Goal: Contribute content: Contribute content

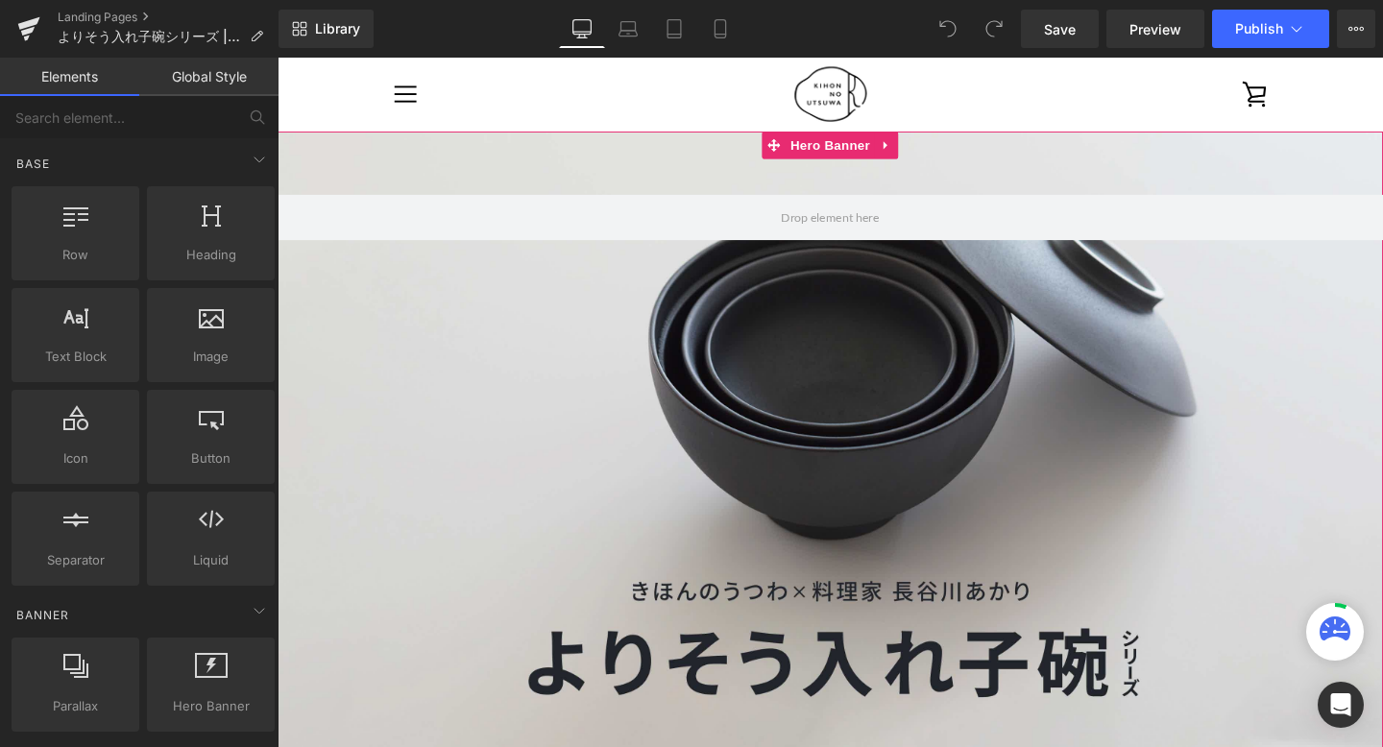
click at [822, 409] on div at bounding box center [859, 464] width 1162 height 659
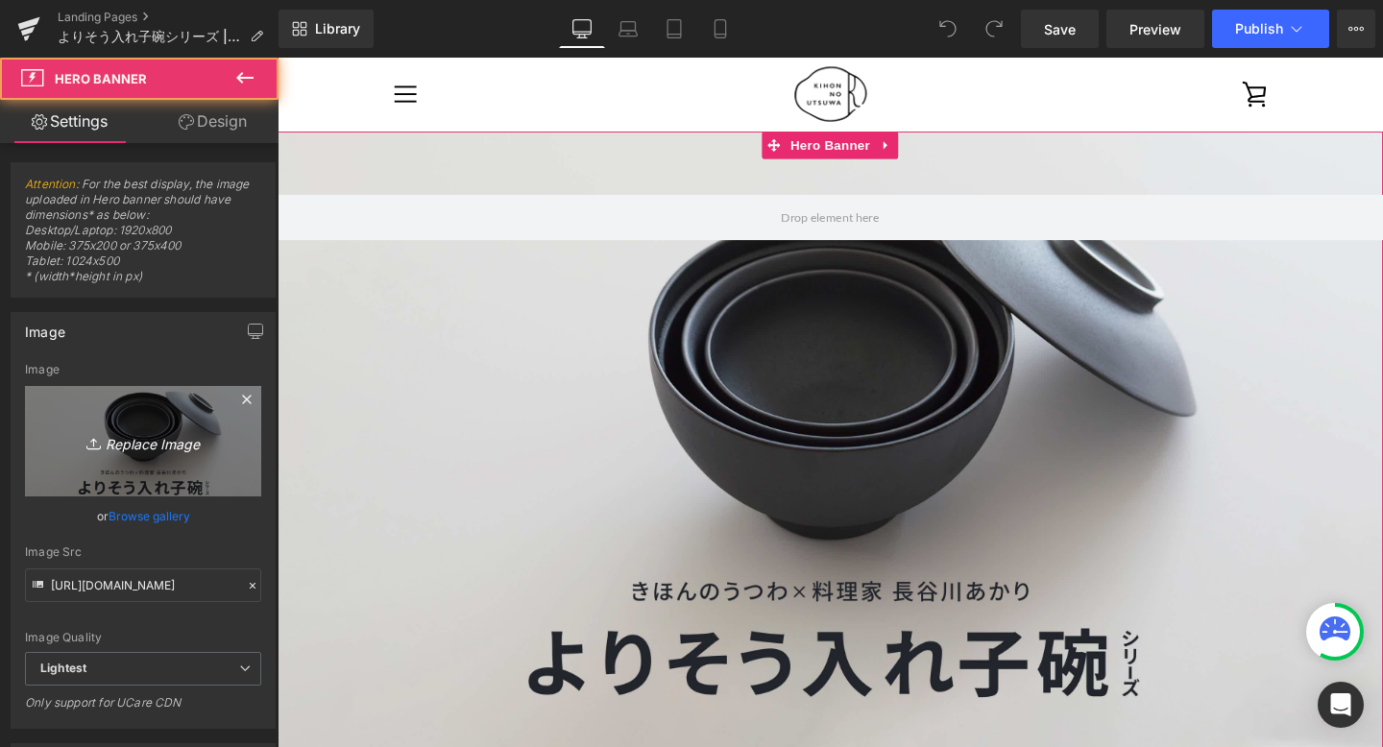
click at [166, 429] on icon "Replace Image" at bounding box center [143, 441] width 154 height 24
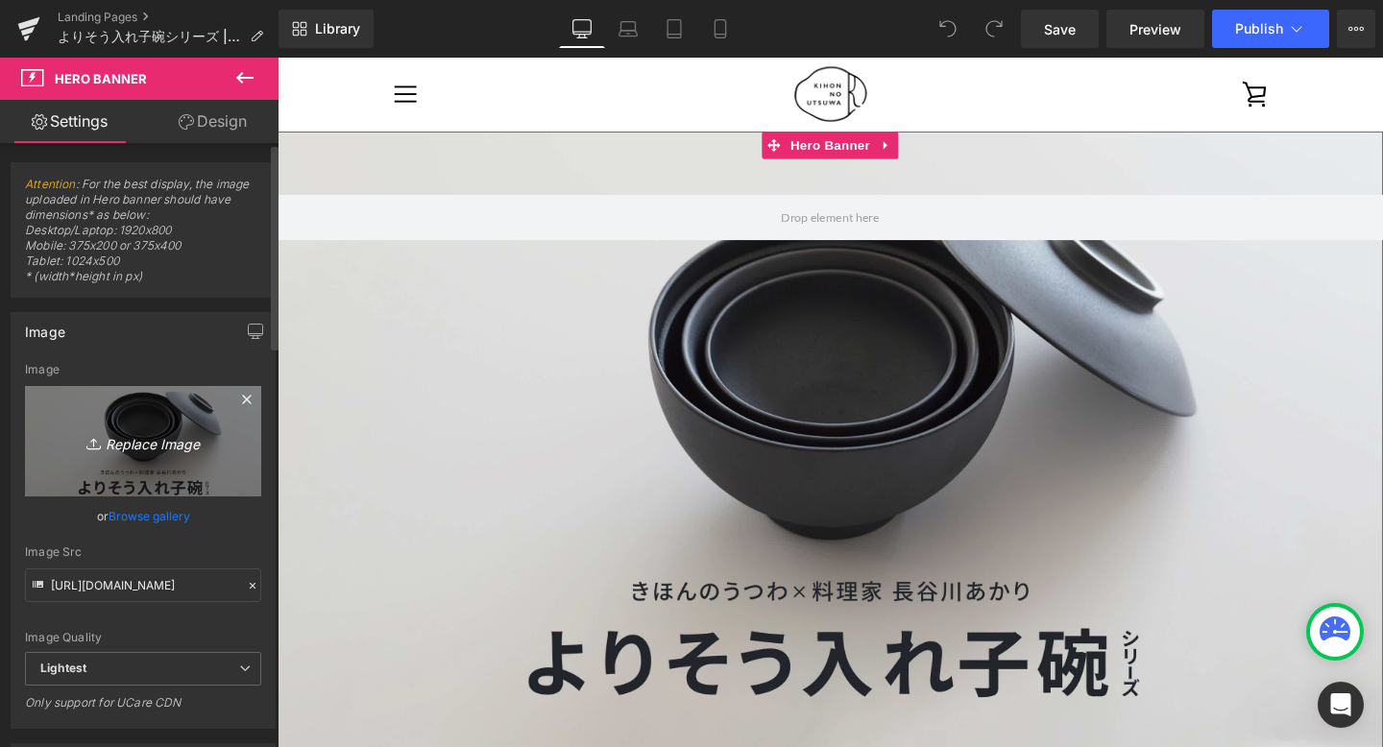
click at [168, 451] on icon "Replace Image" at bounding box center [143, 441] width 154 height 24
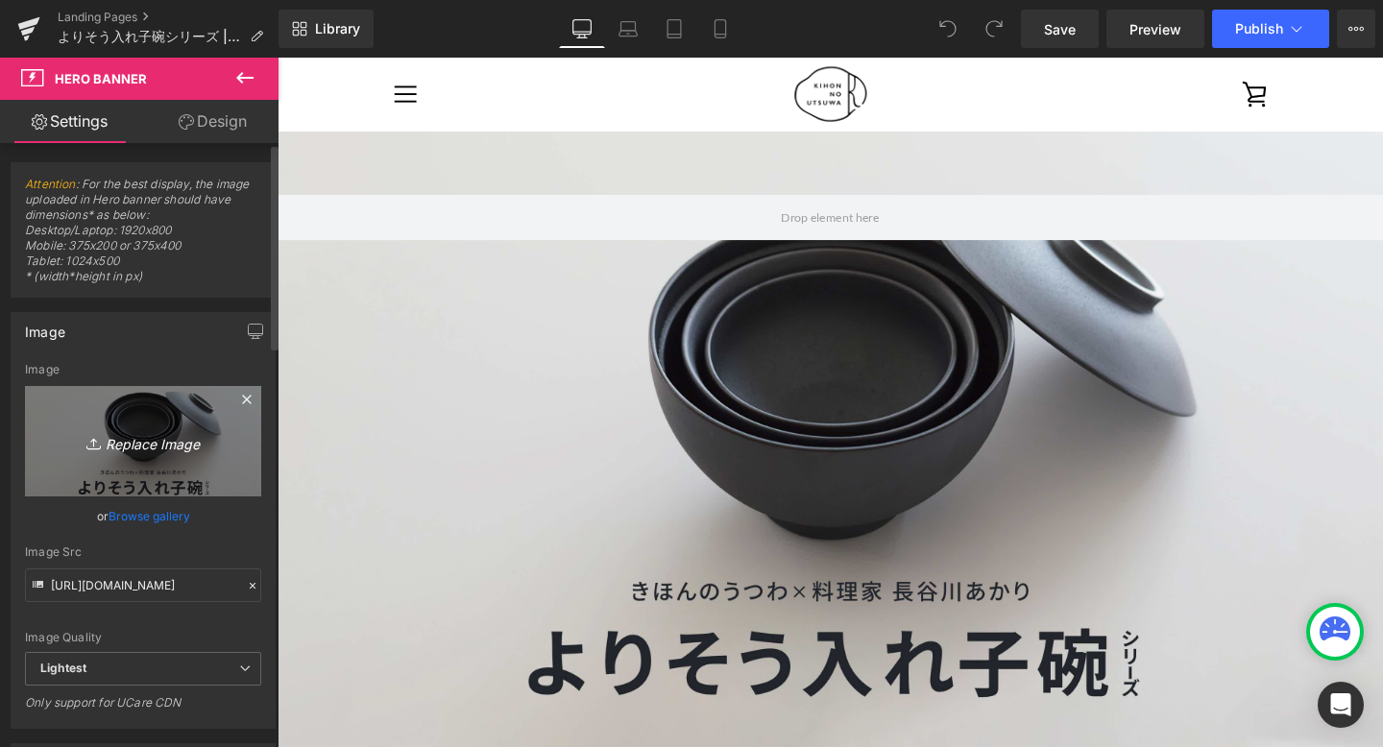
type input "C:\fakepath\bnr_3000x1700_w.jpg"
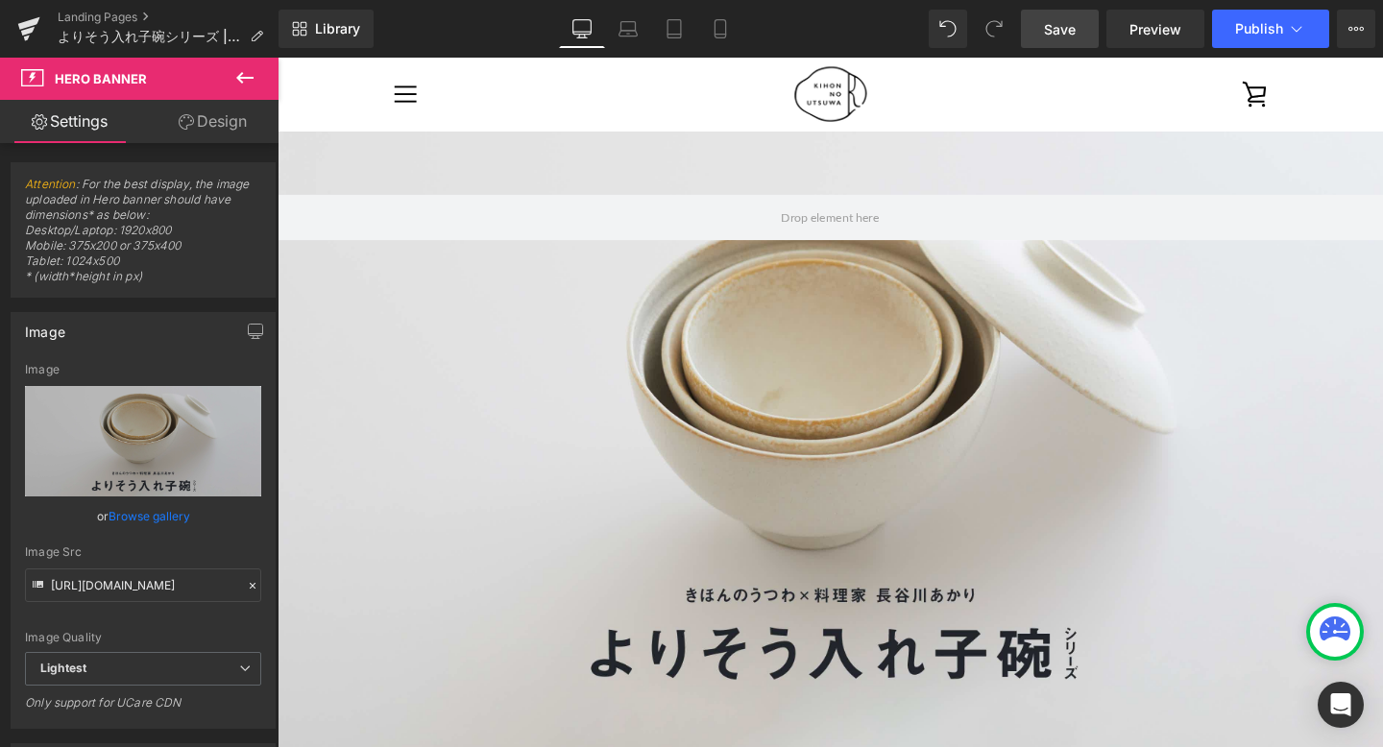
click at [1079, 34] on link "Save" at bounding box center [1060, 29] width 78 height 38
click at [722, 31] on icon at bounding box center [720, 28] width 19 height 19
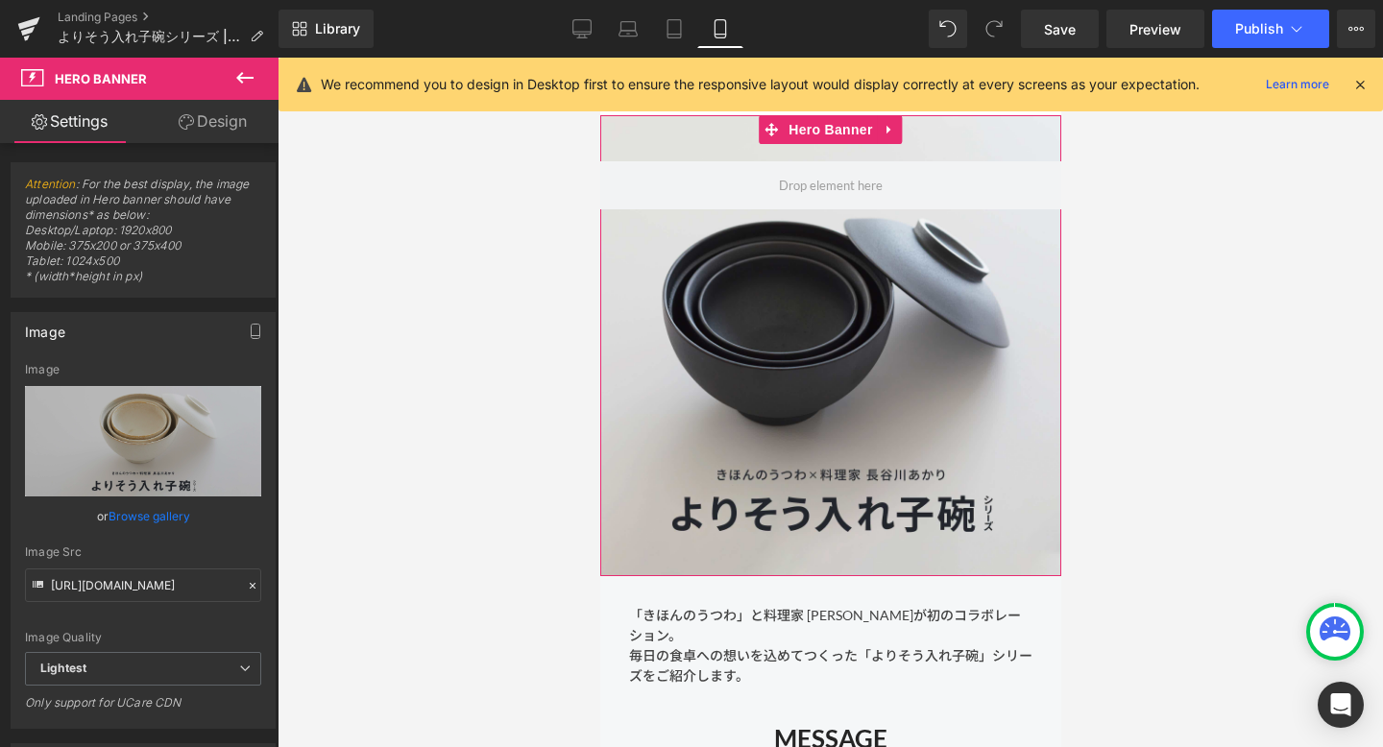
click at [715, 316] on div at bounding box center [829, 345] width 461 height 461
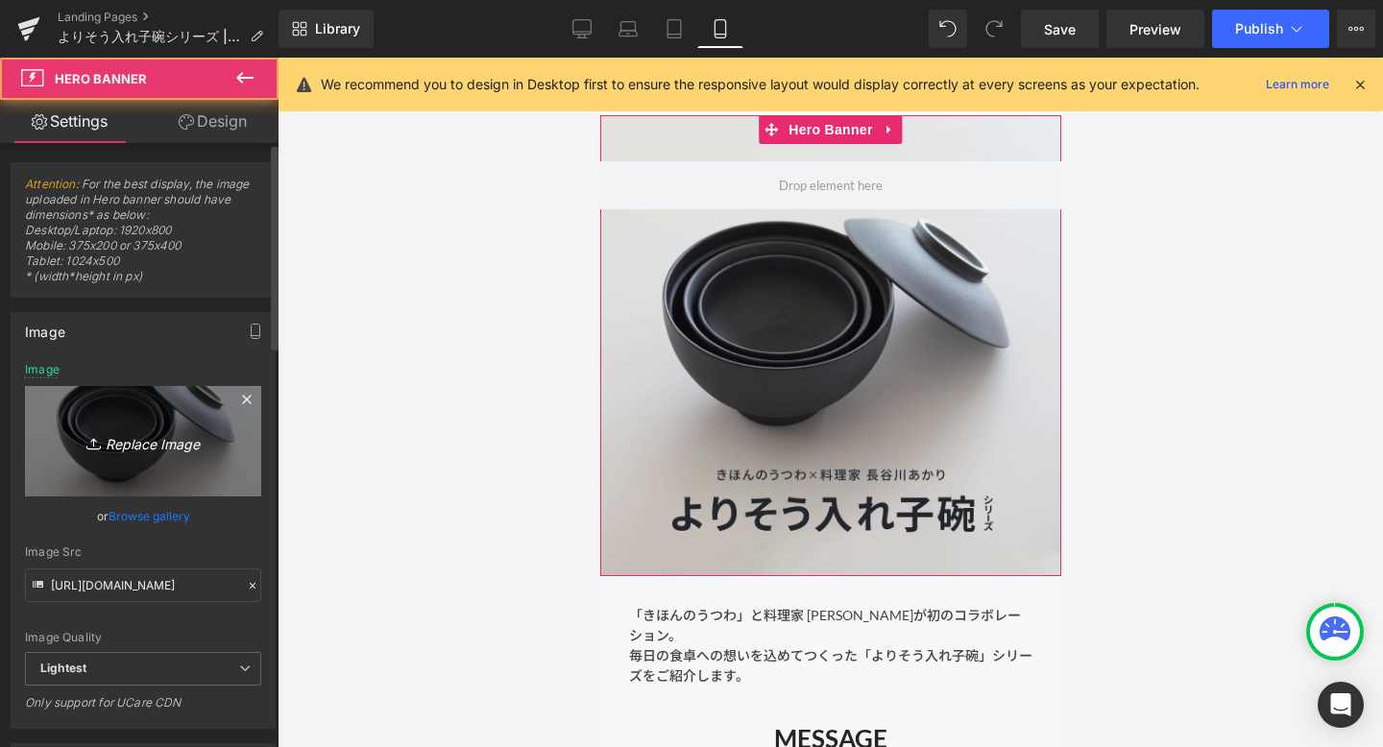
click at [91, 439] on icon at bounding box center [94, 440] width 6 height 3
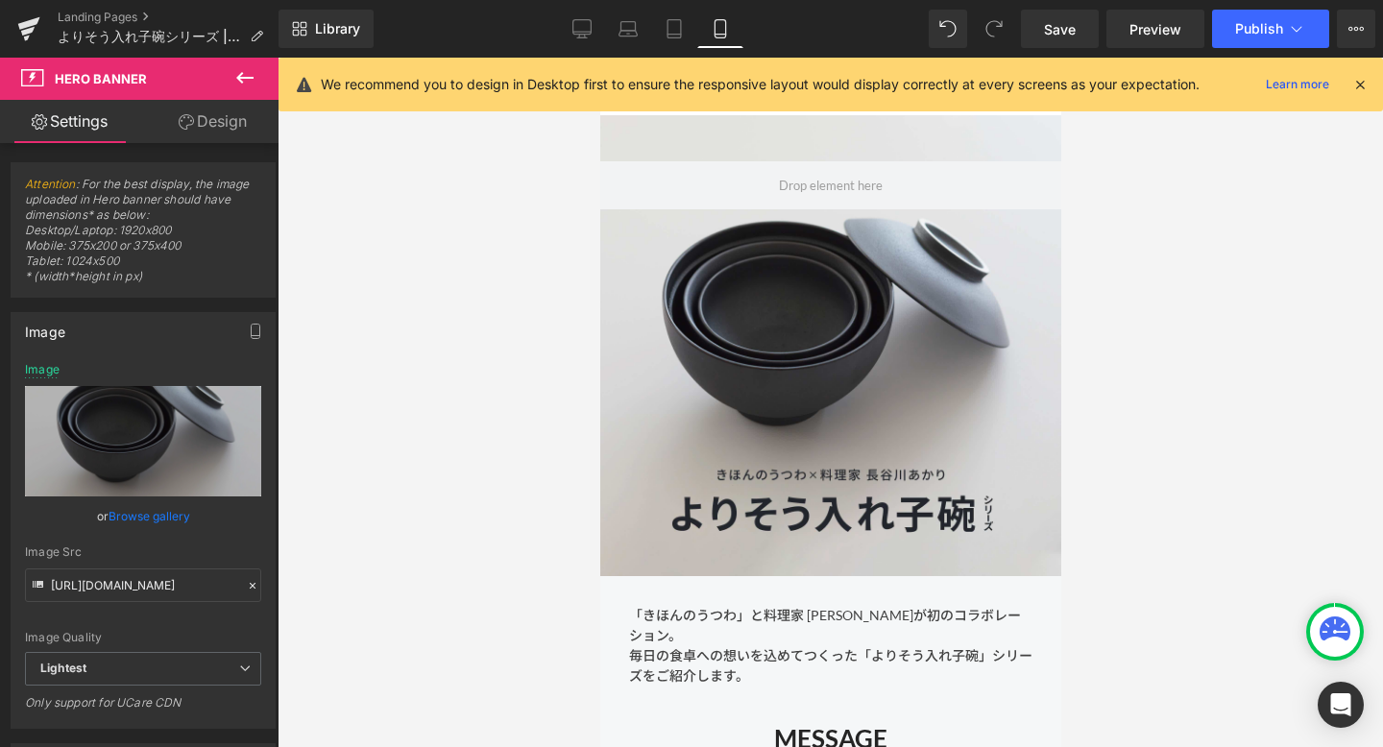
type input "C:\fakepath\bnr_1500x1750_w.jpg"
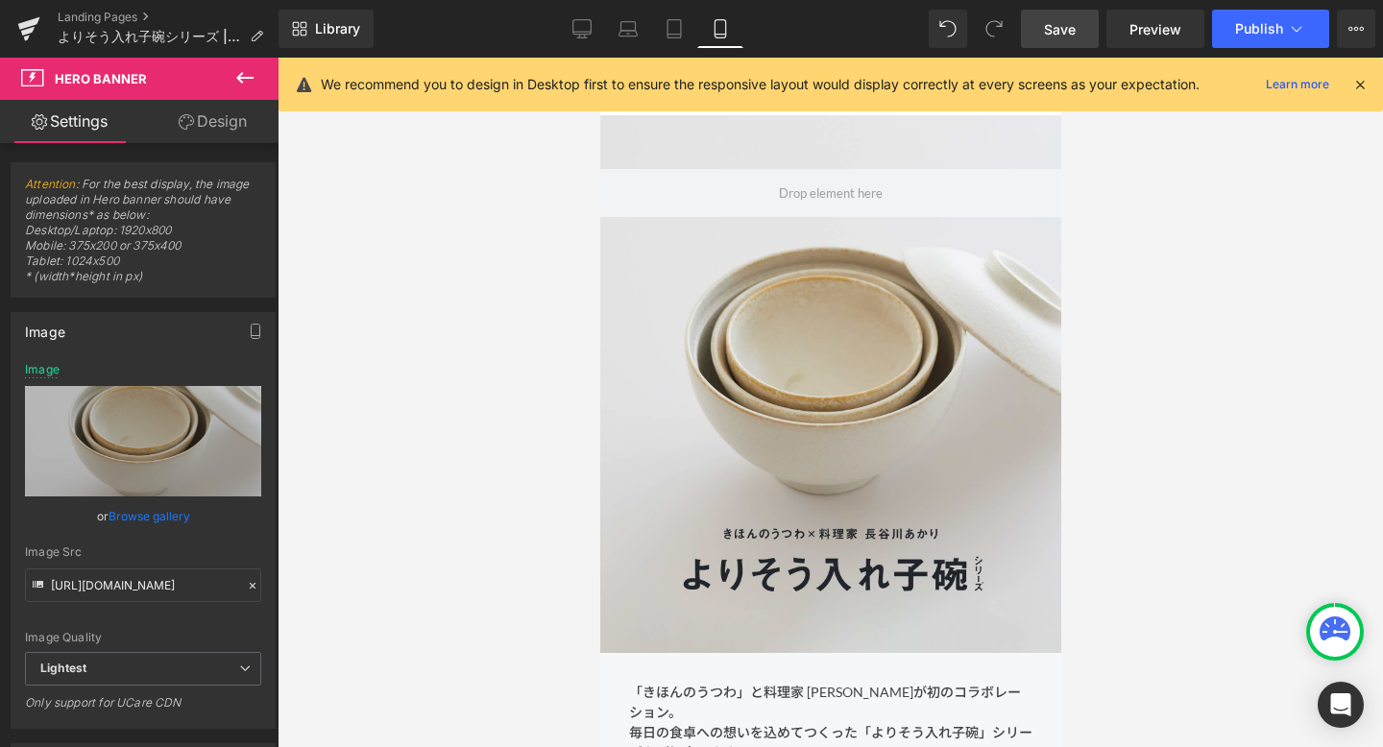
click at [1061, 31] on span "Save" at bounding box center [1060, 29] width 32 height 20
click at [1172, 23] on span "Preview" at bounding box center [1156, 29] width 52 height 20
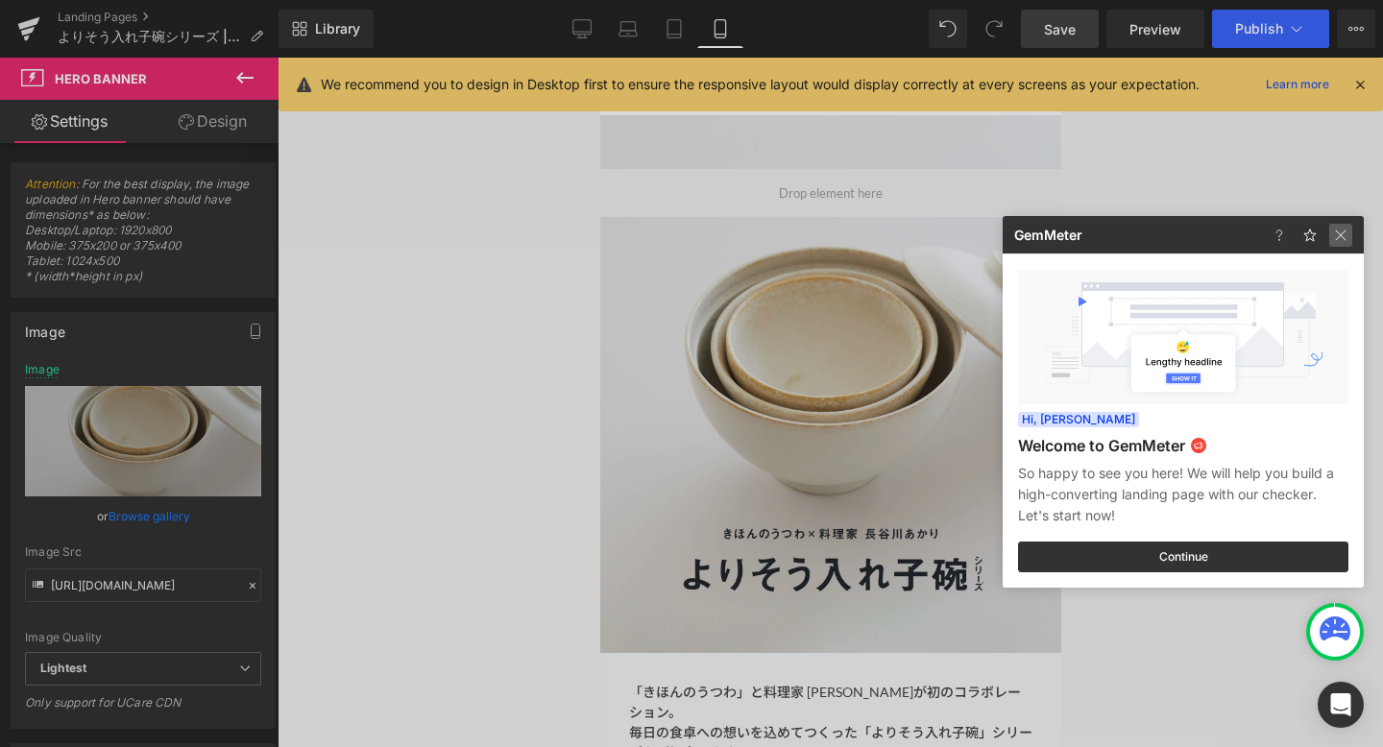
click at [1339, 236] on img at bounding box center [1341, 235] width 23 height 23
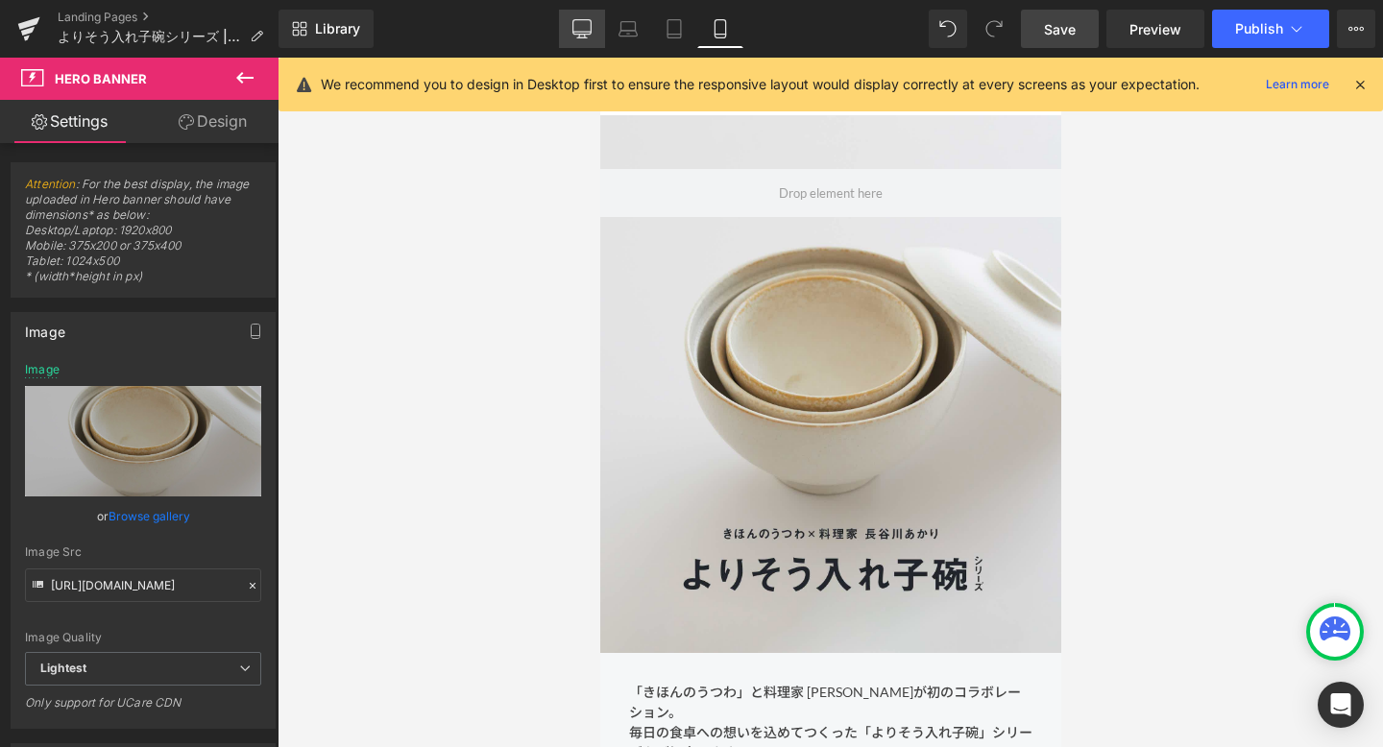
click at [603, 34] on link "Desktop" at bounding box center [582, 29] width 46 height 38
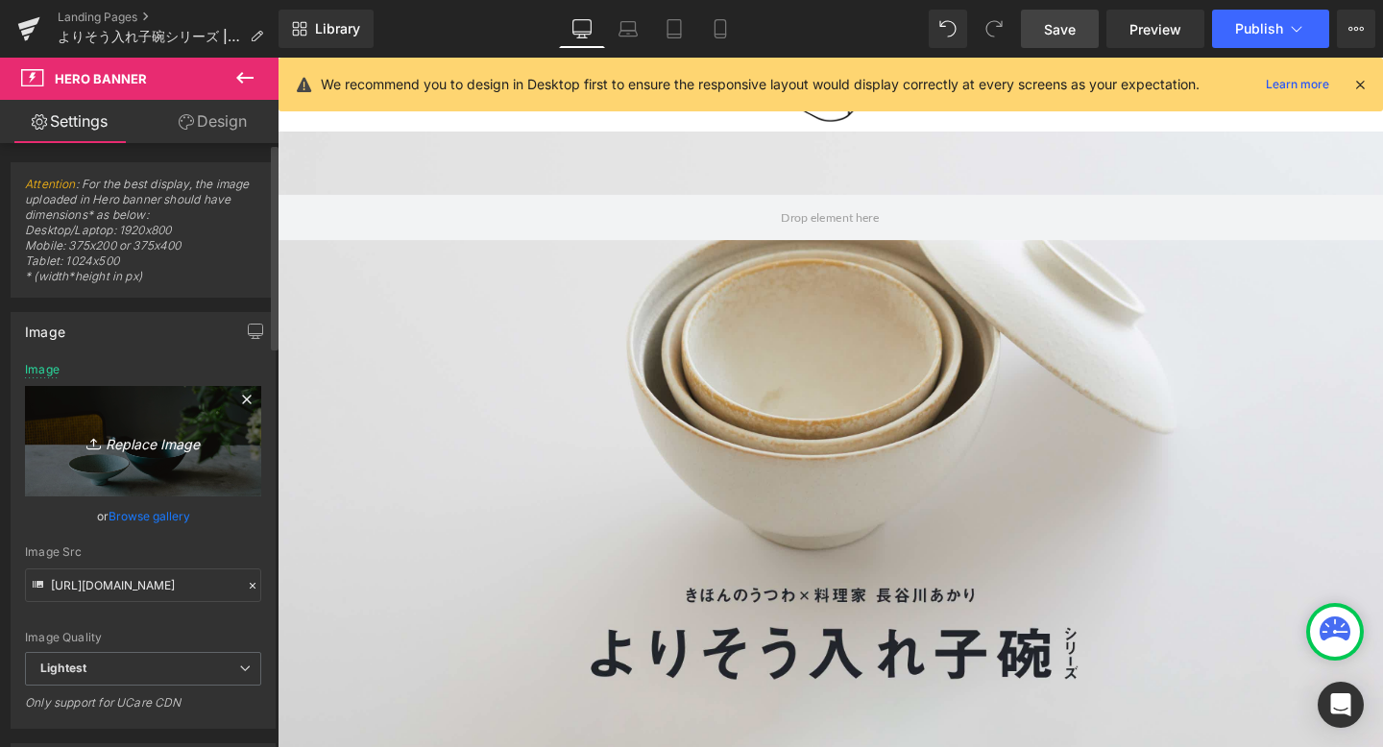
click at [161, 456] on link "Replace Image" at bounding box center [143, 441] width 236 height 110
type input "C:\fakepath\bnr_1200x630_w.jpg"
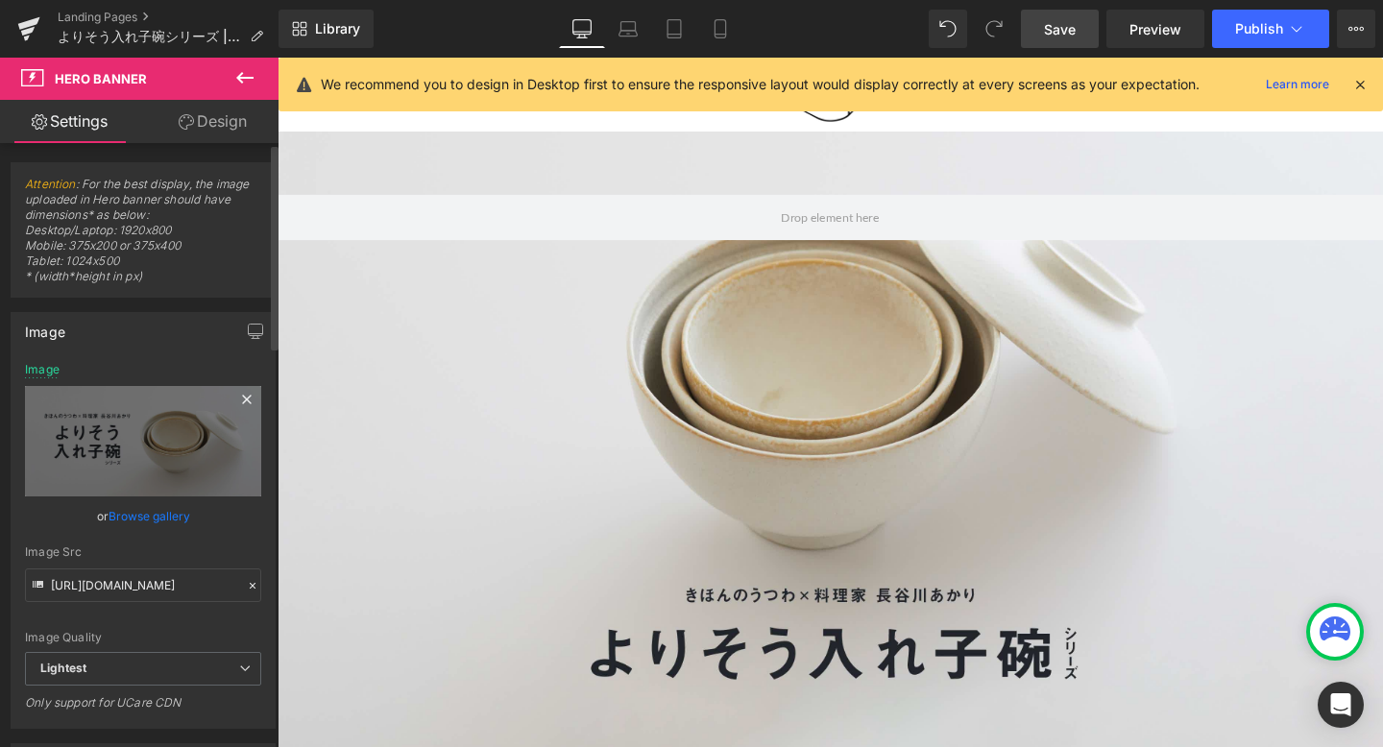
click at [237, 399] on icon at bounding box center [246, 399] width 23 height 23
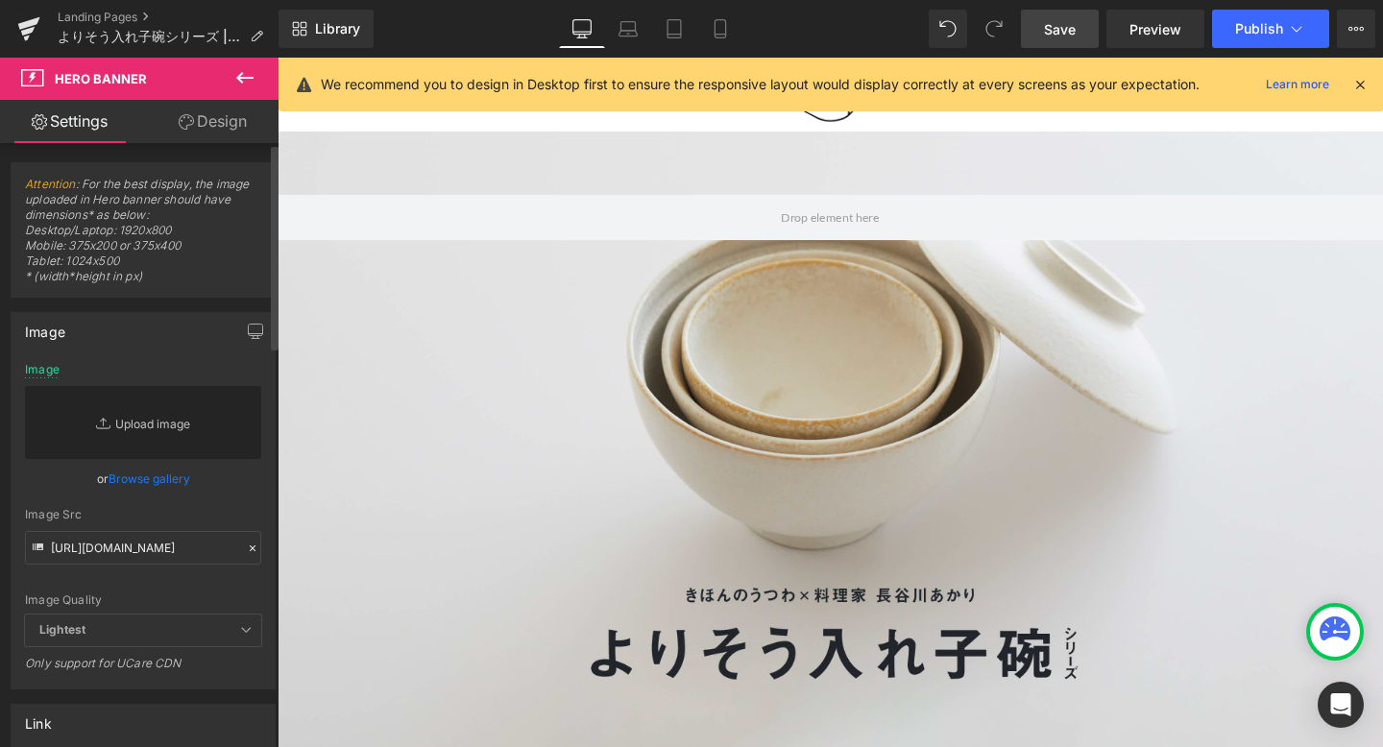
click at [152, 432] on link "Replace Image" at bounding box center [143, 422] width 236 height 73
type input "C:\fakepath\bnr_1200x630_w.jpg"
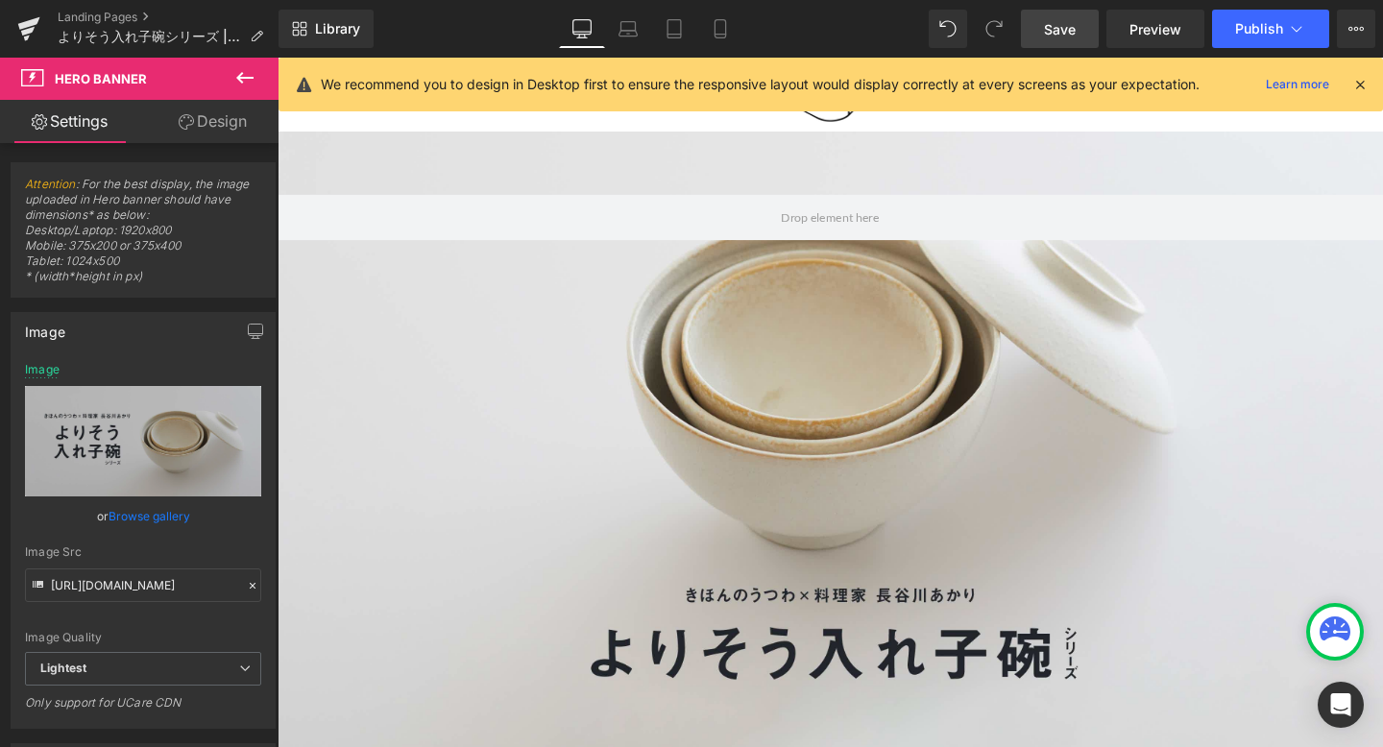
click at [1359, 81] on icon at bounding box center [1360, 84] width 17 height 17
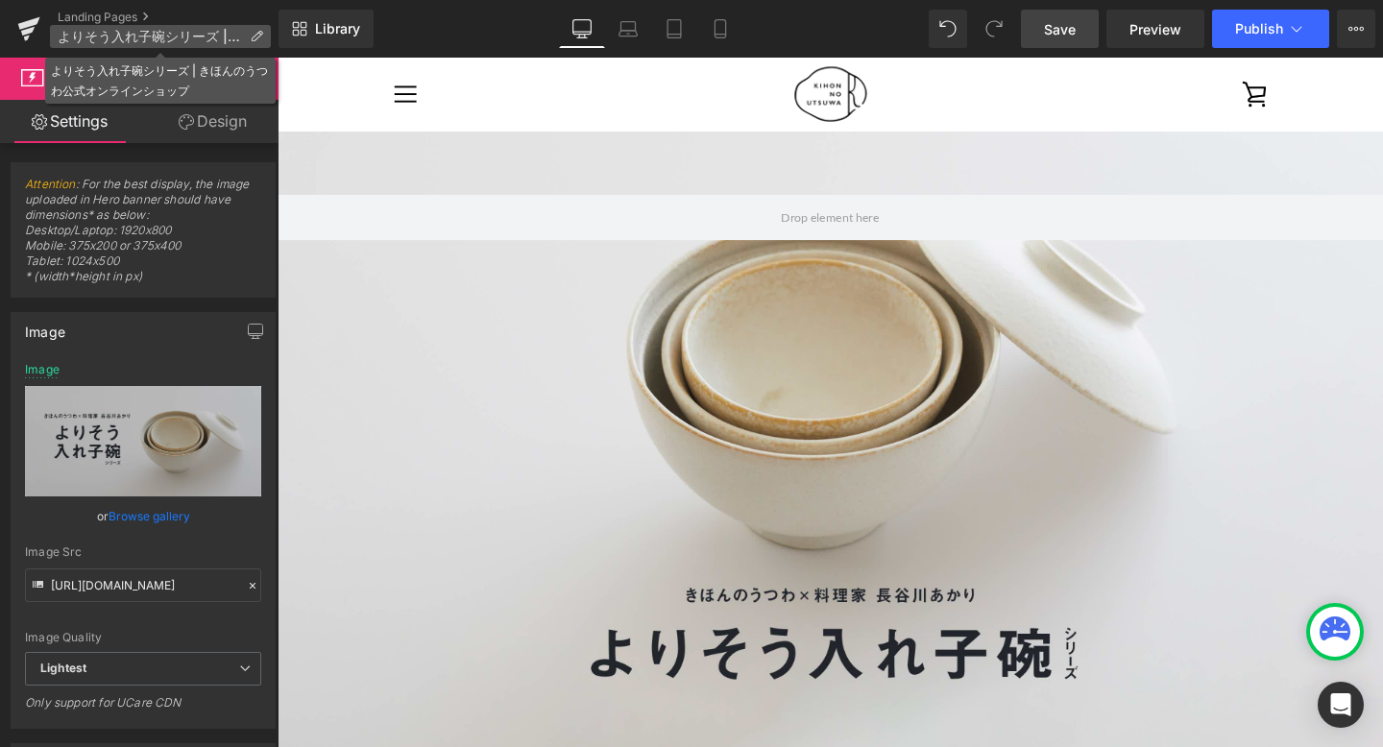
click at [174, 29] on span "よりそう入れ子碗シリーズ | きほんのうつわ公式オンラインショップ" at bounding box center [150, 36] width 184 height 15
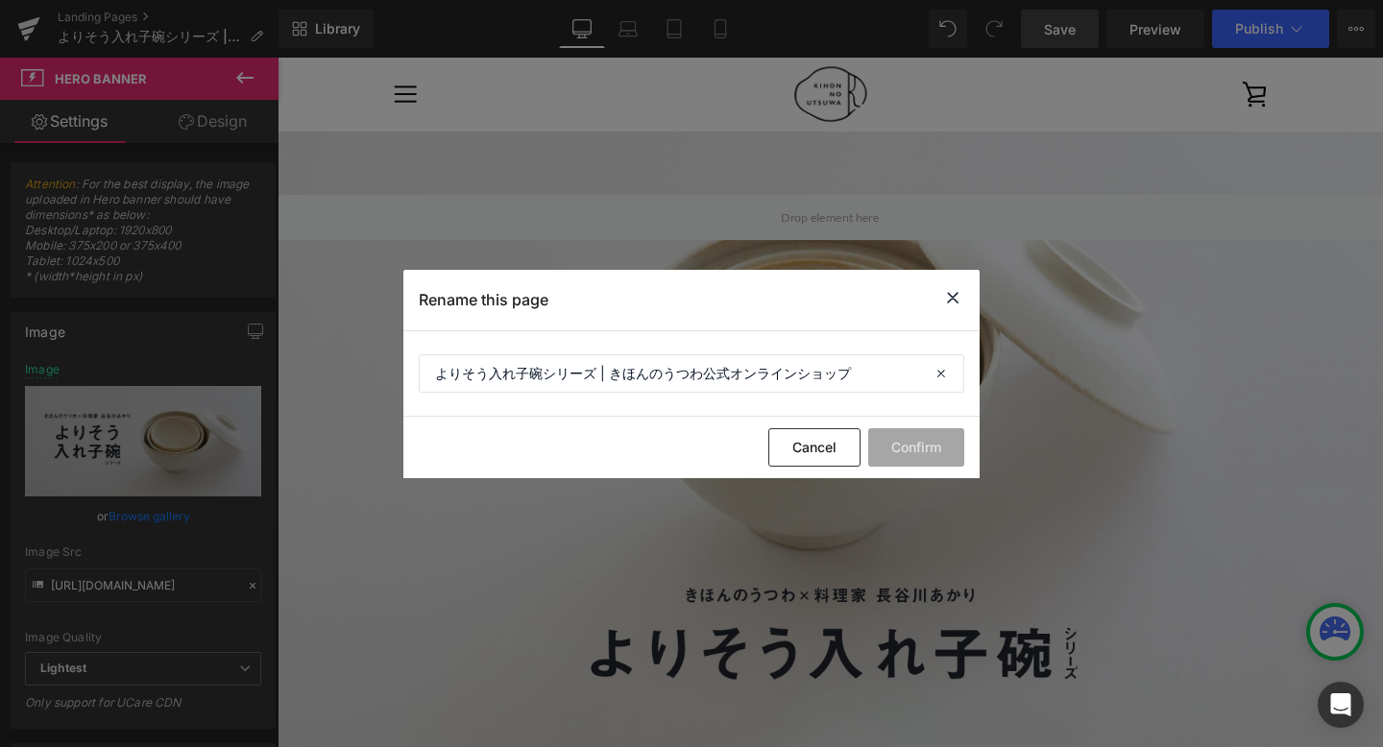
click at [0, 0] on icon at bounding box center [0, 0] width 0 height 0
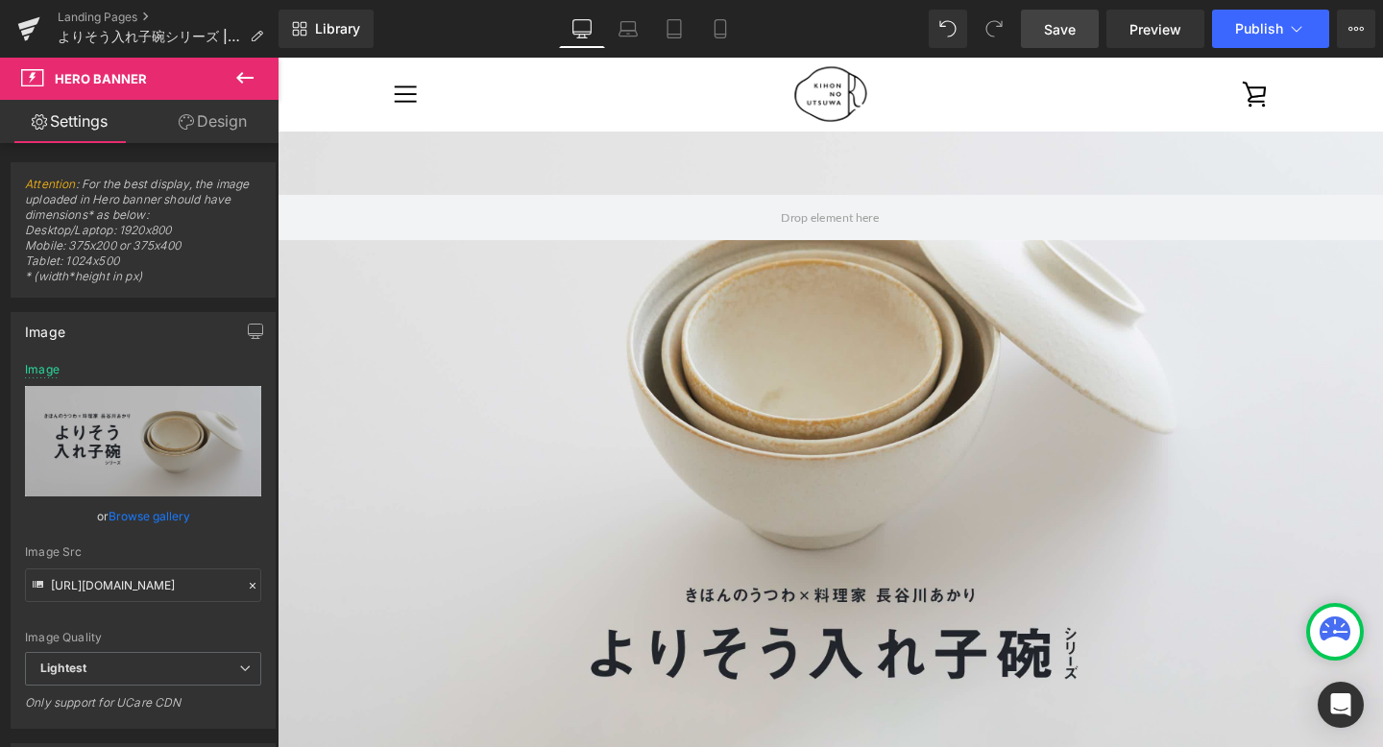
click at [1043, 29] on link "Save" at bounding box center [1060, 29] width 78 height 38
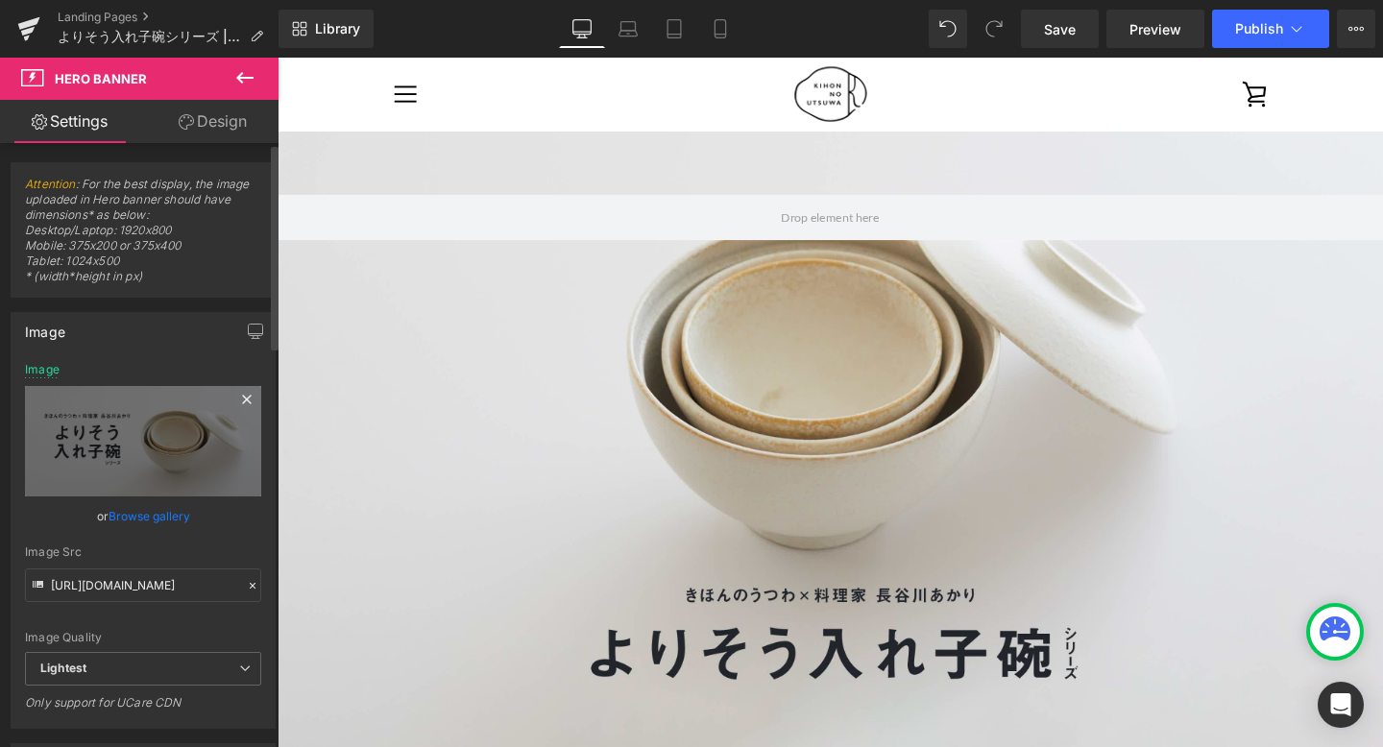
click at [235, 398] on icon at bounding box center [246, 399] width 23 height 23
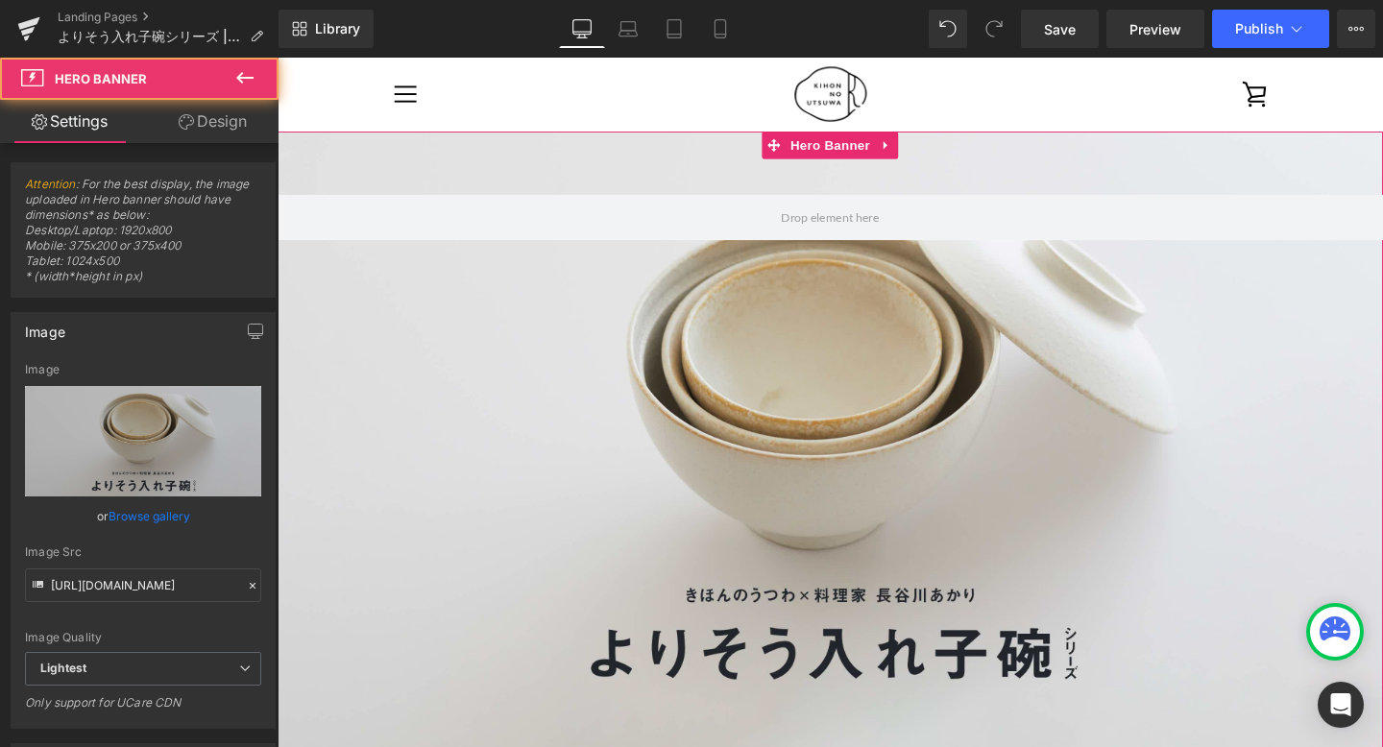
click at [426, 446] on div at bounding box center [859, 464] width 1162 height 659
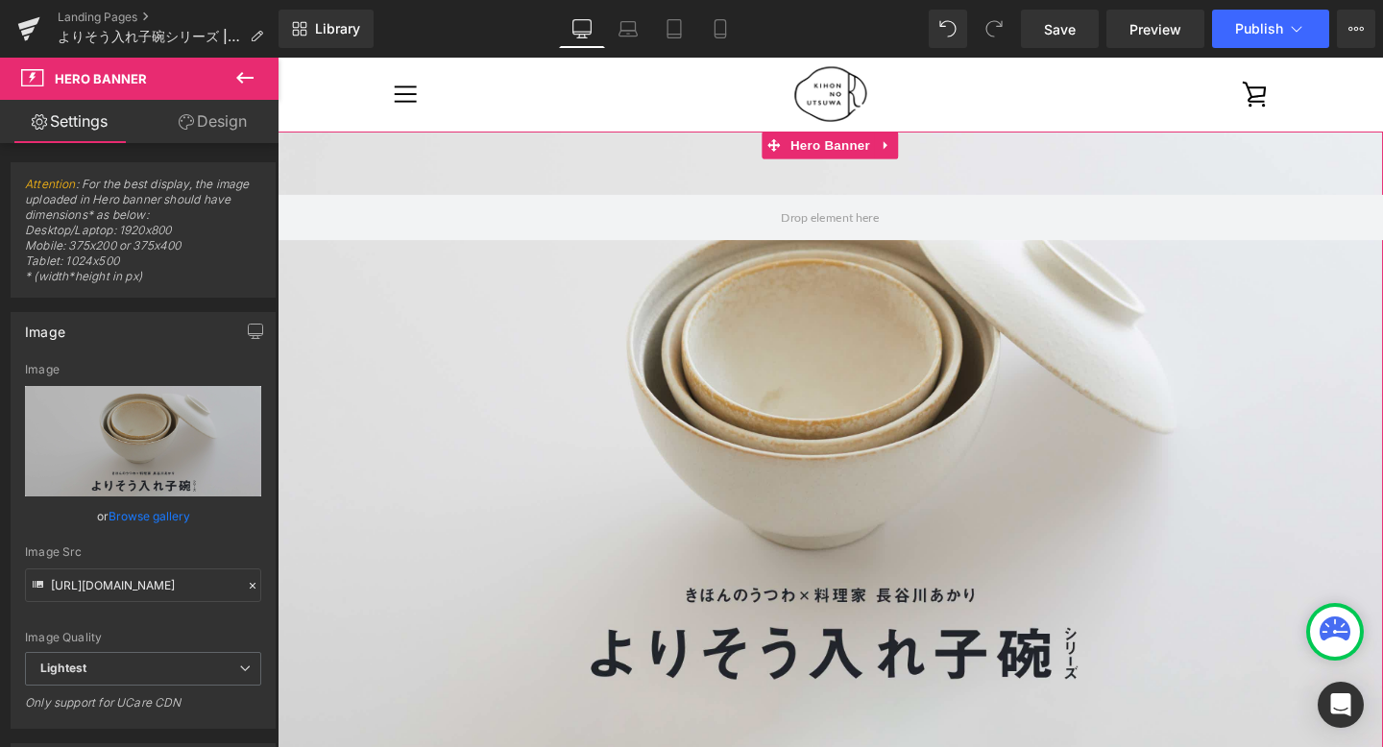
click at [382, 453] on div at bounding box center [859, 464] width 1162 height 659
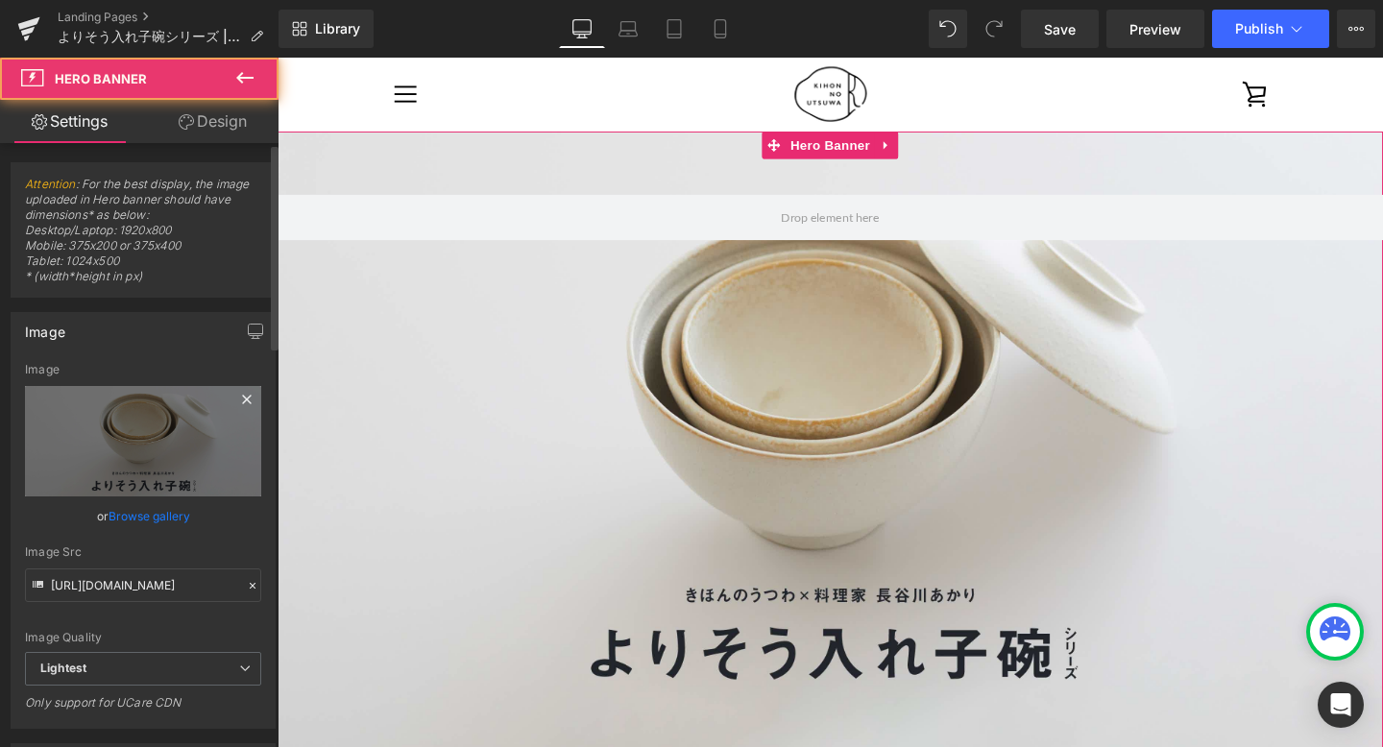
click at [242, 399] on icon at bounding box center [246, 399] width 9 height 9
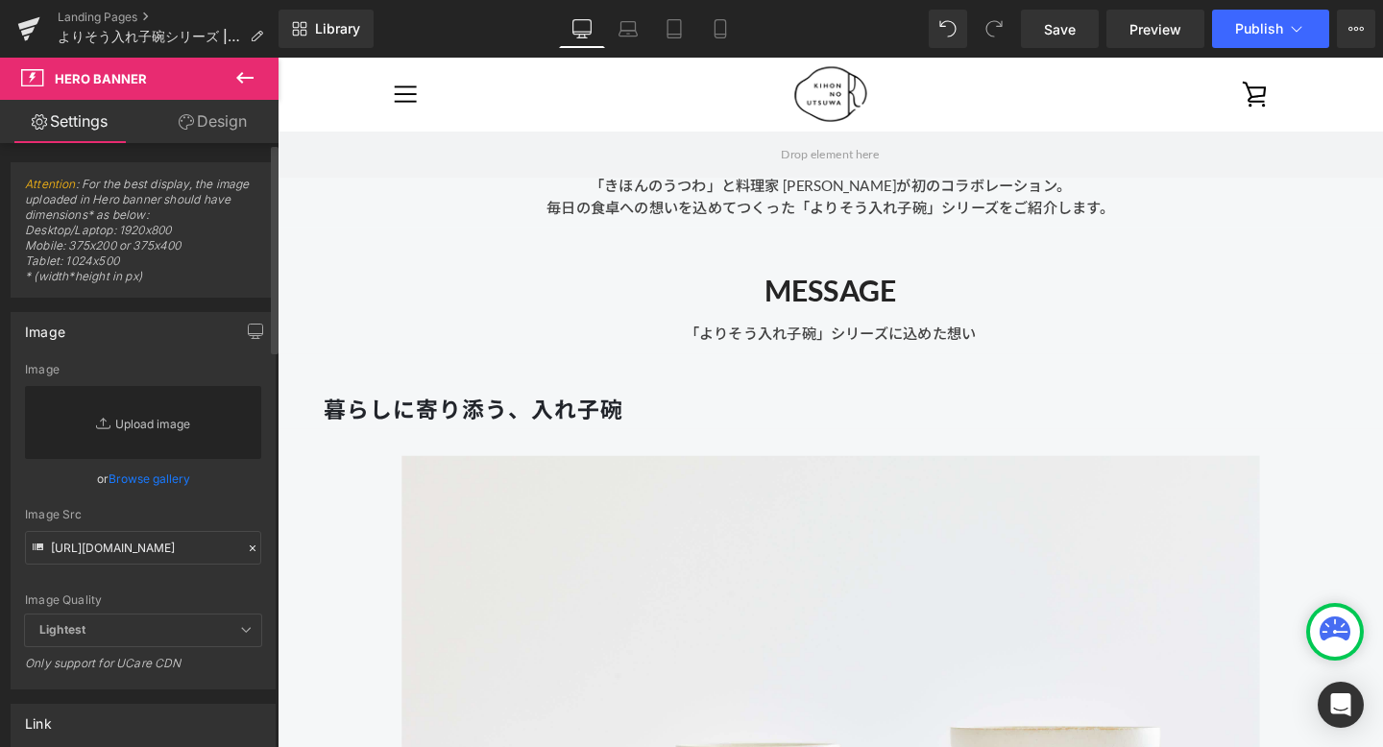
click at [178, 406] on link "Replace Image" at bounding box center [143, 422] width 236 height 73
type input "C:\fakepath\bnr_1200x630_w.jpg"
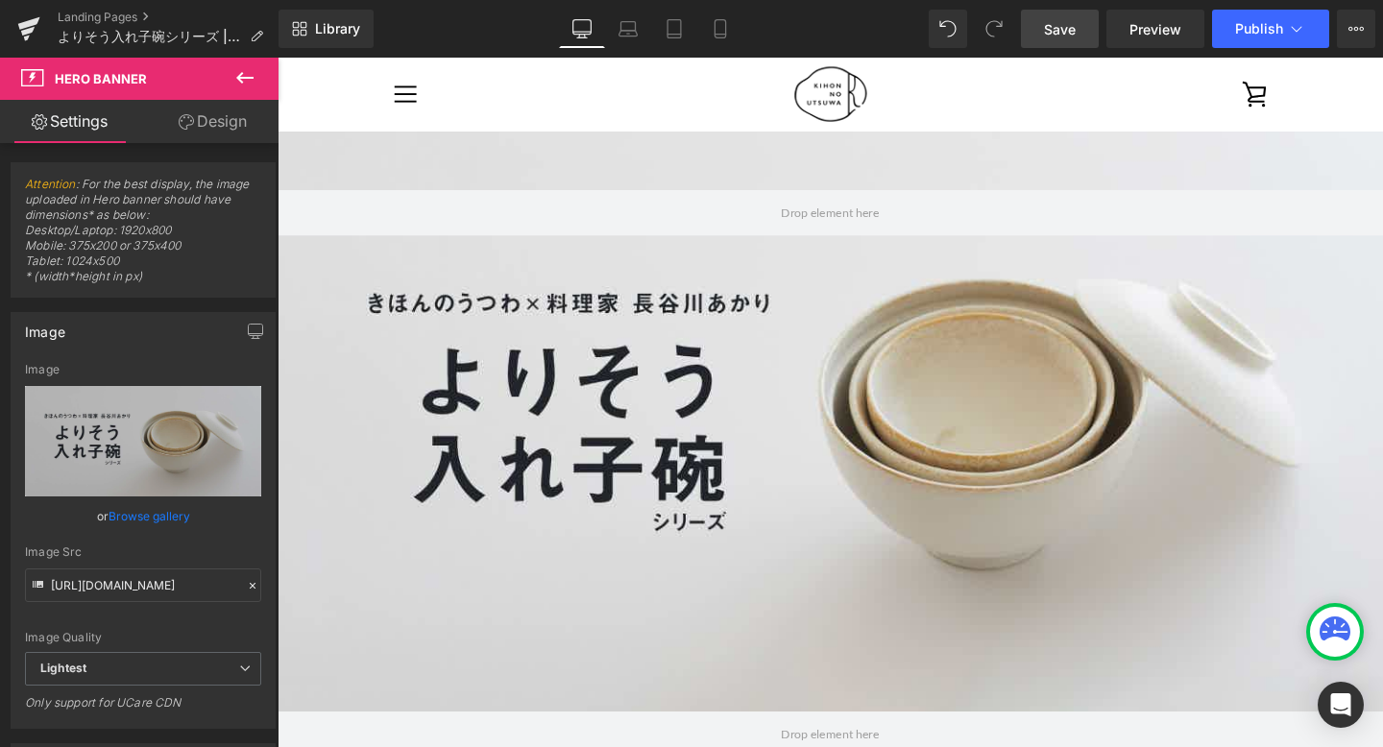
click at [1052, 36] on span "Save" at bounding box center [1060, 29] width 32 height 20
click at [619, 28] on link "Laptop" at bounding box center [628, 29] width 46 height 38
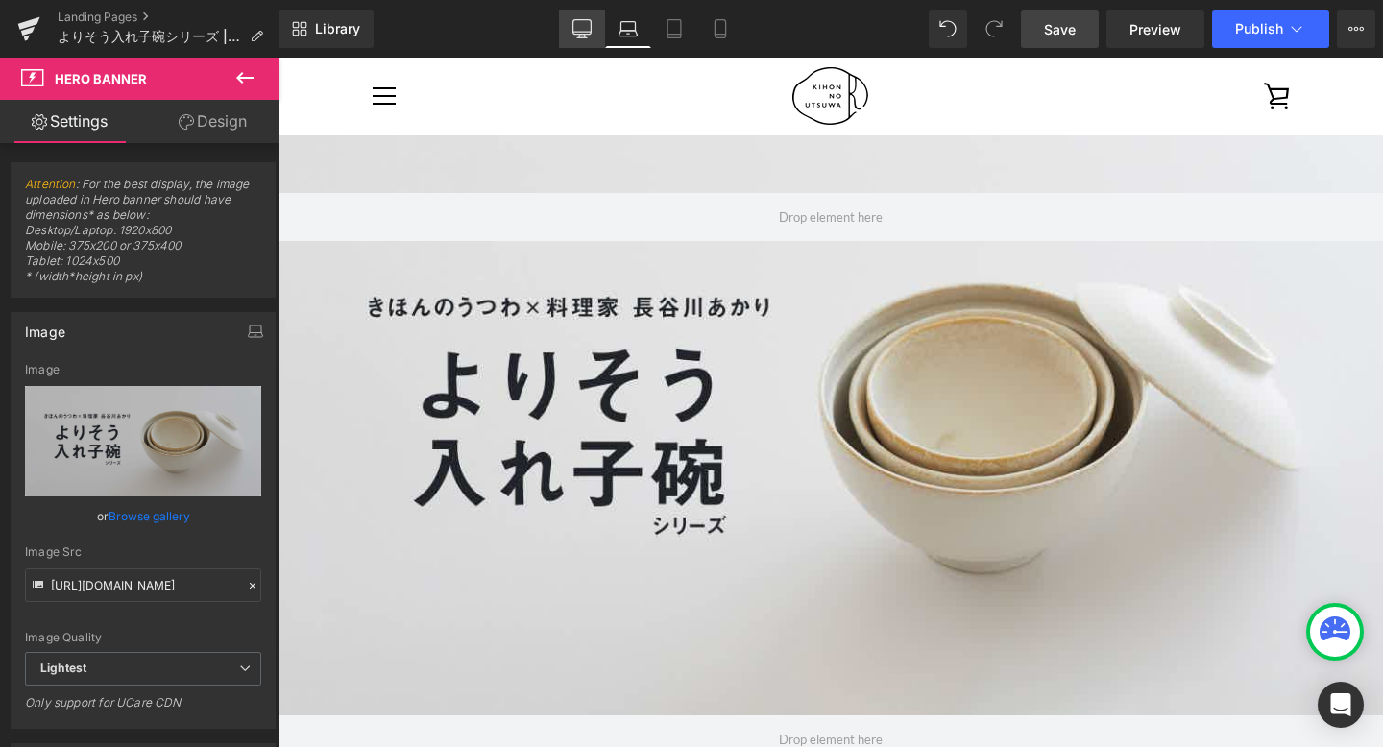
click at [592, 32] on icon at bounding box center [582, 27] width 18 height 14
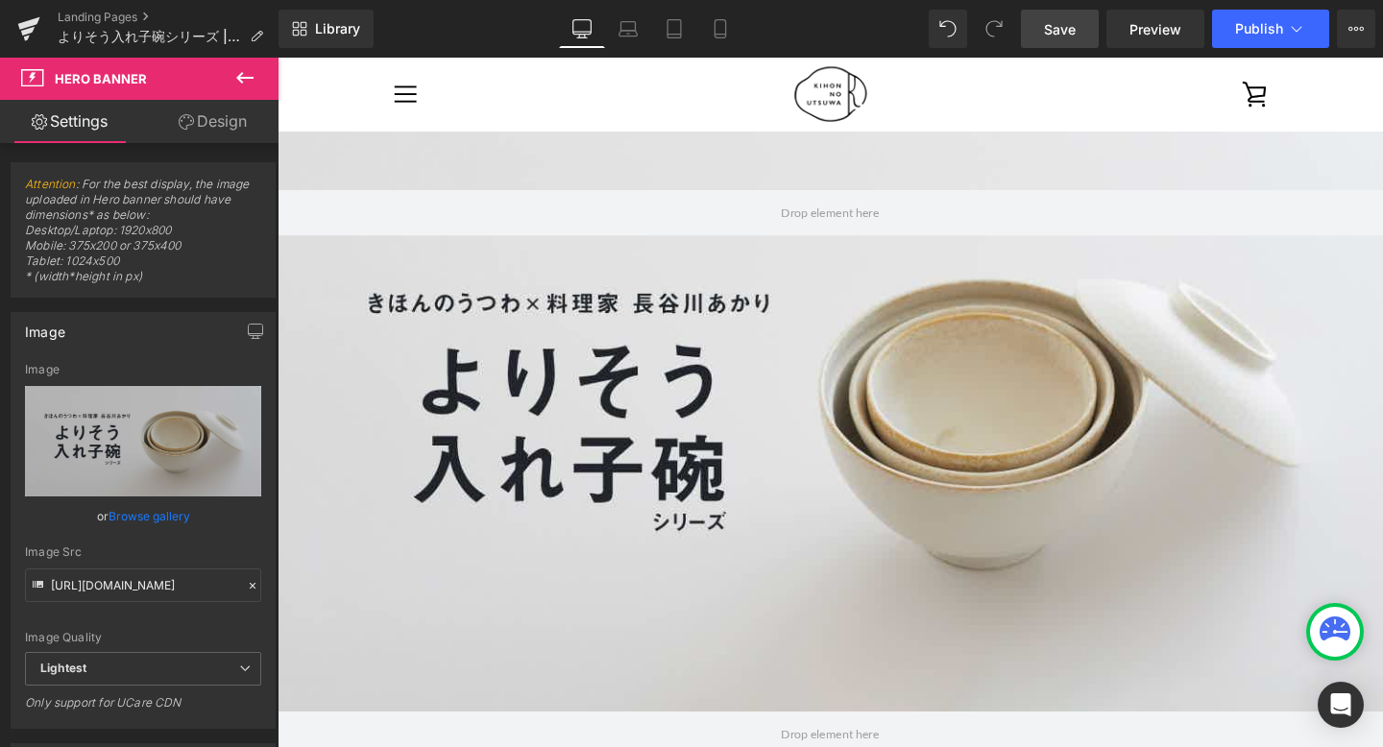
click at [1062, 25] on span "Save" at bounding box center [1060, 29] width 32 height 20
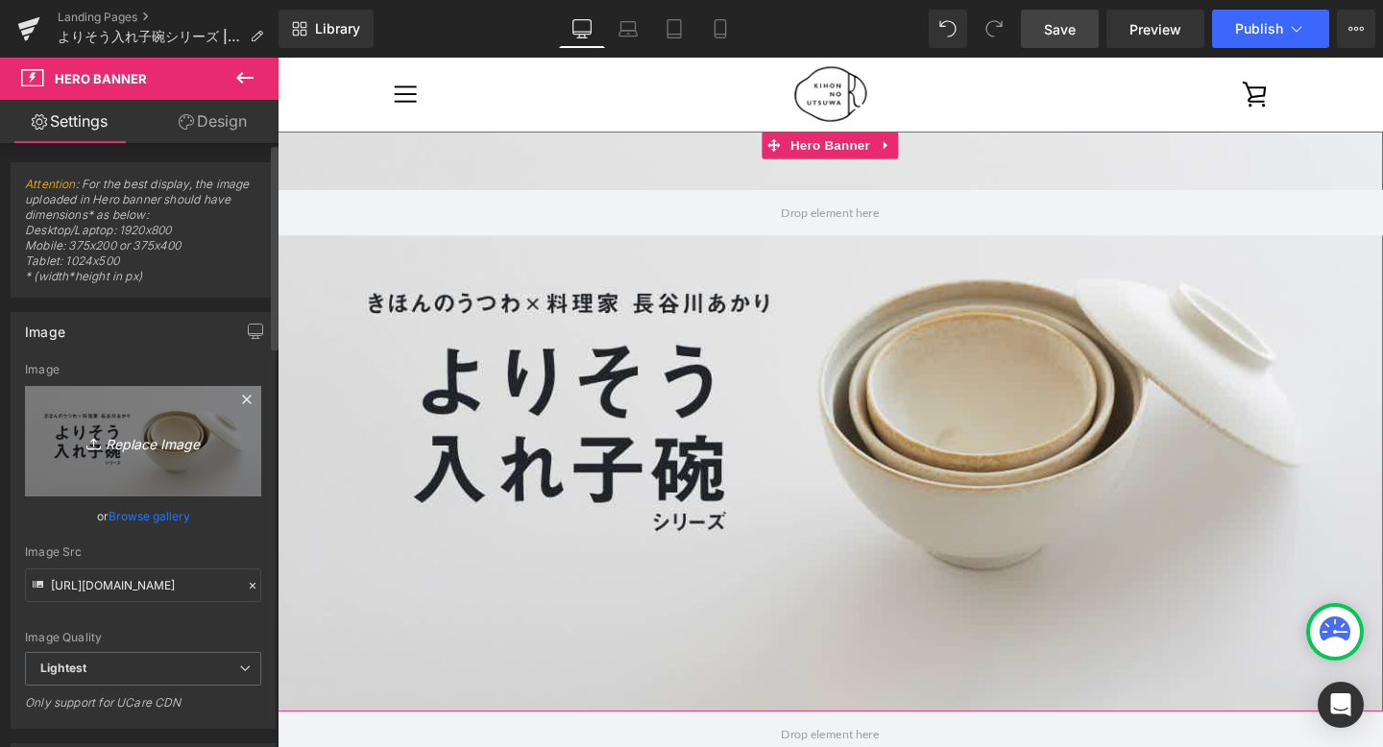
click at [219, 434] on link "Replace Image" at bounding box center [143, 441] width 236 height 110
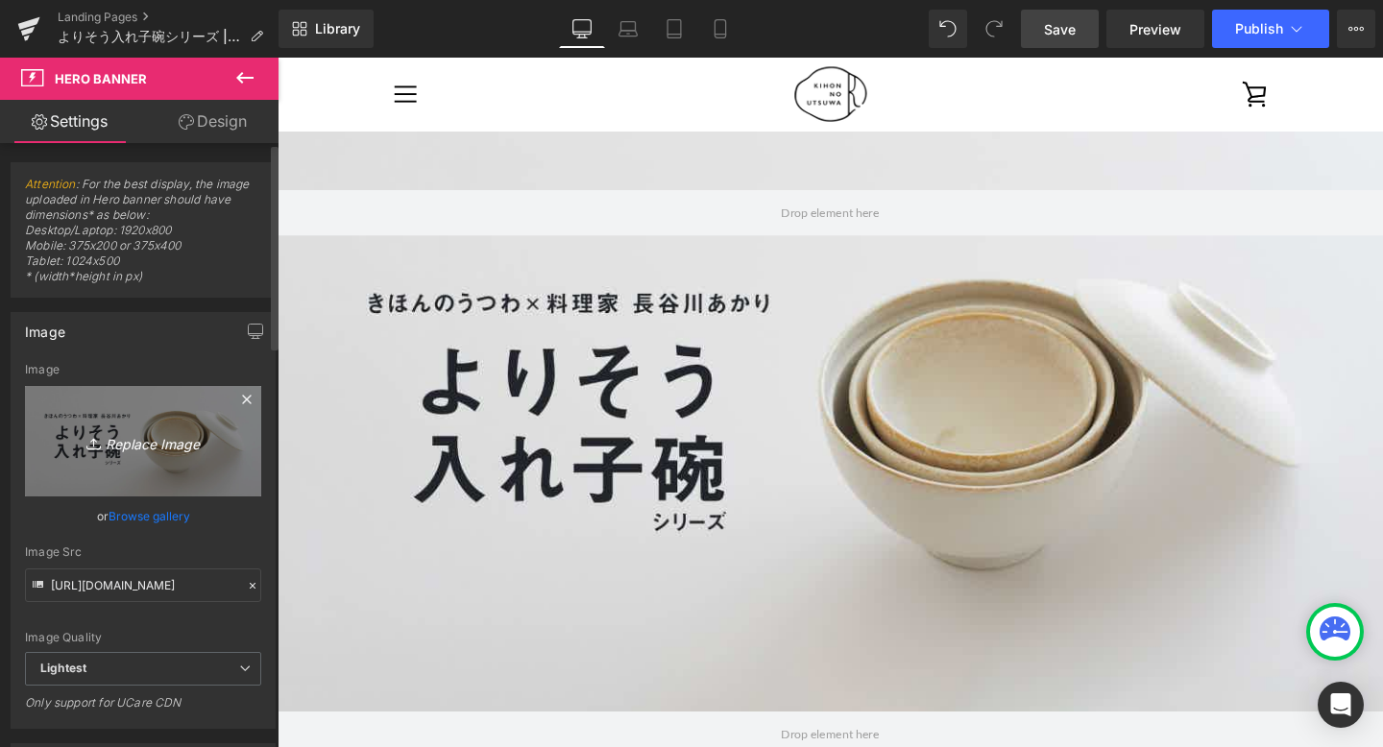
type input "C:\fakepath\bnr2_1200x630_b.jpg"
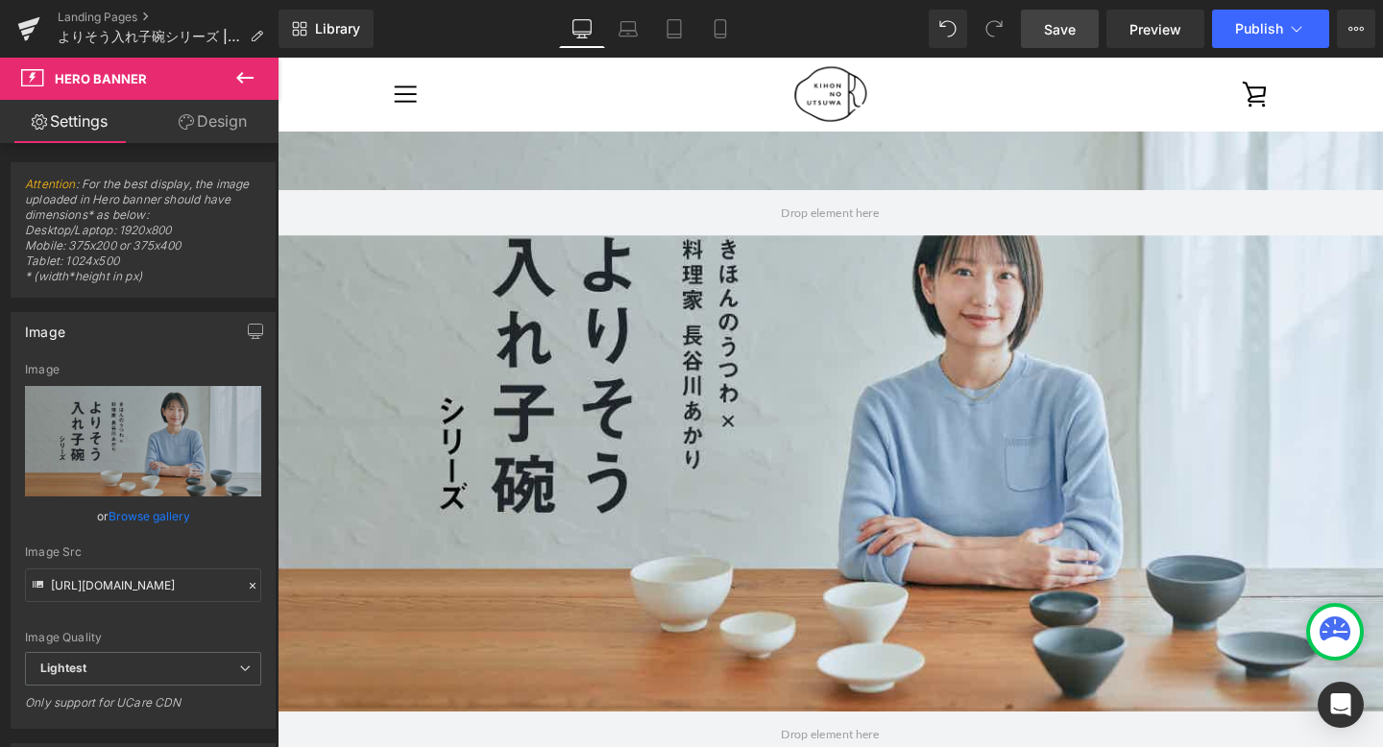
click at [1053, 41] on link "Save" at bounding box center [1060, 29] width 78 height 38
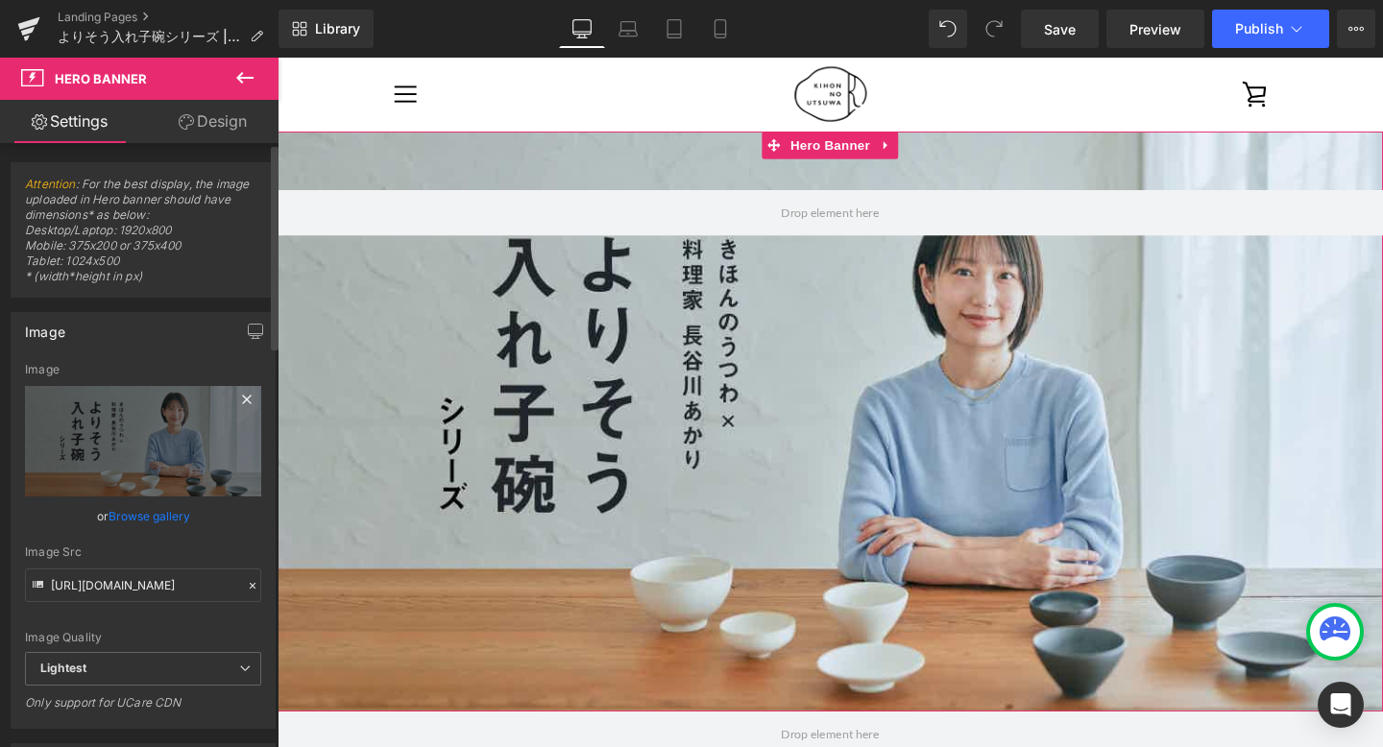
click at [242, 399] on icon at bounding box center [246, 399] width 9 height 9
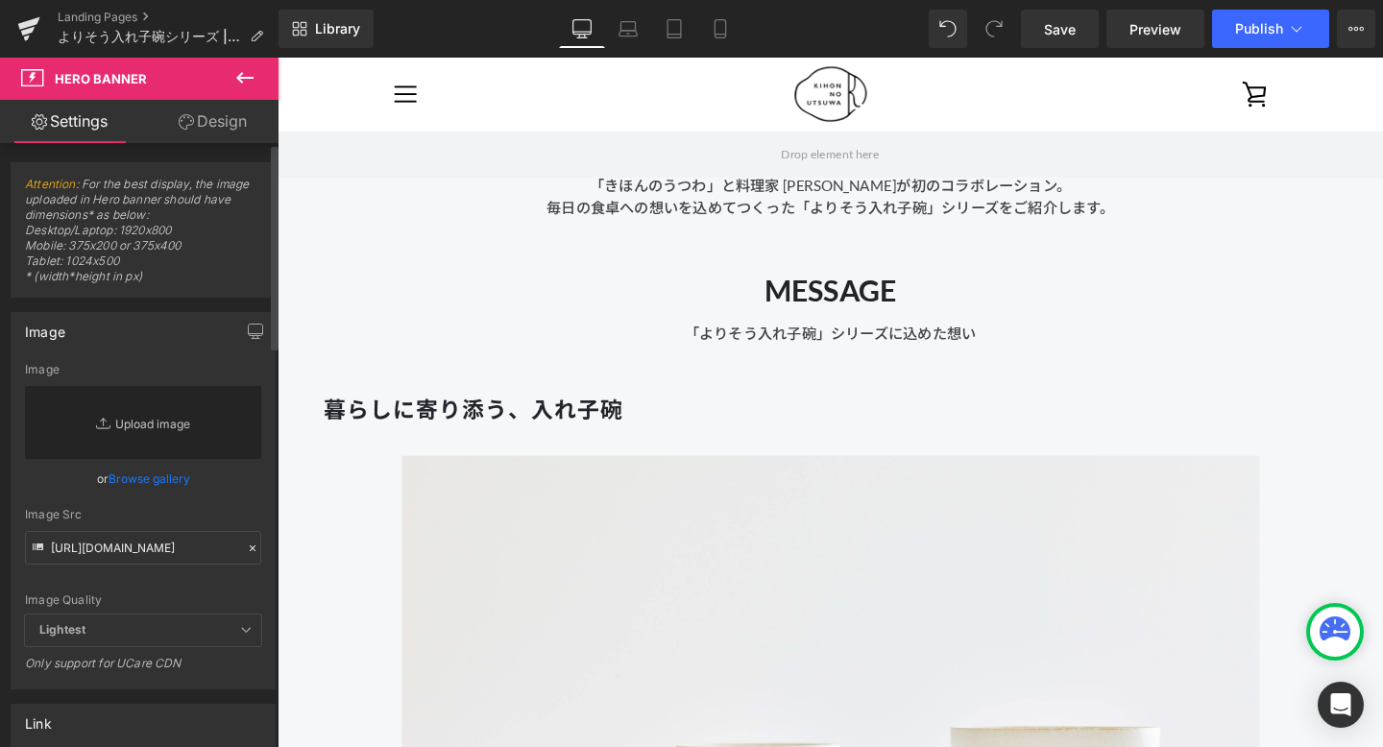
click at [177, 415] on link "Replace Image" at bounding box center [143, 422] width 236 height 73
type input "C:\fakepath\bnr_1200x630_b.jpg"
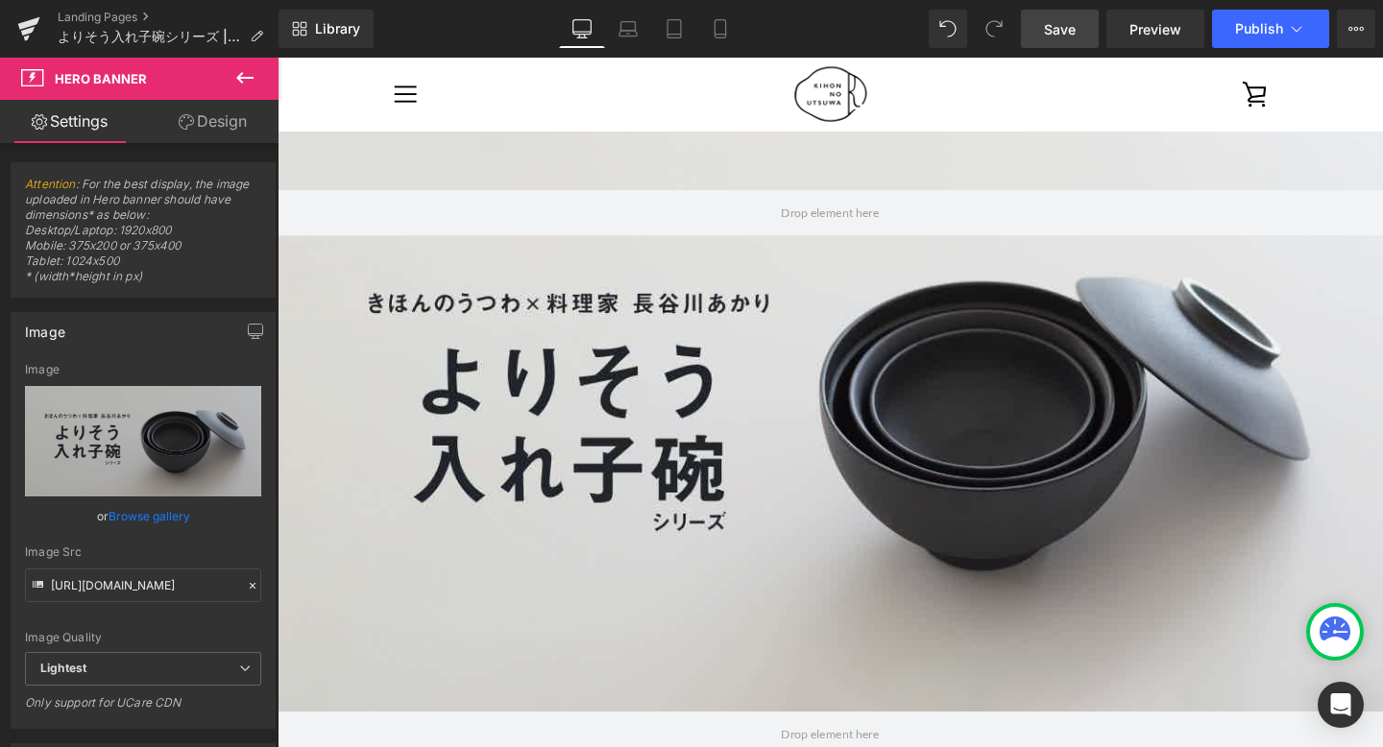
click at [1080, 14] on link "Save" at bounding box center [1060, 29] width 78 height 38
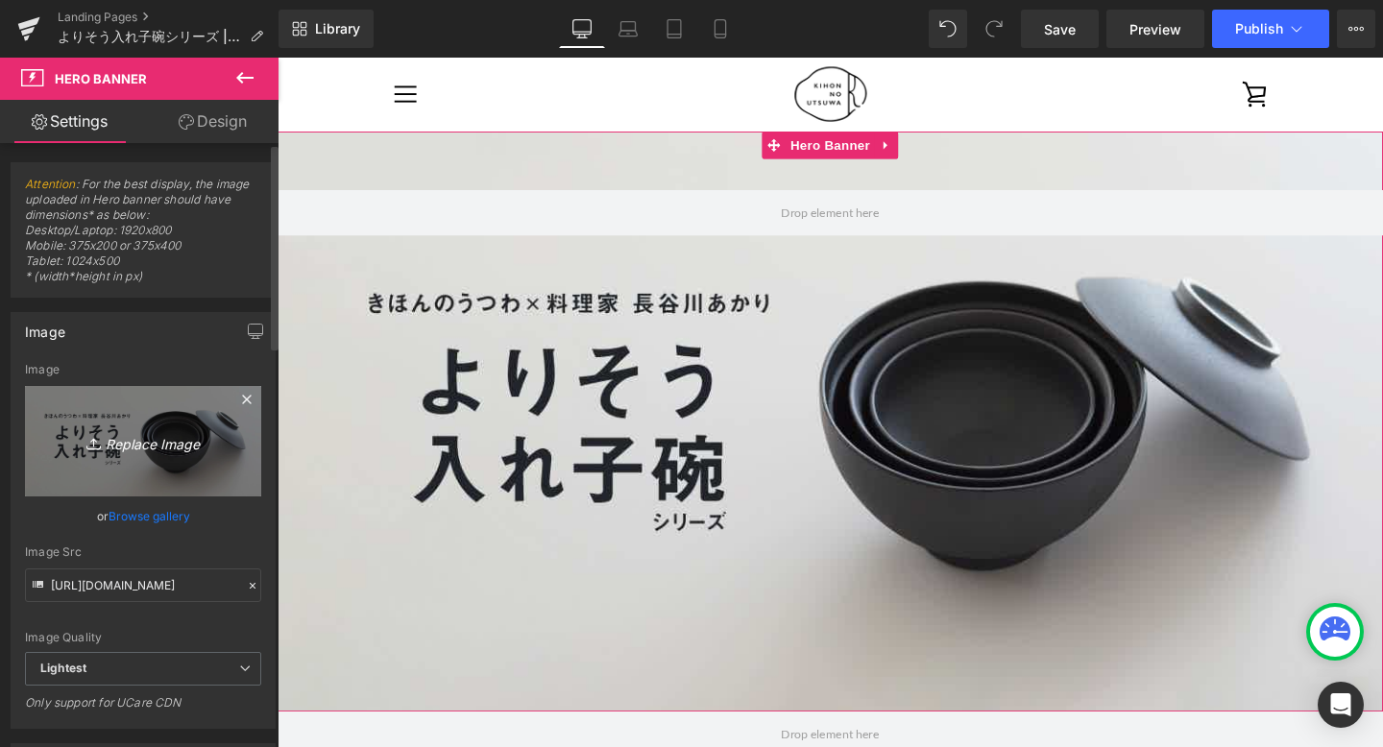
click at [173, 454] on link "Replace Image" at bounding box center [143, 441] width 236 height 110
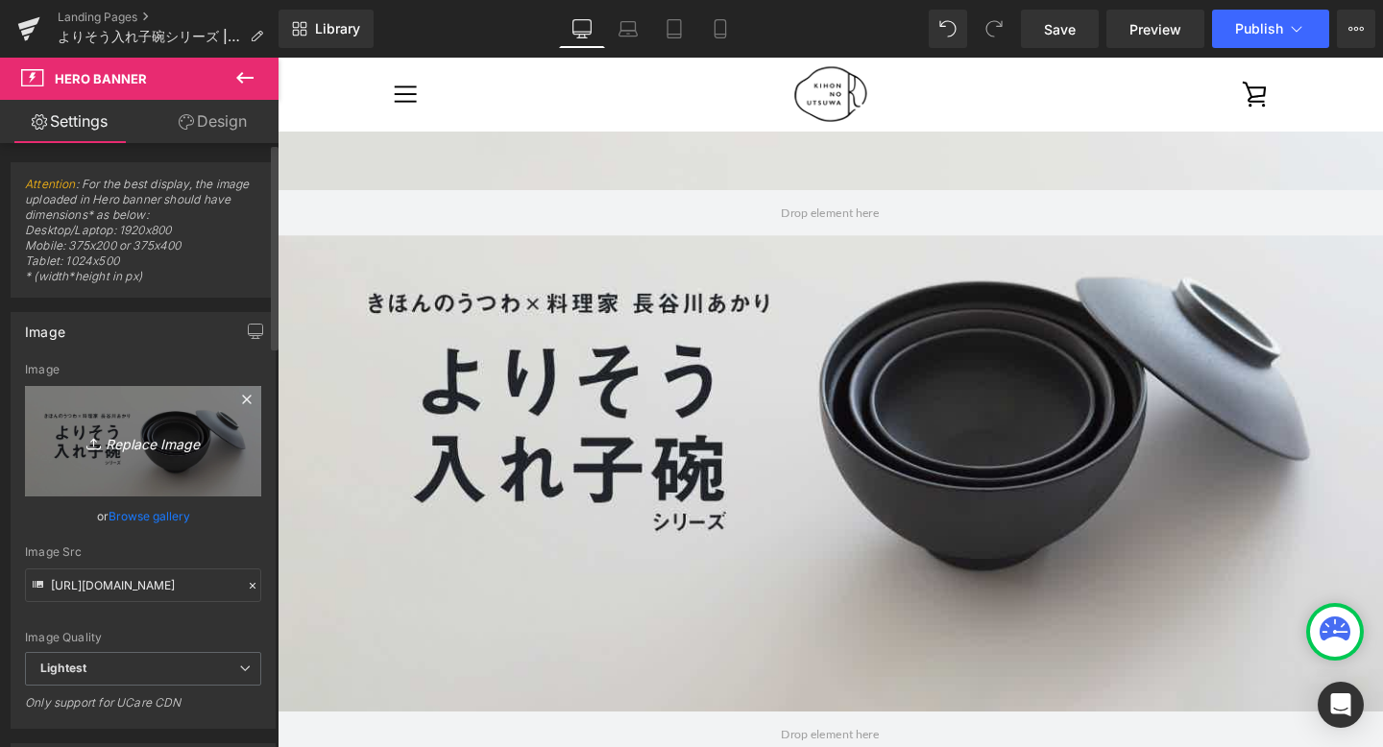
type input "C:\fakepath\bnr_1200x630_w.jpg"
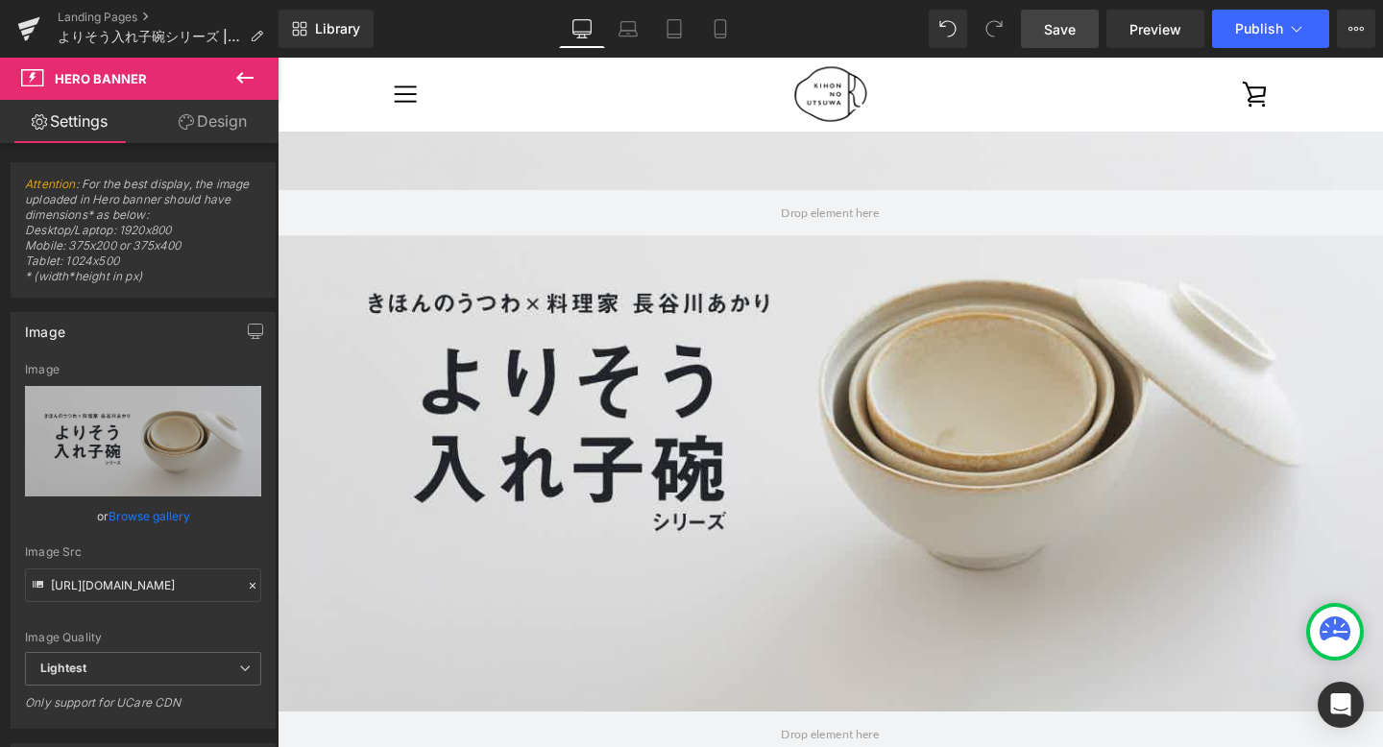
click at [1048, 30] on span "Save" at bounding box center [1060, 29] width 32 height 20
click at [715, 35] on icon at bounding box center [720, 28] width 19 height 19
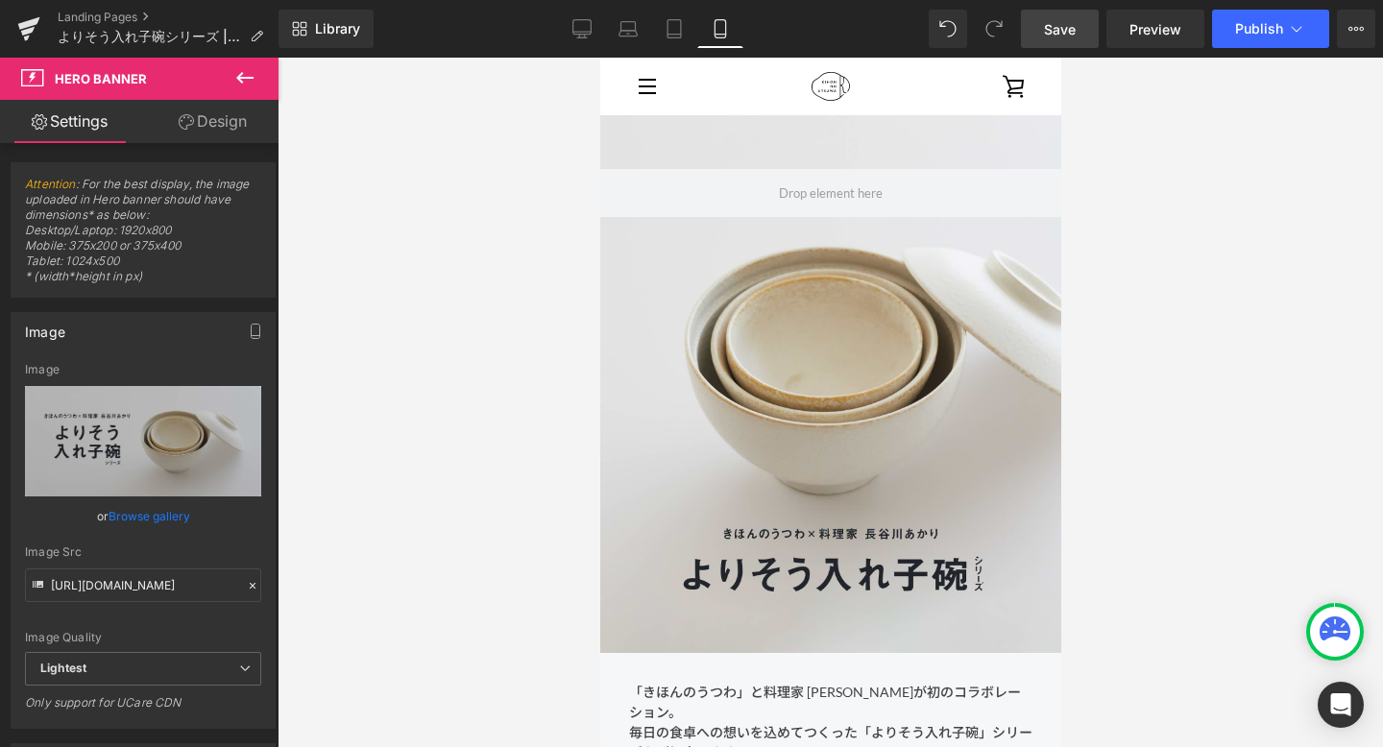
click at [598, 477] on div at bounding box center [831, 403] width 1106 height 690
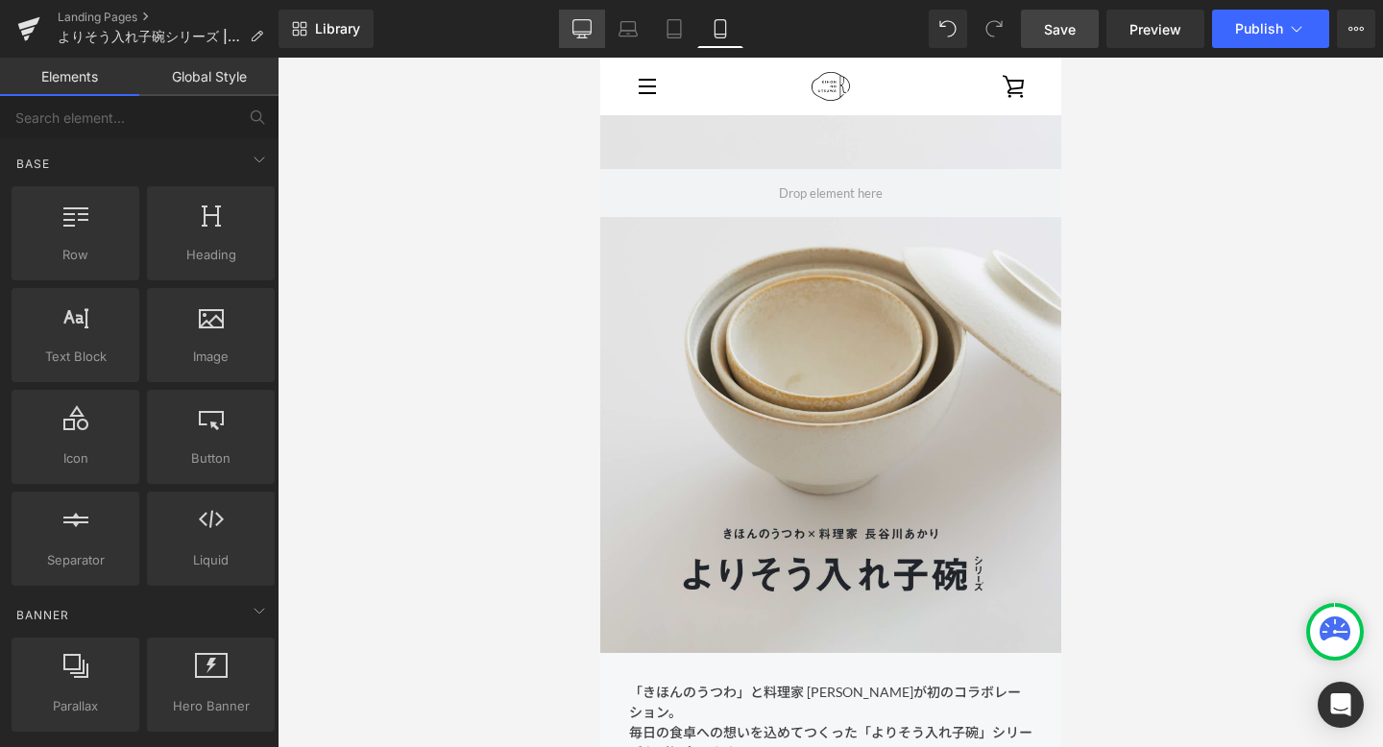
click at [573, 27] on icon at bounding box center [582, 28] width 19 height 19
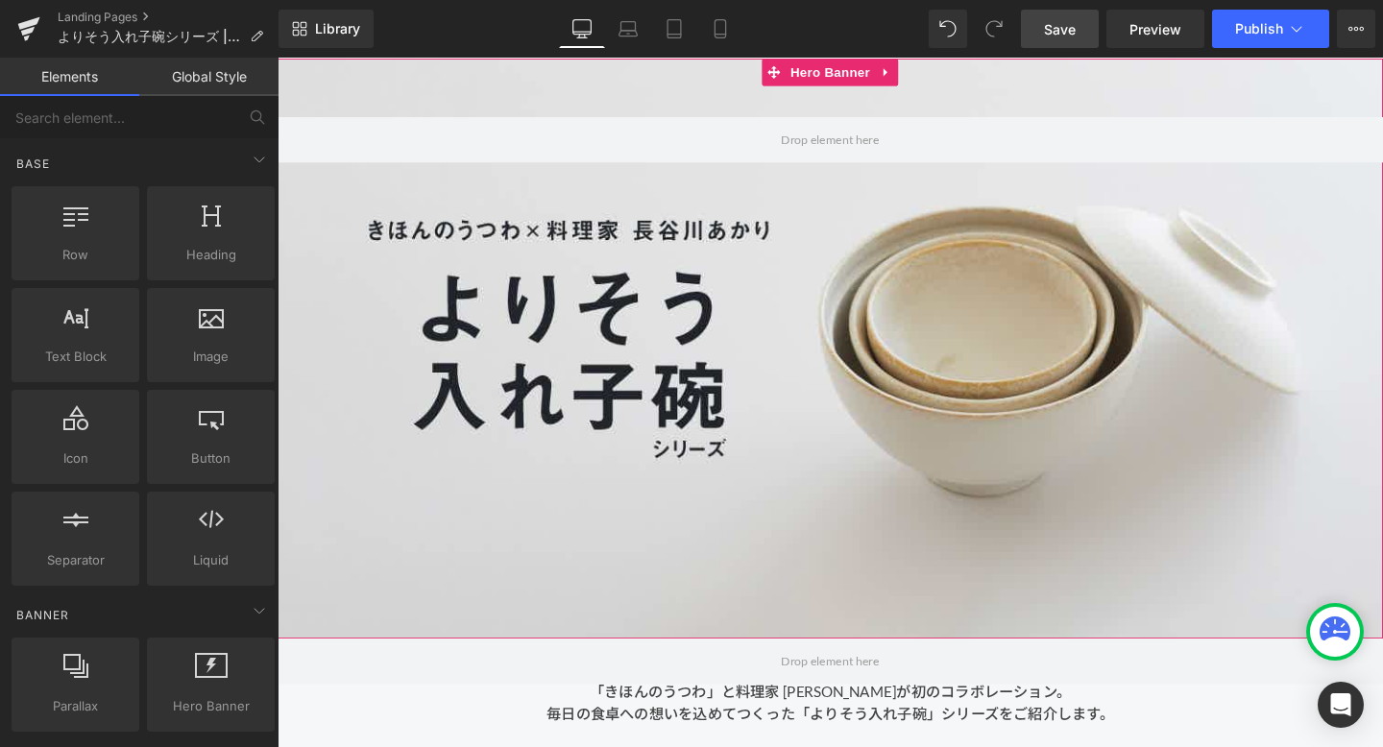
click at [521, 381] on div at bounding box center [859, 364] width 1162 height 610
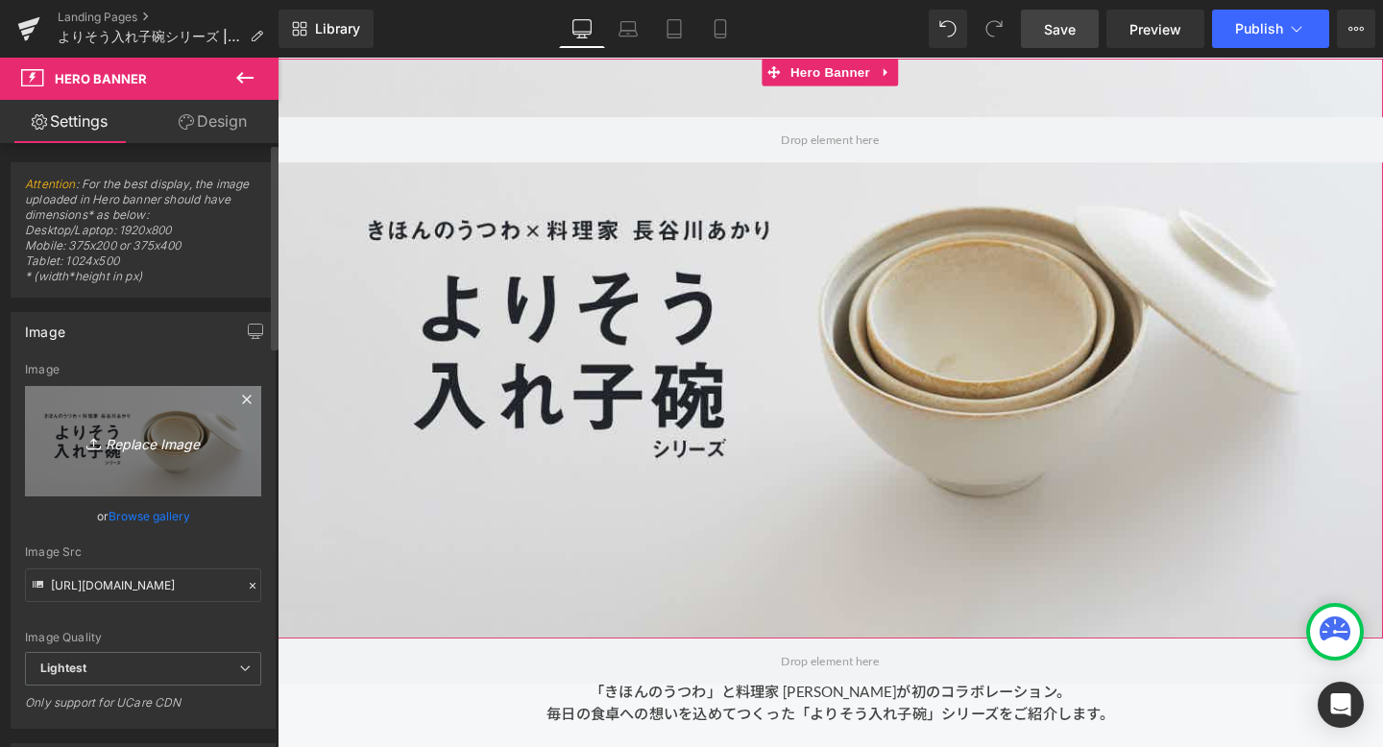
click at [183, 427] on link "Replace Image" at bounding box center [143, 441] width 236 height 110
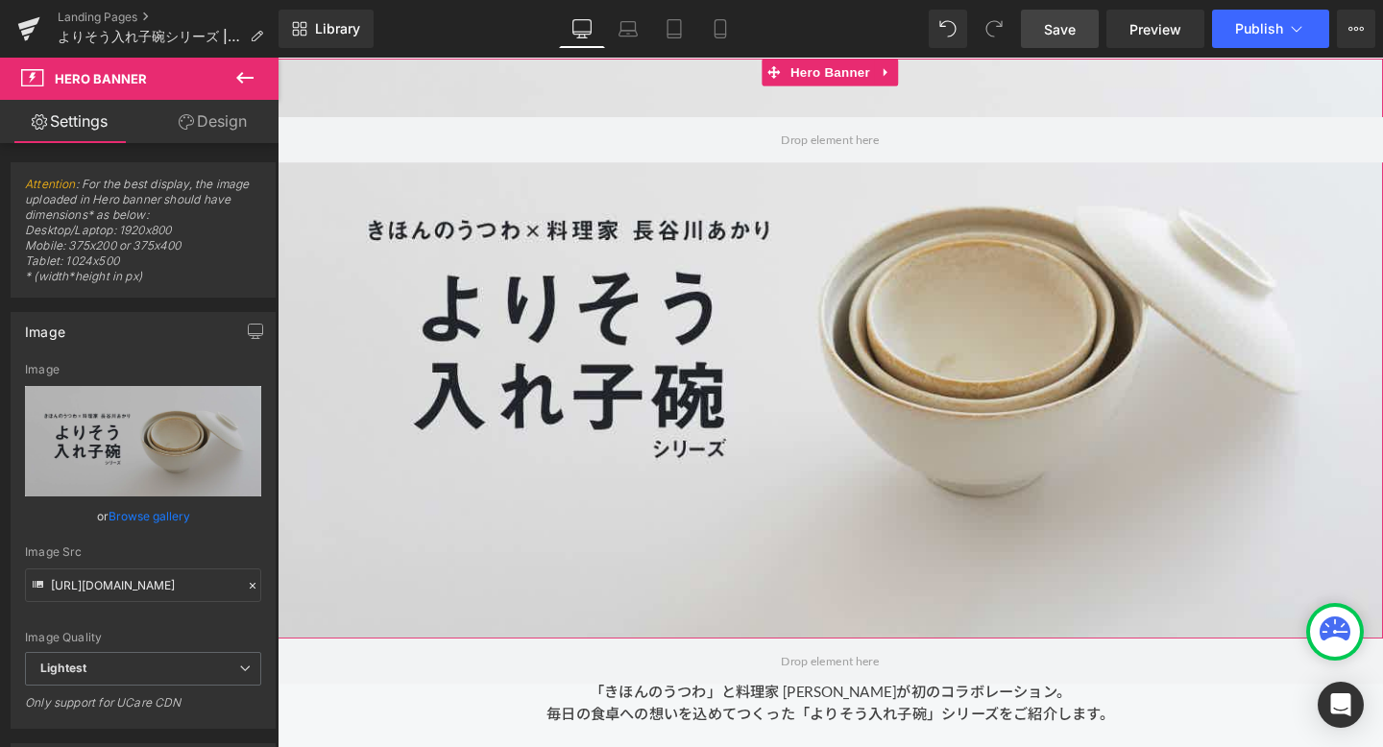
click at [553, 356] on div at bounding box center [859, 364] width 1162 height 610
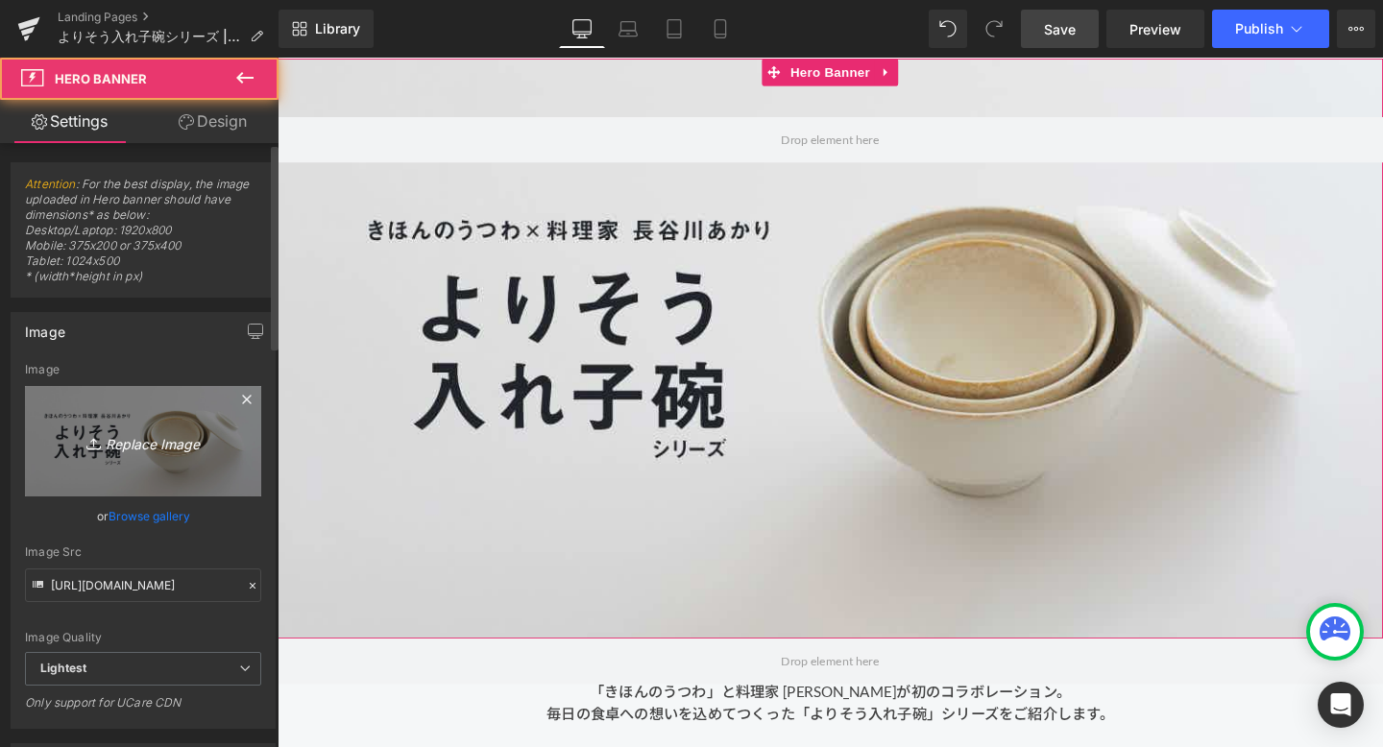
click at [151, 427] on link "Replace Image" at bounding box center [143, 441] width 236 height 110
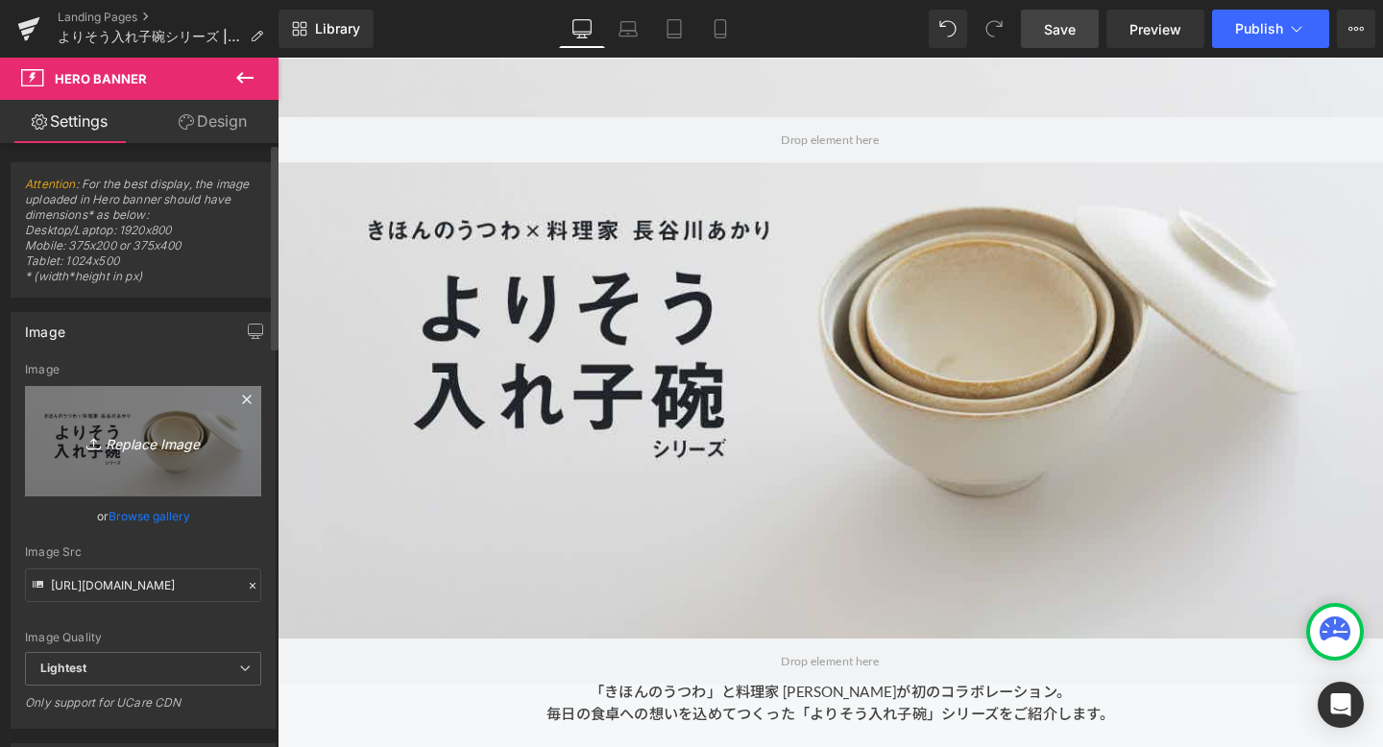
type input "C:\fakepath\PK-11_bnr_3000x2000_b (1).jpg"
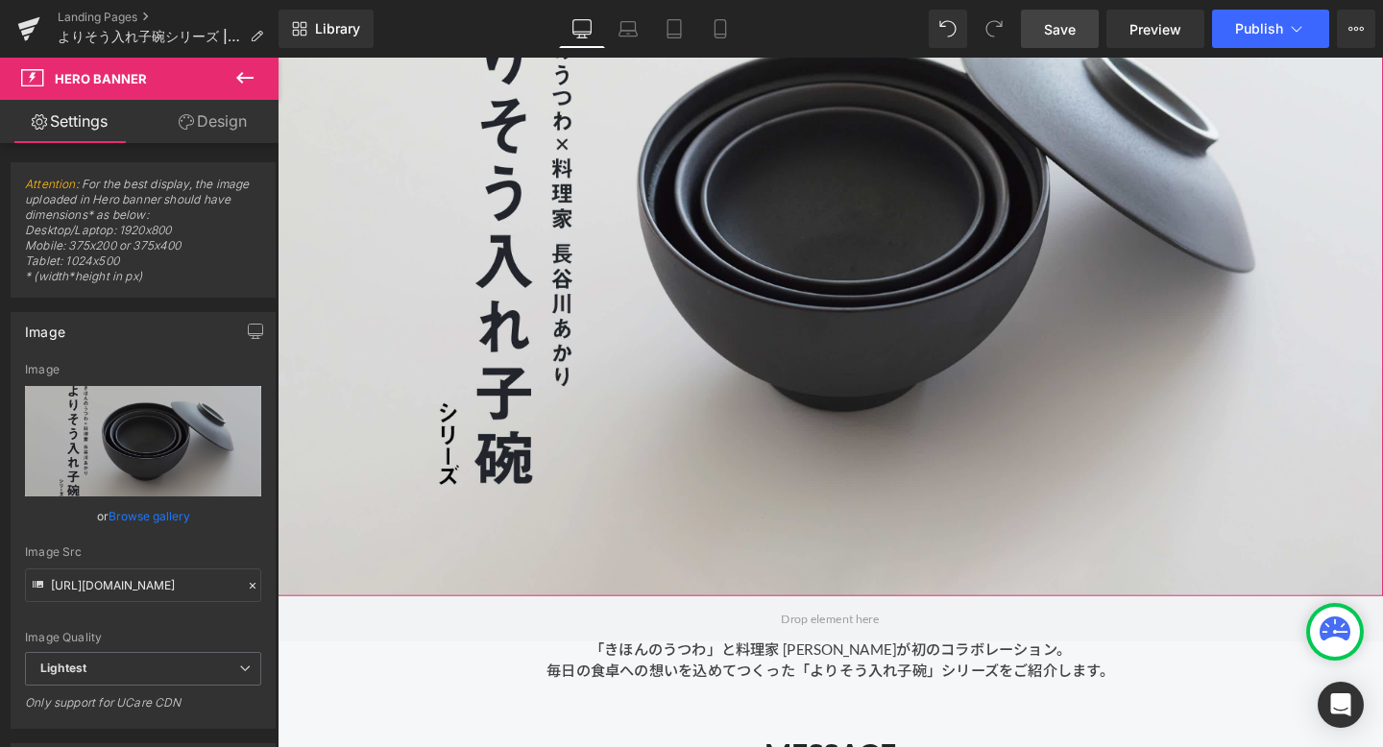
scroll to position [0, 0]
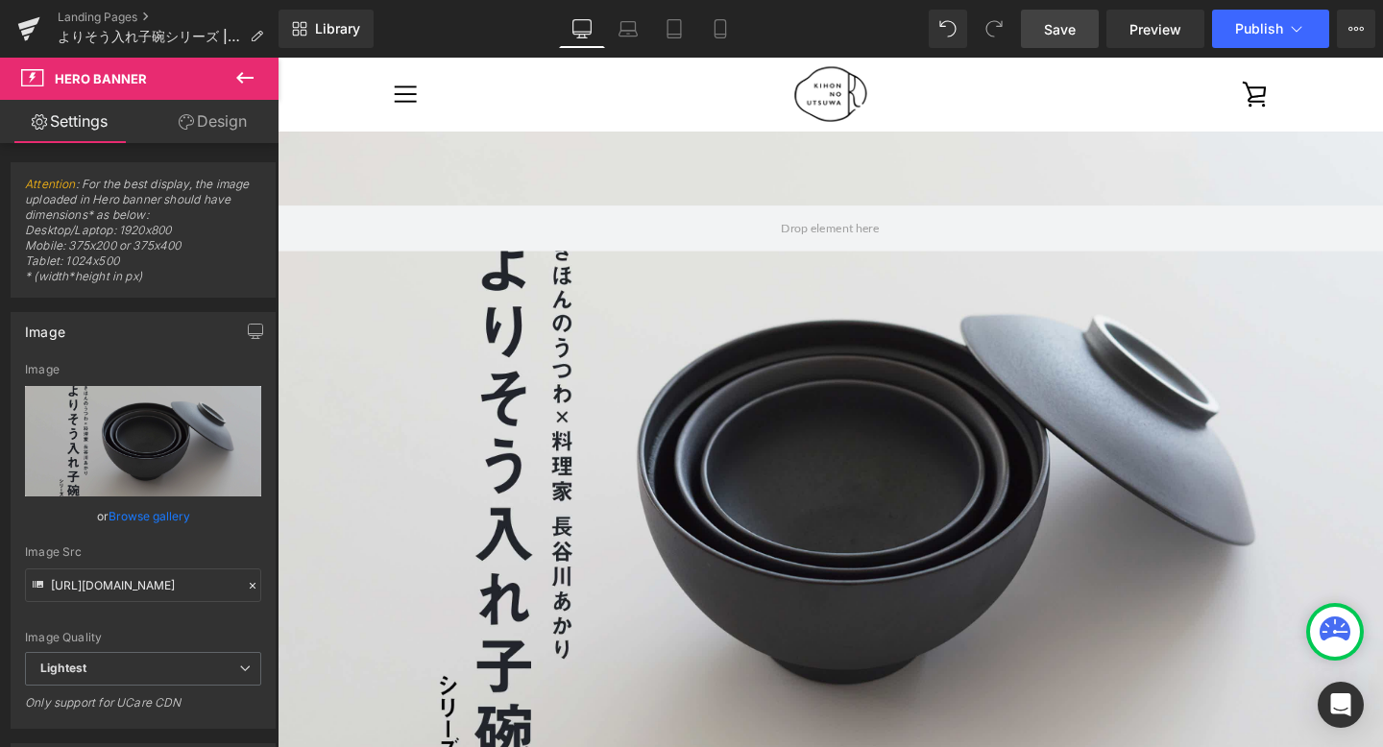
click at [1063, 37] on span "Save" at bounding box center [1060, 29] width 32 height 20
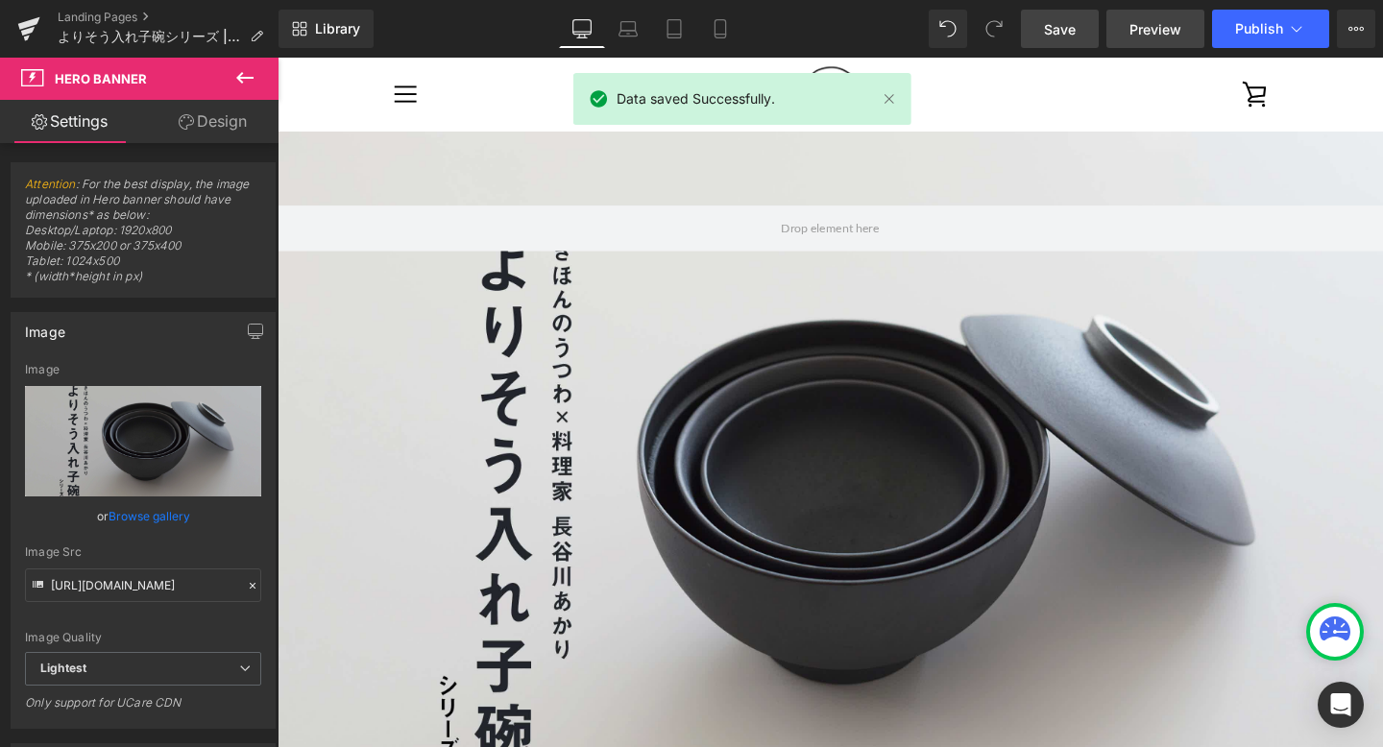
click at [1174, 28] on span "Preview" at bounding box center [1156, 29] width 52 height 20
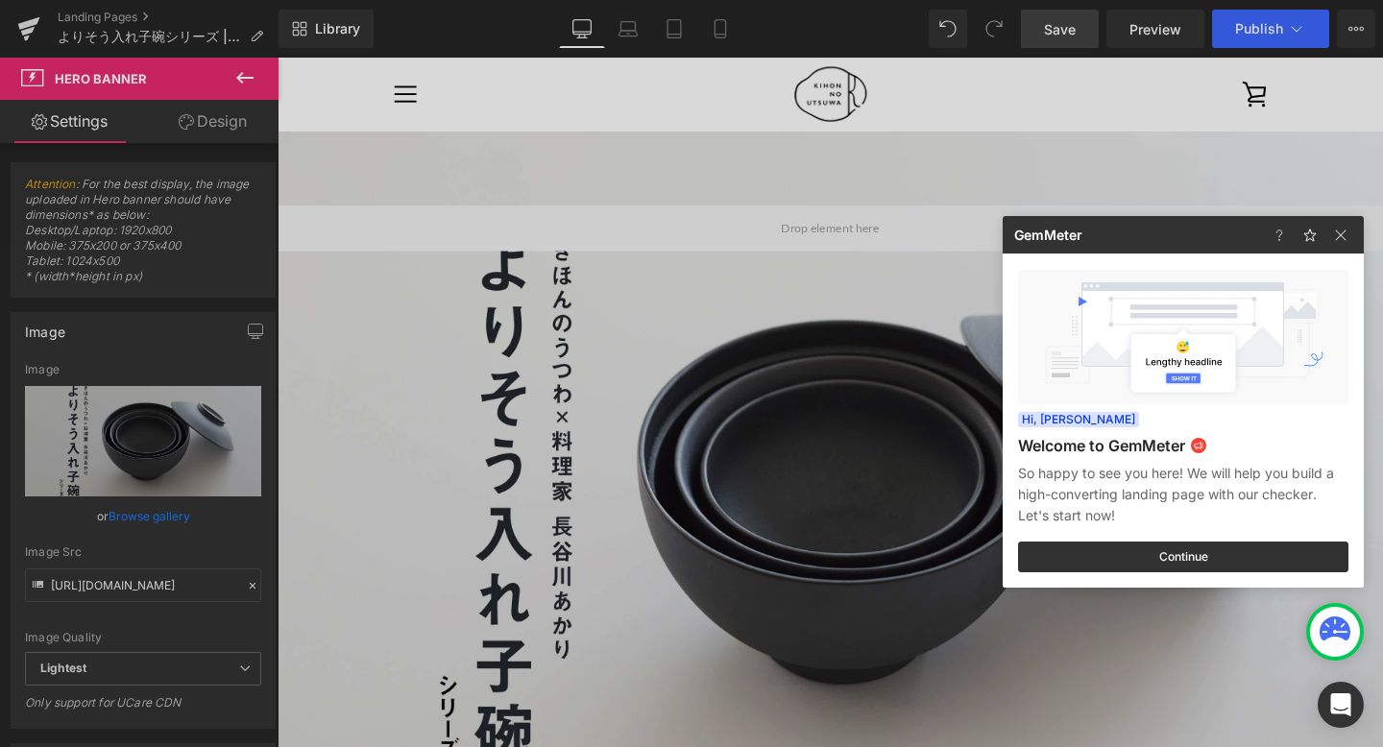
click at [0, 0] on div at bounding box center [0, 0] width 0 height 0
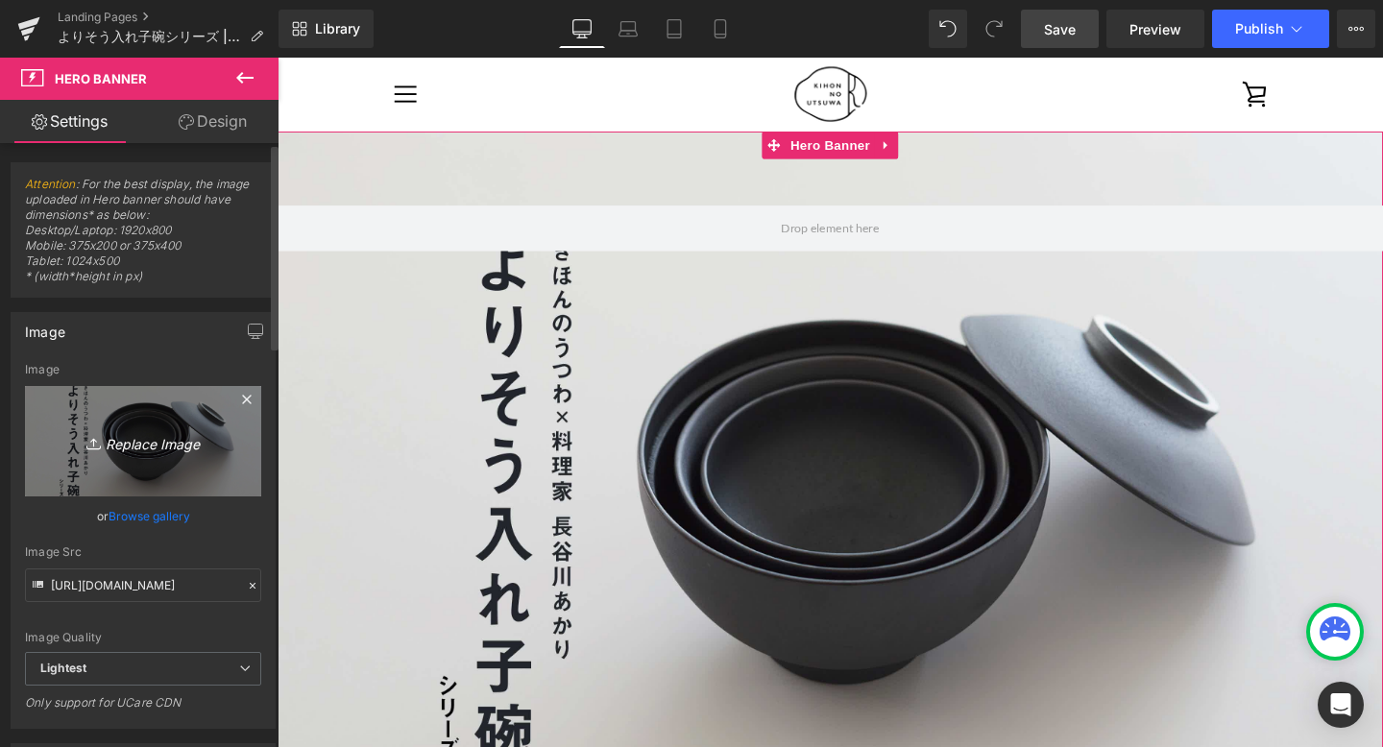
click at [141, 440] on icon "Replace Image" at bounding box center [143, 441] width 154 height 24
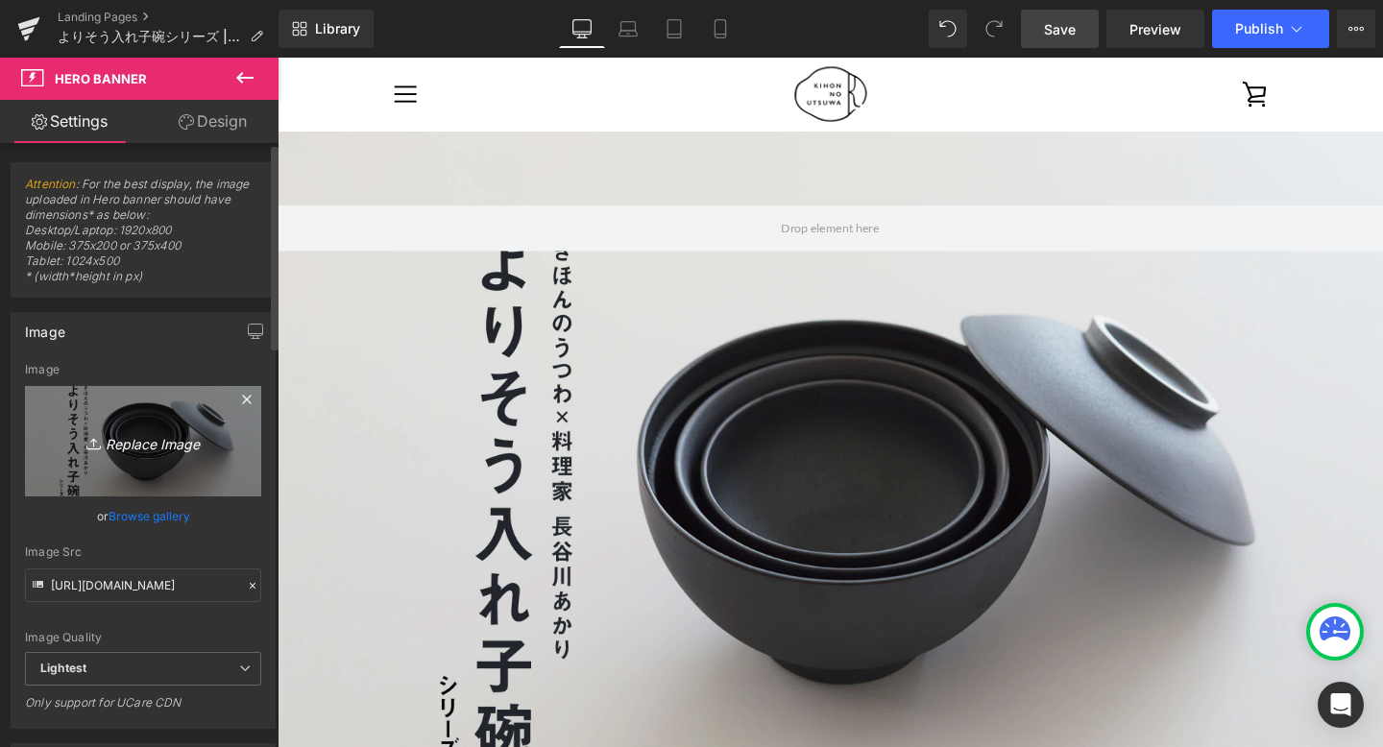
type input "C:\fakepath\2_bnr_1200x630_w.jpg"
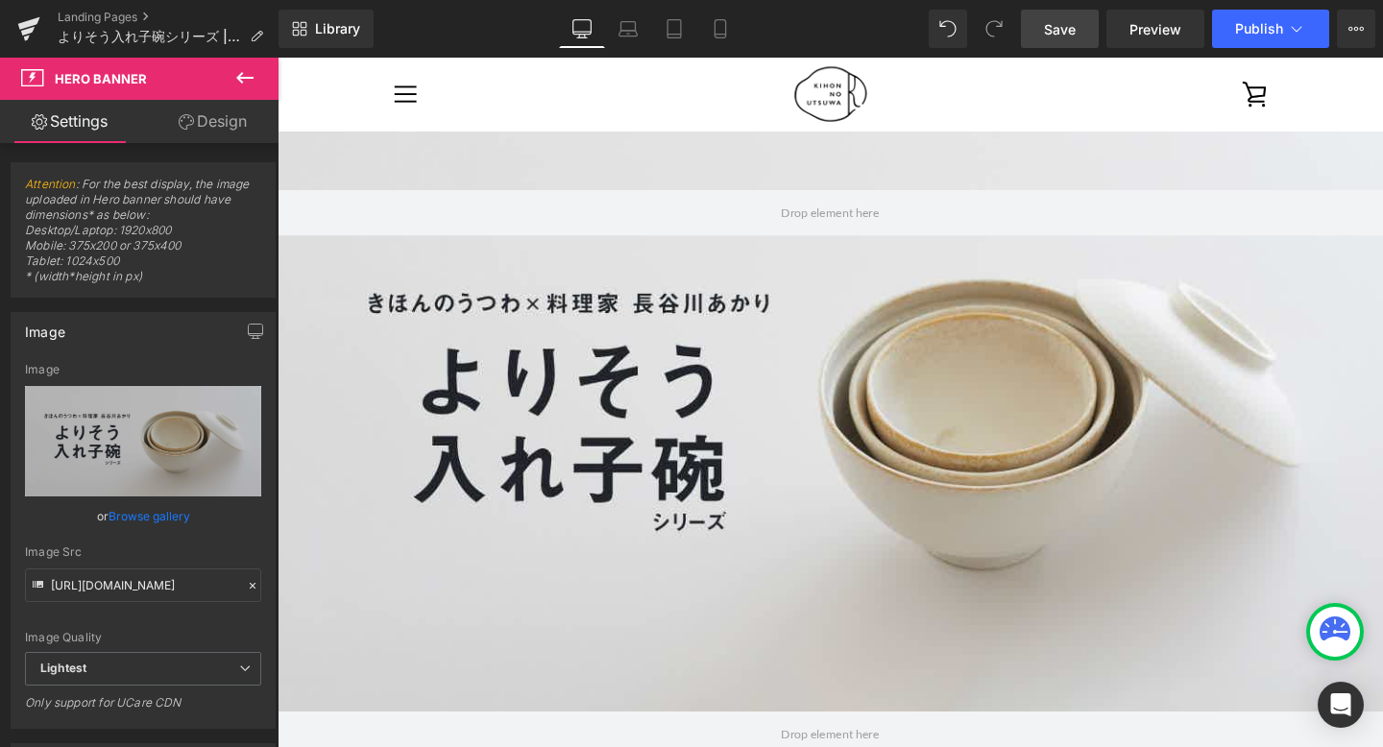
click at [1057, 37] on span "Save" at bounding box center [1060, 29] width 32 height 20
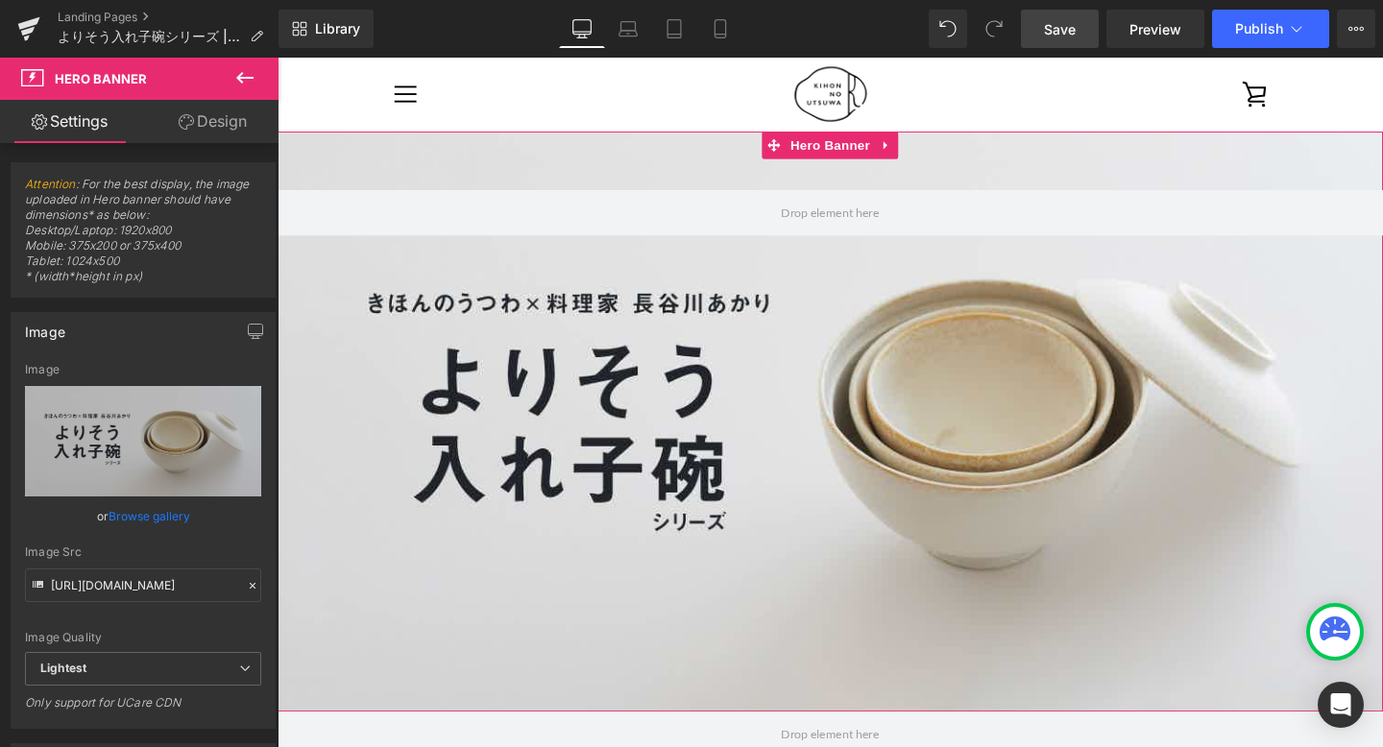
click at [673, 340] on div at bounding box center [859, 440] width 1162 height 610
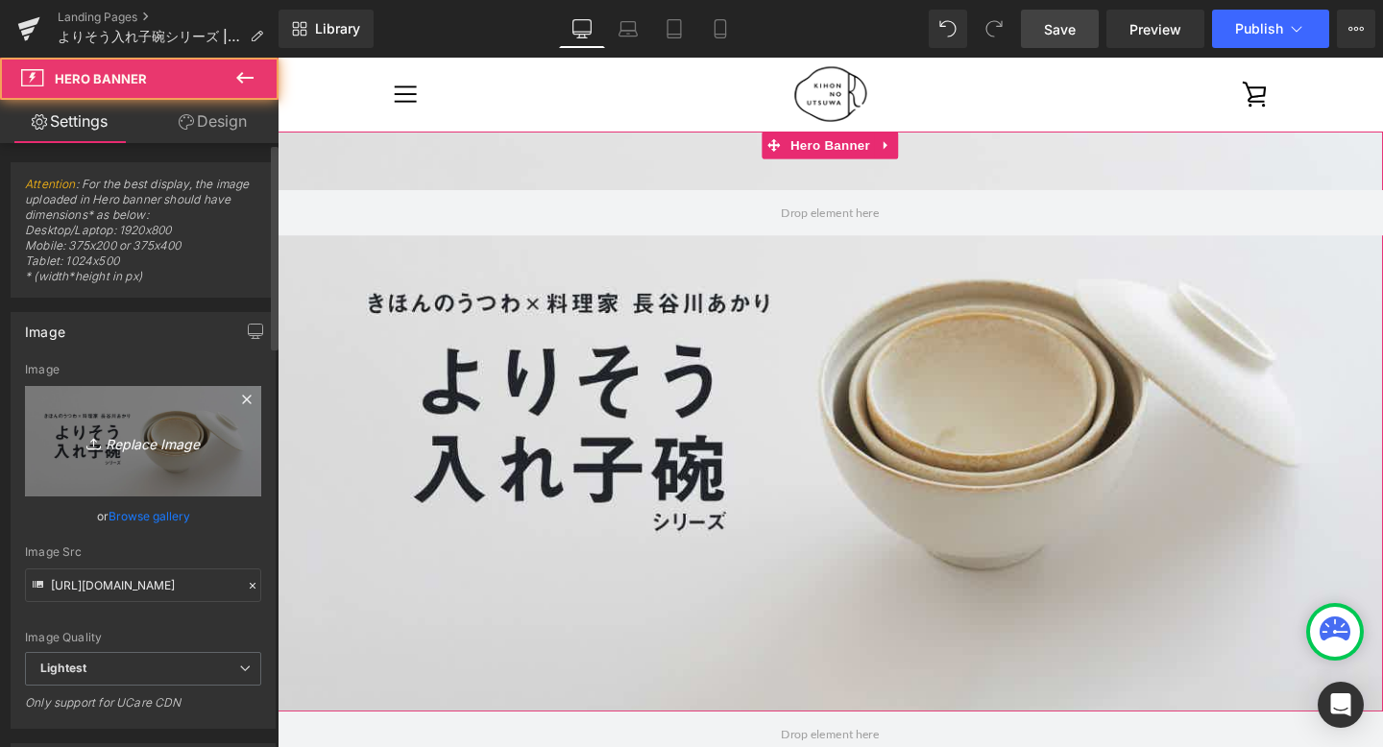
click at [189, 409] on link "Replace Image" at bounding box center [143, 441] width 236 height 110
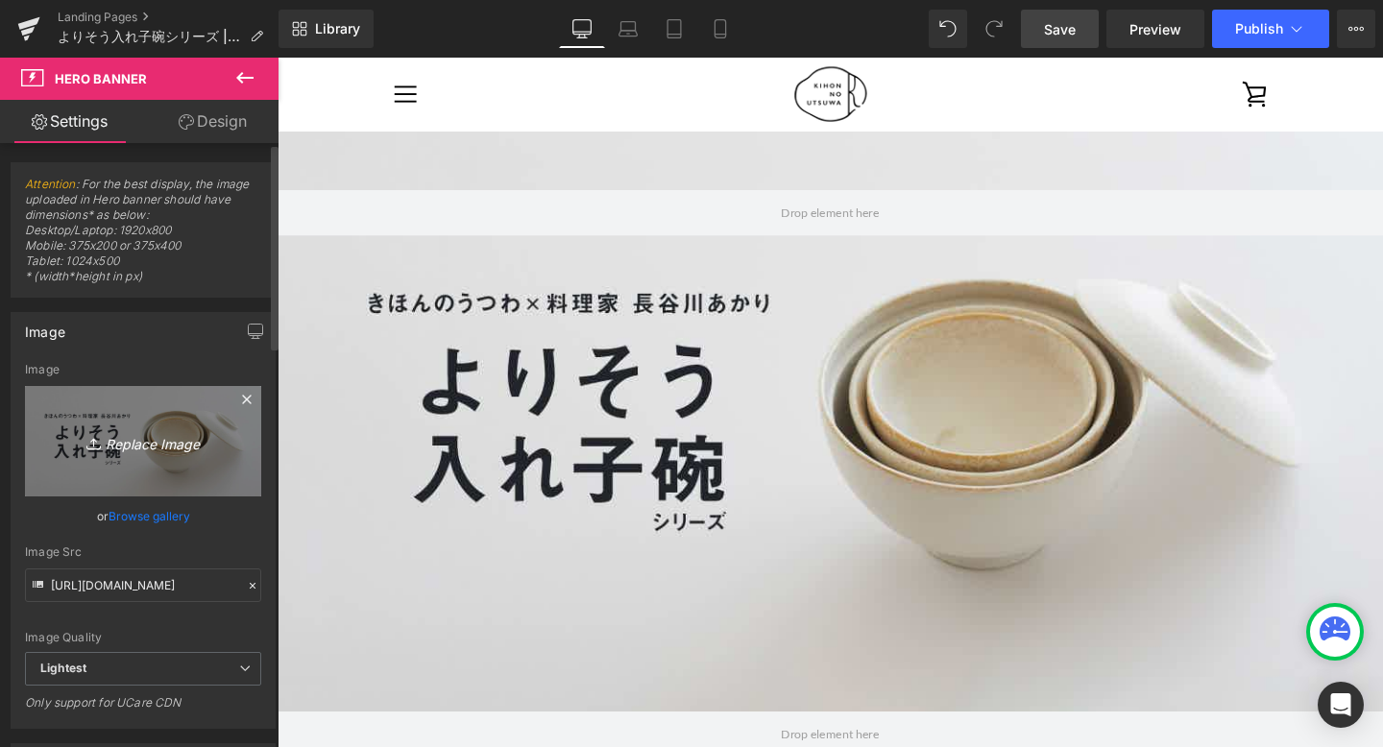
type input "C:\fakepath\2_bnr_1200x630_w (1).jpg"
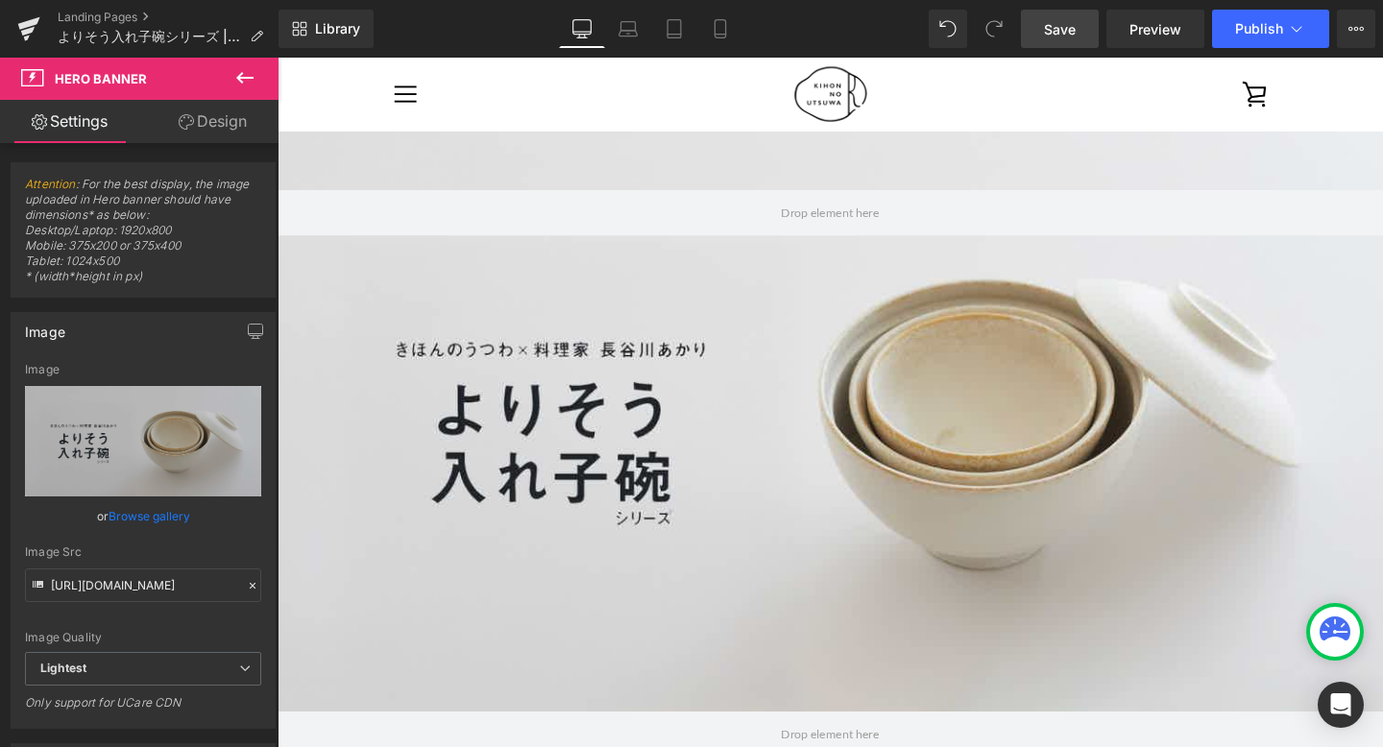
click at [1067, 37] on span "Save" at bounding box center [1060, 29] width 32 height 20
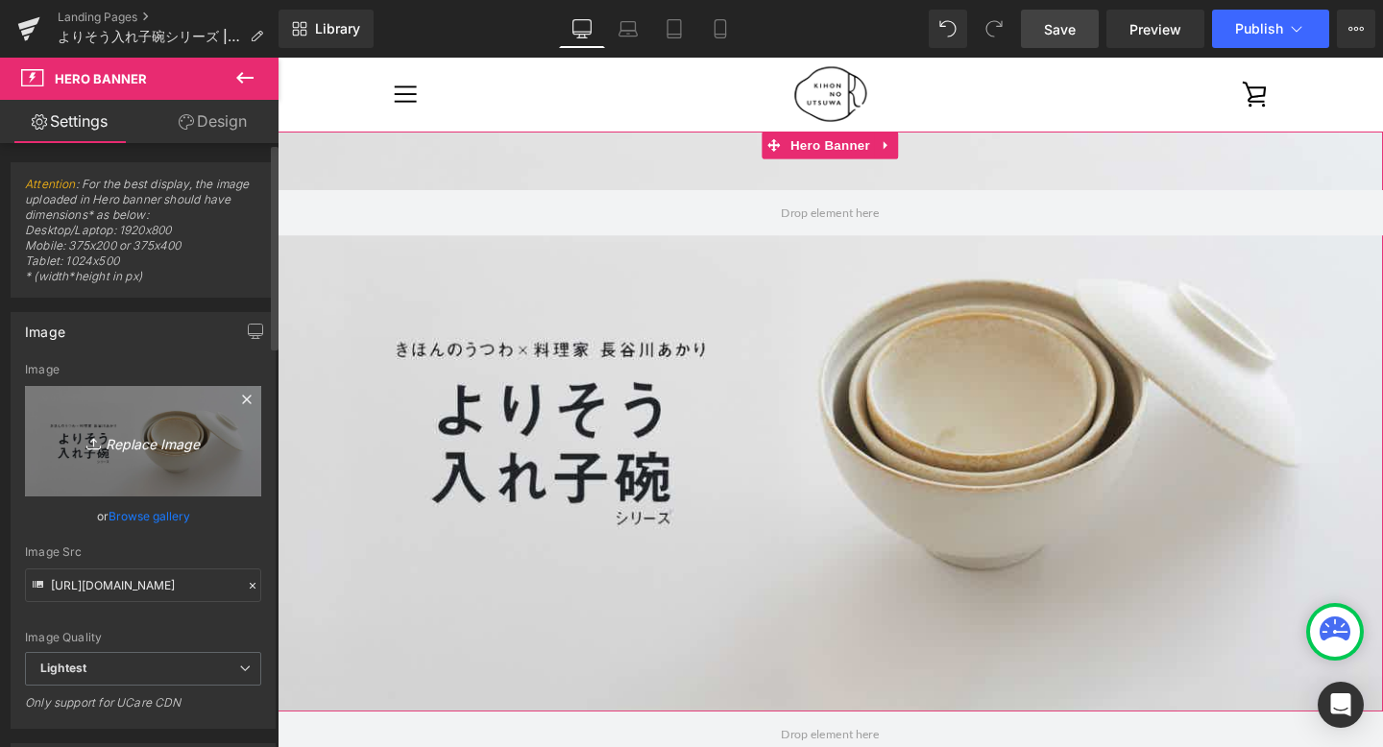
click at [168, 438] on icon "Replace Image" at bounding box center [143, 441] width 154 height 24
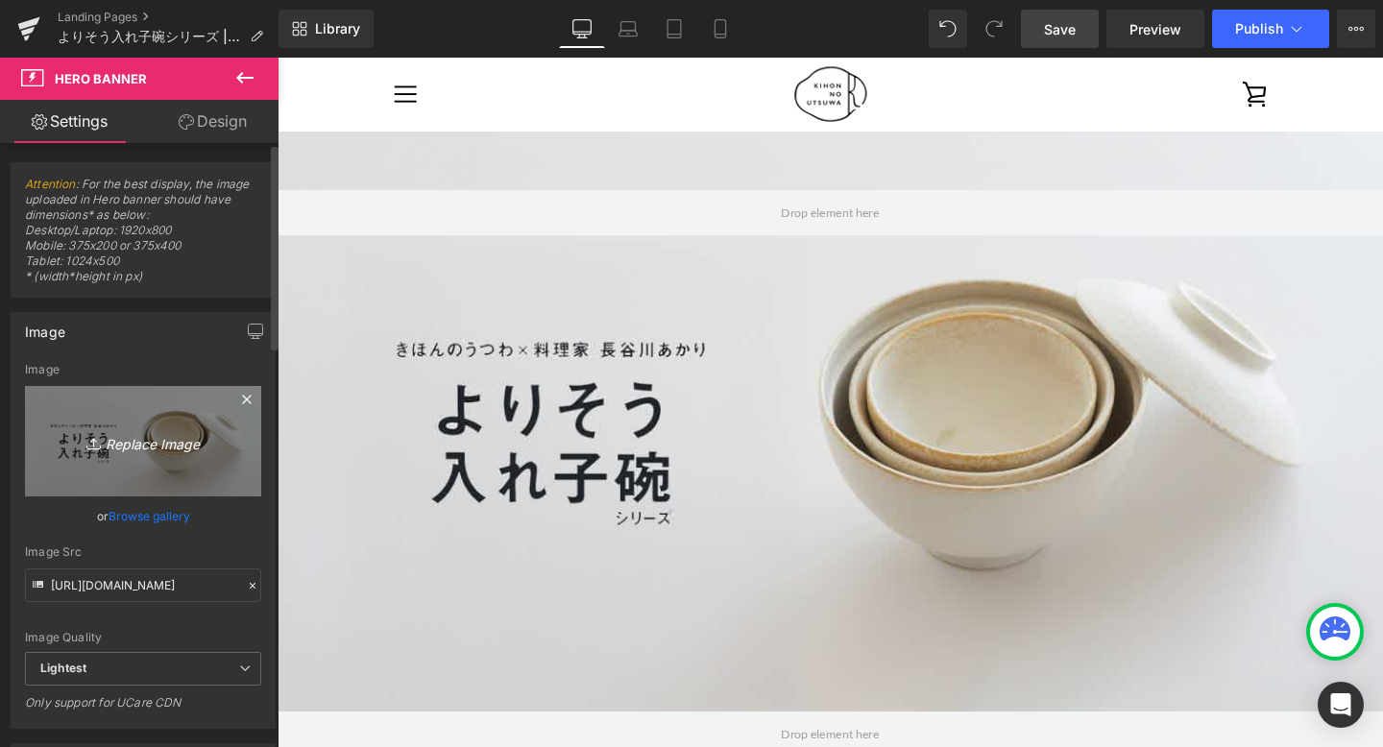
type input "C:\fakepath\bnr_3000x1700_w.jpg"
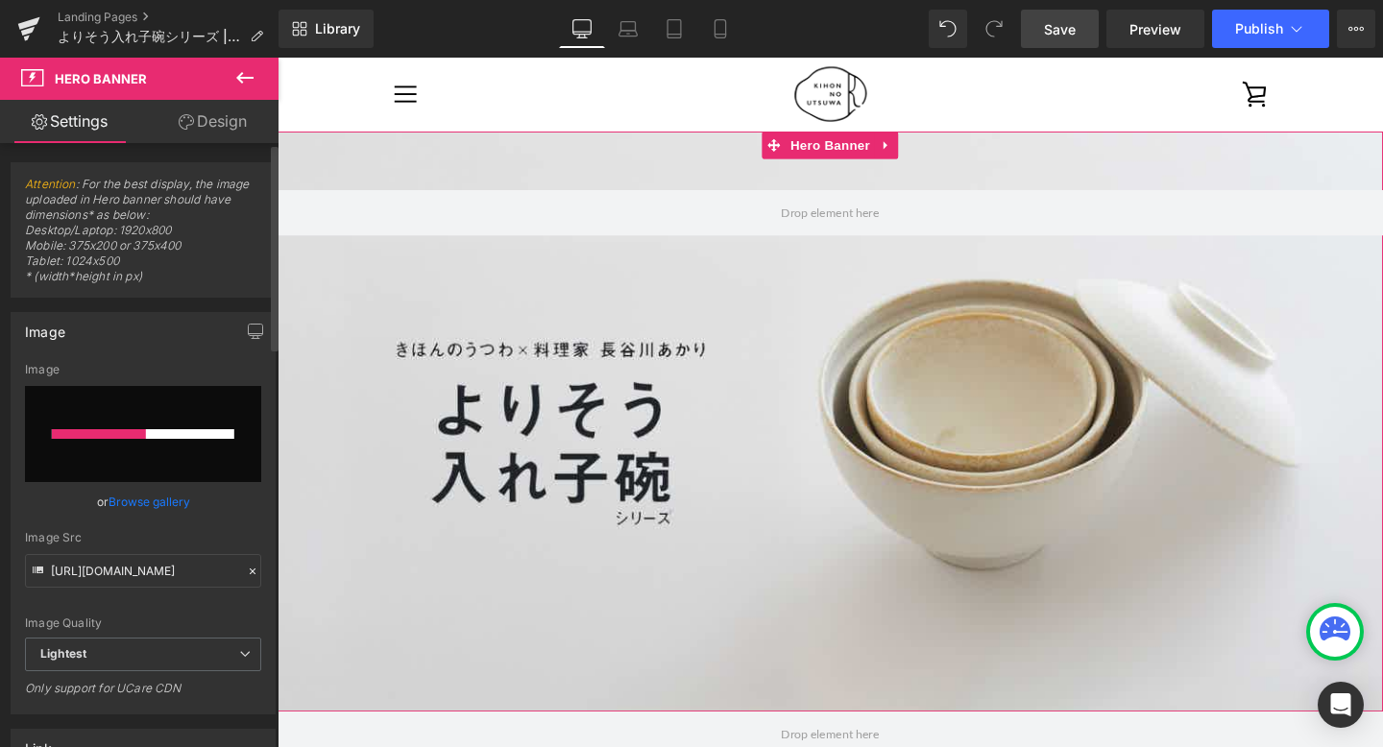
click at [183, 421] on input "file" at bounding box center [143, 434] width 236 height 96
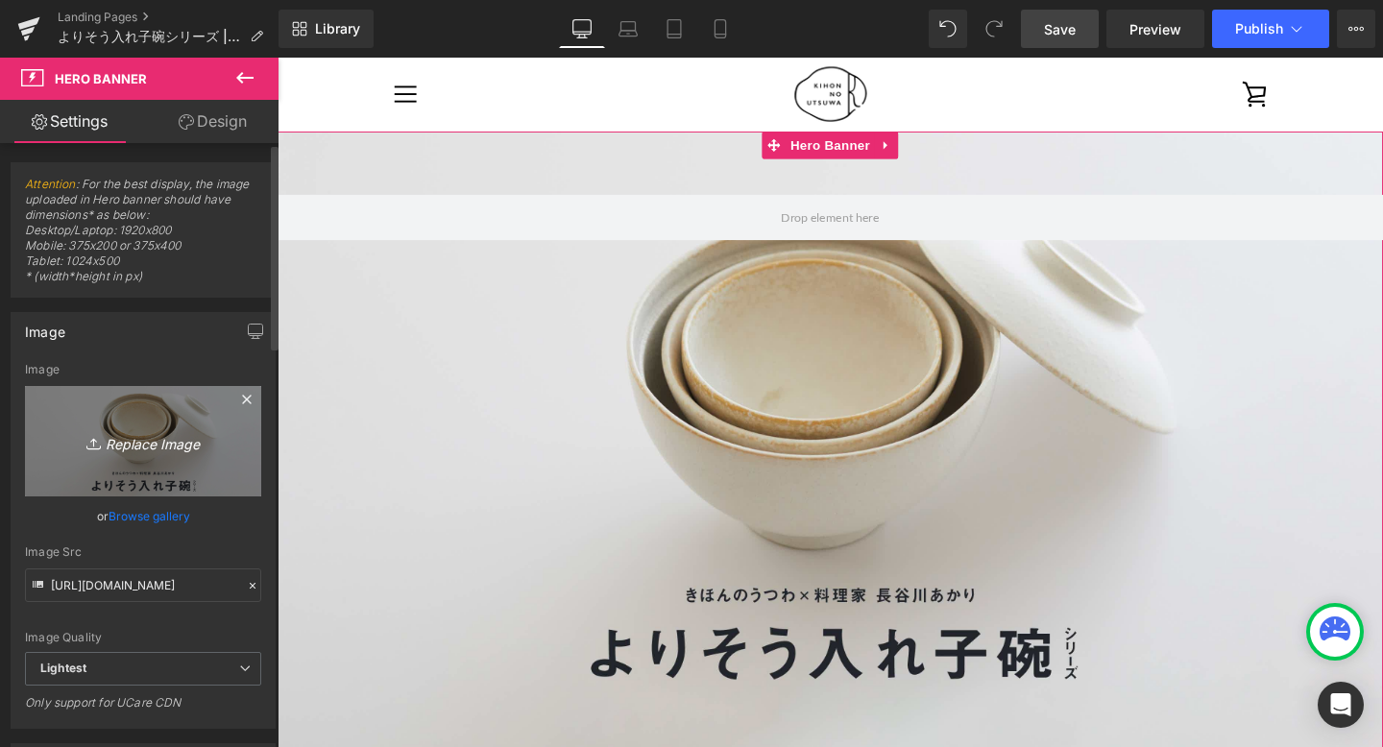
click at [150, 429] on icon "Replace Image" at bounding box center [143, 441] width 154 height 24
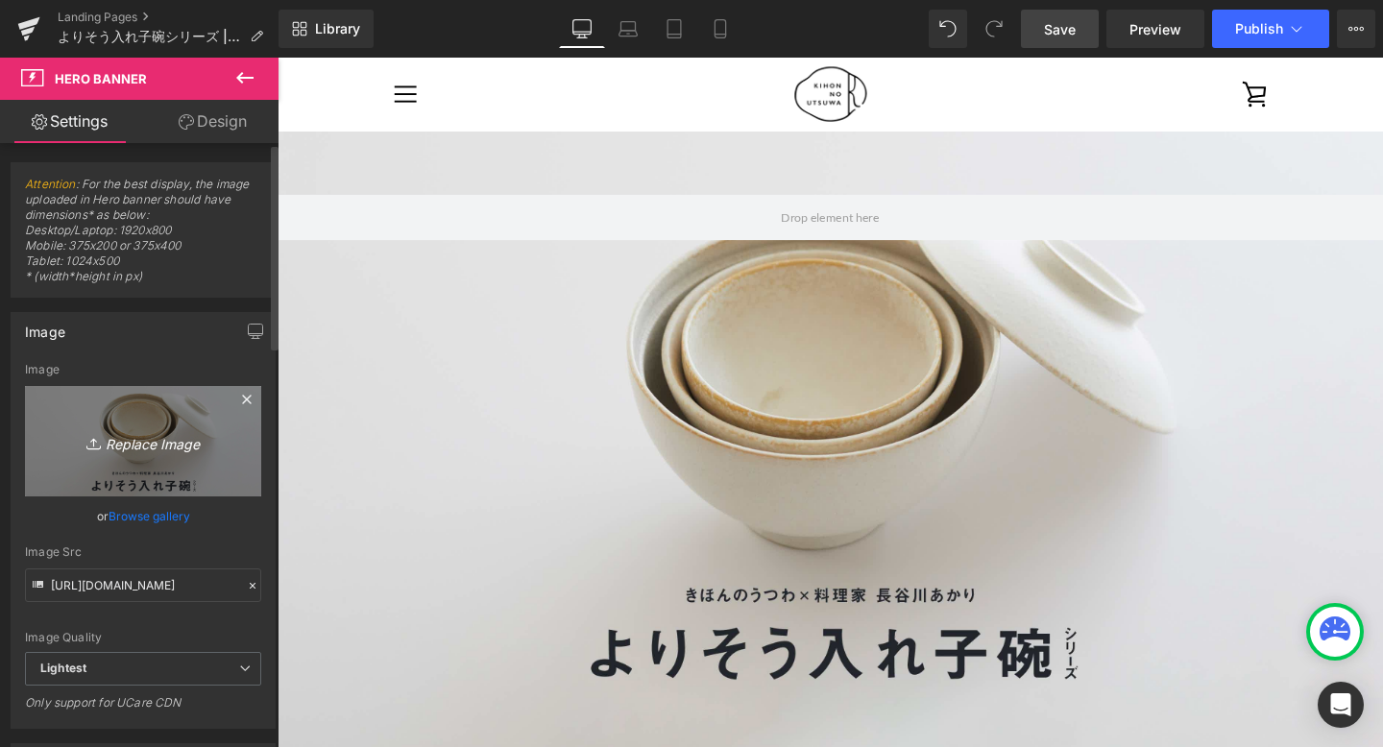
type input "C:\fakepath\bnr_3000x1700_w.jpg"
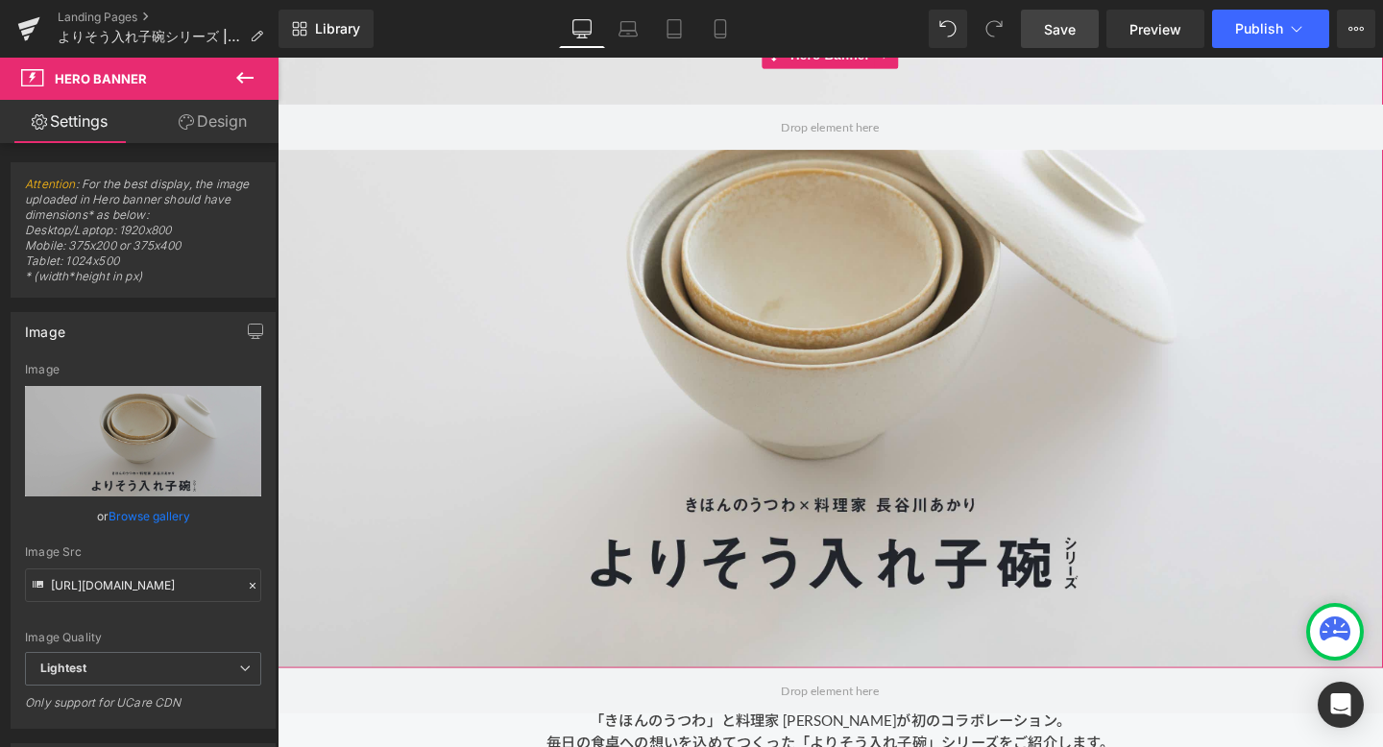
scroll to position [239, 0]
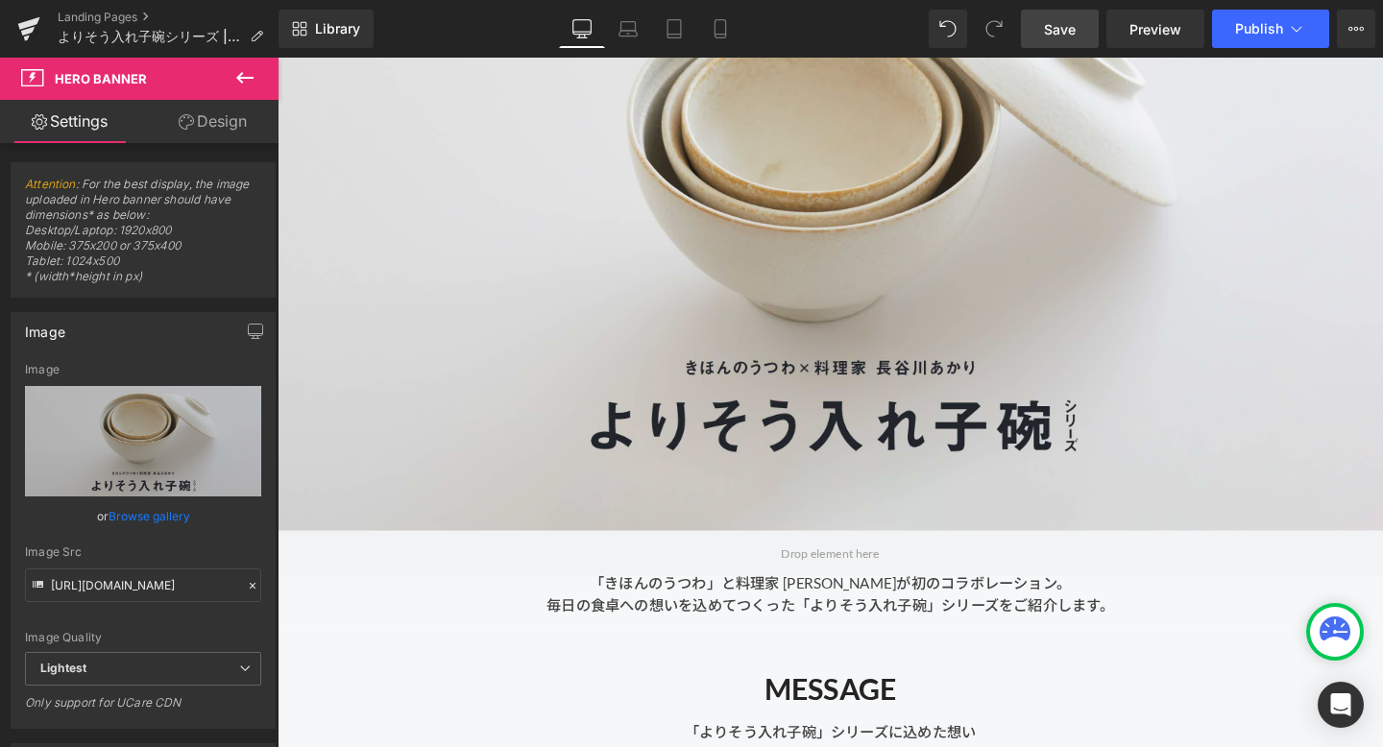
click at [1045, 24] on link "Save" at bounding box center [1060, 29] width 78 height 38
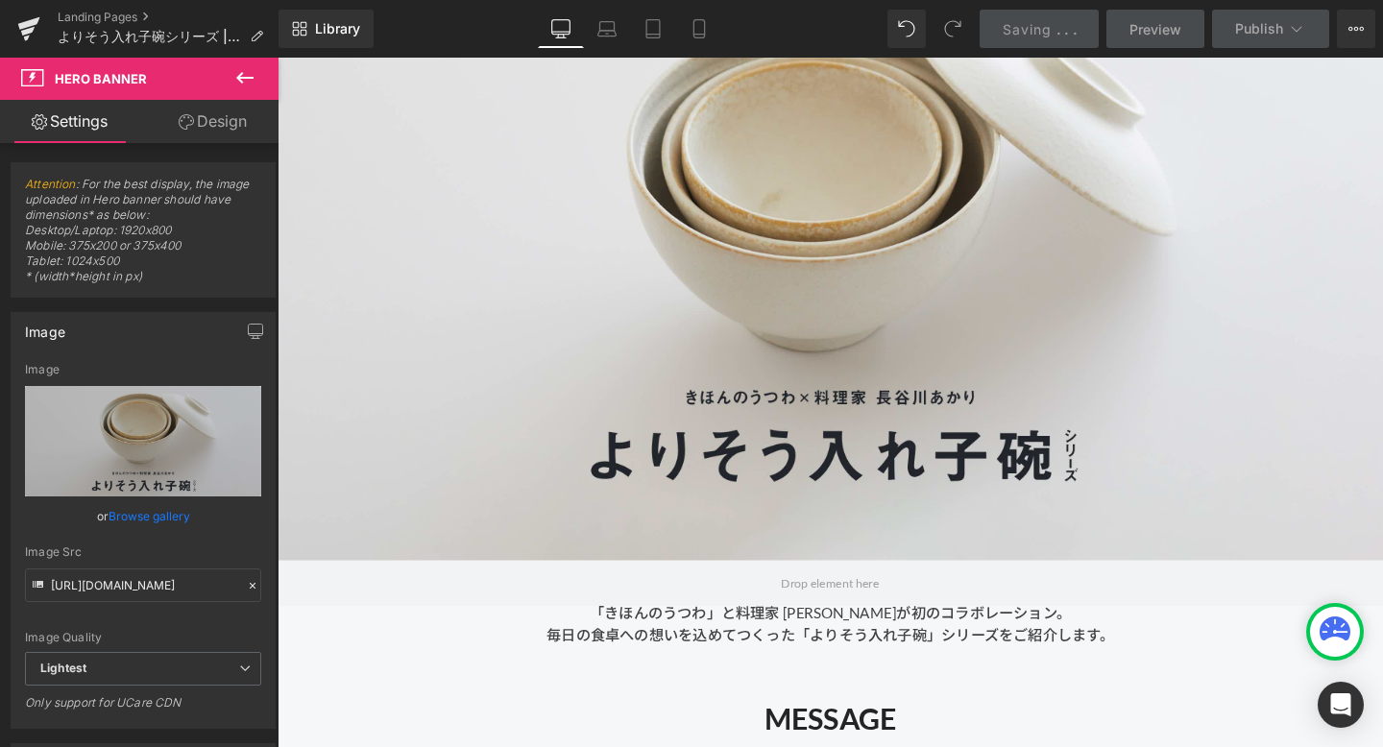
scroll to position [0, 0]
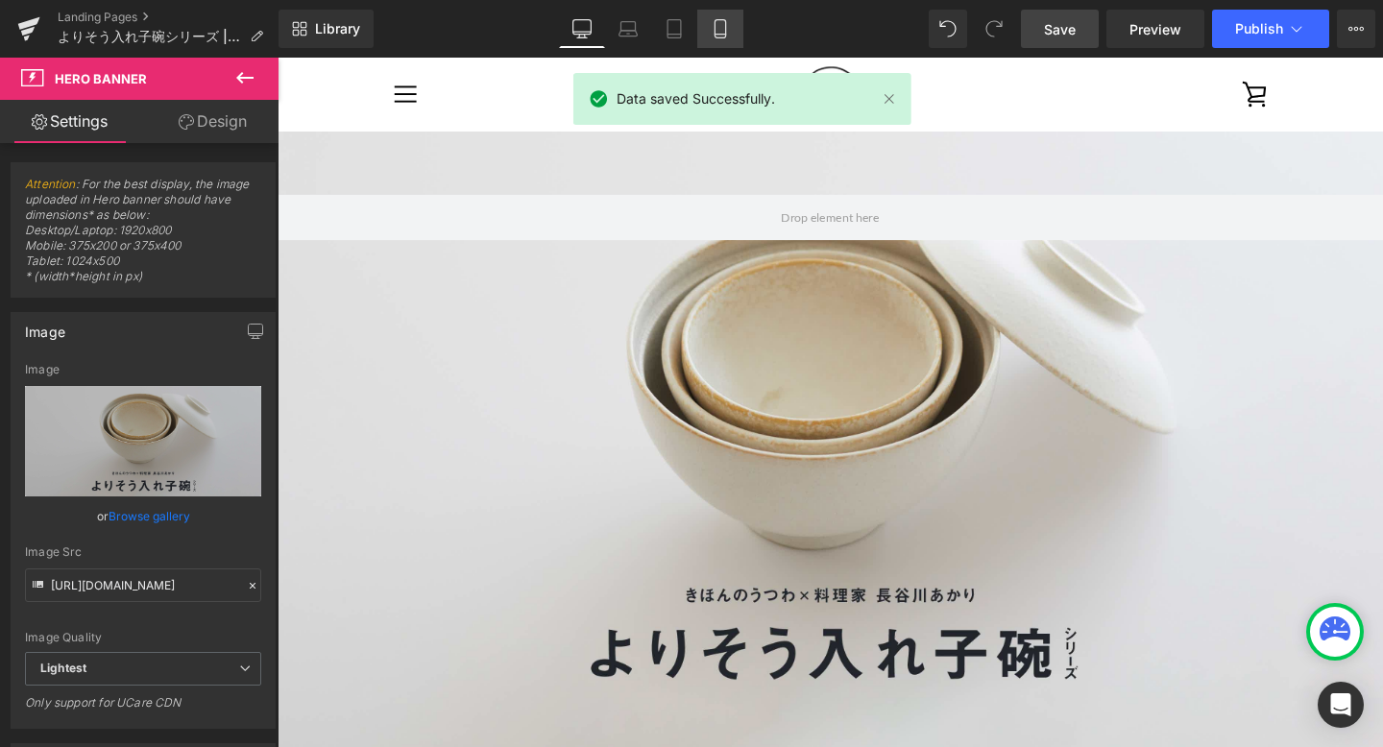
click at [705, 14] on link "Mobile" at bounding box center [720, 29] width 46 height 38
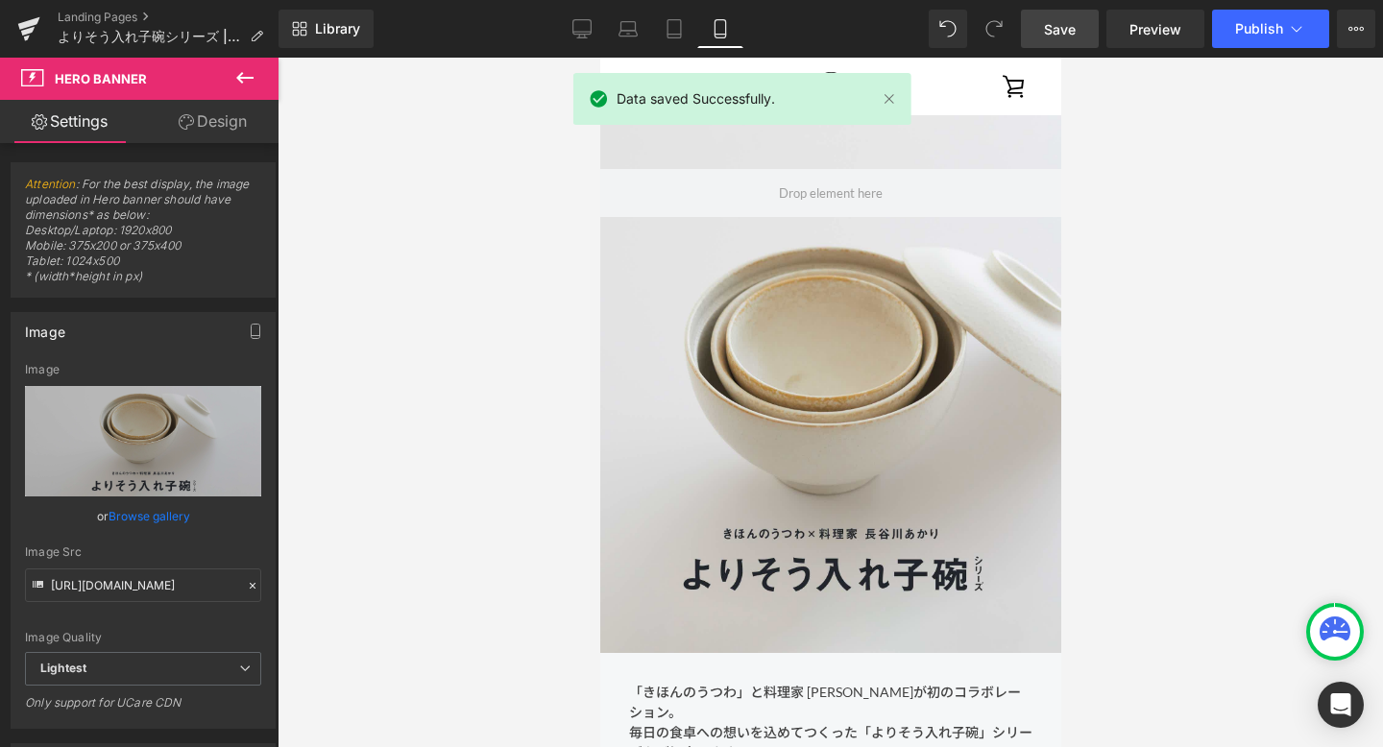
click at [1059, 24] on span "Save" at bounding box center [1060, 29] width 32 height 20
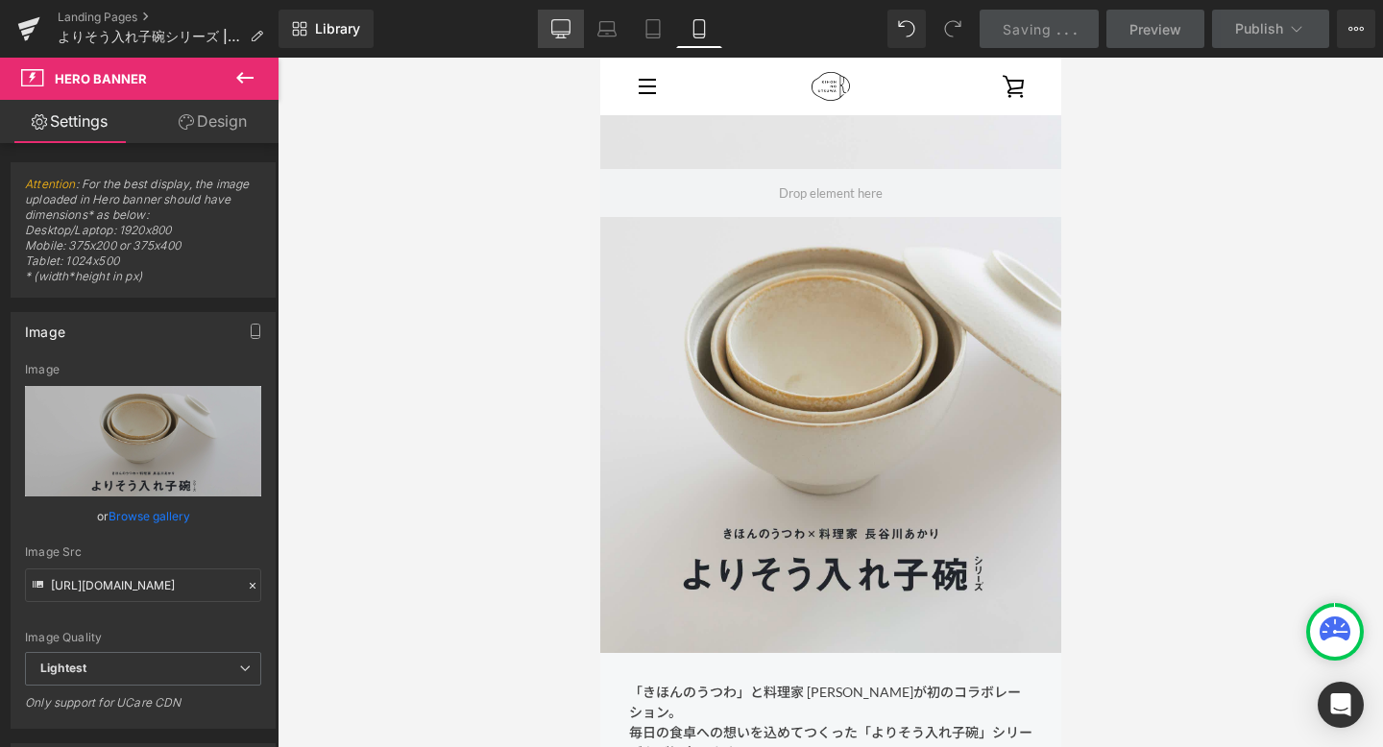
click at [573, 35] on link "Desktop" at bounding box center [561, 29] width 46 height 38
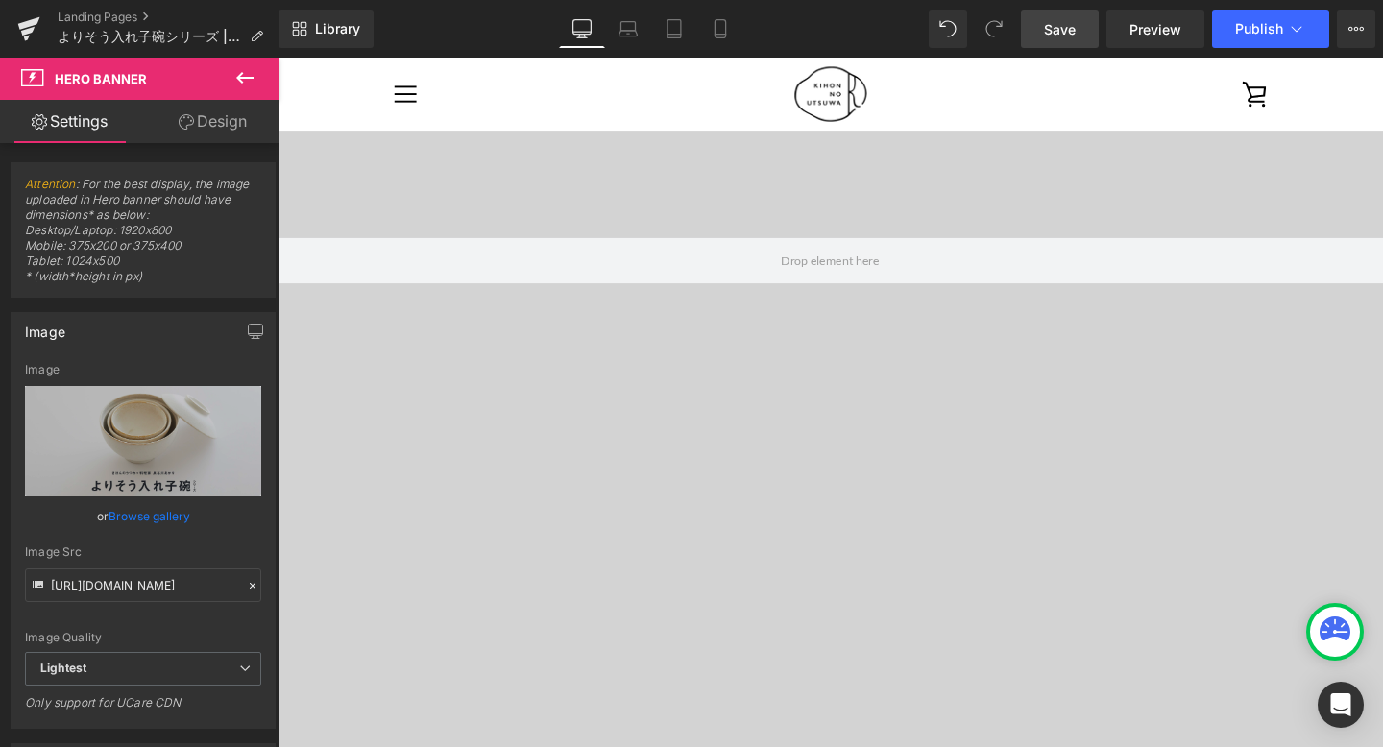
scroll to position [435, 0]
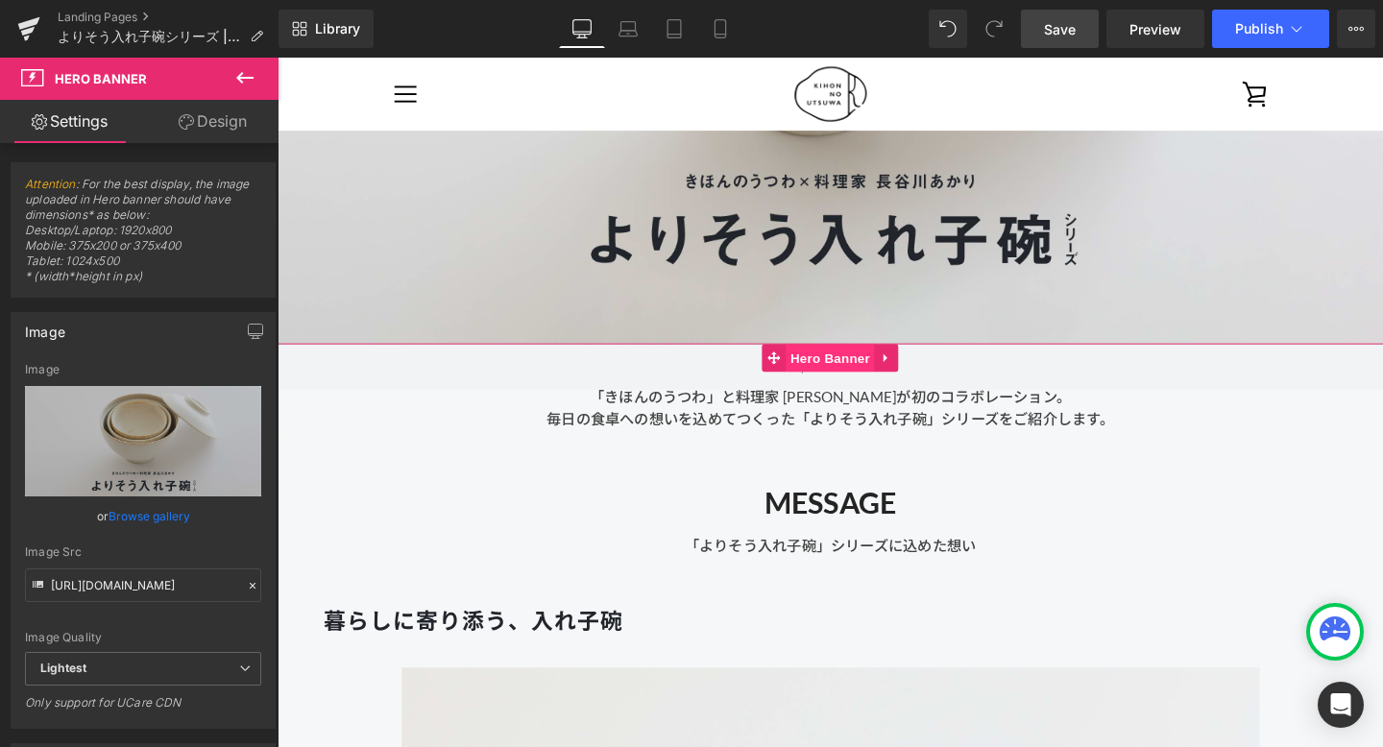
click at [855, 370] on span "Hero Banner" at bounding box center [858, 373] width 93 height 29
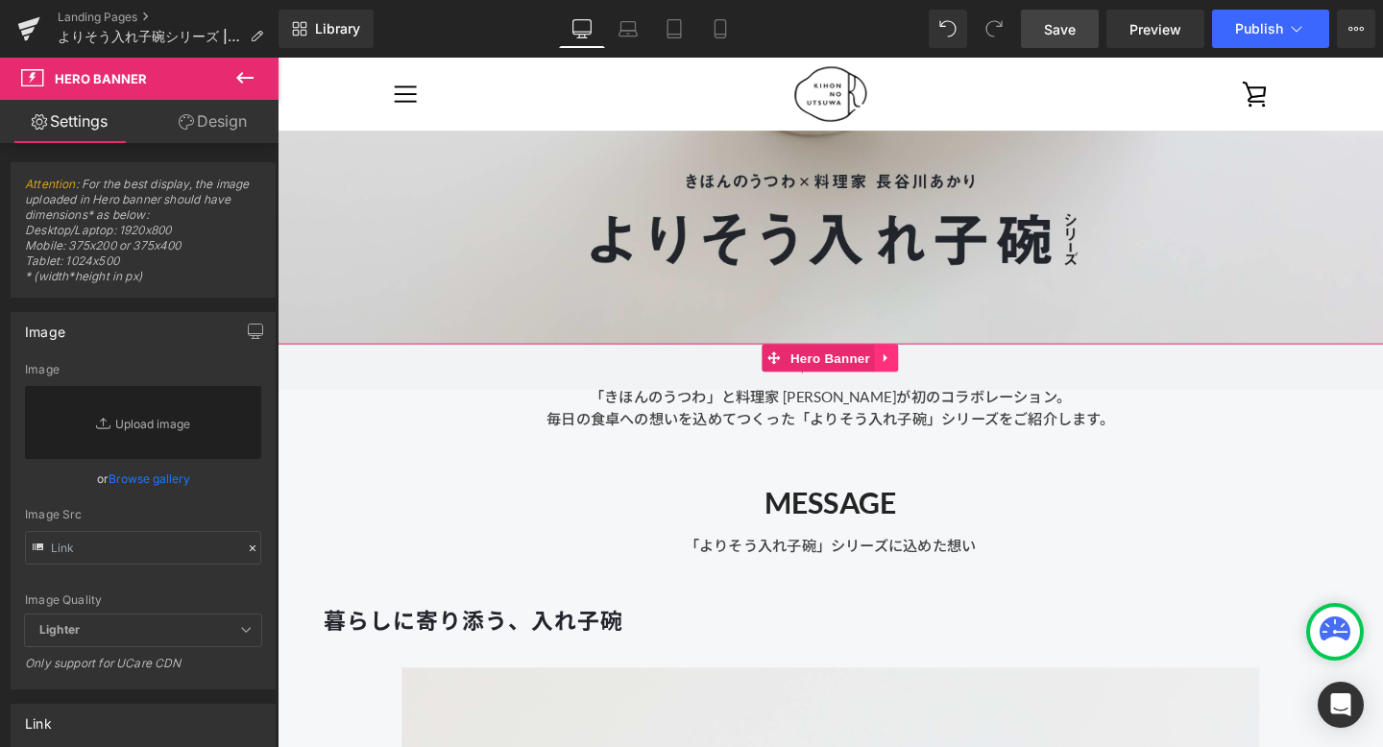
click at [917, 367] on icon at bounding box center [918, 373] width 13 height 14
click at [929, 375] on icon at bounding box center [930, 373] width 13 height 13
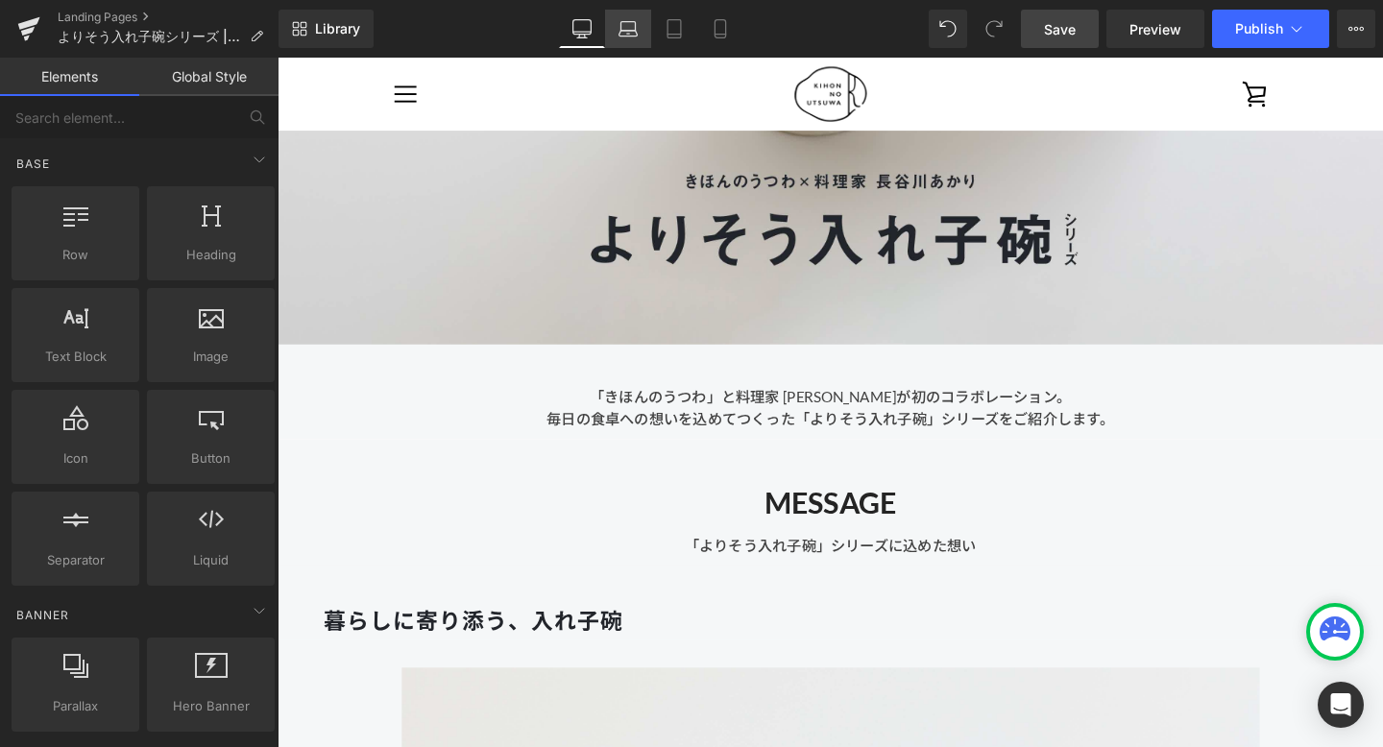
click at [645, 38] on link "Laptop" at bounding box center [628, 29] width 46 height 38
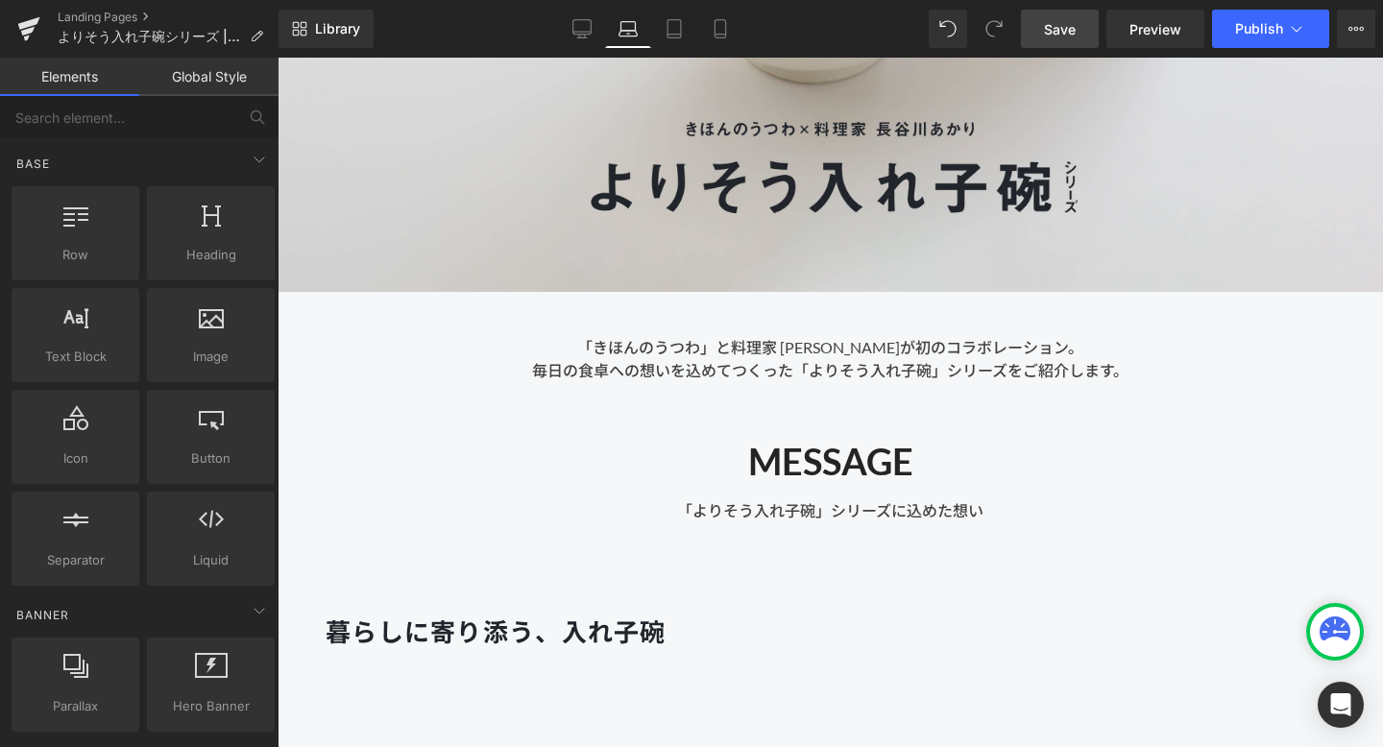
scroll to position [484, 0]
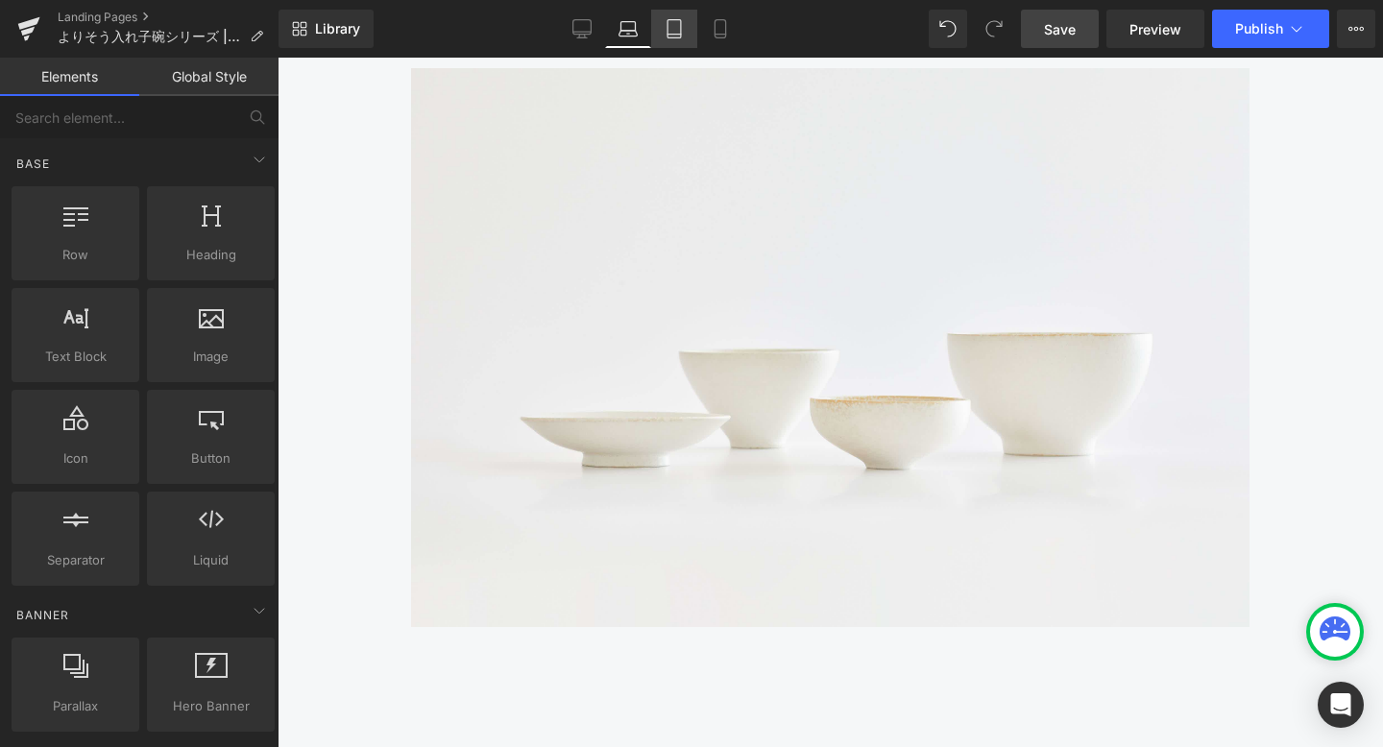
click at [677, 21] on icon at bounding box center [674, 28] width 19 height 19
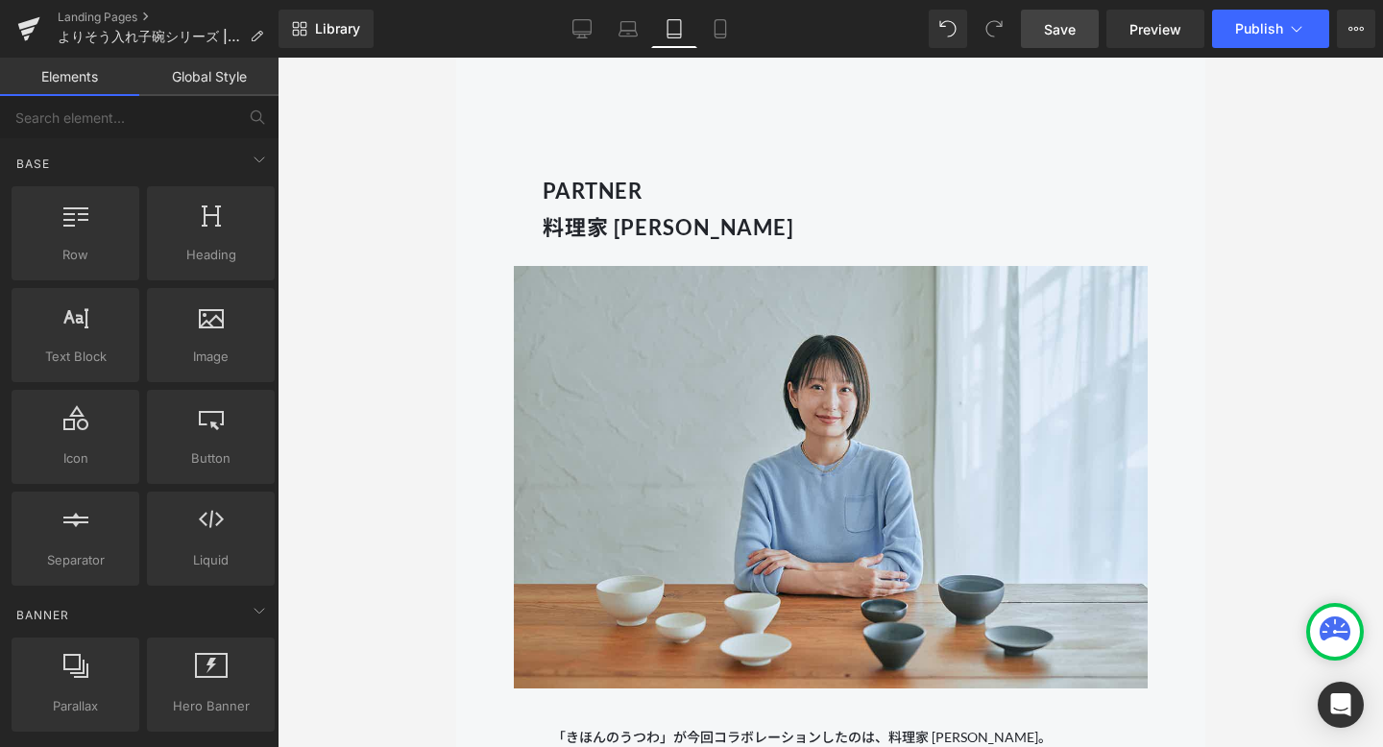
scroll to position [1939, 0]
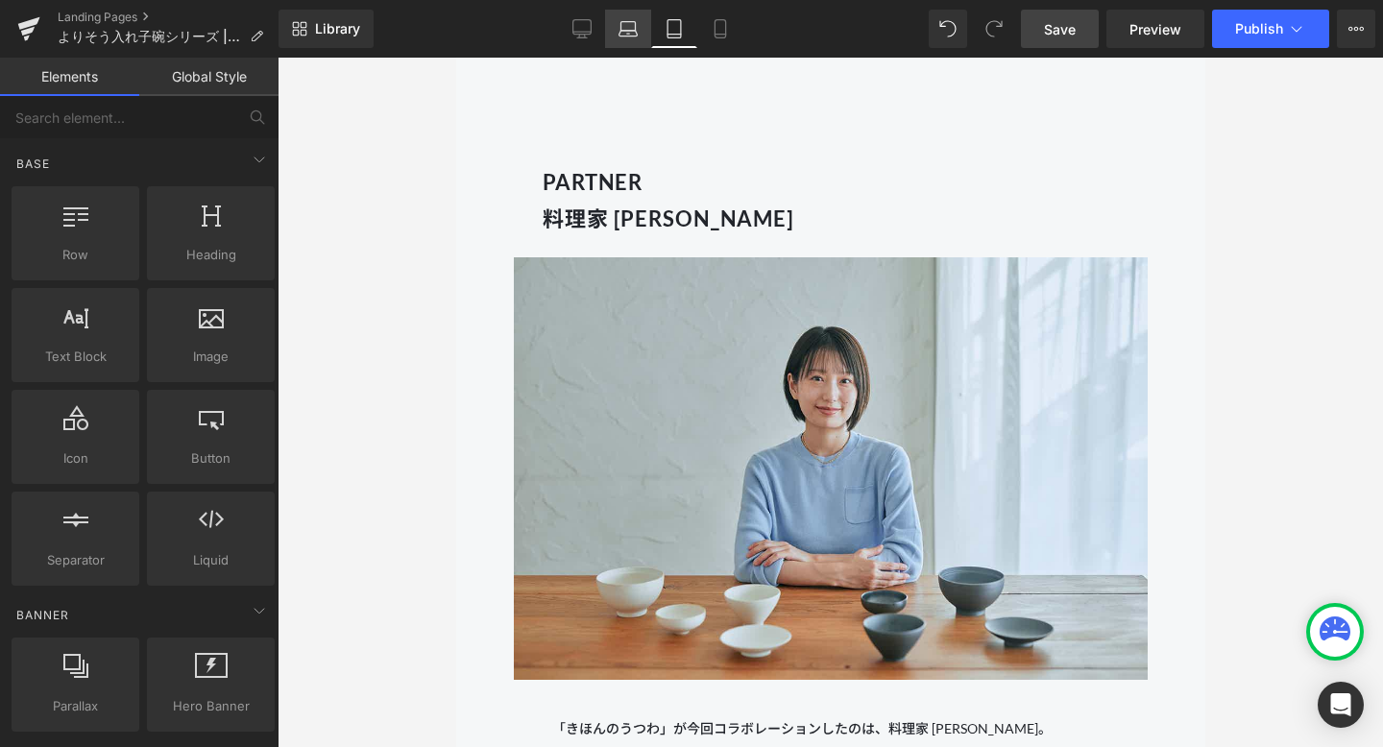
click at [608, 29] on link "Laptop" at bounding box center [628, 29] width 46 height 38
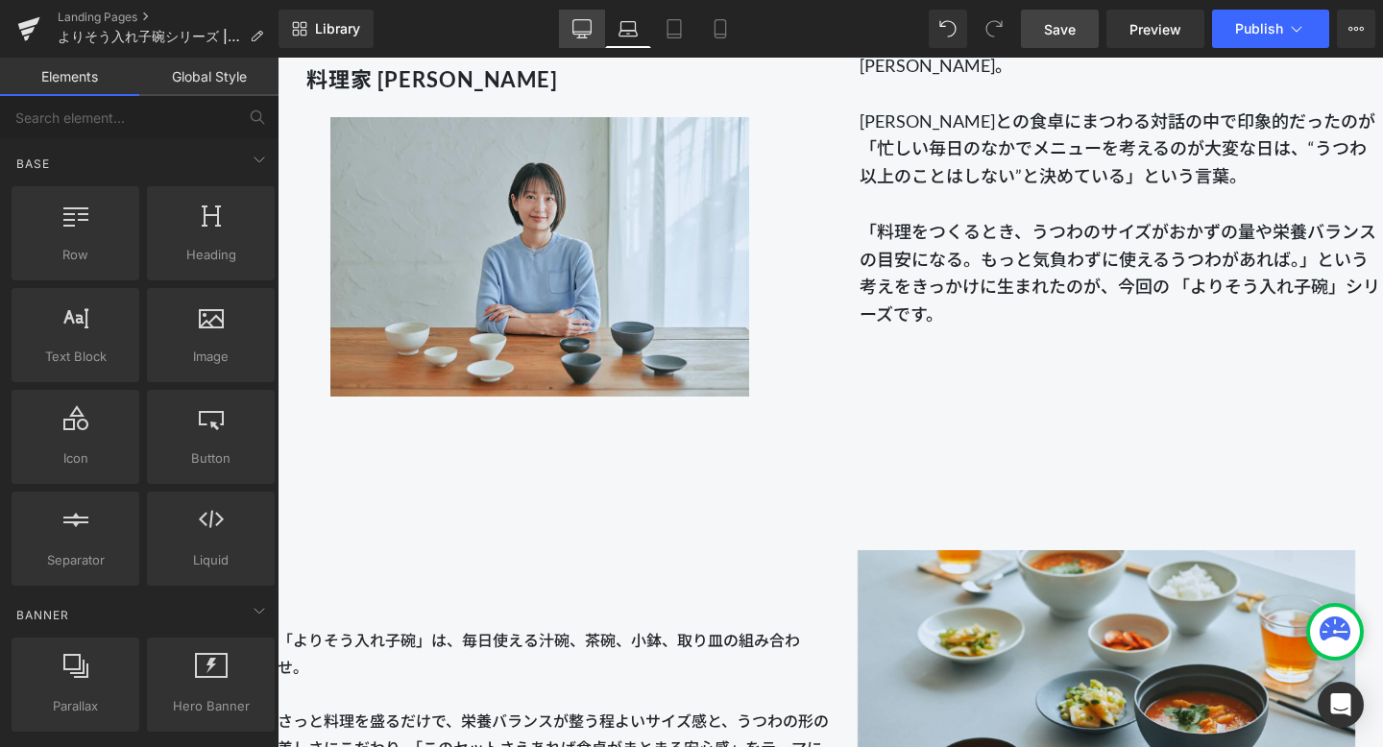
click at [582, 29] on icon at bounding box center [582, 28] width 19 height 19
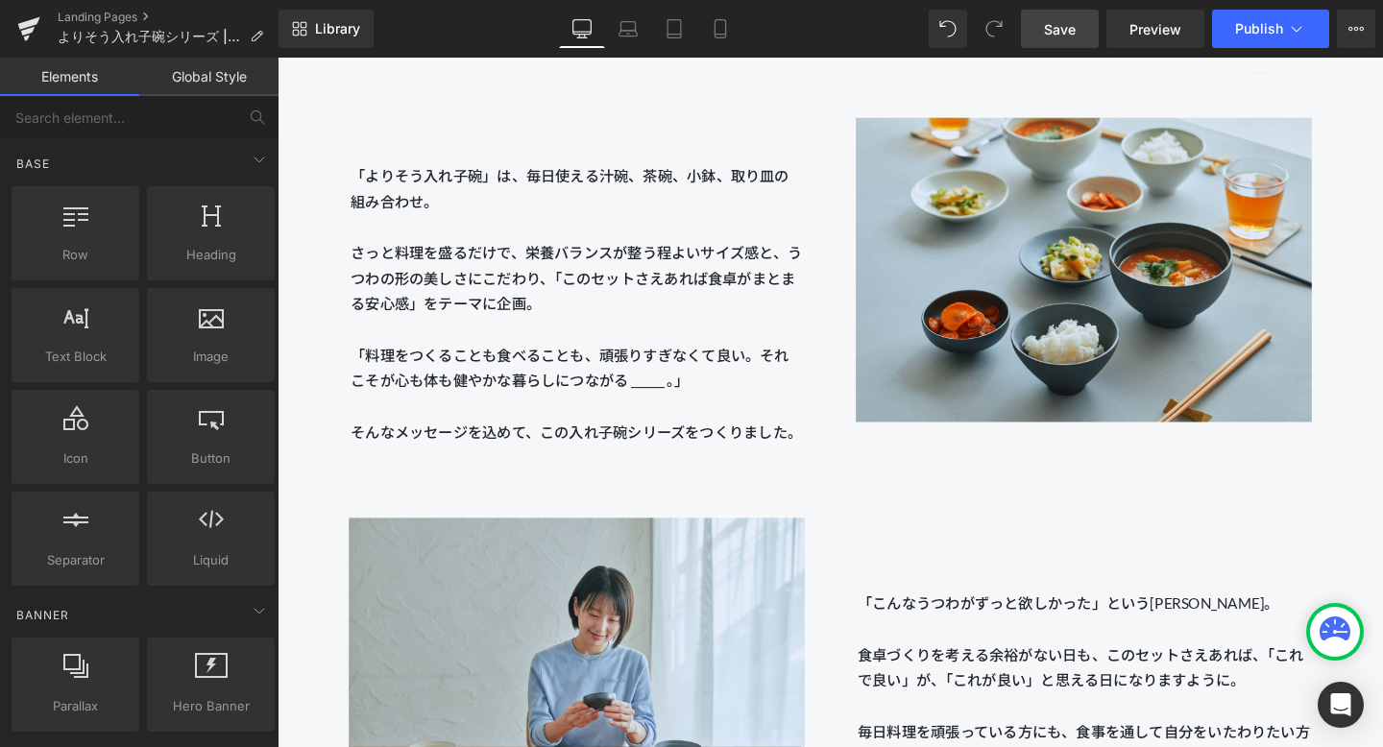
scroll to position [2208, 0]
click at [1051, 21] on span "Save" at bounding box center [1060, 29] width 32 height 20
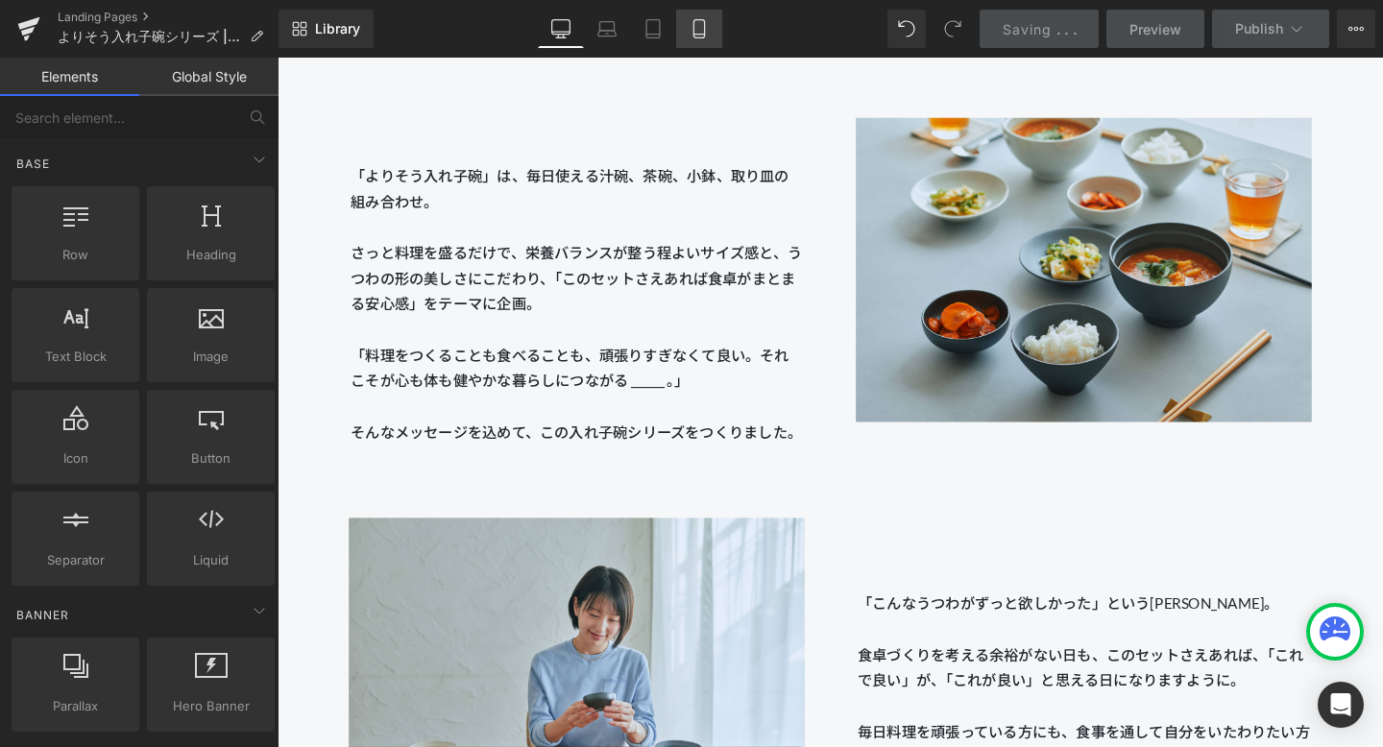
click at [698, 29] on icon at bounding box center [699, 28] width 19 height 19
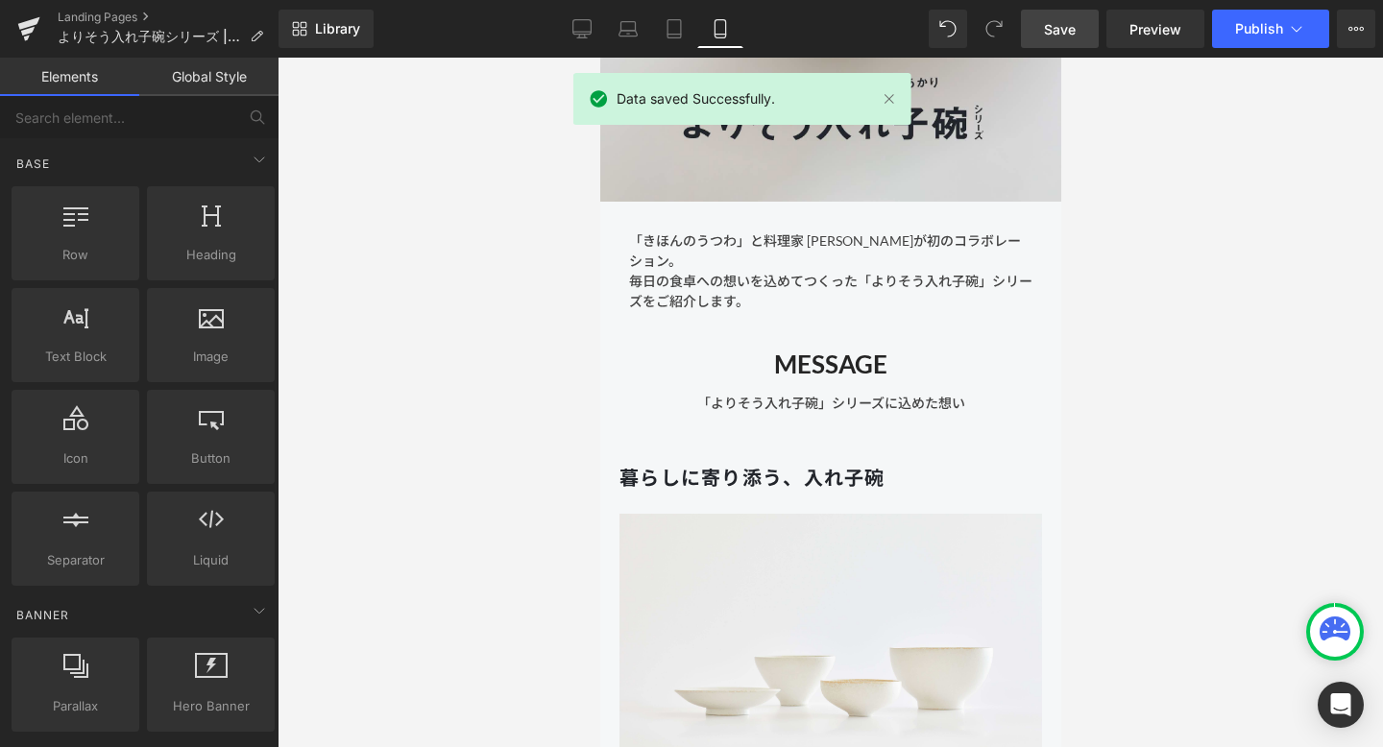
scroll to position [453, 0]
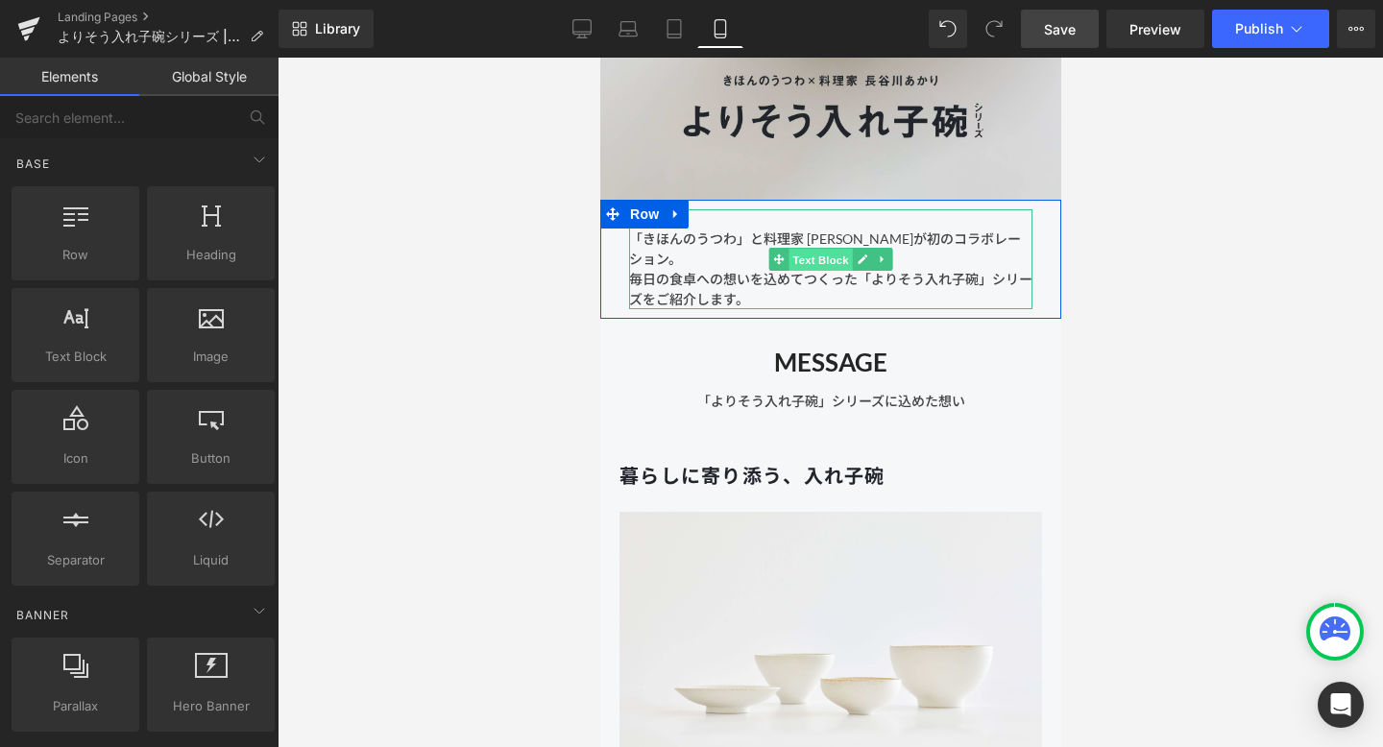
click at [816, 258] on span "Text Block" at bounding box center [819, 260] width 63 height 23
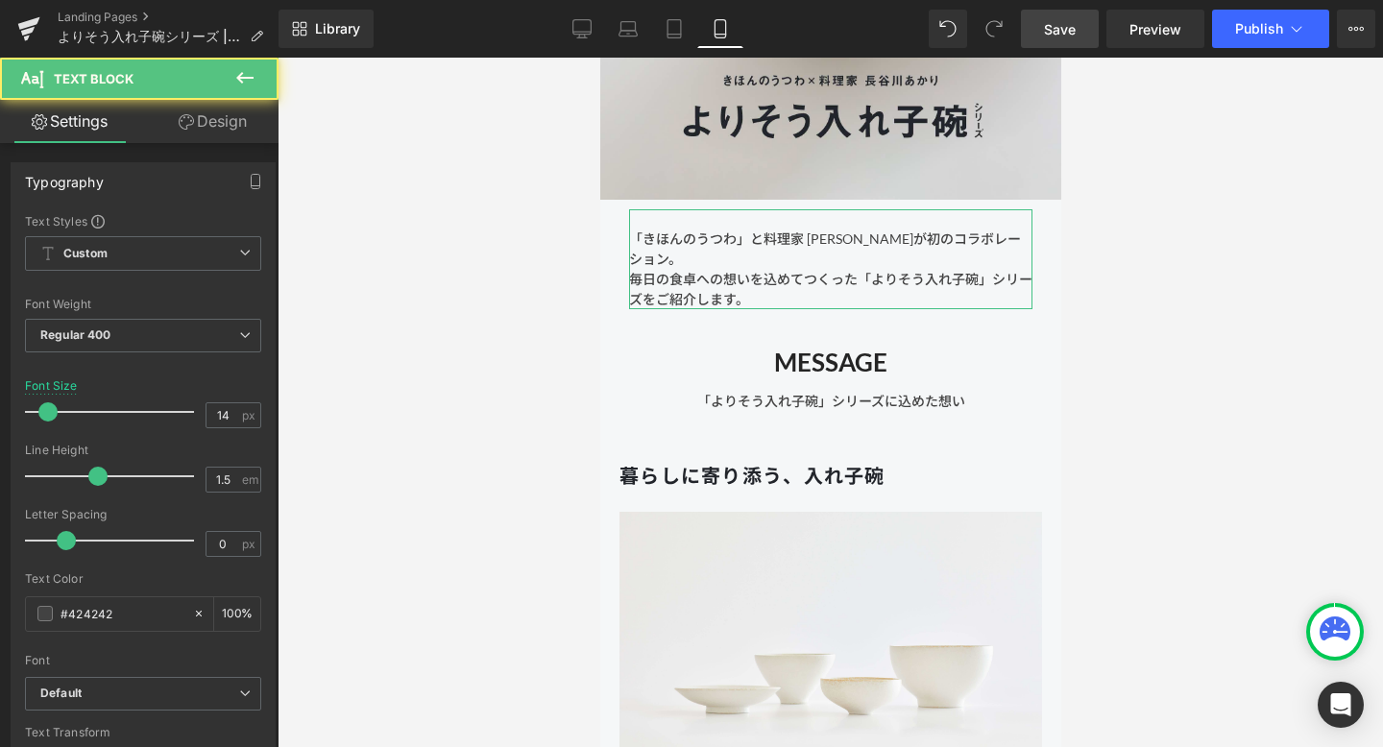
click at [237, 114] on link "Design" at bounding box center [212, 121] width 139 height 43
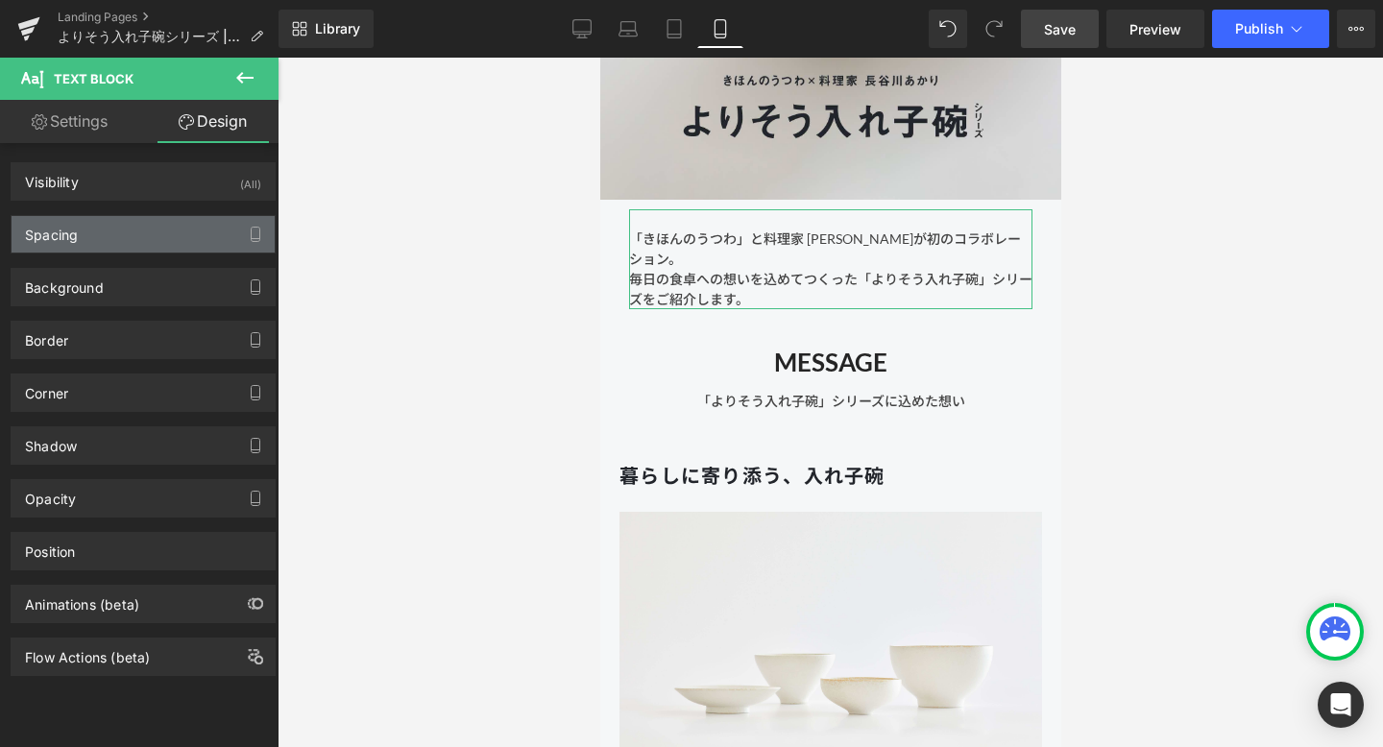
click at [175, 232] on div "Spacing" at bounding box center [143, 234] width 263 height 37
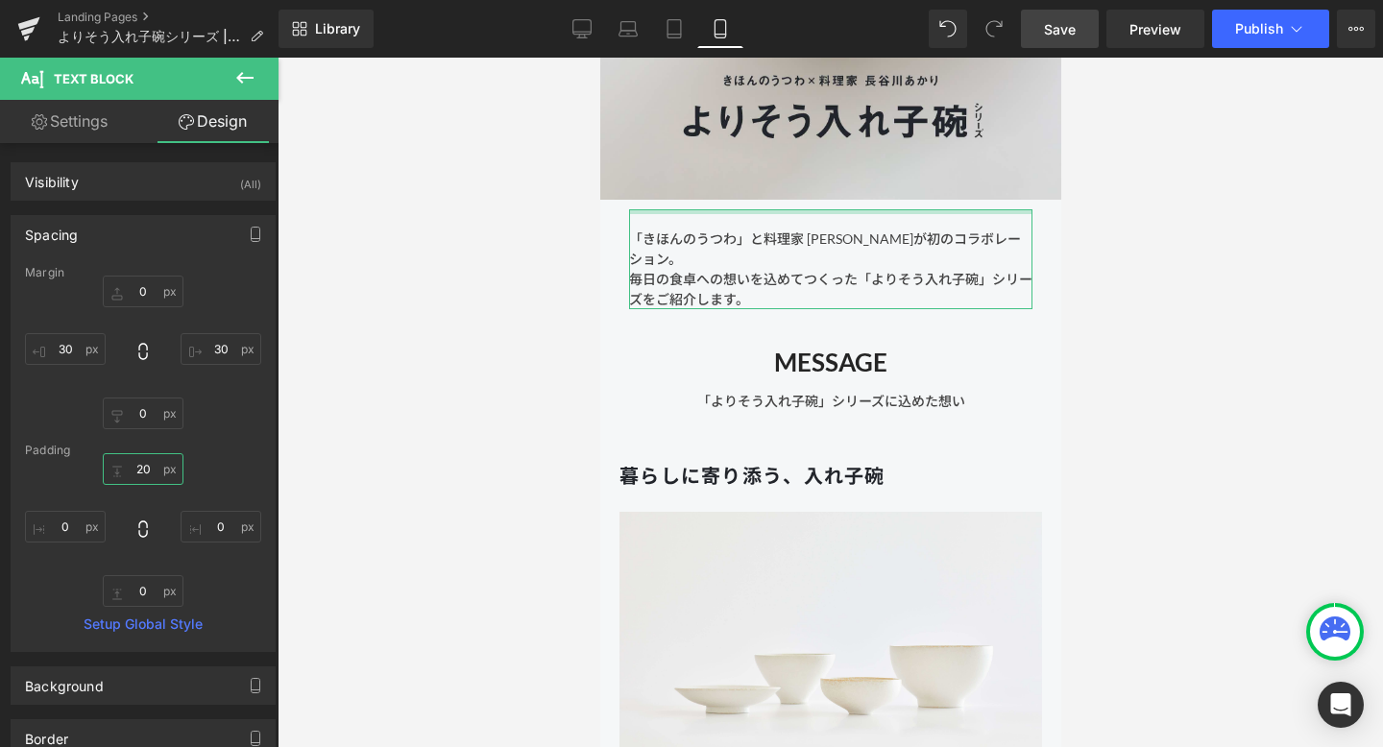
click at [140, 464] on input "text" at bounding box center [143, 469] width 81 height 32
click at [136, 471] on input "text" at bounding box center [143, 469] width 81 height 32
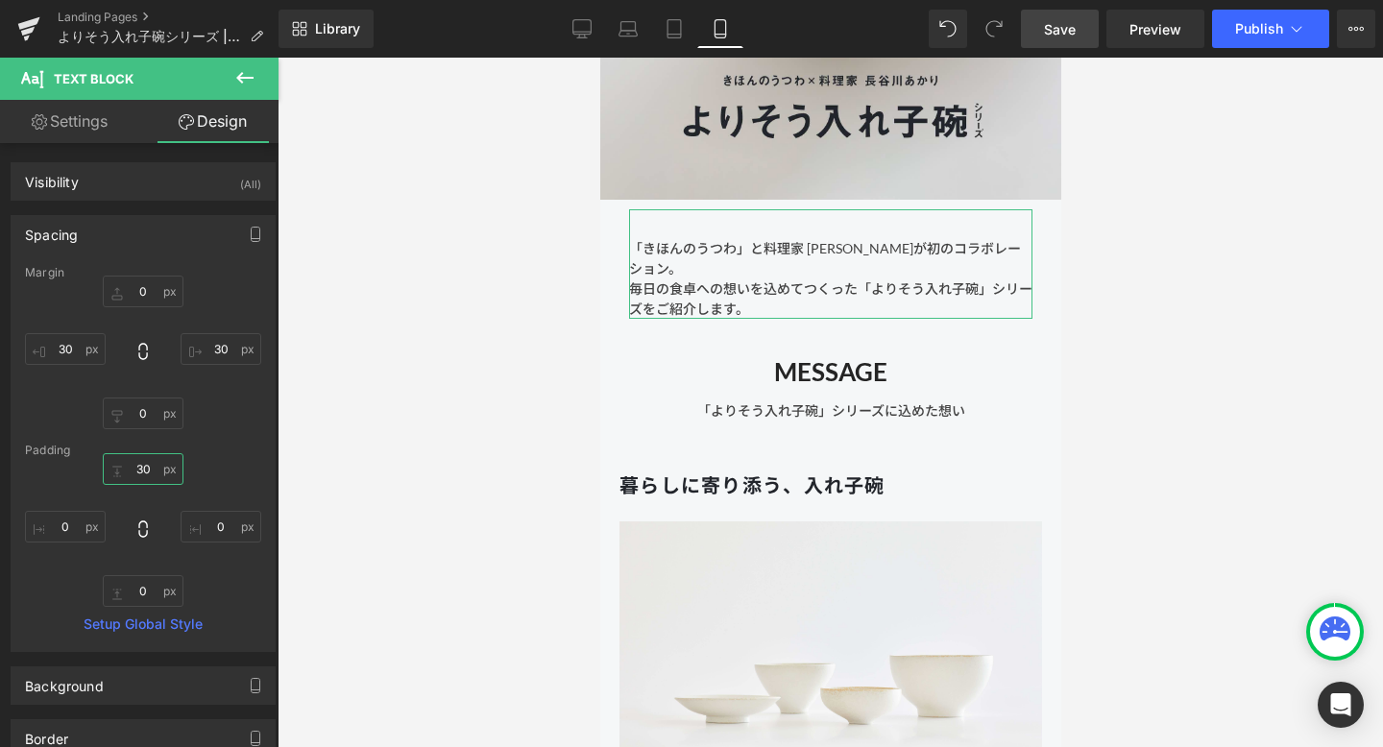
type input "30"
click at [236, 451] on div "Padding" at bounding box center [143, 450] width 236 height 13
click at [1069, 23] on span "Save" at bounding box center [1060, 29] width 32 height 20
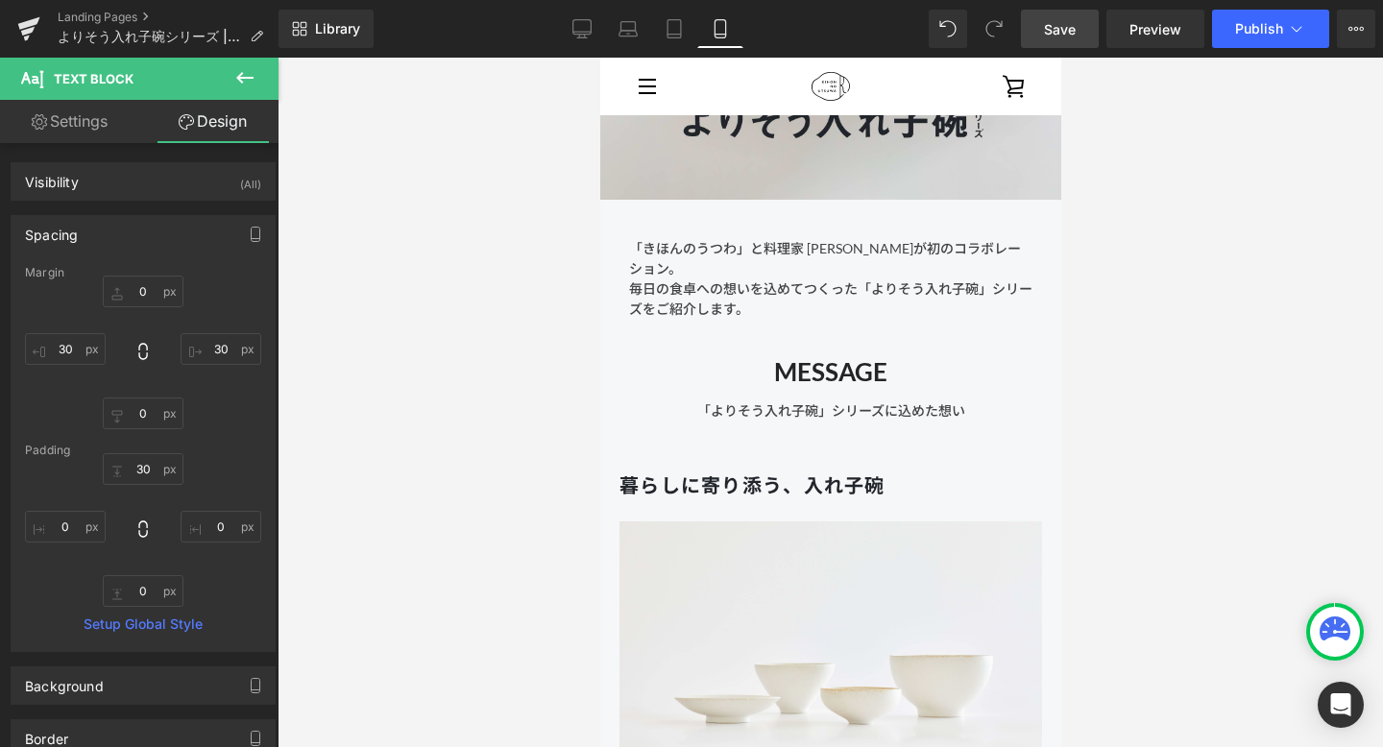
scroll to position [0, 0]
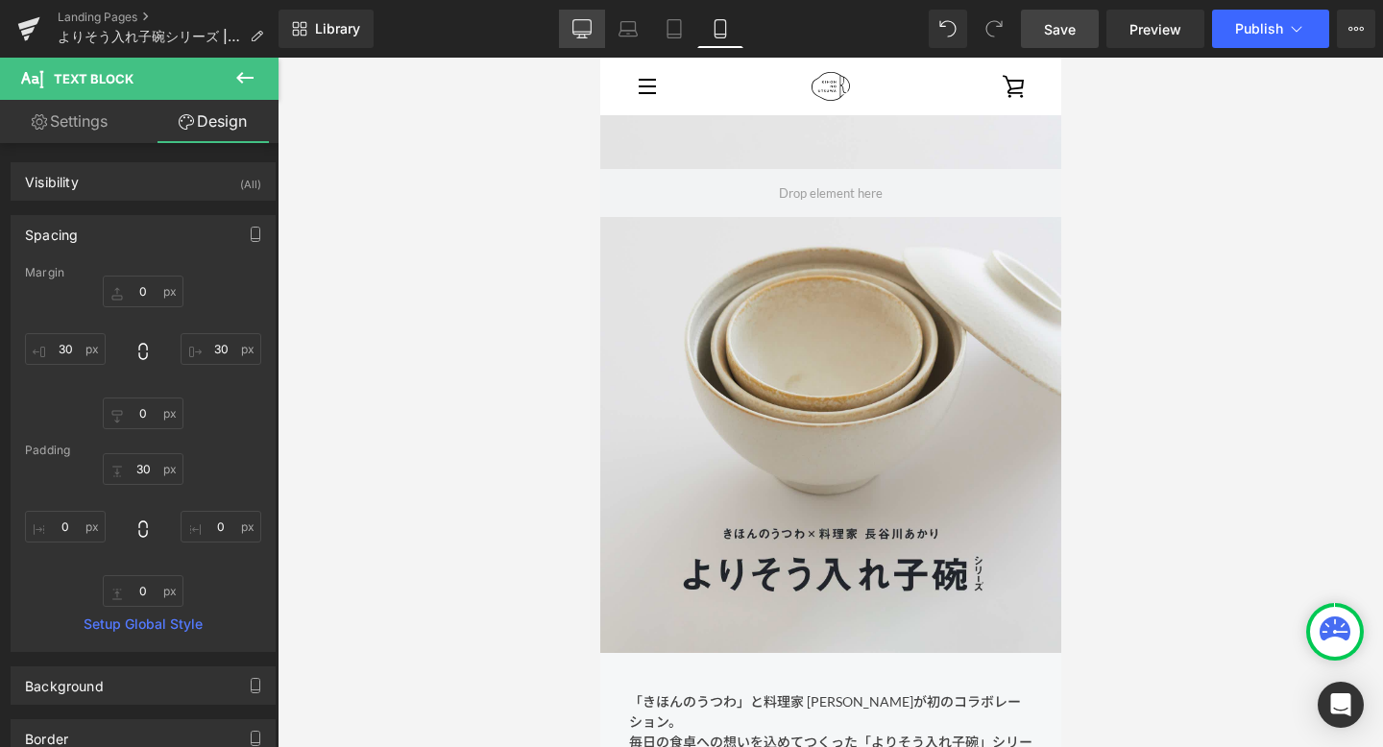
click at [581, 24] on icon at bounding box center [582, 28] width 19 height 19
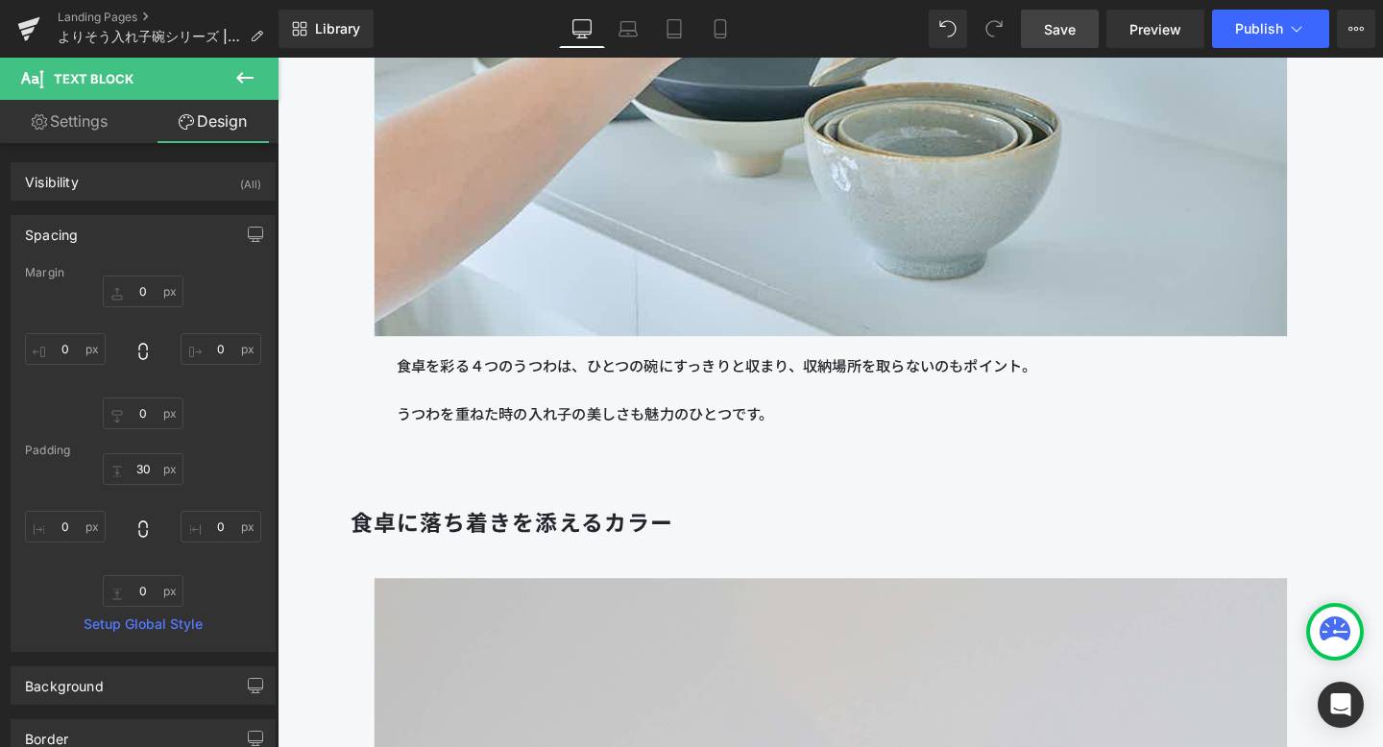
scroll to position [5452, 0]
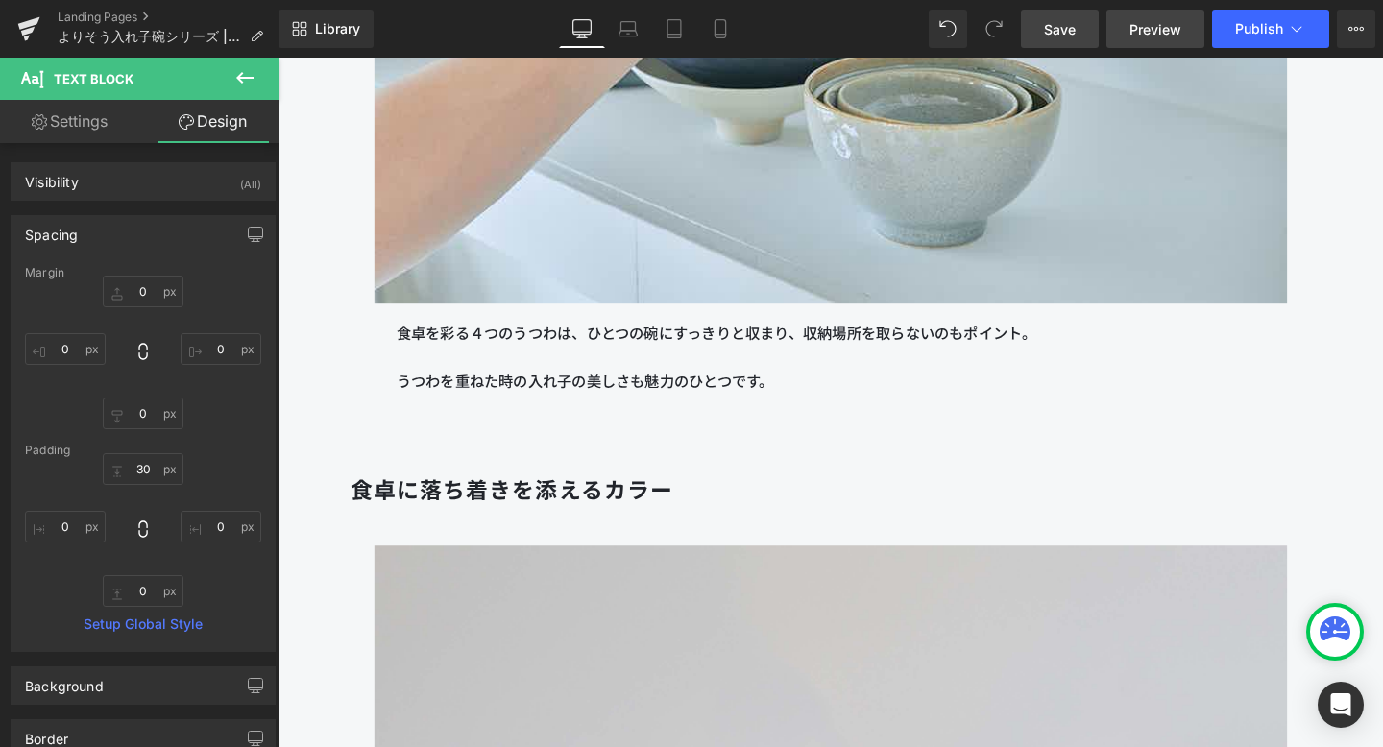
click at [1128, 40] on link "Preview" at bounding box center [1156, 29] width 98 height 38
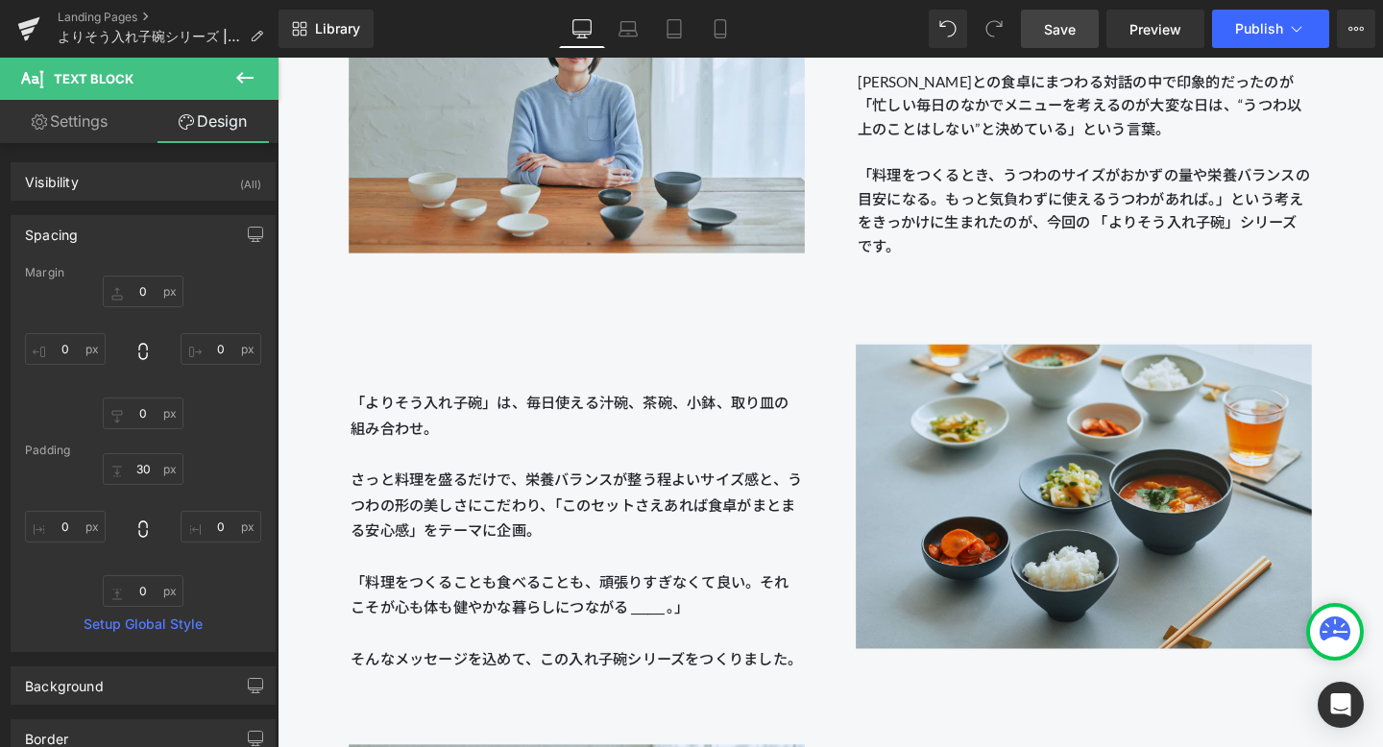
scroll to position [2090, 0]
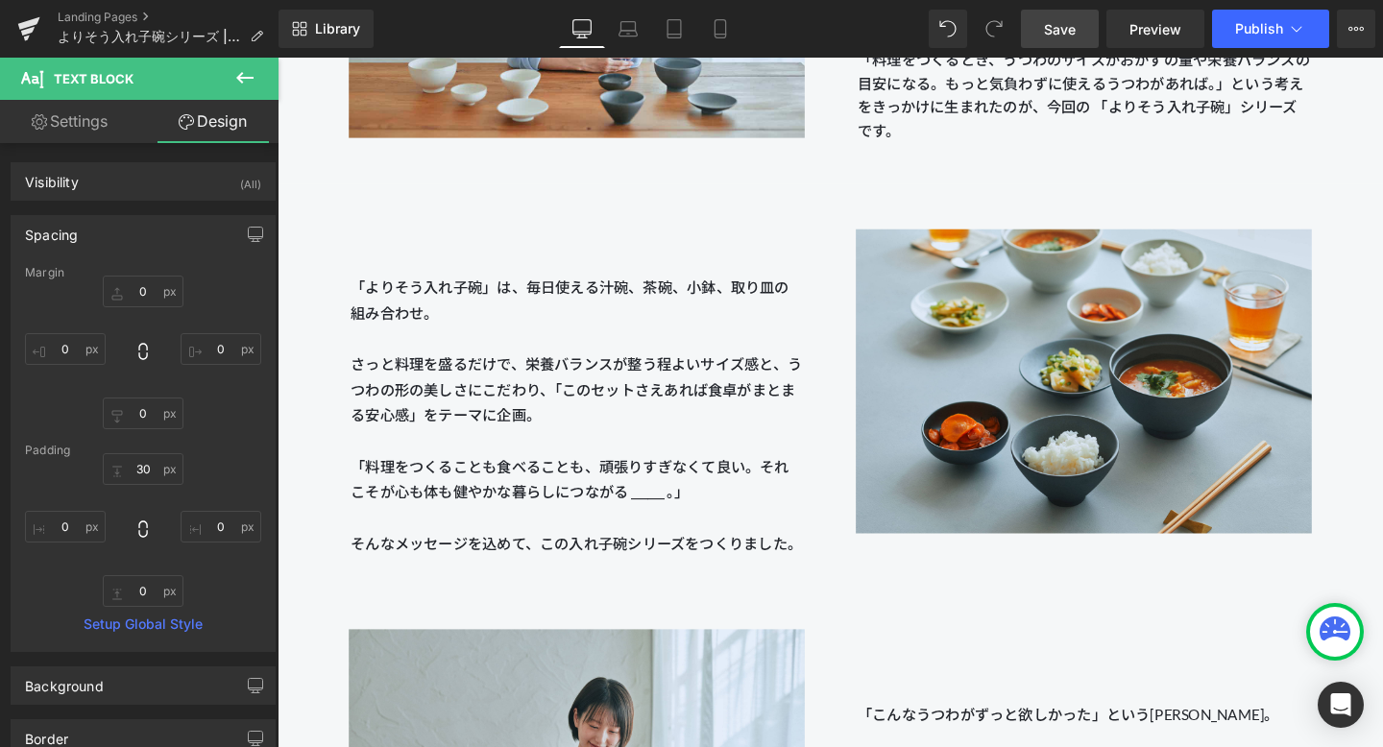
click at [641, 354] on p "「よりそう入れ子碗」は、毎日使える汁碗、茶碗、小鉢、取り皿の組み合わせ。 さっと料理を盛るだけで、栄養バランスが整う程よいサイズ感と、うつわの形の美しさにこだ…" at bounding box center [592, 366] width 476 height 161
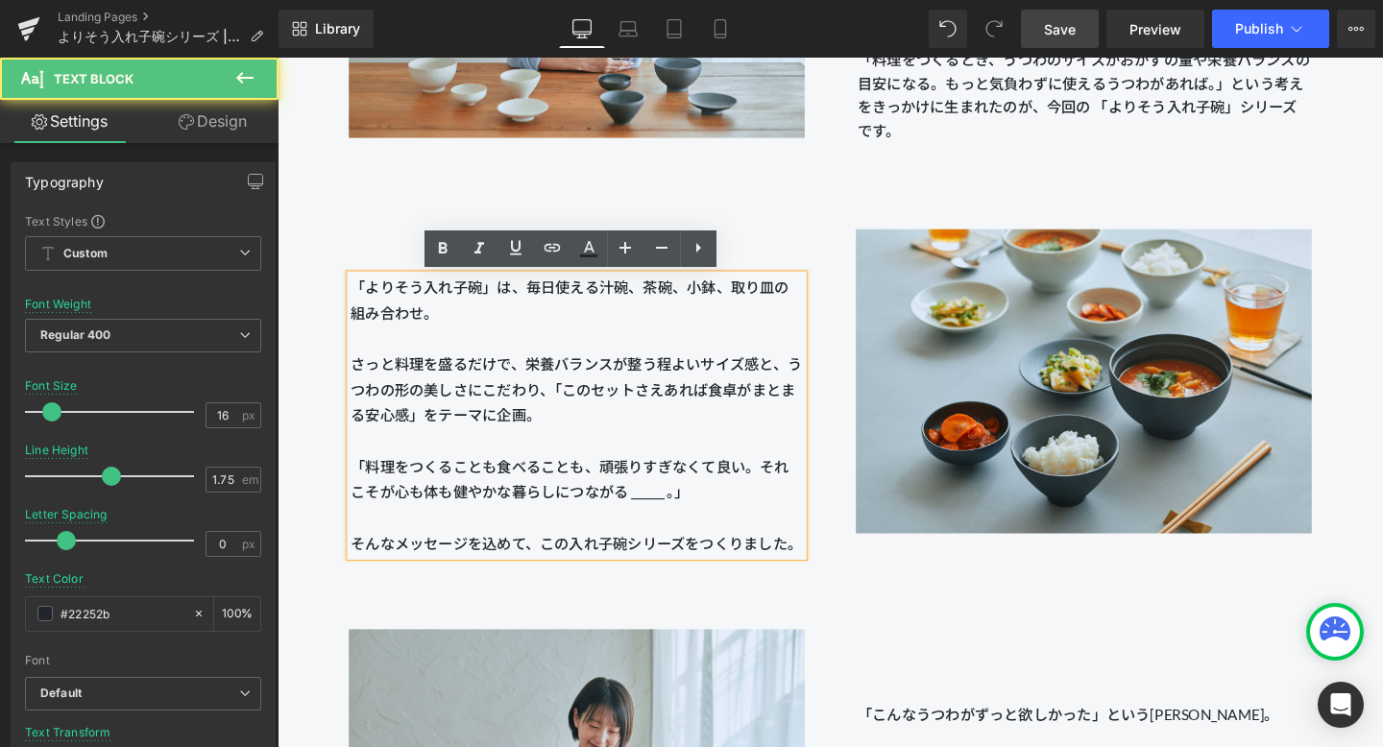
click at [635, 378] on span "「よりそう入れ子碗」は、毎日使える汁碗、茶碗、小鉢、取り皿の組み合わせ。 さっと料理を盛るだけで、栄養バランスが整う程よいサイズ感と、うつわの形の美しさにこだ…" at bounding box center [591, 366] width 475 height 153
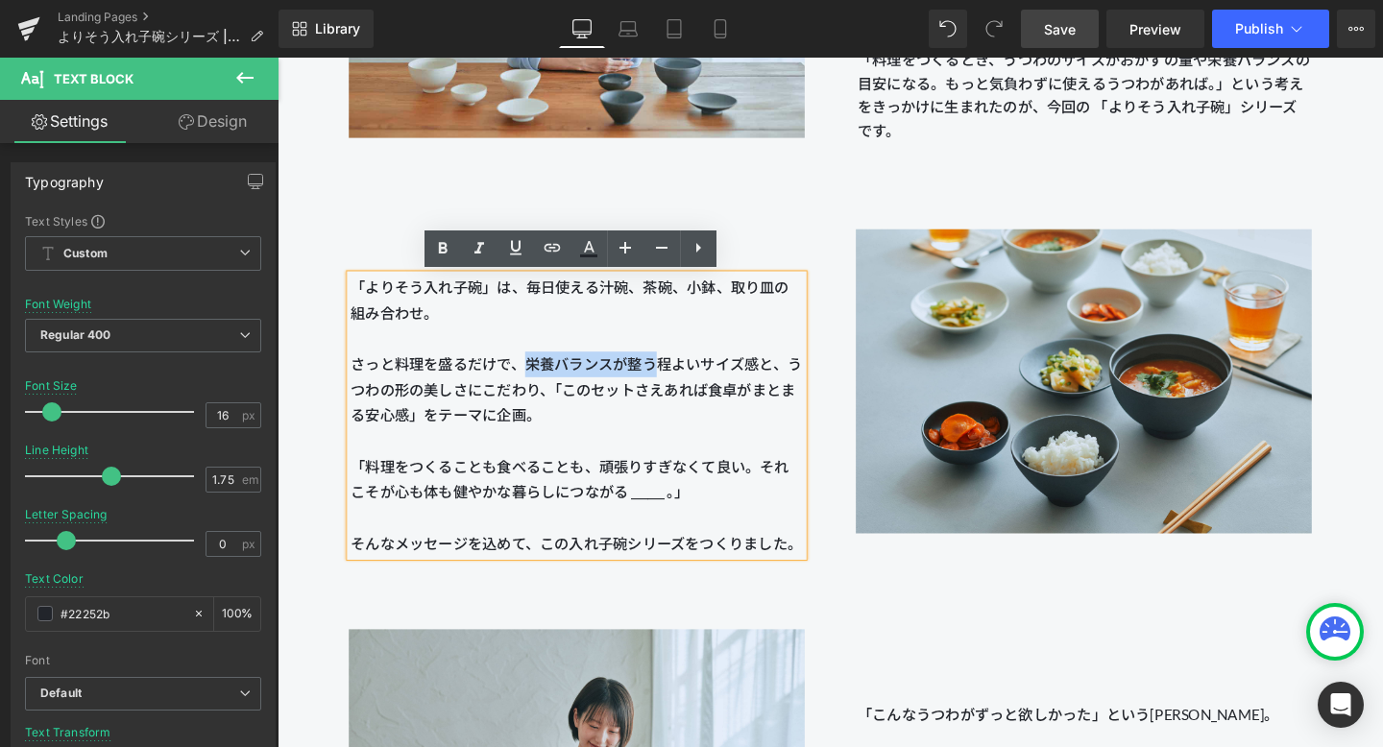
drag, startPoint x: 531, startPoint y: 383, endPoint x: 676, endPoint y: 378, distance: 145.1
click at [676, 378] on span "「よりそう入れ子碗」は、毎日使える汁碗、茶碗、小鉢、取り皿の組み合わせ。 さっと料理を盛るだけで、栄養バランスが整う程よいサイズ感と、うつわの形の美しさにこだ…" at bounding box center [591, 366] width 475 height 153
click at [641, 435] on p "「よりそう入れ子碗」は、毎日使える汁碗、茶碗、小鉢、取り皿の組み合わせ。 さっと料理を盛るだけで、栄養バランスが整う程よいサイズ感と、うつわの形の美しさにこだ…" at bounding box center [592, 366] width 476 height 161
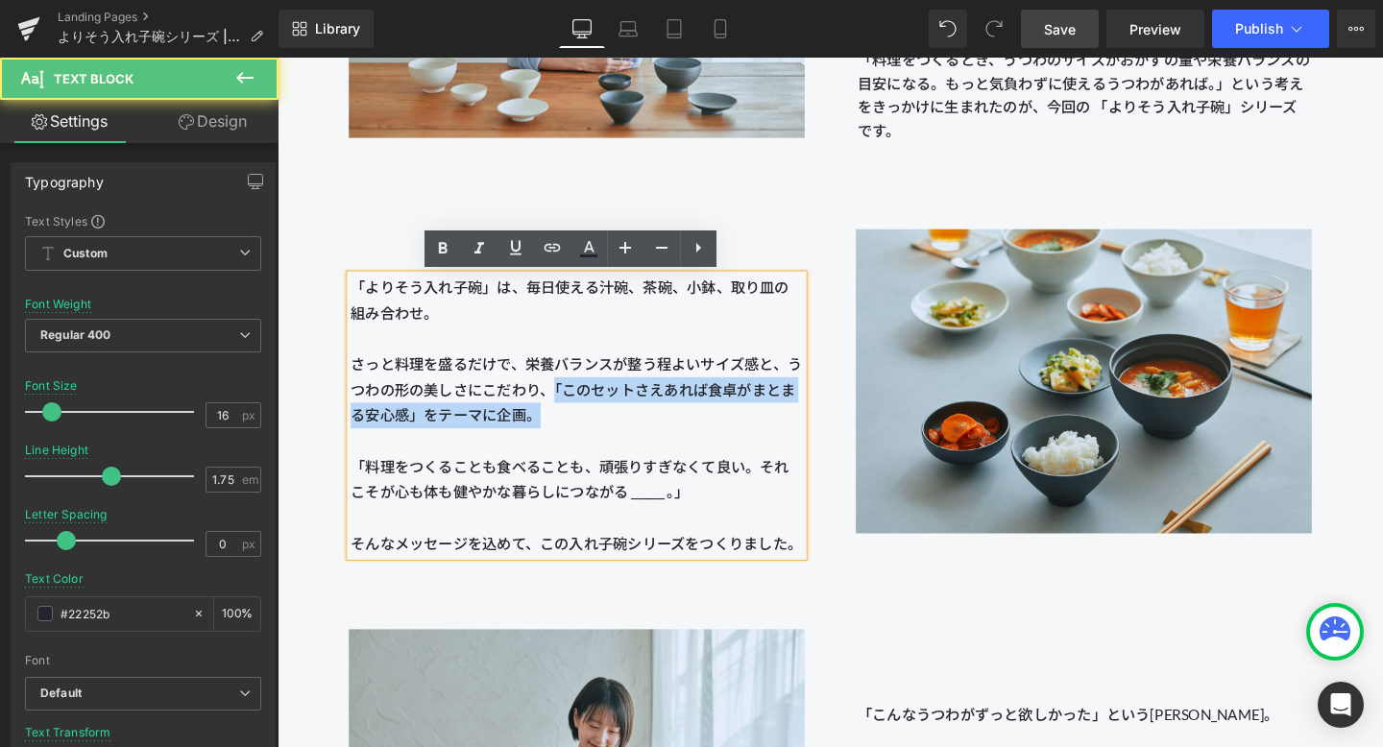
drag, startPoint x: 571, startPoint y: 403, endPoint x: 634, endPoint y: 427, distance: 68.1
click at [634, 427] on p "「よりそう入れ子碗」は、毎日使える汁碗、茶碗、小鉢、取り皿の組み合わせ。 さっと料理を盛るだけで、栄養バランスが整う程よいサイズ感と、うつわの形の美しさにこだ…" at bounding box center [592, 366] width 476 height 161
copy span "「このセットさえあれば食卓がまとまる安心感」をテーマに企画。"
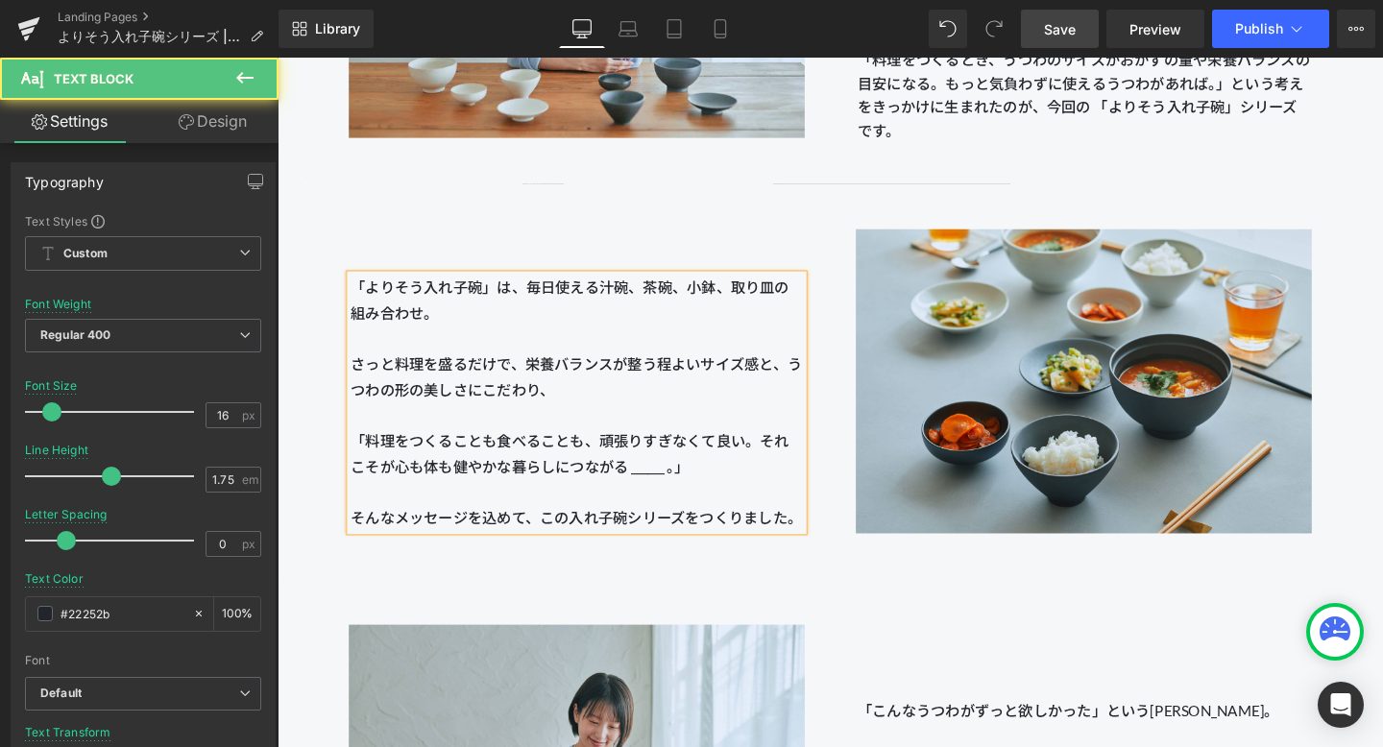
click at [576, 357] on p "「よりそう入れ子碗」は、毎日使える汁碗、茶碗、小鉢、取り皿の組み合わせ。 さっと料理を盛るだけで、栄養バランスが整う程よいサイズ感と、うつわの形の美しさにこだ…" at bounding box center [592, 353] width 476 height 134
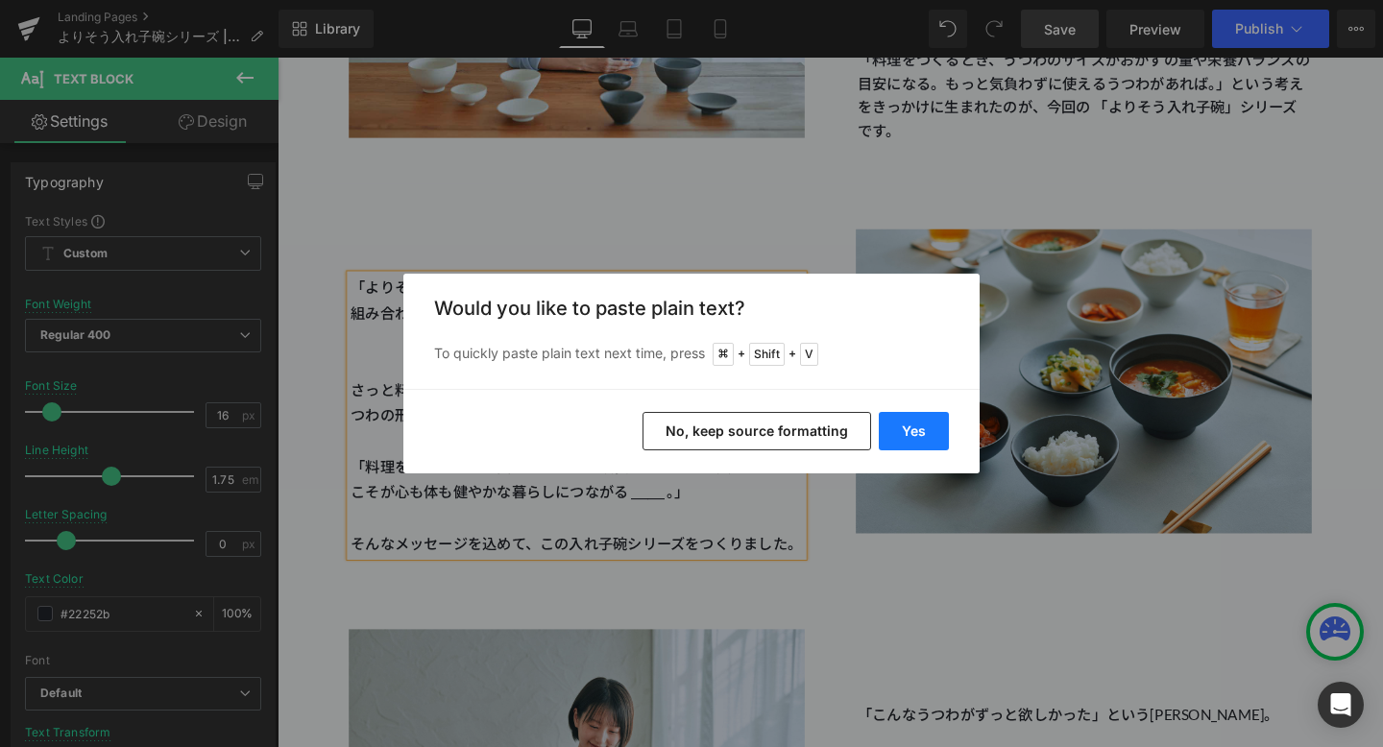
click at [916, 432] on button "Yes" at bounding box center [914, 431] width 70 height 38
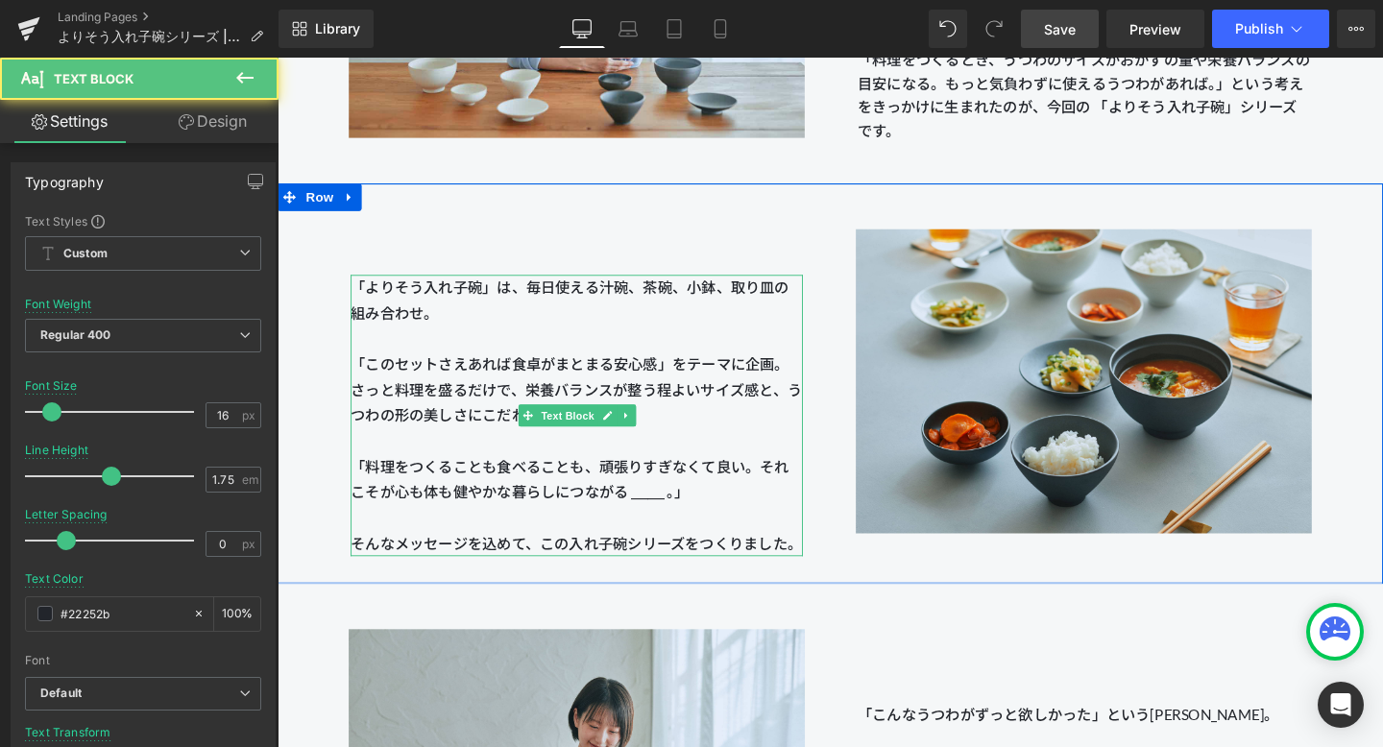
click at [665, 413] on span "「よりそう入れ子碗」は、毎日使える汁碗、茶碗、小鉢、取り皿の組み合わせ。 「このセットさえあれば食卓がまとまる安心感」をテーマに企画。 さっと料理を盛るだけで…" at bounding box center [591, 366] width 475 height 153
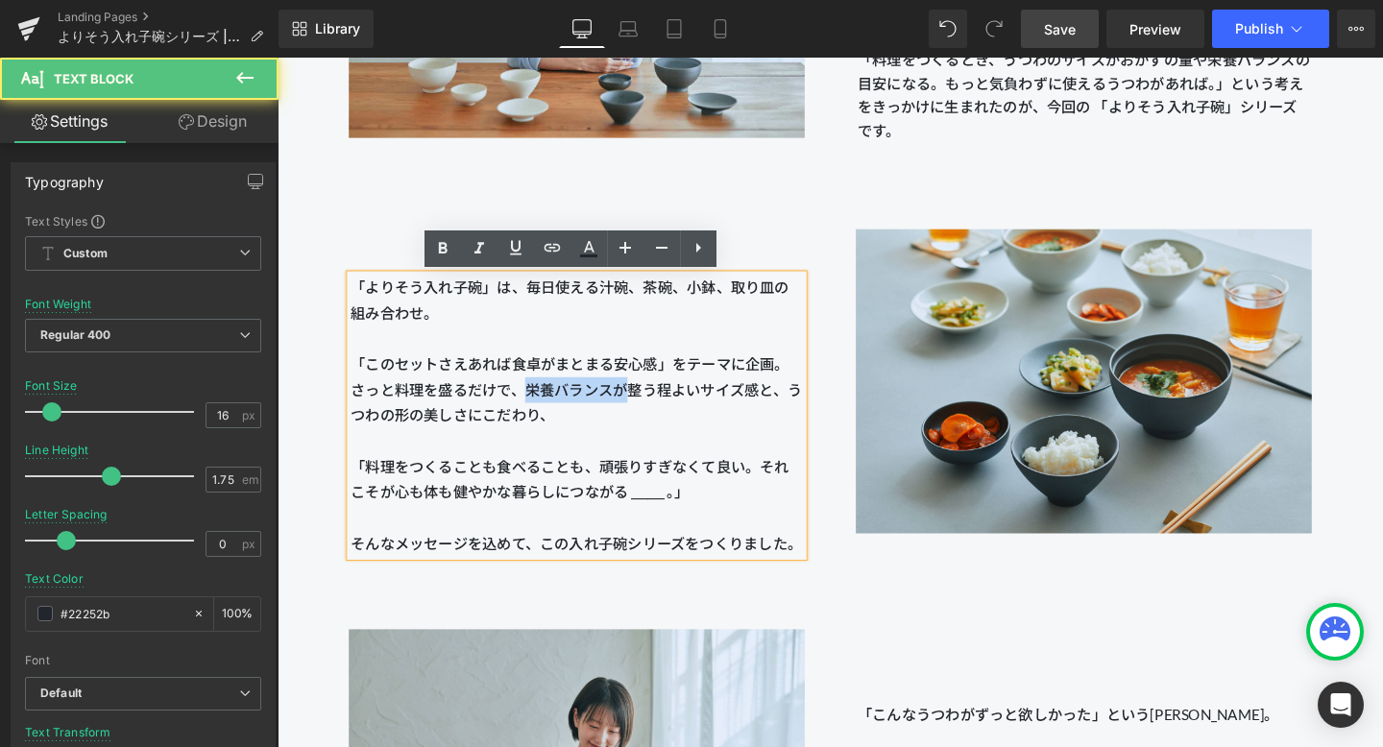
drag, startPoint x: 536, startPoint y: 405, endPoint x: 642, endPoint y: 405, distance: 105.7
click at [642, 405] on span "「よりそう入れ子碗」は、毎日使える汁碗、茶碗、小鉢、取り皿の組み合わせ。 「このセットさえあれば食卓がまとまる安心感」をテーマに企画。 さっと料理を盛るだけで…" at bounding box center [591, 366] width 475 height 153
click at [618, 428] on p "「よりそう入れ子碗」は、毎日使える汁碗、茶碗、小鉢、取り皿の組み合わせ。 「このセットさえあれば食卓がまとまる安心感」をテーマに企画。 さっと料理を盛るだけで…" at bounding box center [592, 366] width 476 height 161
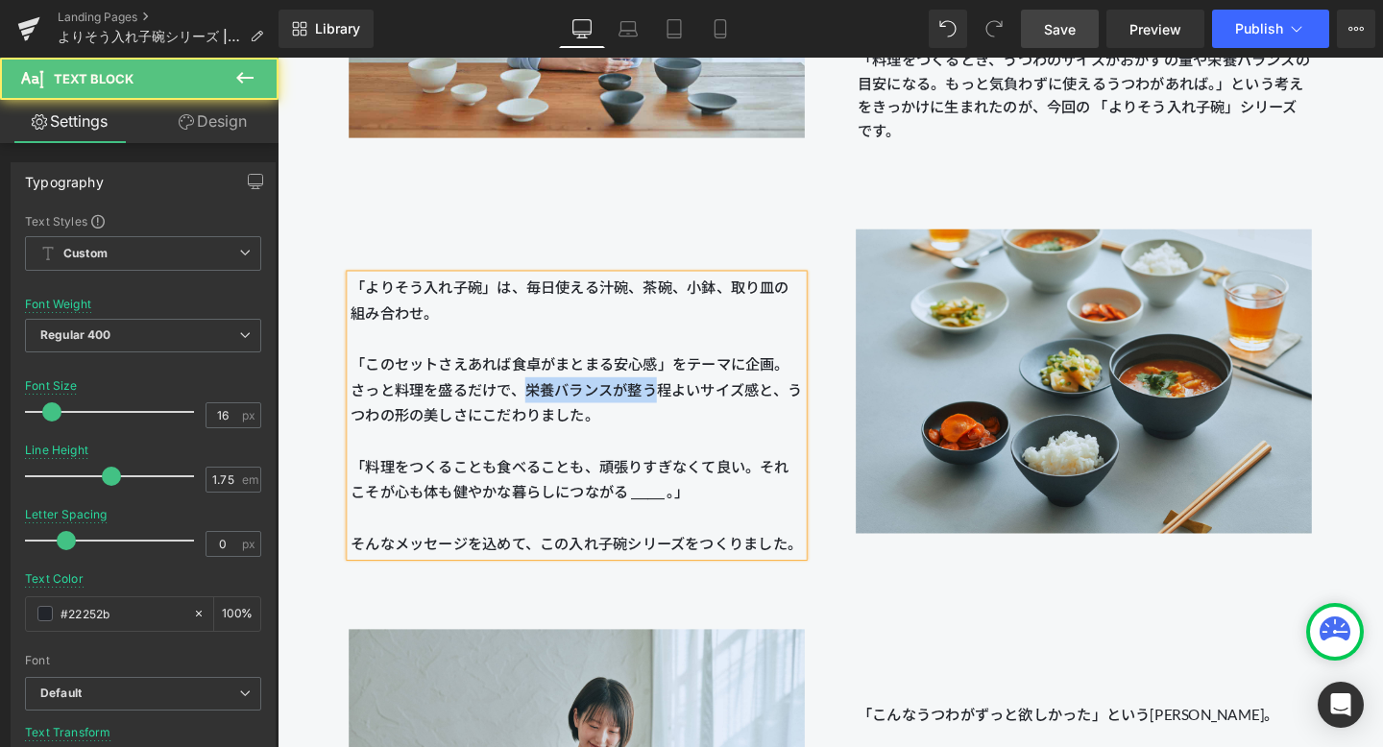
drag, startPoint x: 539, startPoint y: 403, endPoint x: 681, endPoint y: 402, distance: 142.2
click at [681, 402] on span "「よりそう入れ子碗」は、毎日使える汁碗、茶碗、小鉢、取り皿の組み合わせ。 「このセットさえあれば食卓がまとまる安心感」をテーマに企画。 さっと料理を盛るだけで…" at bounding box center [591, 366] width 475 height 153
click at [590, 403] on span "「よりそう入れ子碗」は、毎日使える汁碗、茶碗、小鉢、取り皿の組み合わせ。 「このセットさえあれば食卓がまとまる安心感」をテーマに企画。 さっと料理を盛るだけで…" at bounding box center [591, 366] width 475 height 153
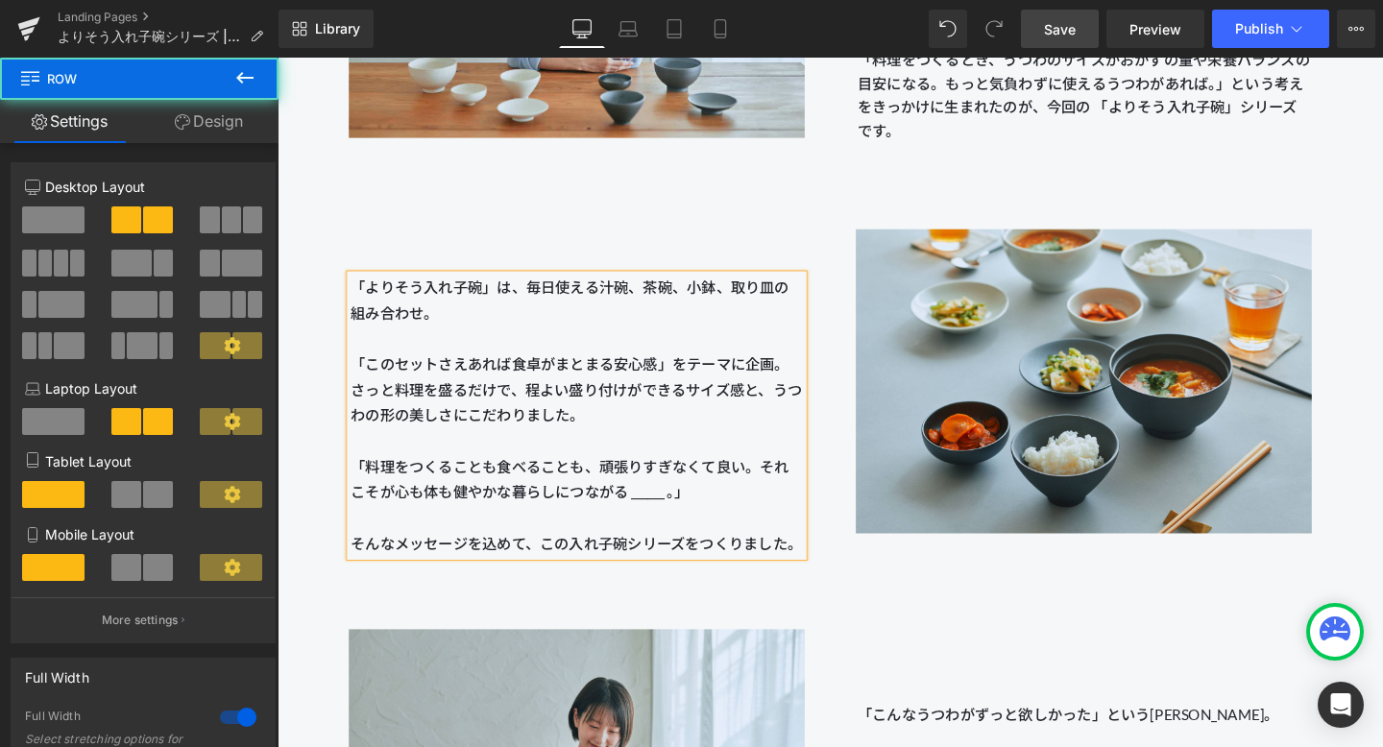
click at [713, 229] on div "「よりそう入れ子碗」は、毎日使える汁碗、茶碗、小鉢、取り皿の組み合わせ。 「このセットさえあれば食卓がまとまる安心感」をテーマに企画。 さっと料理を盛るだけで…" at bounding box center [592, 400] width 533 height 363
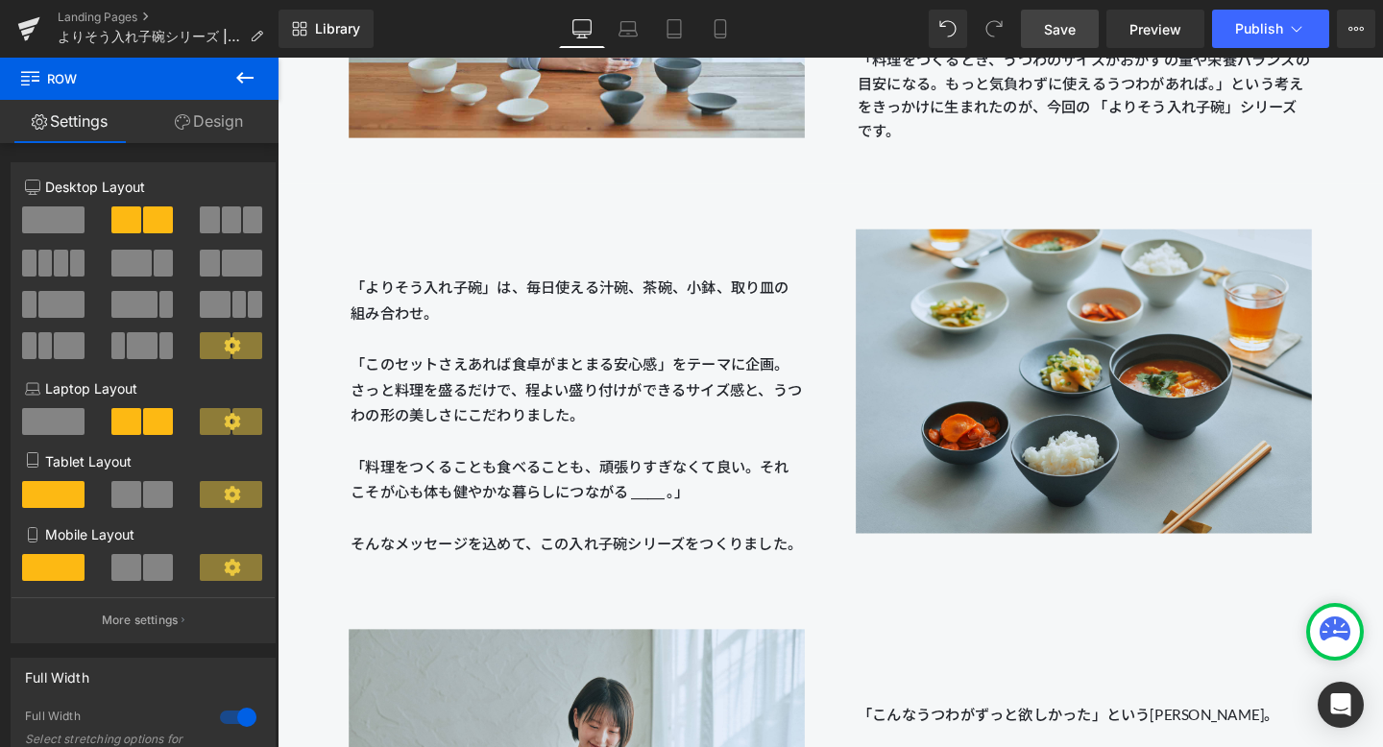
click at [1055, 29] on span "Save" at bounding box center [1060, 29] width 32 height 20
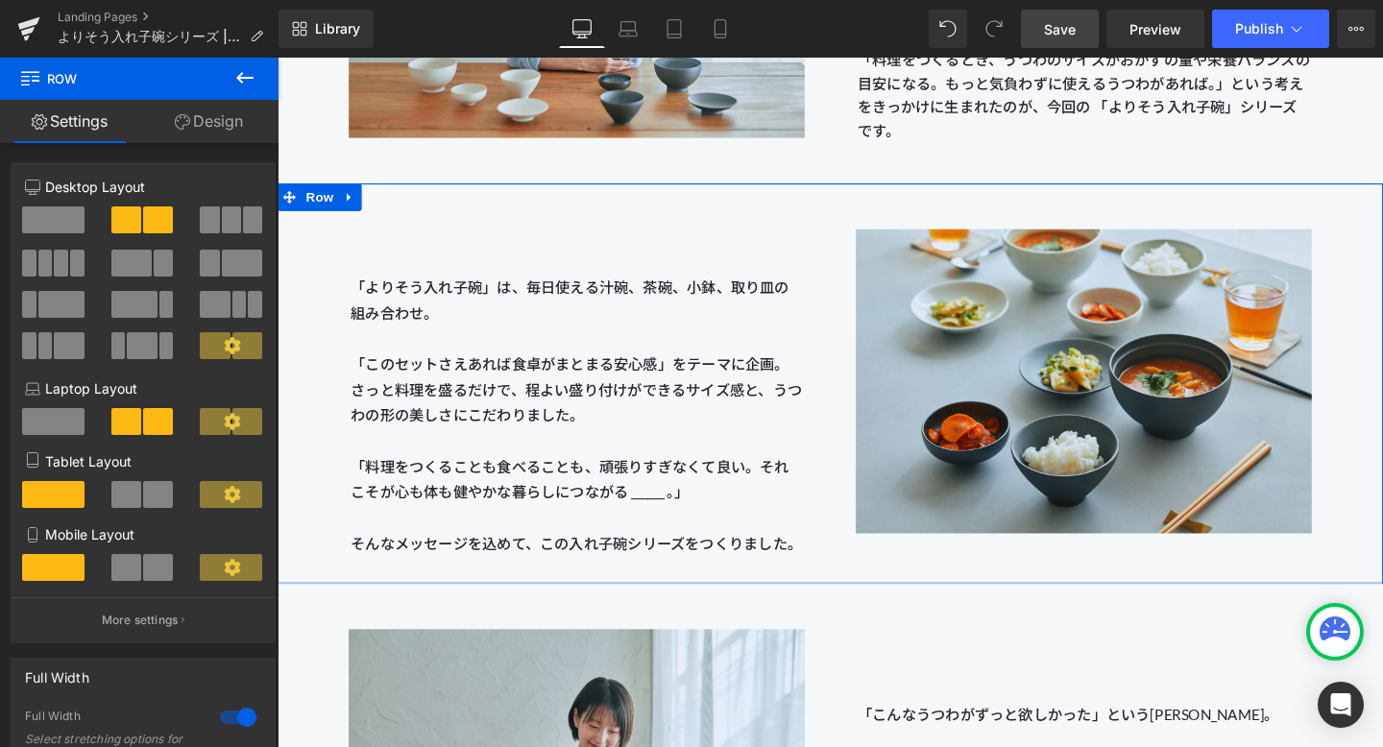
click at [656, 410] on span "「よりそう入れ子碗」は、毎日使える汁碗、茶碗、小鉢、取り皿の組み合わせ。 「このセットさえあれば食卓がまとまる安心感」をテーマに企画。 さっと料理を盛るだけで…" at bounding box center [591, 366] width 475 height 153
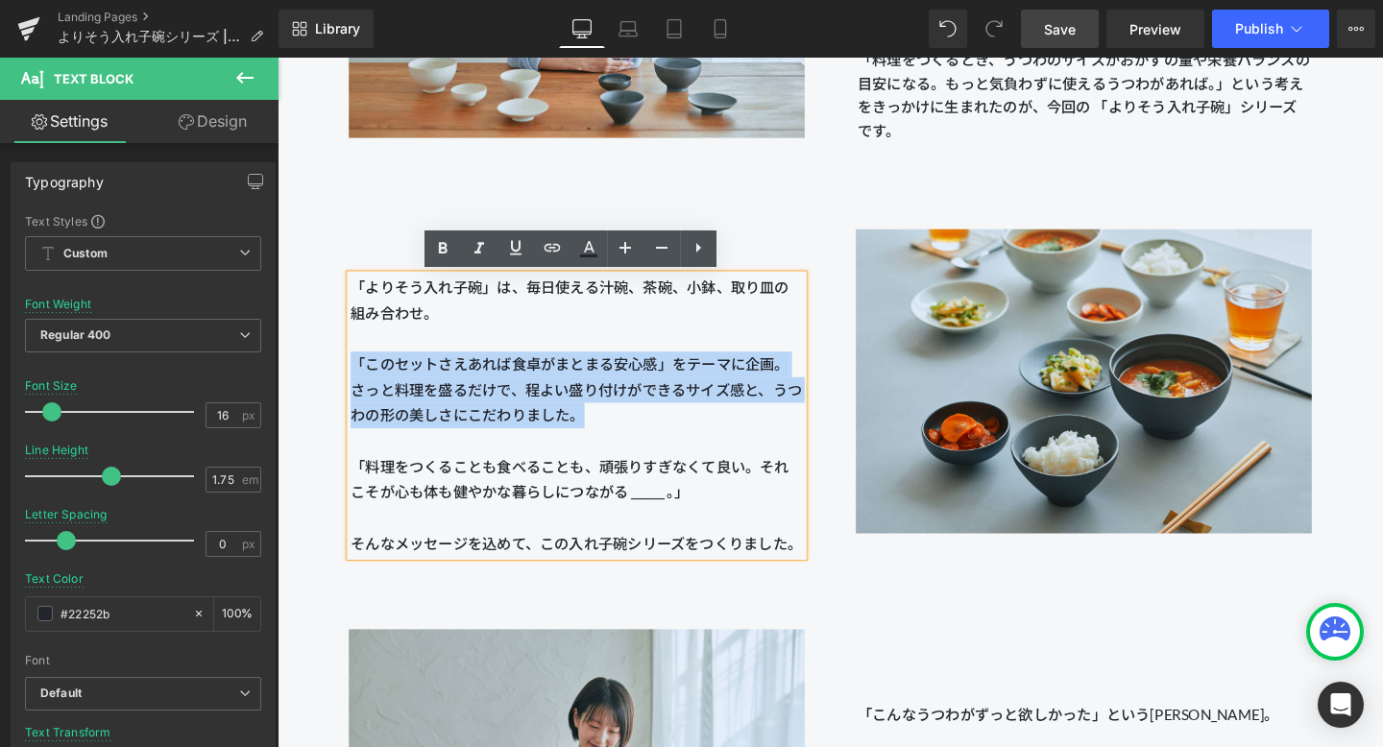
drag, startPoint x: 638, startPoint y: 432, endPoint x: 355, endPoint y: 381, distance: 287.0
click at [355, 381] on p "「よりそう入れ子碗」は、毎日使える汁碗、茶碗、小鉢、取り皿の組み合わせ。 「このセットさえあれば食卓がまとまる安心感」をテーマに企画。 さっと料理を盛るだけで…" at bounding box center [592, 366] width 476 height 161
copy span "「このセットさえあれば食卓がまとまる安心感」をテーマに企画。 さっと料理を盛るだけで、程よい盛り付けができるサイズ感と、うつわの形の美しさにこだわりました。"
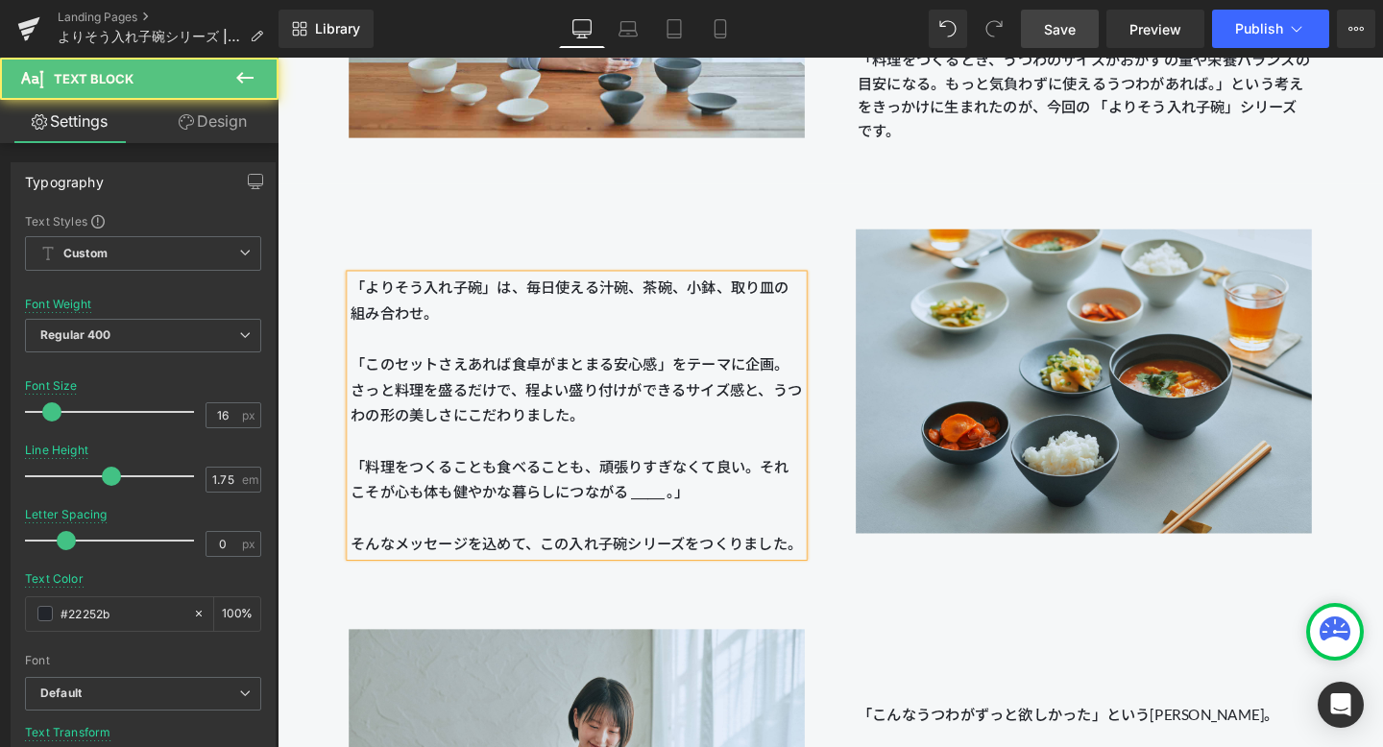
click at [644, 429] on p "「よりそう入れ子碗」は、毎日使える汁碗、茶碗、小鉢、取り皿の組み合わせ。 「このセットさえあれば食卓がまとまる安心感」をテーマに企画。 さっと料理を盛るだけで…" at bounding box center [592, 366] width 476 height 161
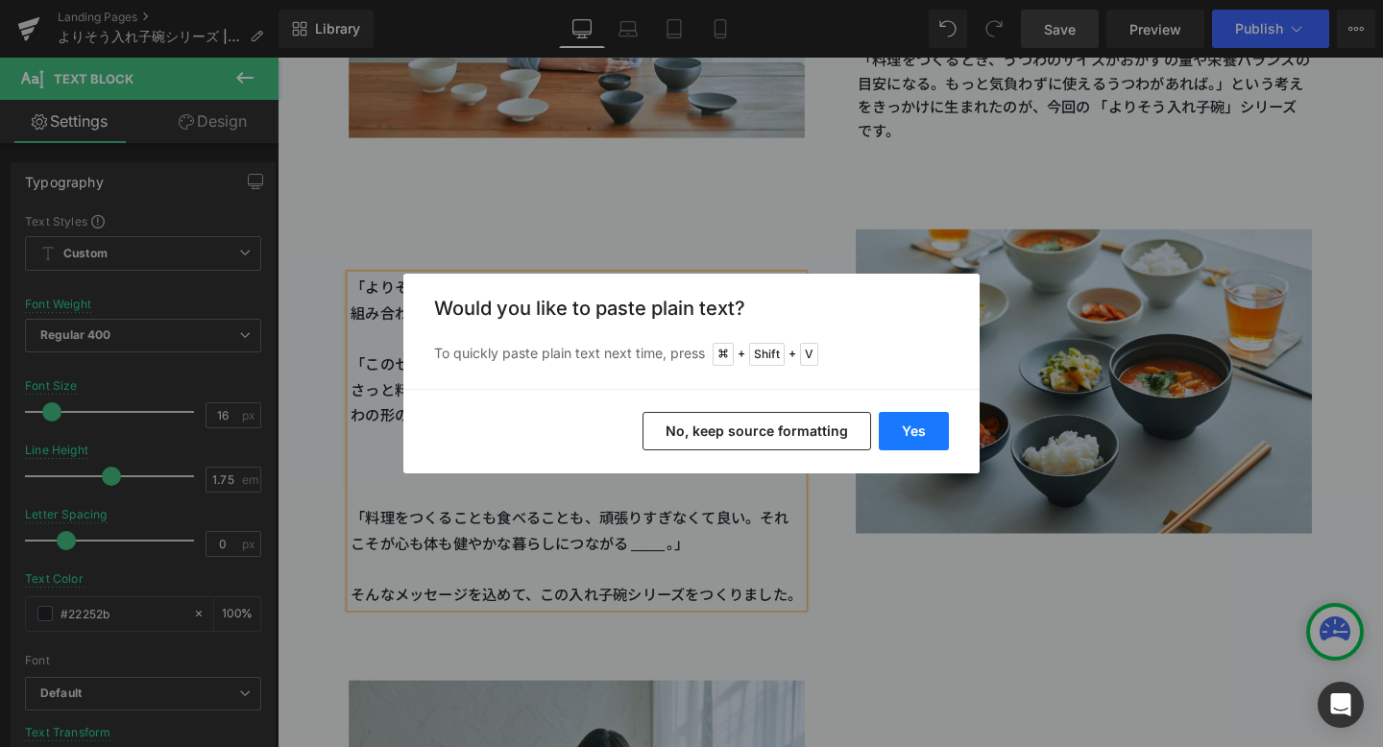
click at [902, 432] on button "Yes" at bounding box center [914, 431] width 70 height 38
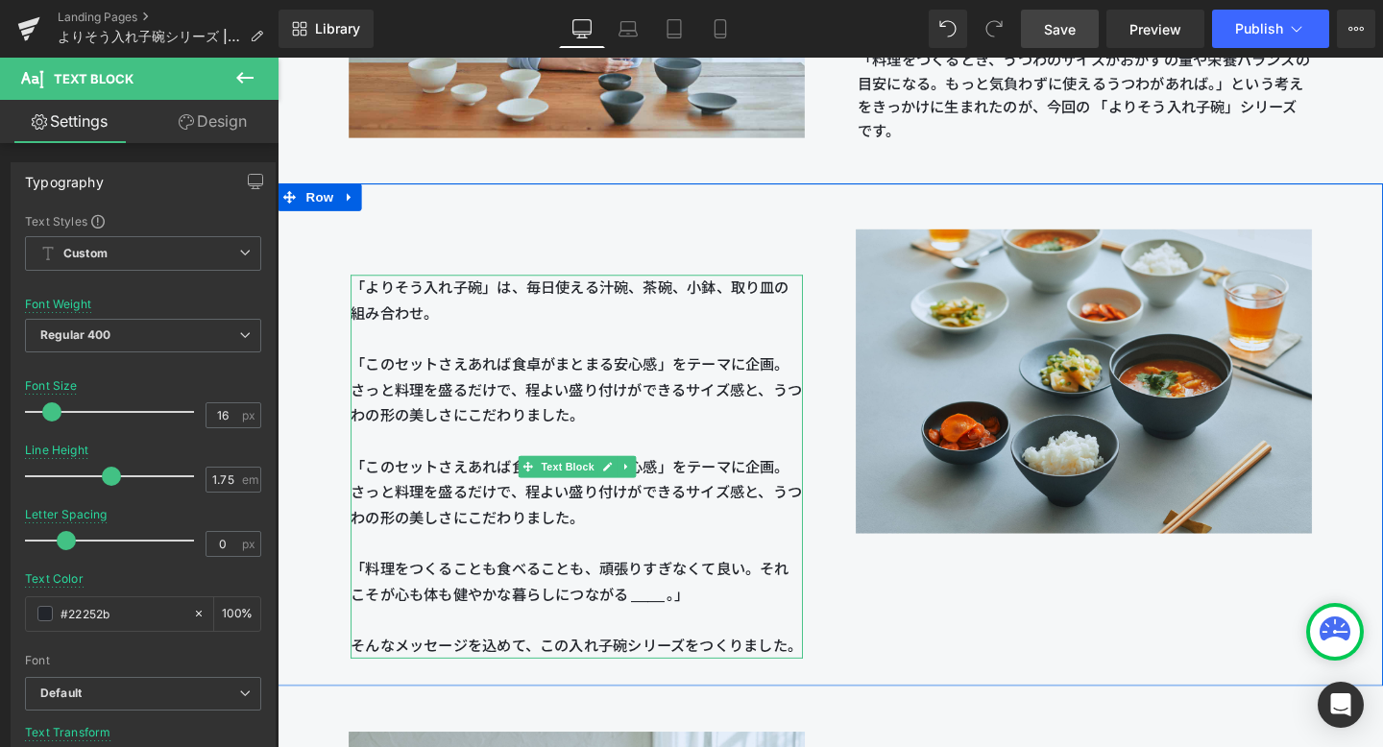
click at [475, 501] on p "さっと料理を盛るだけで、程よい盛り付けができるサイズ感と、うつわの形の美しさにこだわりました。" at bounding box center [592, 528] width 476 height 54
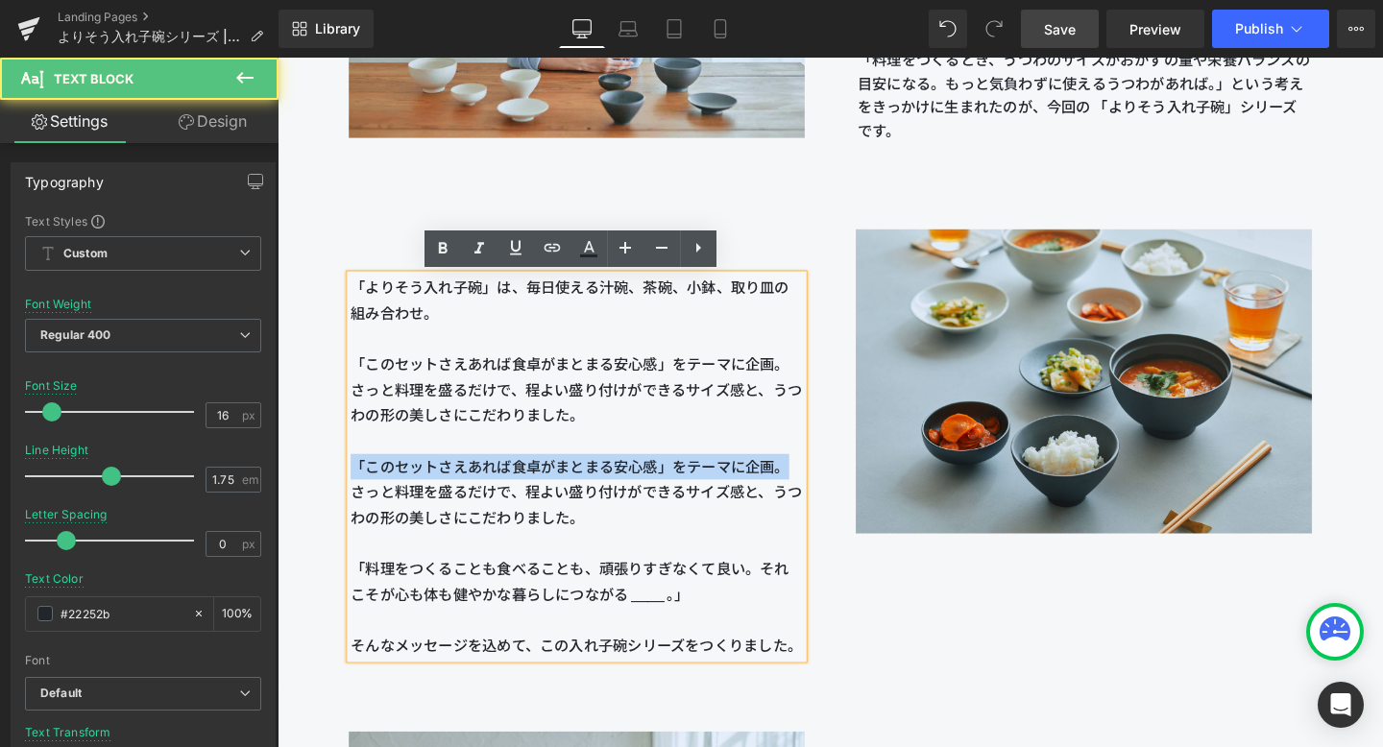
drag, startPoint x: 814, startPoint y: 492, endPoint x: 329, endPoint y: 498, distance: 484.2
click at [329, 498] on div "「よりそう入れ子碗」は、毎日使える汁碗、茶碗、小鉢、取り皿の組み合わせ。 「このセットさえあれば食卓がまとまる安心感」をテーマに企画。 さっと料理を盛るだけで…" at bounding box center [592, 454] width 533 height 471
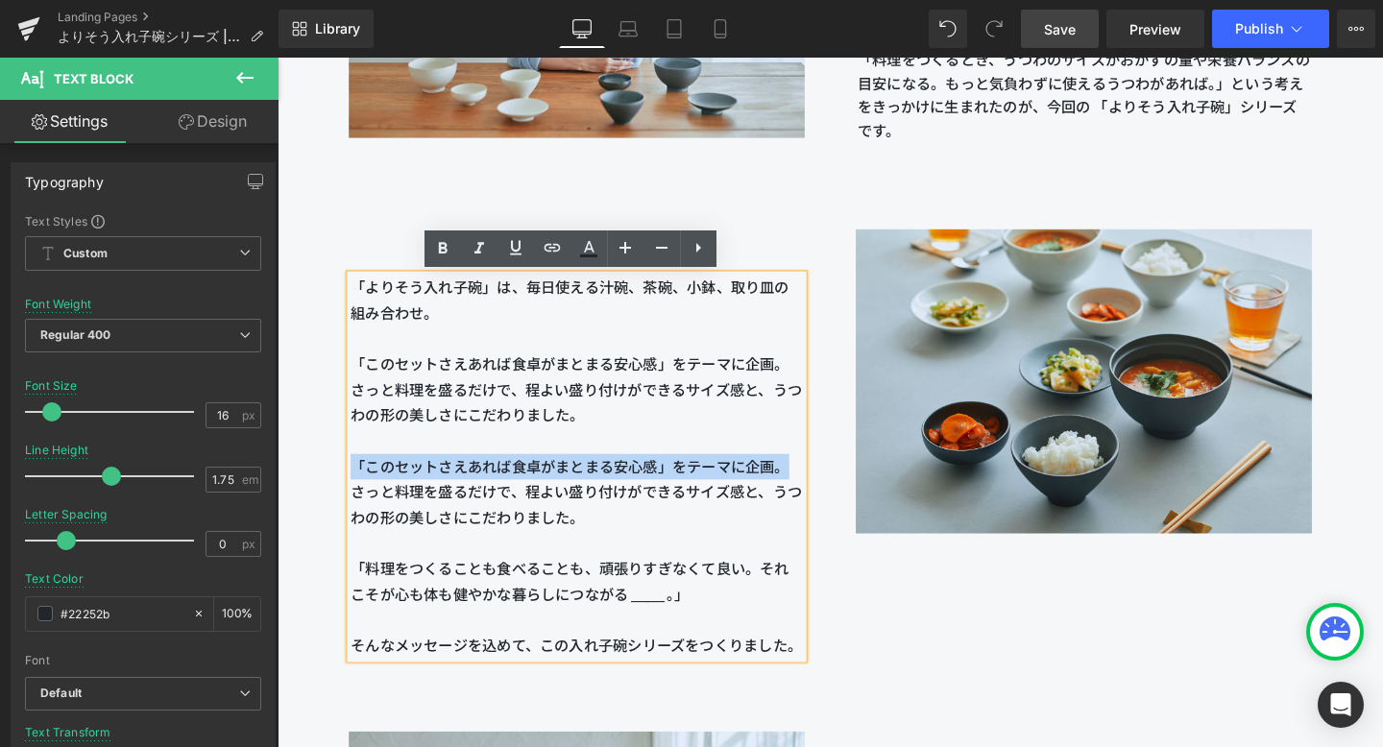
copy span "「このセットさえあれば食卓がまとまる安心感」をテーマに企画。"
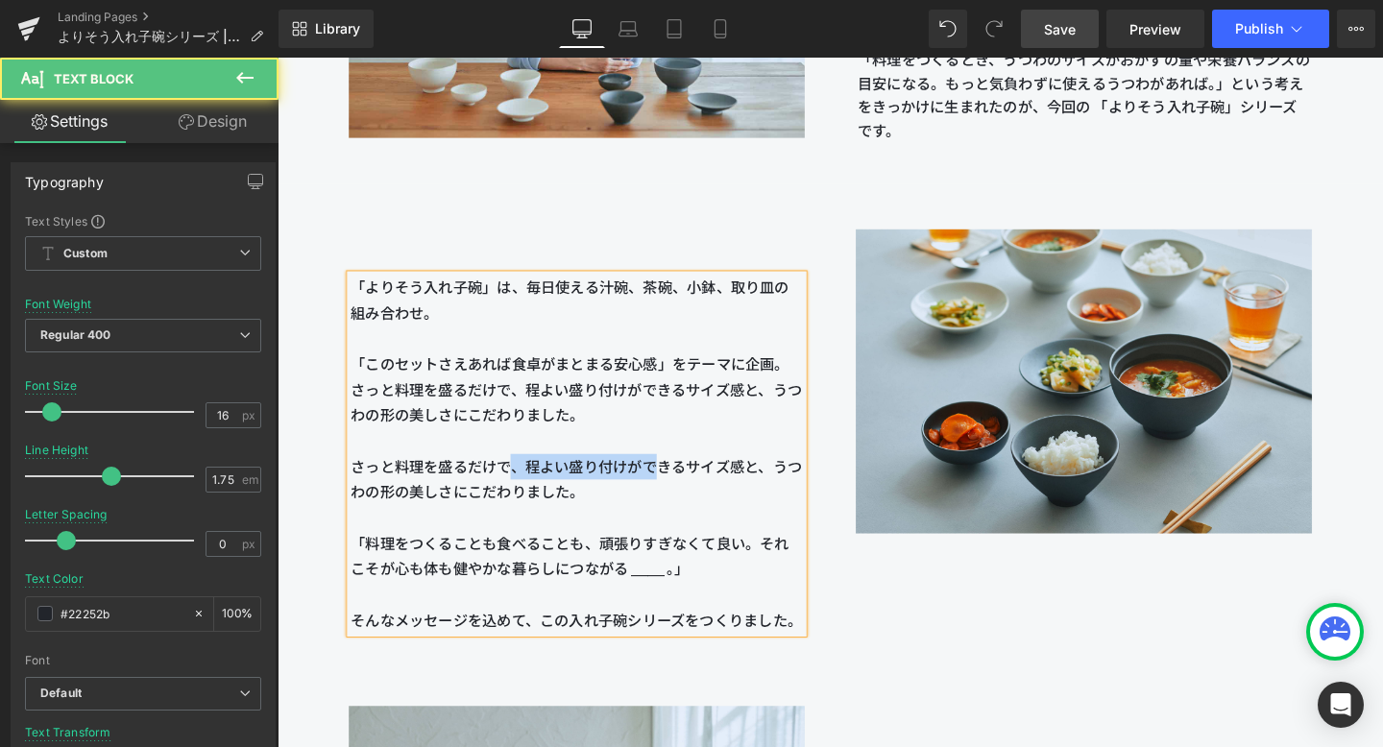
drag, startPoint x: 530, startPoint y: 483, endPoint x: 677, endPoint y: 491, distance: 147.2
click at [677, 491] on span "さっと料理を盛るだけで、程よい盛り付けができるサイズ感と、うつわの形の美しさにこだわりました。" at bounding box center [591, 500] width 475 height 45
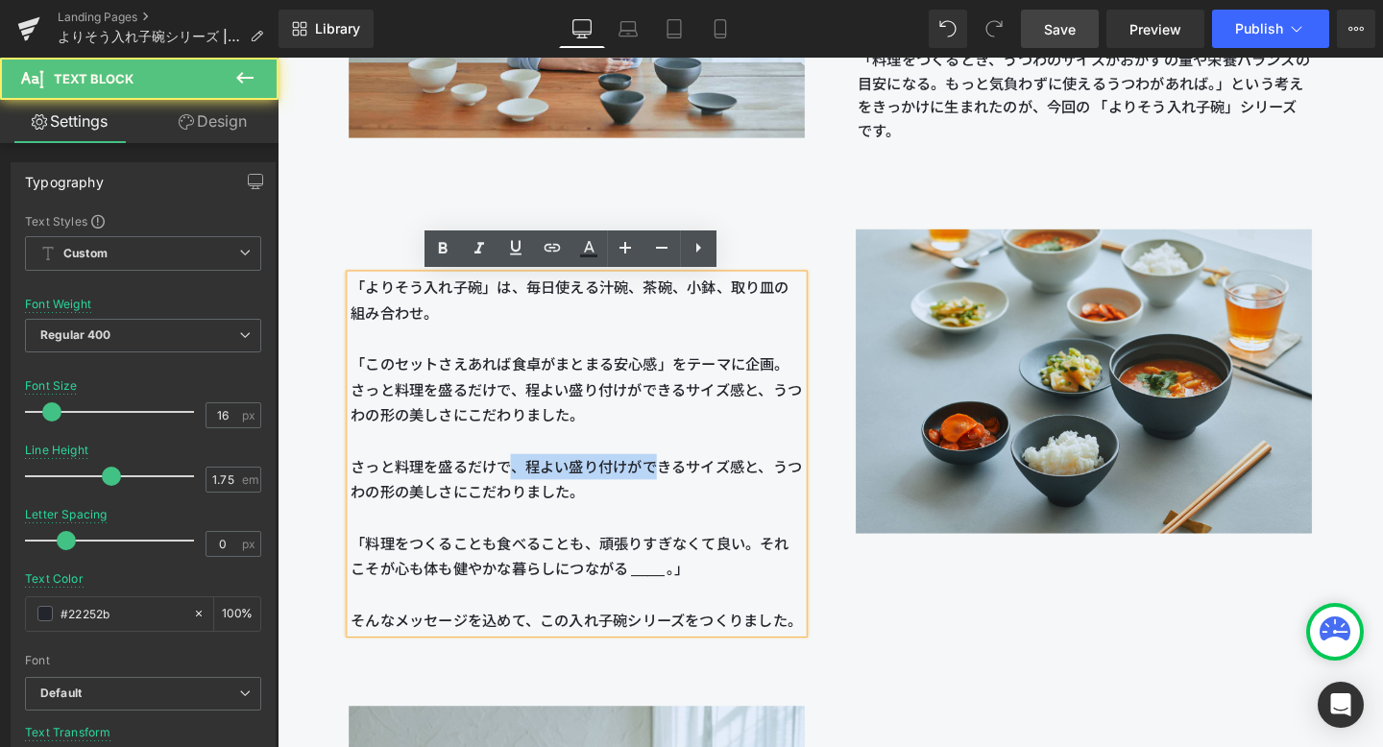
click at [677, 491] on span "さっと料理を盛るだけで、程よい盛り付けができるサイズ感と、うつわの形の美しさにこだわりました。" at bounding box center [591, 500] width 475 height 45
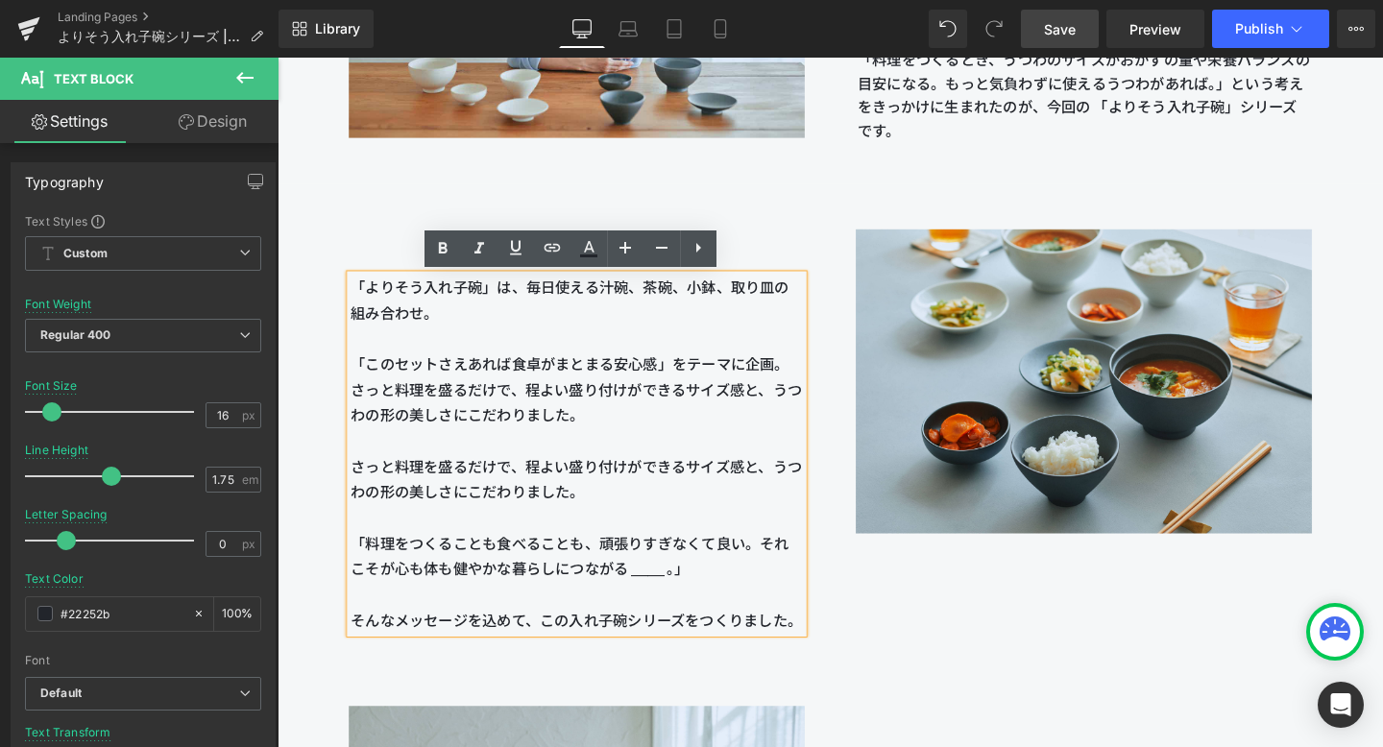
click at [663, 503] on p "さっと料理を盛るだけで、程よい盛り付けができるサイズ感と、うつわの形の美しさにこだわりました。" at bounding box center [592, 502] width 476 height 54
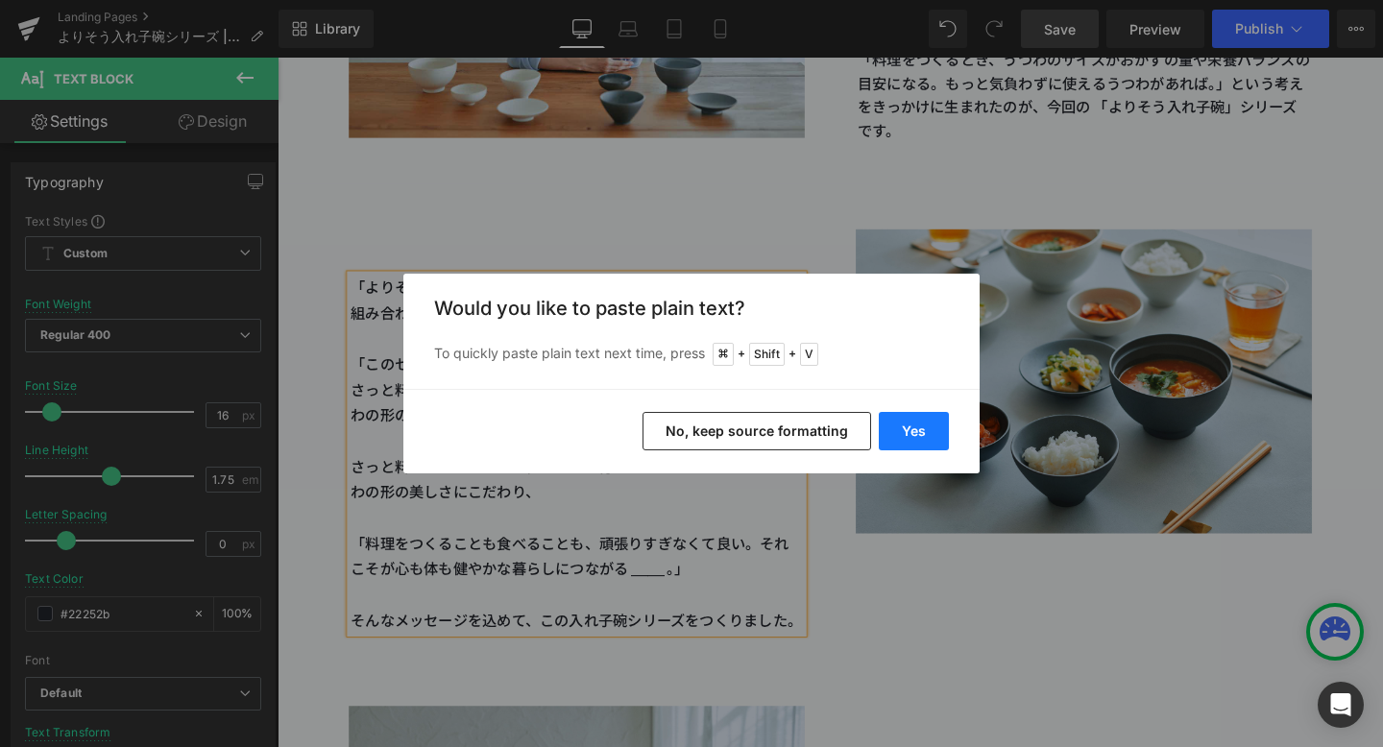
drag, startPoint x: 893, startPoint y: 437, endPoint x: 646, endPoint y: 399, distance: 249.9
click at [893, 437] on button "Yes" at bounding box center [914, 431] width 70 height 38
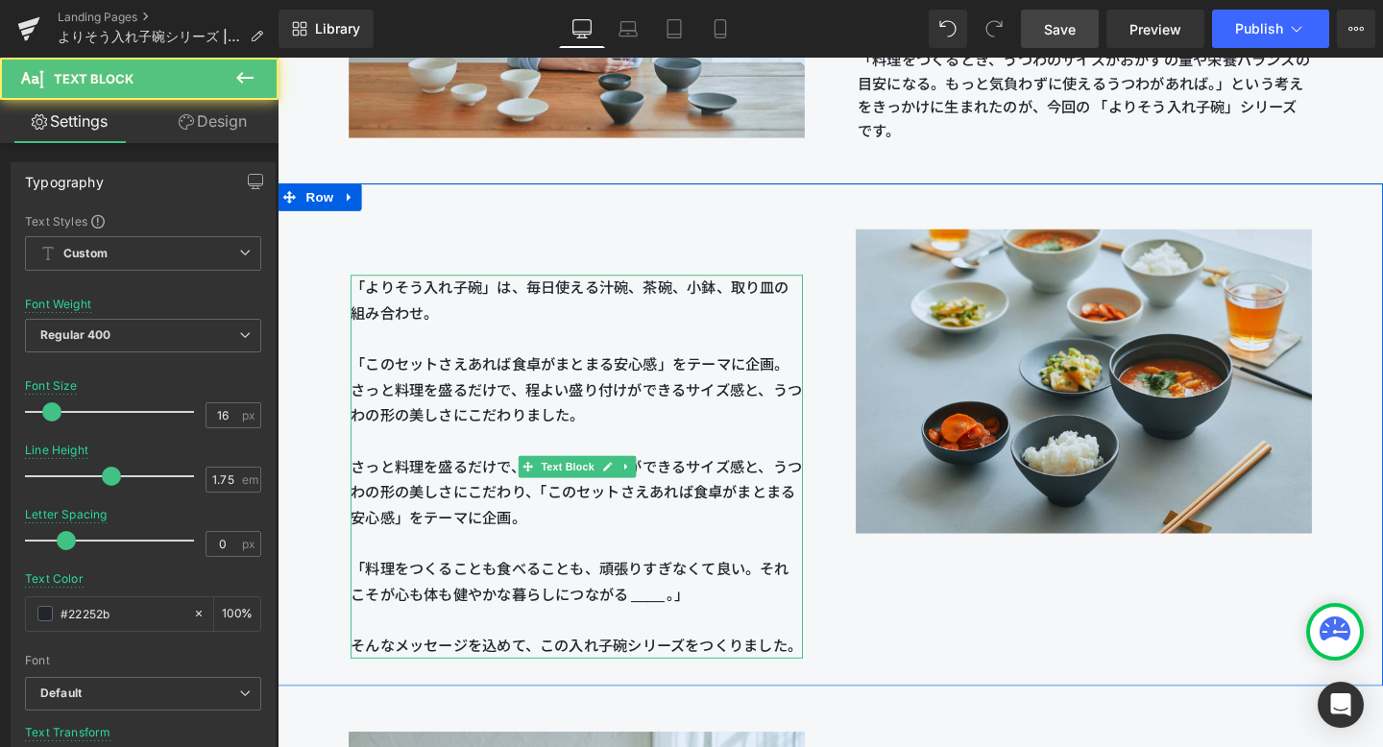
click at [545, 532] on span "さっと料理を盛るだけで、程よい盛り付けができるサイズ感と、うつわの形の美しさにこだわり、「このセットさえあれば食卓がまとまる安心感」をテーマに企画。" at bounding box center [591, 514] width 475 height 72
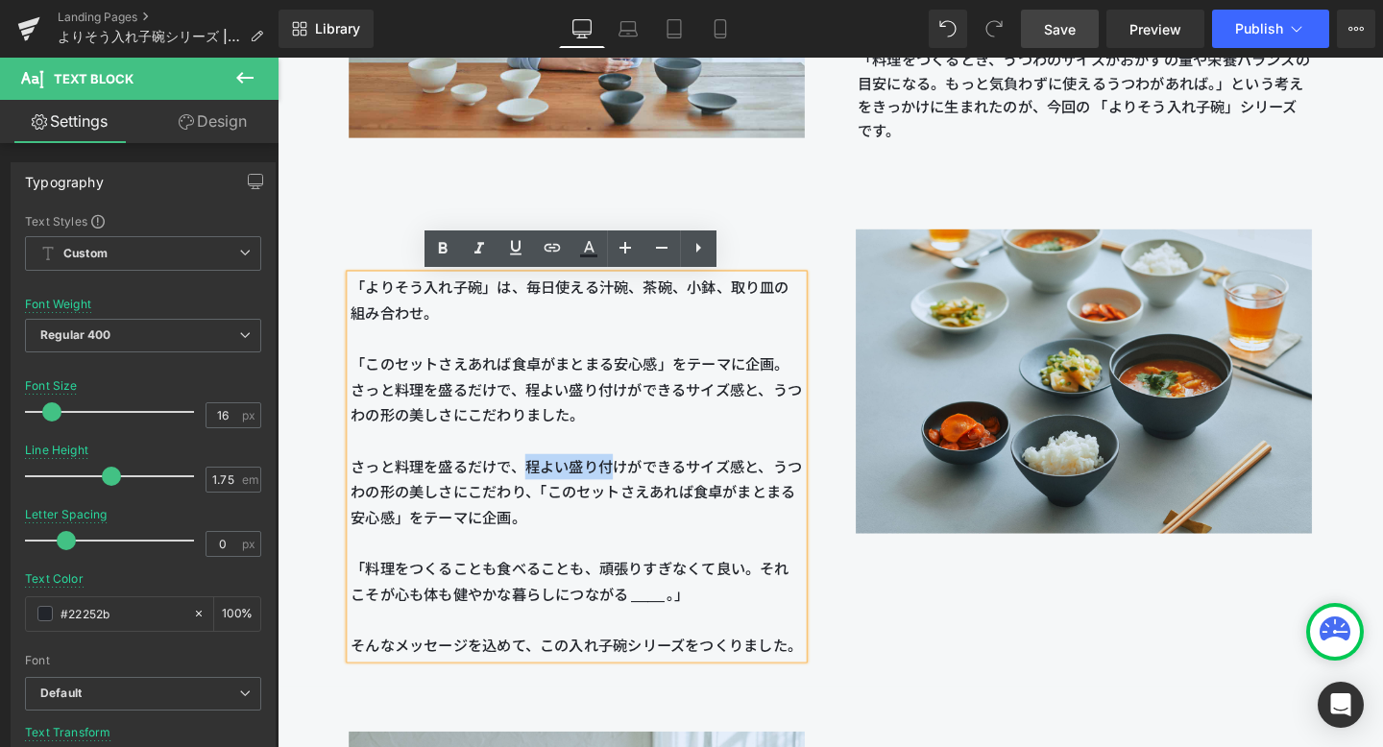
drag, startPoint x: 536, startPoint y: 484, endPoint x: 630, endPoint y: 490, distance: 94.3
click at [630, 490] on span "さっと料理を盛るだけで、程よい盛り付けができるサイズ感と、うつわの形の美しさにこだわり、「このセットさえあれば食卓がまとまる安心感」をテーマに企画。" at bounding box center [591, 514] width 475 height 72
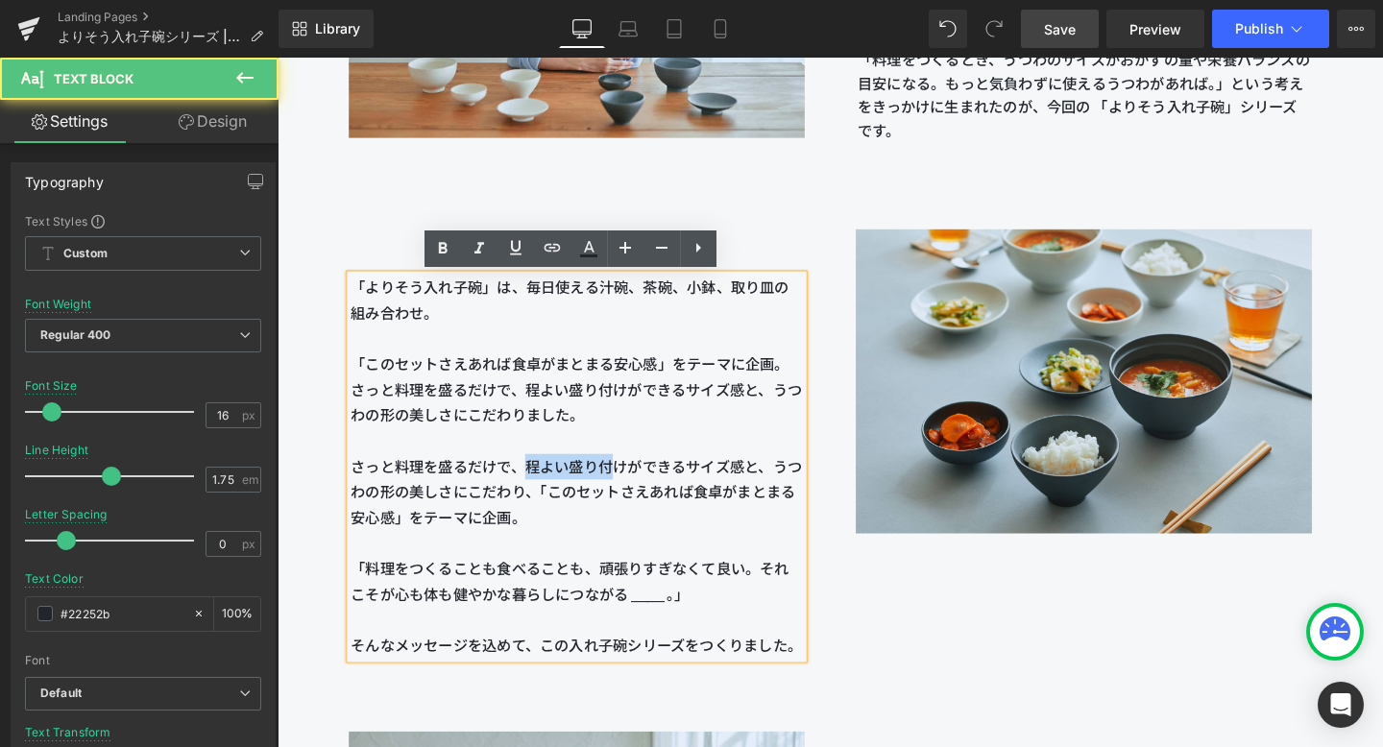
click at [541, 499] on p "さっと料理を盛るだけで、程よい盛り付けができるサイズ感と、うつわの形の美しさにこだわり、「このセットさえあれば食卓がまとまる安心感」をテーマに企画。" at bounding box center [592, 515] width 476 height 81
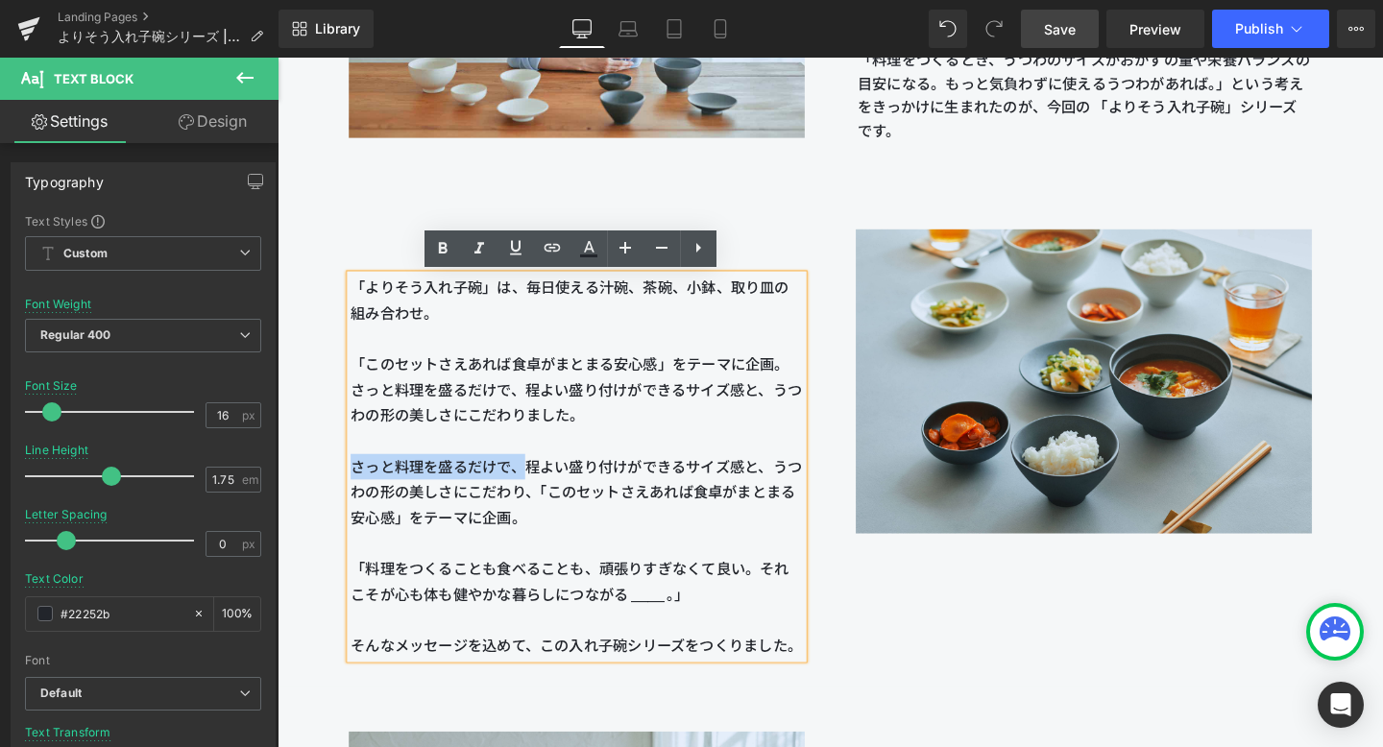
drag, startPoint x: 541, startPoint y: 487, endPoint x: 358, endPoint y: 495, distance: 182.7
click at [358, 495] on span "さっと料理を盛るだけで、程よい盛り付けができるサイズ感と、うつわの形の美しさにこだわり、「このセットさえあれば食卓がまとまる安心感」をテーマに企画。" at bounding box center [591, 514] width 475 height 72
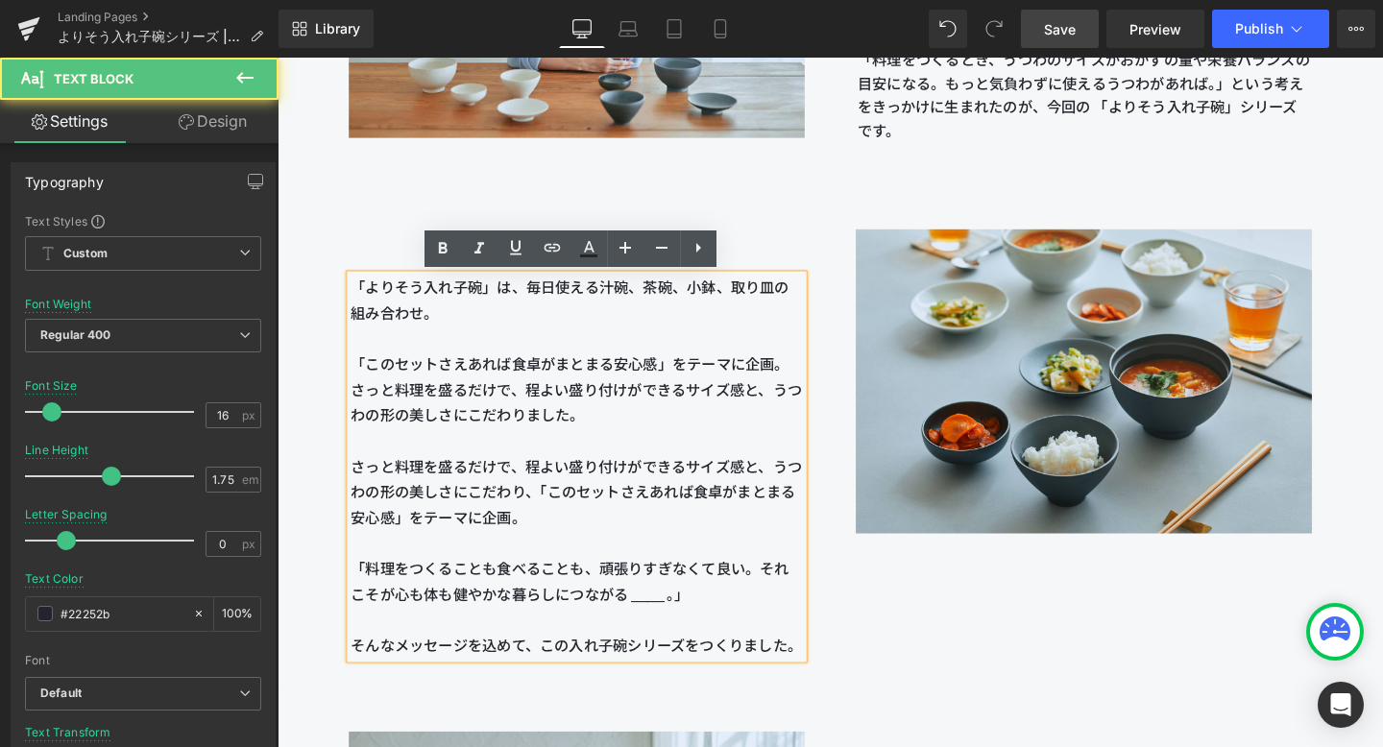
click at [525, 503] on p "さっと料理を盛るだけで、程よい盛り付けができるサイズ感と、うつわの形の美しさにこだわり、「このセットさえあれば食卓がまとまる安心感」をテーマに企画。" at bounding box center [592, 515] width 476 height 81
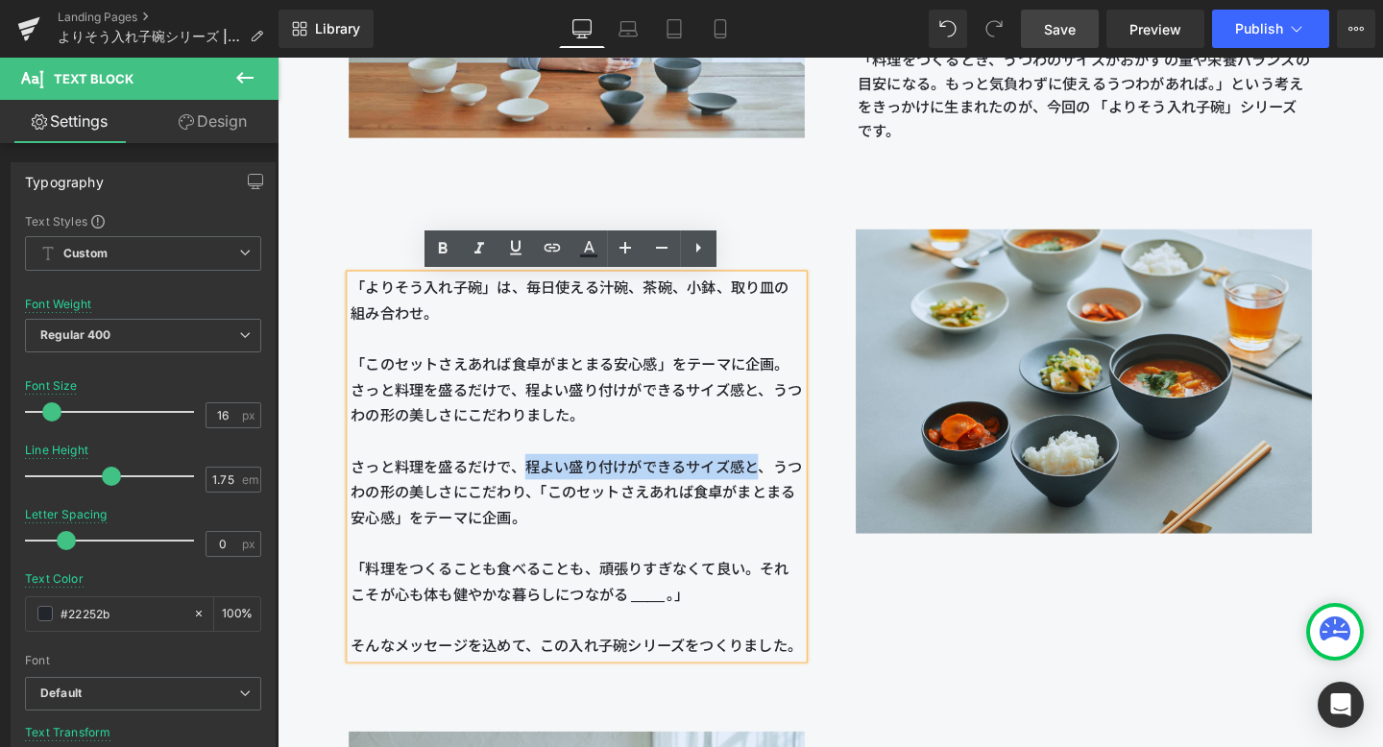
drag, startPoint x: 540, startPoint y: 484, endPoint x: 788, endPoint y: 496, distance: 248.1
click at [788, 496] on span "さっと料理を盛るだけで、程よい盛り付けができるサイズ感と、うつわの形の美しさにこだわり、「このセットさえあれば食卓がまとまる安心感」をテーマに企画。" at bounding box center [591, 514] width 475 height 72
click at [782, 495] on span "さっと料理を盛るだけで、程よい盛り付けができるサイズ感と、うつわの形の美しさにこだわり、「このセットさえあれば食卓がまとまる安心感」をテーマに企画。" at bounding box center [591, 514] width 475 height 72
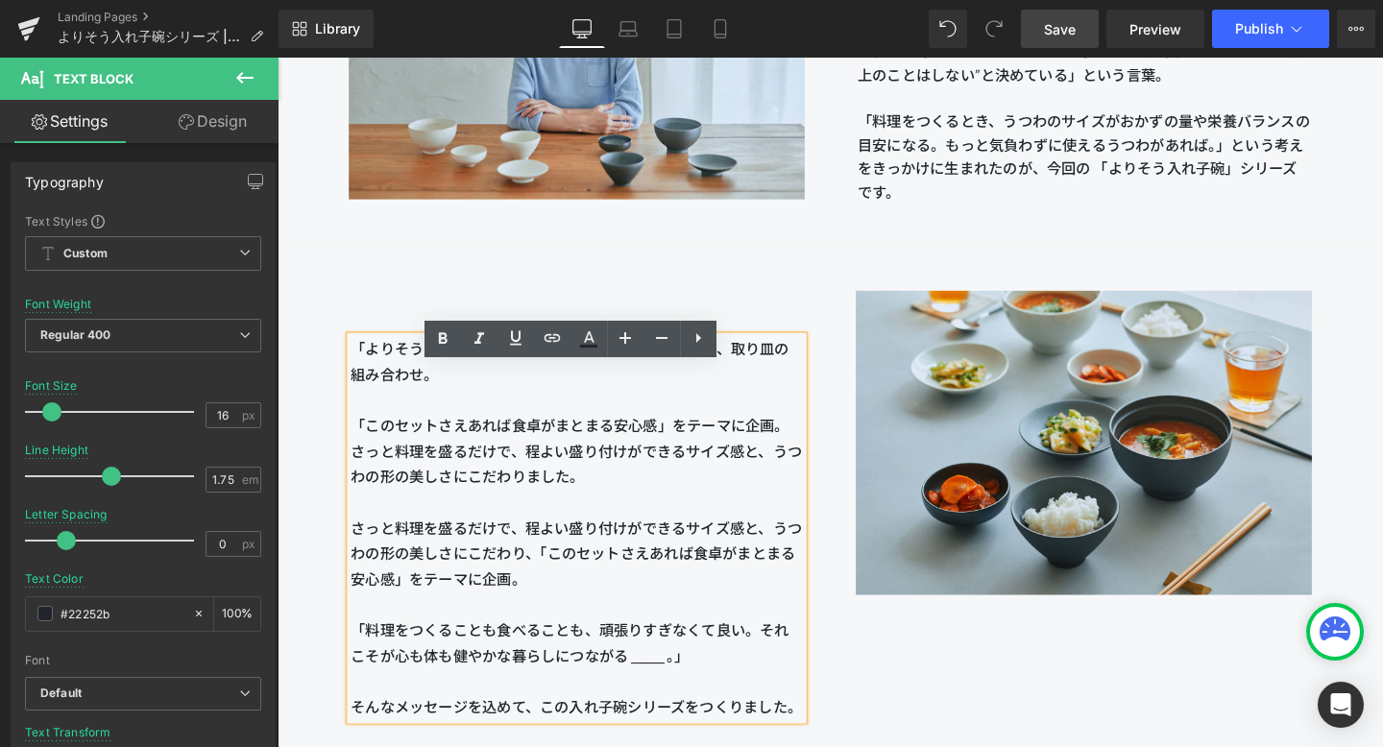
scroll to position [2031, 0]
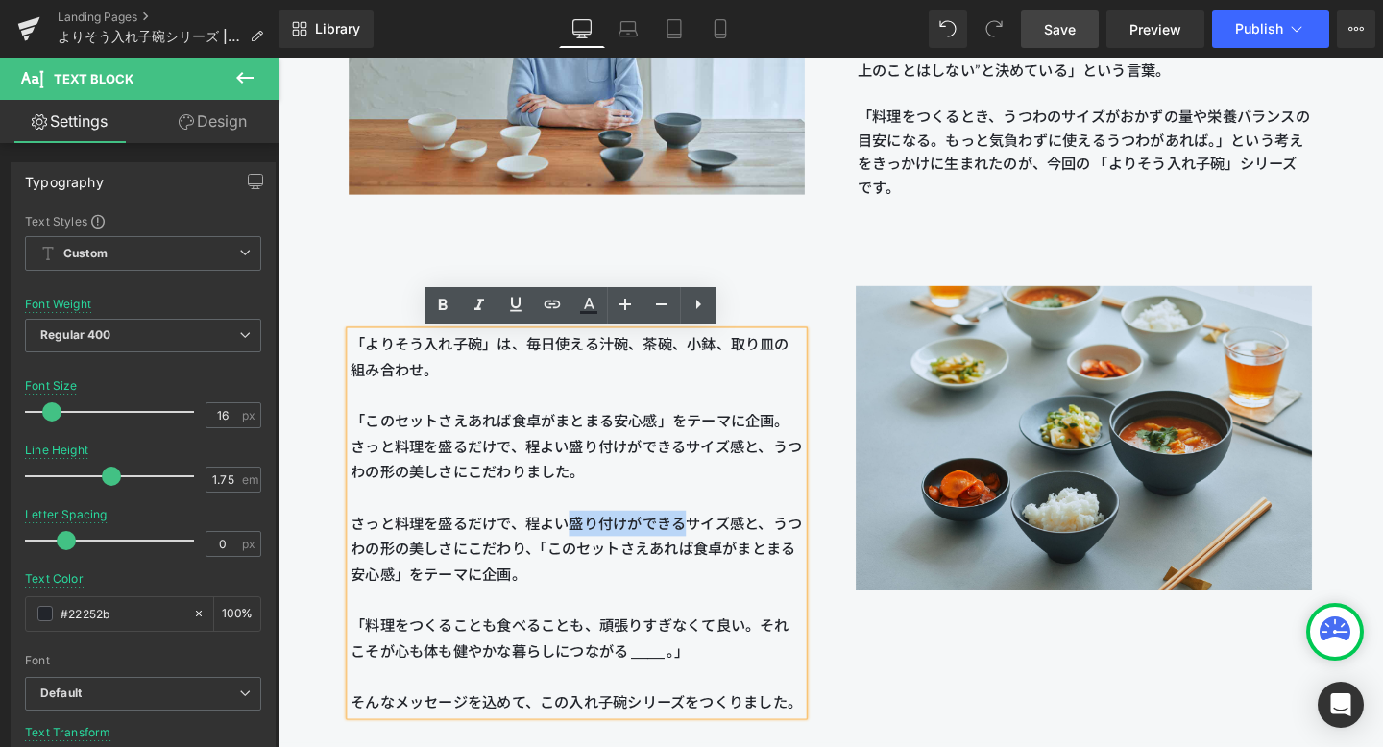
drag, startPoint x: 588, startPoint y: 543, endPoint x: 714, endPoint y: 549, distance: 126.0
click at [714, 549] on span "さっと料理を盛るだけで、程よい盛り付けができるサイズ感と、うつわの形の美しさにこだわり、「このセットさえあれば食卓がまとまる安心感」をテーマに企画。" at bounding box center [591, 574] width 475 height 72
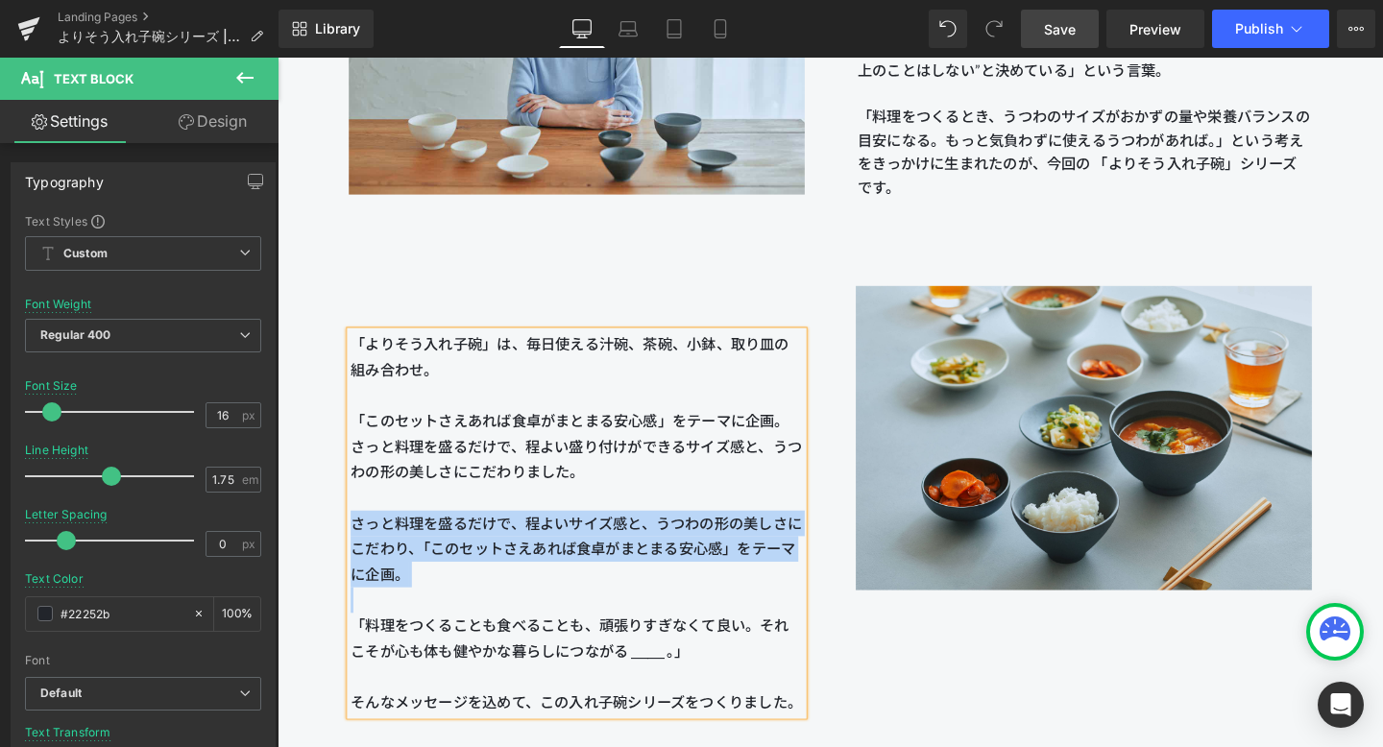
drag, startPoint x: 460, startPoint y: 619, endPoint x: 328, endPoint y: 552, distance: 148.2
click at [328, 551] on div "「よりそう入れ子碗」は、毎日使える汁碗、茶碗、小鉢、取り皿の組み合わせ。 「このセットさえあれば食卓がまとまる安心感」をテーマに企画。 さっと料理を盛るだけで…" at bounding box center [592, 514] width 533 height 471
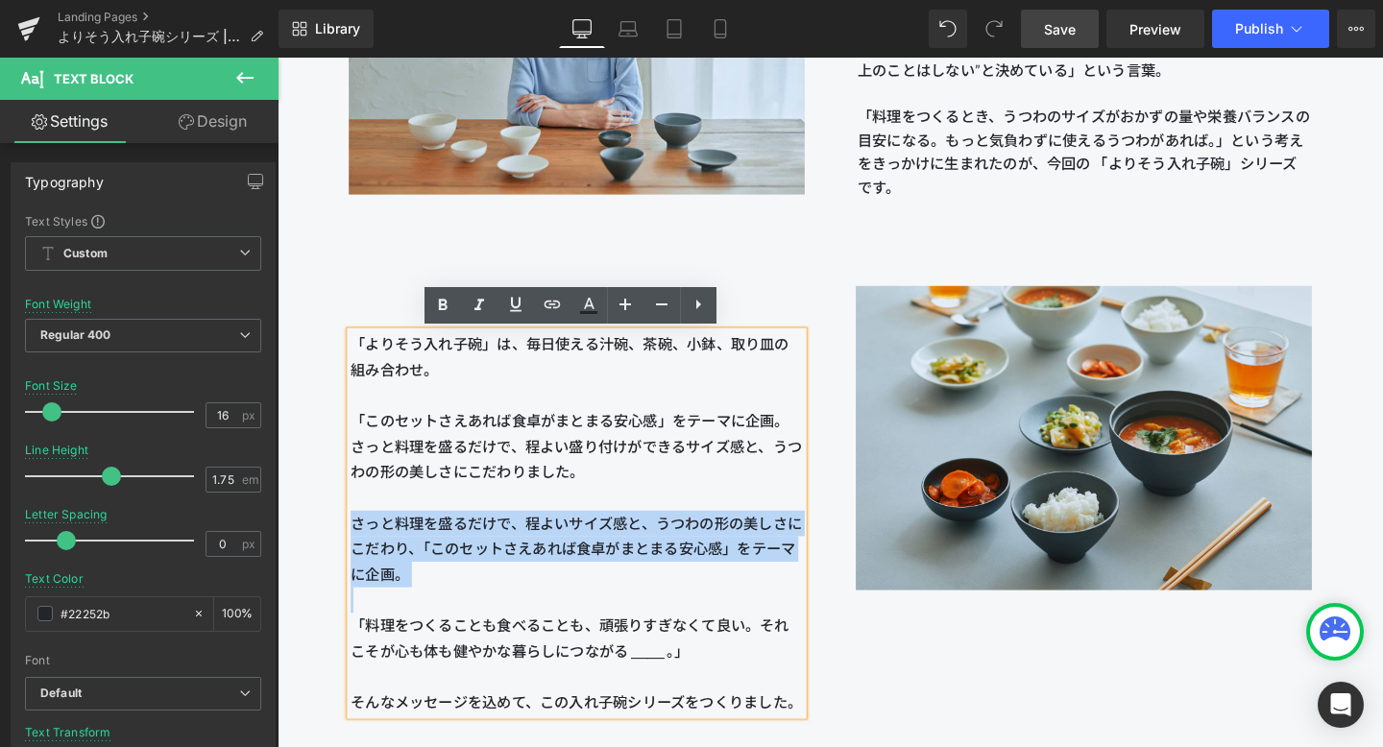
copy span "さっと料理を盛るだけで、程よいサイズ感と、うつわの形の美しさにこだわり、「このセットさえあれば食卓がまとまる安心感」をテーマに企画。"
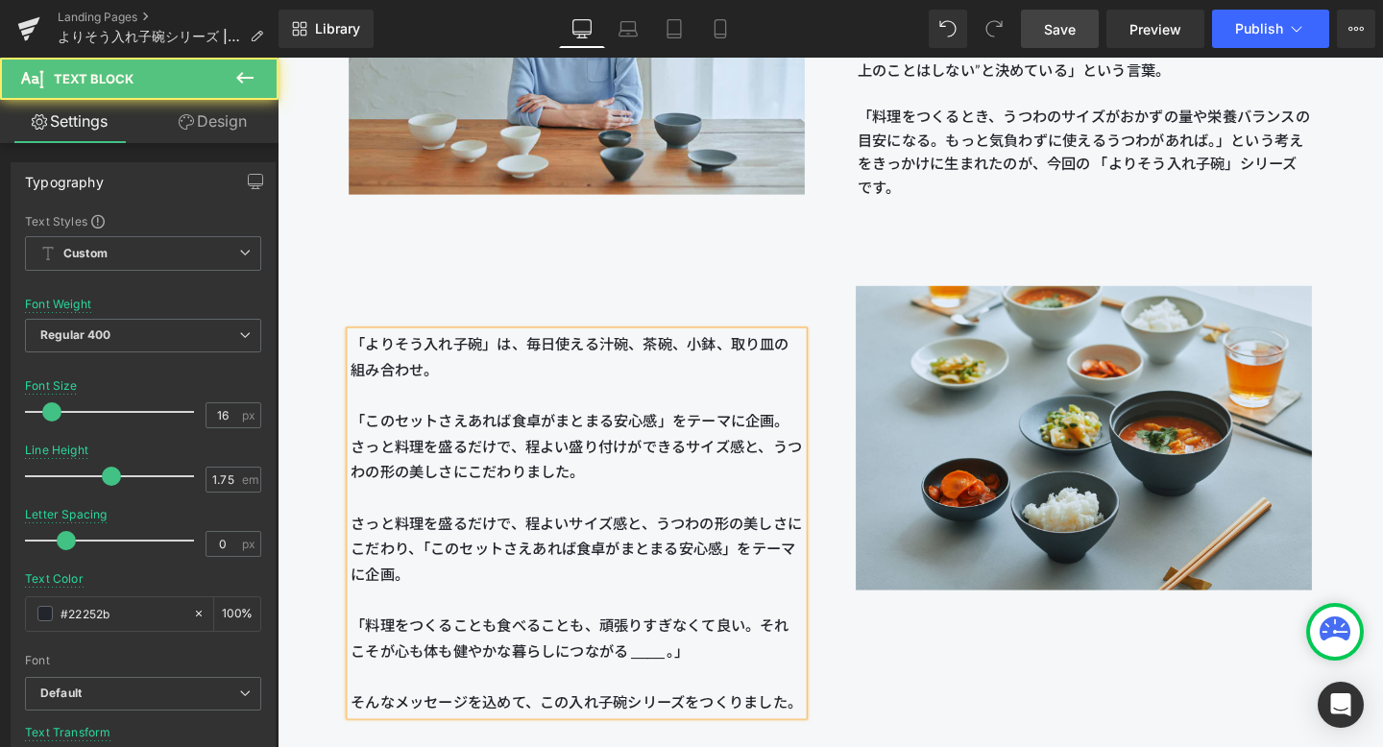
click at [458, 533] on p "「よりそう入れ子碗」は、毎日使える汁碗、茶碗、小鉢、取り皿の組み合わせ。 「このセットさえあれば食卓がまとまる安心感」をテーマに企画。 さっと料理を盛るだけで…" at bounding box center [592, 440] width 476 height 188
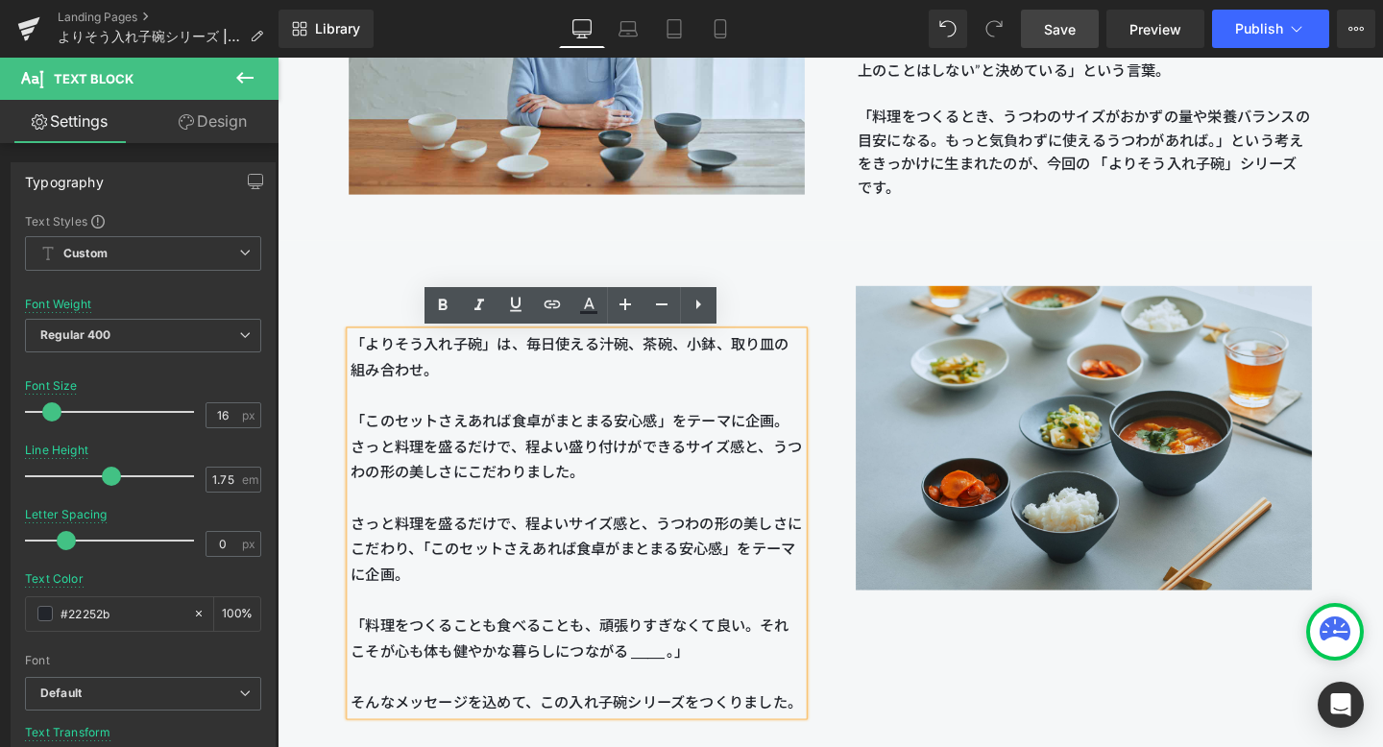
click at [617, 487] on p "「よりそう入れ子碗」は、毎日使える汁碗、茶碗、小鉢、取り皿の組み合わせ。 「このセットさえあれば食卓がまとまる安心感」をテーマに企画。 さっと料理を盛るだけで…" at bounding box center [592, 440] width 476 height 188
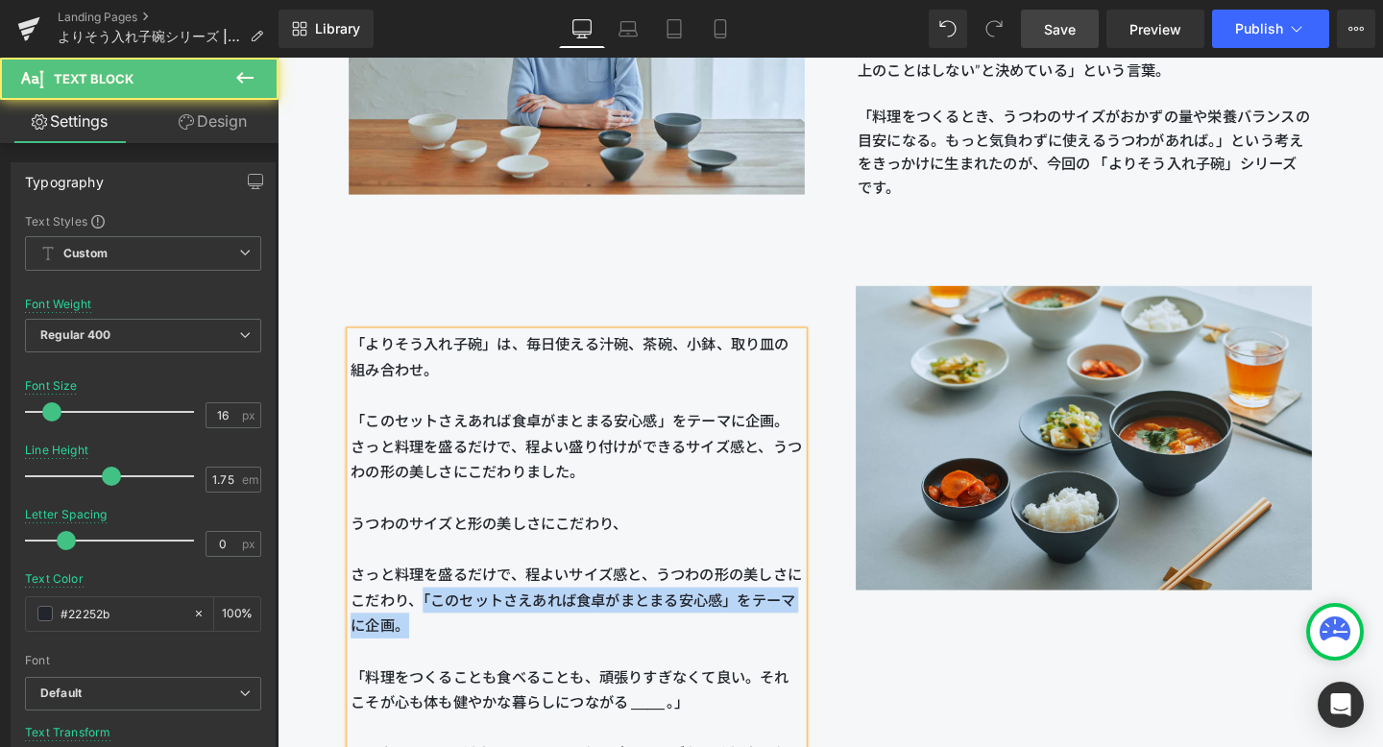
drag, startPoint x: 434, startPoint y: 623, endPoint x: 563, endPoint y: 654, distance: 132.3
click at [563, 654] on p "さっと料理を盛るだけで、程よいサイズ感と、うつわの形の美しさにこだわり、「このセットさえあれば食卓がまとまる安心感」をテーマに企画。" at bounding box center [592, 628] width 476 height 81
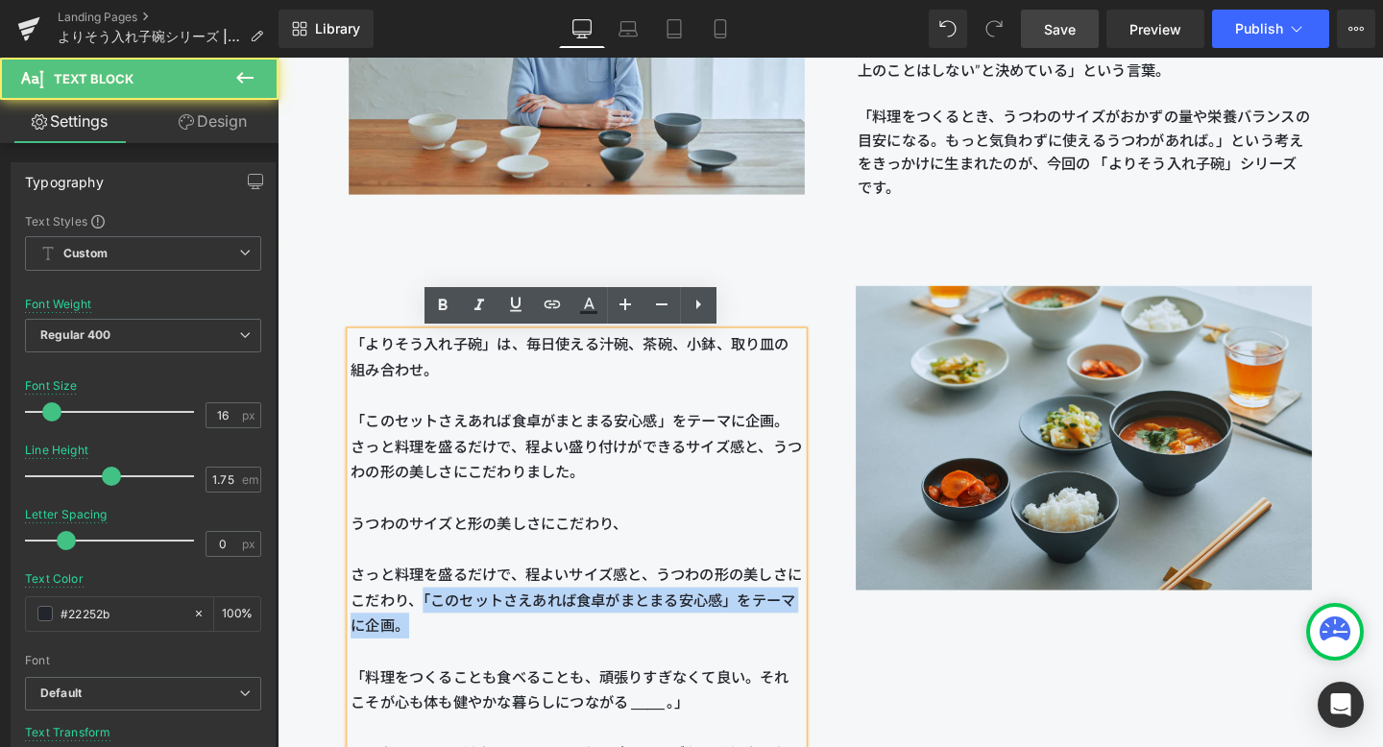
copy span "「このセットさえあれば食卓がまとまる安心感」をテーマに企画。"
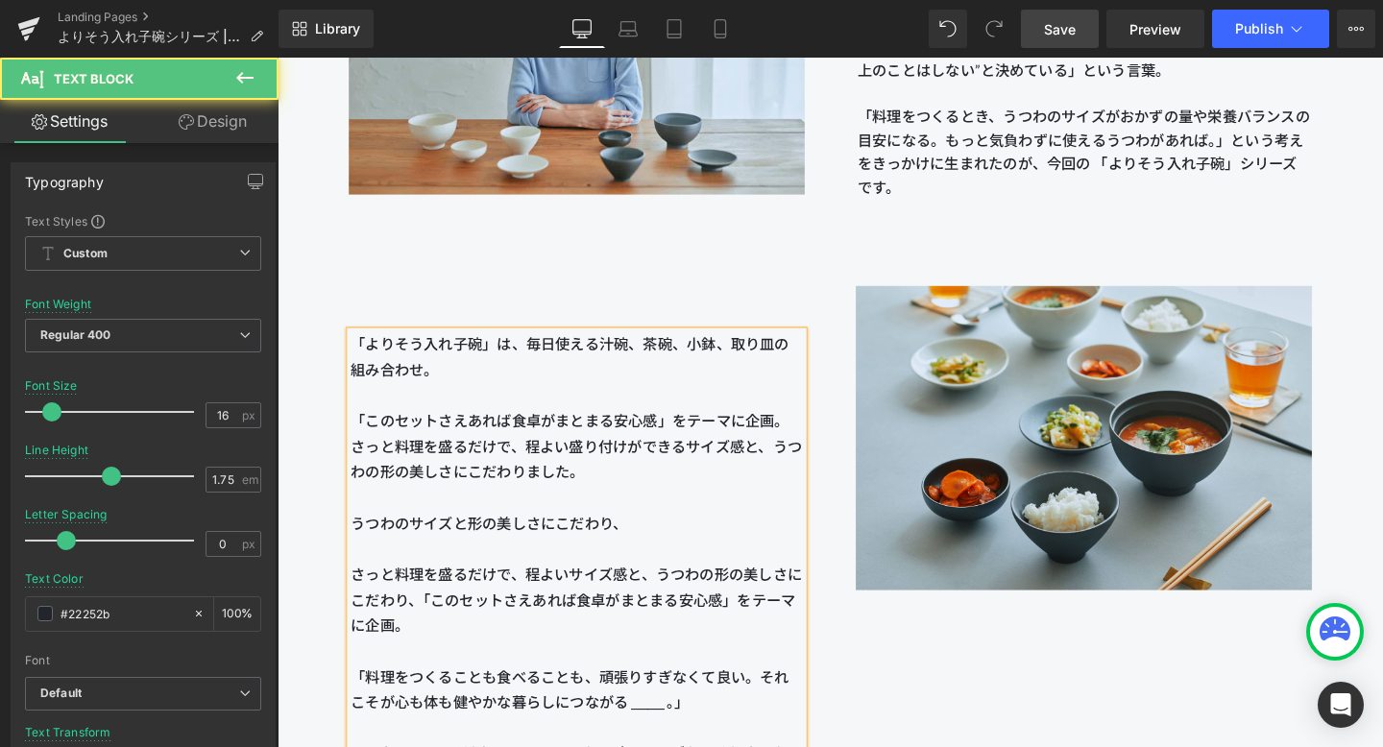
click at [662, 561] on p "「よりそう入れ子碗」は、毎日使える汁碗、茶碗、小鉢、取り皿の組み合わせ。 「このセットさえあれば食卓がまとまる安心感」をテーマに企画。 さっと料理を盛るだけで…" at bounding box center [592, 467] width 476 height 242
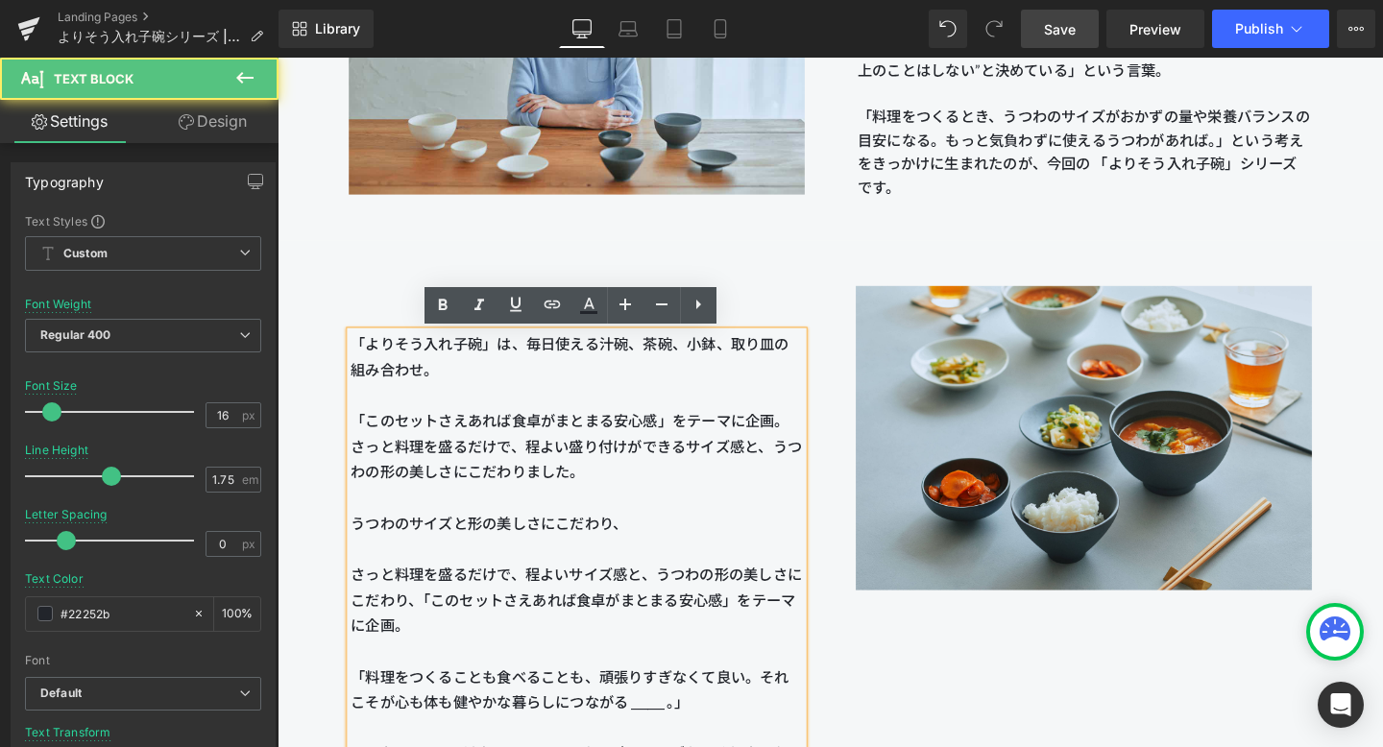
click at [664, 550] on p "「よりそう入れ子碗」は、毎日使える汁碗、茶碗、小鉢、取り皿の組み合わせ。 「このセットさえあれば食卓がまとまる安心感」をテーマに企画。 さっと料理を盛るだけで…" at bounding box center [592, 467] width 476 height 242
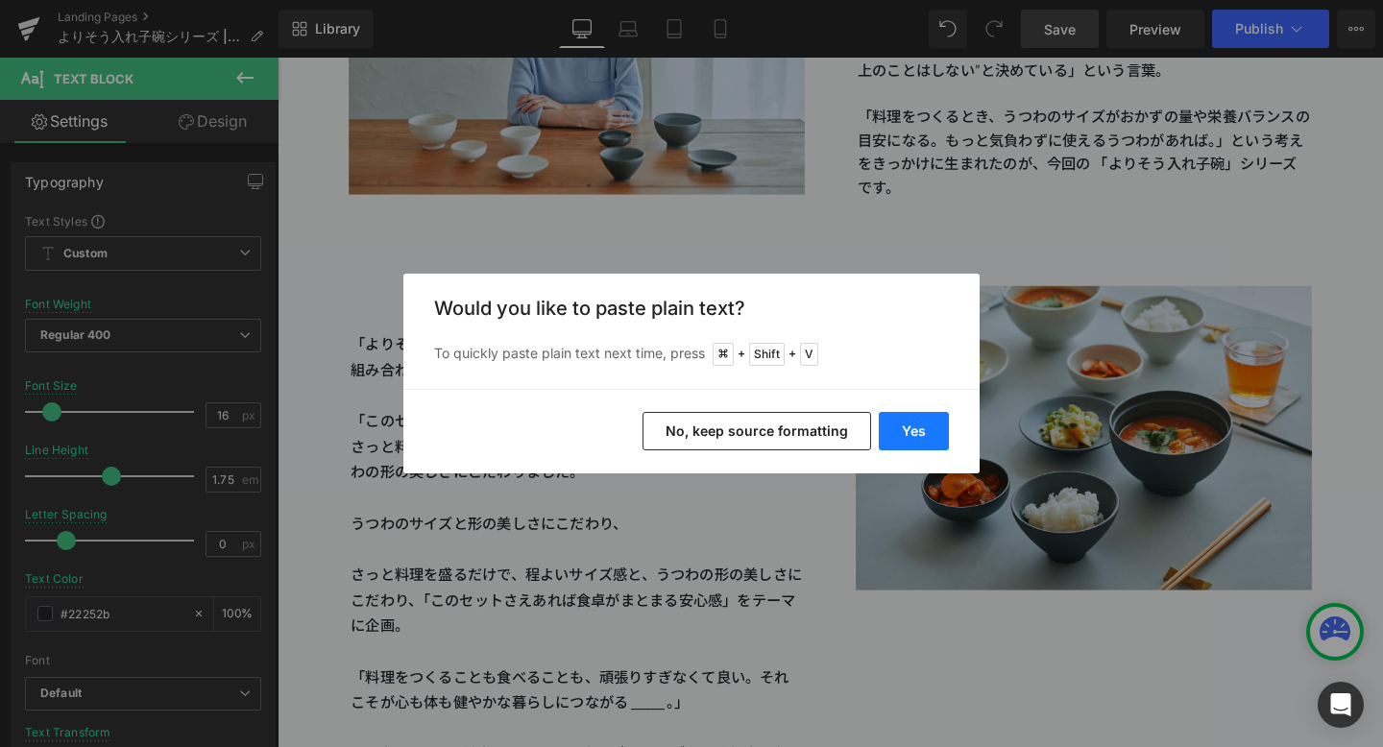
click at [919, 423] on button "Yes" at bounding box center [914, 431] width 70 height 38
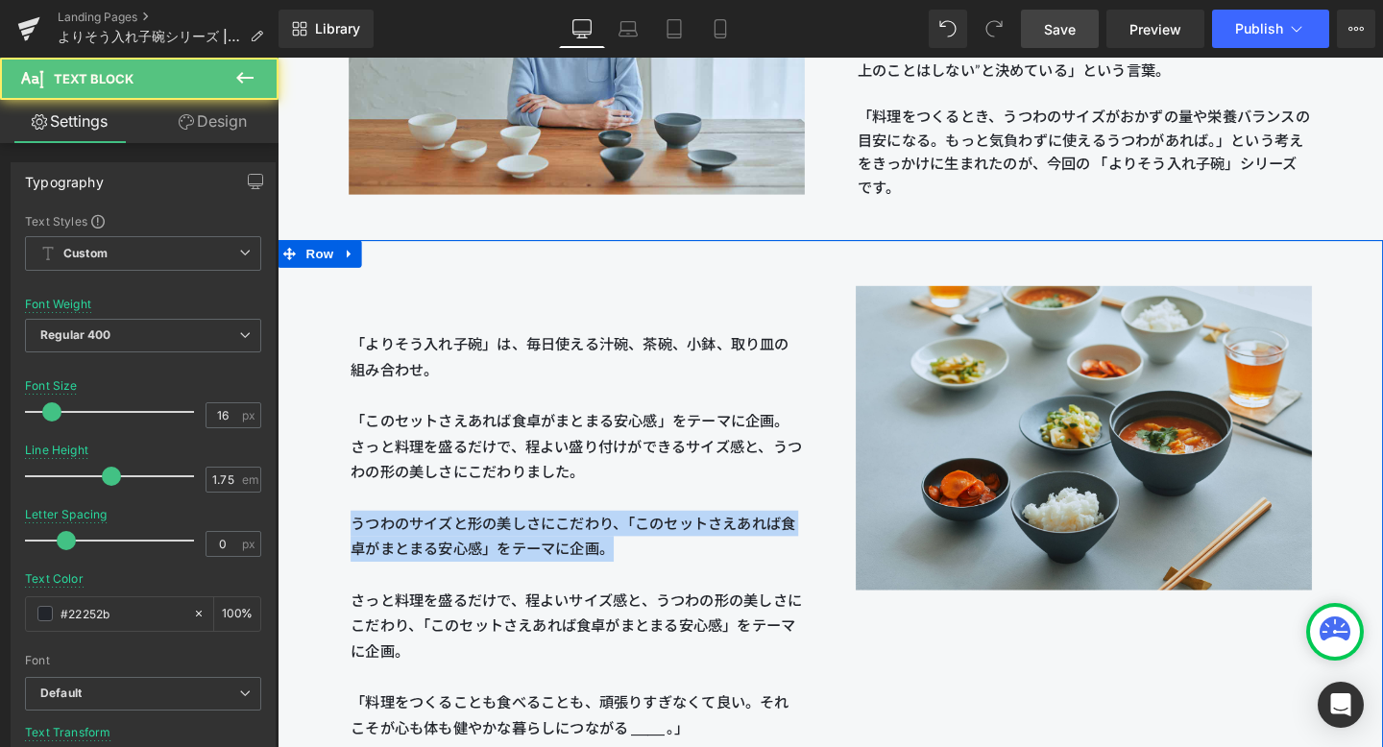
drag, startPoint x: 671, startPoint y: 573, endPoint x: 315, endPoint y: 548, distance: 356.4
click at [315, 548] on div "「よりそう入れ子碗」は、毎日使える汁碗、茶碗、小鉢、取り皿の組み合わせ。 「このセットさえあれば食卓がまとまる安心感」をテーマに企画。 さっと料理を盛るだけで…" at bounding box center [859, 554] width 1162 height 609
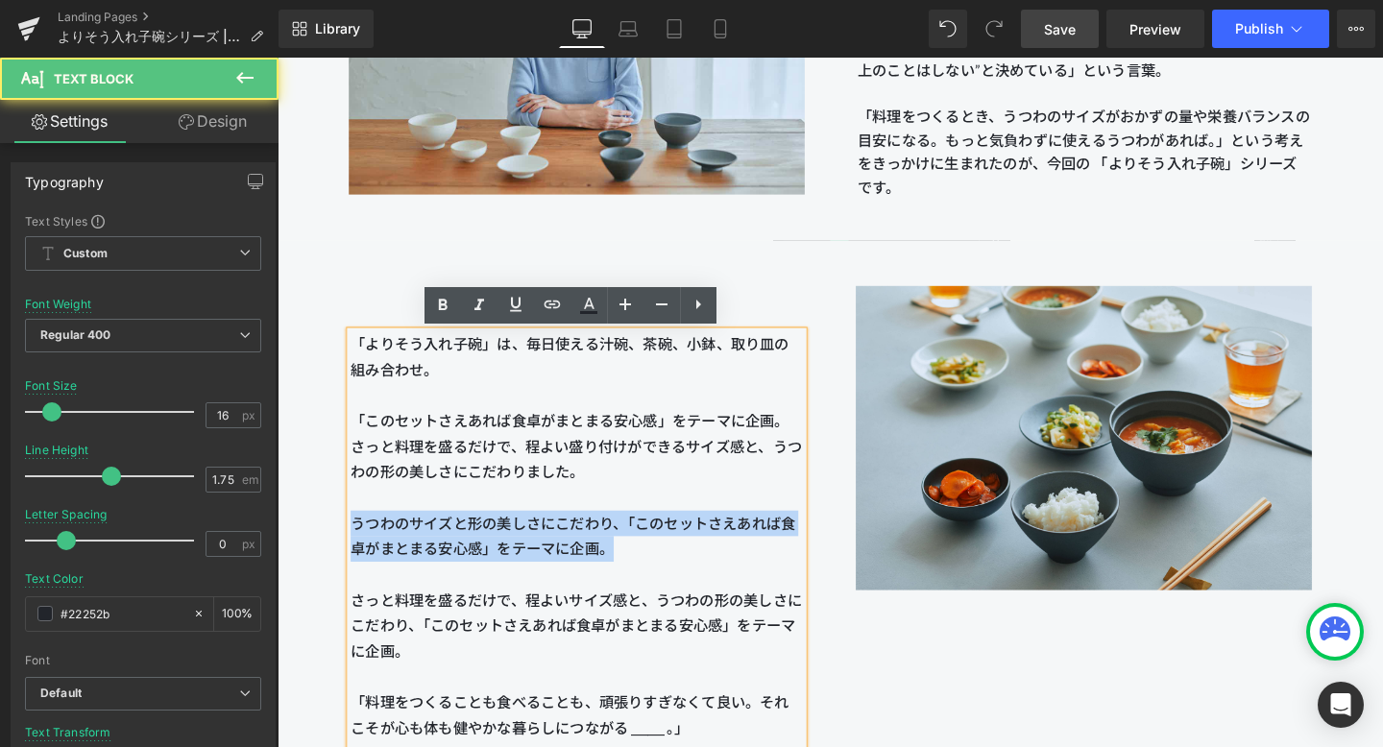
copy span "うつわのサイズと形の美しさにこだわり、「このセットさえあれば食卓がまとまる安心感」をテーマに企画。"
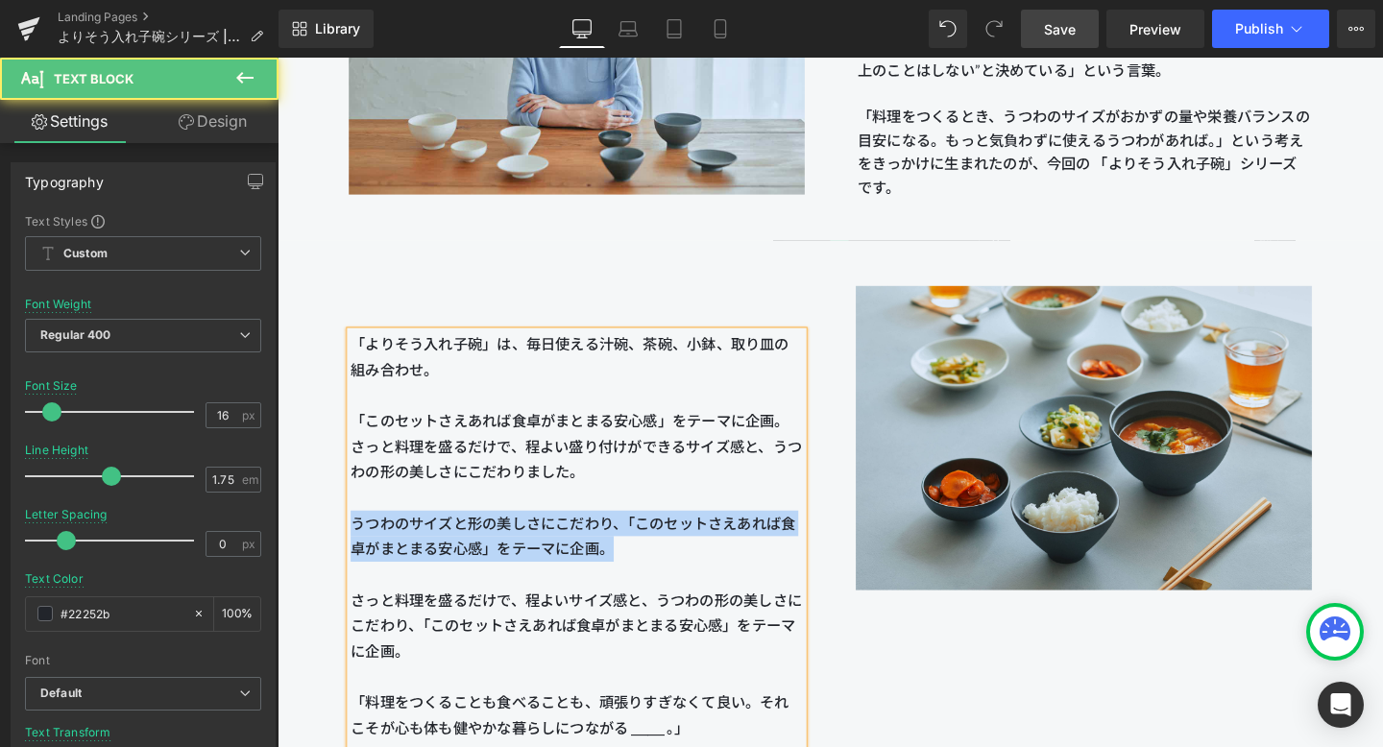
click at [707, 574] on p "「よりそう入れ子碗」は、毎日使える汁碗、茶碗、小鉢、取り皿の組み合わせ。 「このセットさえあれば食卓がまとまる安心感」をテーマに企画。 さっと料理を盛るだけで…" at bounding box center [592, 480] width 476 height 269
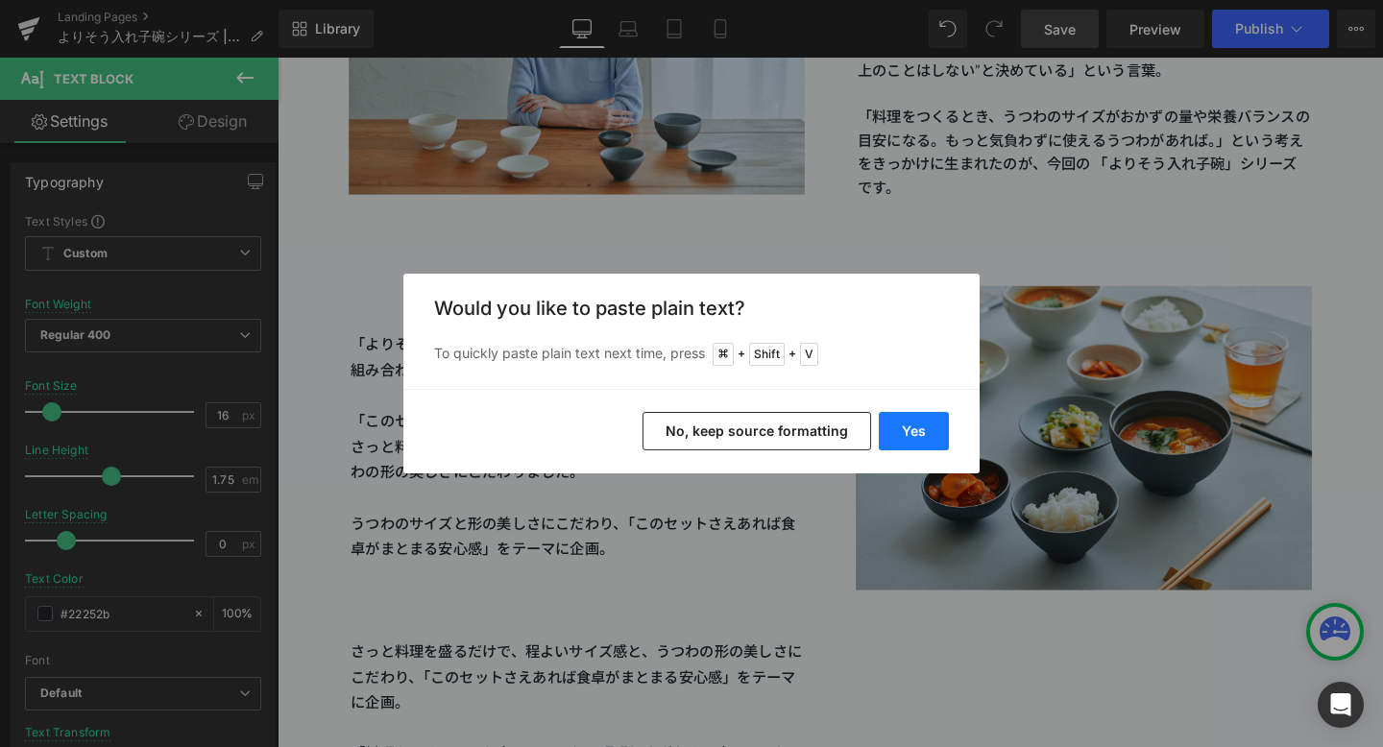
click at [906, 432] on button "Yes" at bounding box center [914, 431] width 70 height 38
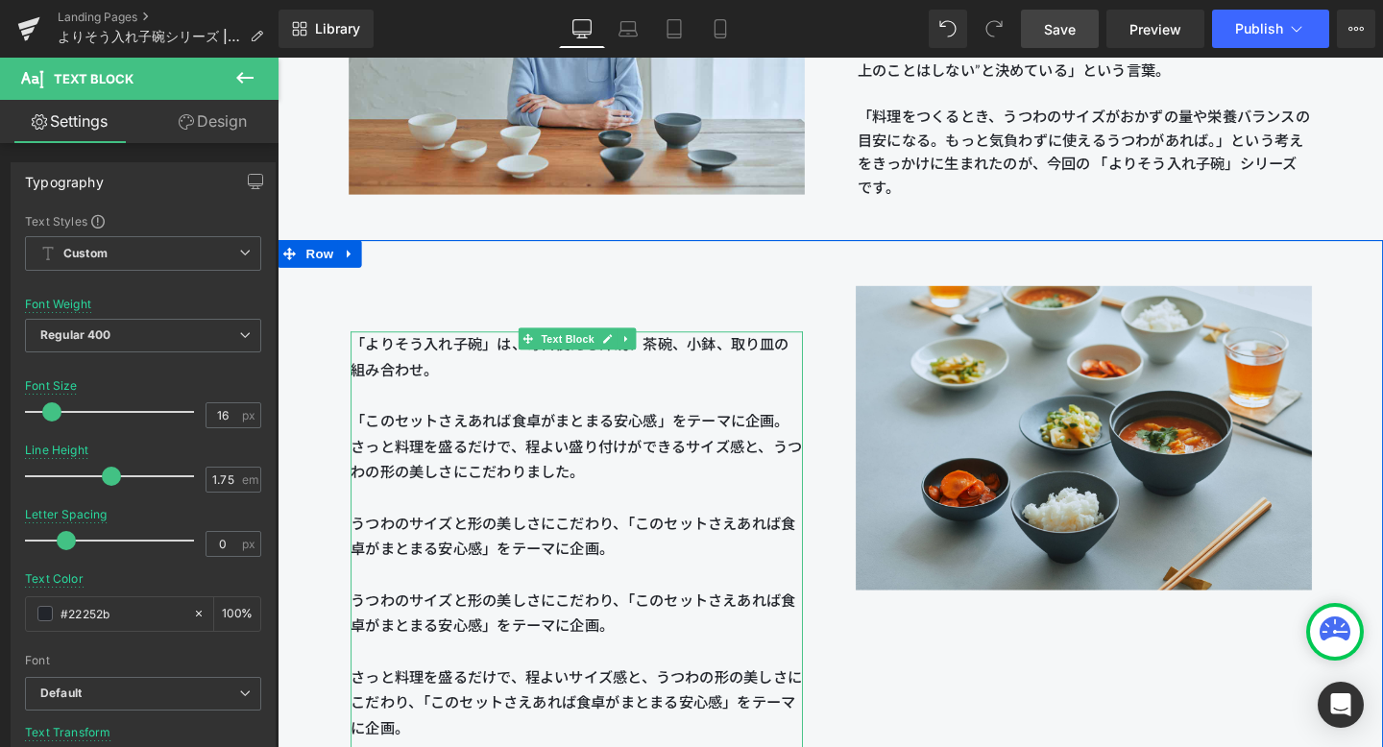
scroll to position [2092, 0]
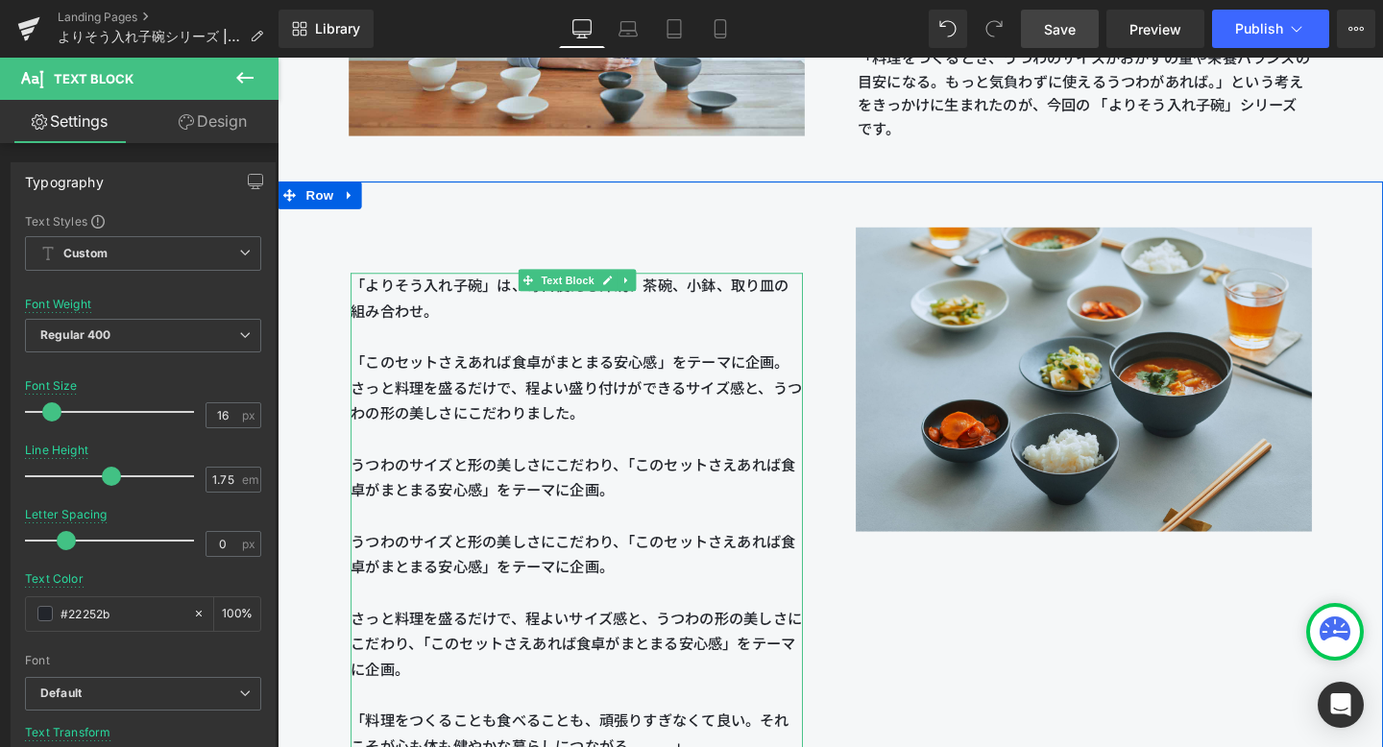
click at [607, 581] on p "「よりそう入れ子碗」は、毎日使える汁碗、茶碗、小鉢、取り皿の組み合わせ。 「このセットさえあれば食卓がまとまる安心感」をテーマに企画。 さっと料理を盛るだけで…" at bounding box center [592, 459] width 476 height 350
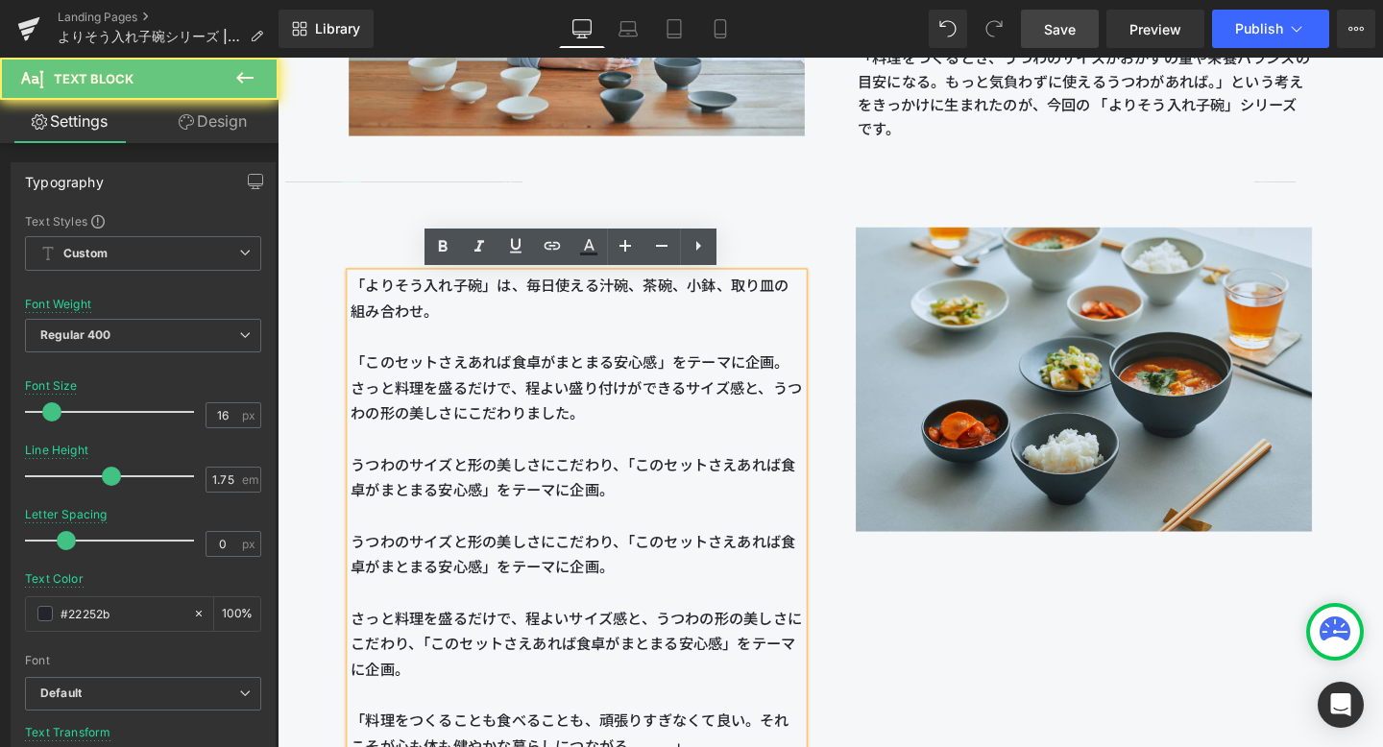
click at [646, 597] on p "「よりそう入れ子碗」は、毎日使える汁碗、茶碗、小鉢、取り皿の組み合わせ。 「このセットさえあれば食卓がまとまる安心感」をテーマに企画。 さっと料理を盛るだけで…" at bounding box center [592, 459] width 476 height 350
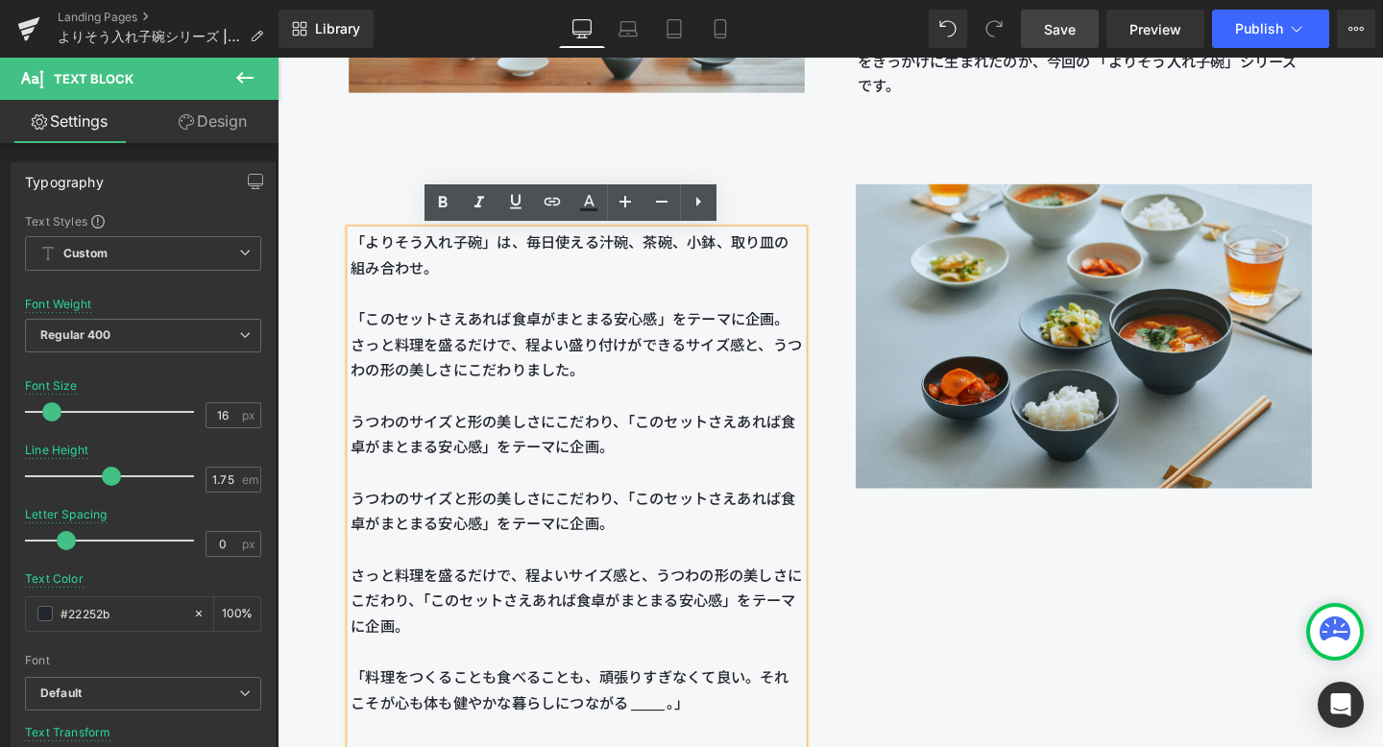
scroll to position [2158, 0]
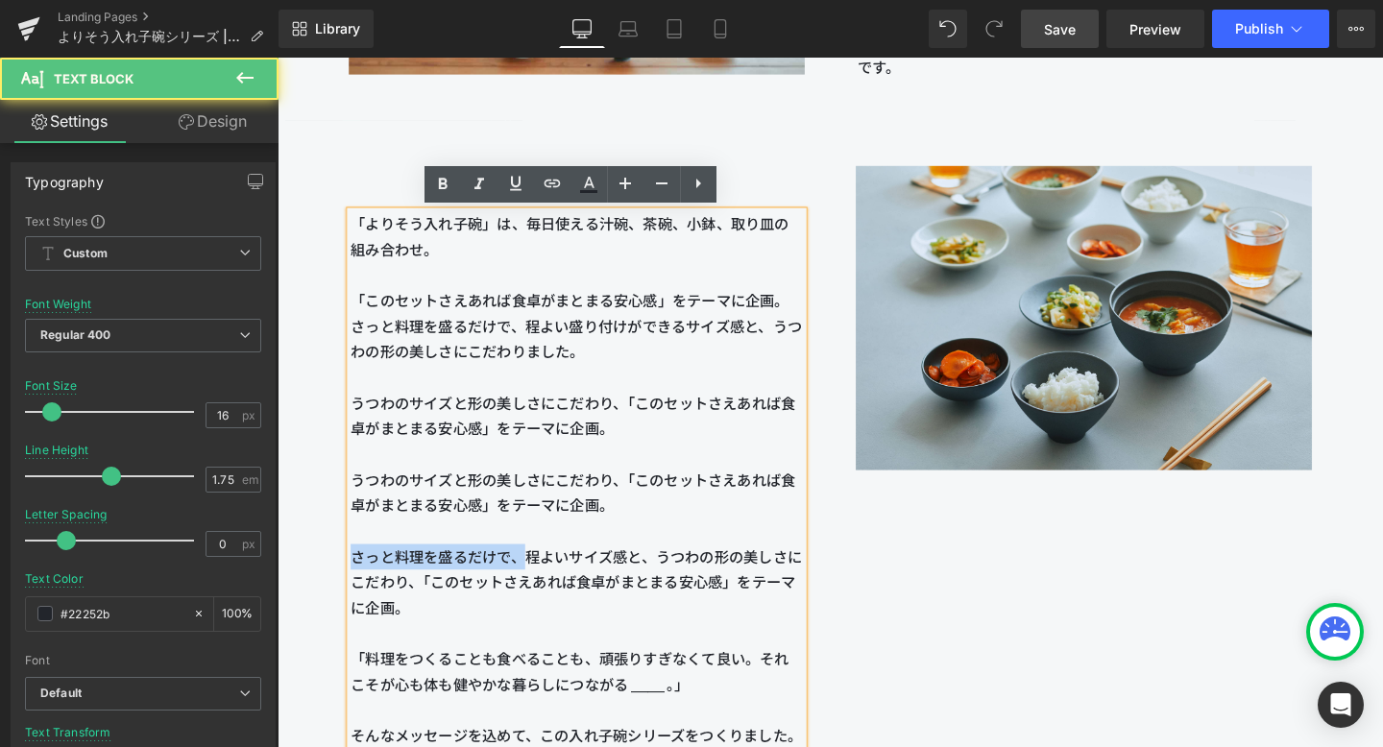
drag, startPoint x: 359, startPoint y: 578, endPoint x: 531, endPoint y: 574, distance: 172.0
click at [531, 574] on span "さっと料理を盛るだけで、程よいサイズ感と、うつわの形の美しさにこだわり、「このセットさえあれば食卓がまとまる安心感」をテーマに企画。" at bounding box center [591, 609] width 475 height 72
copy span "さっと料理を盛るだけで、"
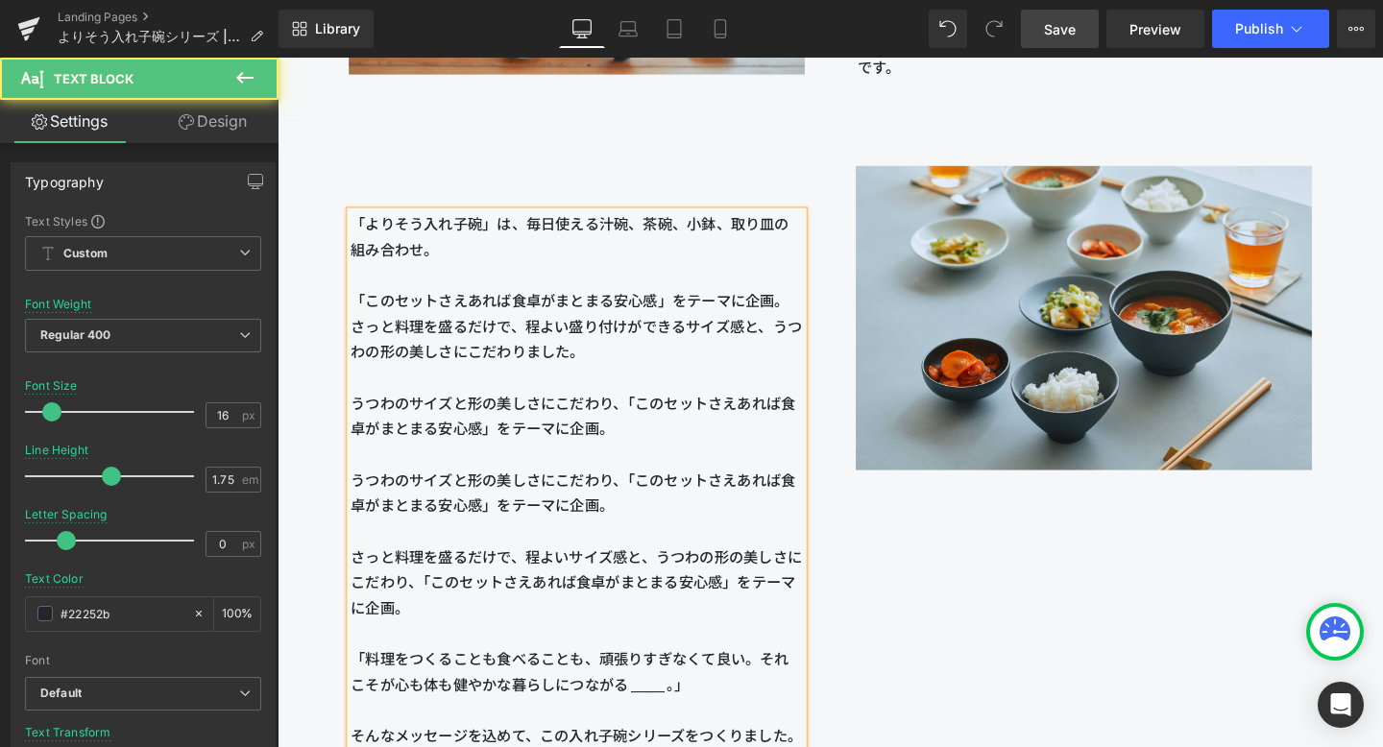
click at [642, 496] on span "「よりそう入れ子碗」は、毎日使える汁碗、茶碗、小鉢、取り皿の組み合わせ。 「このセットさえあれば食卓がまとまる安心感」をテーマに企画。 さっと料理を盛るだけで…" at bounding box center [591, 380] width 475 height 314
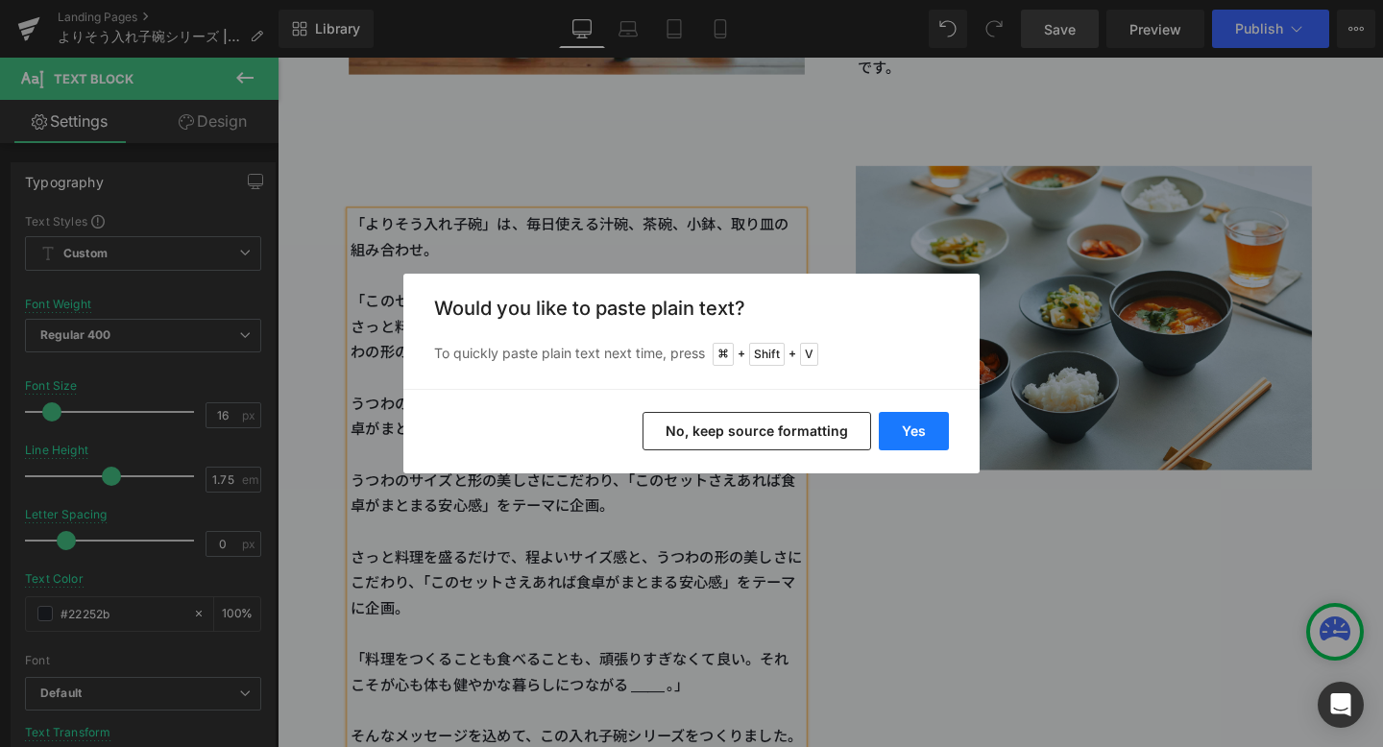
click at [915, 429] on button "Yes" at bounding box center [914, 431] width 70 height 38
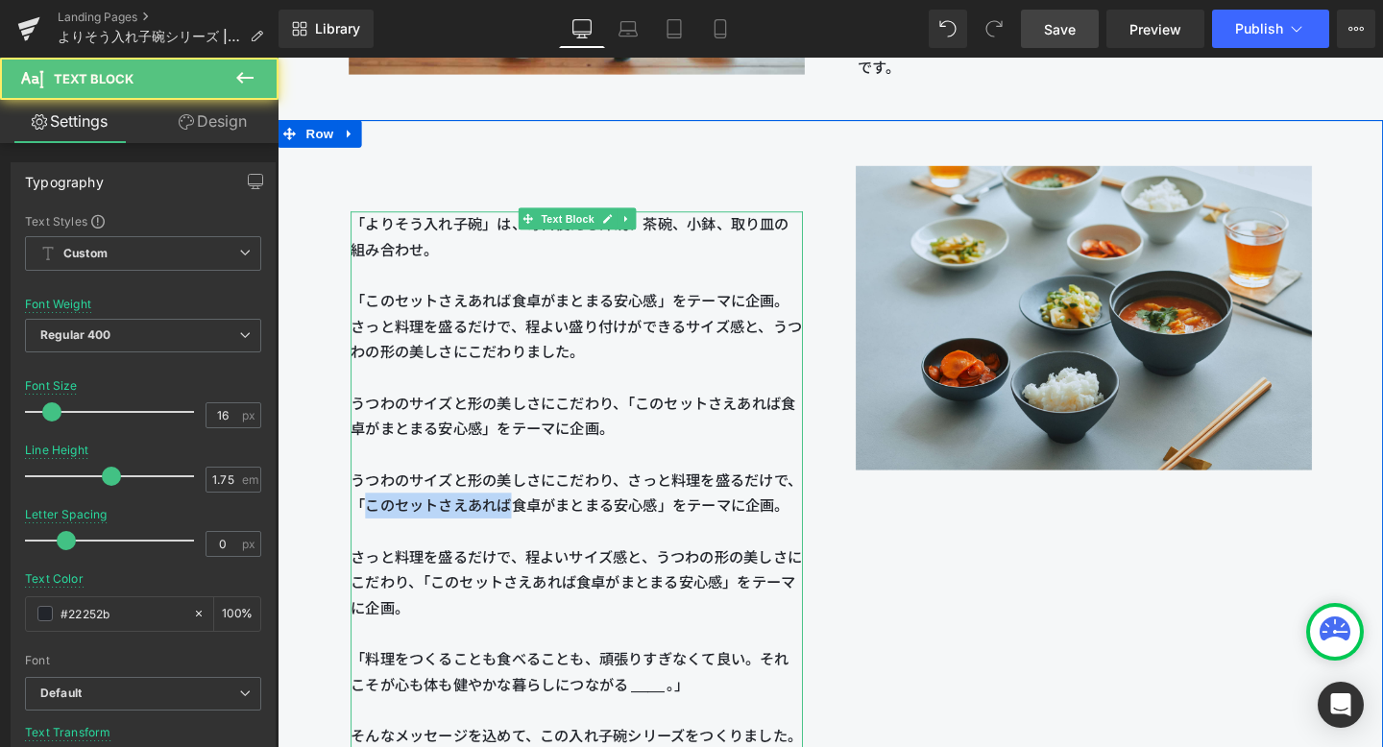
drag, startPoint x: 520, startPoint y: 527, endPoint x: 373, endPoint y: 527, distance: 147.0
click at [373, 527] on span "「よりそう入れ子碗」は、毎日使える汁碗、茶碗、小鉢、取り皿の組み合わせ。 「このセットさえあれば食卓がまとまる安心感」をテーマに企画。 さっと料理を盛るだけで…" at bounding box center [591, 380] width 475 height 314
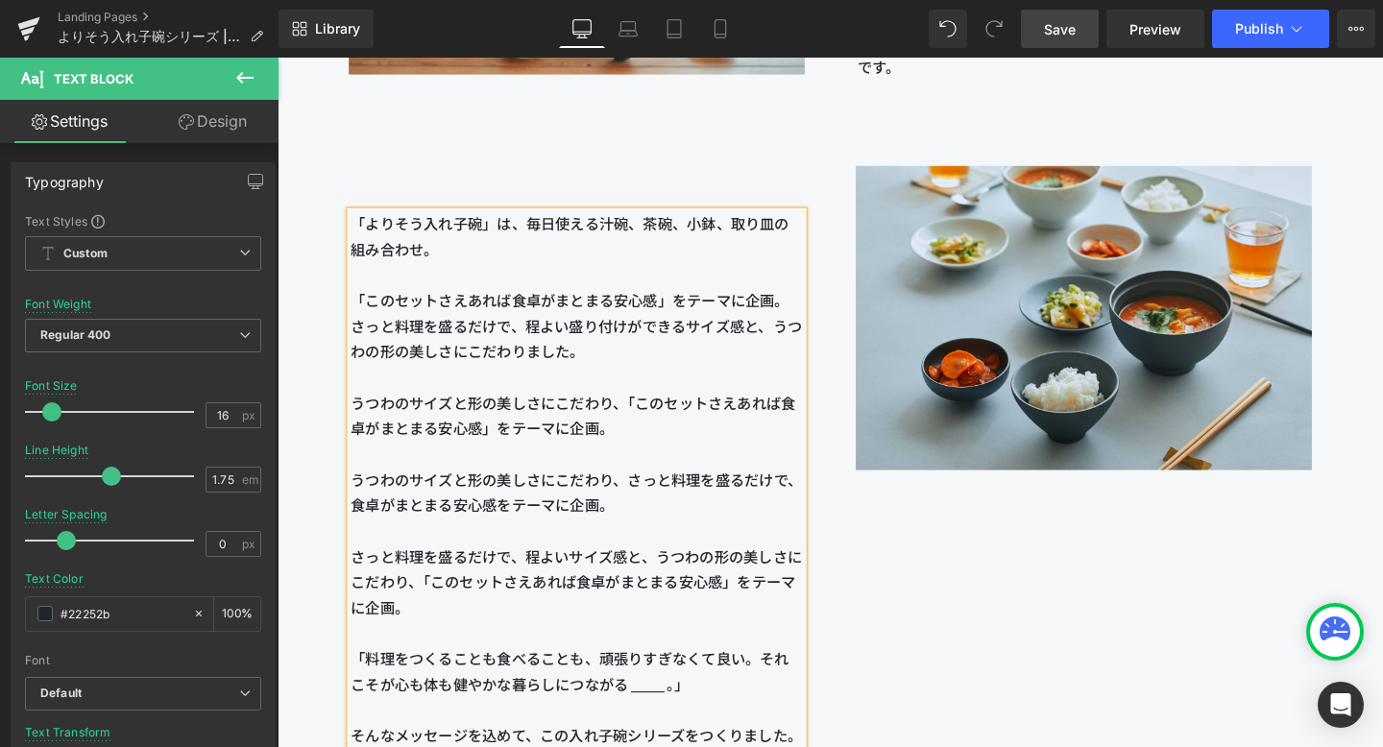
click at [646, 506] on span "「よりそう入れ子碗」は、毎日使える汁碗、茶碗、小鉢、取り皿の組み合わせ。 「このセットさえあれば食卓がまとまる安心感」をテーマに企画。 さっと料理を盛るだけで…" at bounding box center [591, 380] width 475 height 314
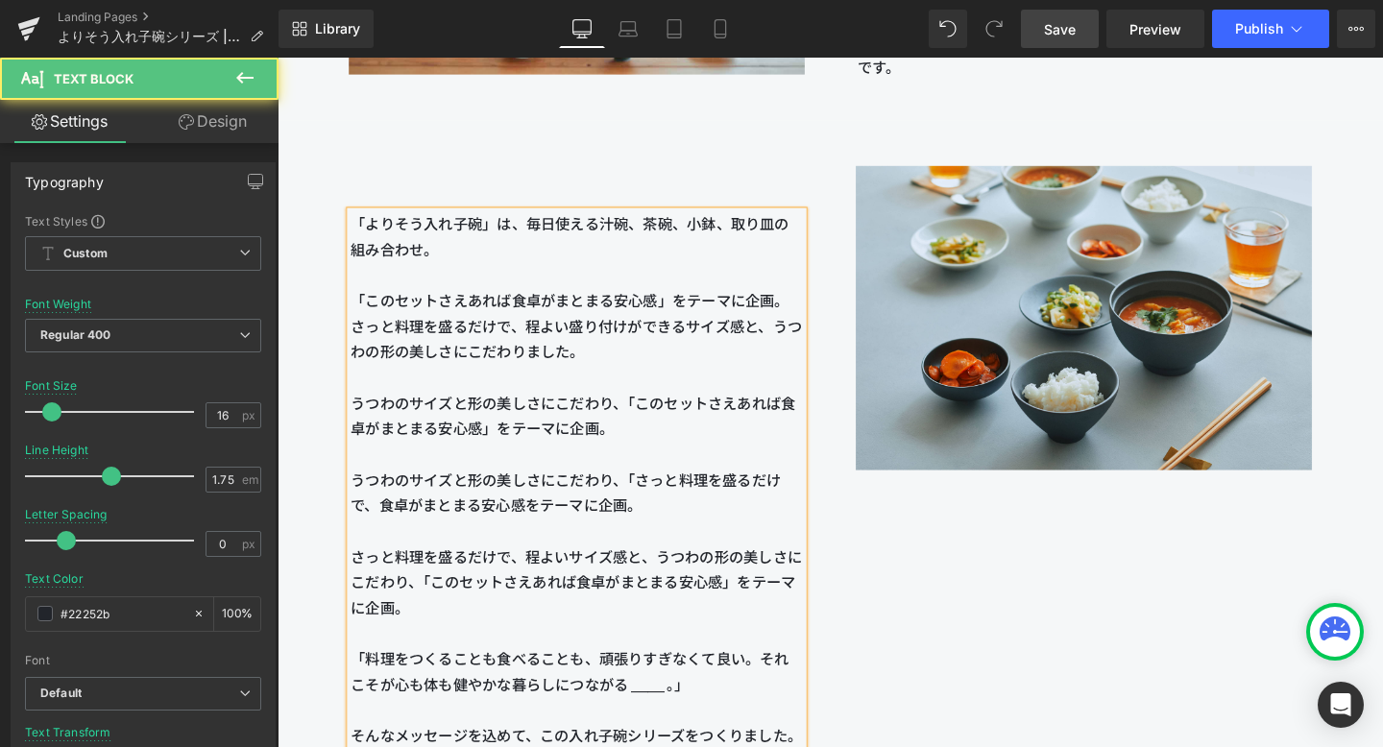
click at [544, 532] on span "「よりそう入れ子碗」は、毎日使える汁碗、茶碗、小鉢、取り皿の組み合わせ。 「このセットさえあれば食卓がまとまる安心感」をテーマに企画。 さっと料理を盛るだけで…" at bounding box center [591, 380] width 475 height 314
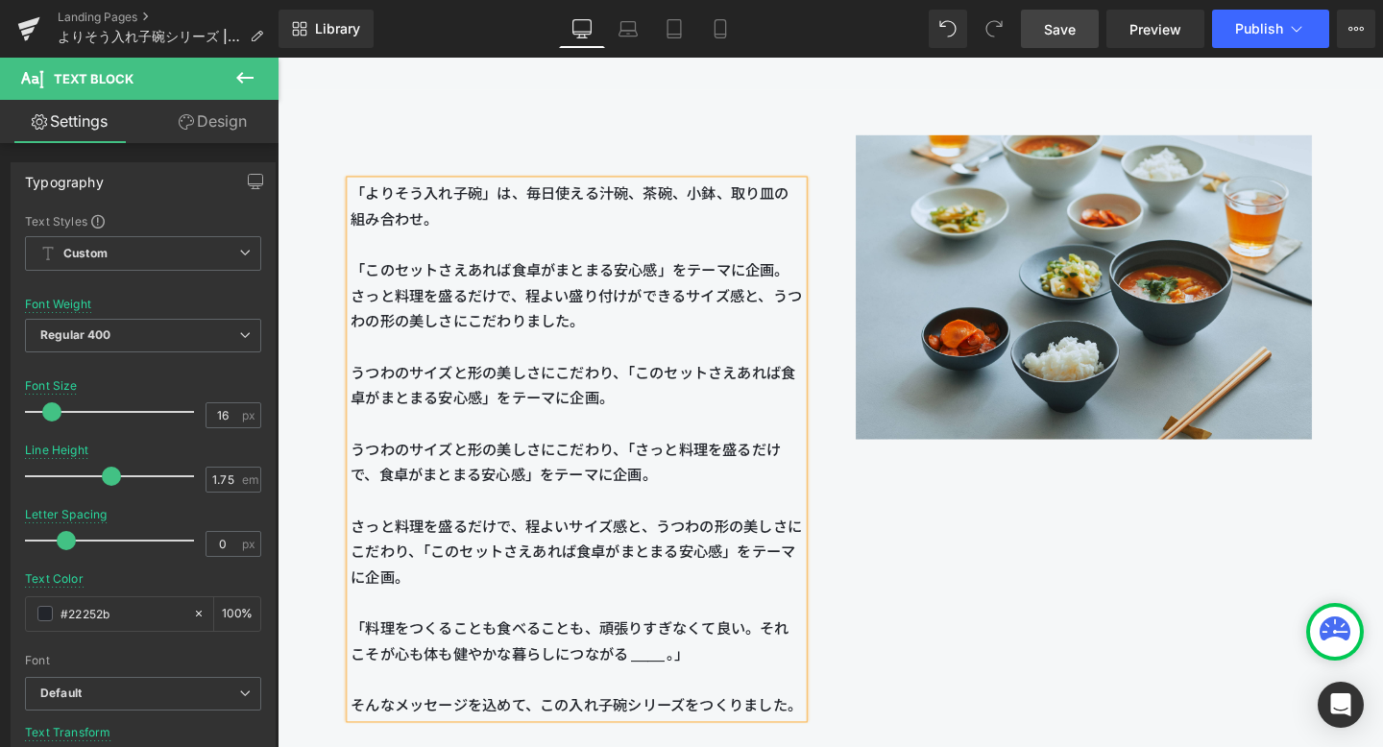
scroll to position [2200, 0]
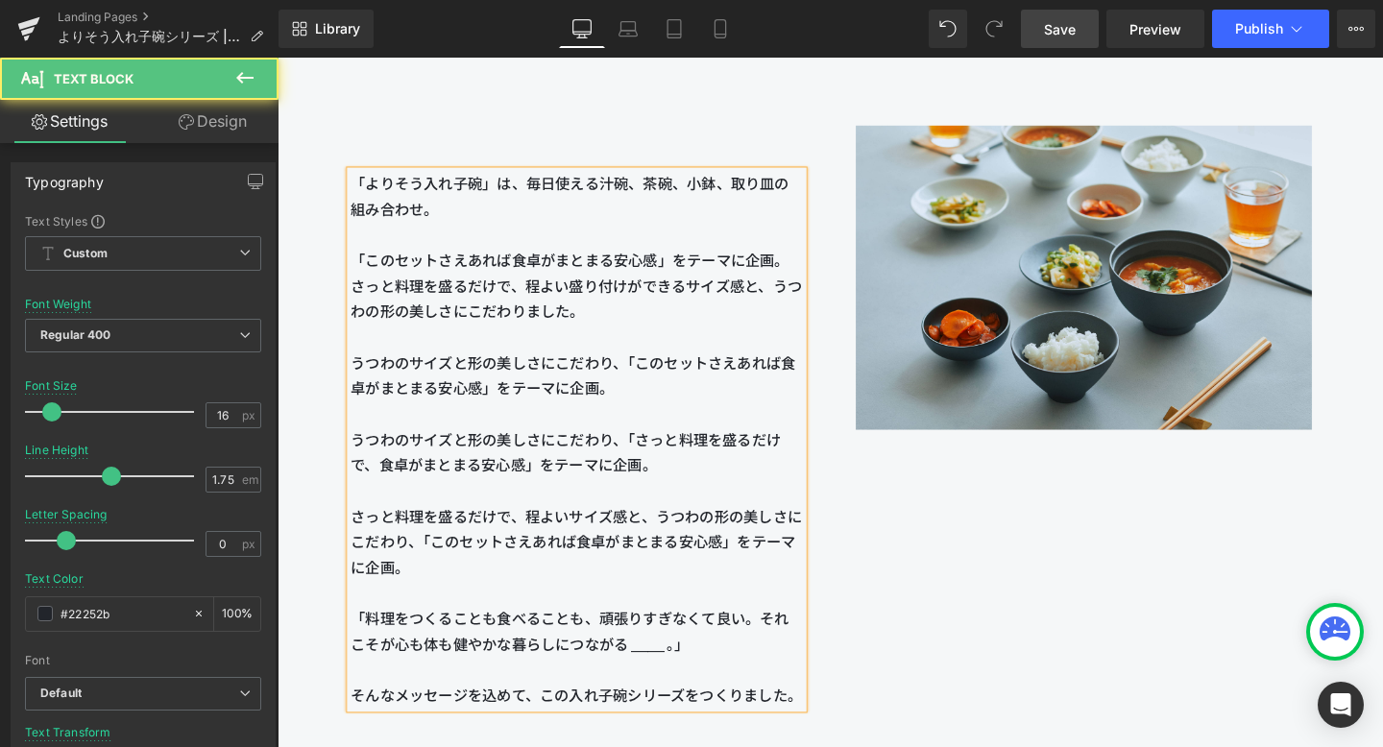
click at [359, 378] on span "「よりそう入れ子碗」は、毎日使える汁碗、茶碗、小鉢、取り皿の組み合わせ。 「このセットさえあれば食卓がまとまる安心感」をテーマに企画。 さっと料理を盛るだけで…" at bounding box center [591, 338] width 475 height 314
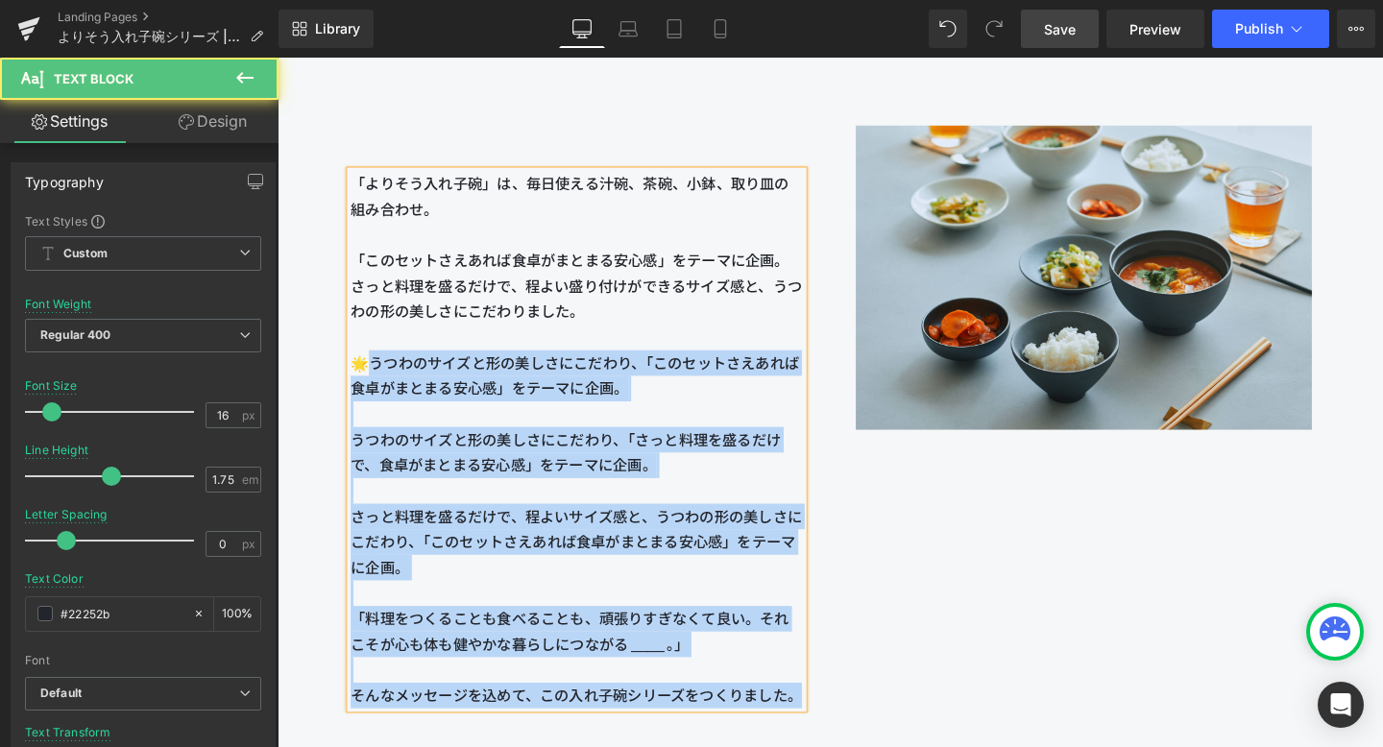
drag, startPoint x: 369, startPoint y: 380, endPoint x: 351, endPoint y: 380, distance: 18.3
click at [354, 380] on div "「よりそう入れ子碗」は、毎日使える汁碗、茶碗、小鉢、取り皿の組み合わせ。 「このセットさえあれば食卓がまとまる安心感」をテーマに企画。 さっと料理を盛るだけで…" at bounding box center [592, 459] width 476 height 565
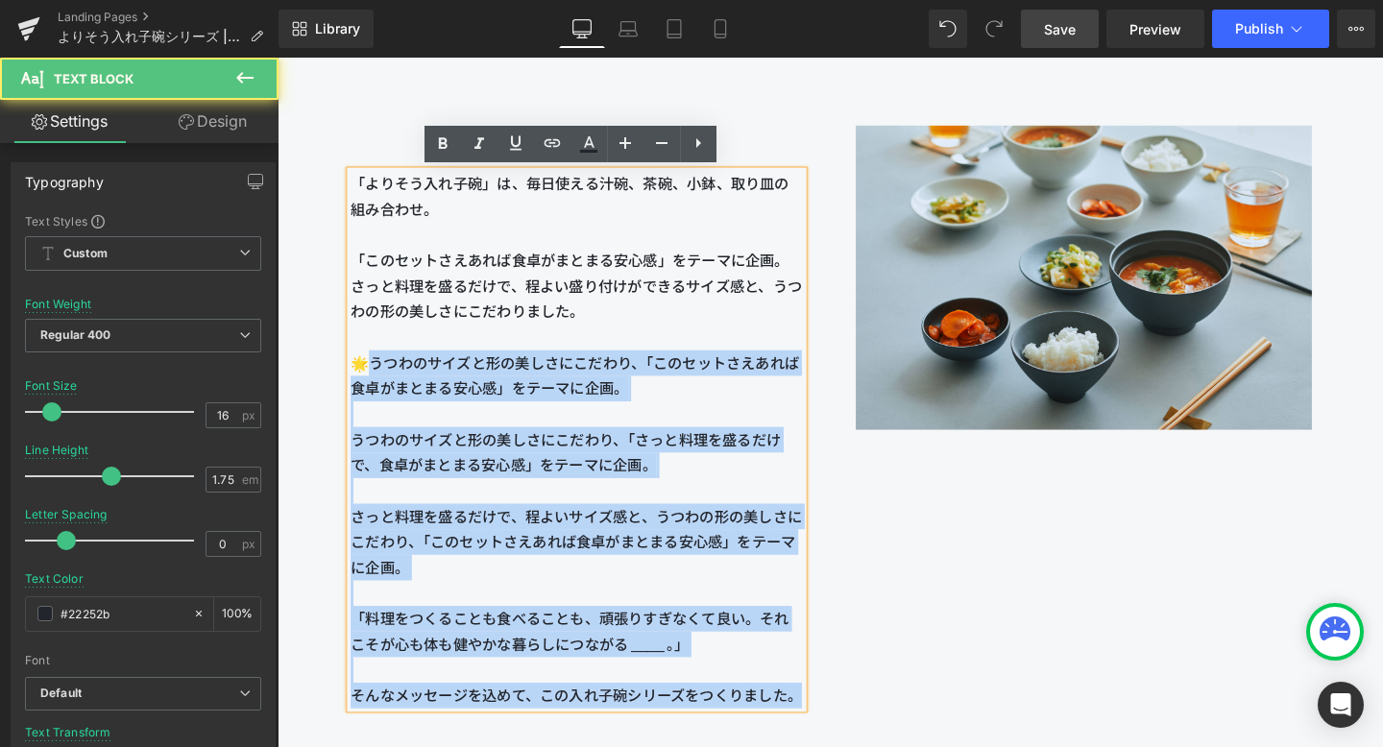
click at [382, 390] on p "「よりそう入れ子碗」は、毎日使える汁碗、茶碗、小鉢、取り皿の組み合わせ。 「このセットさえあれば食卓がまとまる安心感」をテーマに企画。 さっと料理を盛るだけで…" at bounding box center [592, 352] width 476 height 350
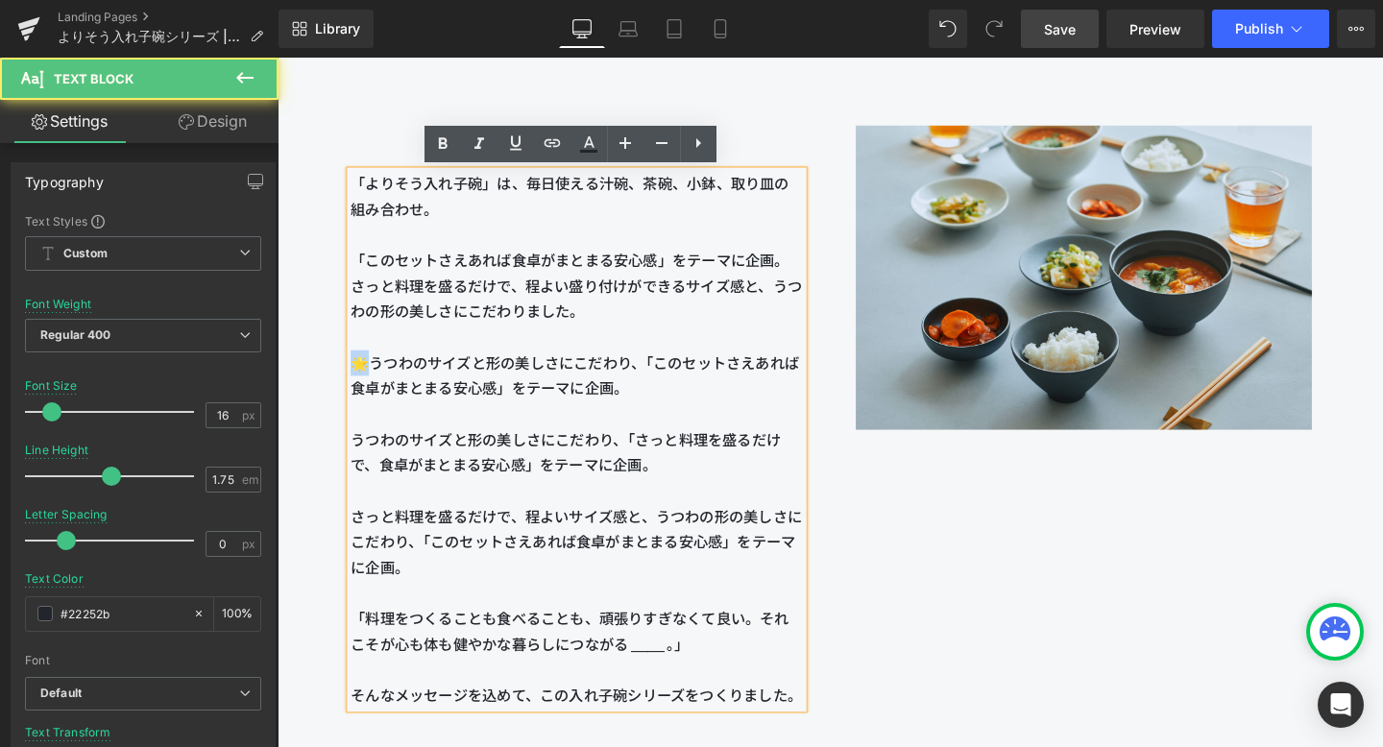
drag, startPoint x: 372, startPoint y: 379, endPoint x: 354, endPoint y: 379, distance: 17.3
click at [354, 379] on span "「よりそう入れ子碗」は、毎日使える汁碗、茶碗、小鉢、取り皿の組み合わせ。 「このセットさえあれば食卓がまとまる安心感」をテーマに企画。 さっと料理を盛るだけで…" at bounding box center [591, 338] width 475 height 314
copy span "🌟う"
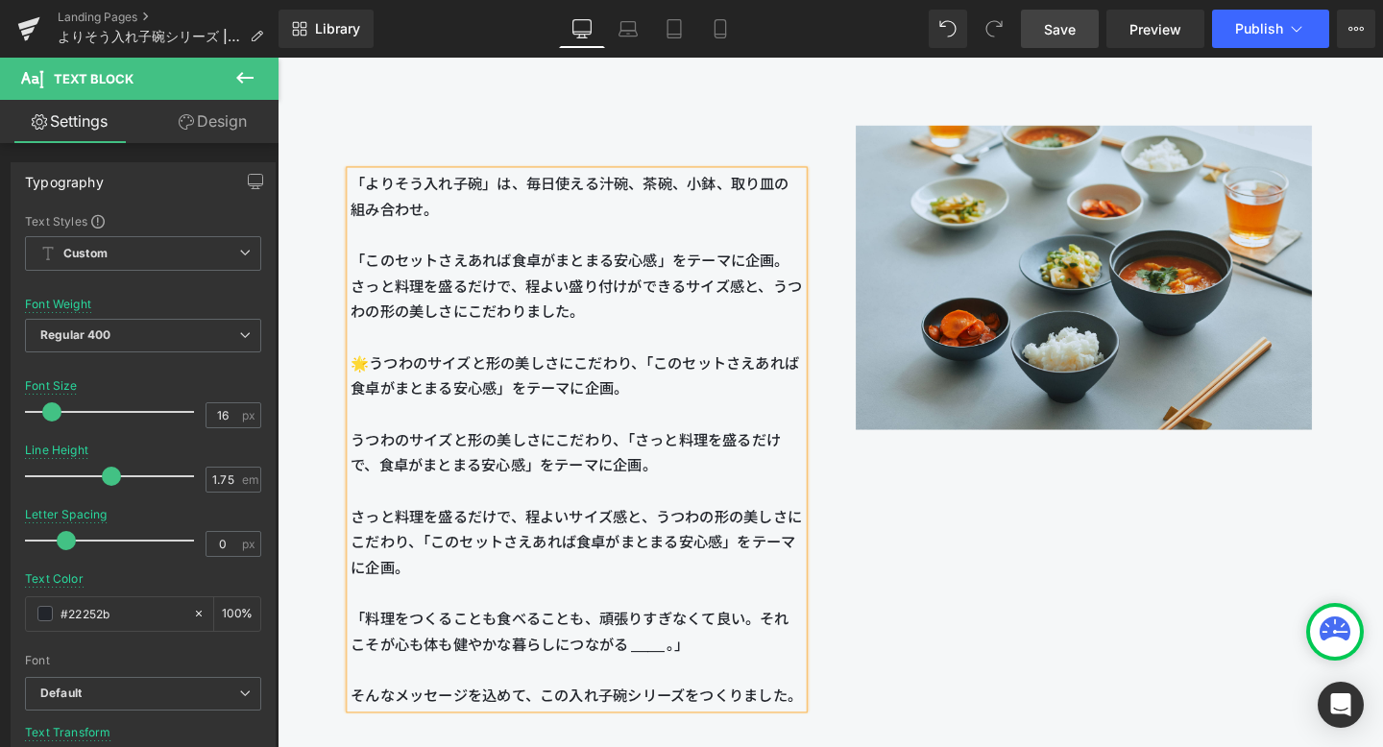
click at [356, 457] on span "「よりそう入れ子碗」は、毎日使える汁碗、茶碗、小鉢、取り皿の組み合わせ。 「このセットさえあれば食卓がまとまる安心感」をテーマに企画。 さっと料理を盛るだけで…" at bounding box center [591, 338] width 475 height 314
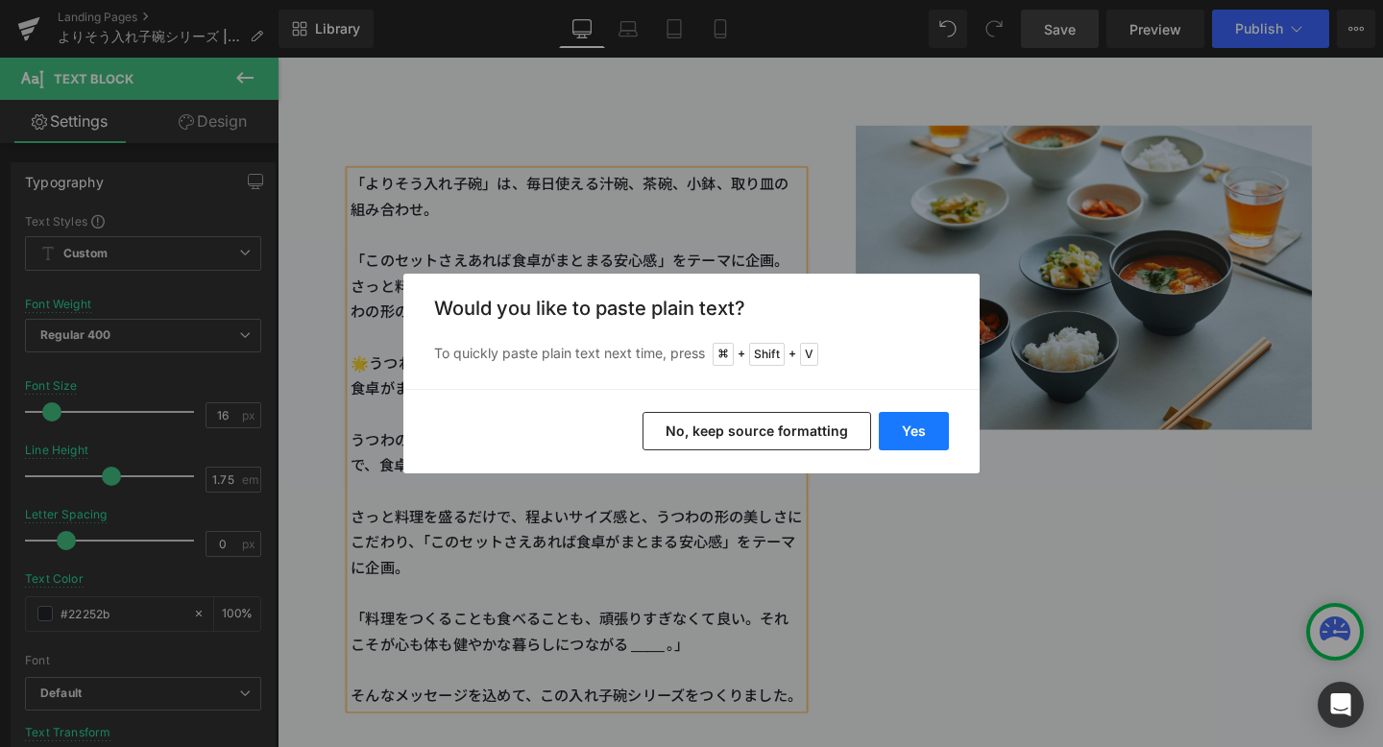
click at [919, 436] on button "Yes" at bounding box center [914, 431] width 70 height 38
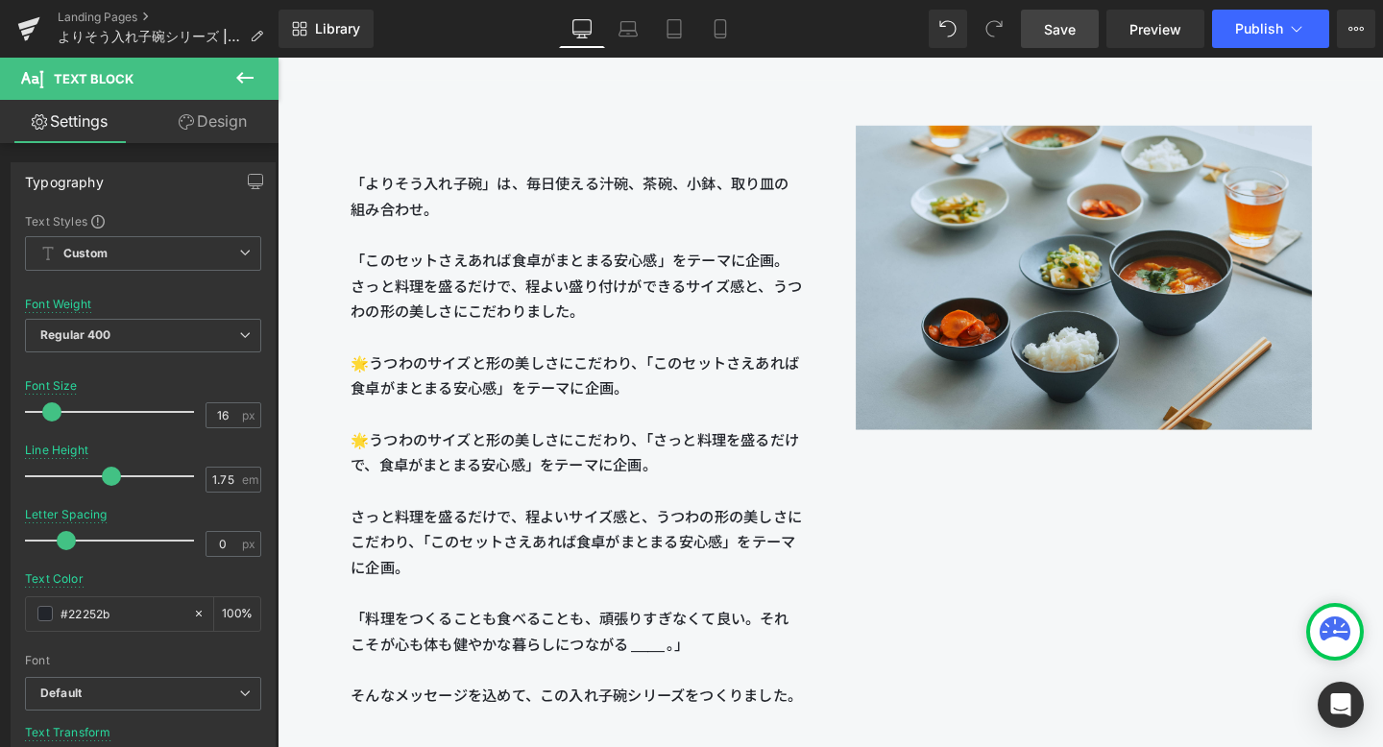
click at [1066, 34] on span "Save" at bounding box center [1060, 29] width 32 height 20
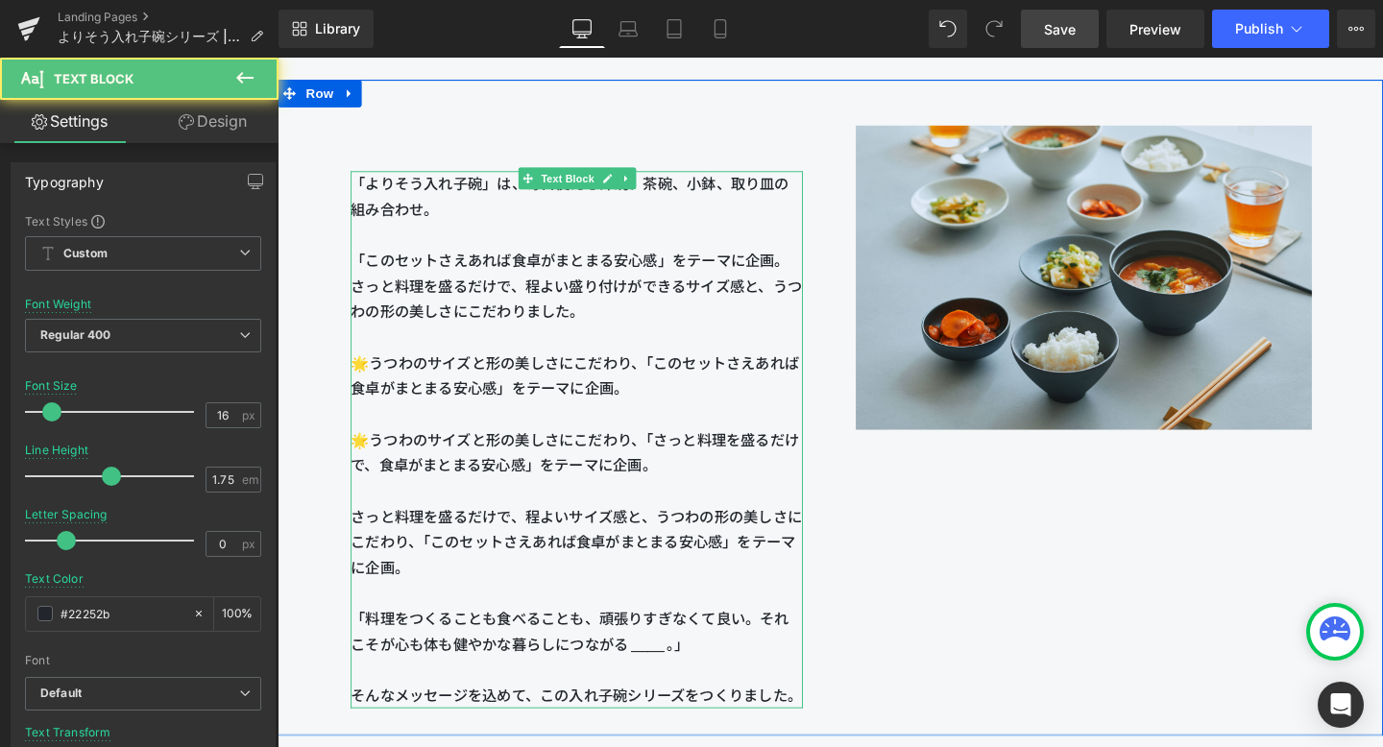
click at [578, 547] on span "さっと料理を盛るだけで、程よいサイズ感と、うつわの形の美しさにこだわり、「このセットさえあれば食卓がまとまる安心感」をテーマに企画。" at bounding box center [591, 566] width 475 height 72
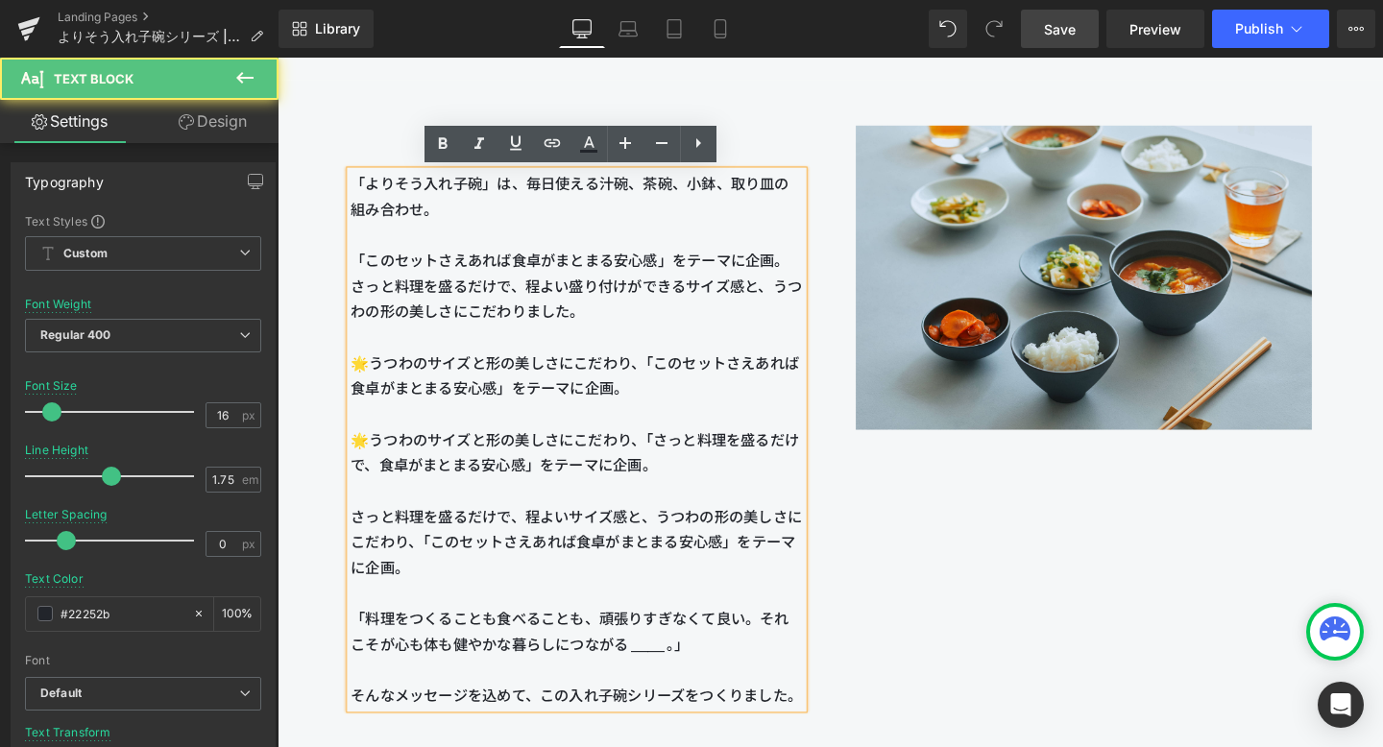
click at [646, 538] on span "さっと料理を盛るだけで、程よいサイズ感と、うつわの形の美しさにこだわり、「このセットさえあれば食卓がまとまる安心感」をテーマに企画。" at bounding box center [591, 566] width 475 height 72
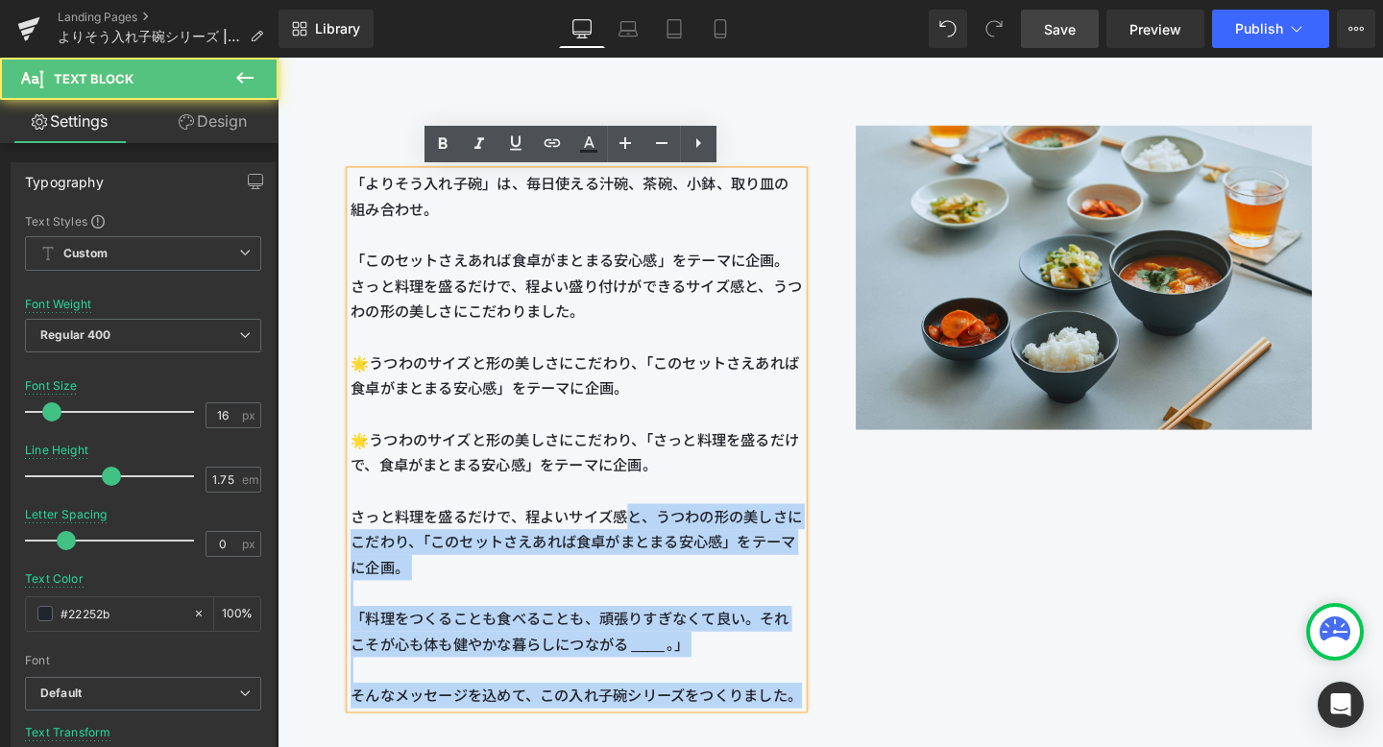
drag, startPoint x: 646, startPoint y: 538, endPoint x: 354, endPoint y: 531, distance: 292.1
click at [354, 531] on span "さっと料理を盛るだけで、程よいサイズ感と、うつわの形の美しさにこだわり、「このセットさえあれば食卓がまとまる安心感」をテーマに企画。" at bounding box center [591, 566] width 475 height 72
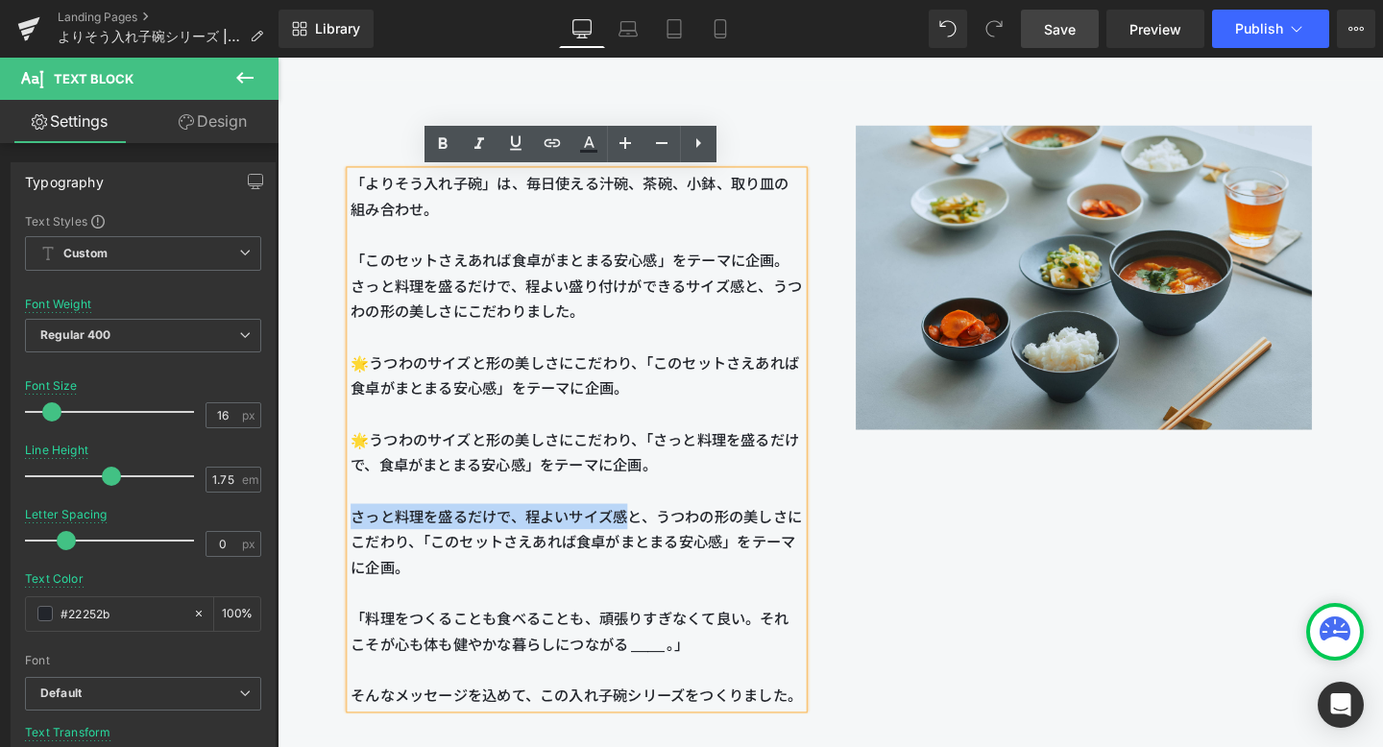
copy span "さっと料理を盛るだけで、程よいサイズ感"
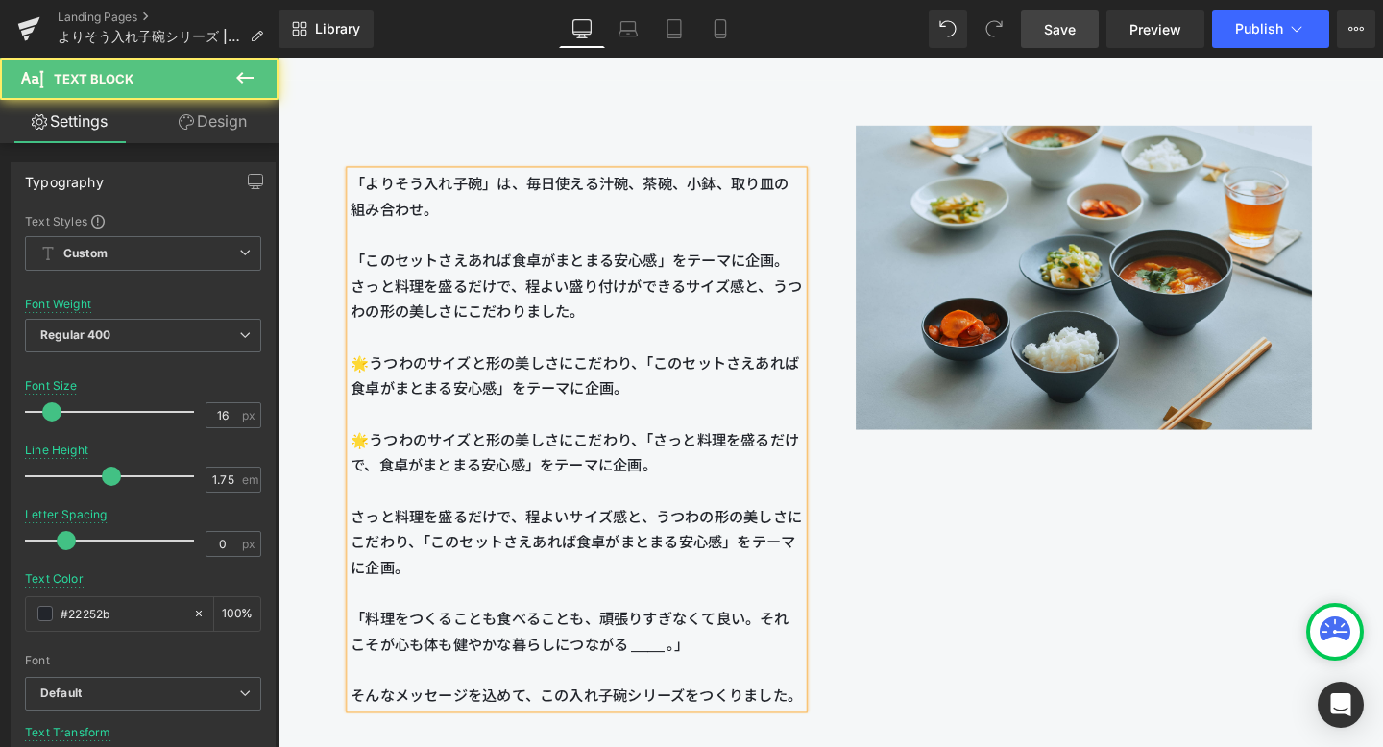
click at [671, 489] on span "「よりそう入れ子碗」は、毎日使える汁碗、茶碗、小鉢、取り皿の組み合わせ。 「このセットさえあれば食卓がまとまる安心感」をテーマに企画。 さっと料理を盛るだけで…" at bounding box center [591, 338] width 475 height 314
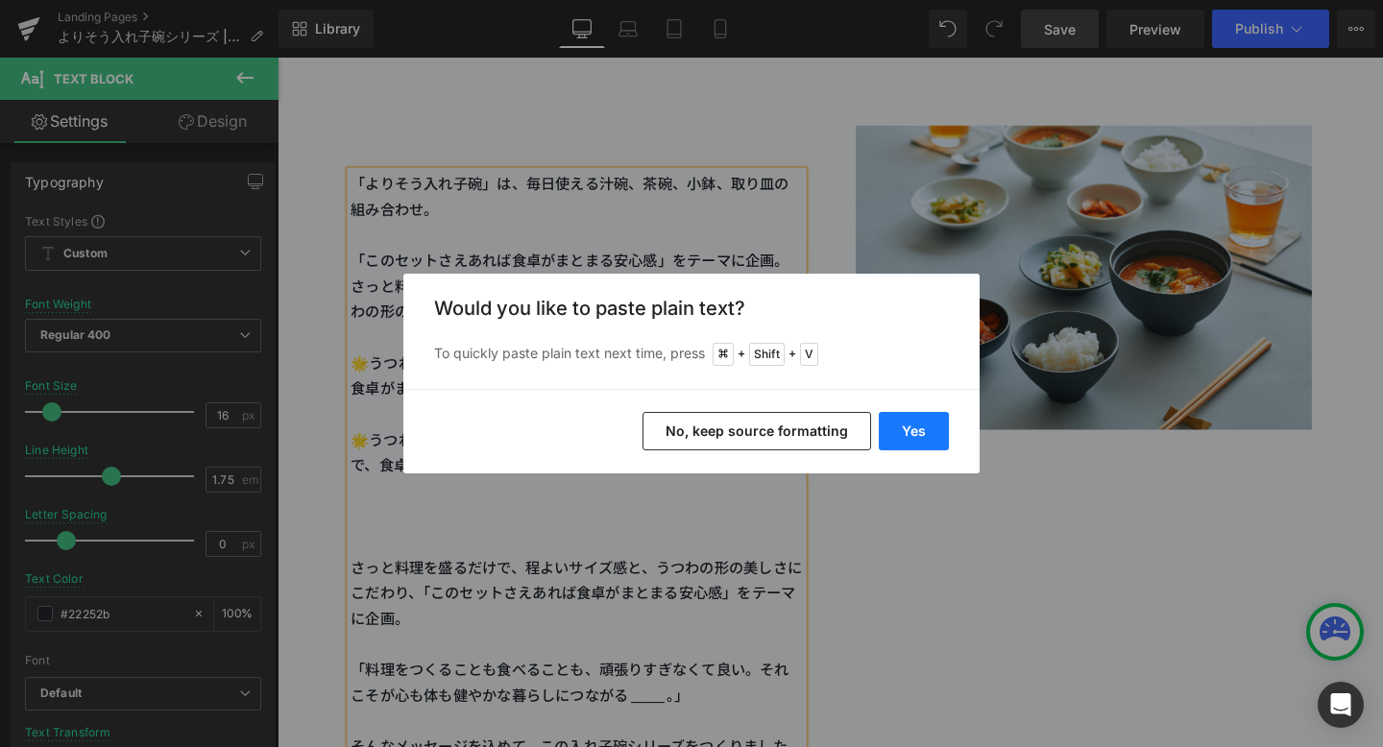
click at [931, 436] on button "Yes" at bounding box center [914, 431] width 70 height 38
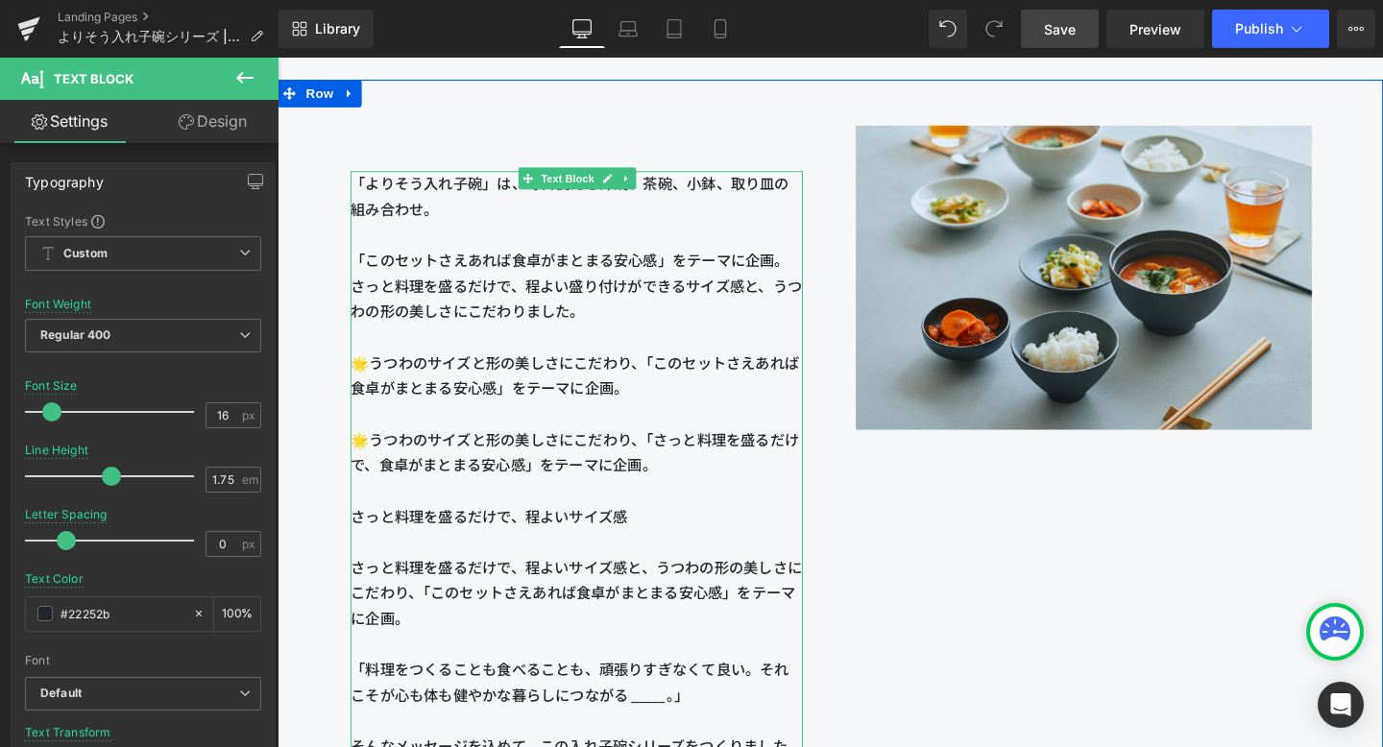
click at [753, 543] on p "「よりそう入れ子碗」は、毎日使える汁碗、茶碗、小鉢、取り皿の組み合わせ。 「このセットさえあれば食卓がまとまる安心感」をテーマに企画。 さっと料理を盛るだけで…" at bounding box center [592, 378] width 476 height 403
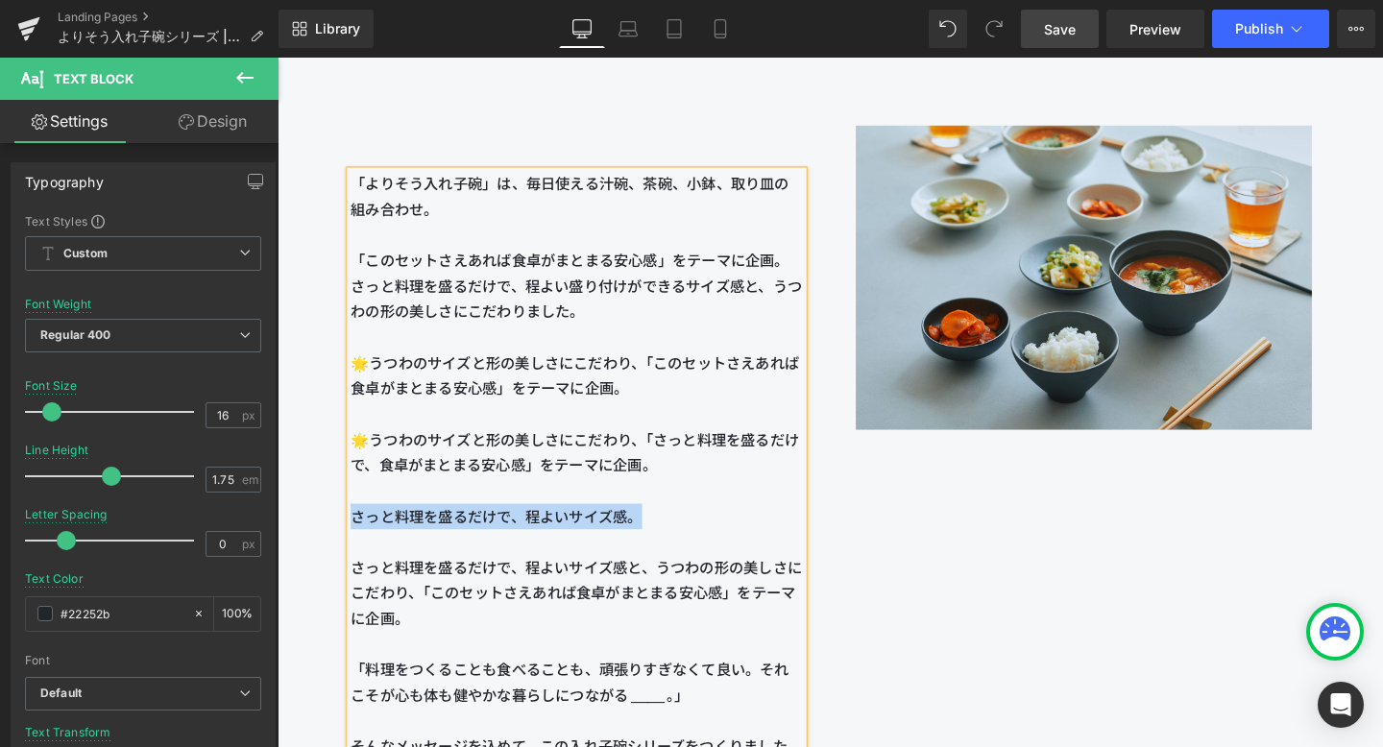
drag, startPoint x: 688, startPoint y: 537, endPoint x: 329, endPoint y: 549, distance: 359.5
click at [329, 549] on div "「よりそう入れ子碗」は、毎日使える汁碗、茶碗、小鉢、取り皿の組み合わせ。 「このセットさえあれば食卓がまとまる安心感」をテーマに企画。 さっと料理を盛るだけで…" at bounding box center [592, 453] width 533 height 686
click at [476, 469] on p "「よりそう入れ子碗」は、毎日使える汁碗、茶碗、小鉢、取り皿の組み合わせ。 「このセットさえあれば食卓がまとまる安心感」をテーマに企画。 さっと料理を盛るだけで…" at bounding box center [592, 378] width 476 height 403
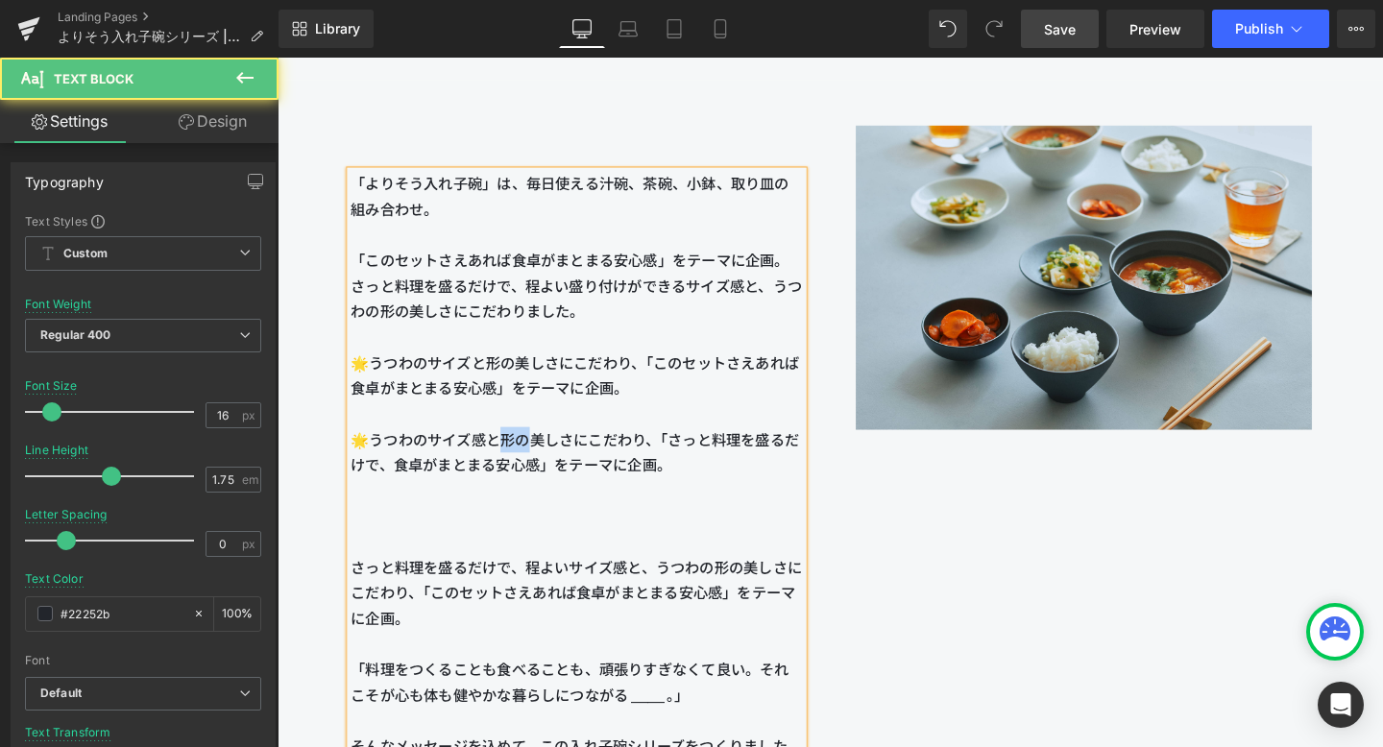
drag, startPoint x: 504, startPoint y: 462, endPoint x: 533, endPoint y: 462, distance: 28.8
click at [533, 462] on span "「よりそう入れ子碗」は、毎日使える汁碗、茶碗、小鉢、取り皿の組み合わせ。 「このセットさえあれば食卓がまとまる安心感」をテーマに企画。 さっと料理を盛るだけで…" at bounding box center [591, 338] width 475 height 314
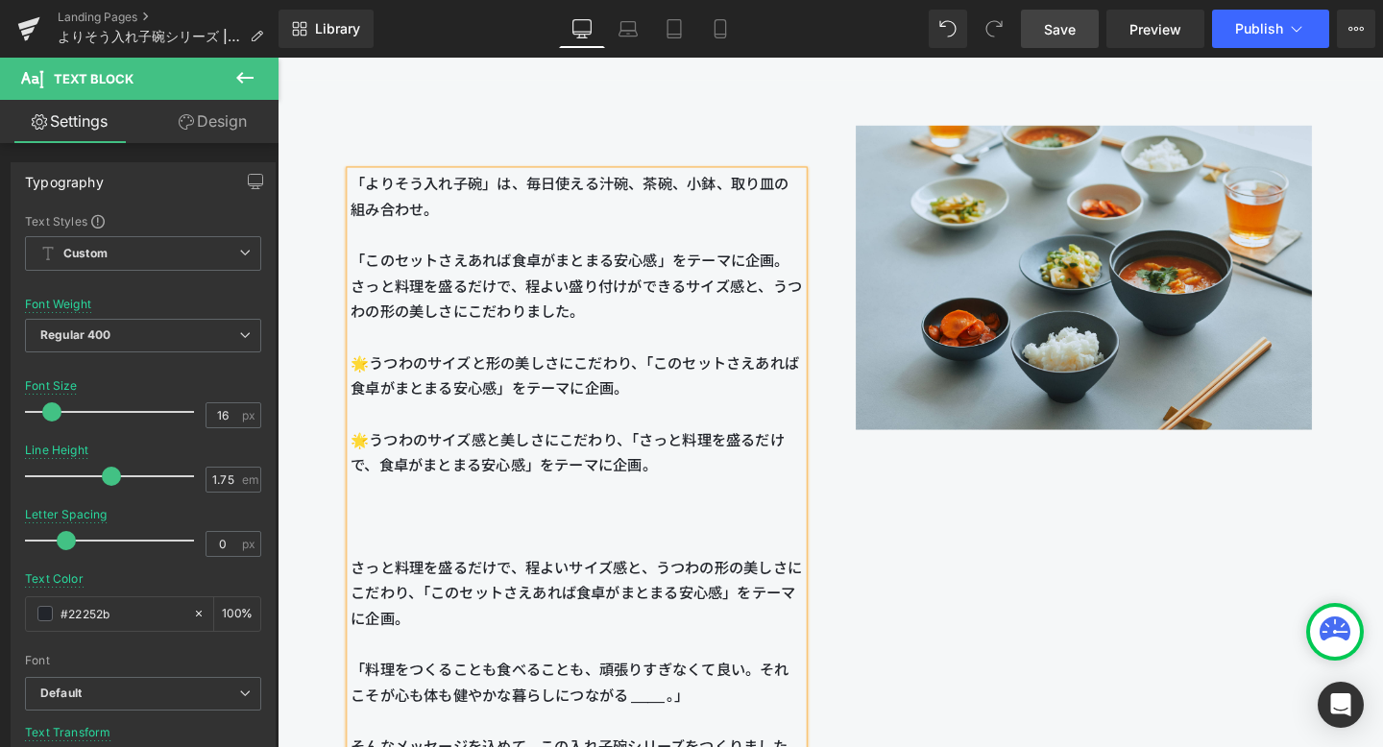
click at [549, 461] on span "美しさにこだわり、「さっと料理を盛るだけで、食卓がまとまる安心感」をテーマに企画。" at bounding box center [582, 472] width 456 height 45
click at [1059, 33] on span "Save" at bounding box center [1060, 29] width 32 height 20
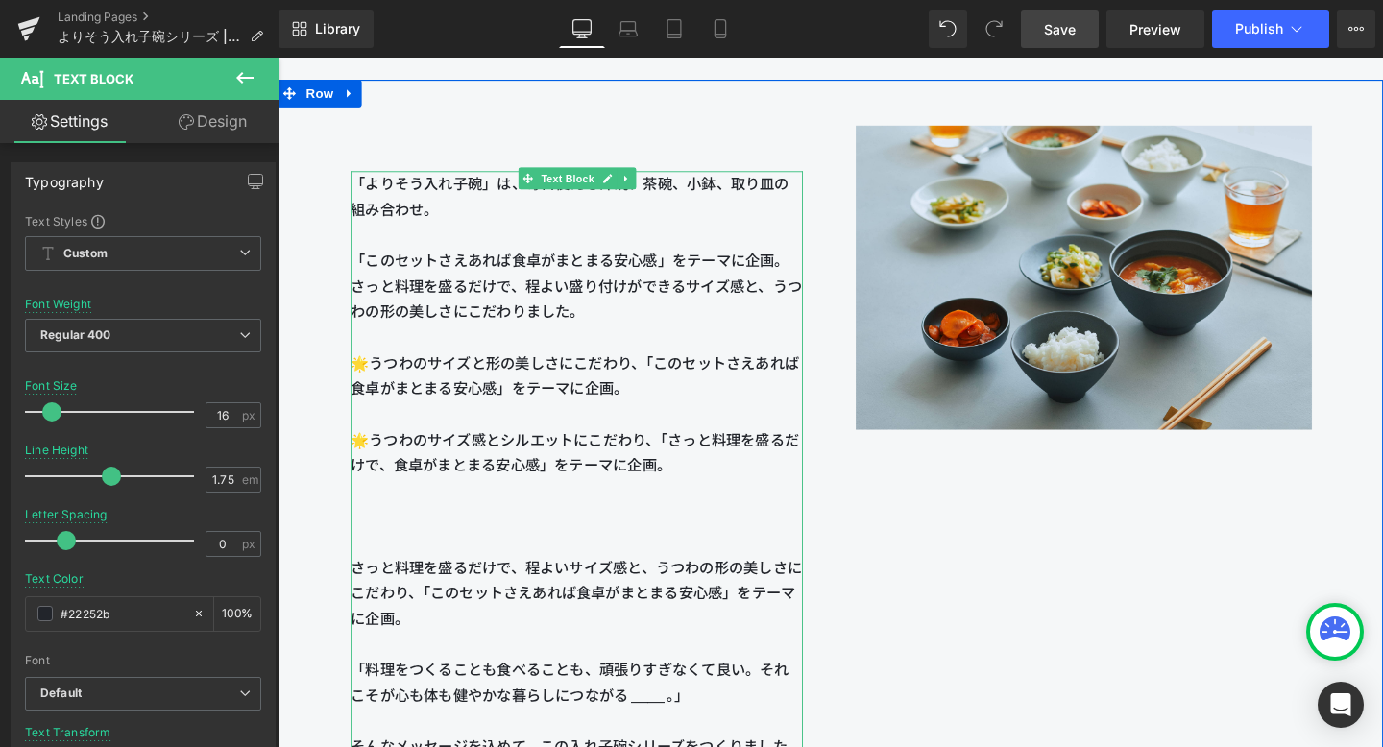
click at [634, 444] on p "「よりそう入れ子碗」は、毎日使える汁碗、茶碗、小鉢、取り皿の組み合わせ。 「このセットさえあれば食卓がまとまる安心感」をテーマに企画。 さっと料理を盛るだけで…" at bounding box center [592, 338] width 476 height 323
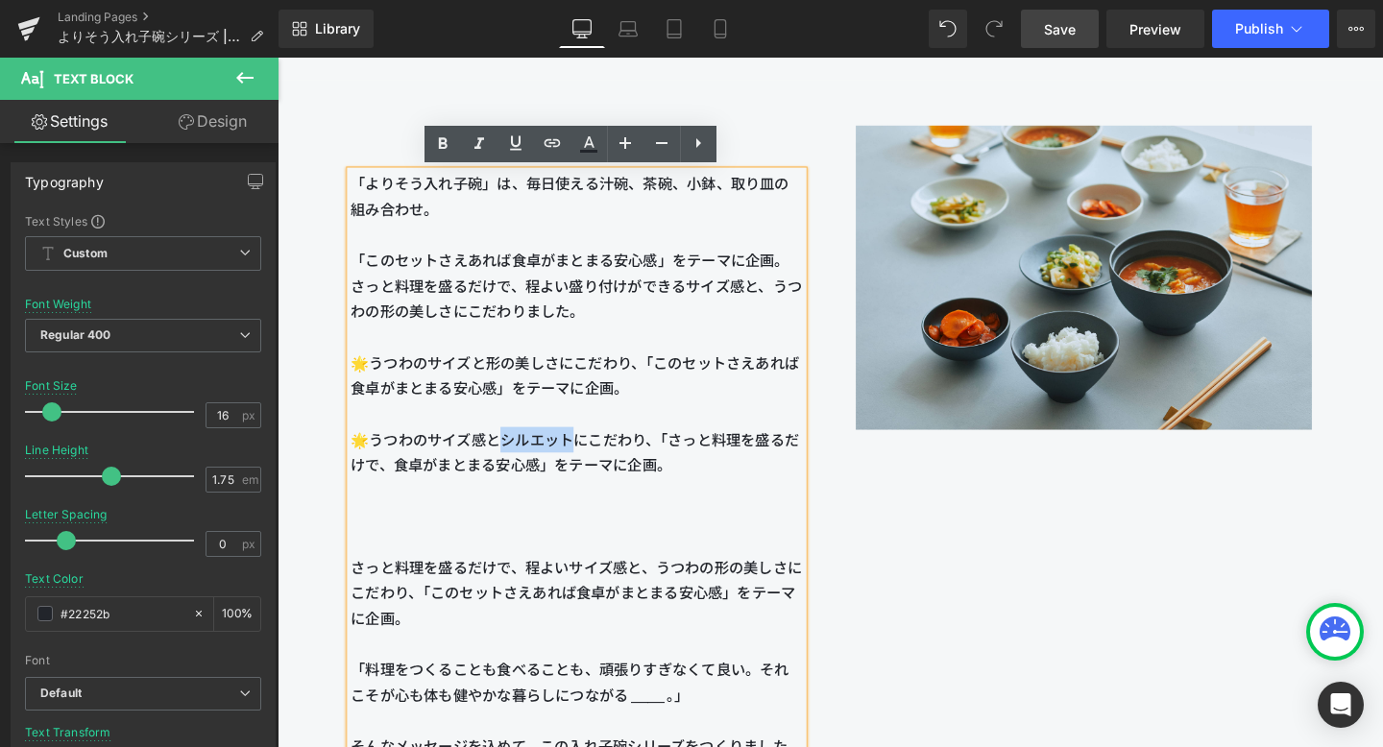
drag, startPoint x: 507, startPoint y: 457, endPoint x: 588, endPoint y: 458, distance: 80.7
click at [588, 458] on p "「よりそう入れ子碗」は、毎日使える汁碗、茶碗、小鉢、取り皿の組み合わせ。 「このセットさえあれば食卓がまとまる安心感」をテーマに企画。 さっと料理を盛るだけで…" at bounding box center [592, 338] width 476 height 323
copy span "ルエット"
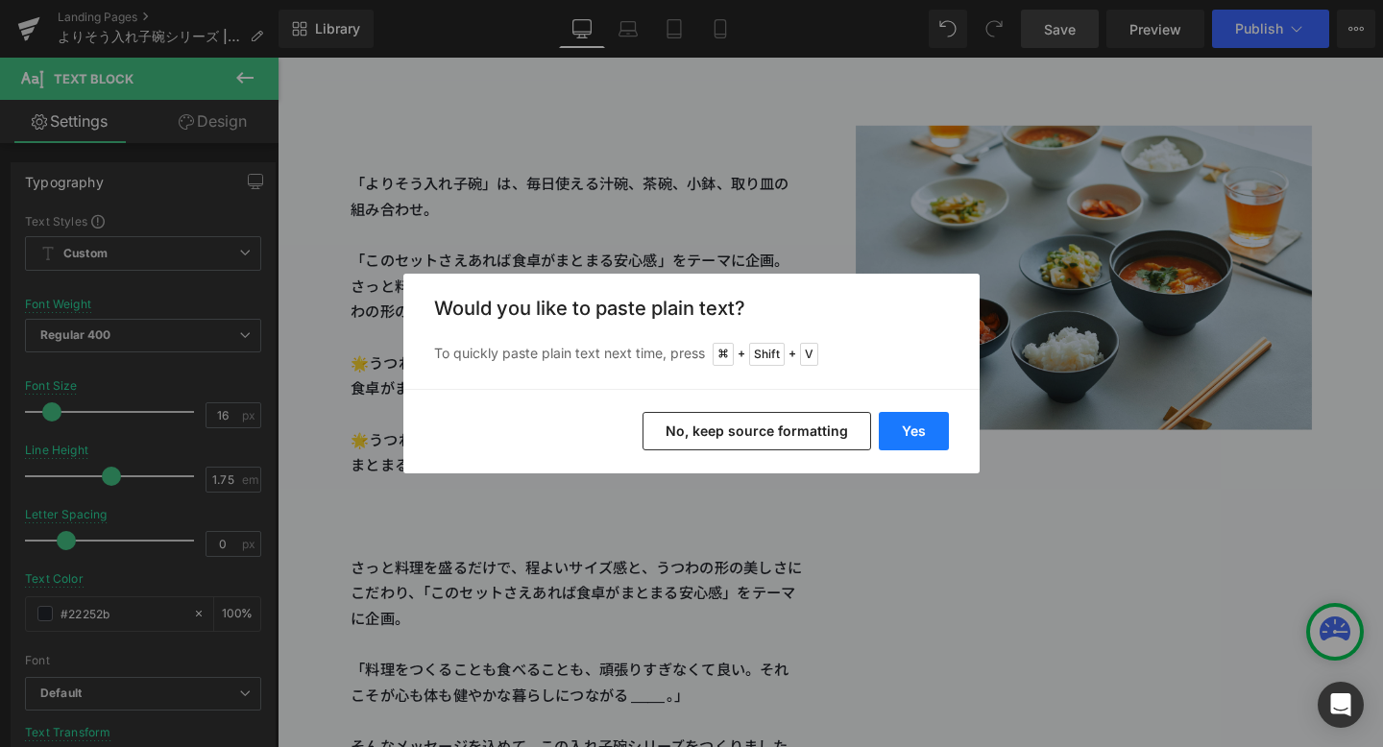
click at [904, 432] on button "Yes" at bounding box center [914, 431] width 70 height 38
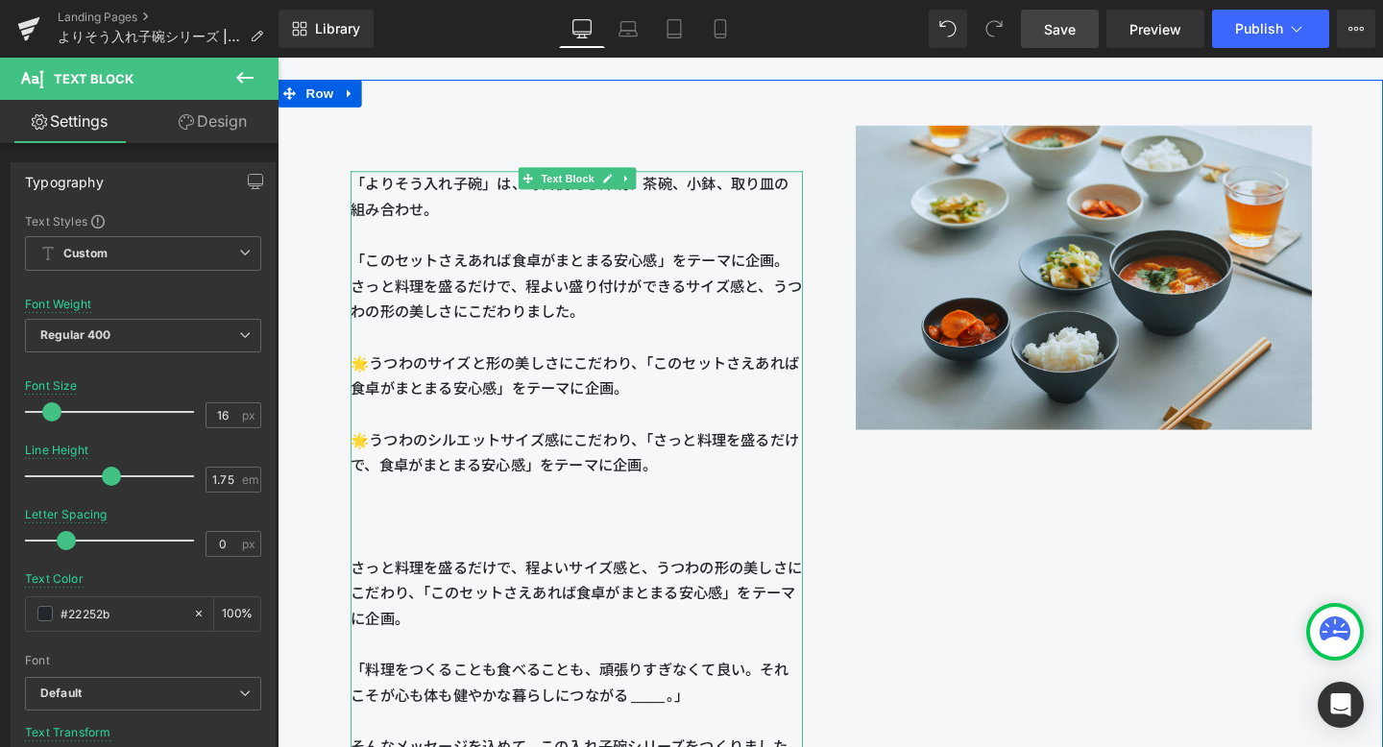
click at [502, 461] on span "「よりそう入れ子碗」は、毎日使える汁碗、茶碗、小鉢、取り皿の組み合わせ。 「このセットさえあれば食卓がまとまる安心感」をテーマに企画。 さっと料理を盛るだけで…" at bounding box center [591, 324] width 475 height 287
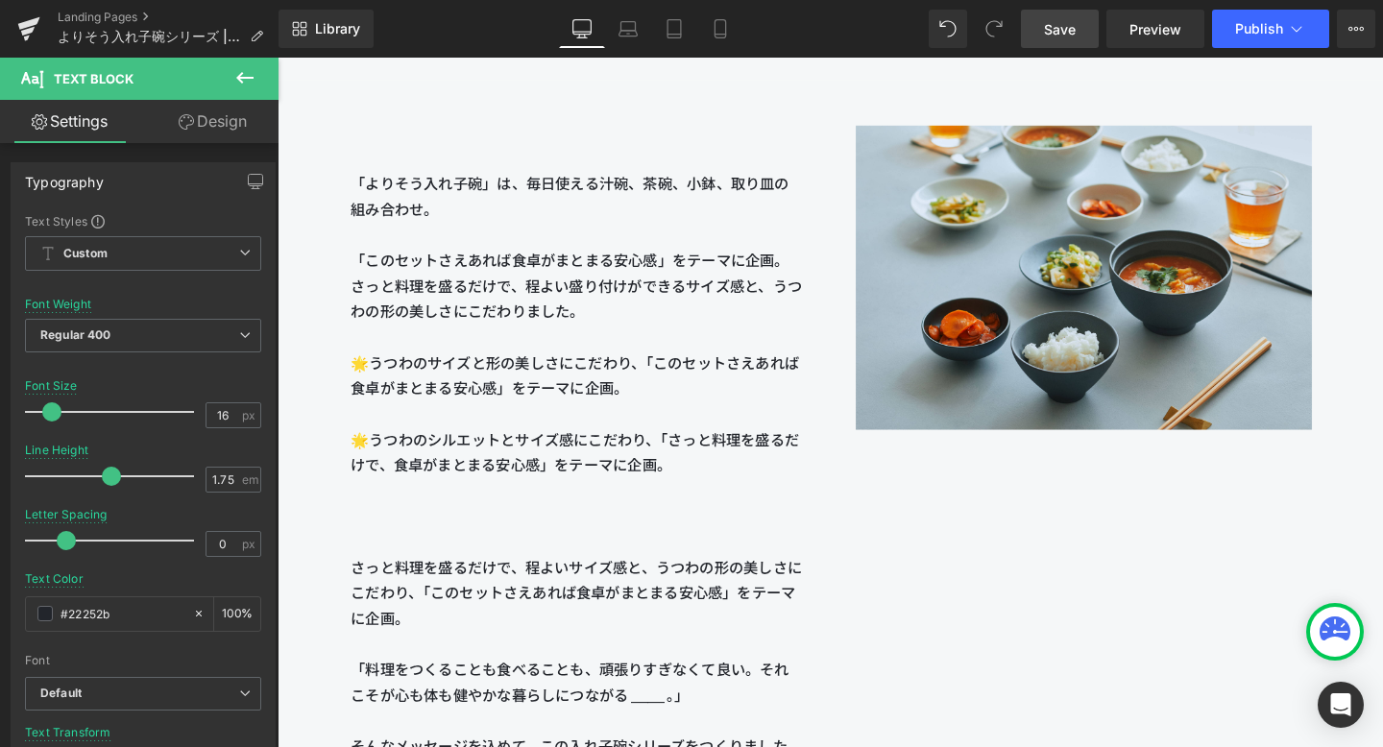
click at [1091, 15] on link "Save" at bounding box center [1060, 29] width 78 height 38
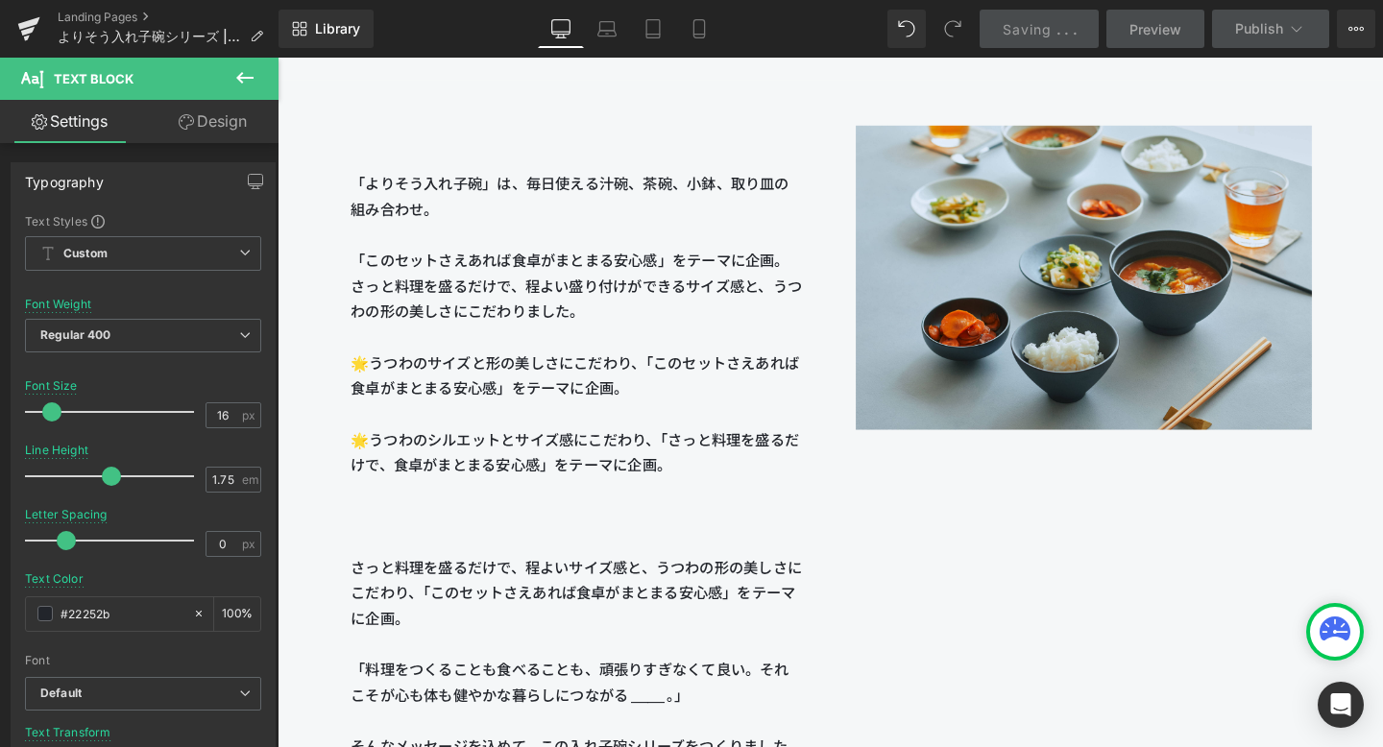
click at [1082, 18] on link "Saving . . ." at bounding box center [1040, 29] width 120 height 38
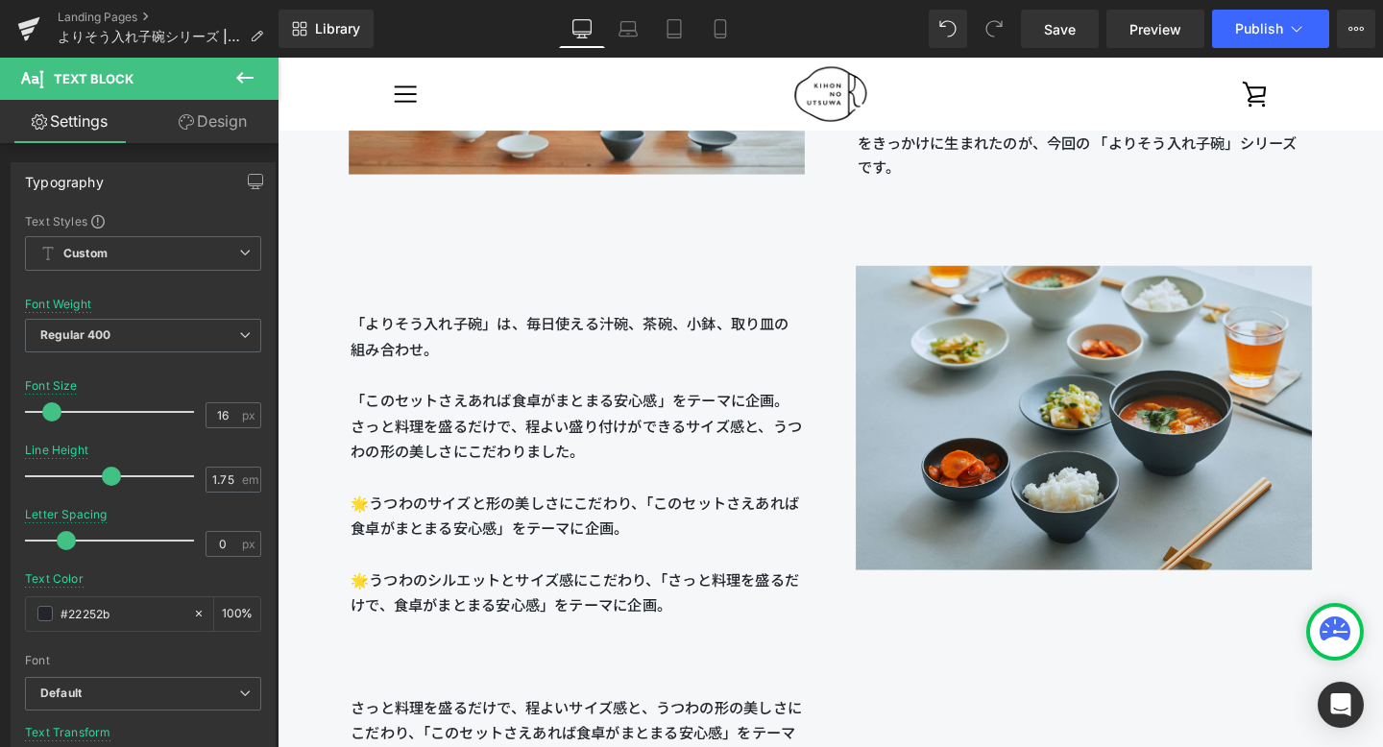
scroll to position [2044, 0]
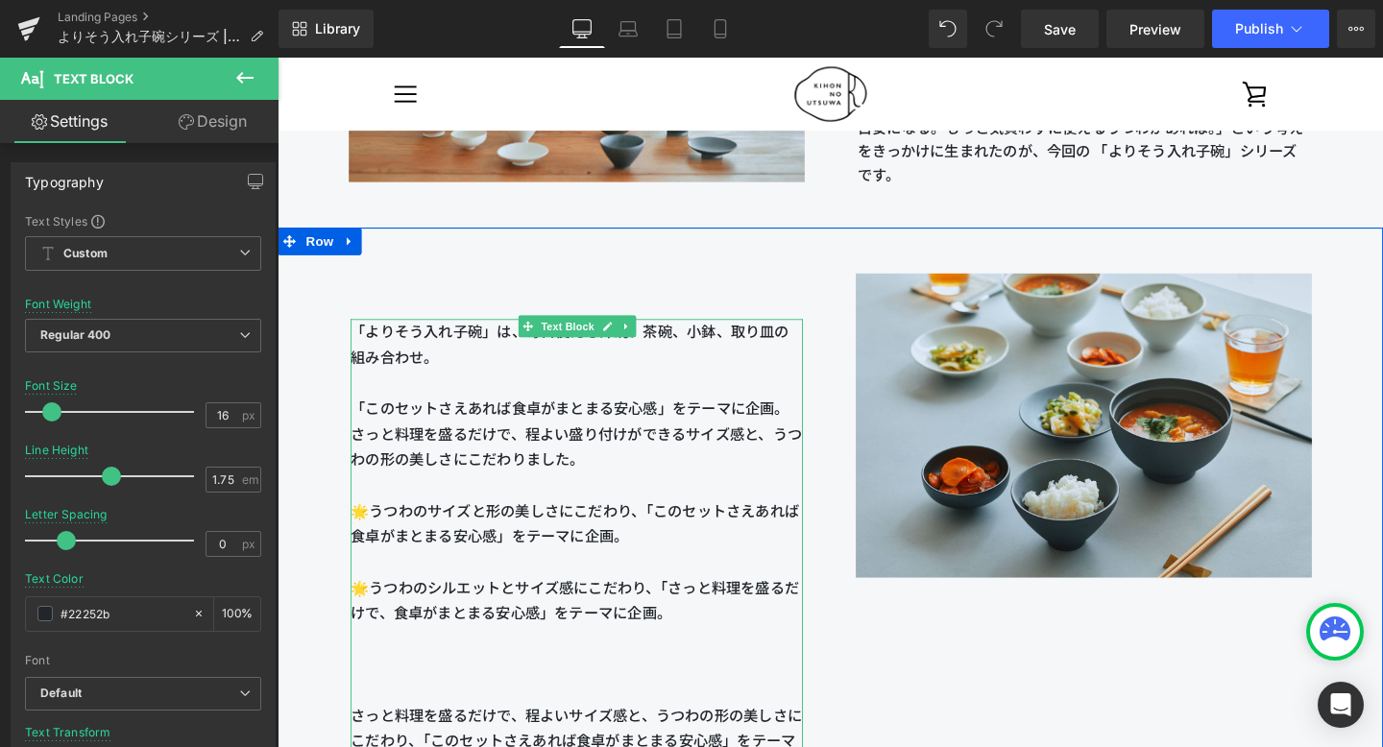
click at [794, 418] on span "「よりそう入れ子碗」は、毎日使える汁碗、茶碗、小鉢、取り皿の組み合わせ。 「このセットさえあれば食卓がまとまる安心感」をテーマに企画。 さっと料理を盛るだけで…" at bounding box center [591, 479] width 475 height 287
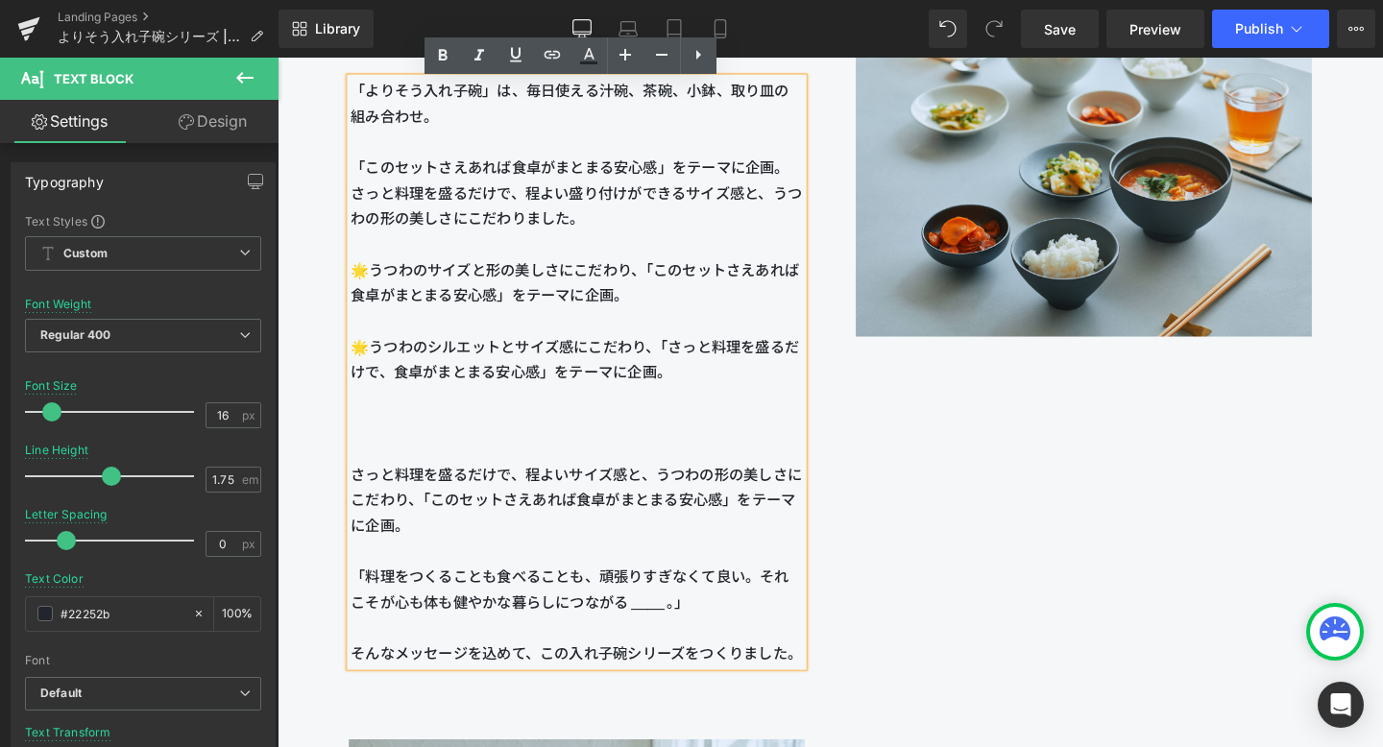
scroll to position [2299, 0]
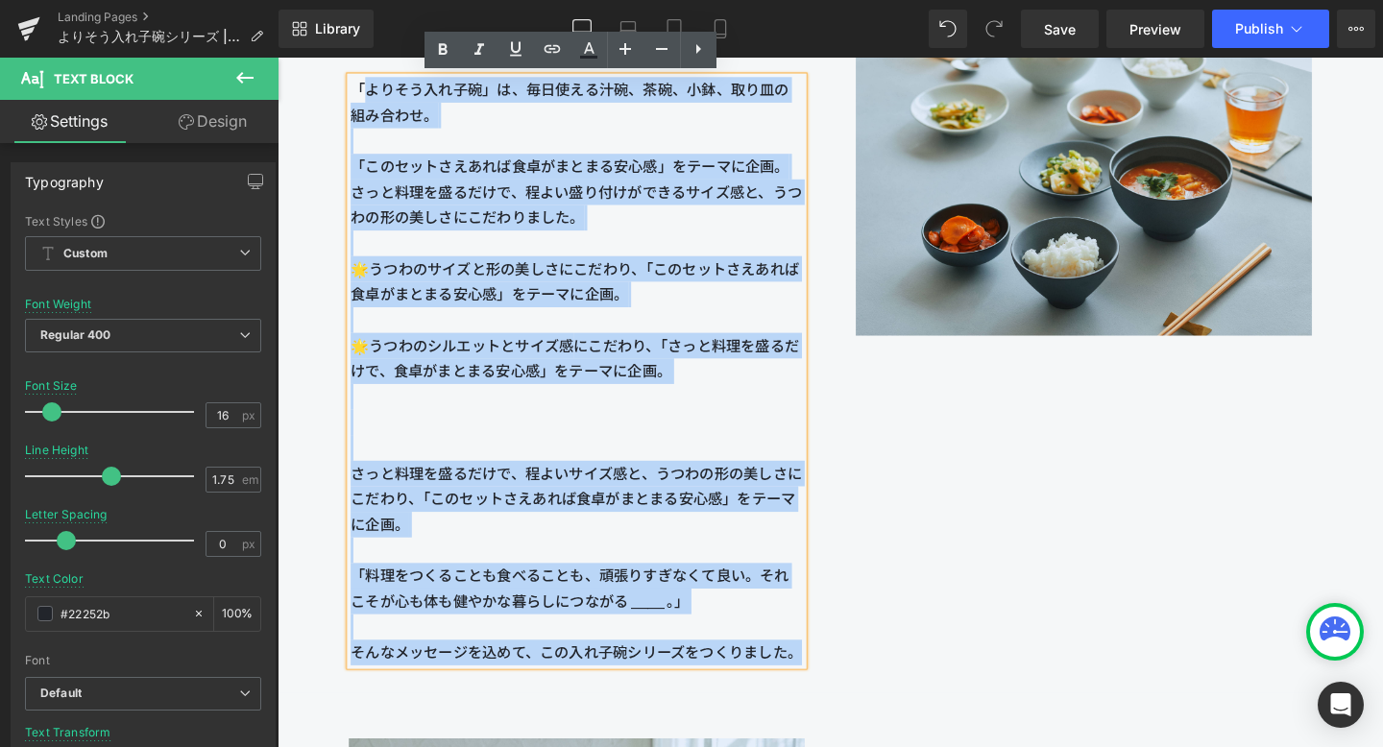
drag, startPoint x: 357, startPoint y: 89, endPoint x: 817, endPoint y: 698, distance: 763.3
click at [817, 696] on div "「よりそう入れ子碗」は、毎日使える汁碗、茶碗、小鉢、取り皿の組み合わせ。 「このセットさえあれば食卓がまとまる安心感」をテーマに企画。 さっと料理を盛るだけで…" at bounding box center [592, 387] width 476 height 619
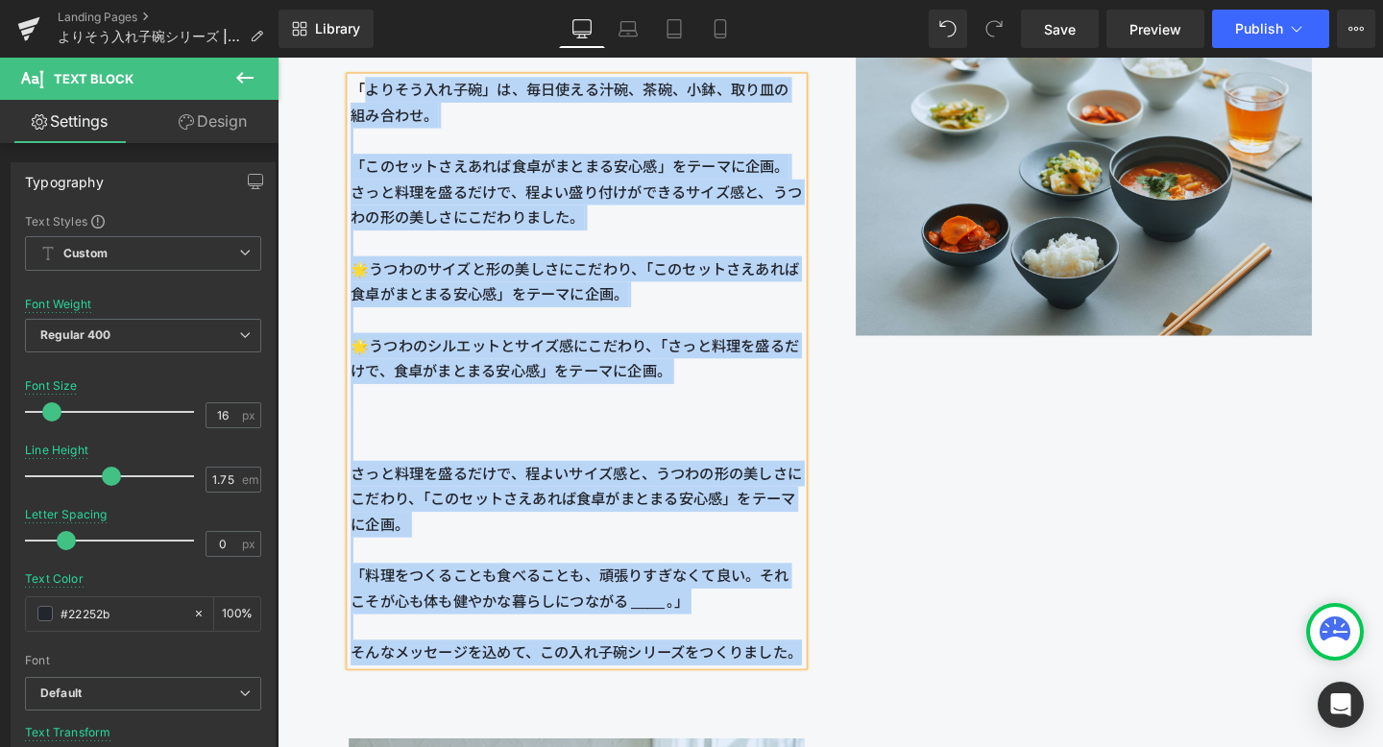
click at [897, 646] on div "「よりそう入れ子碗」は、毎日使える汁碗、茶碗、小鉢、取り皿の組み合わせ。 「このセットさえあれば食卓がまとまる安心感」をテーマに企画。 さっと料理を盛るだけで…" at bounding box center [859, 354] width 1162 height 744
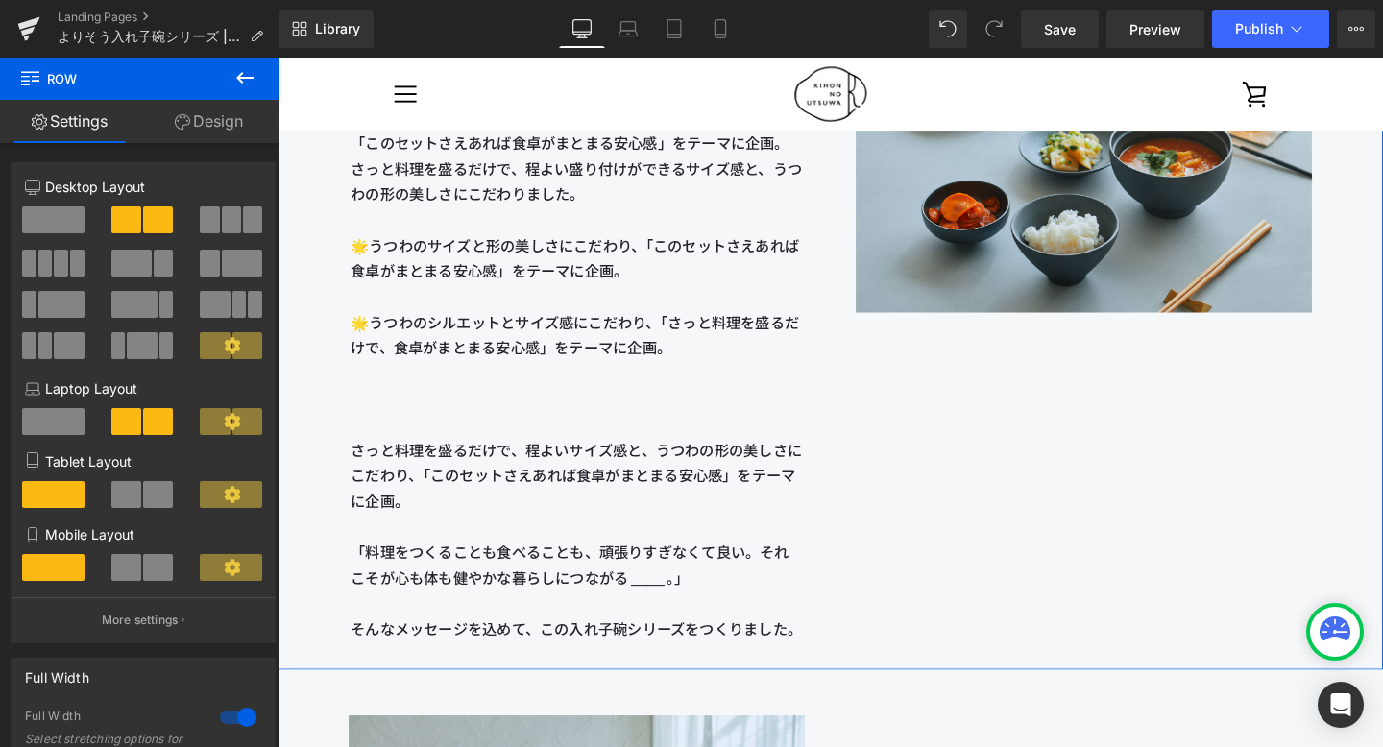
scroll to position [2069, 0]
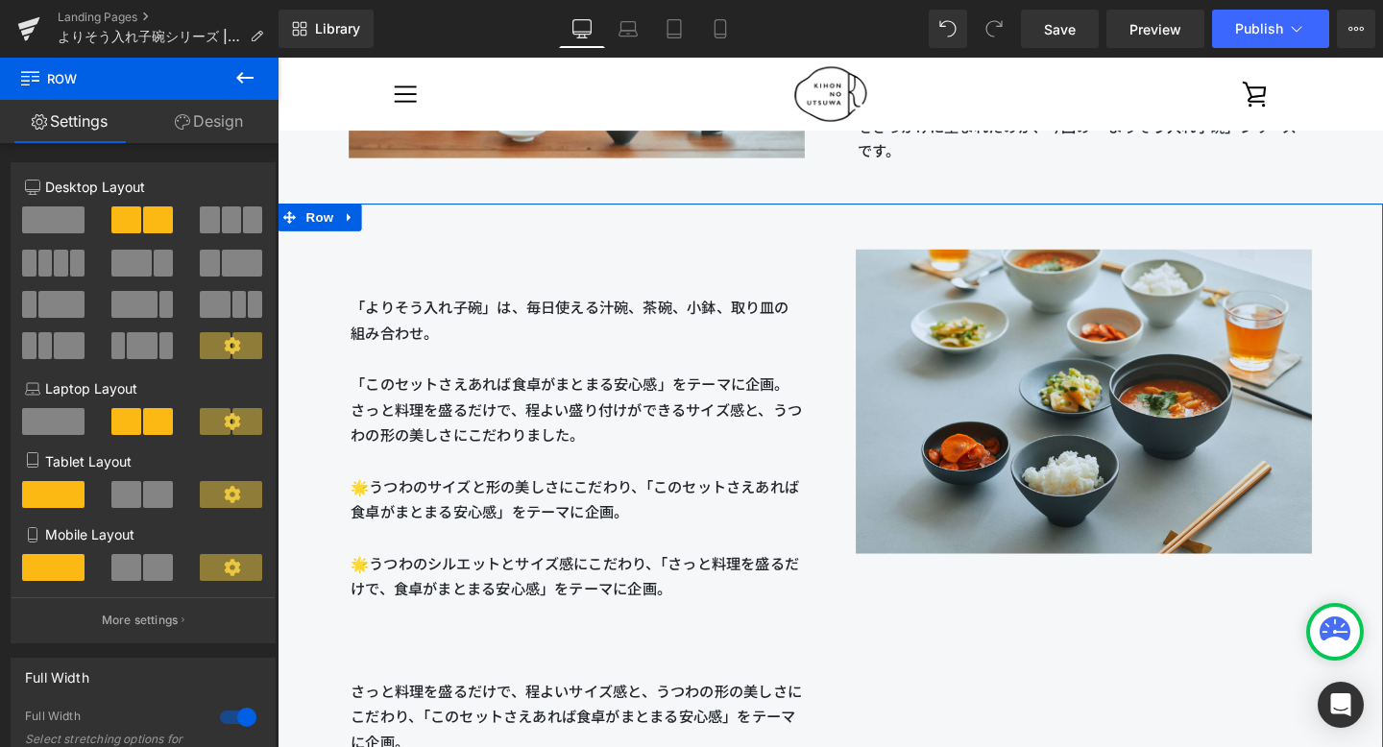
click at [742, 341] on p "「よりそう入れ子碗」は、毎日使える汁碗、茶碗、小鉢、取り皿の組み合わせ。 「このセットさえあれば食卓がまとまる安心感」をテーマに企画。 さっと料理を盛るだけで…" at bounding box center [592, 468] width 476 height 323
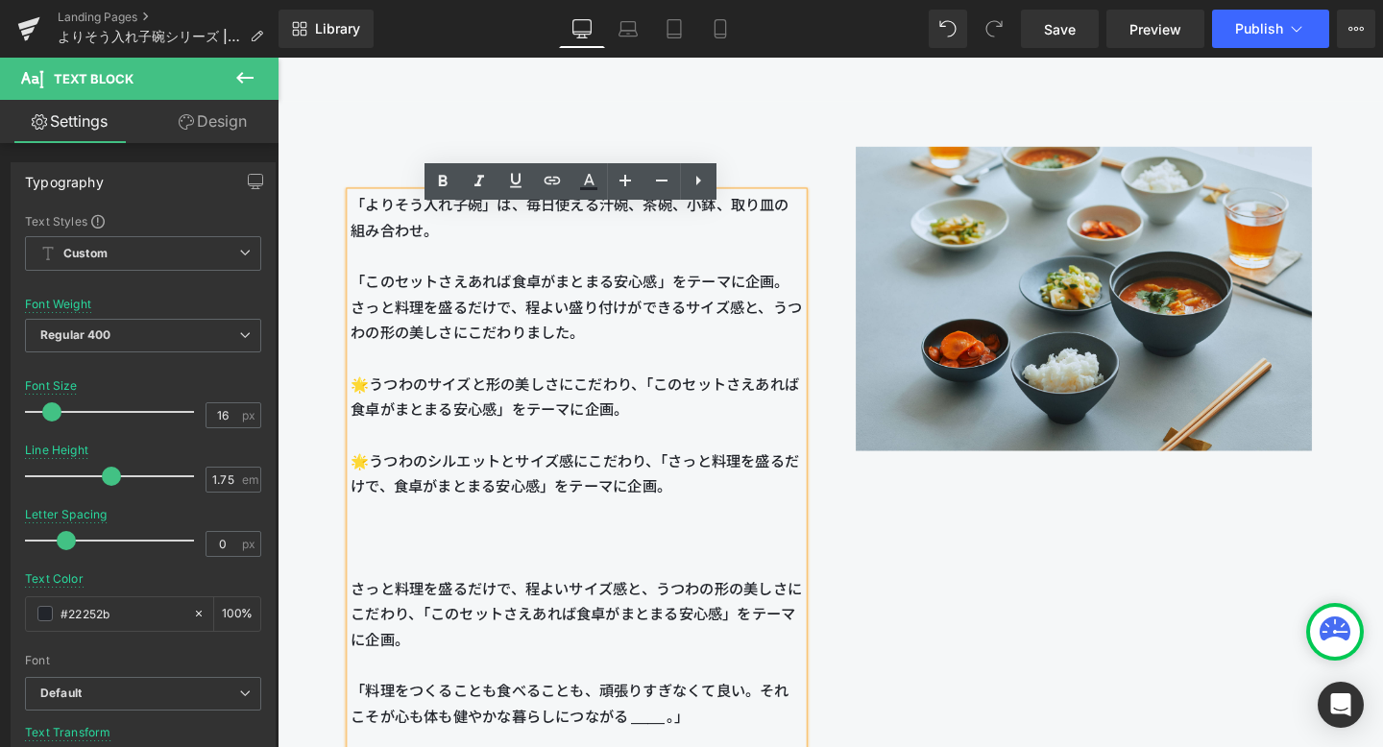
scroll to position [2179, 0]
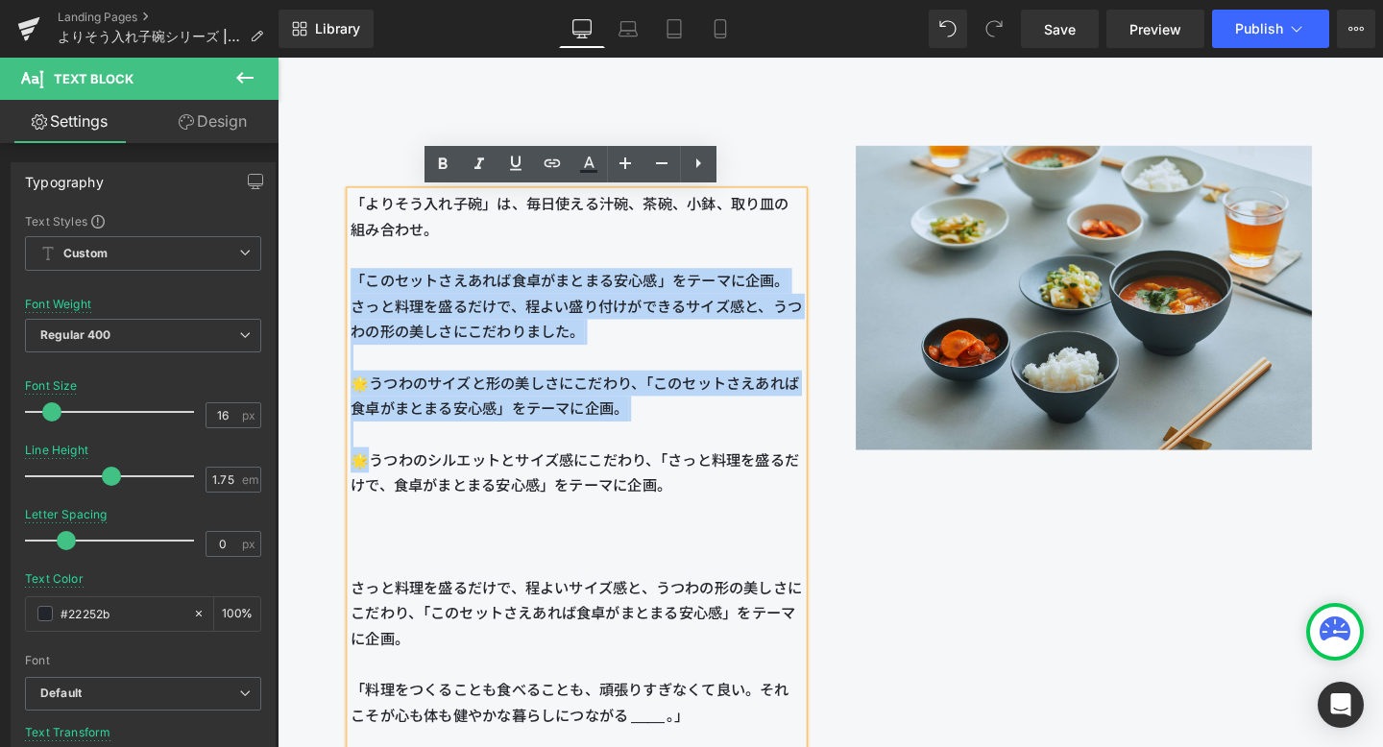
drag, startPoint x: 371, startPoint y: 481, endPoint x: 340, endPoint y: 291, distance: 192.7
click at [340, 291] on div "「よりそう入れ子碗」は、毎日使える汁碗、茶碗、小鉢、取り皿の組み合わせ。 「このセットさえあれば食卓がまとまる安心感」をテーマに企画。 さっと料理を盛るだけで…" at bounding box center [592, 474] width 533 height 686
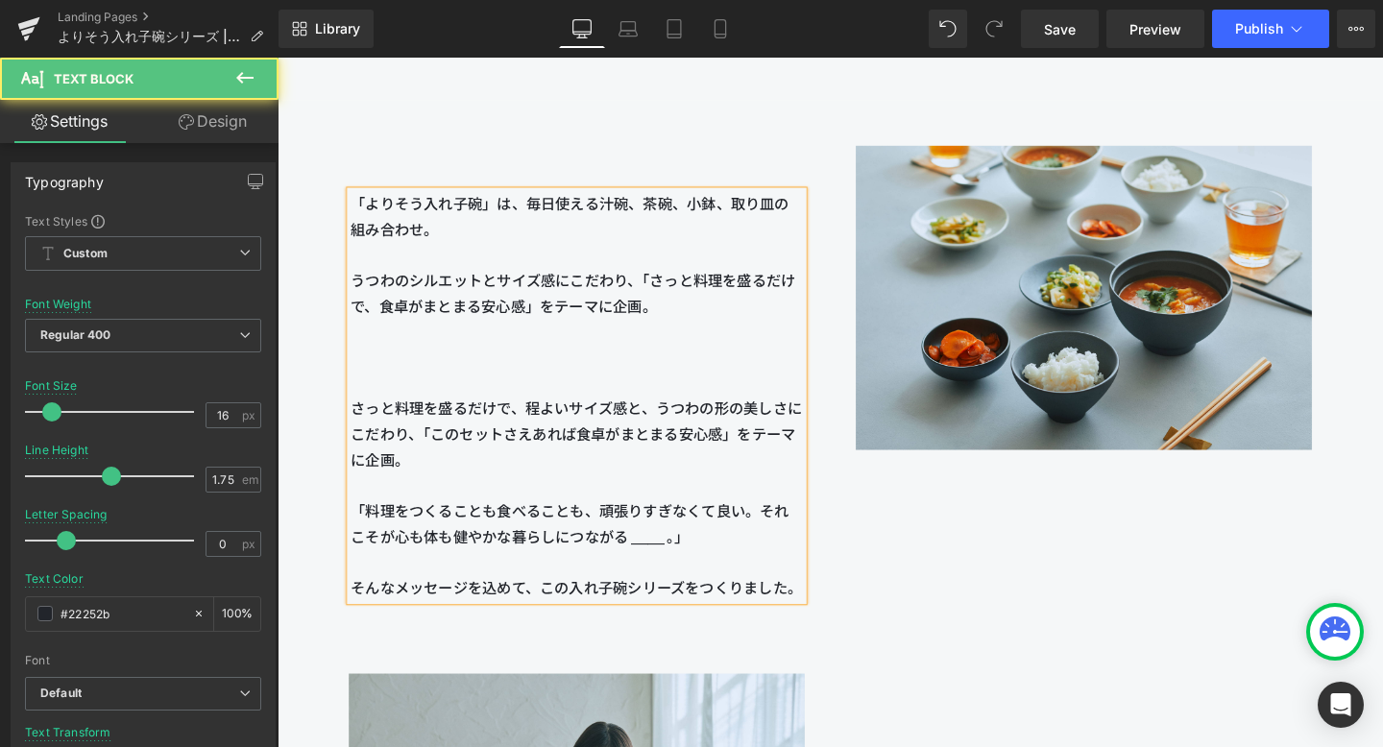
click at [388, 396] on p at bounding box center [592, 372] width 476 height 81
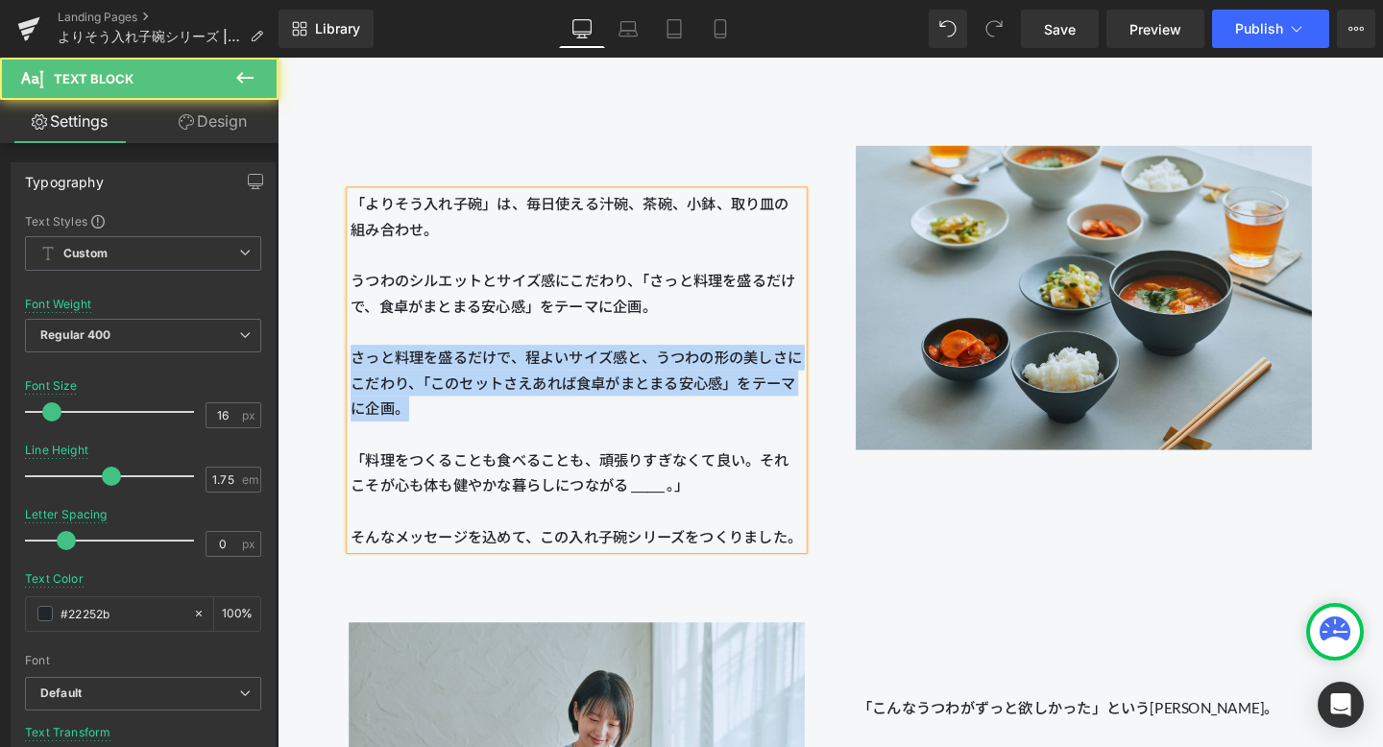
drag, startPoint x: 451, startPoint y: 434, endPoint x: 344, endPoint y: 363, distance: 129.0
click at [344, 363] on div "「よりそう入れ子碗」は、毎日使える汁碗、茶碗、小鉢、取り皿の組み合わせ。 うつわのシルエットとサイズ感 にこだわり、「さっと料理を盛るだけで、食卓がまとまる安…" at bounding box center [592, 353] width 533 height 444
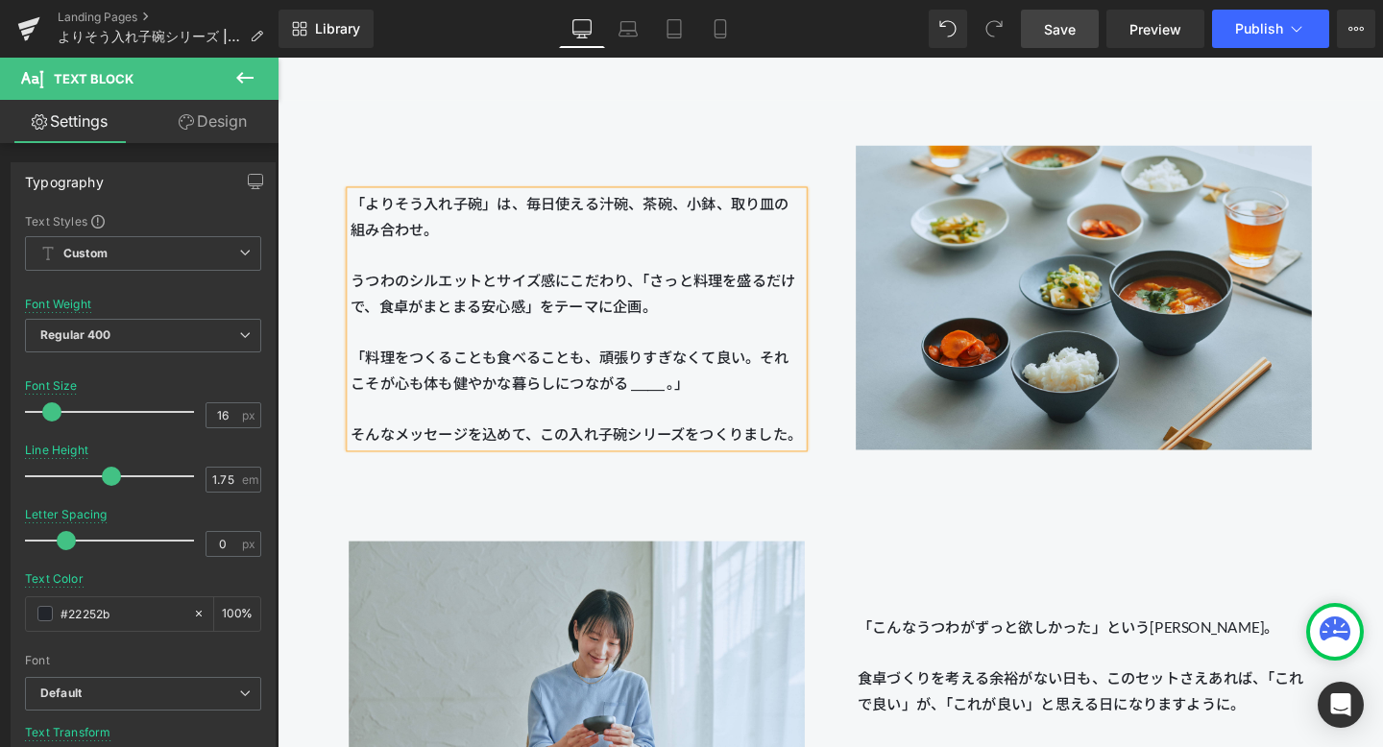
click at [1049, 25] on span "Save" at bounding box center [1060, 29] width 32 height 20
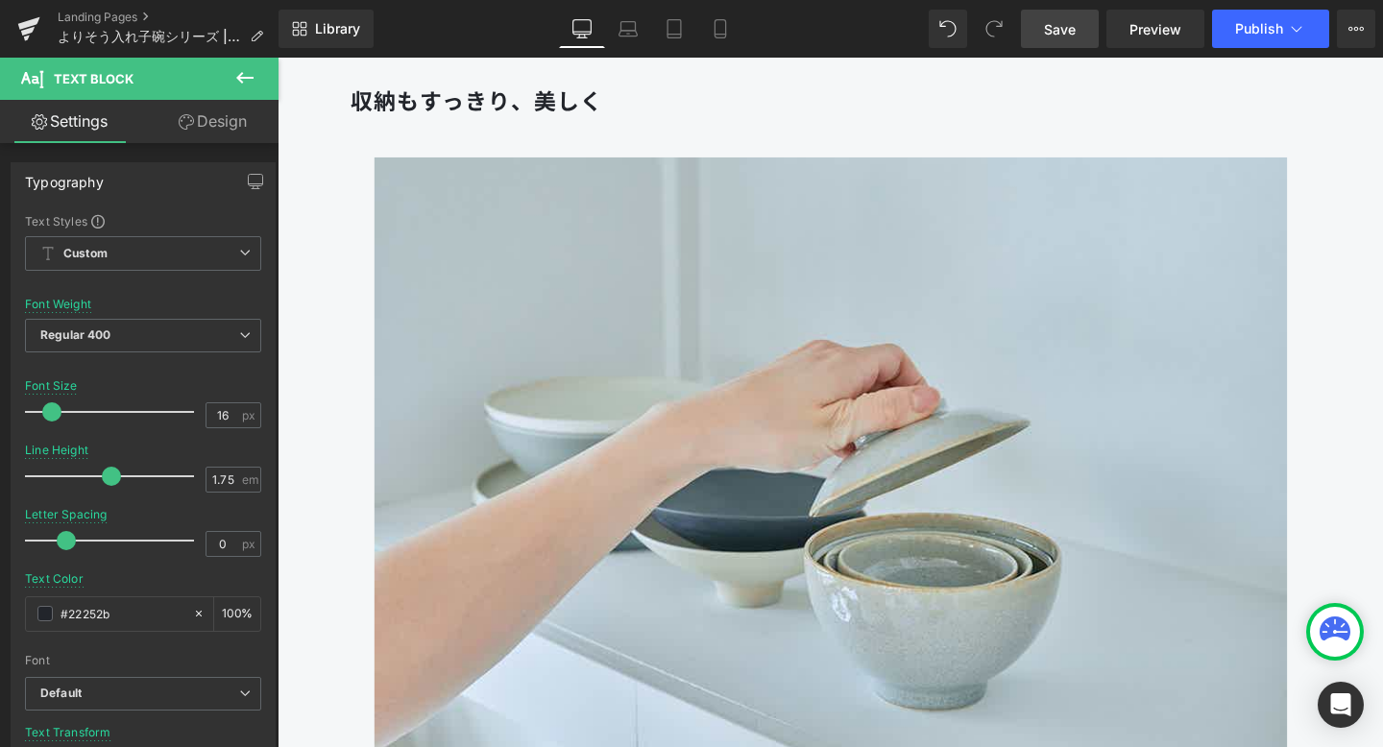
scroll to position [4566, 0]
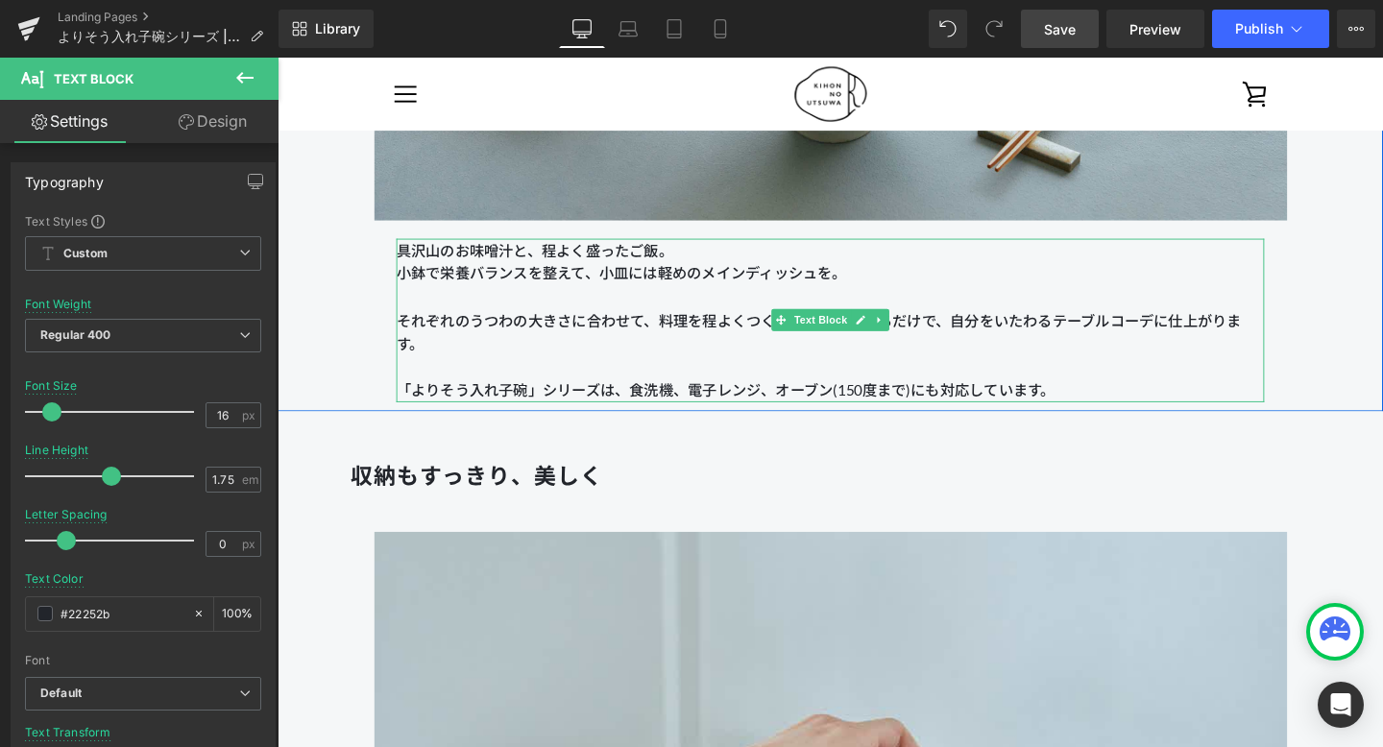
click at [869, 310] on p "小鉢で栄養バランスを整えて、小皿には軽めのメインディッシュを。" at bounding box center [859, 296] width 913 height 49
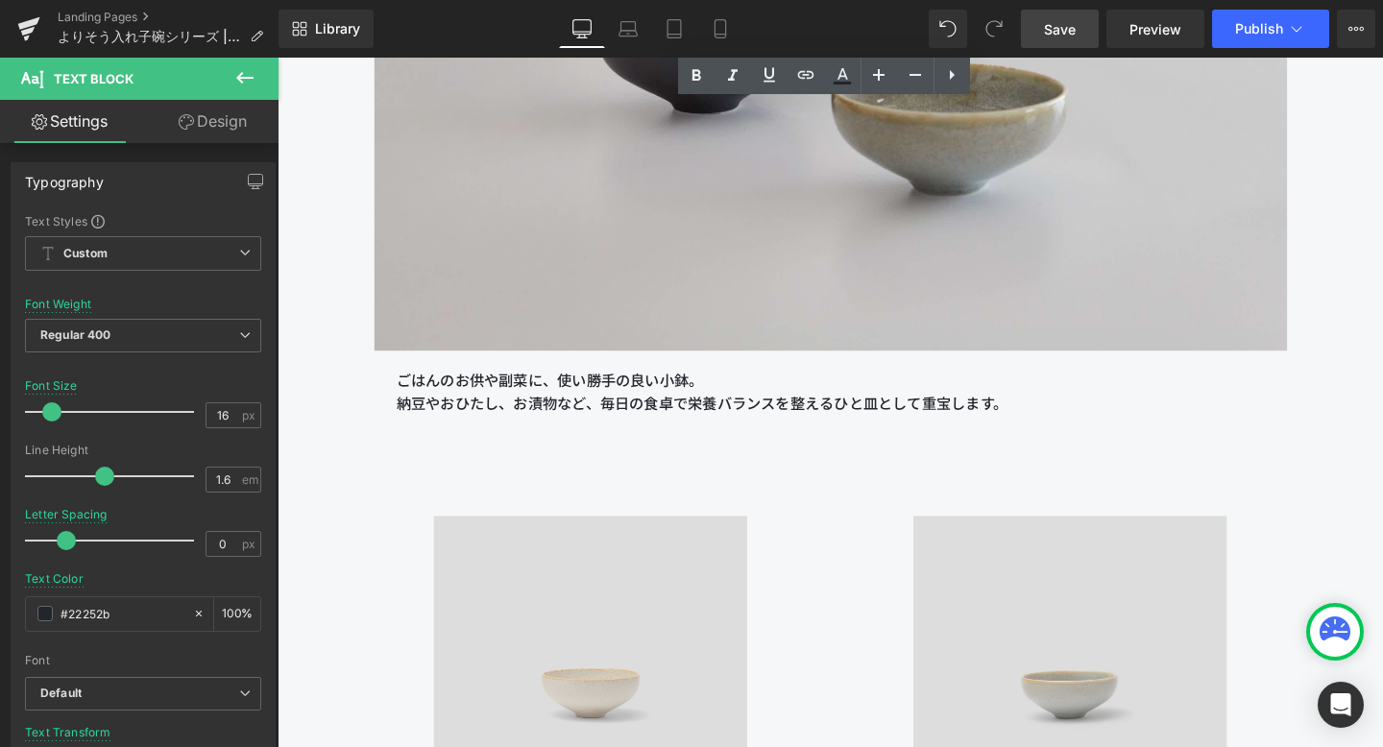
scroll to position [13382, 0]
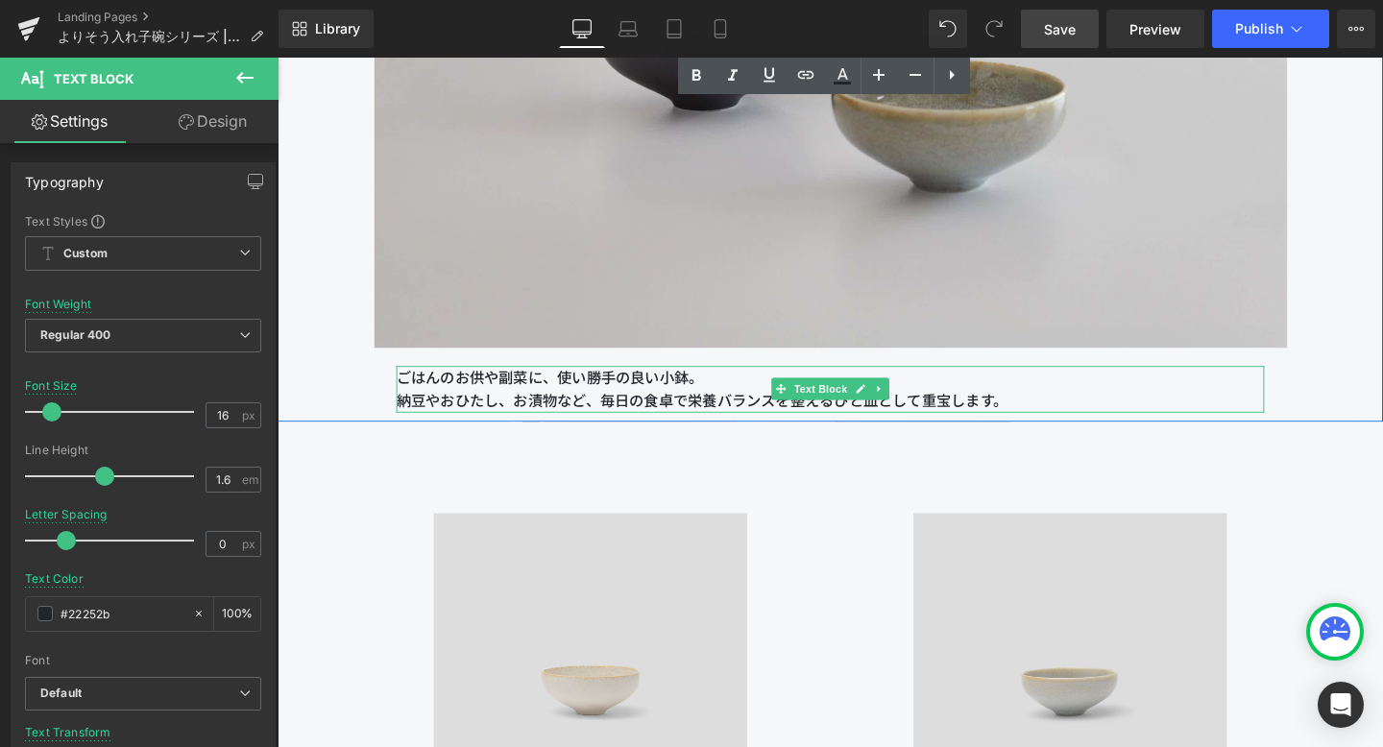
click at [734, 419] on p "納豆やおひたし、お漬物など、毎日の食卓で栄養バランスを整えるひと皿として重宝します。" at bounding box center [859, 418] width 913 height 25
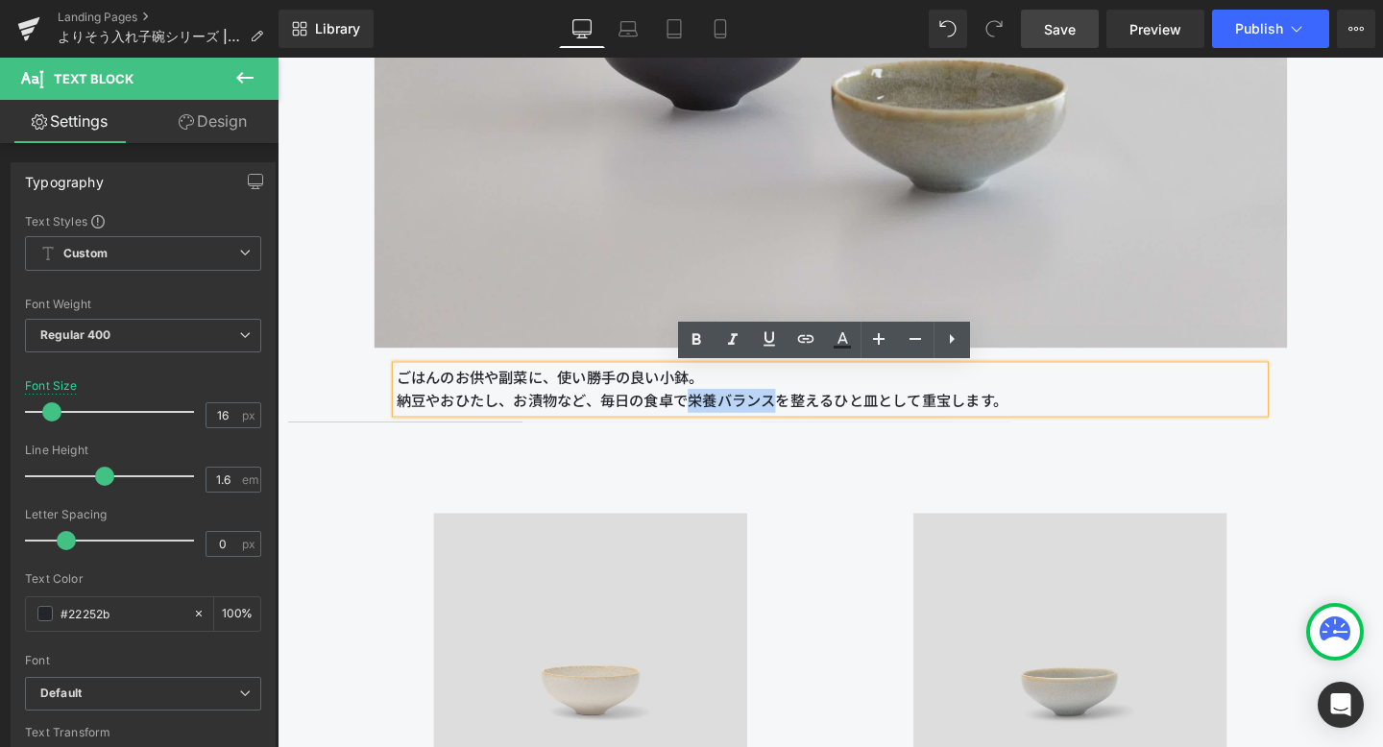
drag, startPoint x: 710, startPoint y: 419, endPoint x: 795, endPoint y: 422, distance: 85.5
click at [795, 422] on p "納豆やおひたし、お漬物など、毎日の食卓で栄養バランスを整えるひと皿として重宝します。" at bounding box center [859, 418] width 913 height 25
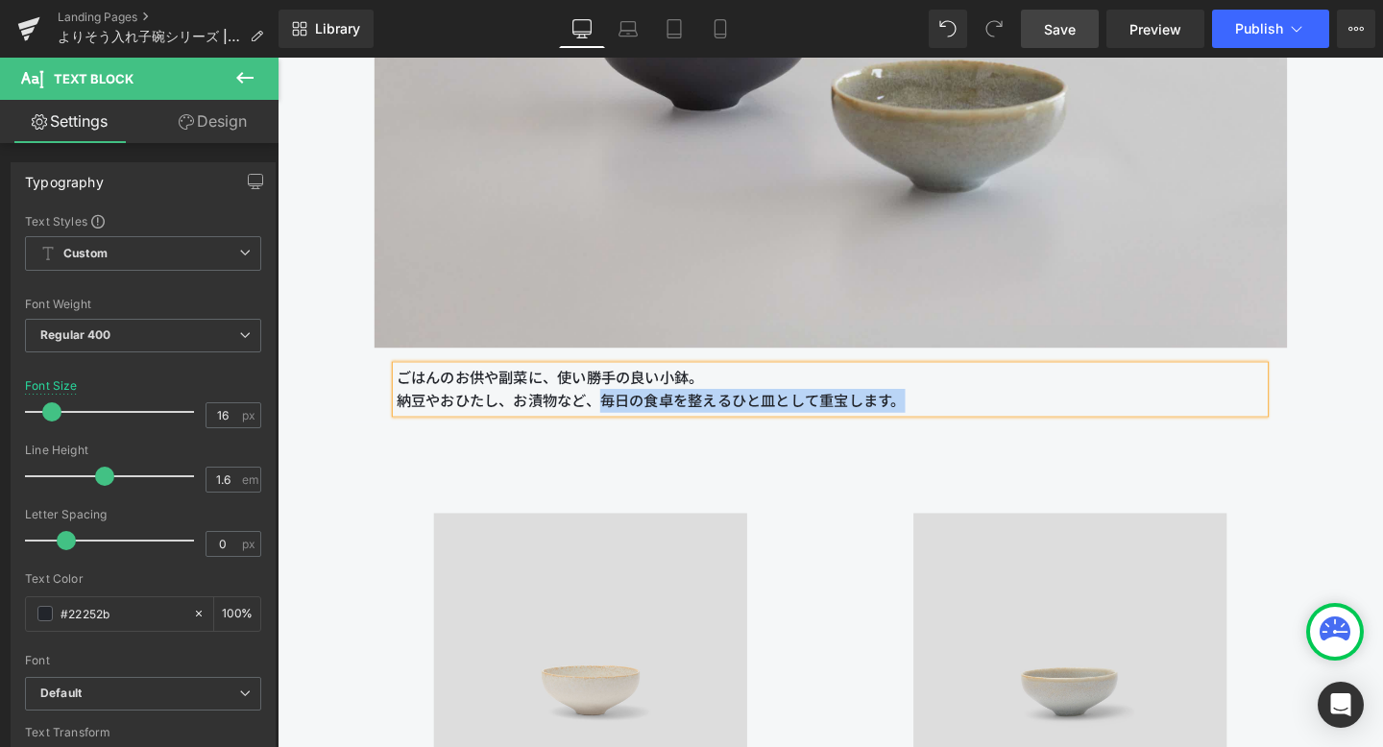
drag, startPoint x: 622, startPoint y: 420, endPoint x: 937, endPoint y: 421, distance: 315.1
click at [937, 421] on p "納豆やおひたし、お漬物など、毎日の食卓を整えるひと皿として重宝します。" at bounding box center [859, 418] width 913 height 25
click at [712, 423] on p "納豆やおひたし、お漬物など、食卓にもう一品欲しい時に活躍します。" at bounding box center [859, 418] width 913 height 25
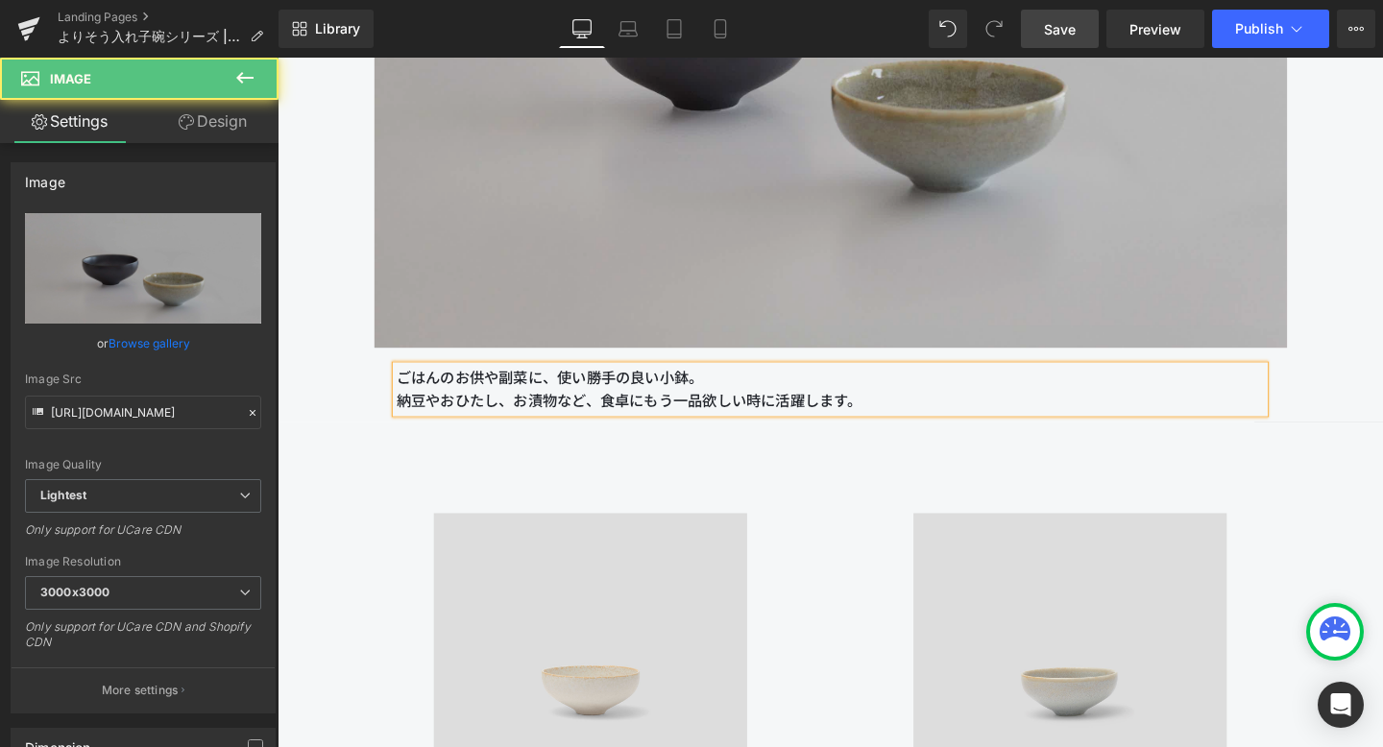
click at [764, 265] on img at bounding box center [859, 44] width 960 height 635
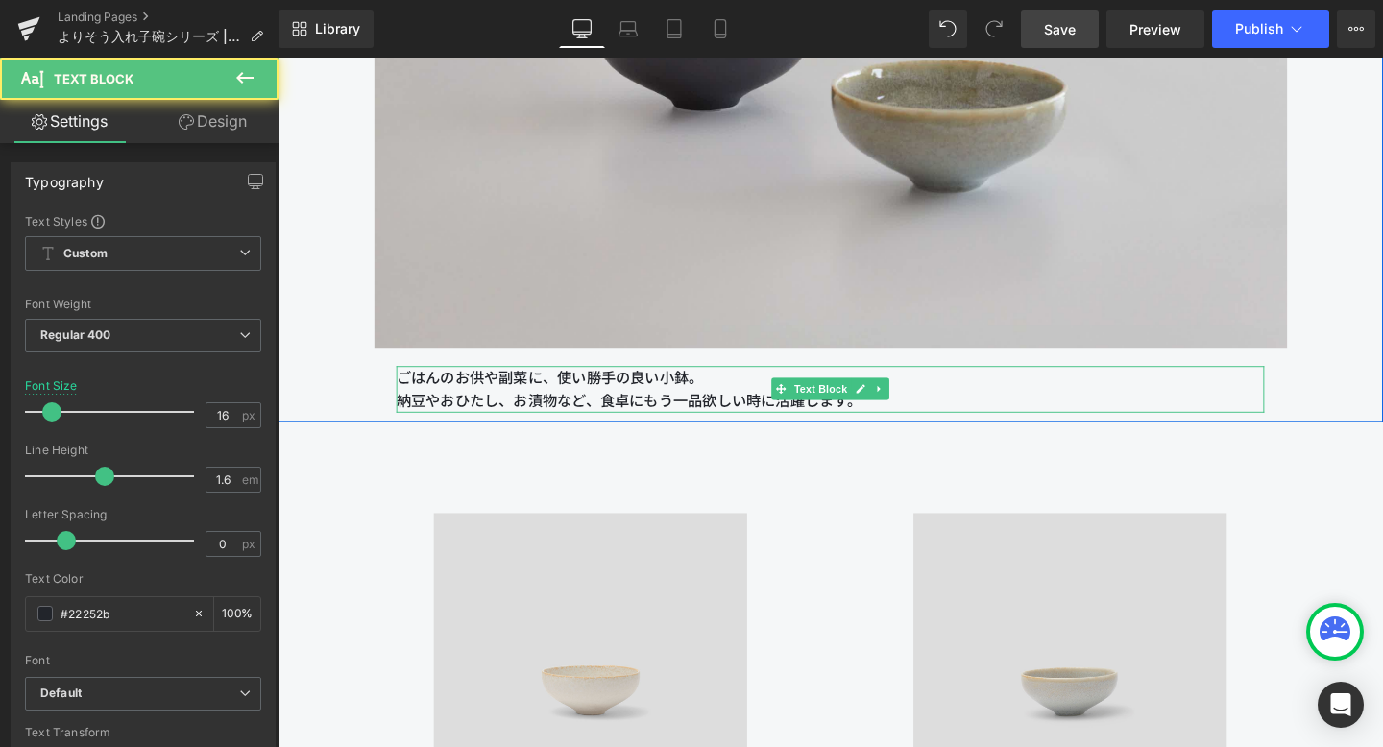
click at [710, 421] on p "納豆やおひたし、お漬物など、食卓にもう一品欲しい時に活躍します。" at bounding box center [859, 418] width 913 height 25
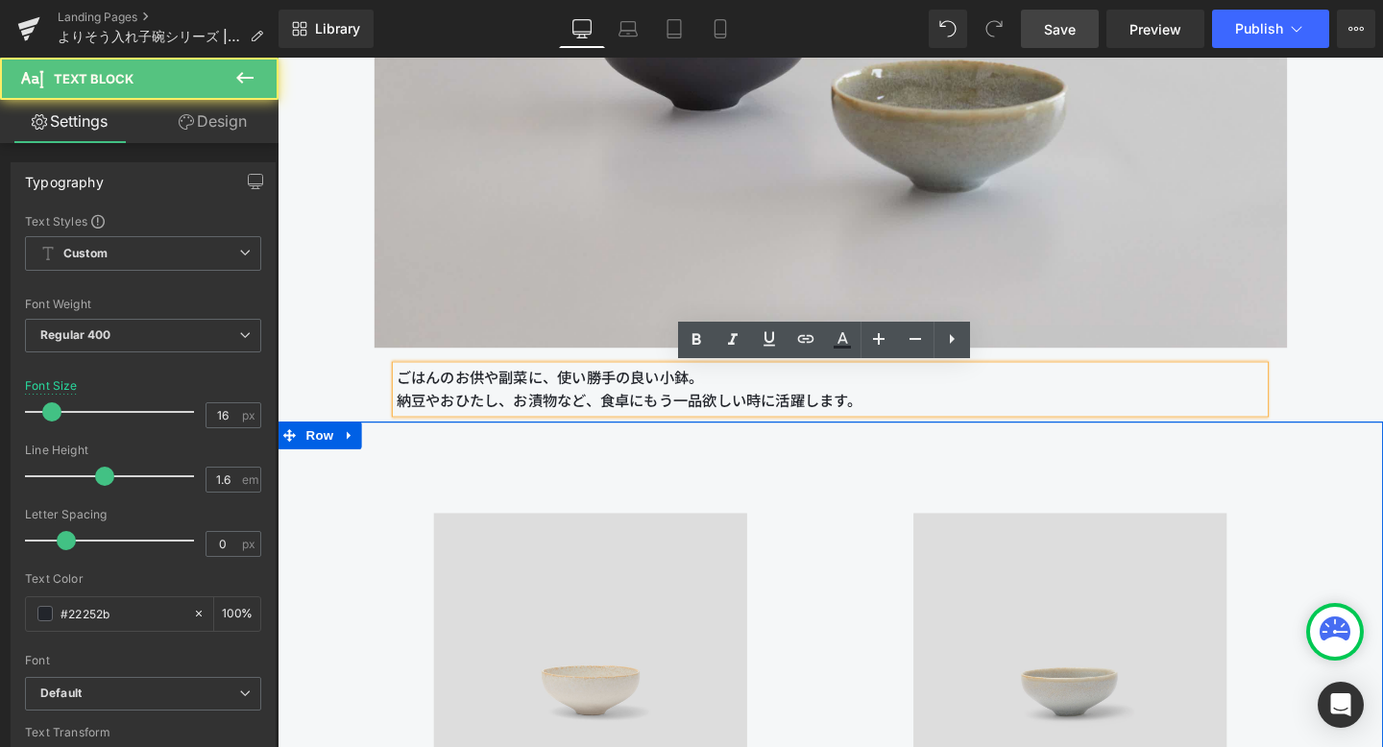
click at [725, 477] on div "Image ばんのう丸小鉢 白 Heading 2,090円 Text Block 詳細を見る Button" at bounding box center [606, 741] width 504 height 543
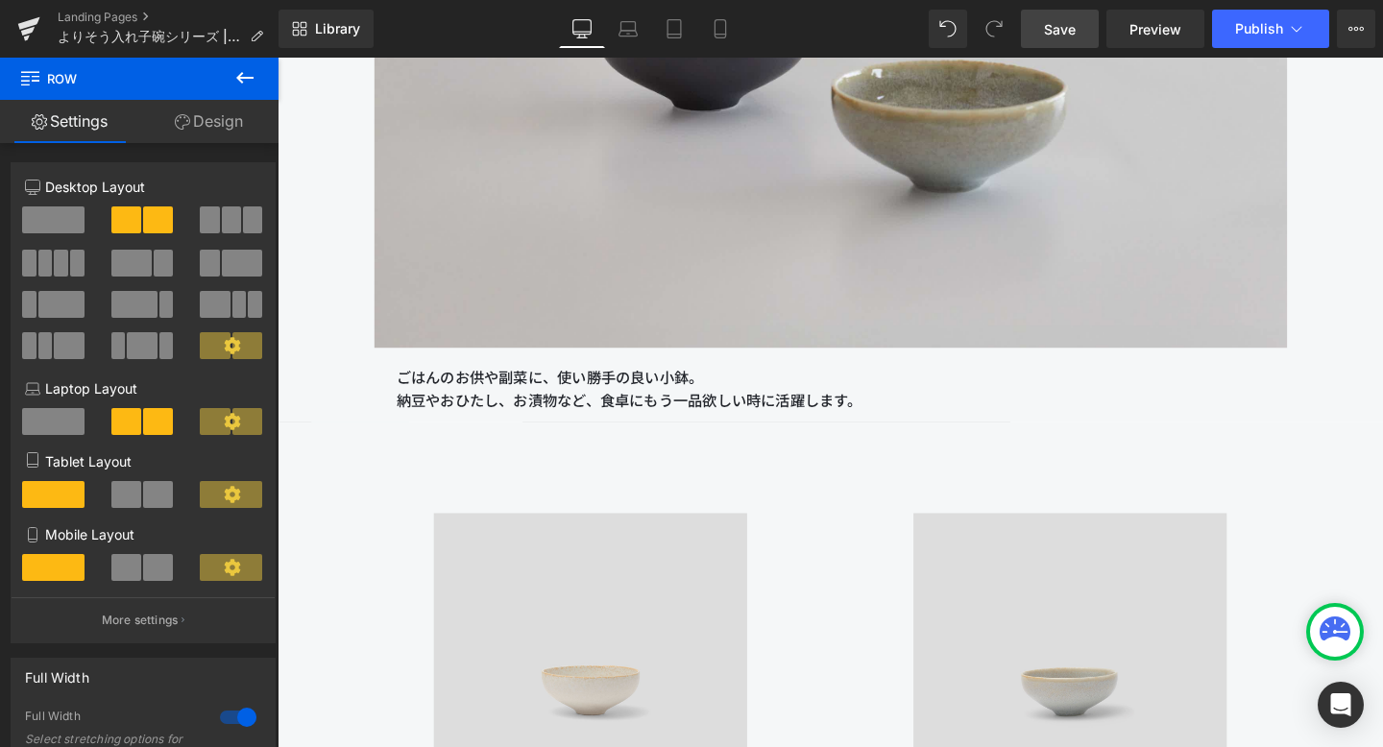
click at [1056, 29] on span "Save" at bounding box center [1060, 29] width 32 height 20
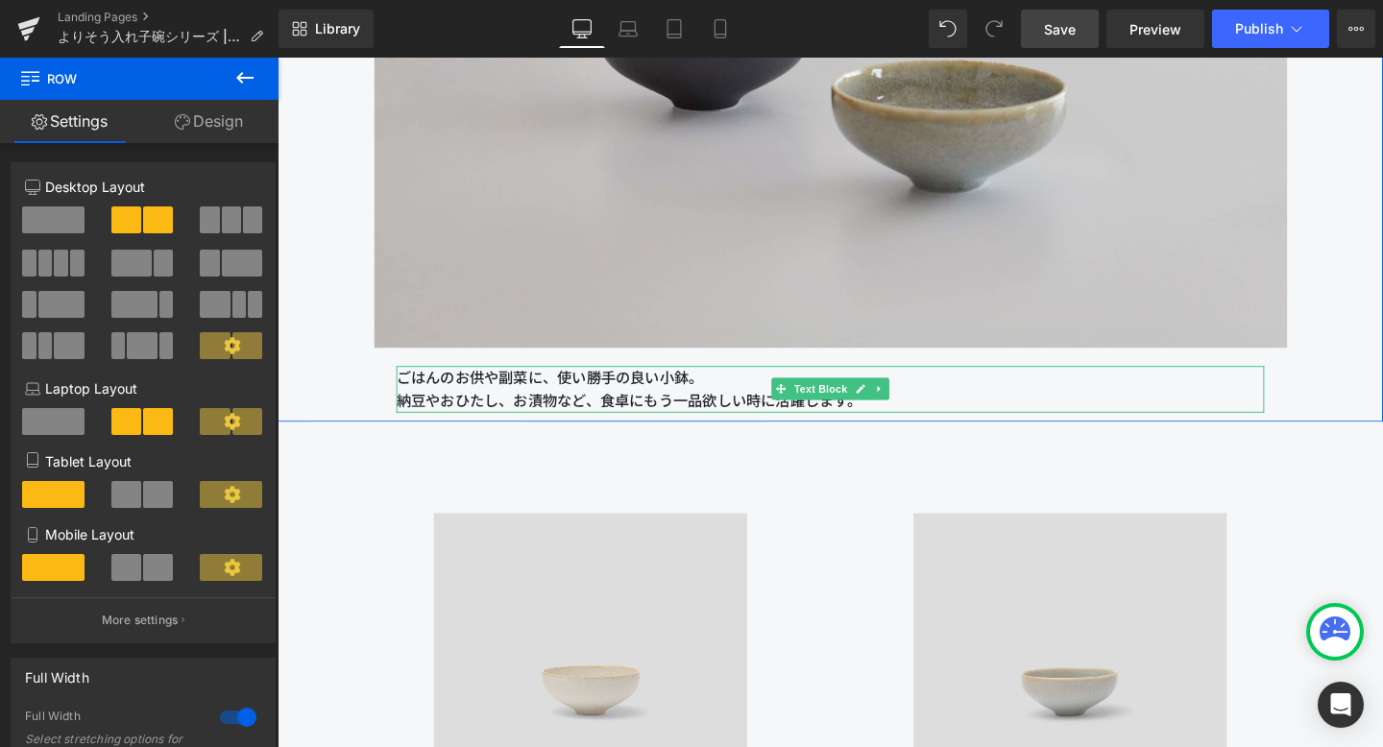
click at [705, 420] on p "納豆やおひたし、お漬物など、食卓にもう一品欲しい時に活躍します。" at bounding box center [859, 418] width 913 height 25
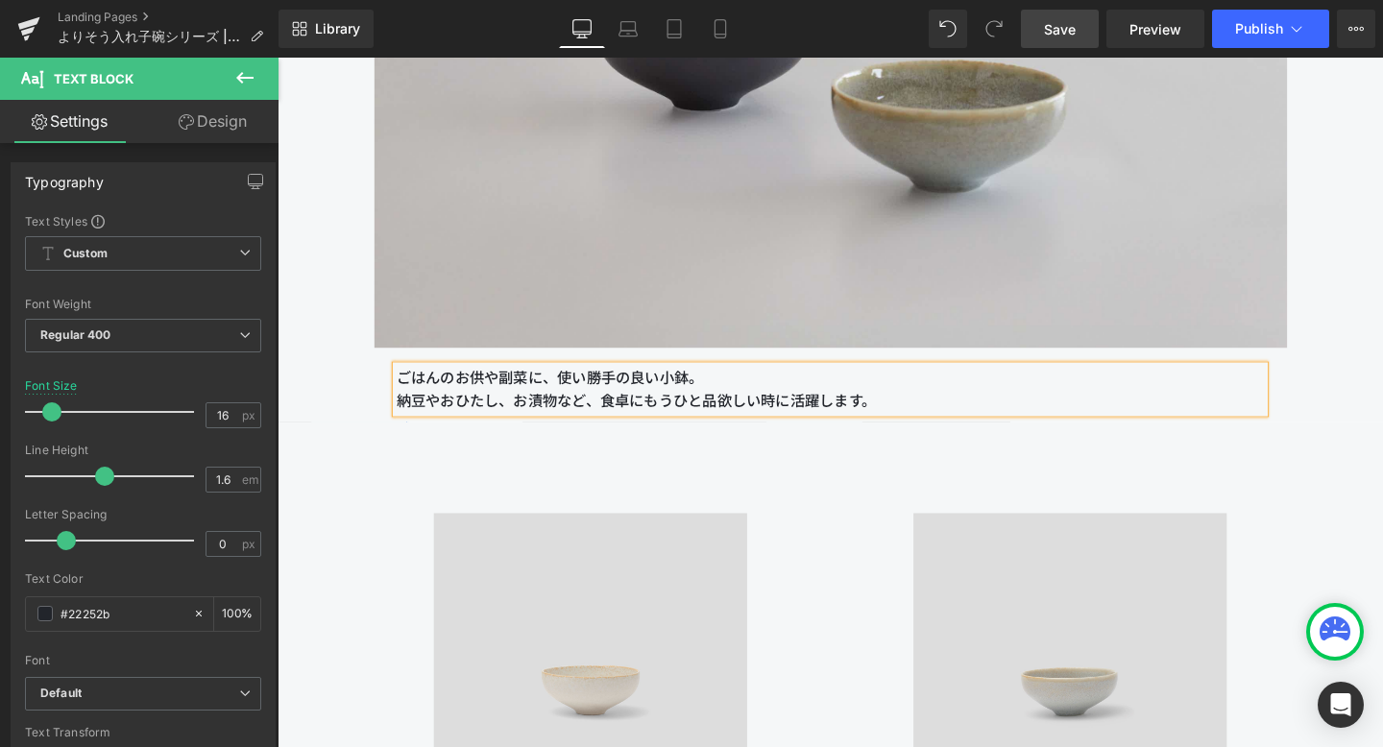
click at [1064, 20] on span "Save" at bounding box center [1060, 29] width 32 height 20
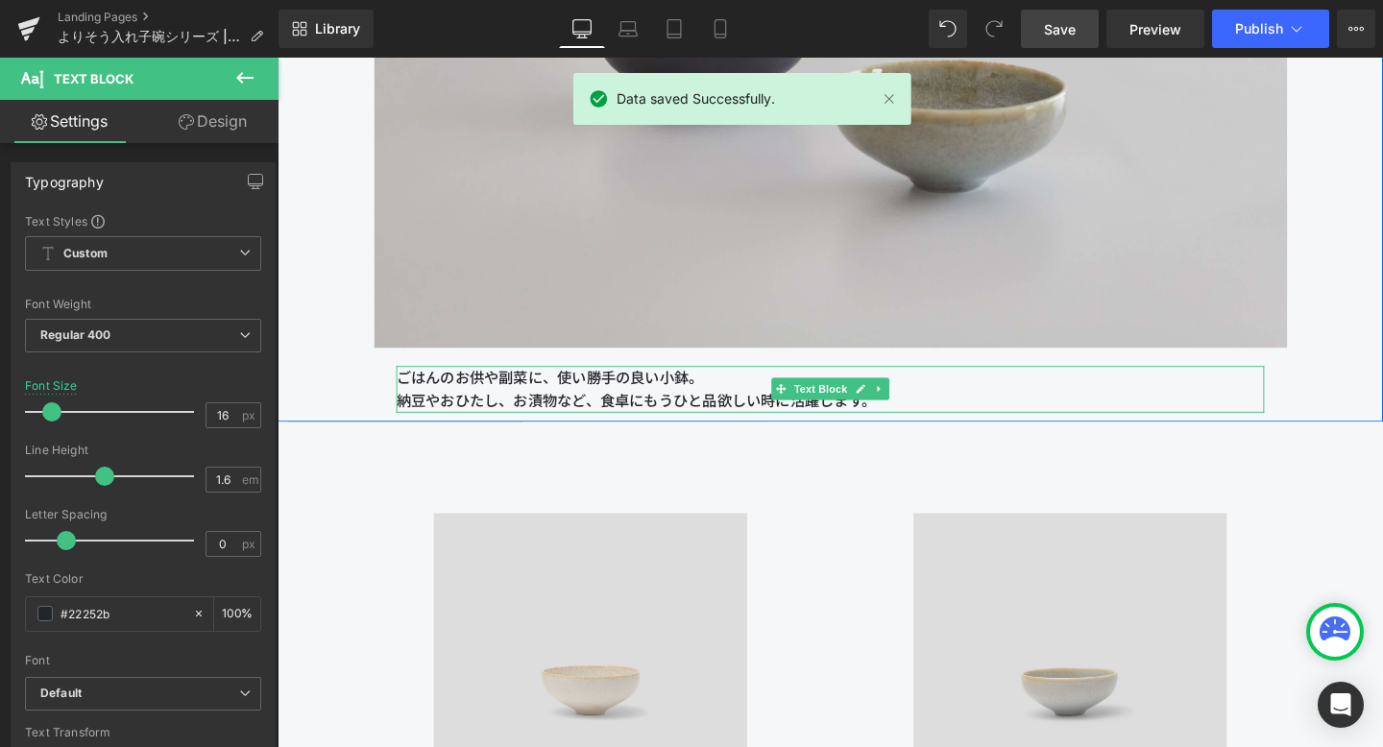
click at [751, 420] on p "納豆やおひたし、お漬物など、食卓にもうひと品欲しい時に活躍します。" at bounding box center [859, 418] width 913 height 25
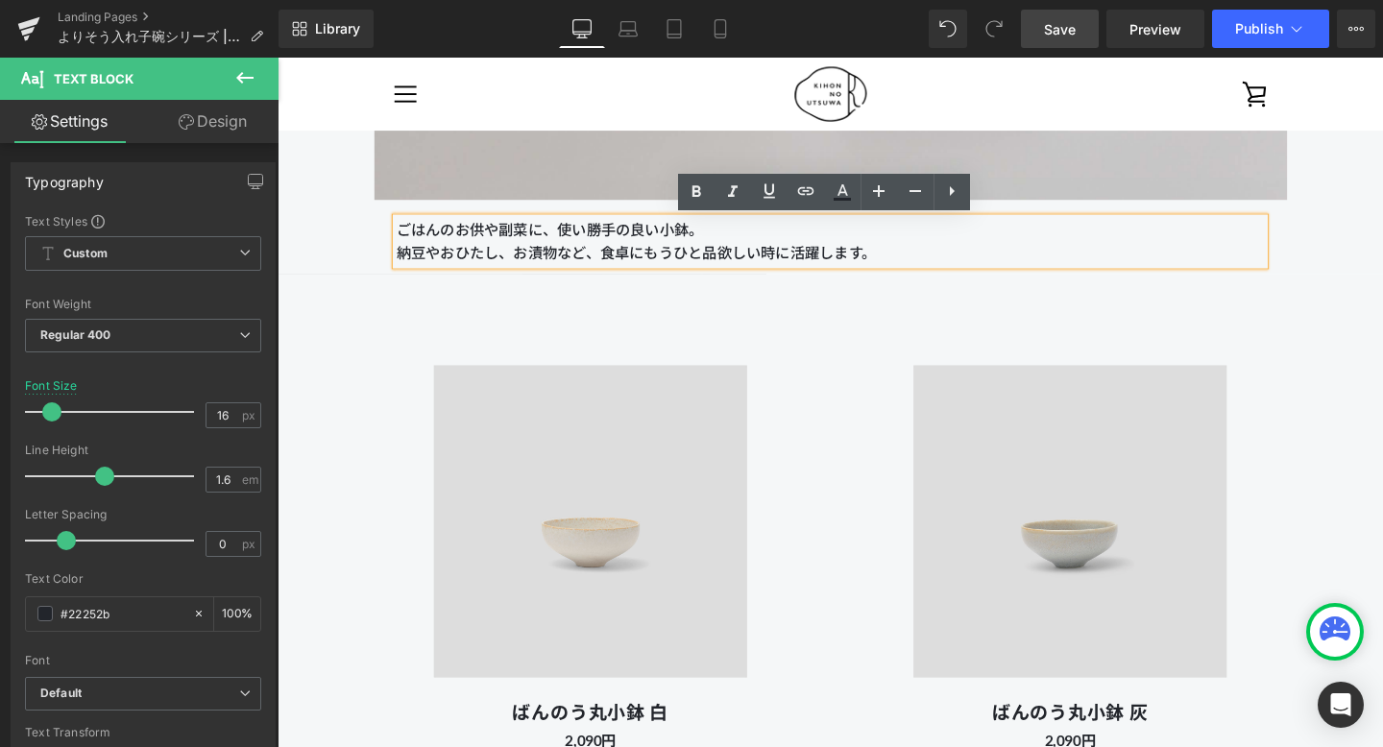
scroll to position [13504, 0]
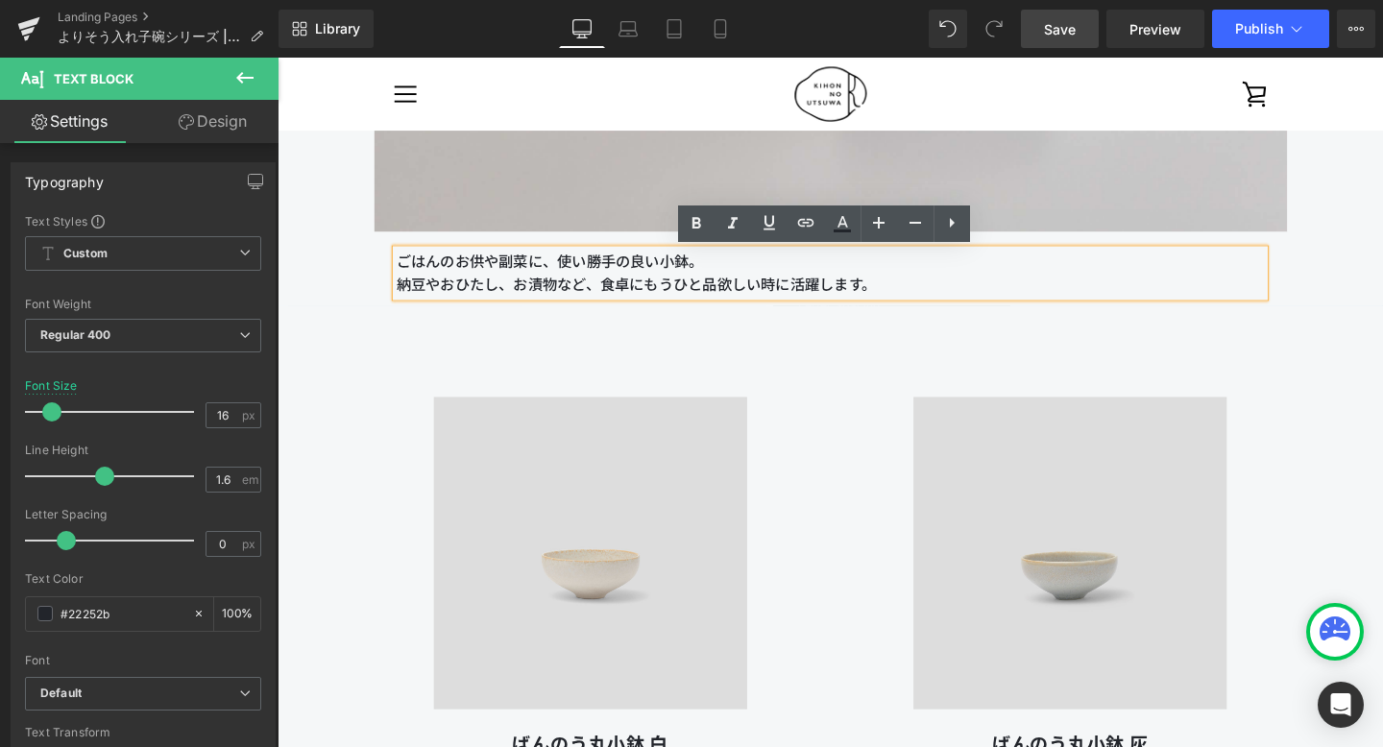
click at [666, 300] on p "納豆やおひたし、お漬物など、食卓にもうひと品欲しい時に活躍します。" at bounding box center [859, 296] width 913 height 25
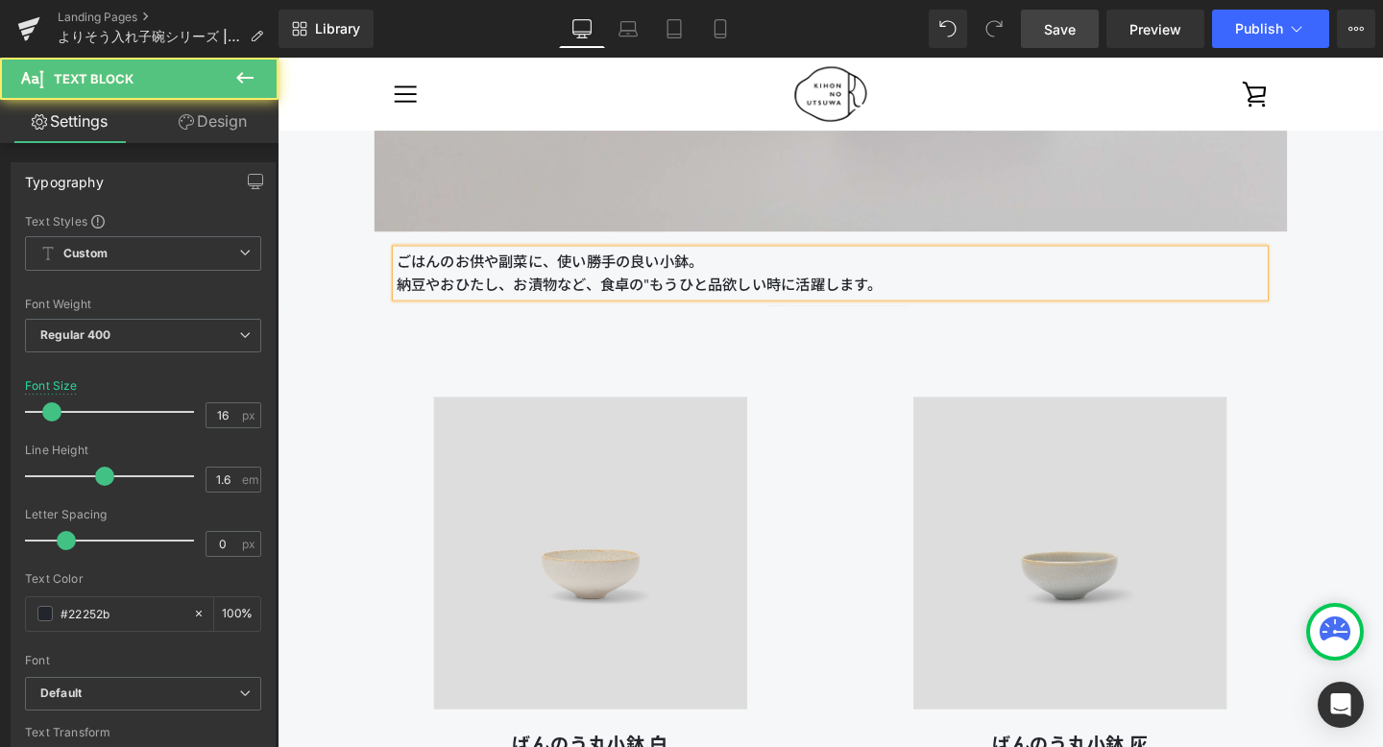
click at [753, 301] on p "納豆やおひたし、お漬物など、食卓の"もうひと品欲しい時に活躍します。" at bounding box center [859, 296] width 913 height 25
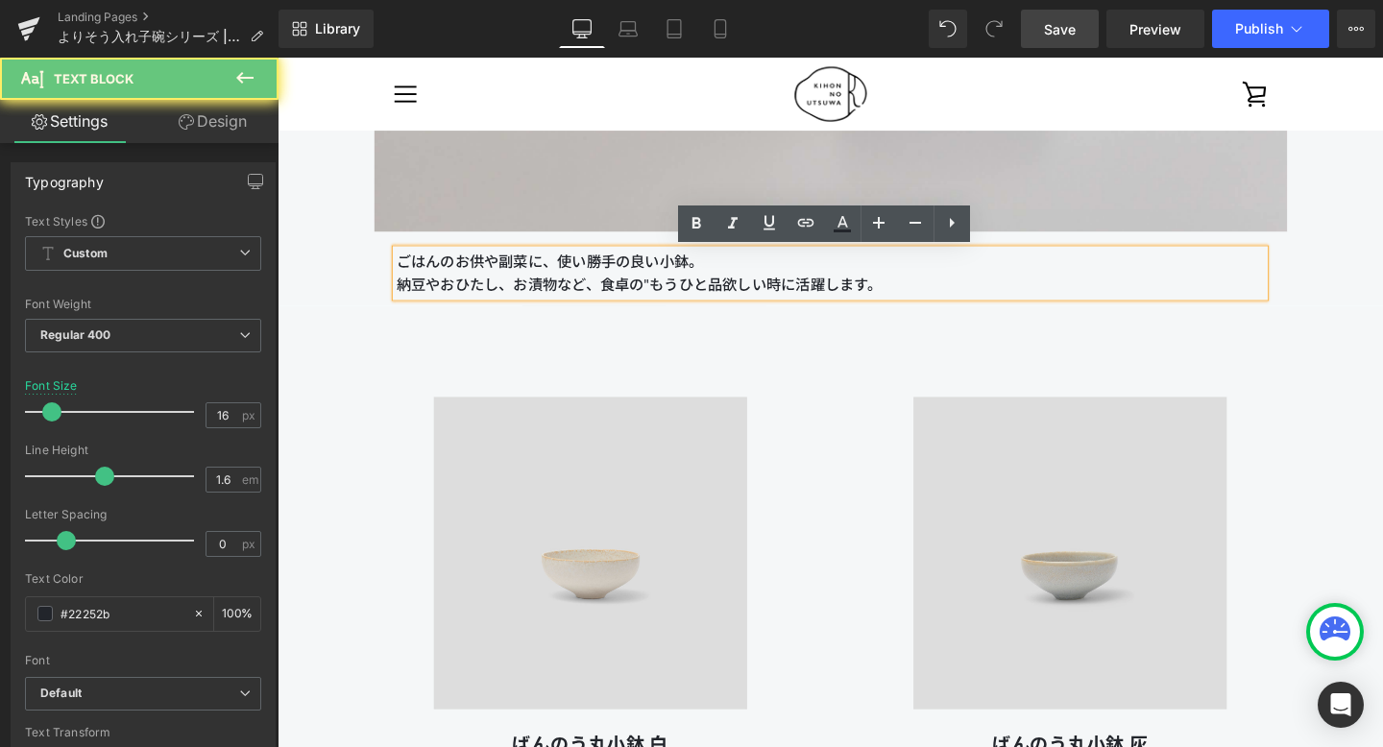
click at [746, 301] on p "納豆やおひたし、お漬物など、食卓の"もうひと品欲しい時に活躍します。" at bounding box center [859, 296] width 913 height 25
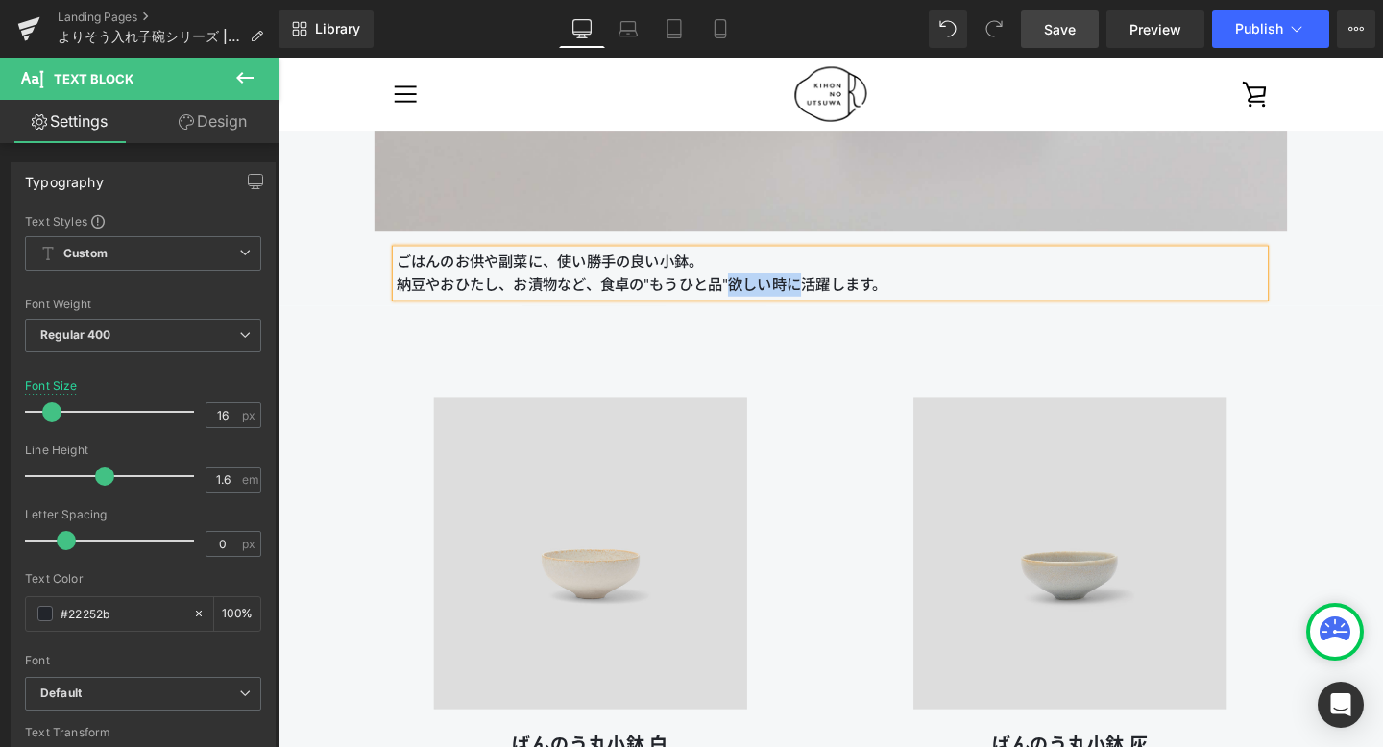
drag, startPoint x: 756, startPoint y: 292, endPoint x: 824, endPoint y: 294, distance: 68.2
click at [824, 294] on p "納豆やおひたし、お漬物など、食卓の"もうひと品"欲しい時に活躍します。" at bounding box center [859, 296] width 913 height 25
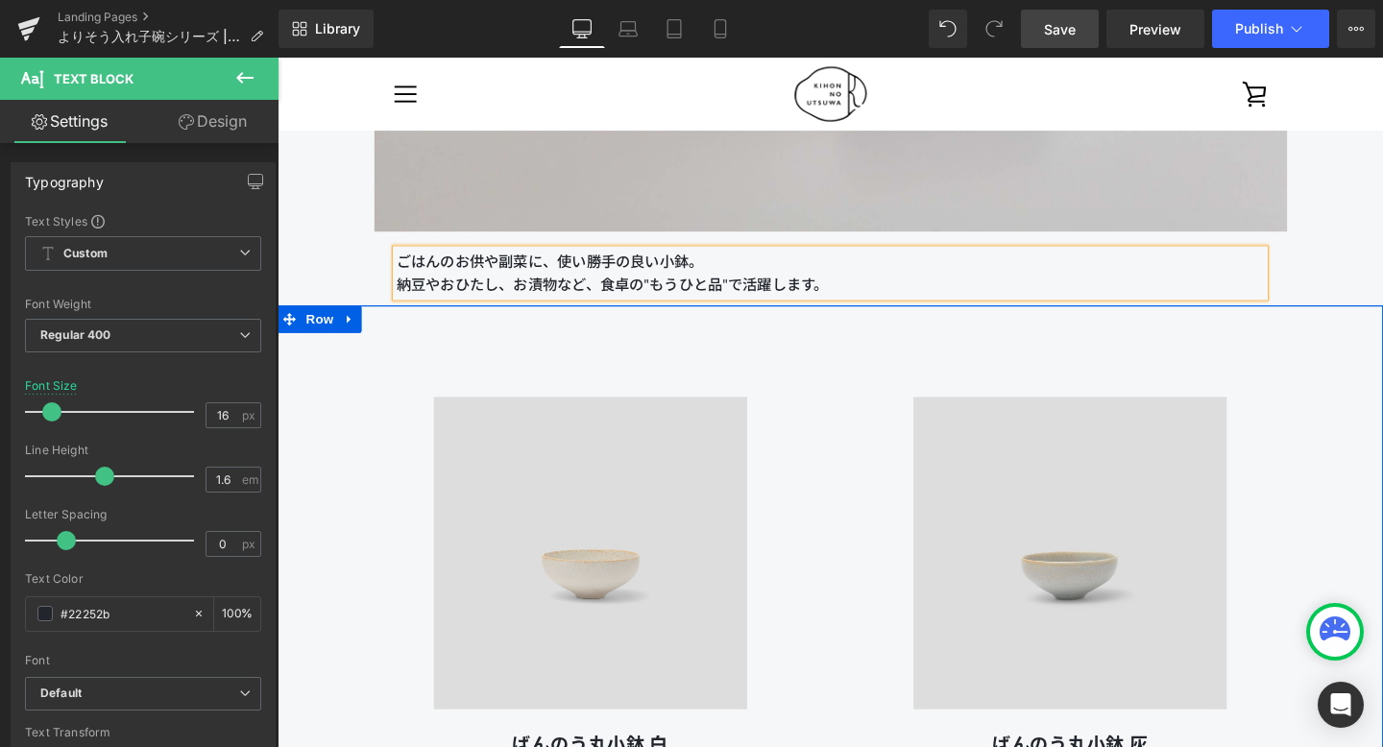
click at [890, 368] on div "Image ばんのう丸小鉢 灰 Heading 2,090円 Text Block 詳細を見る Button" at bounding box center [1111, 619] width 504 height 543
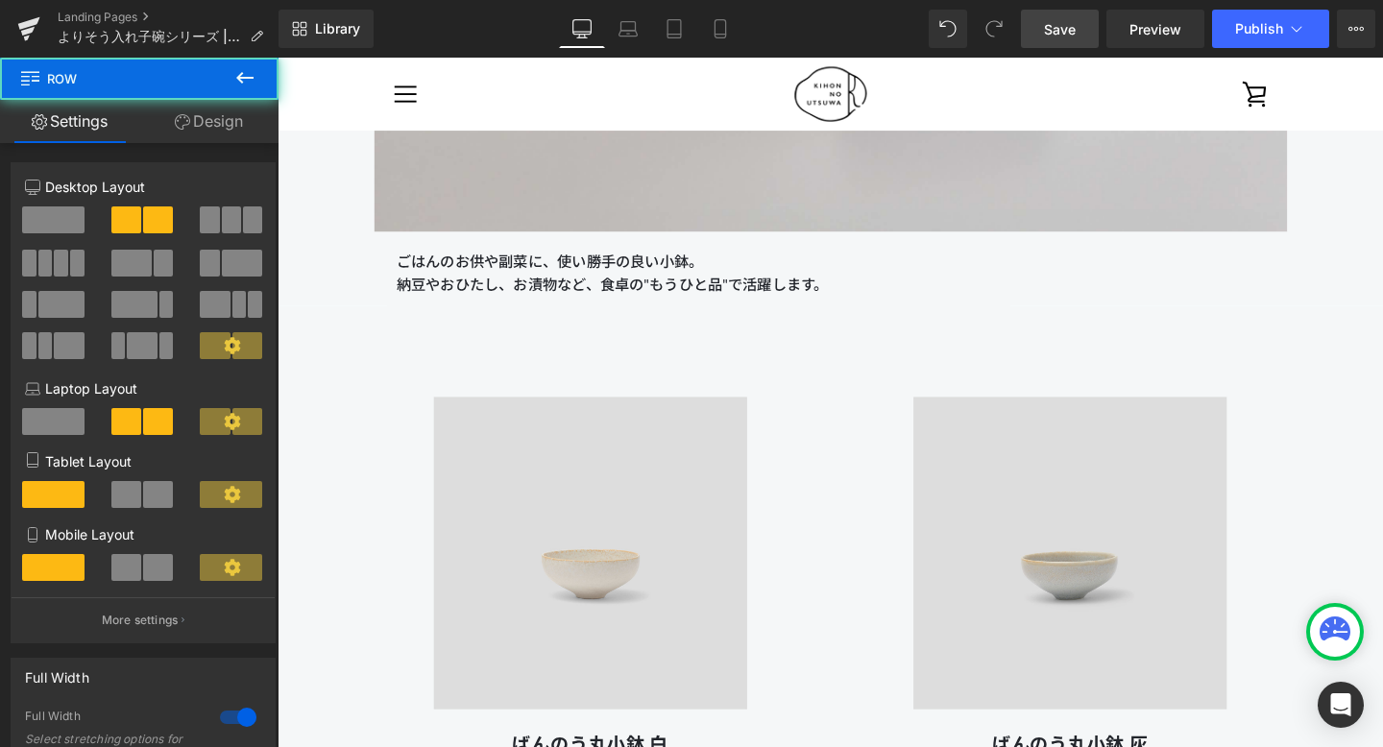
click at [1060, 27] on span "Save" at bounding box center [1060, 29] width 32 height 20
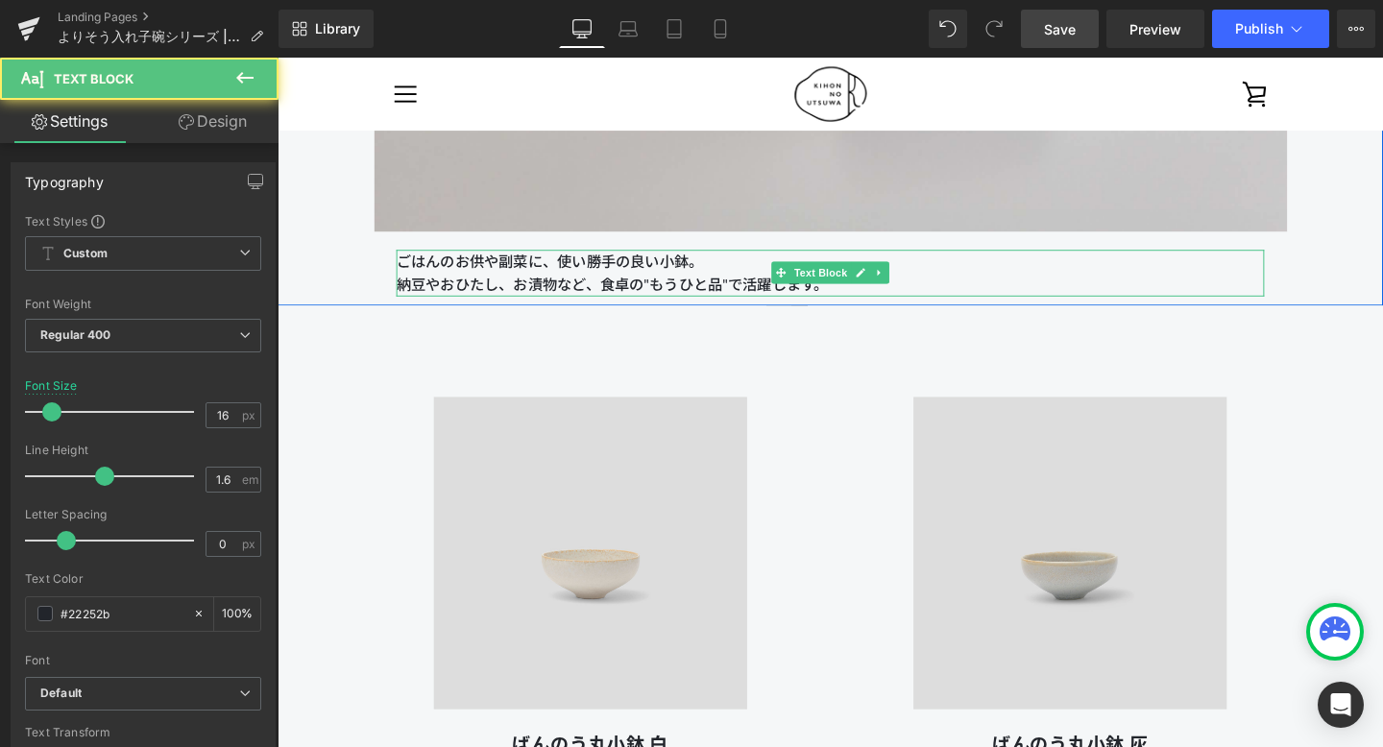
click at [758, 286] on p "納豆やおひたし、お漬物など、食卓の"もうひと品"で活躍します。" at bounding box center [859, 296] width 913 height 25
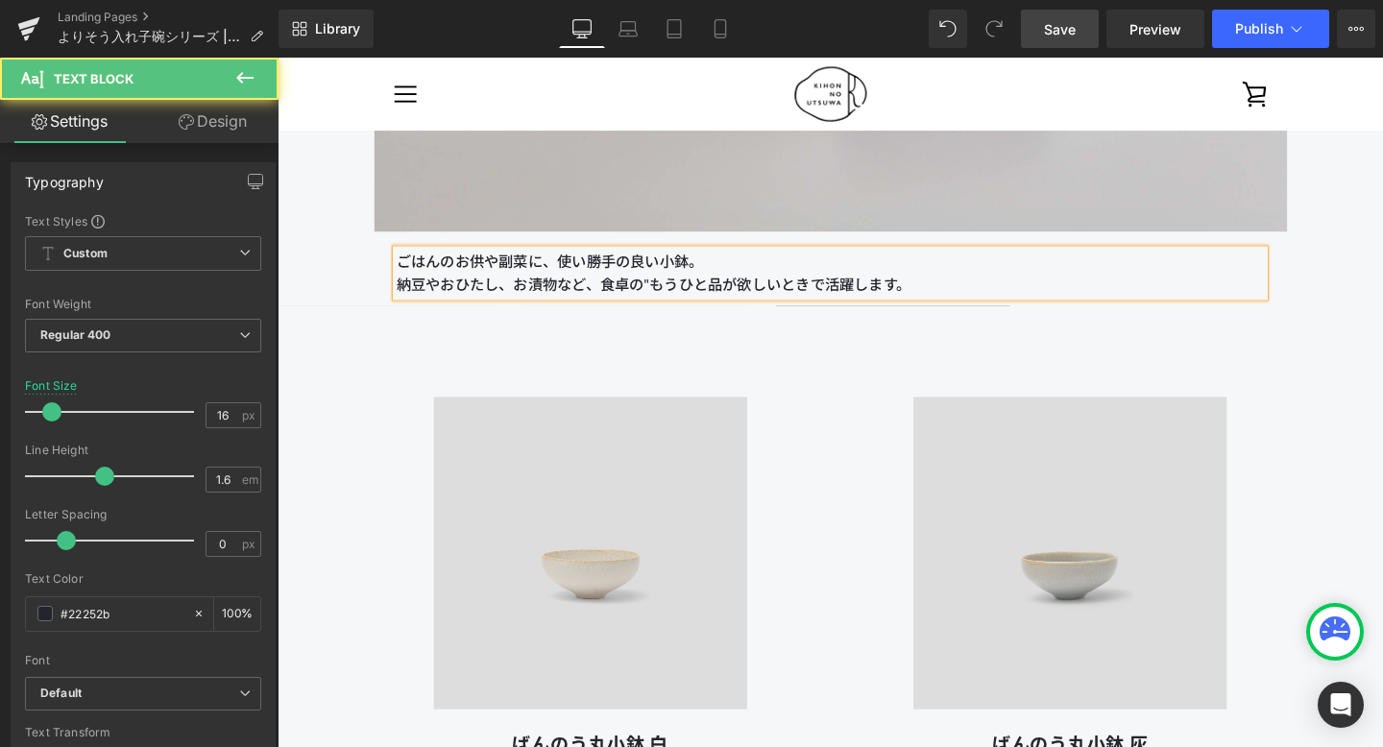
click at [852, 309] on div "ごはんのお供や副菜に、使い勝手の良い小鉢。 納豆やおひたし、お漬物など、食卓の"もうひと品が欲しいときで活躍します。" at bounding box center [859, 284] width 913 height 49
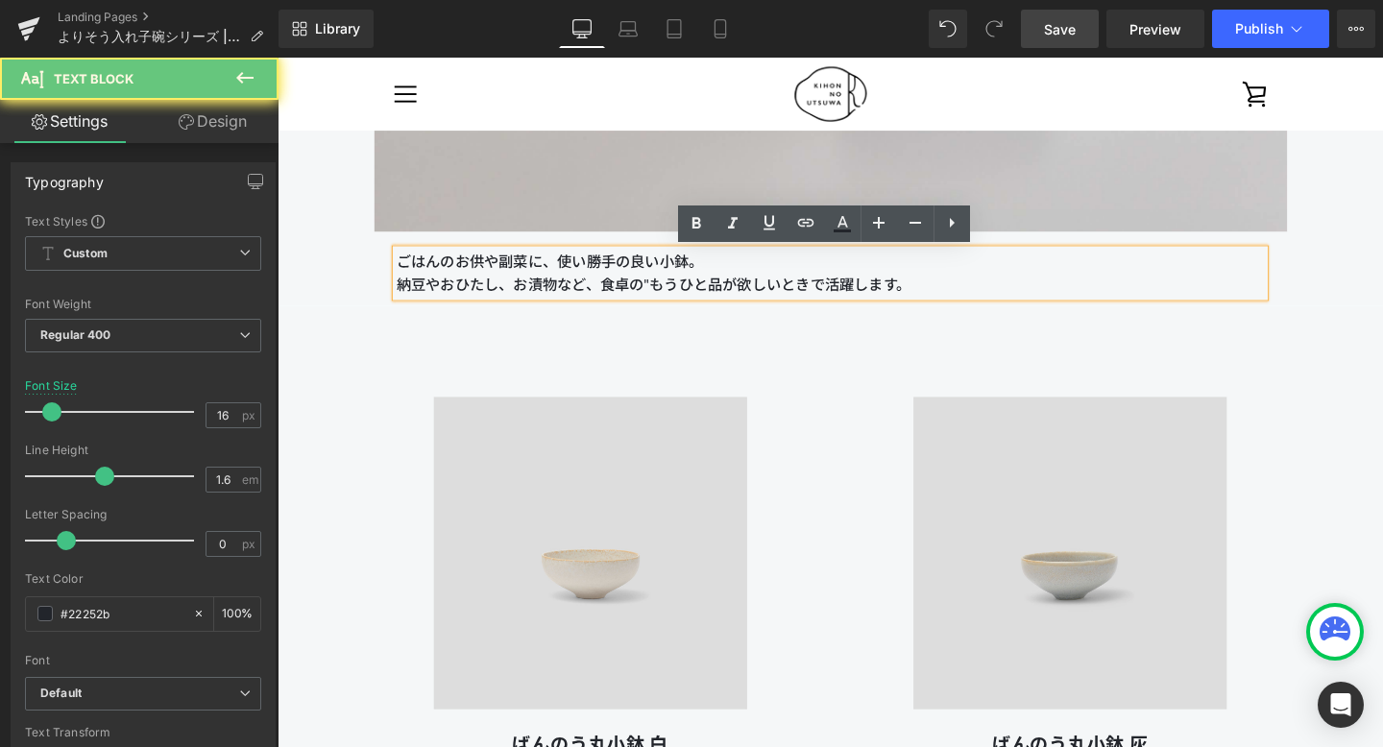
click at [852, 304] on p "納豆やおひたし、お漬物など、食卓の"もうひと品が欲しいときで活躍します。" at bounding box center [859, 296] width 913 height 25
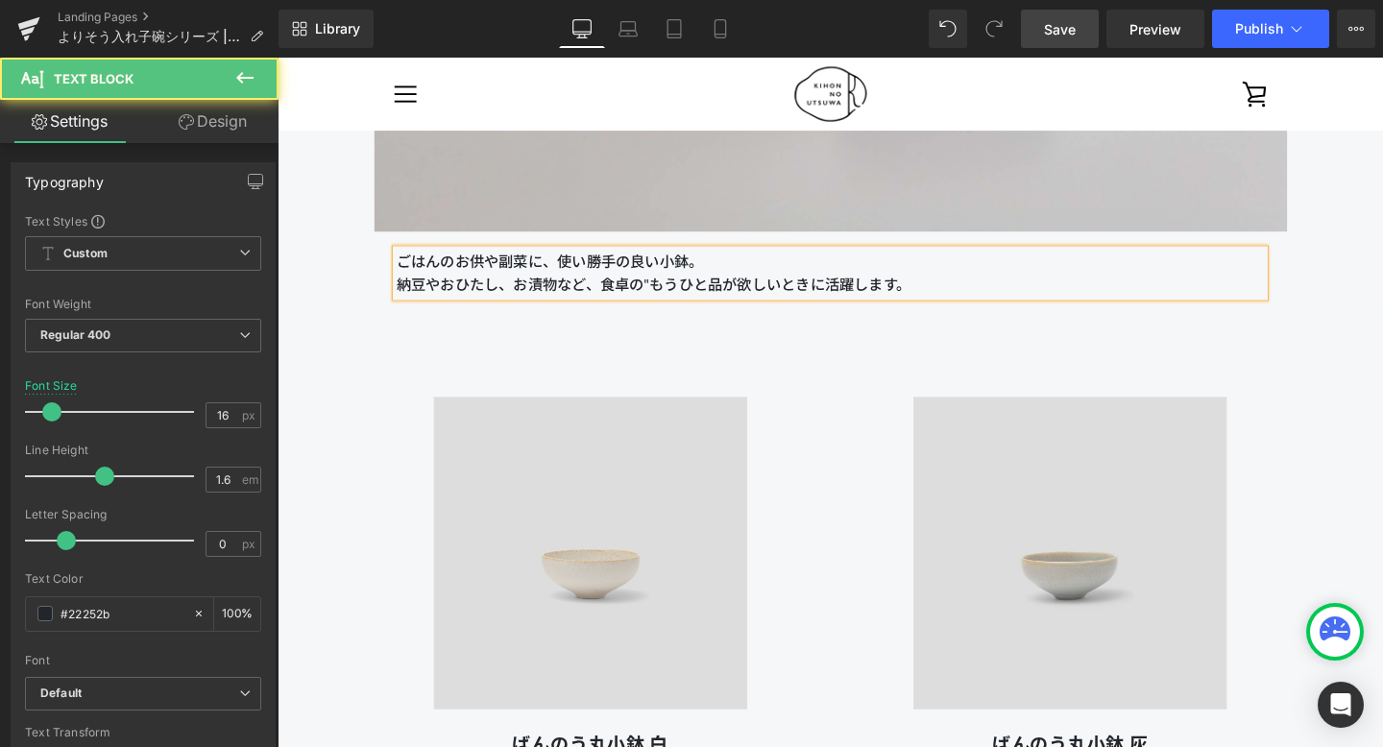
click at [670, 297] on p "納豆やおひたし、お漬物など、食卓の"もうひと品が欲しいときに活躍します。" at bounding box center [859, 296] width 913 height 25
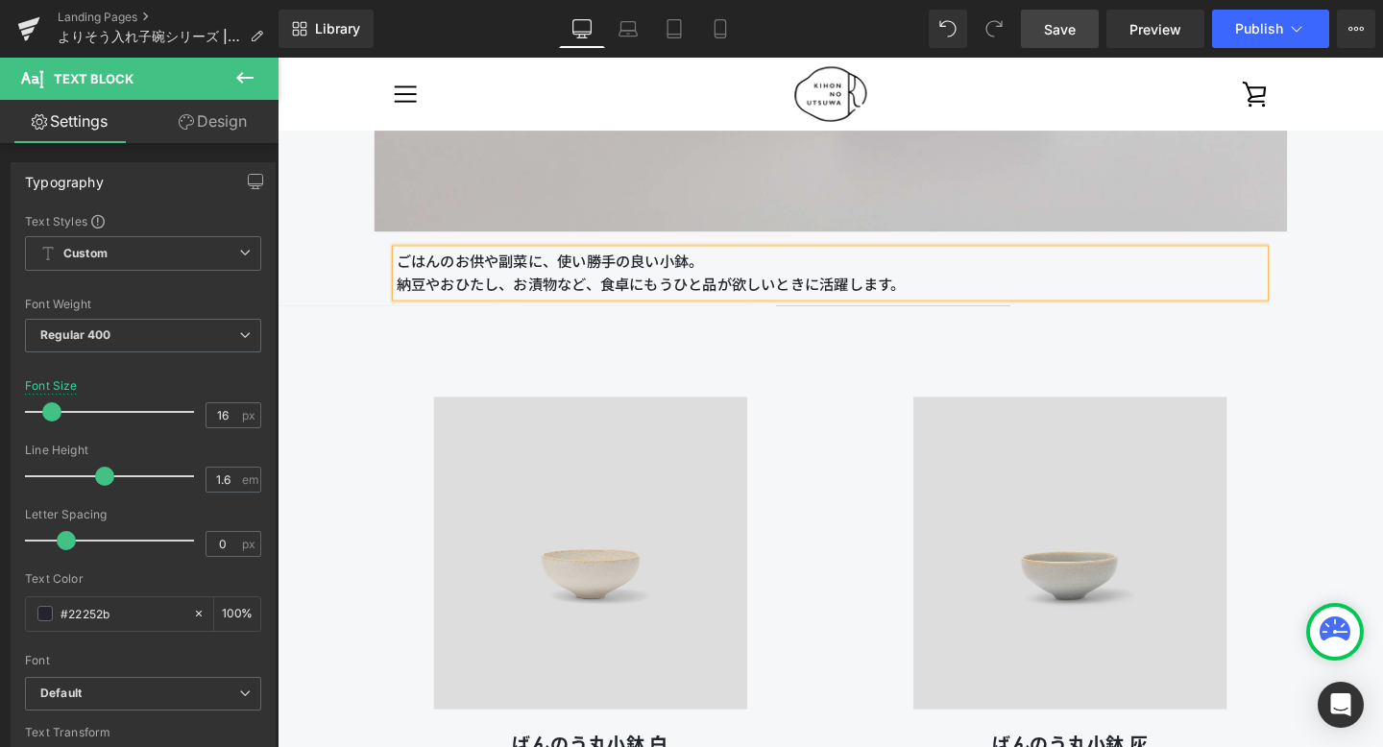
click at [760, 301] on p "納豆やおひたし、お漬物など、食卓にもうひと品が欲しいときに活躍します。" at bounding box center [859, 296] width 913 height 25
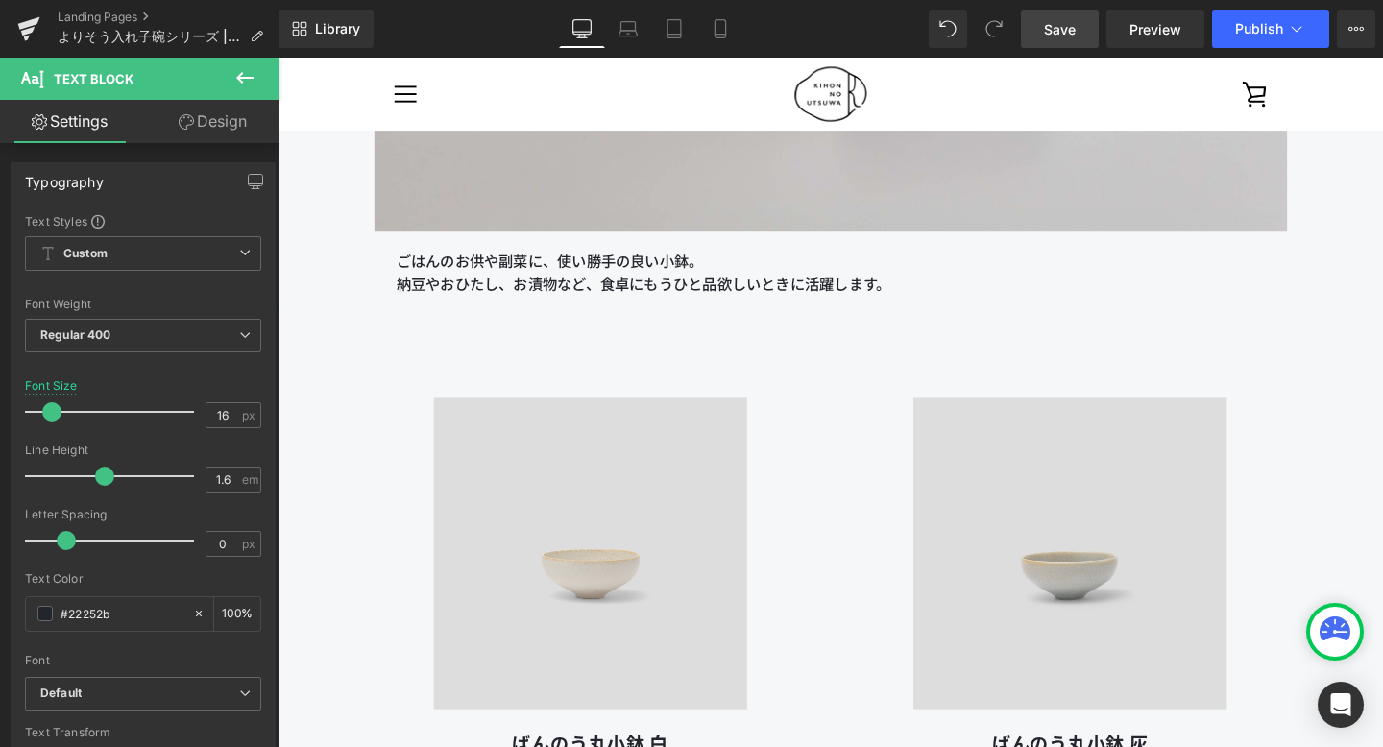
click at [1037, 21] on link "Save" at bounding box center [1060, 29] width 78 height 38
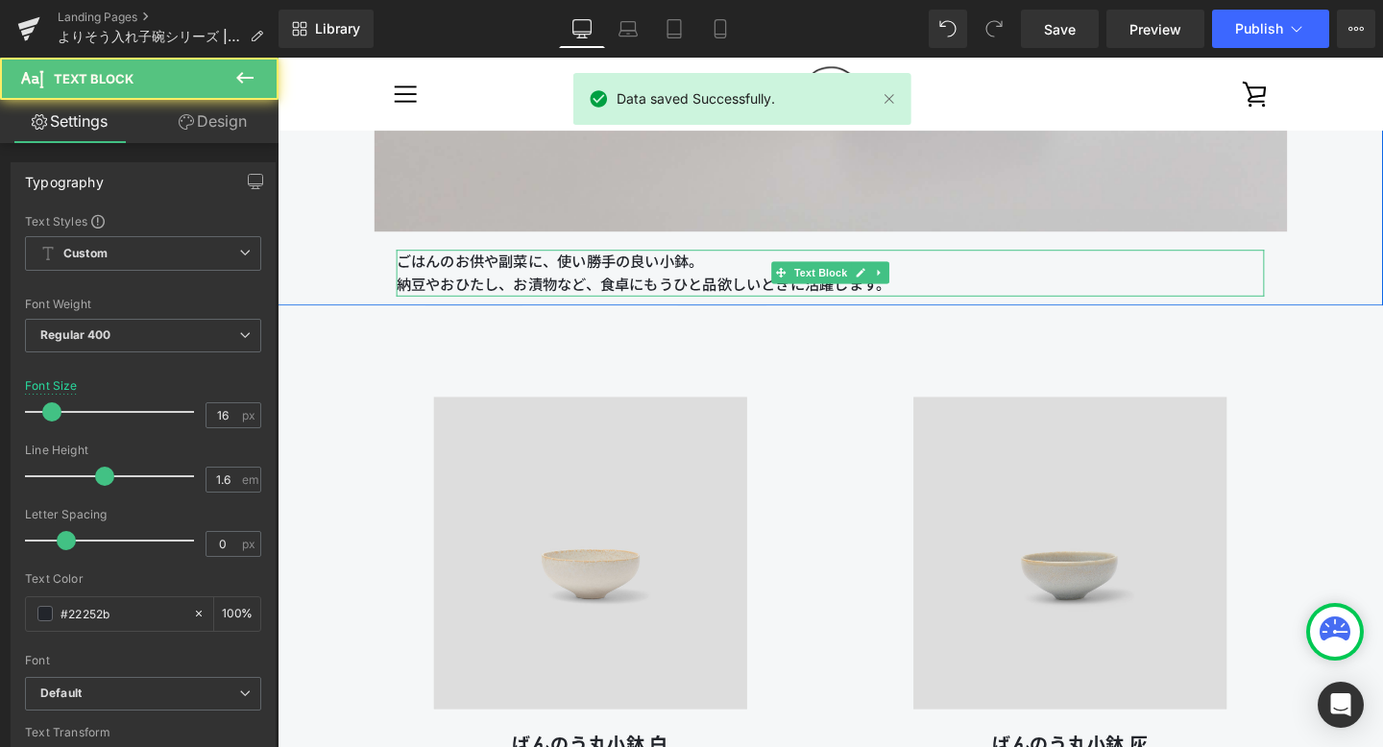
click at [712, 297] on p "納豆やおひたし、お漬物など、食卓にもうひと品欲しいときに活躍します。" at bounding box center [859, 296] width 913 height 25
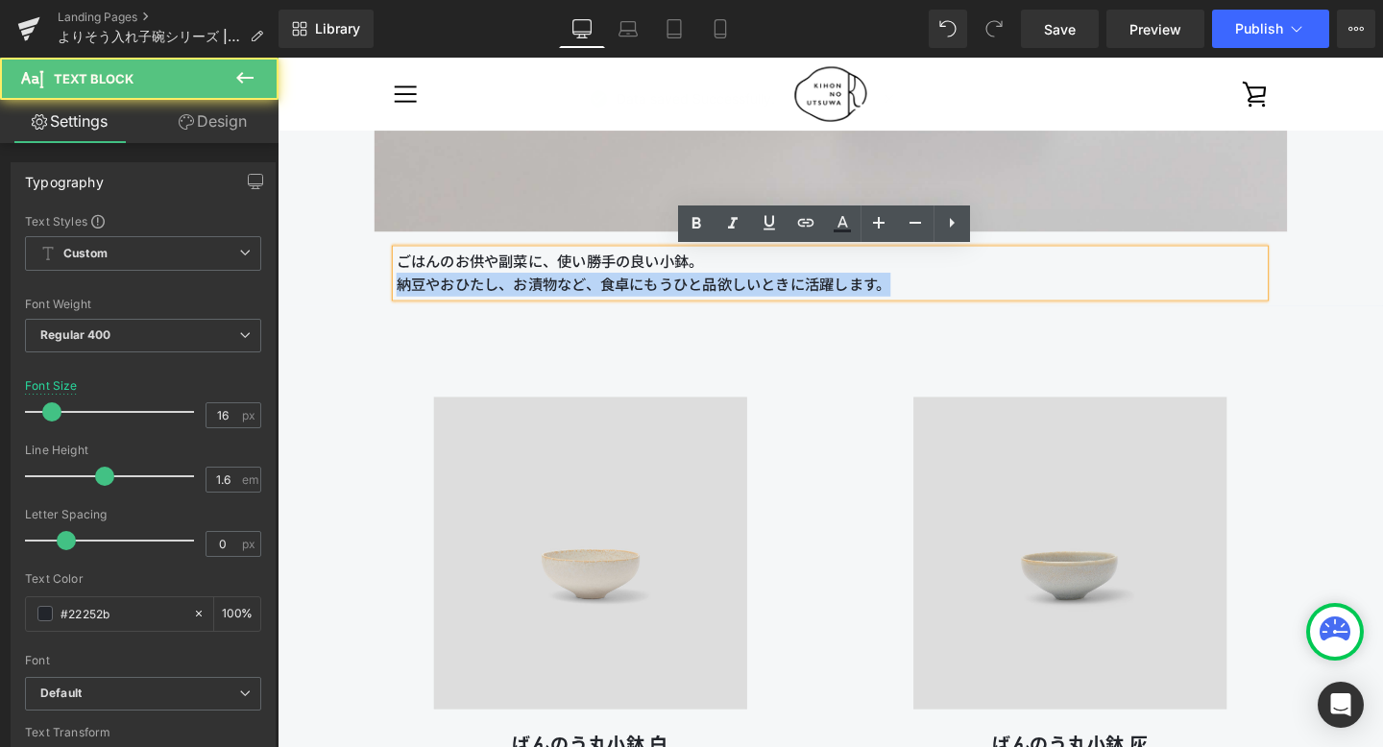
drag, startPoint x: 970, startPoint y: 303, endPoint x: 382, endPoint y: 305, distance: 587.9
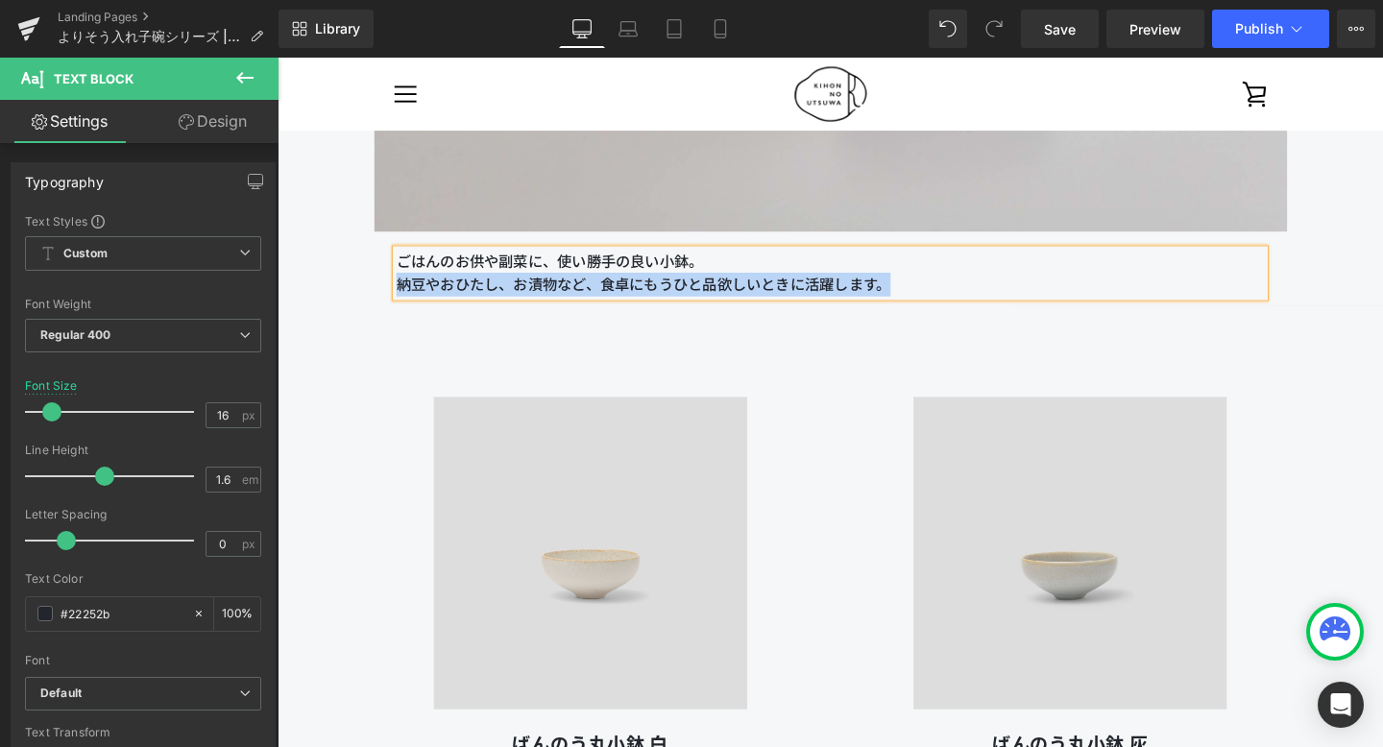
click at [471, 367] on div "Image ばんのう丸小鉢 白 Heading 2,090円 Text Block 詳細を見る Button" at bounding box center [606, 619] width 504 height 543
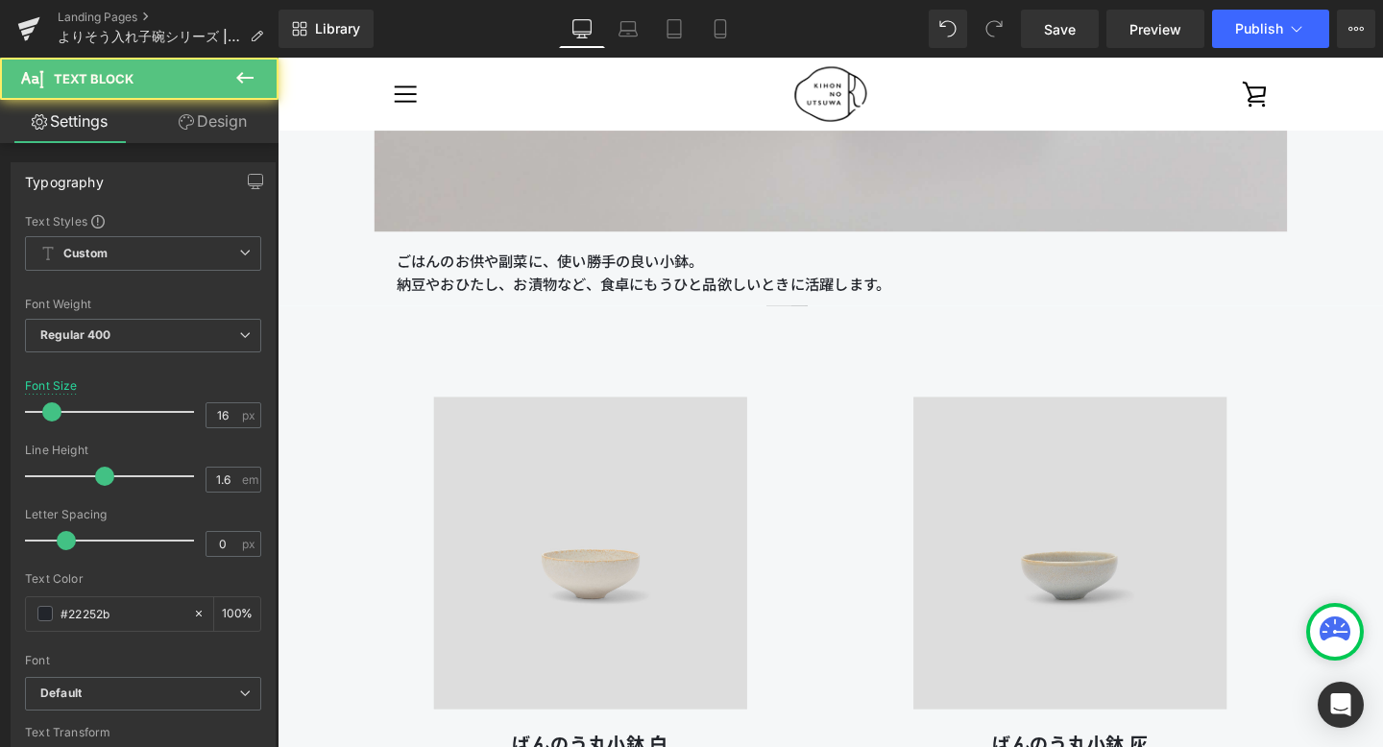
click at [691, 304] on p "納豆やおひたし、お漬物など、食卓にもうひと品欲しいときに活躍します。" at bounding box center [859, 296] width 913 height 25
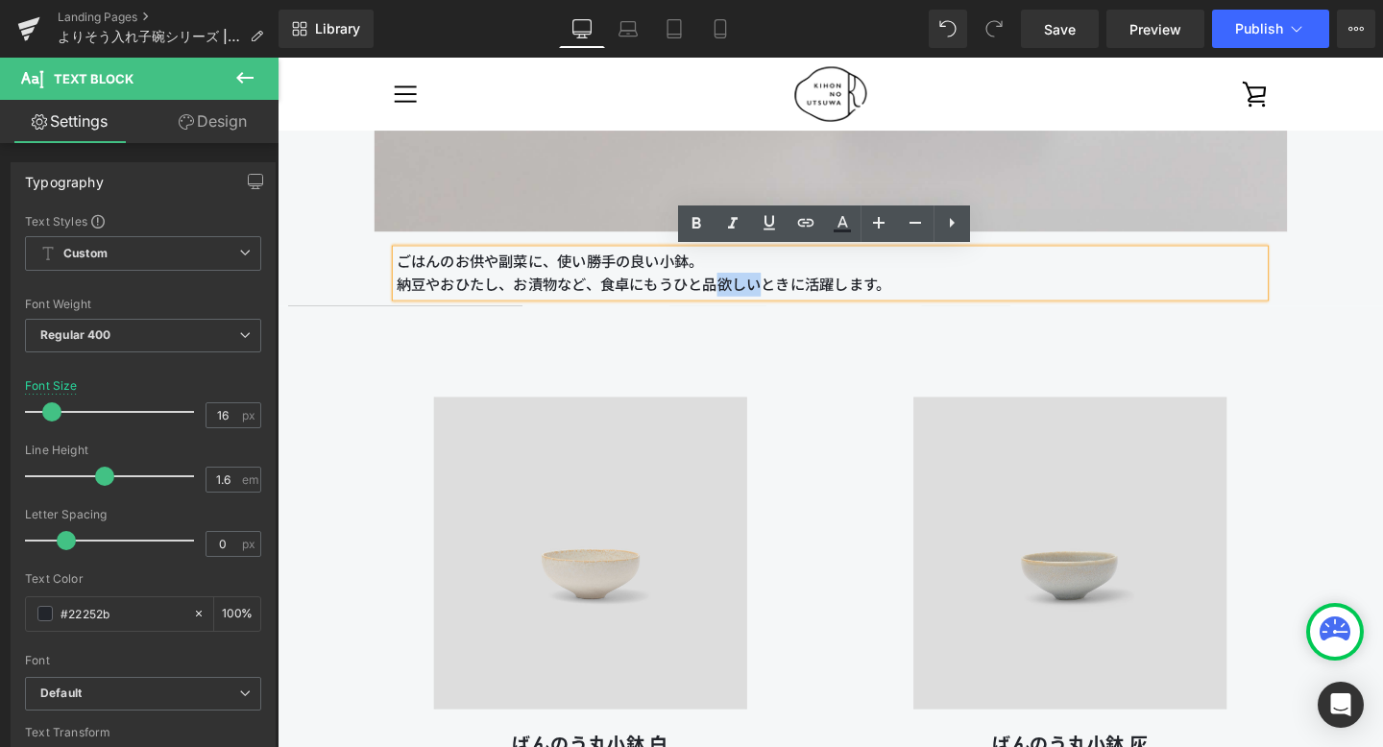
drag, startPoint x: 738, startPoint y: 297, endPoint x: 780, endPoint y: 292, distance: 42.5
click at [780, 292] on p "納豆やおひたし、お漬物など、食卓にもうひと品欲しいときに活躍します。" at bounding box center [859, 296] width 913 height 25
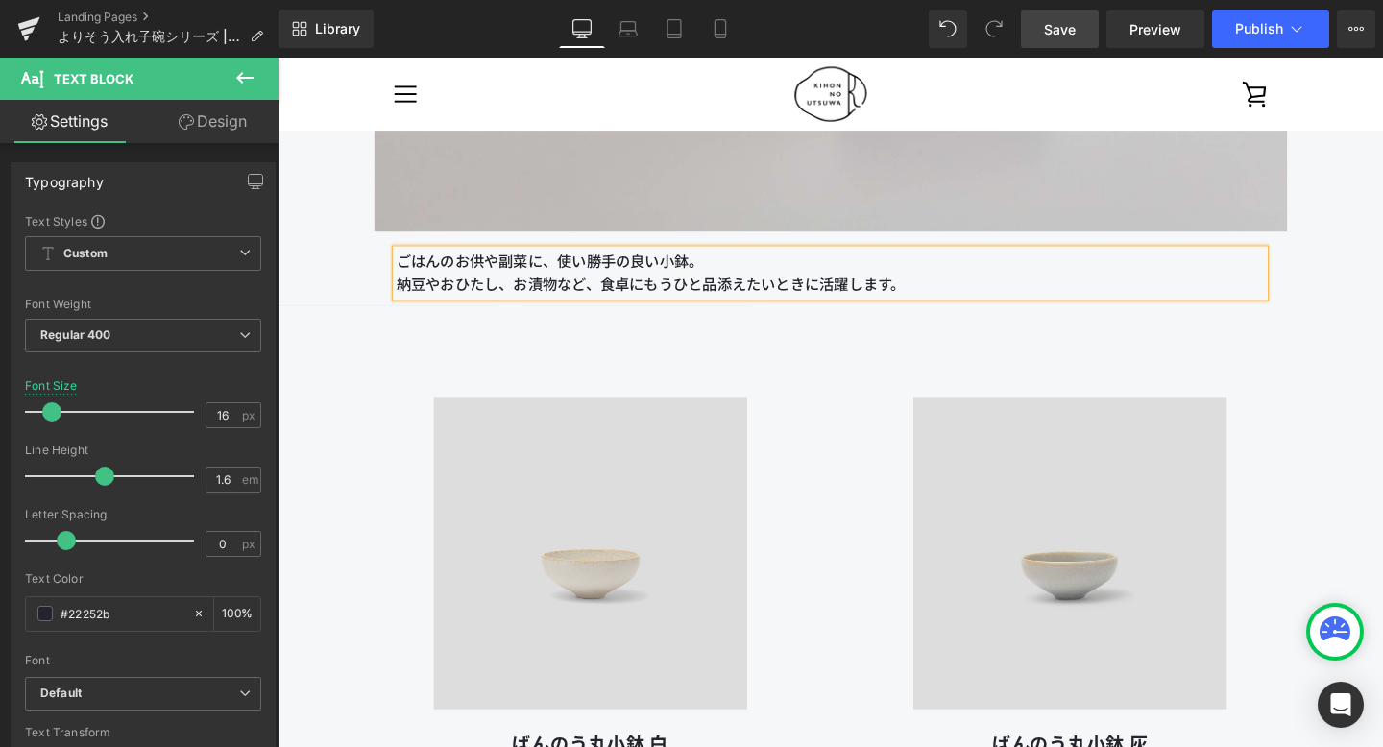
click at [1064, 24] on span "Save" at bounding box center [1060, 29] width 32 height 20
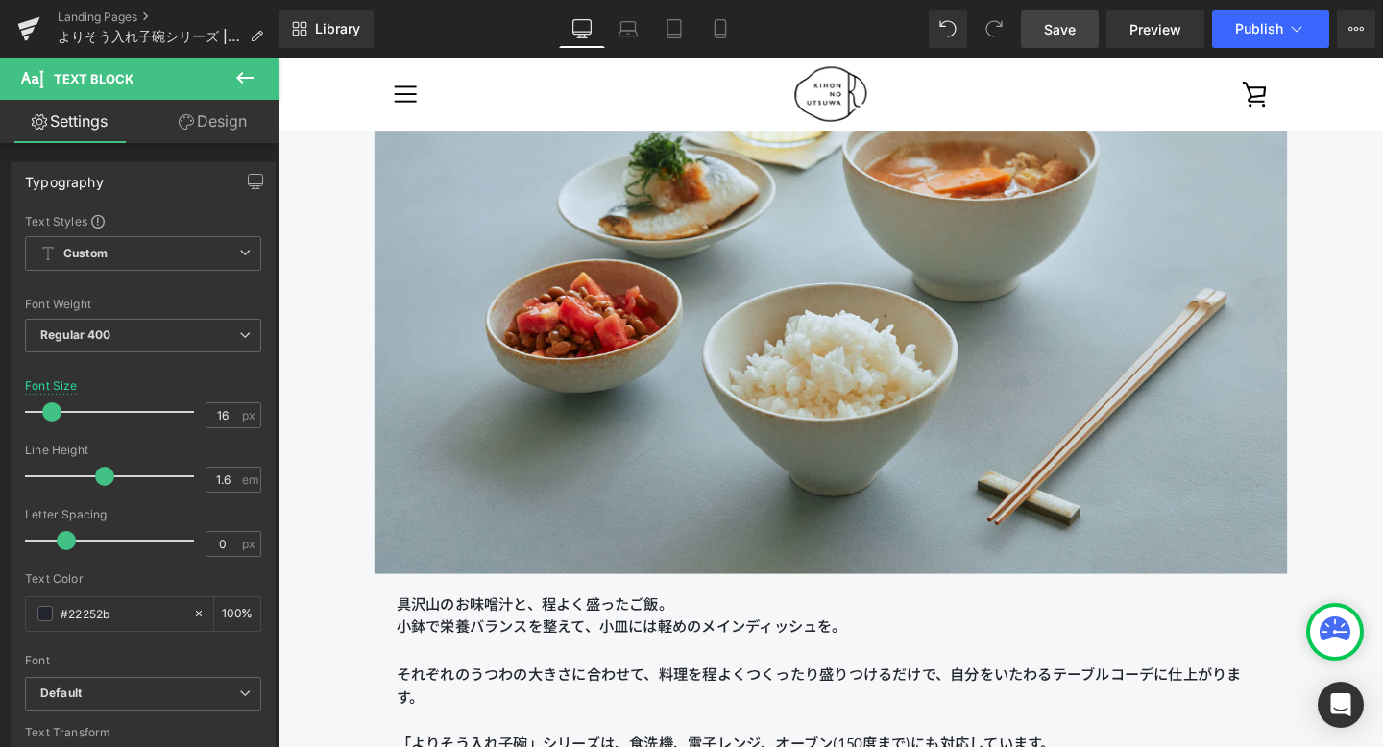
scroll to position [4195, 0]
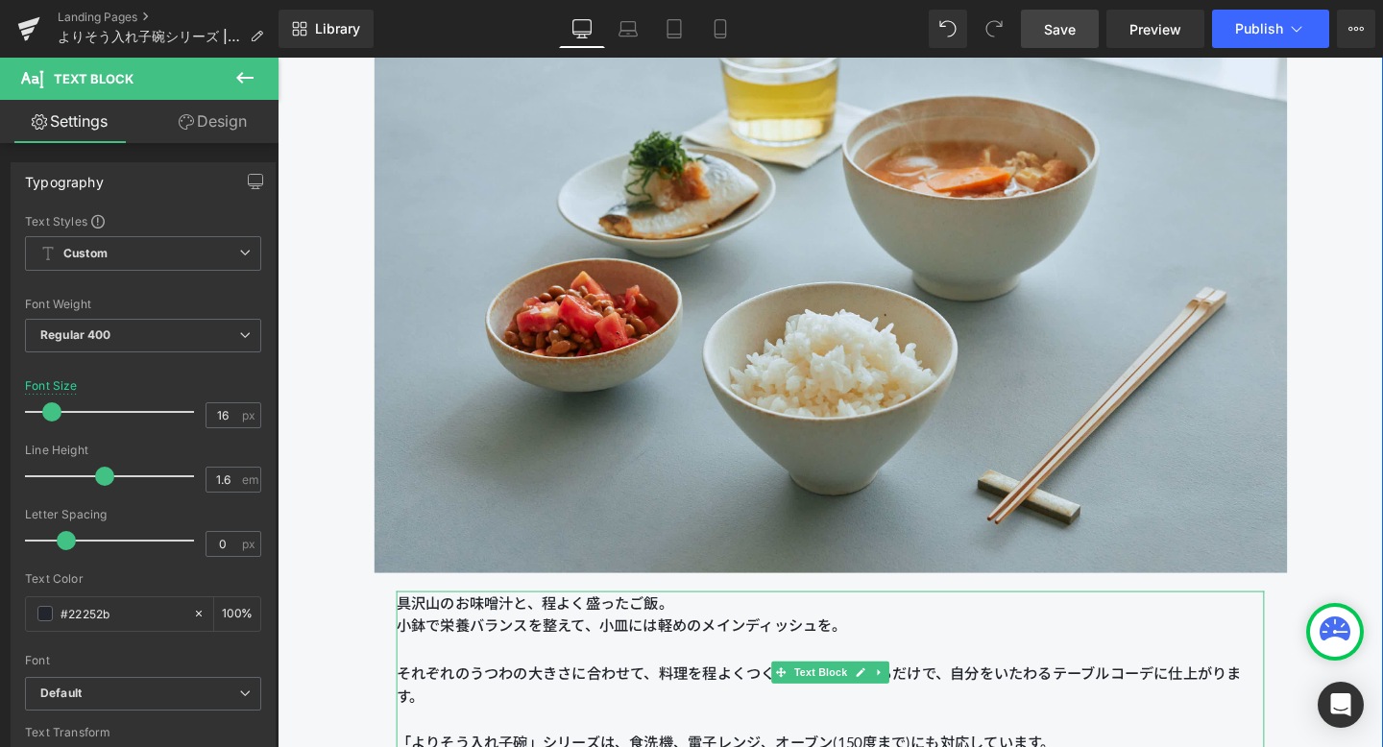
click at [717, 653] on p "小鉢で栄養バランスを整えて、小皿には軽めのメインディッシュを。" at bounding box center [859, 667] width 913 height 49
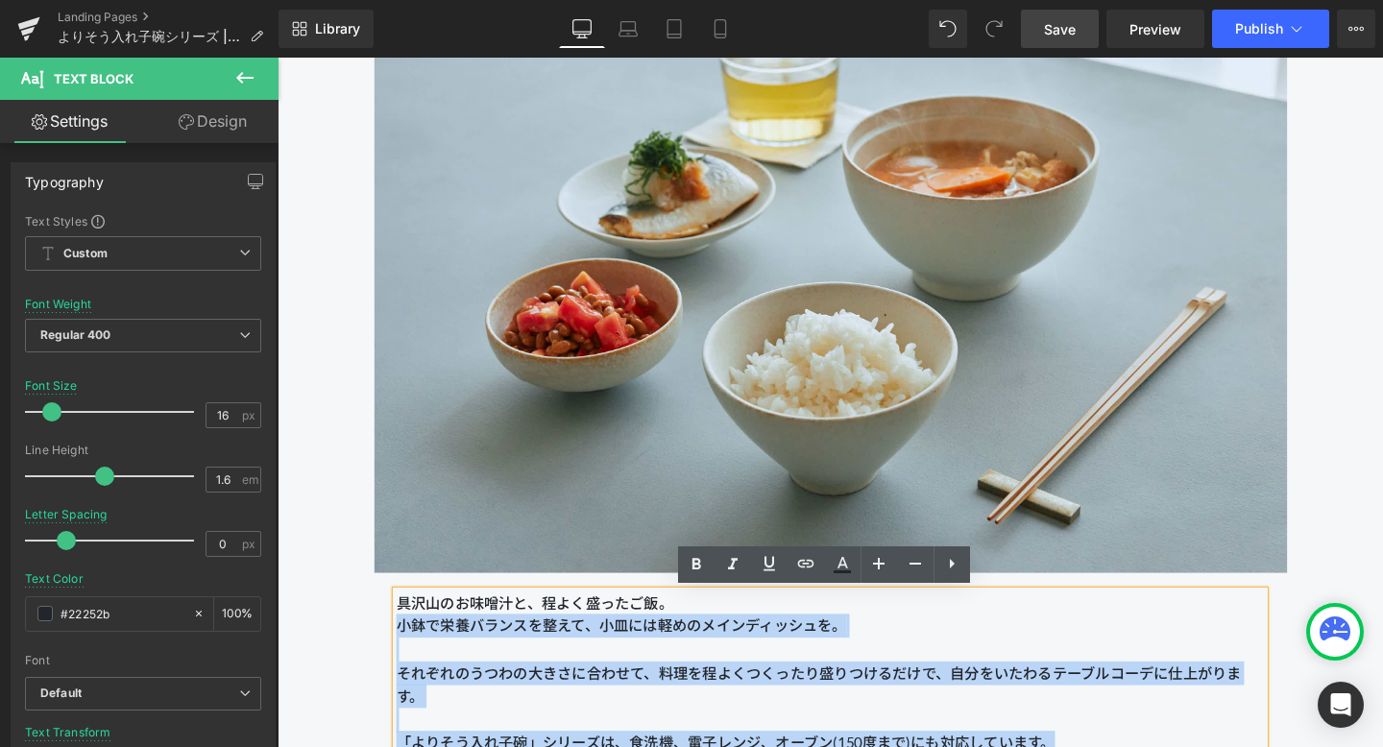
drag, startPoint x: 890, startPoint y: 657, endPoint x: 401, endPoint y: 619, distance: 491.4
click at [403, 619] on div "具沢山のお味噌汁と、程よく盛ったご飯。 小鉢で栄養バランスを整えて、小皿には軽めのメインディッシュを。 それぞれのうつわの大きさに合わせて、料理を程よくつくっ…" at bounding box center [859, 705] width 913 height 172
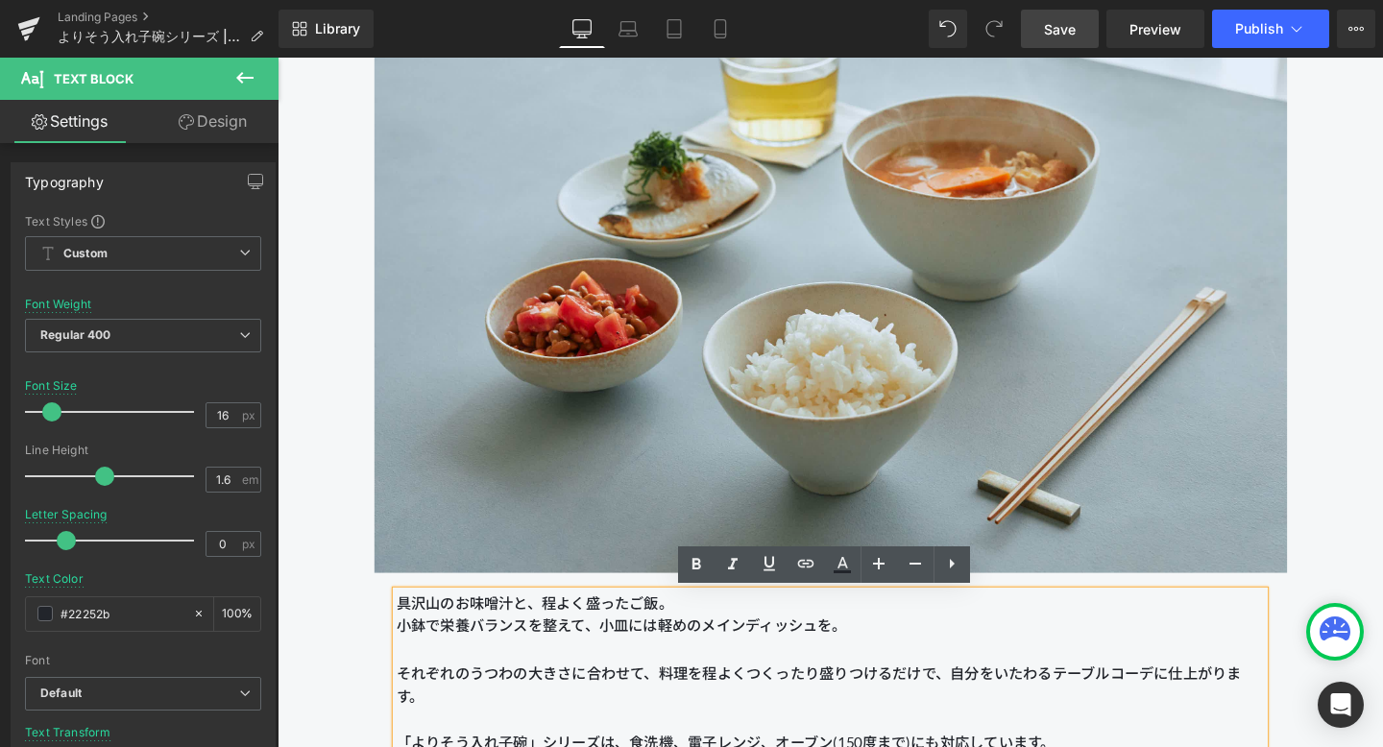
click at [522, 663] on p "小鉢で栄養バランスを整えて、小皿には軽めのメインディッシュを。" at bounding box center [859, 667] width 913 height 49
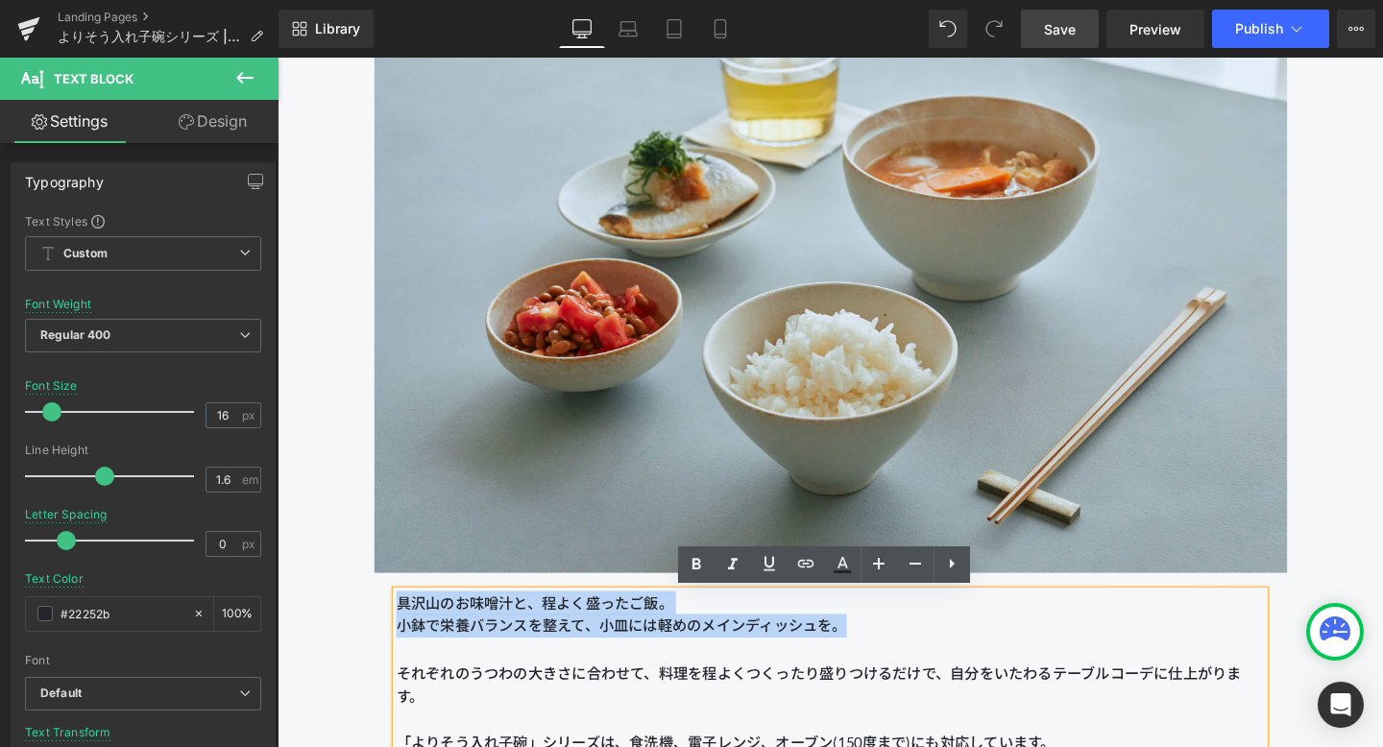
drag, startPoint x: 882, startPoint y: 661, endPoint x: 403, endPoint y: 624, distance: 480.7
click at [403, 624] on div "具沢山のお味噌汁と、程よく盛ったご飯。 小鉢で栄養バランスを整えて、小皿には軽めのメインディッシュを。 それぞれのうつわの大きさに合わせて、料理を程よくつくっ…" at bounding box center [859, 705] width 913 height 172
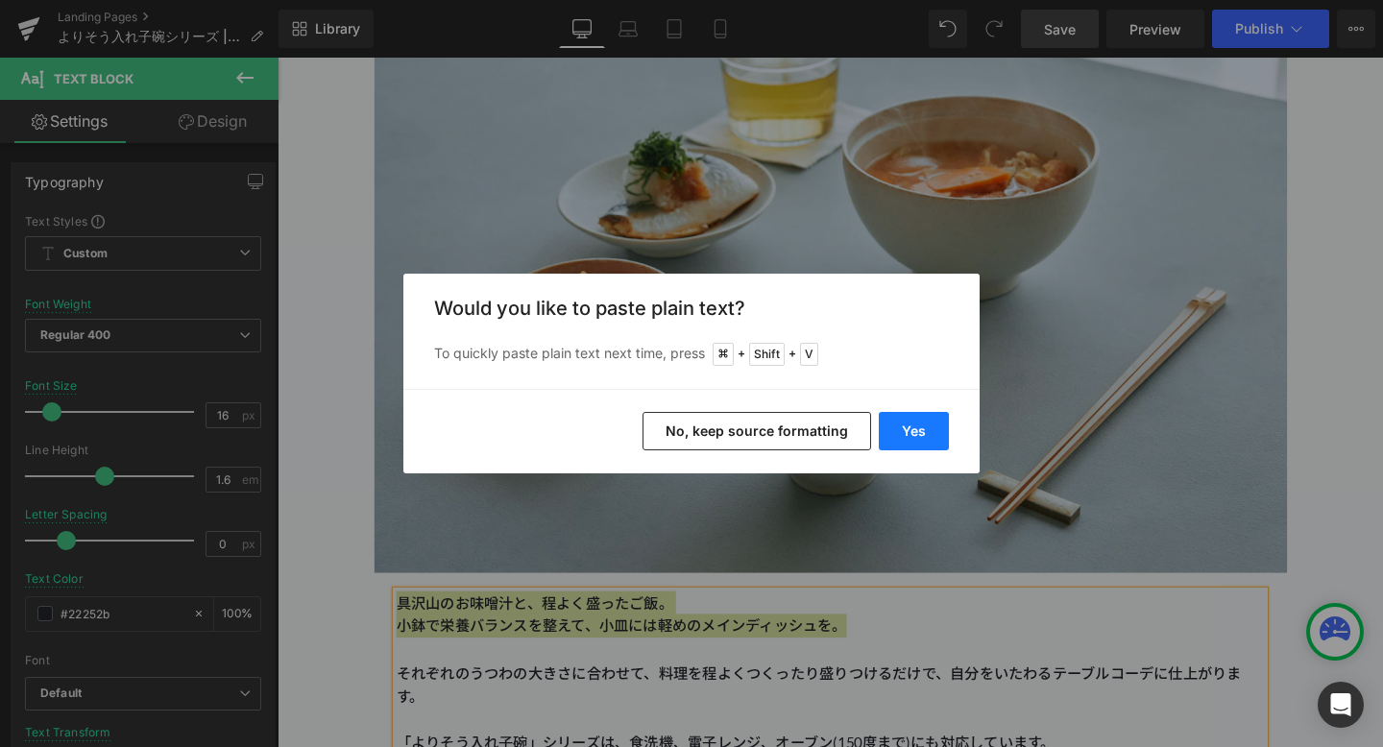
click at [919, 426] on button "Yes" at bounding box center [914, 431] width 70 height 38
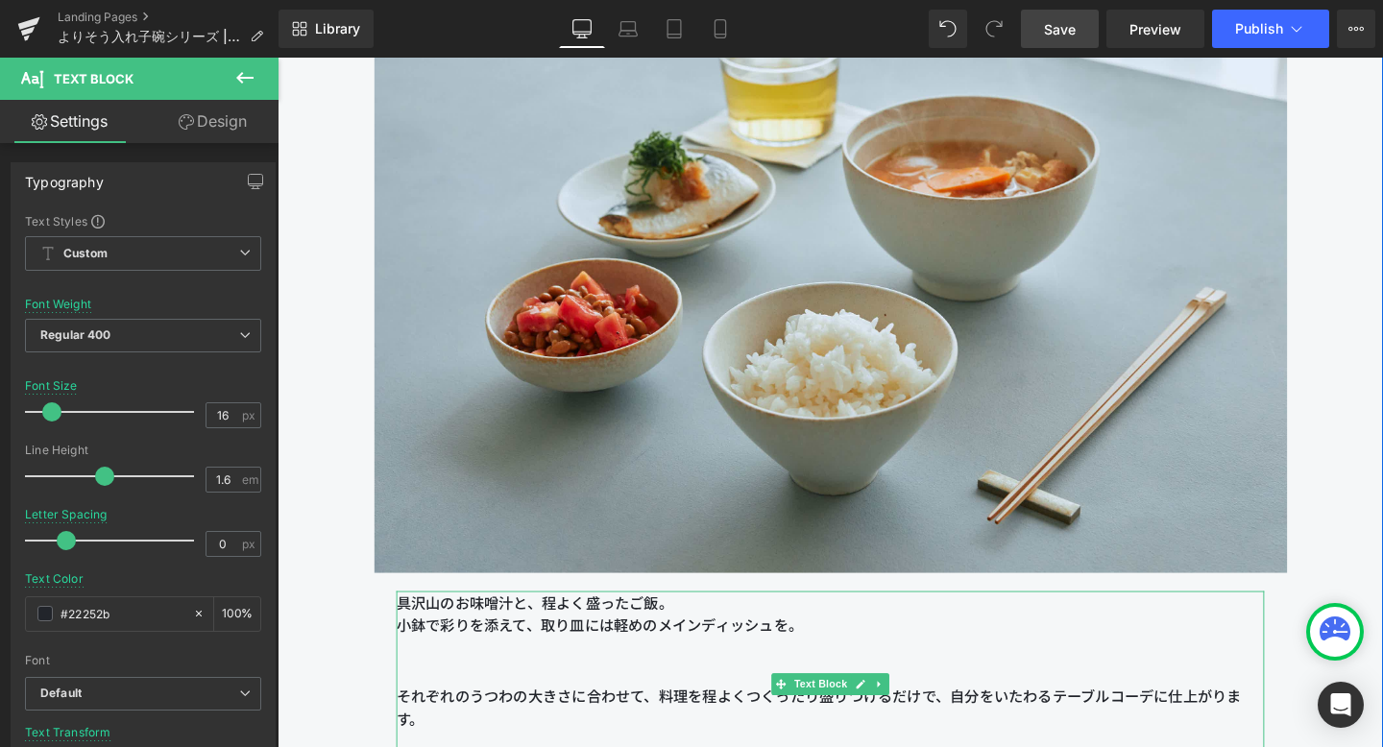
click at [752, 688] on p at bounding box center [859, 680] width 913 height 25
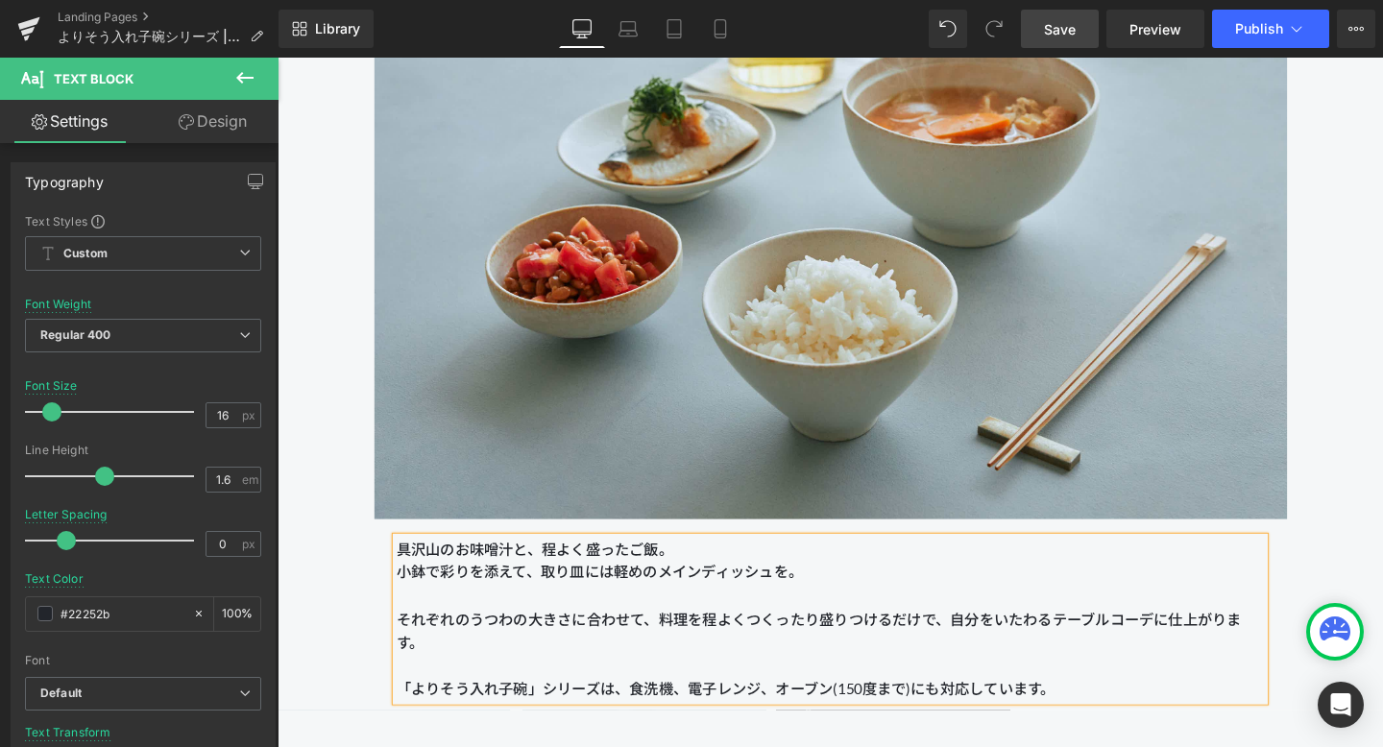
scroll to position [4254, 0]
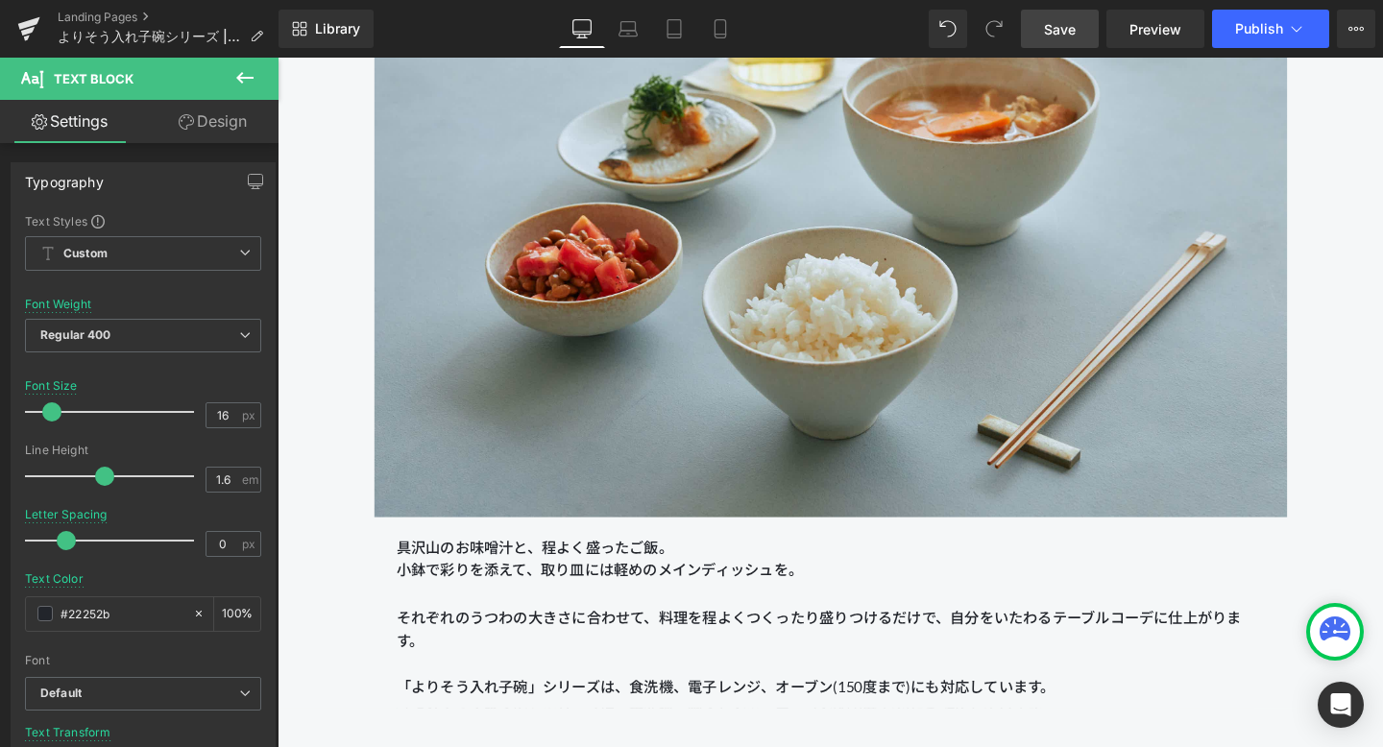
click at [1068, 31] on span "Save" at bounding box center [1060, 29] width 32 height 20
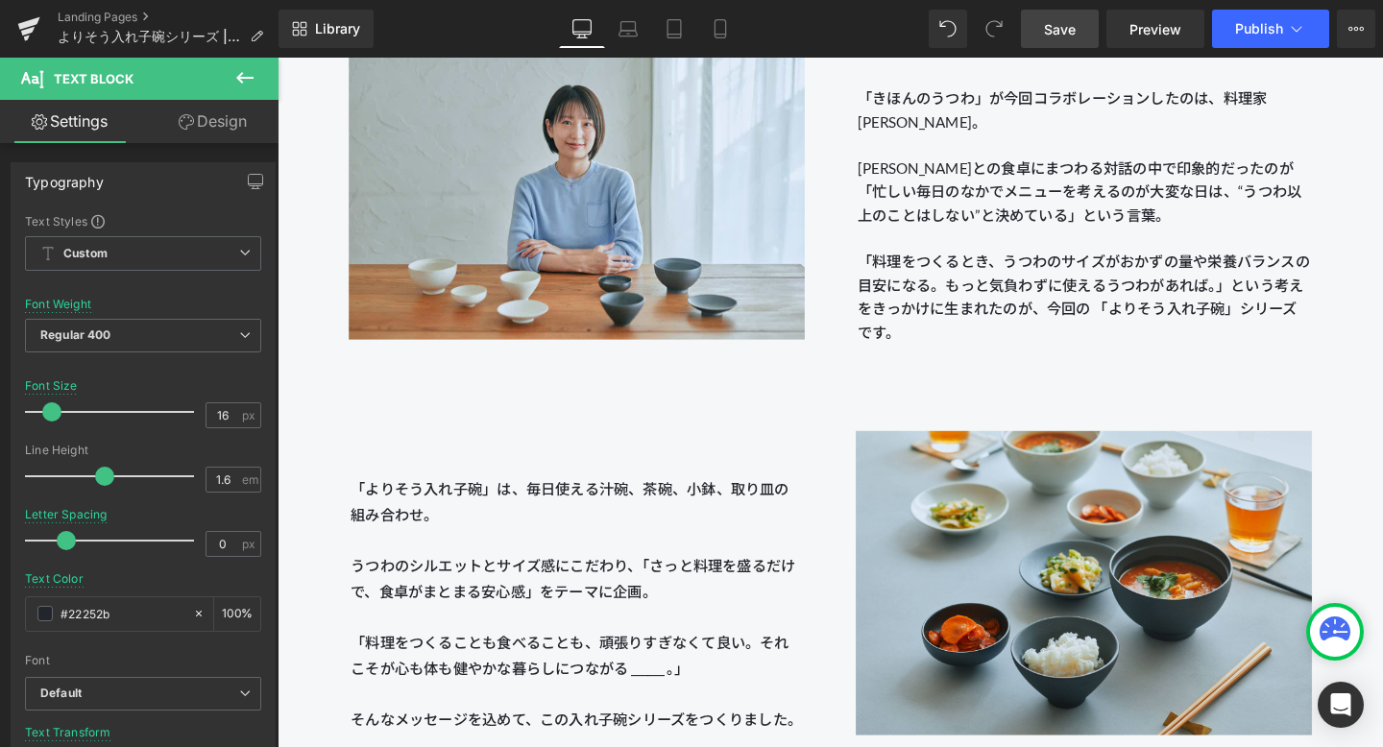
scroll to position [1898, 0]
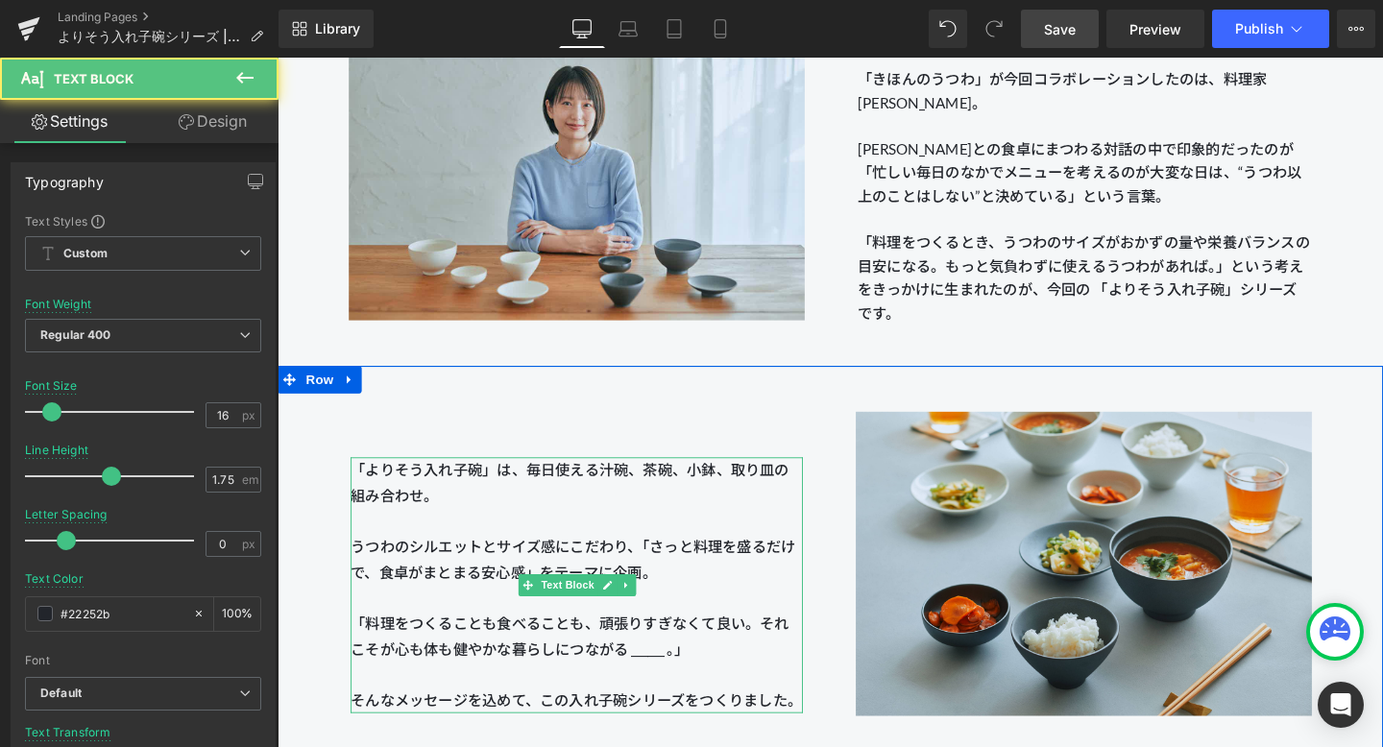
click at [668, 578] on span "にこだわり、「さっと料理を盛るだけで、食卓がまとまる安心感」をテーマに企画。" at bounding box center [588, 585] width 468 height 45
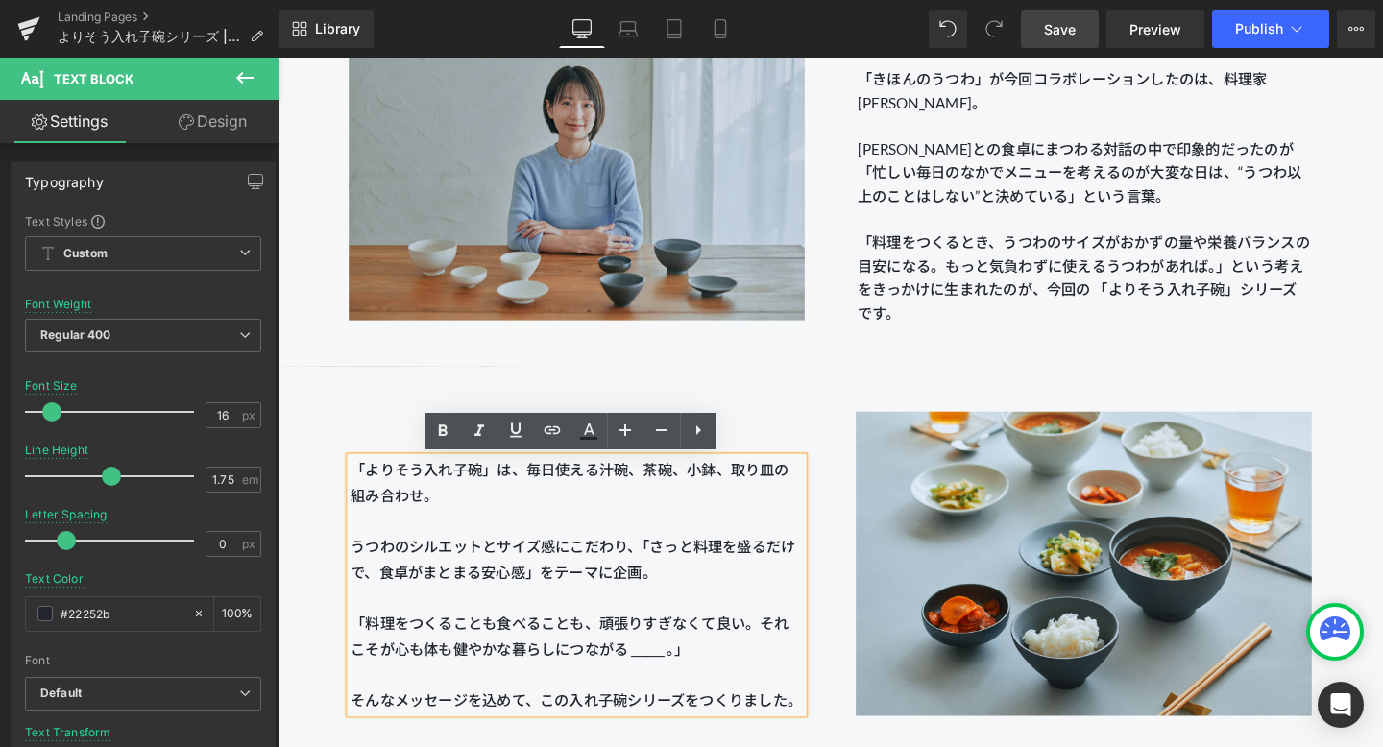
scroll to position [2332, 0]
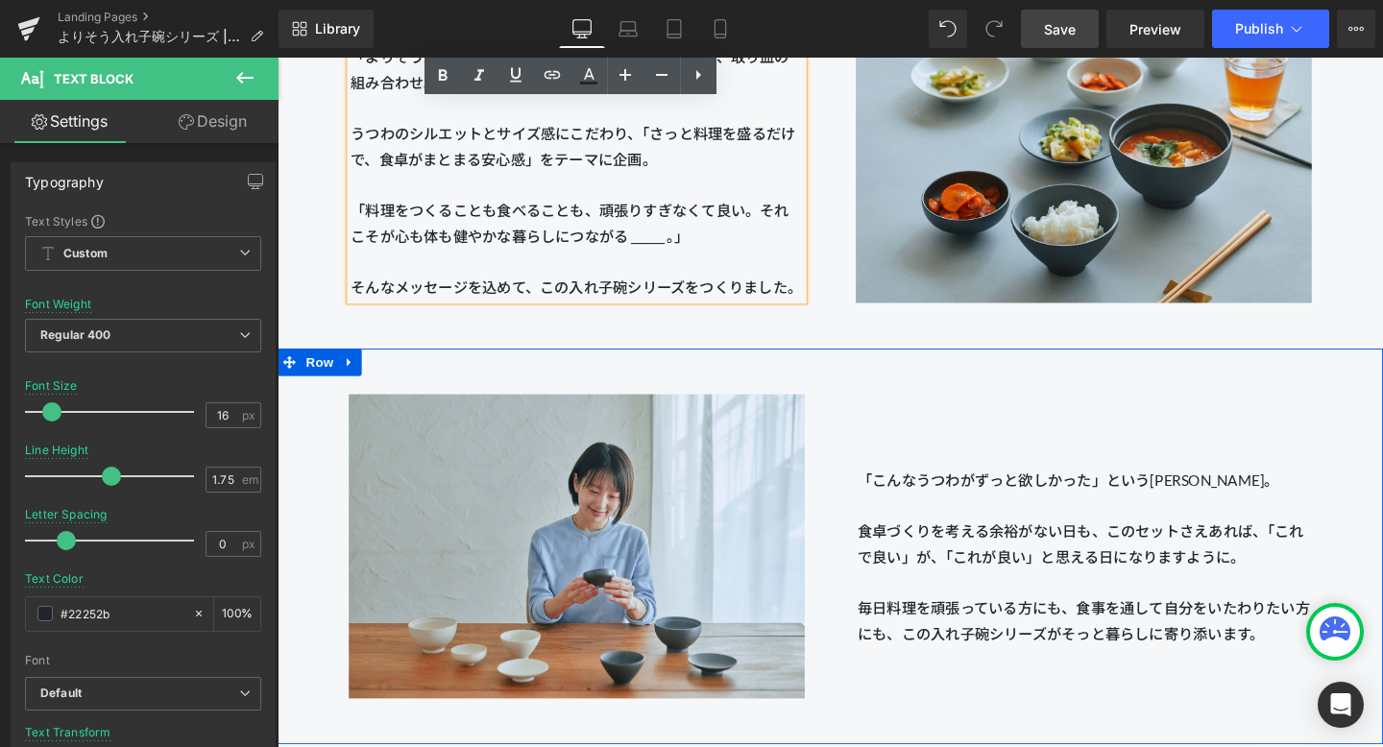
click at [1041, 469] on div "「こんなうつわがずっと欲しかった」という長谷川あかりさん。 食卓づくりを考える余裕がない日も、このセットさえあれば、「これで良い」が、「これが良い」と思える日…" at bounding box center [1125, 548] width 533 height 311
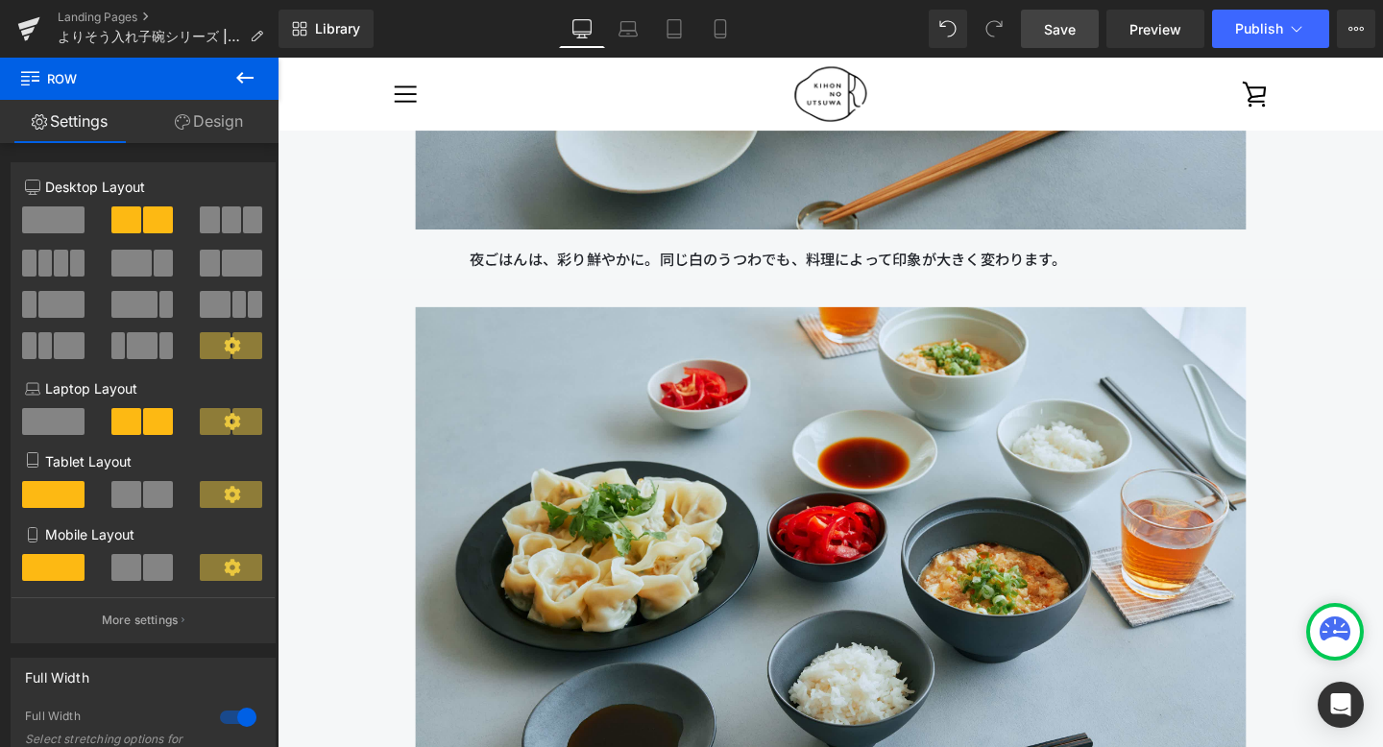
scroll to position [18623, 0]
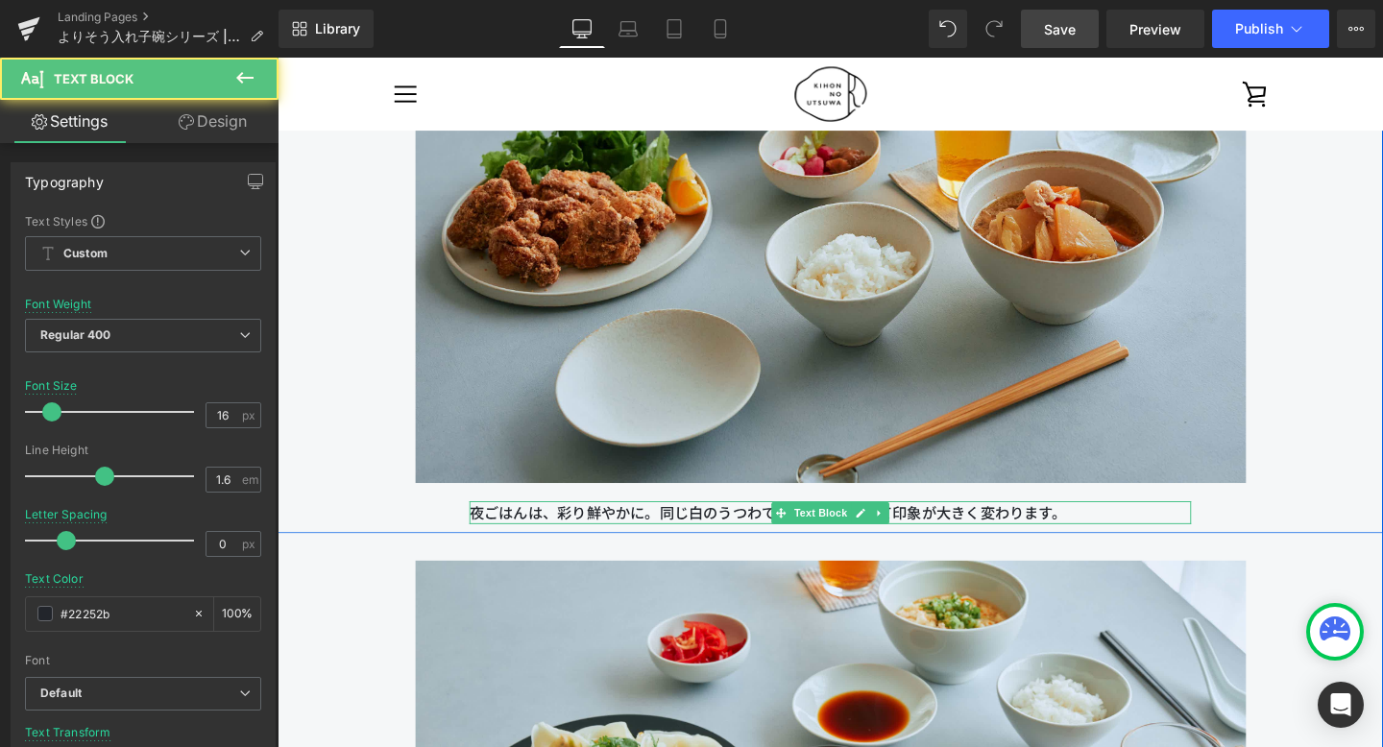
click at [792, 536] on p "夜ごはんは、彩り鮮やかに。同じ白のうつわでも、料理によって印象が大きく変わります。" at bounding box center [858, 536] width 759 height 25
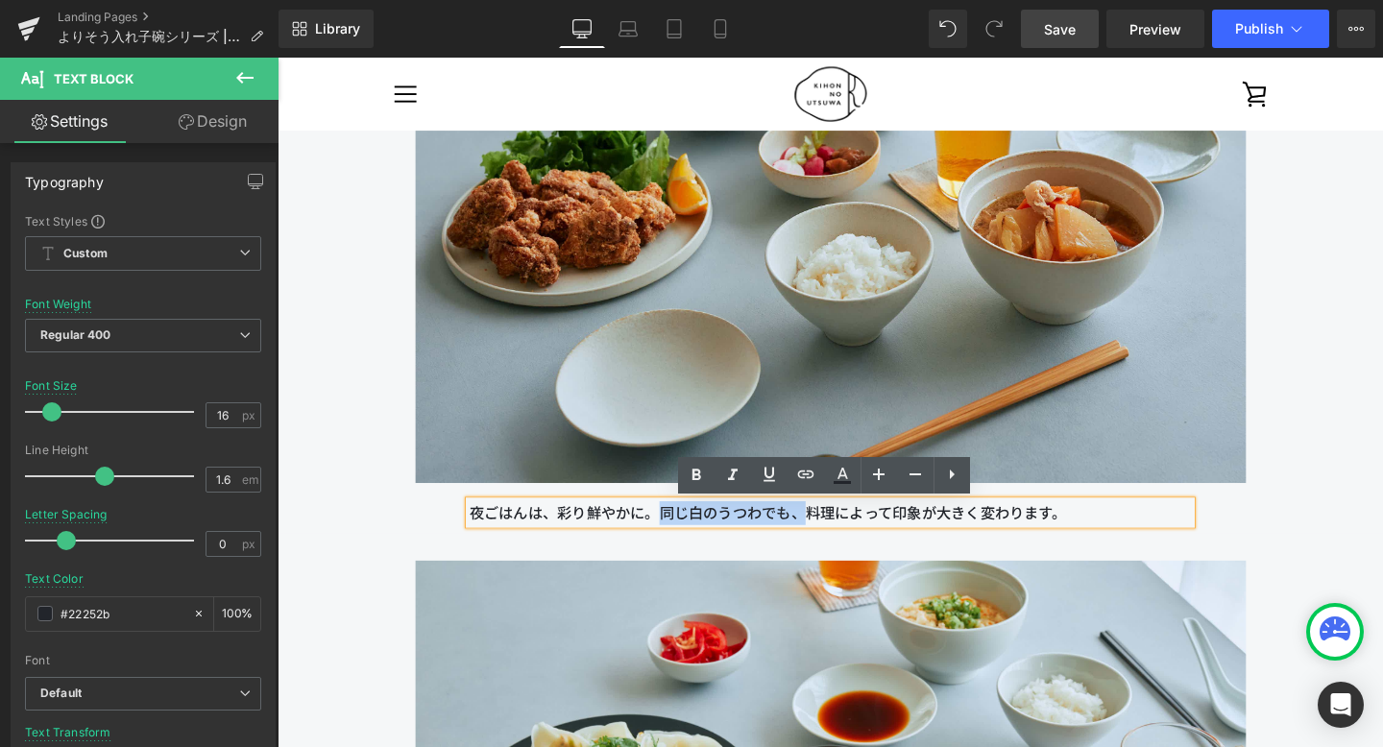
drag, startPoint x: 686, startPoint y: 537, endPoint x: 834, endPoint y: 527, distance: 148.2
click at [834, 527] on p "夜ごはんは、彩り鮮やかに。同じ白のうつわでも、料理によって印象が大きく変わります。" at bounding box center [858, 536] width 759 height 25
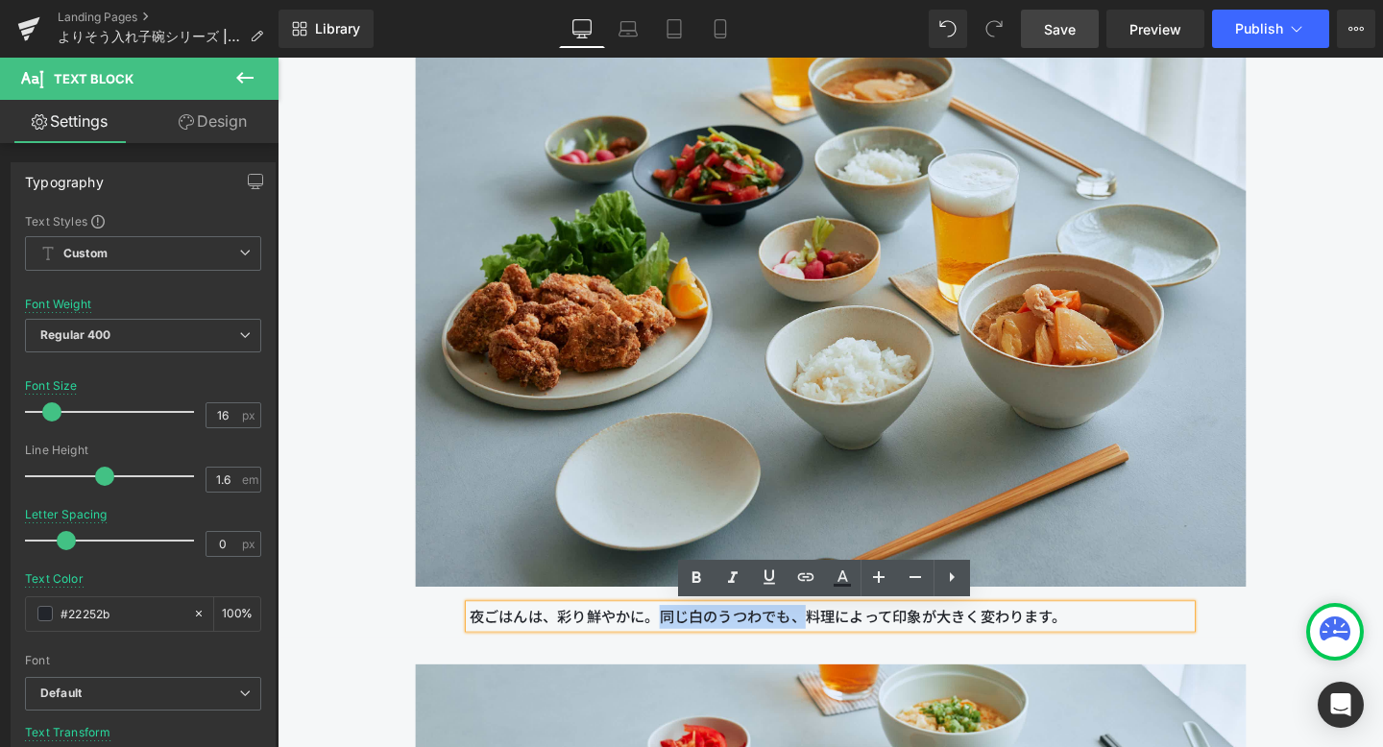
scroll to position [18560, 0]
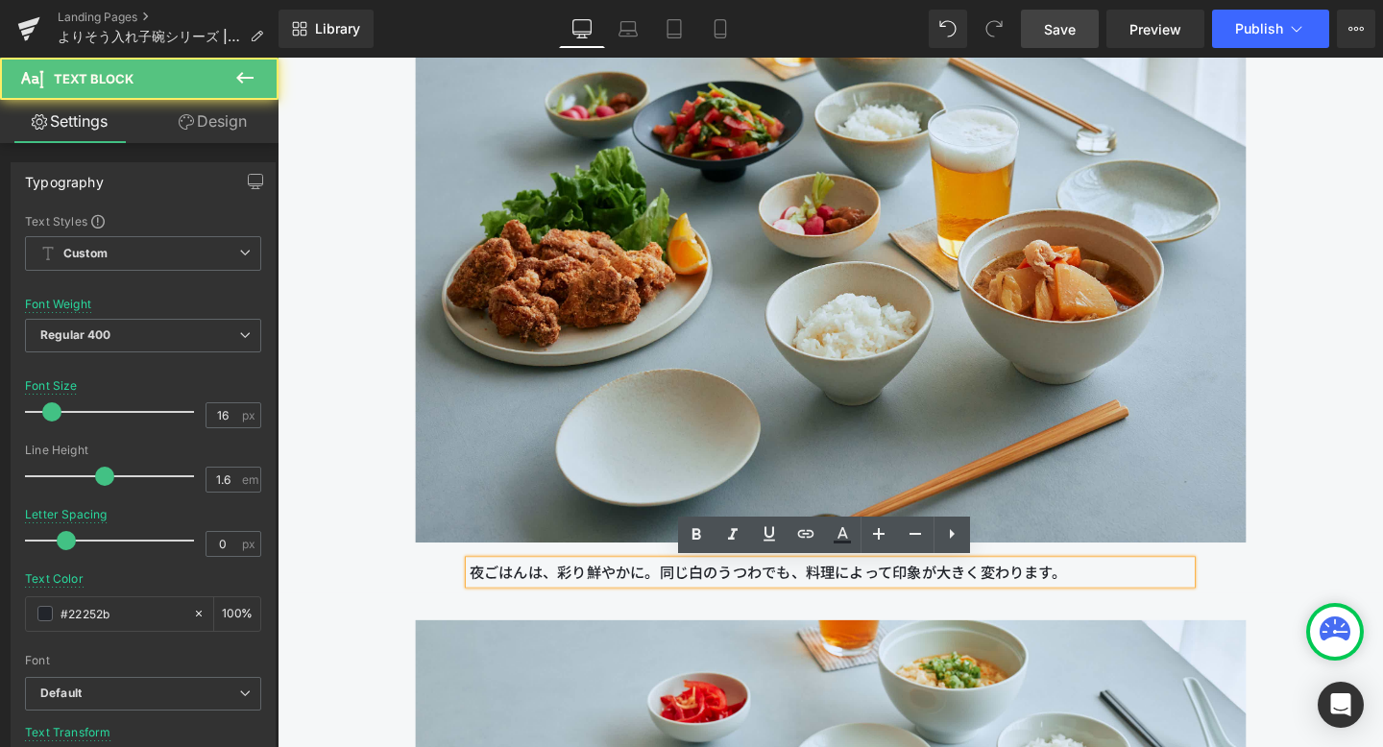
click at [875, 607] on p "夜ごはんは、彩り鮮やかに。同じ白のうつわでも、料理によって印象が大きく変わります。" at bounding box center [858, 599] width 759 height 25
drag, startPoint x: 830, startPoint y: 598, endPoint x: 1186, endPoint y: 602, distance: 356.4
click at [1186, 602] on p "夜ごはんは、彩り鮮やかに。同じ白のうつわでも、料理によって印象が大きく変わります。" at bounding box center [858, 599] width 759 height 25
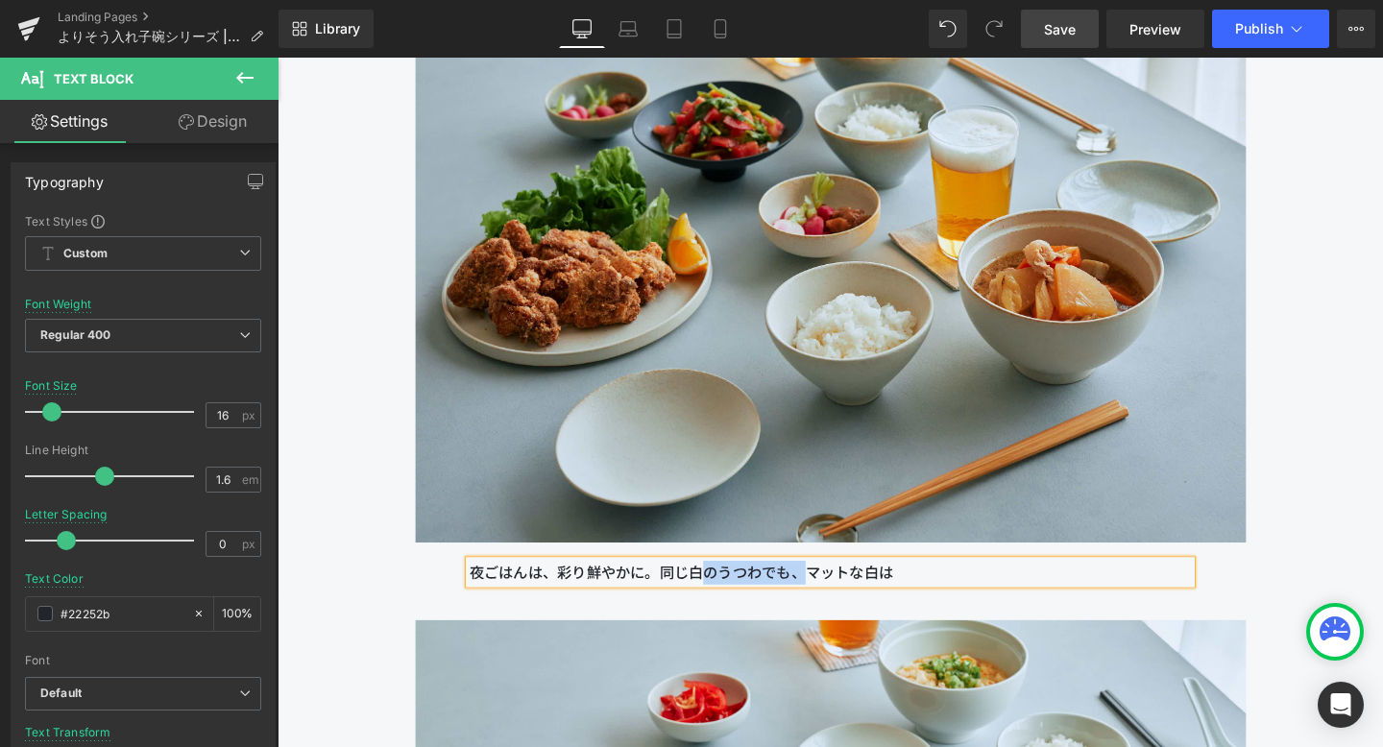
drag, startPoint x: 730, startPoint y: 592, endPoint x: 834, endPoint y: 594, distance: 103.8
click at [834, 594] on p "夜ごはんは、彩り鮮やかに。同じ白のうつわでも、マットな白は" at bounding box center [858, 599] width 759 height 25
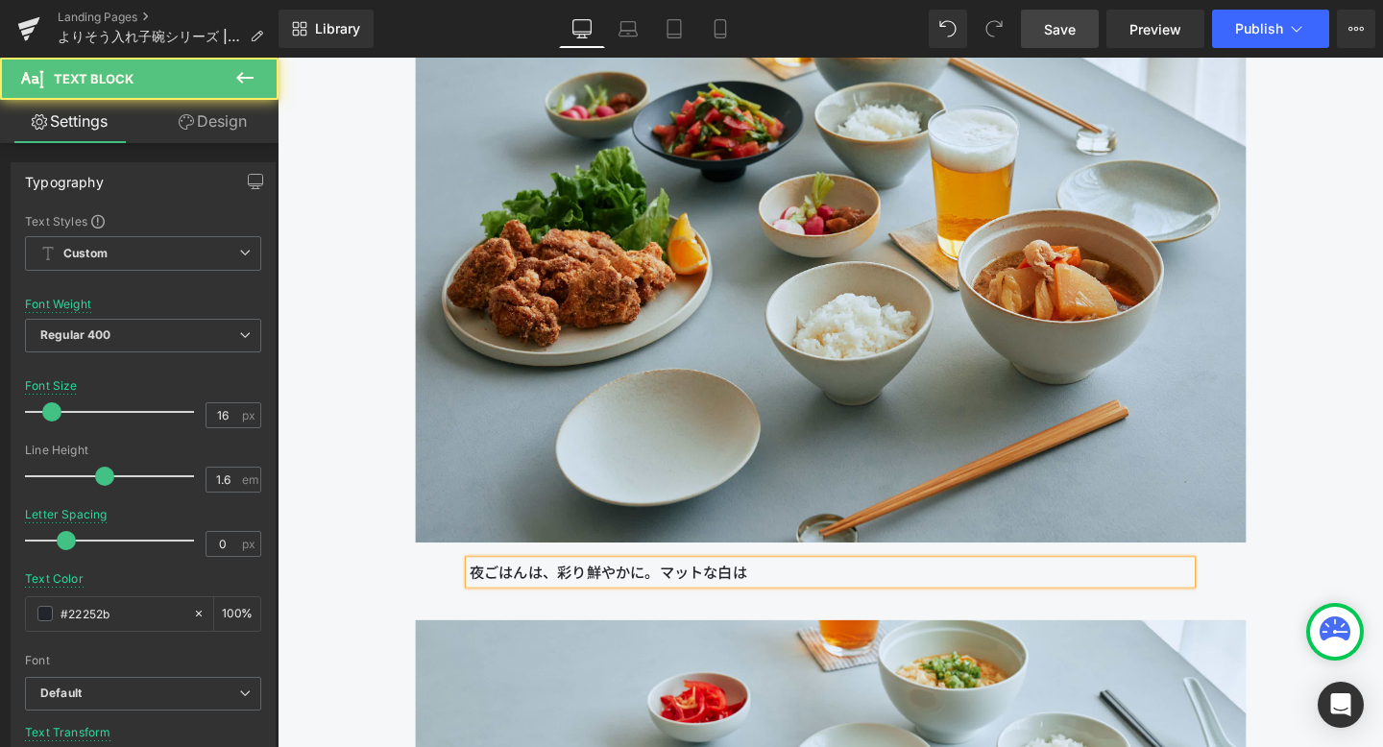
click at [857, 592] on p "夜ごはんは、彩り鮮やかに。マットな白は" at bounding box center [858, 599] width 759 height 25
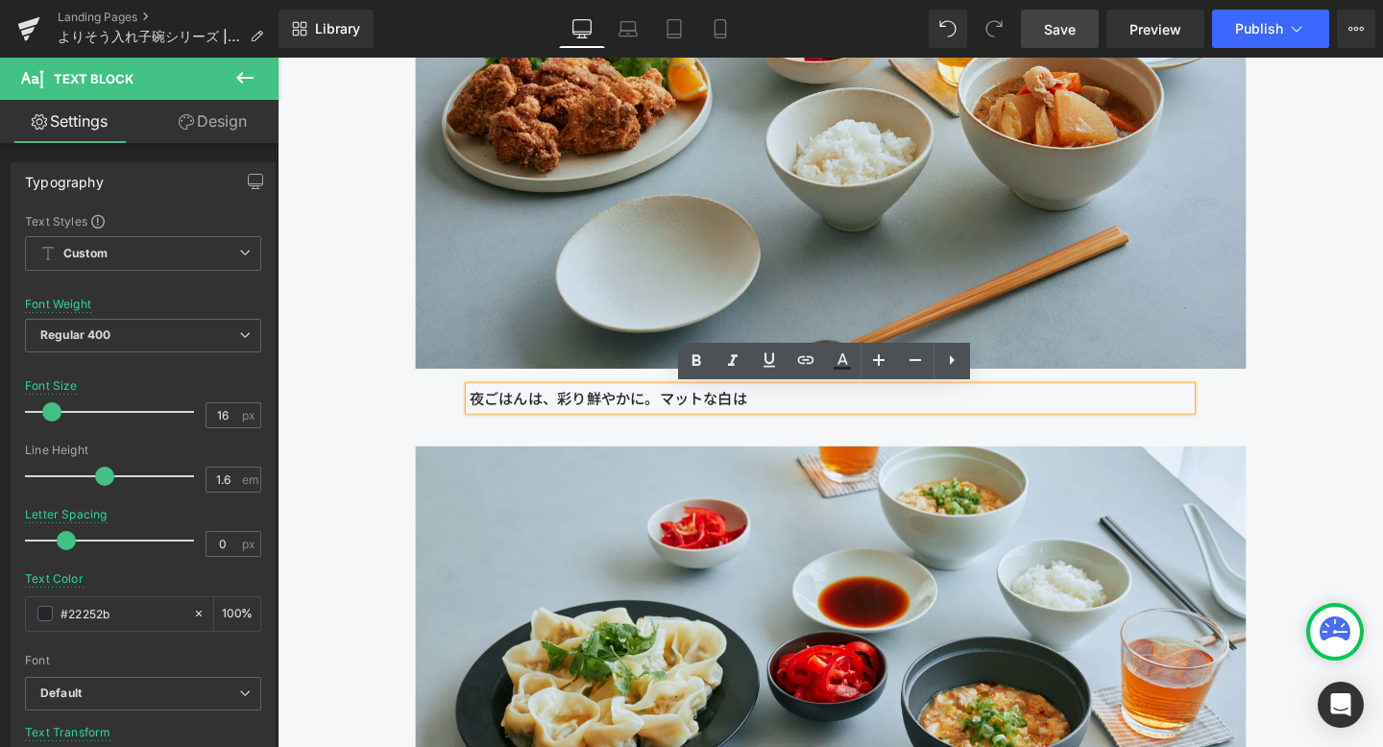
scroll to position [18747, 0]
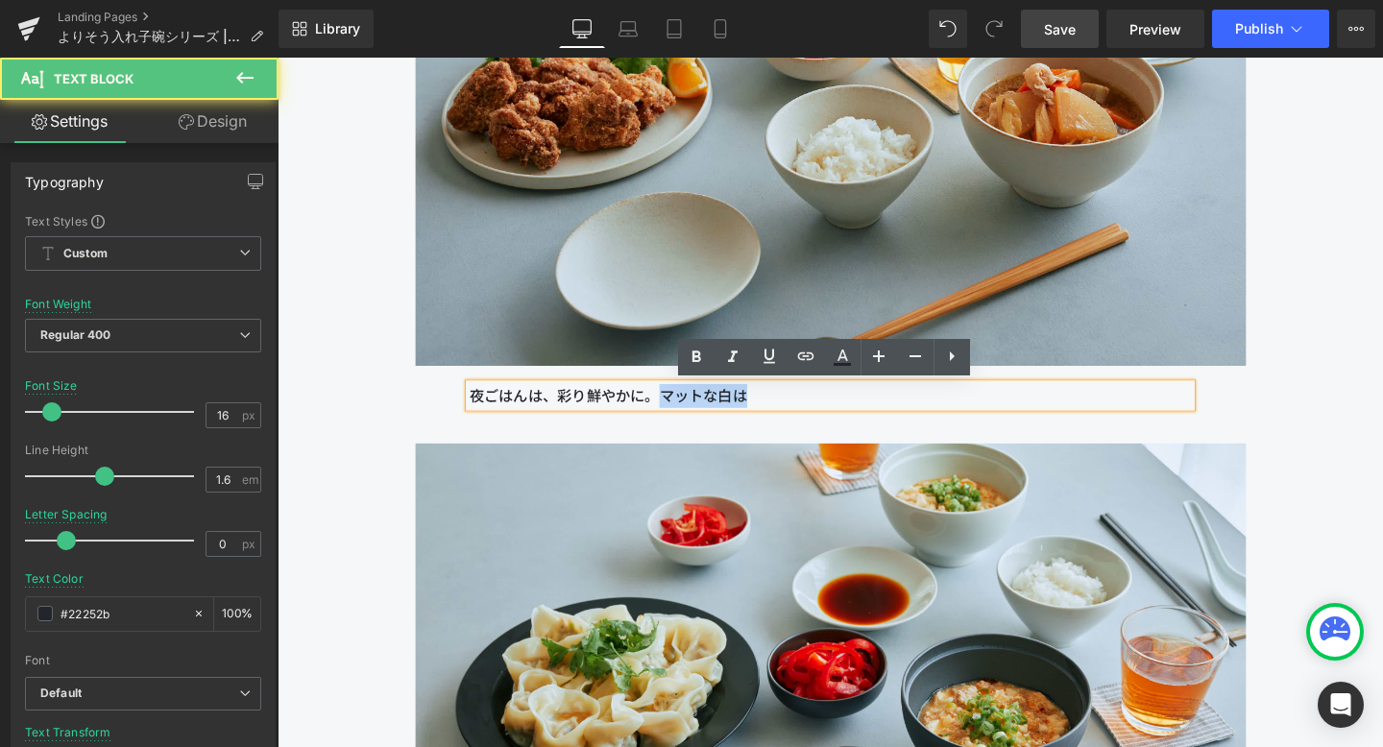
drag, startPoint x: 674, startPoint y: 403, endPoint x: 797, endPoint y: 425, distance: 124.9
click at [797, 425] on p "夜ごはんは、彩り鮮やかに。マットな白は" at bounding box center [858, 413] width 759 height 25
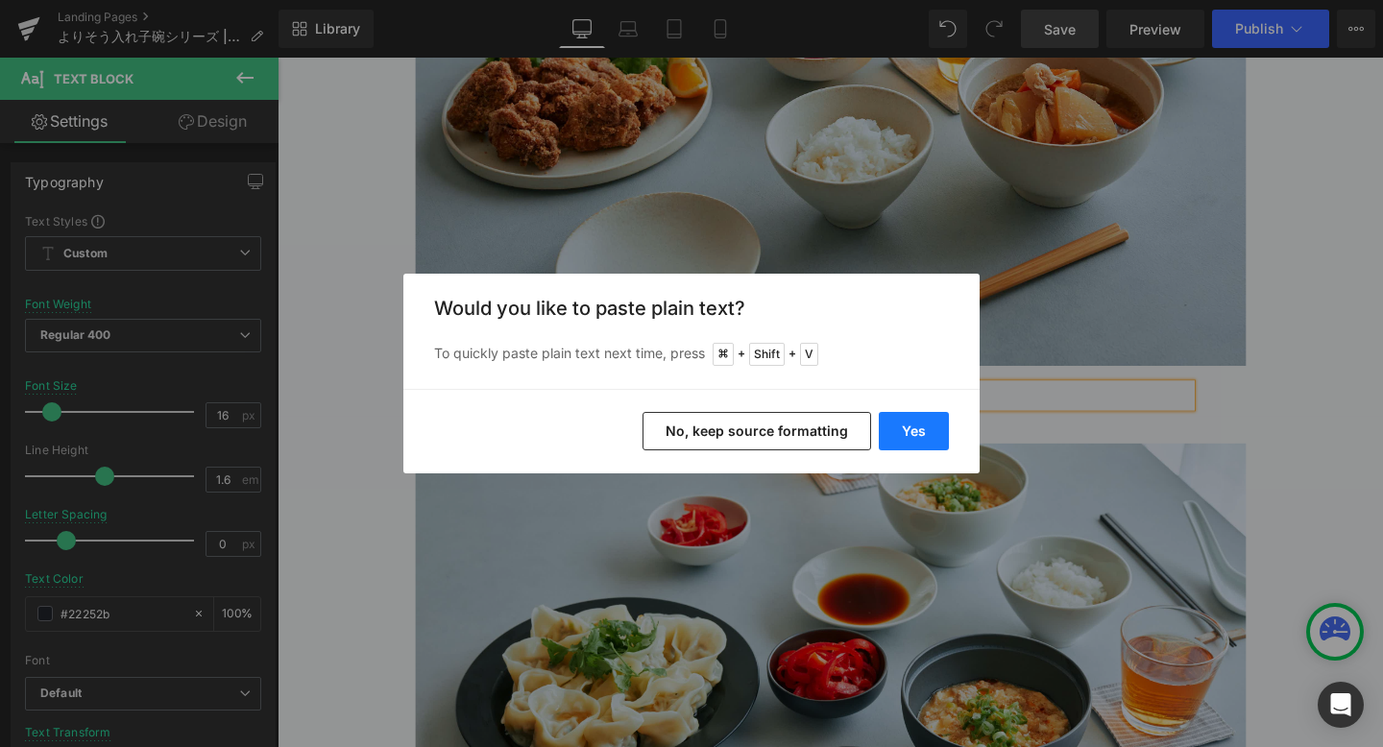
click at [930, 431] on button "Yes" at bounding box center [914, 431] width 70 height 38
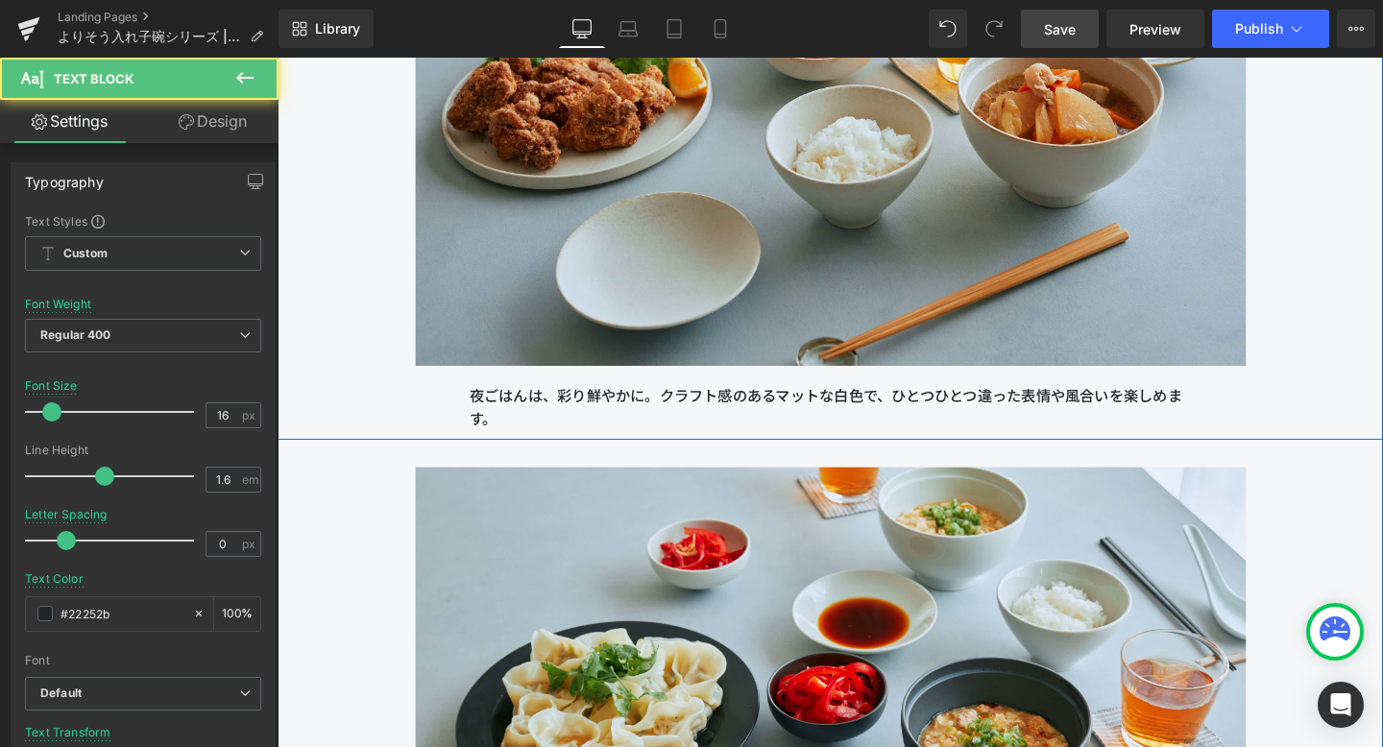
click at [920, 403] on div "夜ごはんは、彩り鮮やかに。クラフト感のあるマットな白色で、ひとつひとつ違った表情や風合いを楽しめます。 Text Block" at bounding box center [858, 425] width 759 height 49
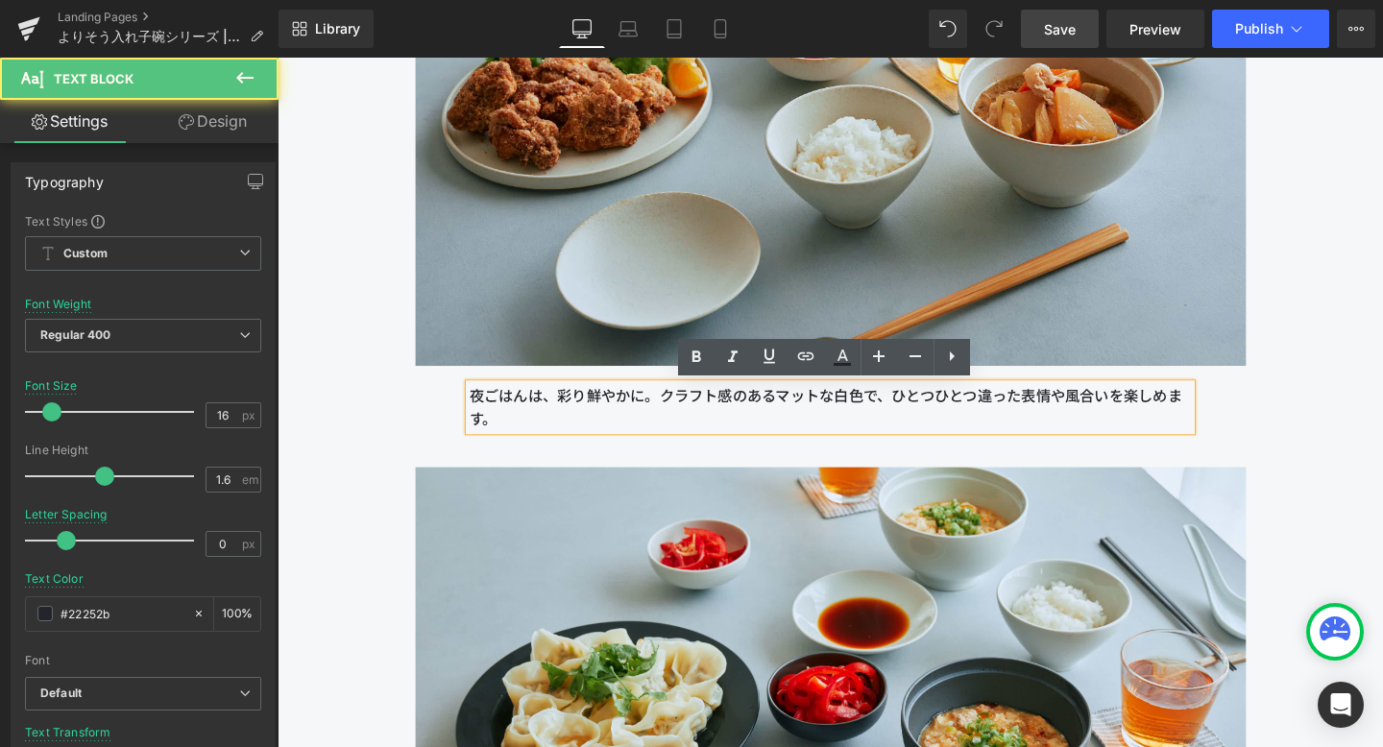
click at [914, 417] on p "夜ごはんは、彩り鮮やかに。クラフト感のあるマットな白色で、ひとつひとつ違った表情や風合いを楽しめます。" at bounding box center [858, 425] width 759 height 49
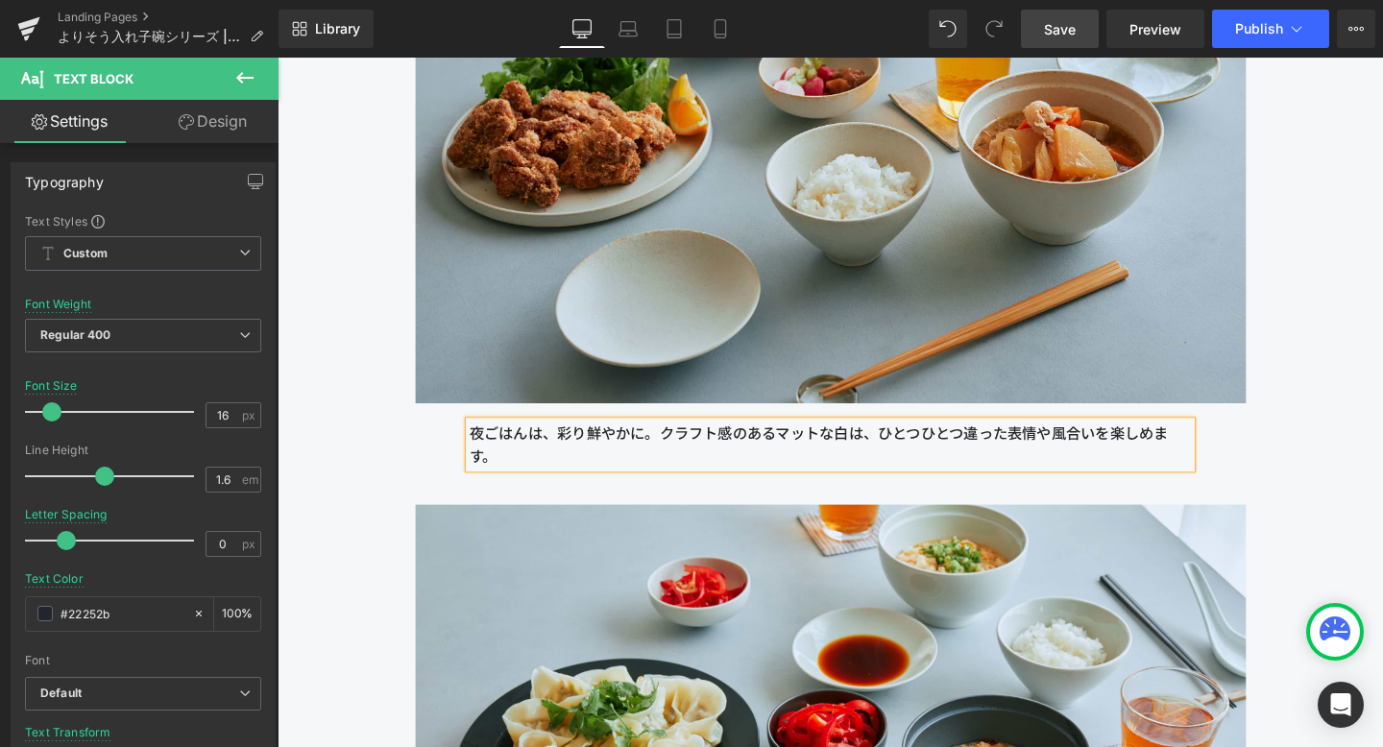
scroll to position [18812, 0]
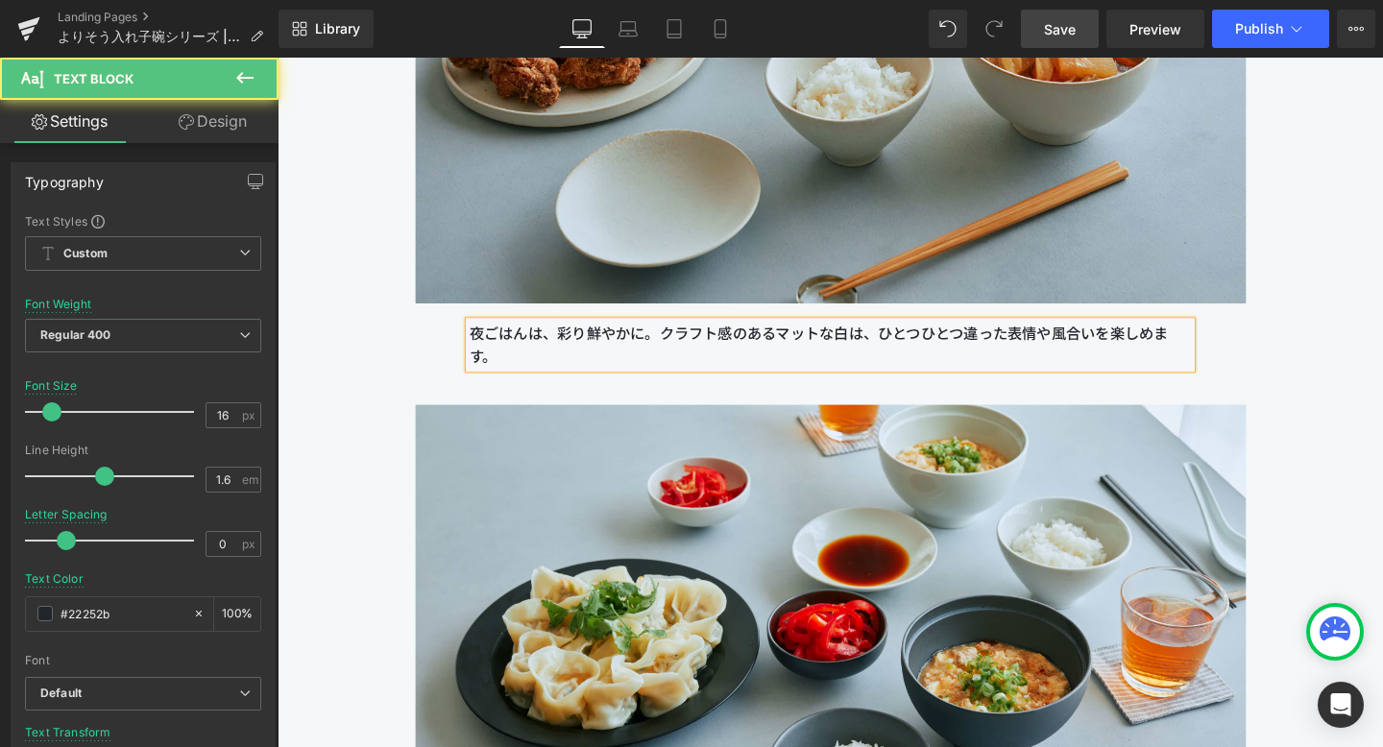
click at [672, 344] on p "夜ごはんは、彩り鮮やかに。クラフト感のあるマットな白は、ひとつひとつ違った表情や風合いを楽しめます。" at bounding box center [858, 359] width 759 height 49
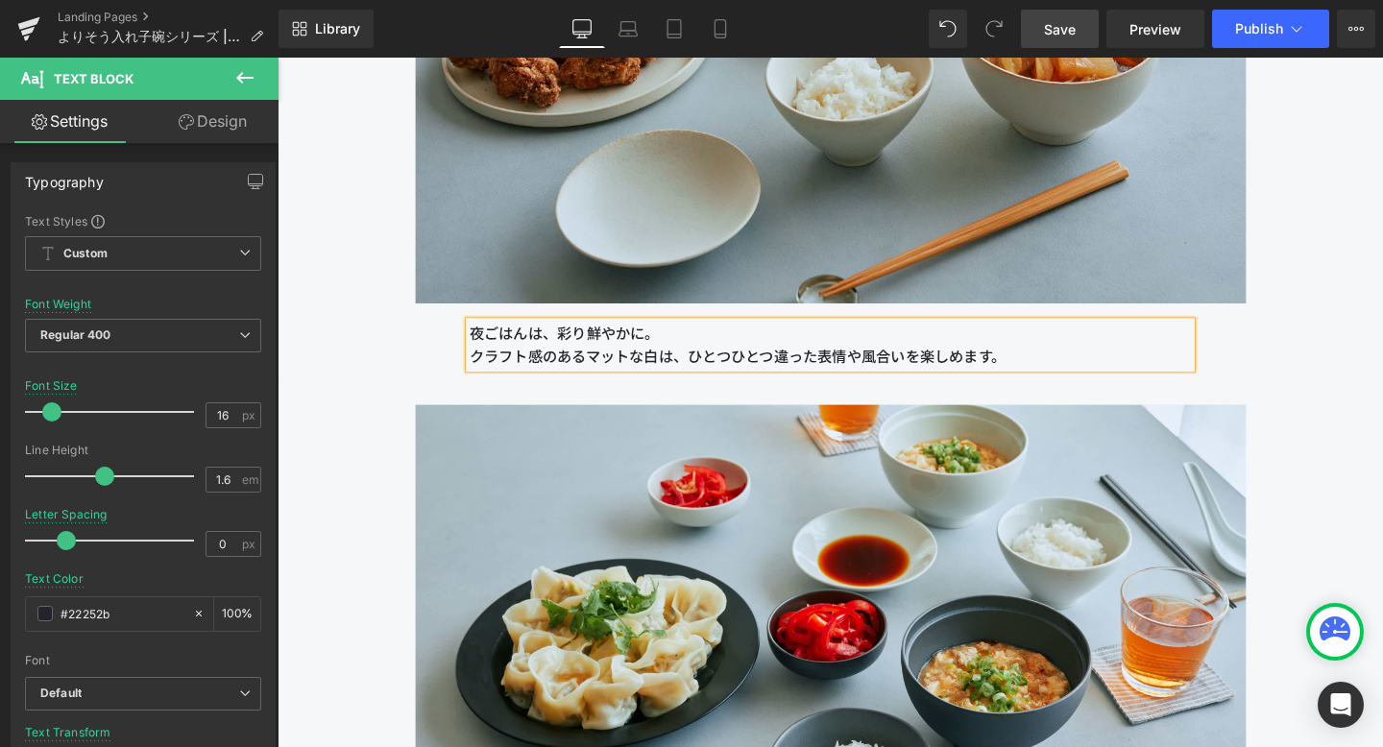
click at [1047, 23] on span "Save" at bounding box center [1060, 29] width 32 height 20
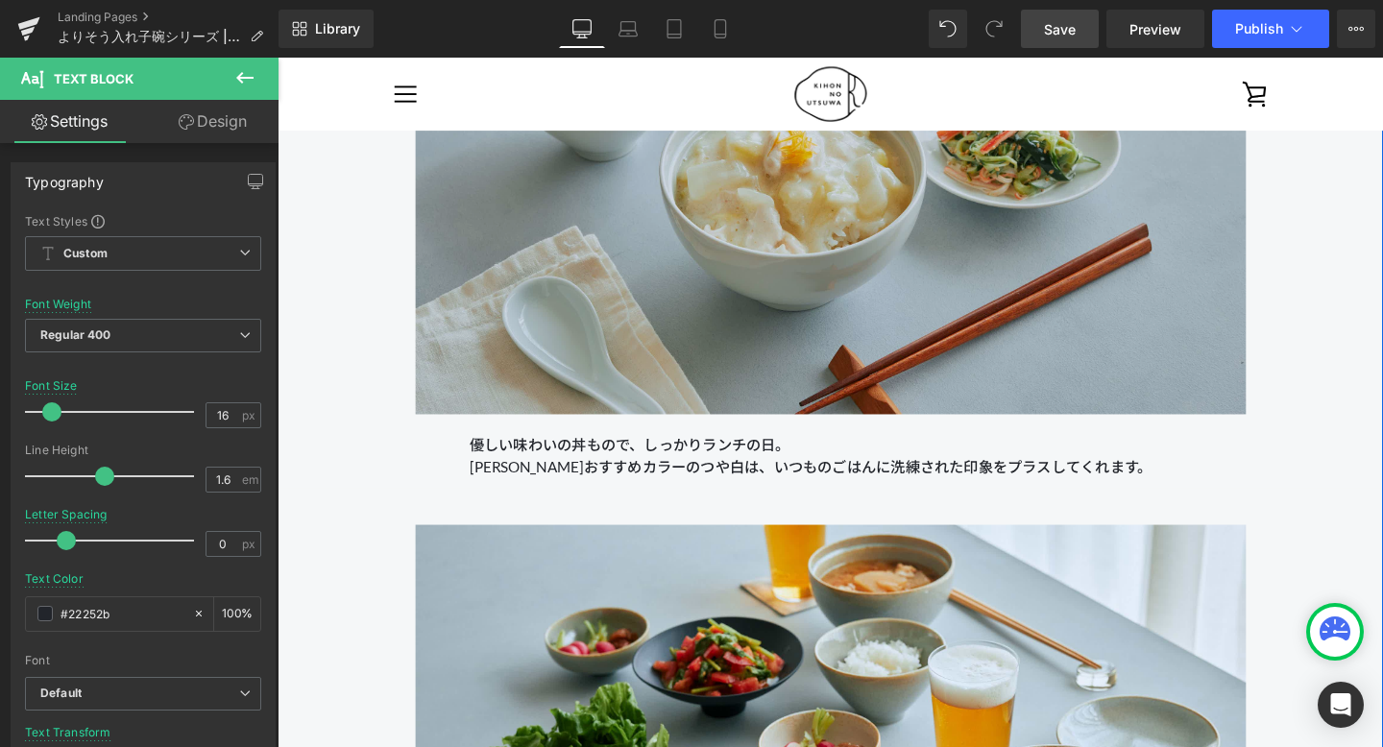
scroll to position [17985, 0]
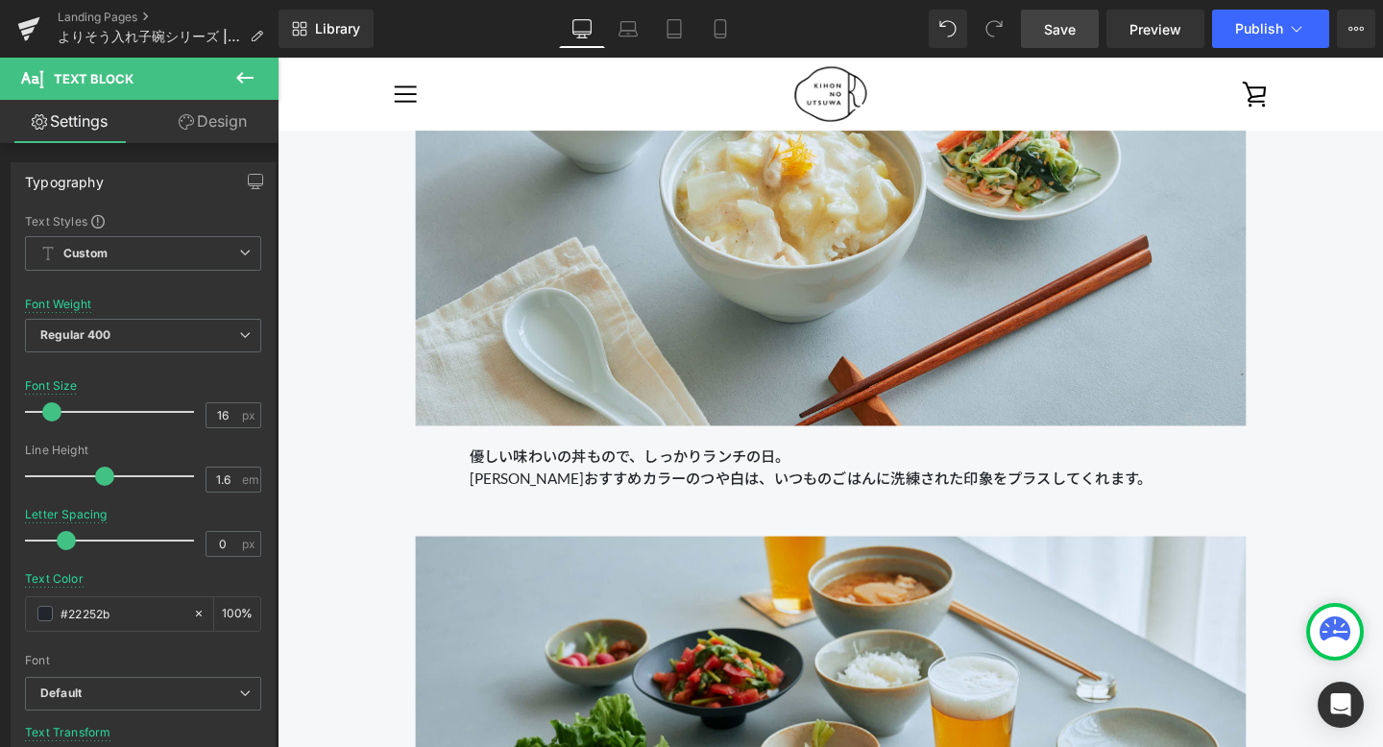
click at [1063, 12] on link "Save" at bounding box center [1060, 29] width 78 height 38
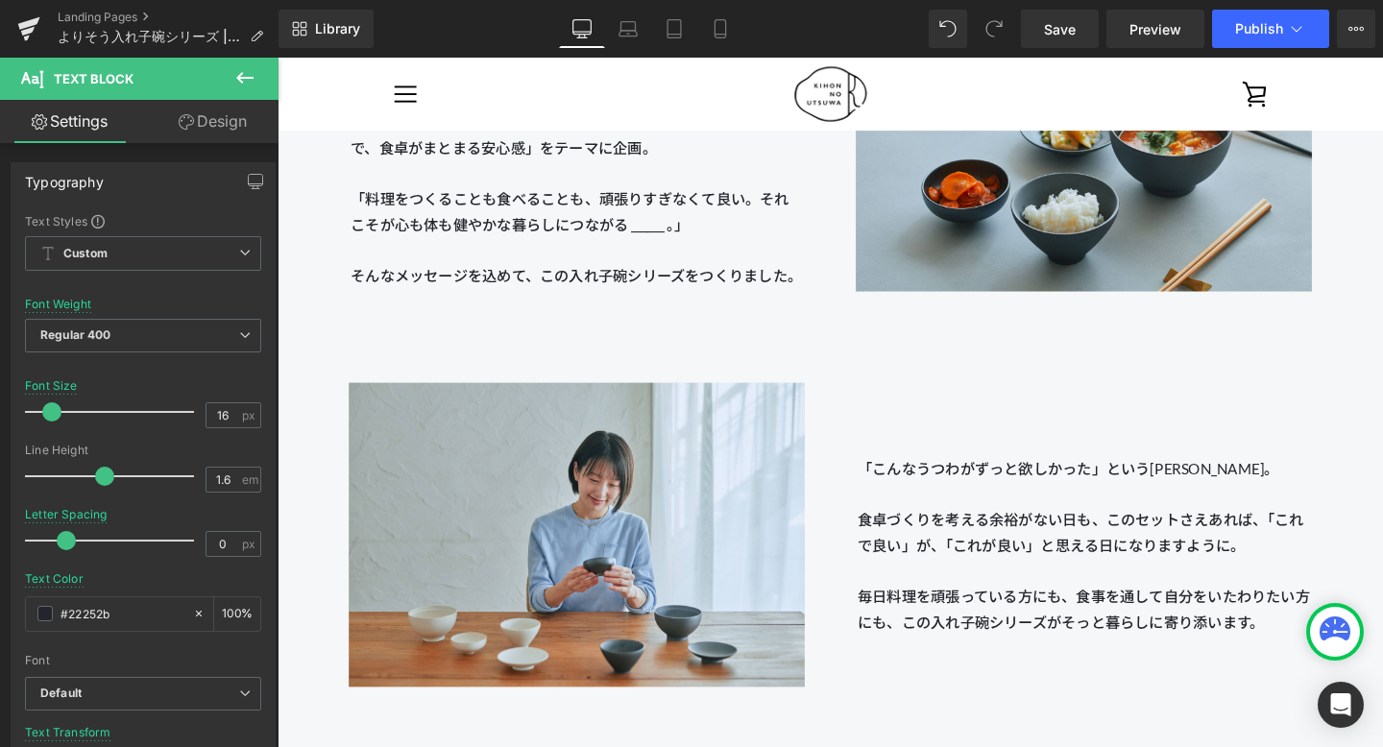
scroll to position [2292, 0]
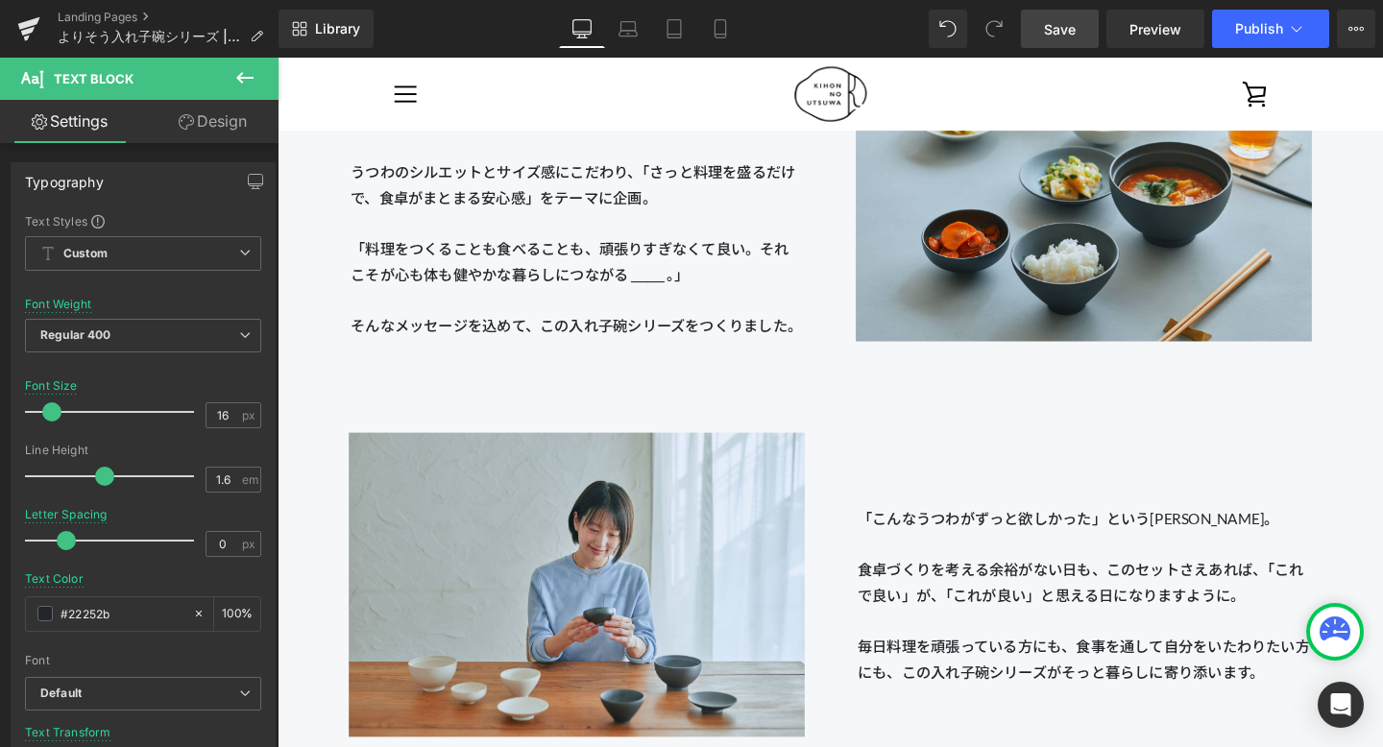
click at [1058, 27] on span "Save" at bounding box center [1060, 29] width 32 height 20
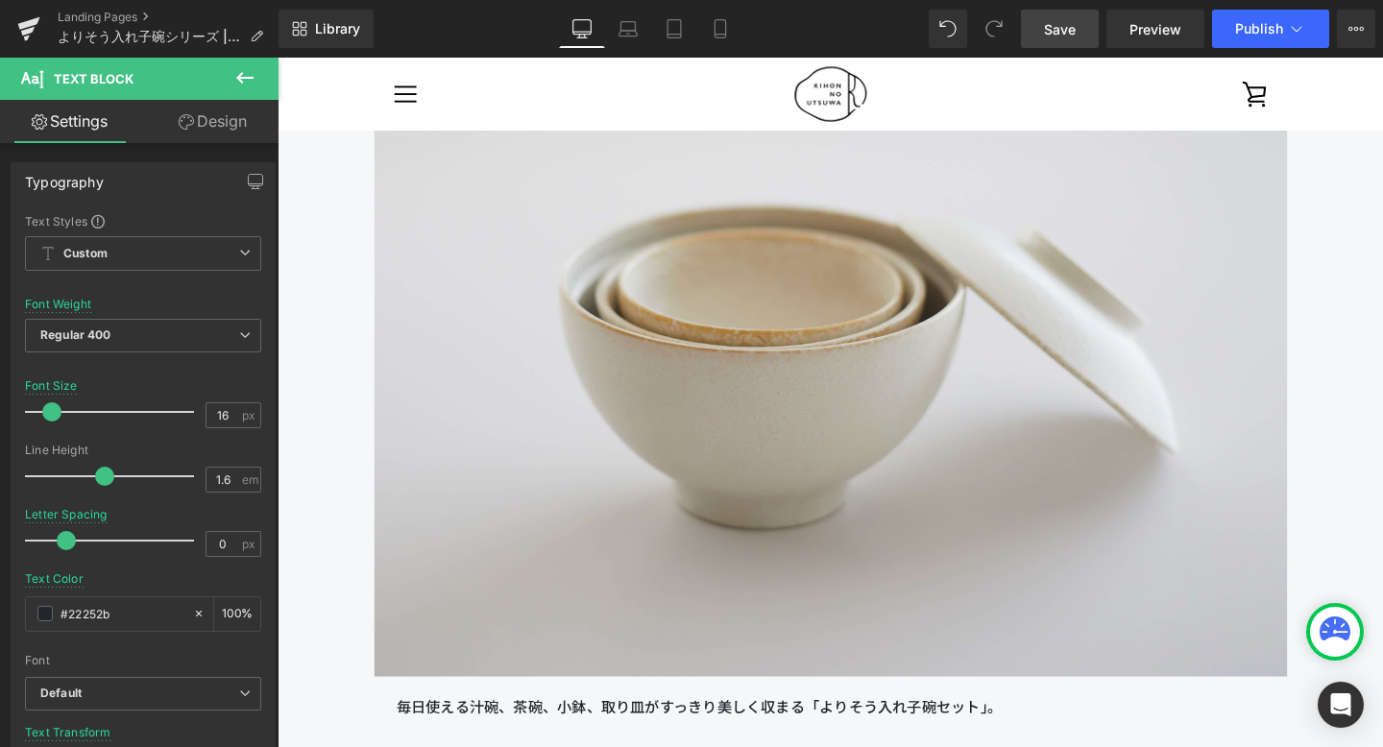
scroll to position [7004, 0]
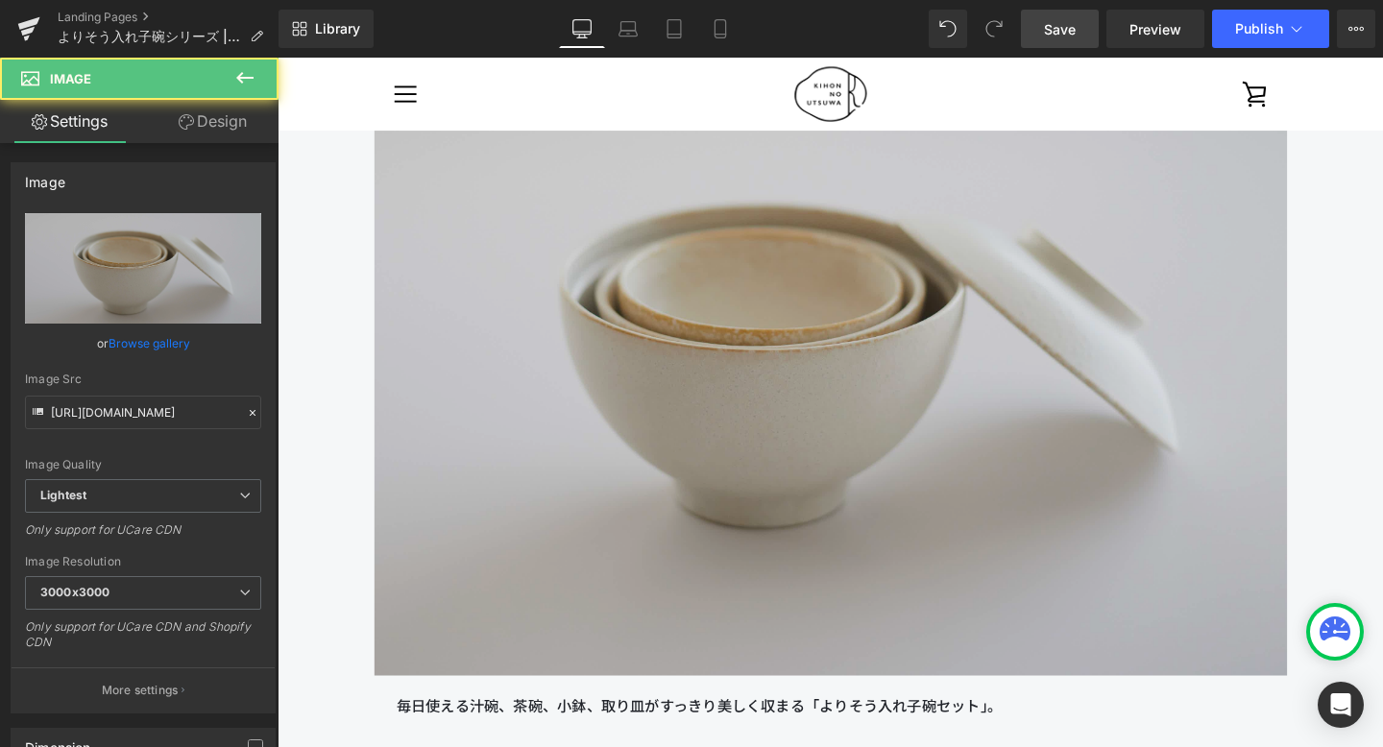
click at [683, 380] on img at bounding box center [859, 364] width 960 height 685
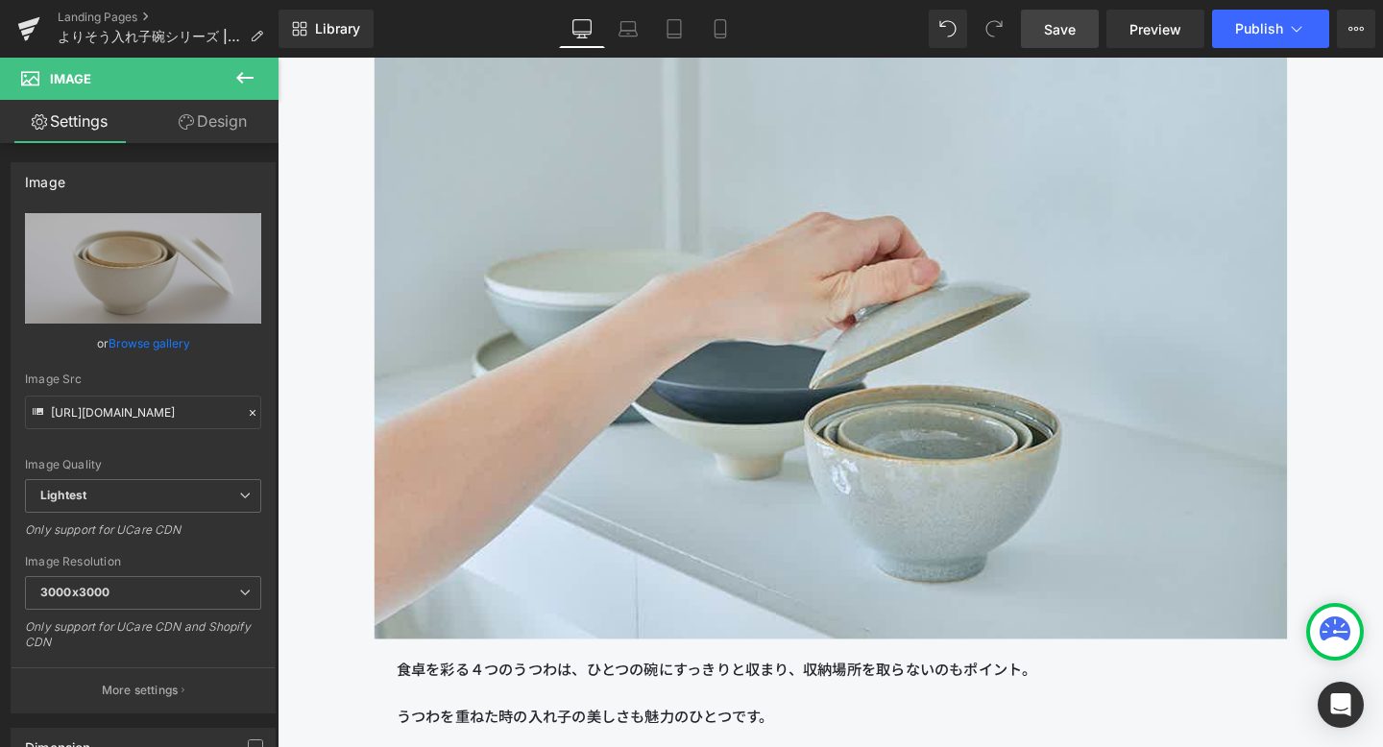
scroll to position [5149, 0]
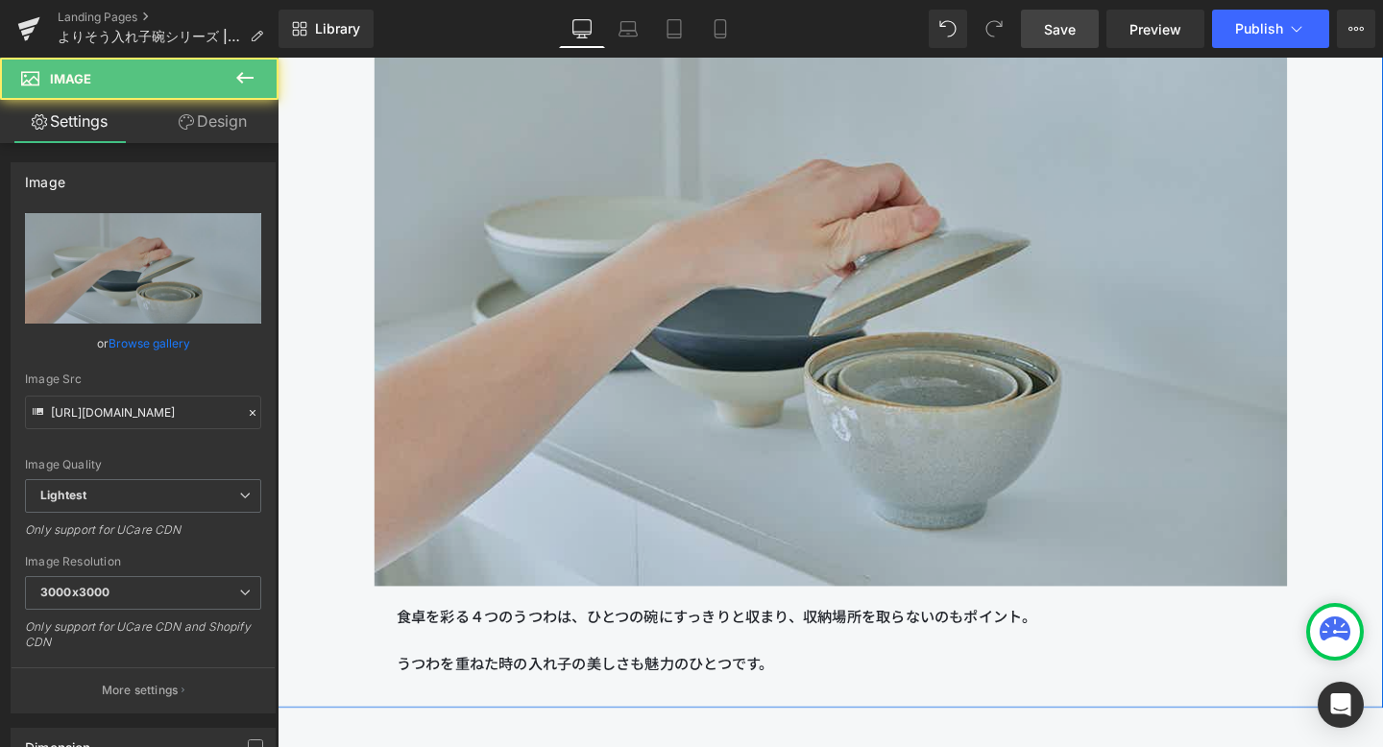
click at [609, 498] on img at bounding box center [859, 293] width 960 height 641
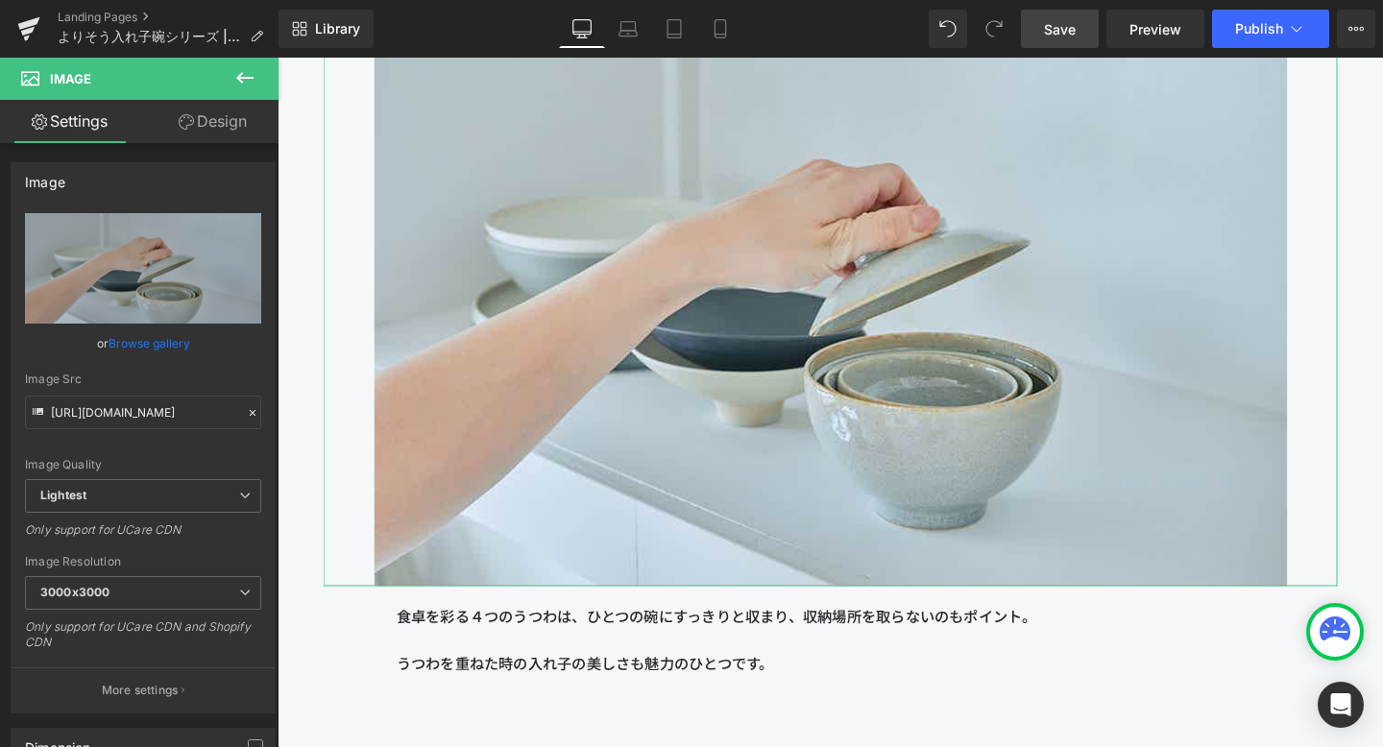
click at [245, 123] on link "Design" at bounding box center [212, 121] width 139 height 43
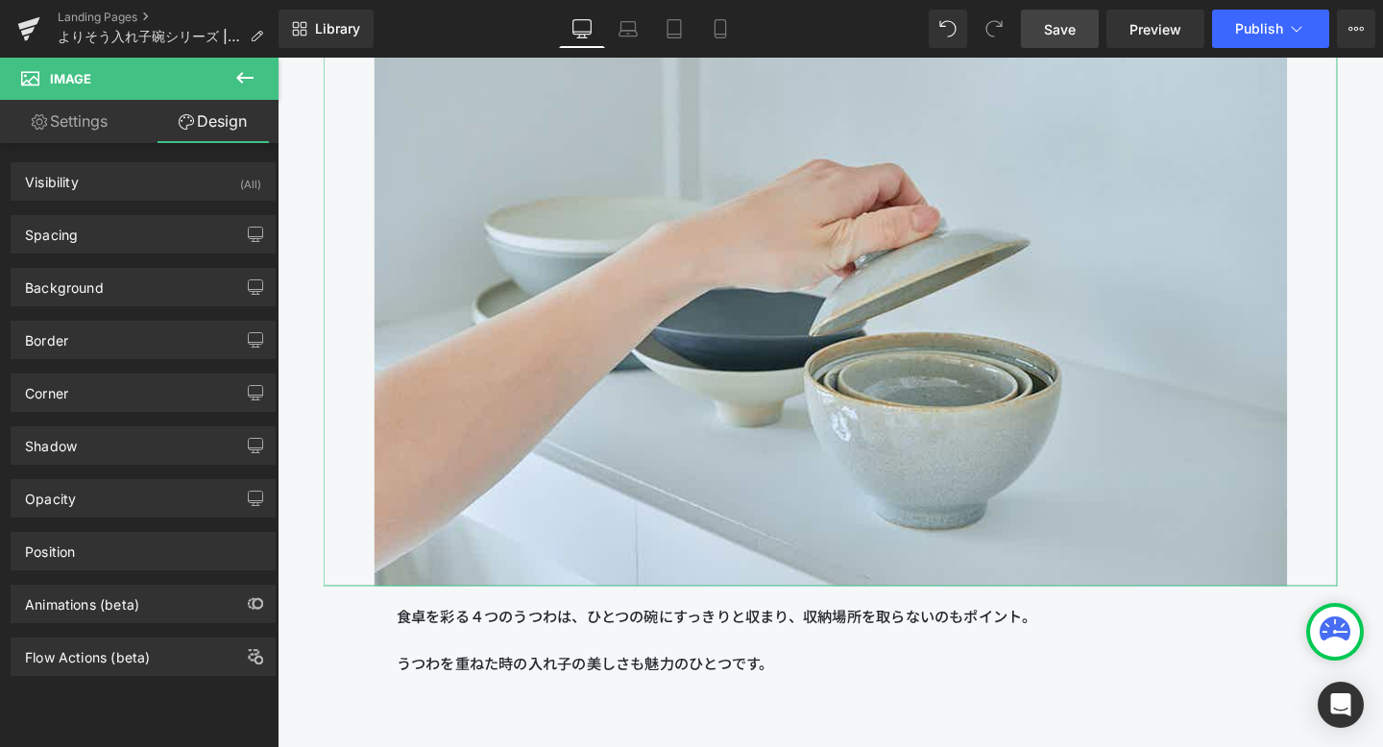
click at [100, 133] on link "Settings" at bounding box center [69, 121] width 139 height 43
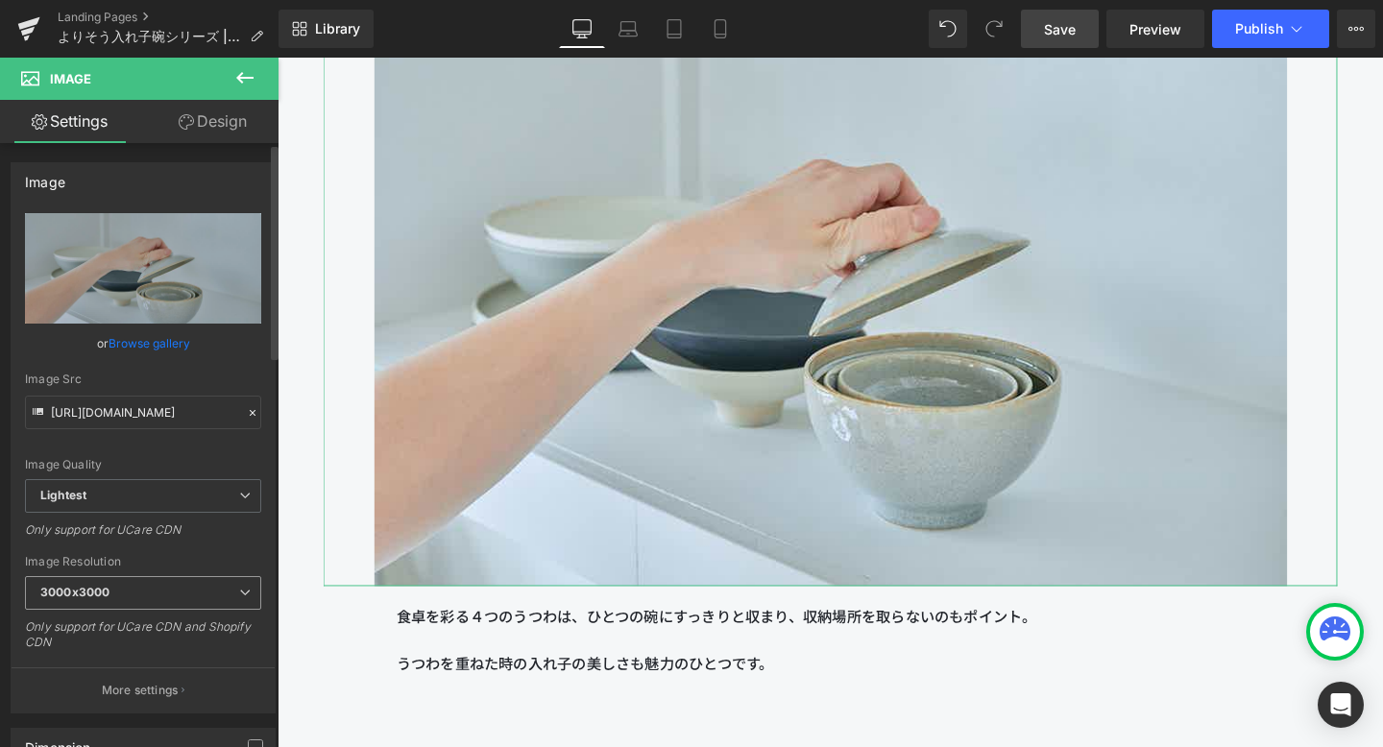
click at [146, 593] on span "3000x3000" at bounding box center [143, 593] width 236 height 34
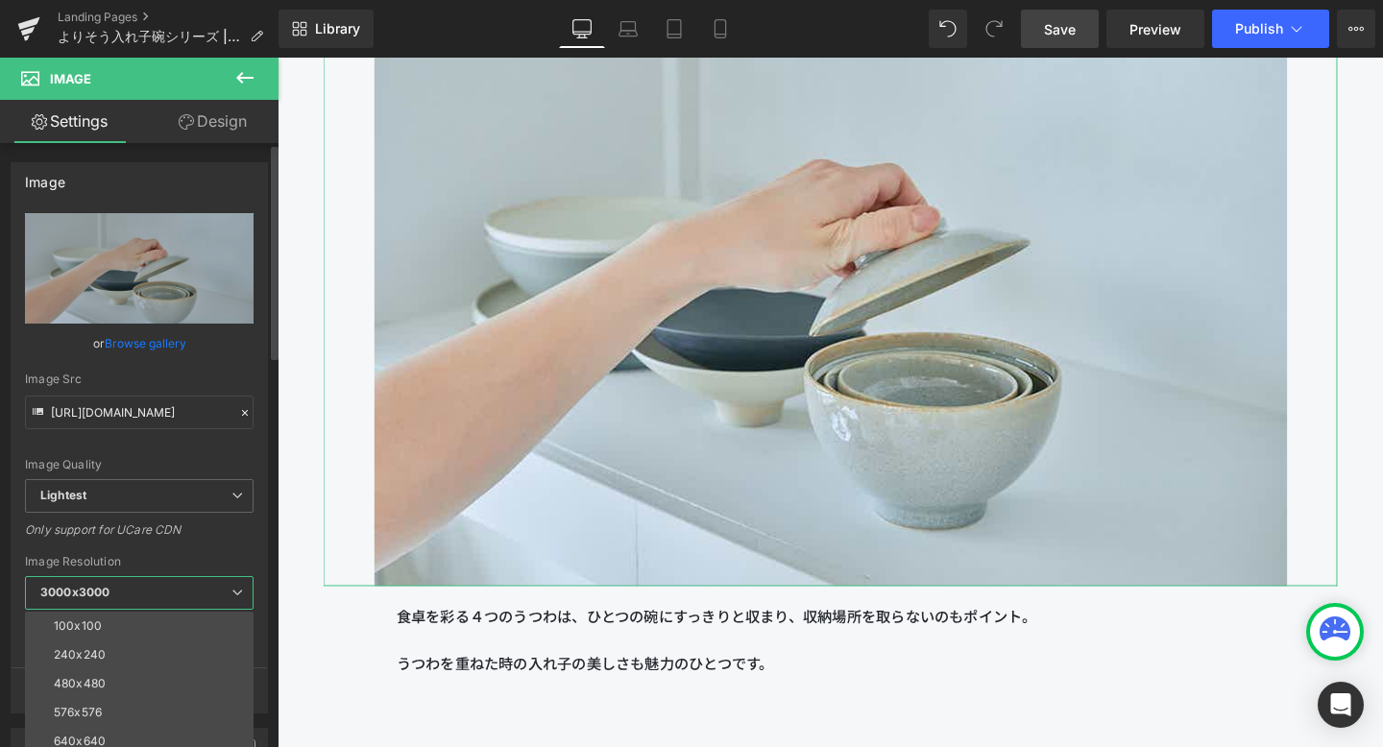
click at [164, 537] on div "Only support for UCare CDN" at bounding box center [139, 537] width 229 height 28
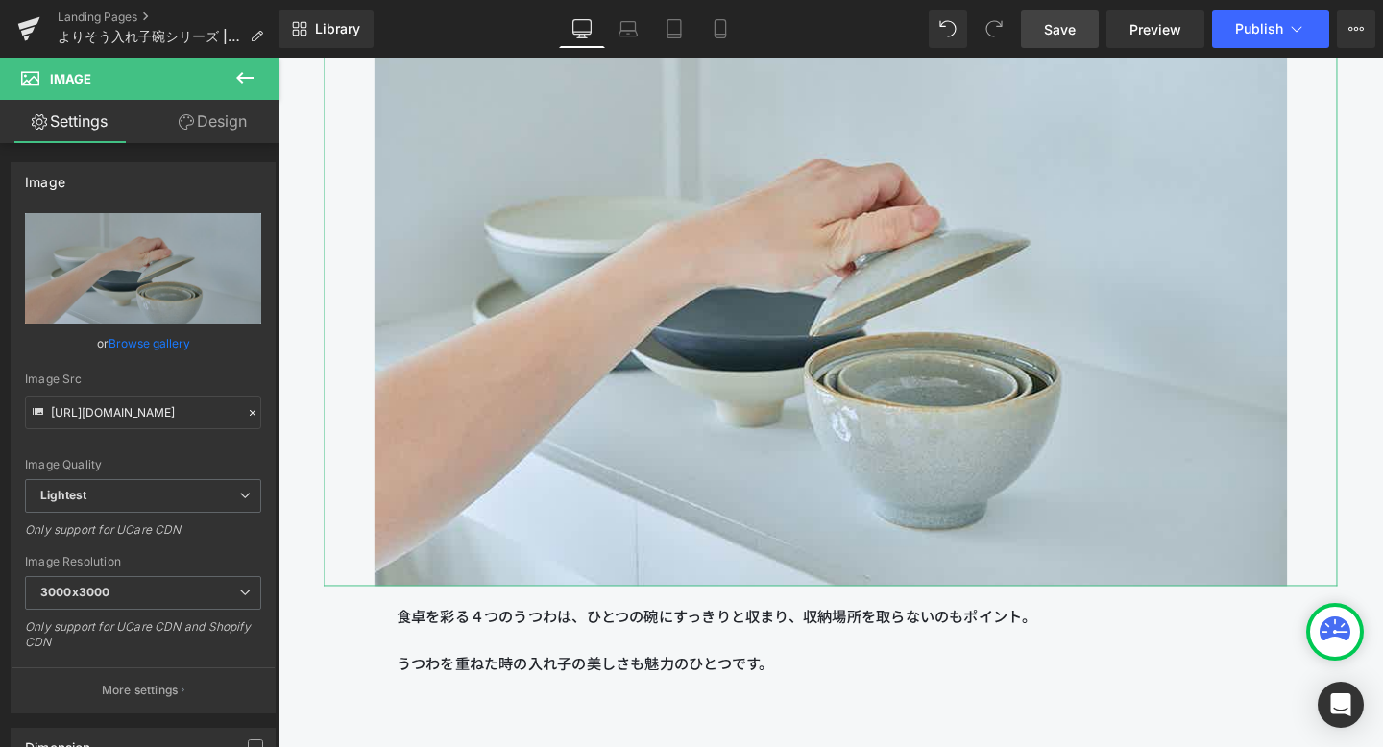
click at [193, 120] on link "Design" at bounding box center [212, 121] width 139 height 43
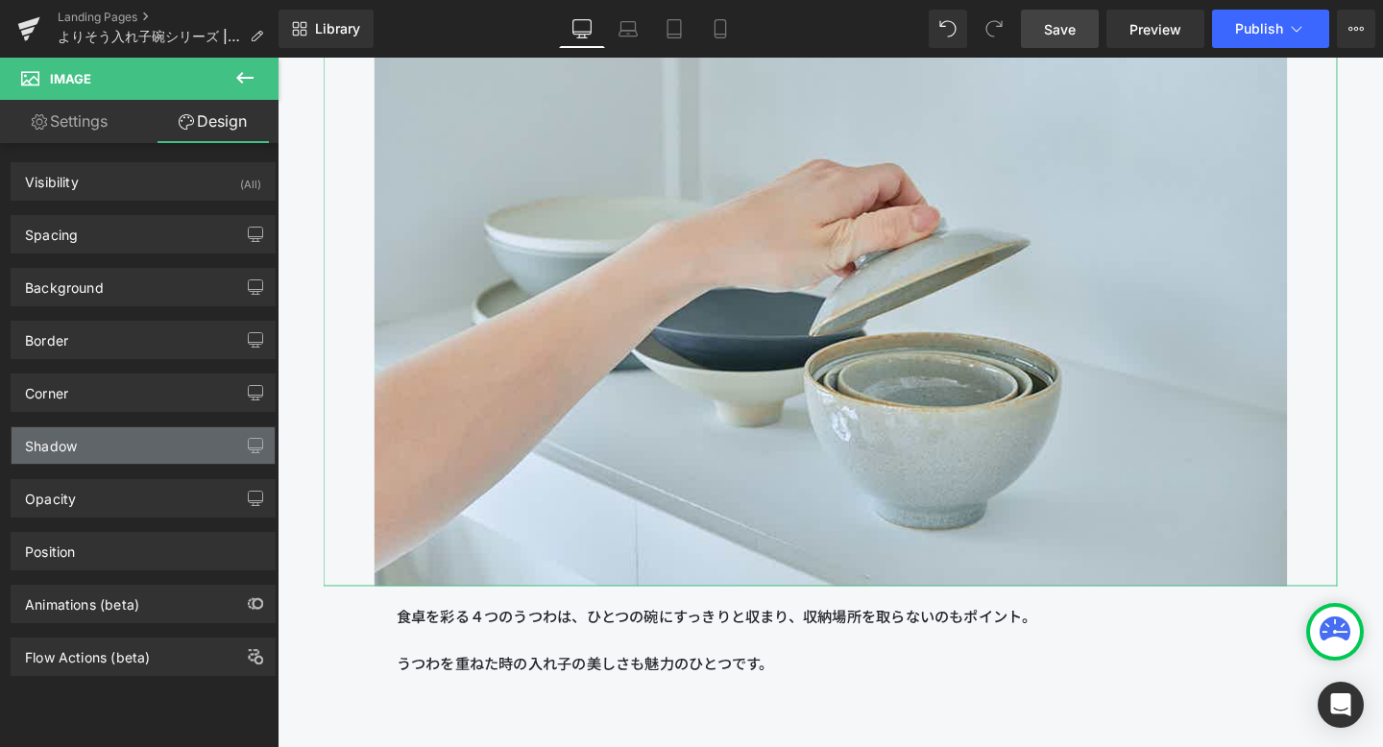
click at [134, 446] on div "Shadow" at bounding box center [143, 445] width 263 height 37
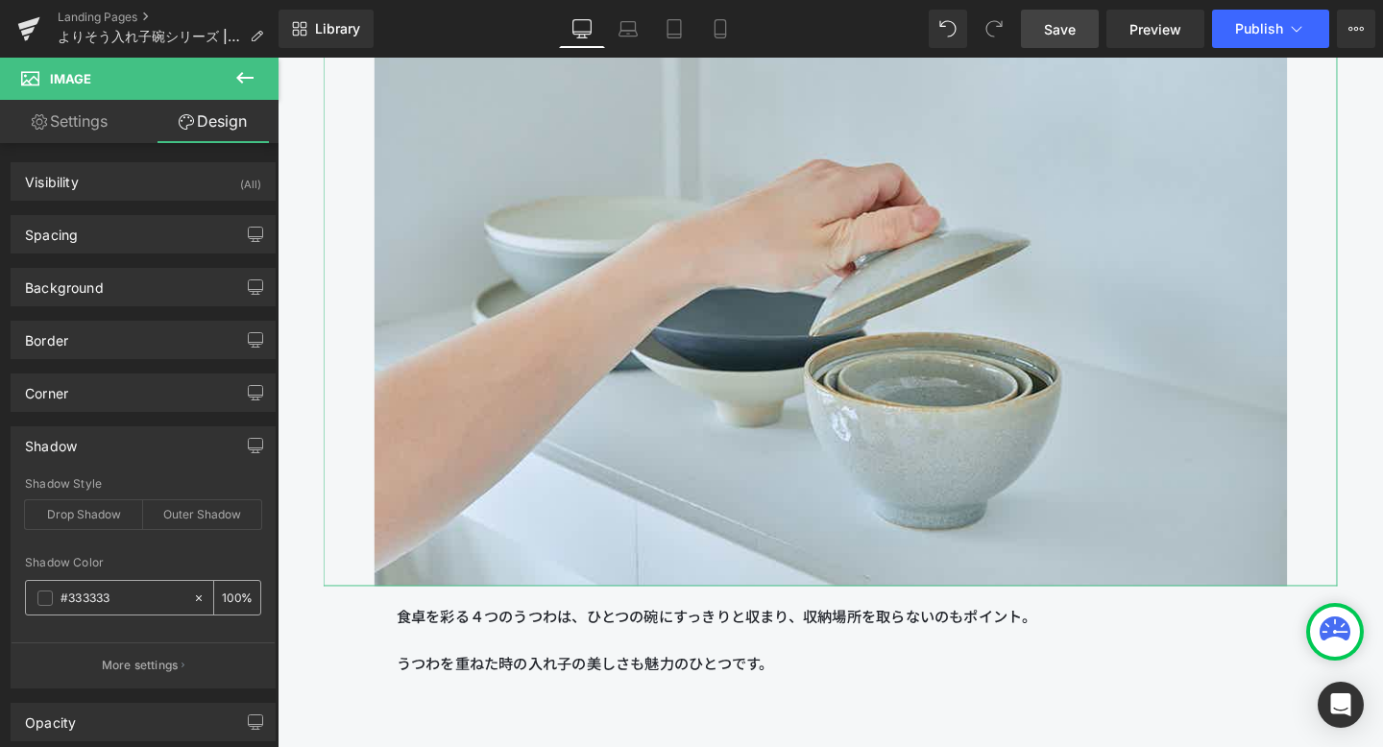
click at [192, 594] on icon at bounding box center [198, 598] width 13 height 13
click at [188, 568] on div "Shadow Color" at bounding box center [143, 562] width 236 height 13
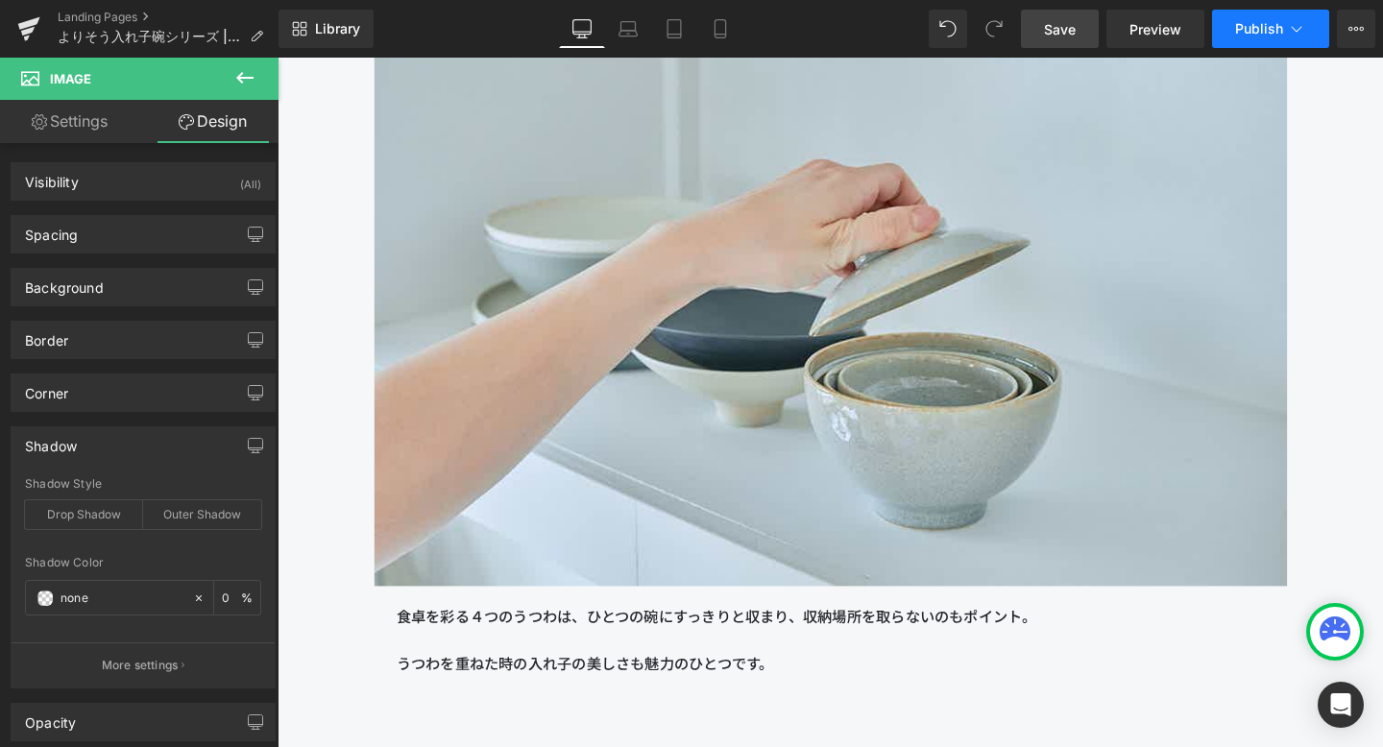
click at [1260, 32] on span "Publish" at bounding box center [1259, 28] width 48 height 15
click at [1057, 39] on link "Save" at bounding box center [1060, 29] width 78 height 38
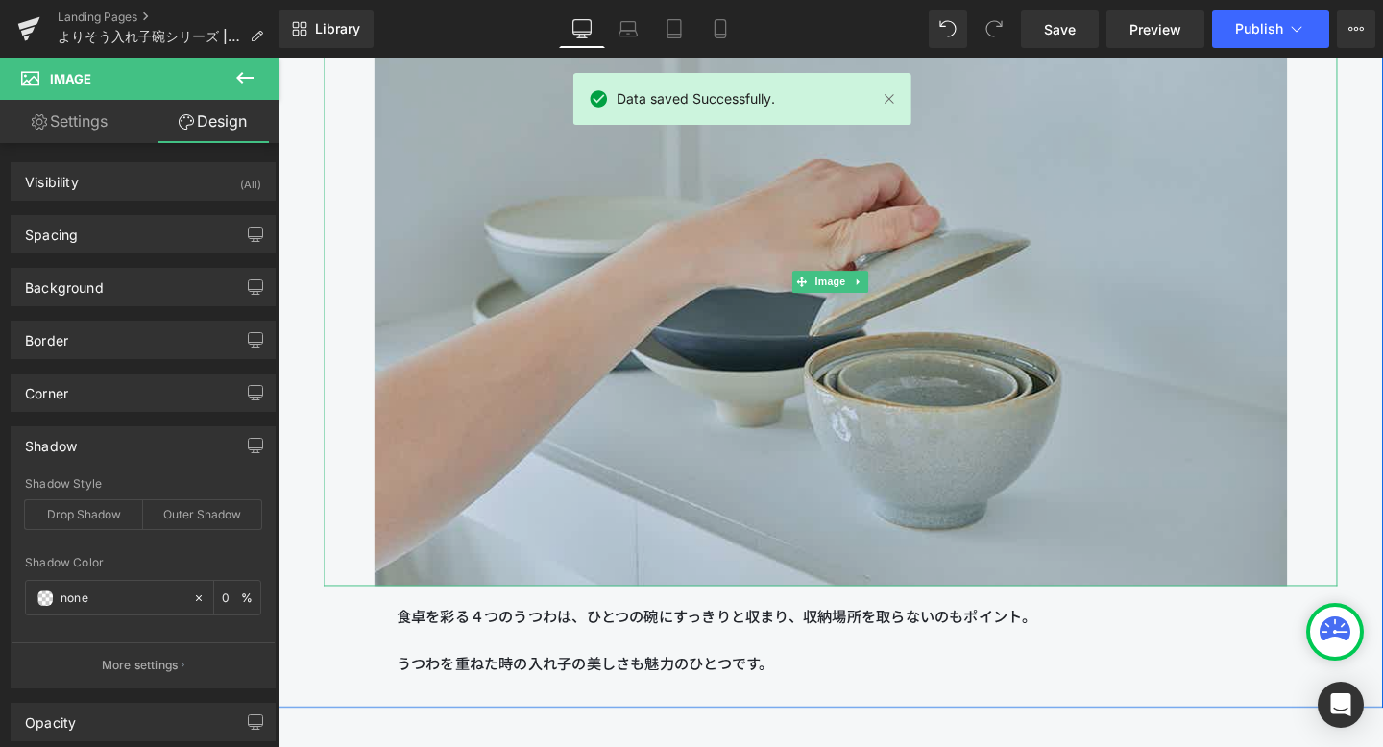
click at [505, 431] on img at bounding box center [859, 293] width 960 height 641
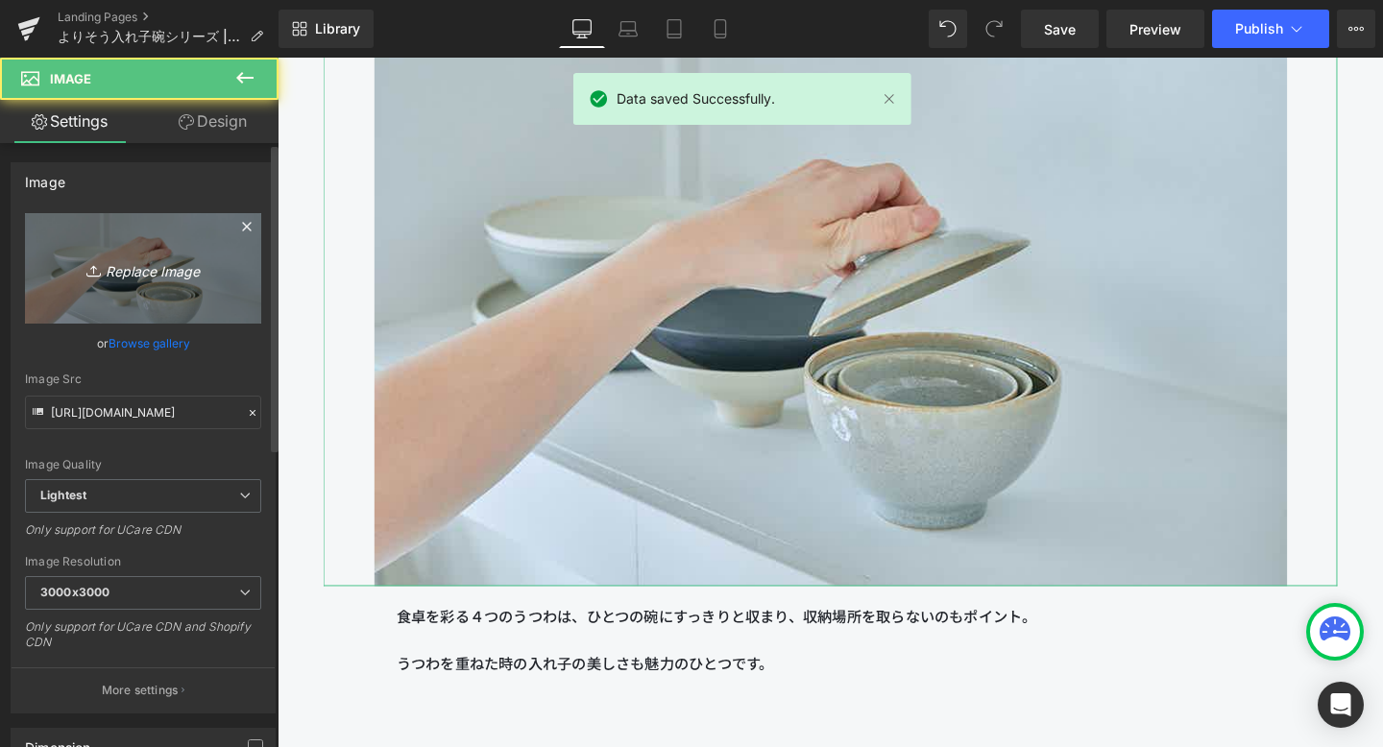
click at [187, 292] on link "Replace Image" at bounding box center [143, 268] width 236 height 110
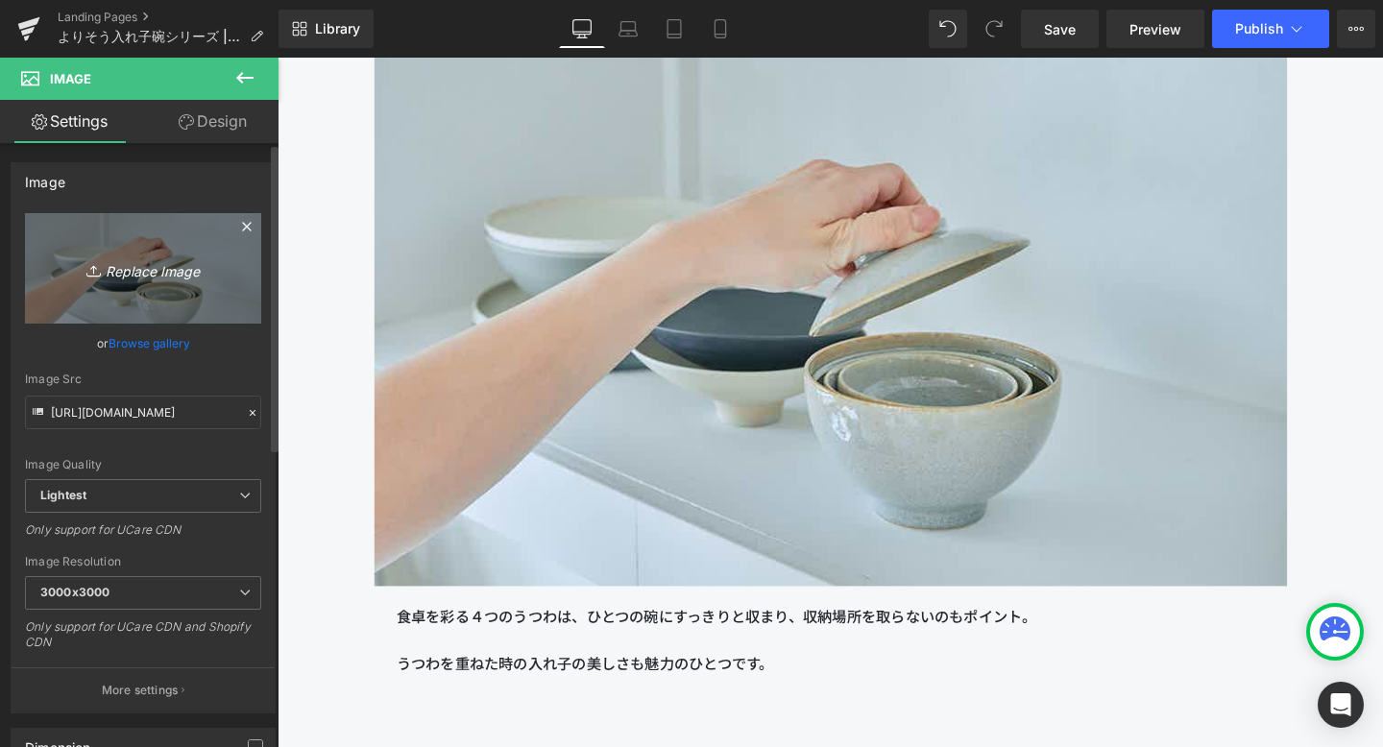
click at [187, 282] on link "Replace Image" at bounding box center [143, 268] width 236 height 110
type input "C:\fakepath\A3_bnr2_3000x2000_a (1).jpg"
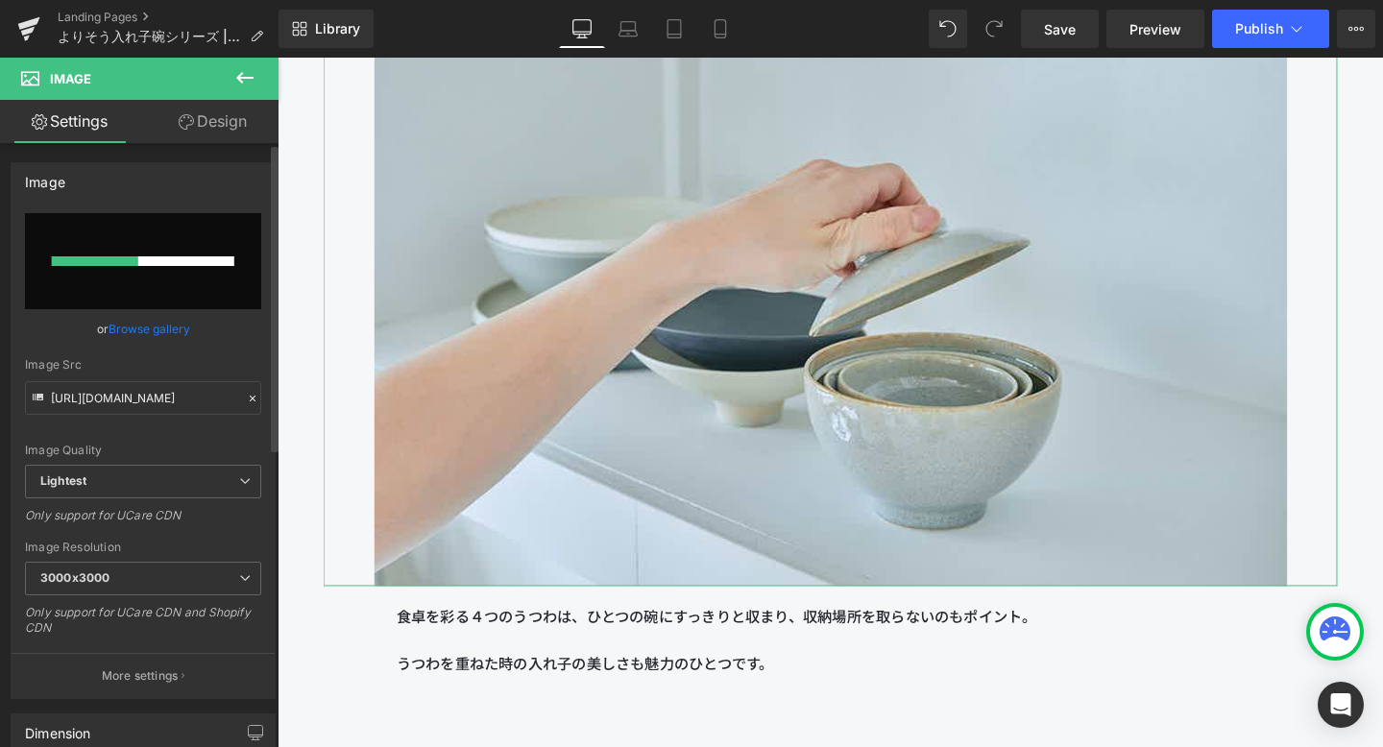
click at [210, 261] on div at bounding box center [143, 261] width 183 height 10
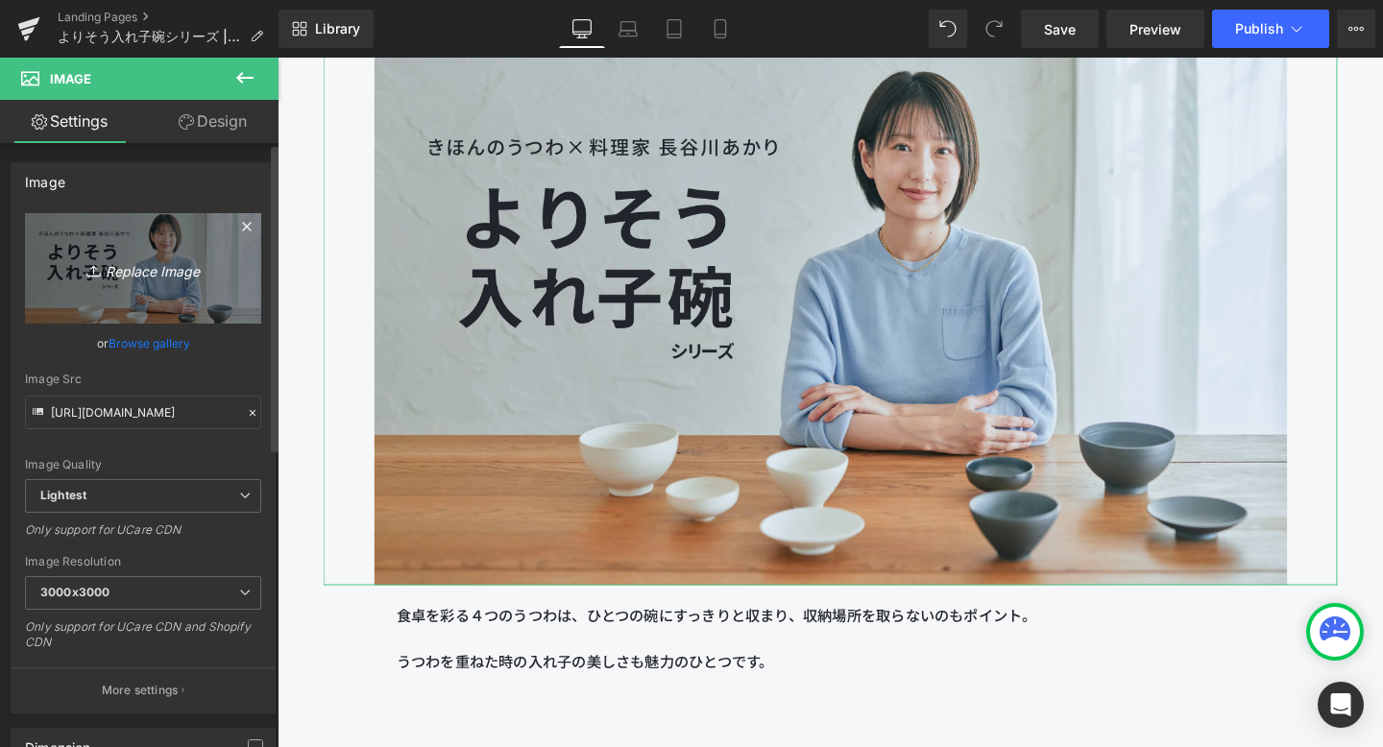
click at [199, 243] on link "Replace Image" at bounding box center [143, 268] width 236 height 110
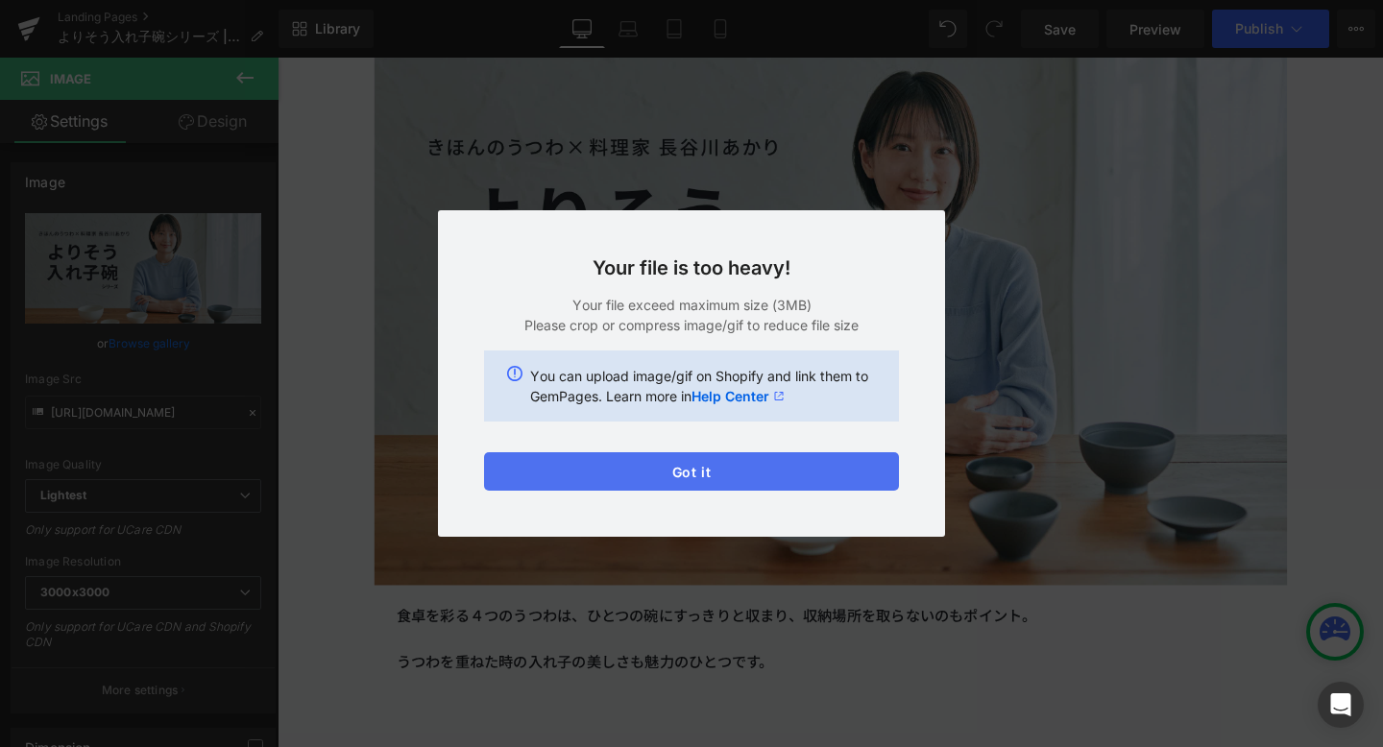
click at [548, 455] on button "Got it" at bounding box center [691, 471] width 415 height 38
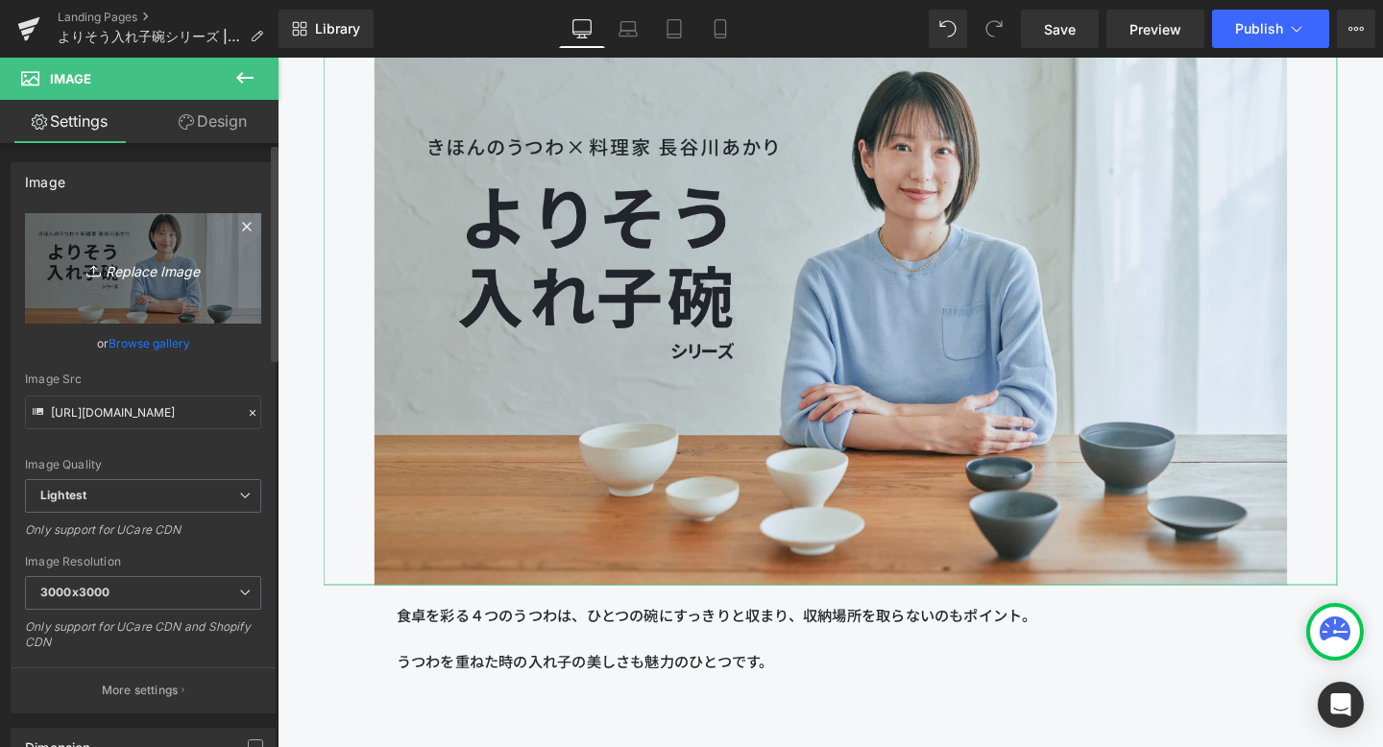
click at [183, 291] on link "Replace Image" at bounding box center [143, 268] width 236 height 110
type input "C:\fakepath\250806_きほんのうつわ45613 (3).jpg"
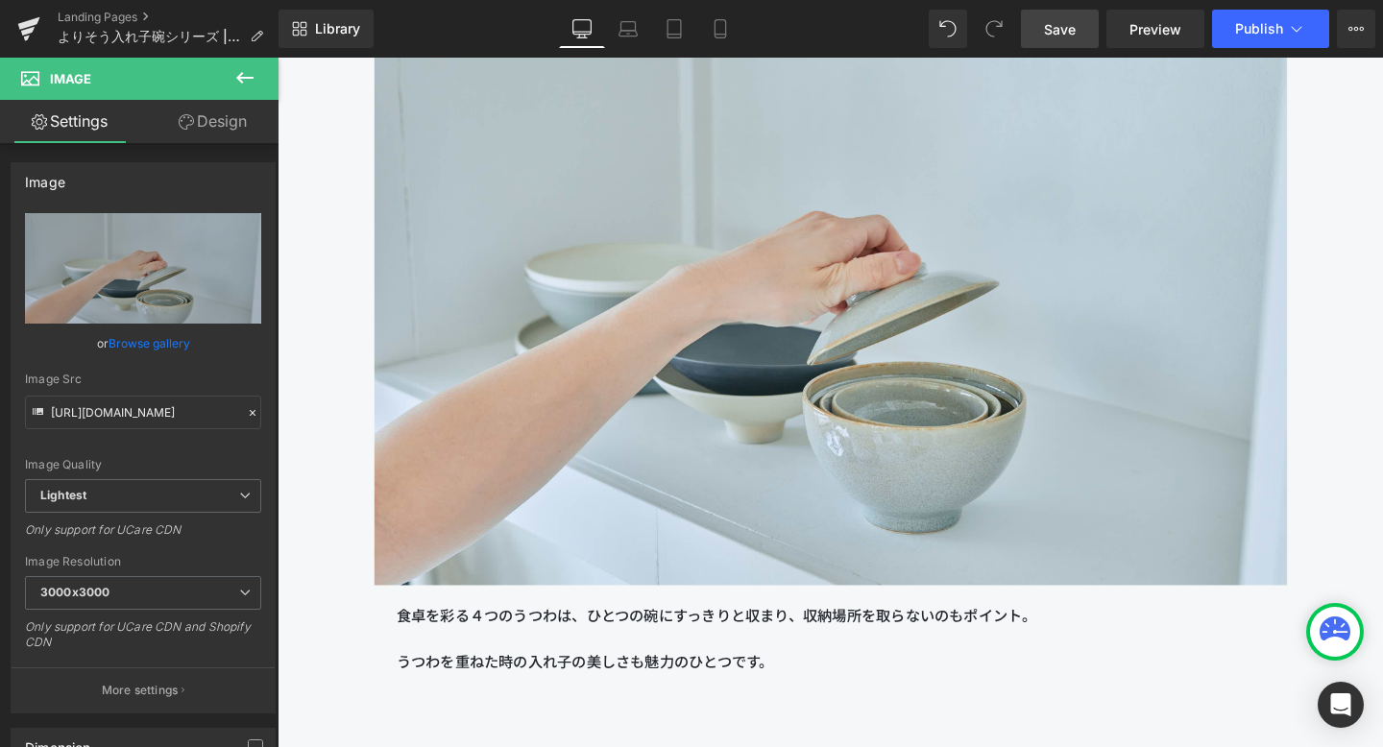
click at [1038, 20] on link "Save" at bounding box center [1060, 29] width 78 height 38
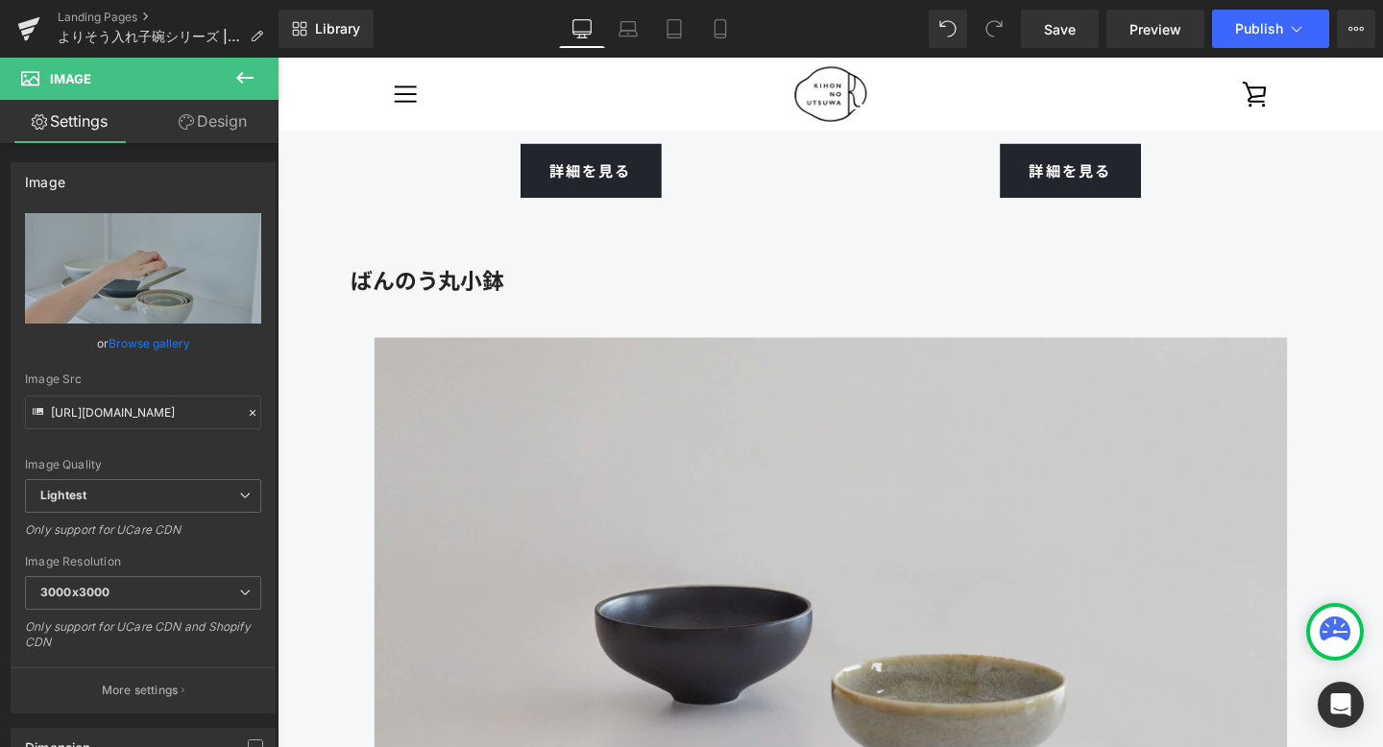
scroll to position [13014, 0]
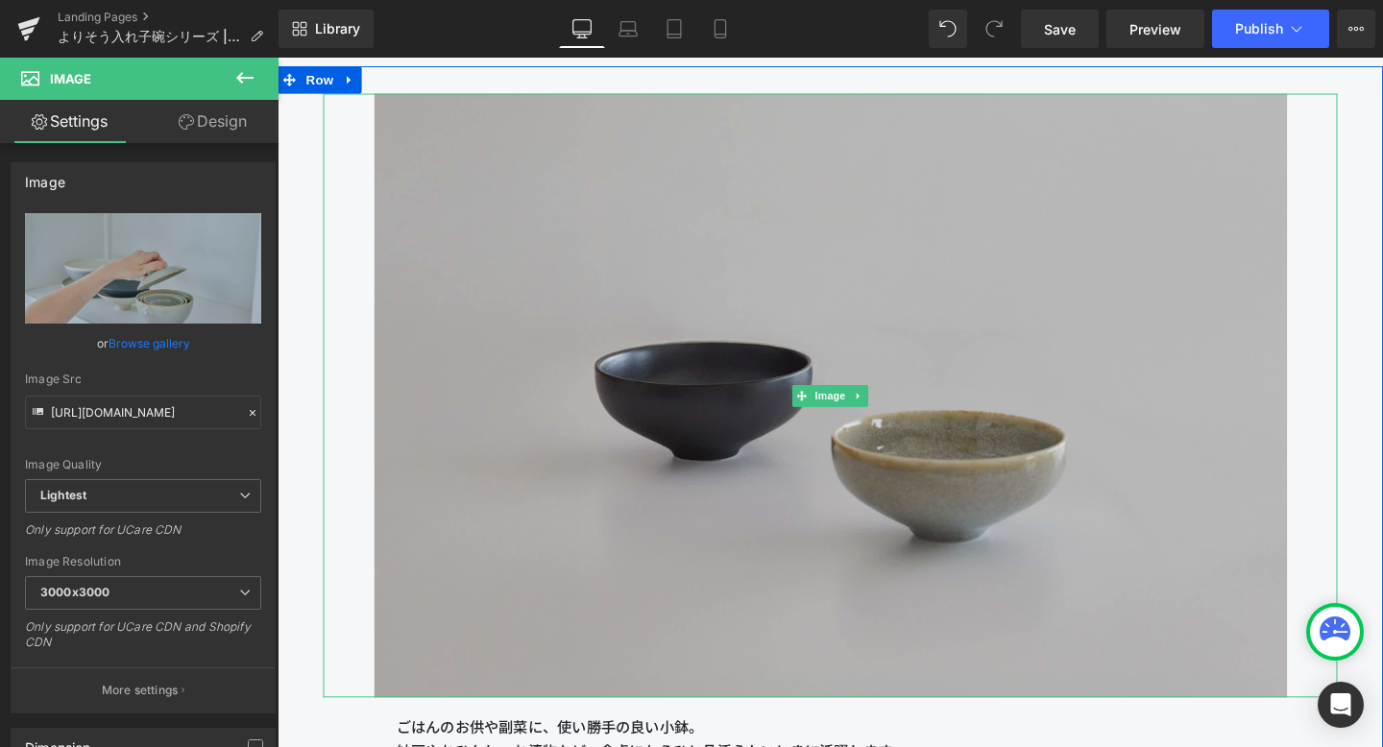
click at [546, 207] on img at bounding box center [859, 412] width 960 height 635
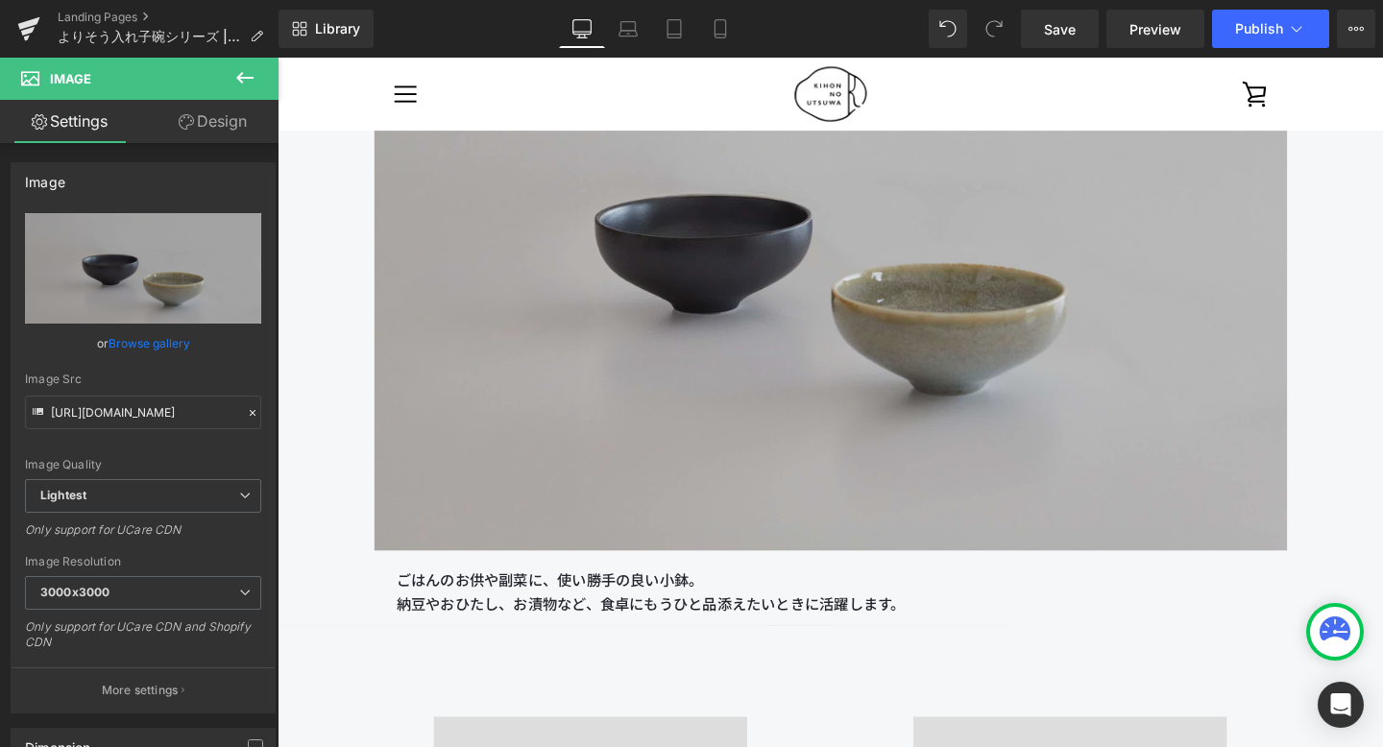
scroll to position [13150, 0]
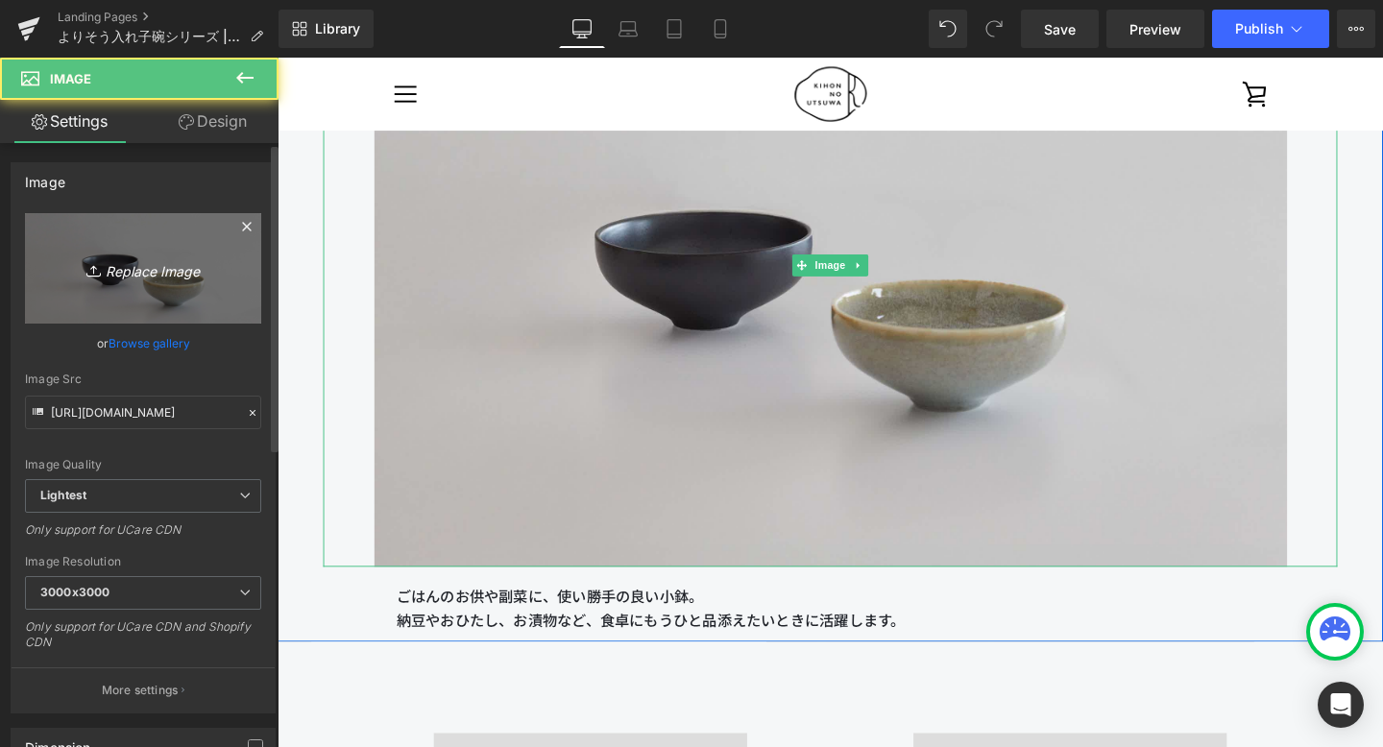
click at [199, 242] on link "Replace Image" at bounding box center [143, 268] width 236 height 110
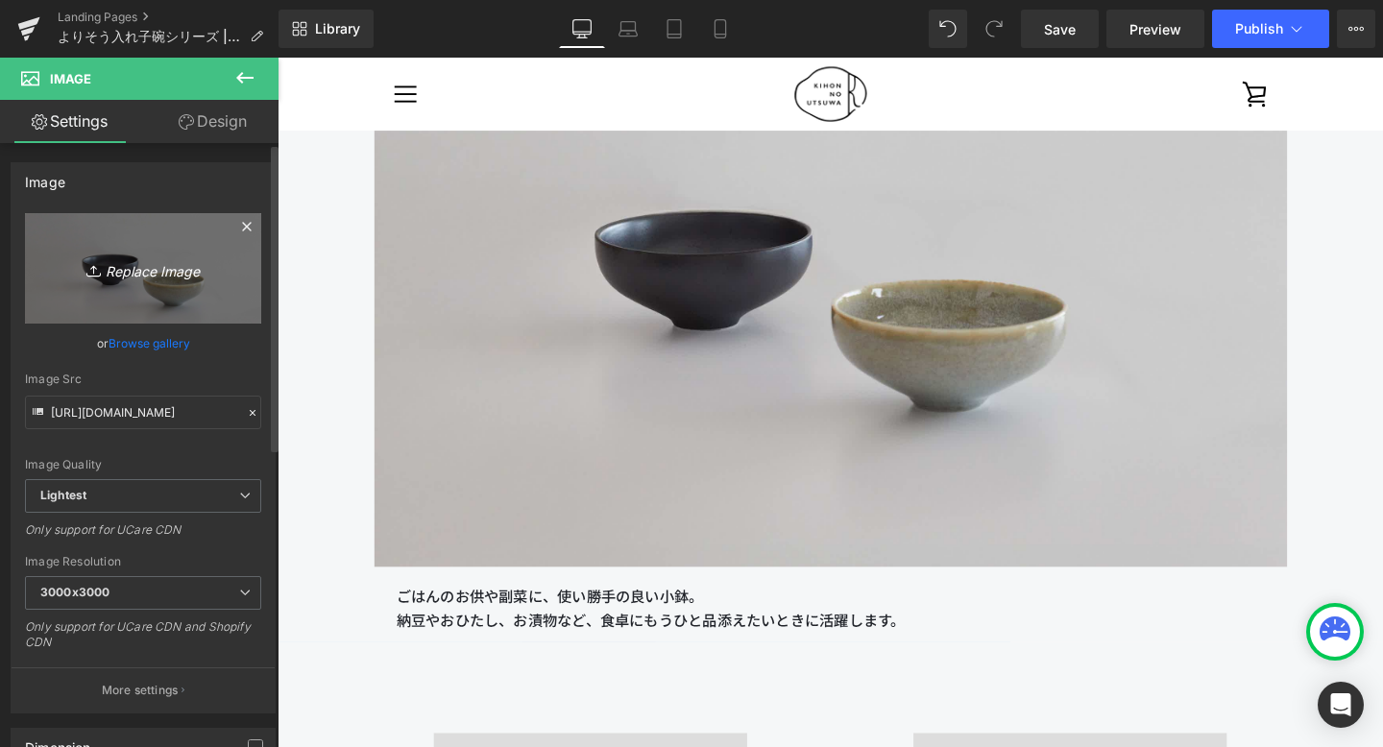
type input "C:\fakepath\250806_きほんのうつわ45329 (5).jpg"
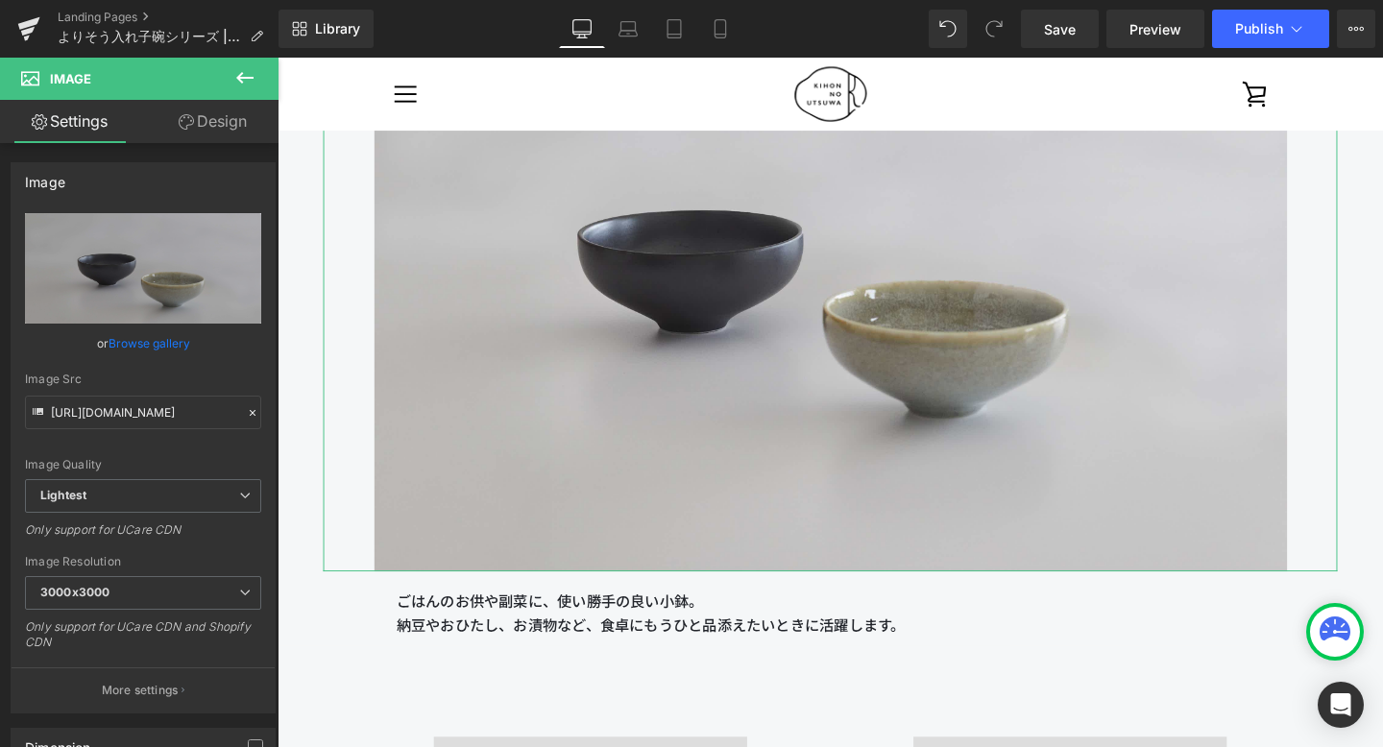
click at [226, 126] on link "Design" at bounding box center [212, 121] width 139 height 43
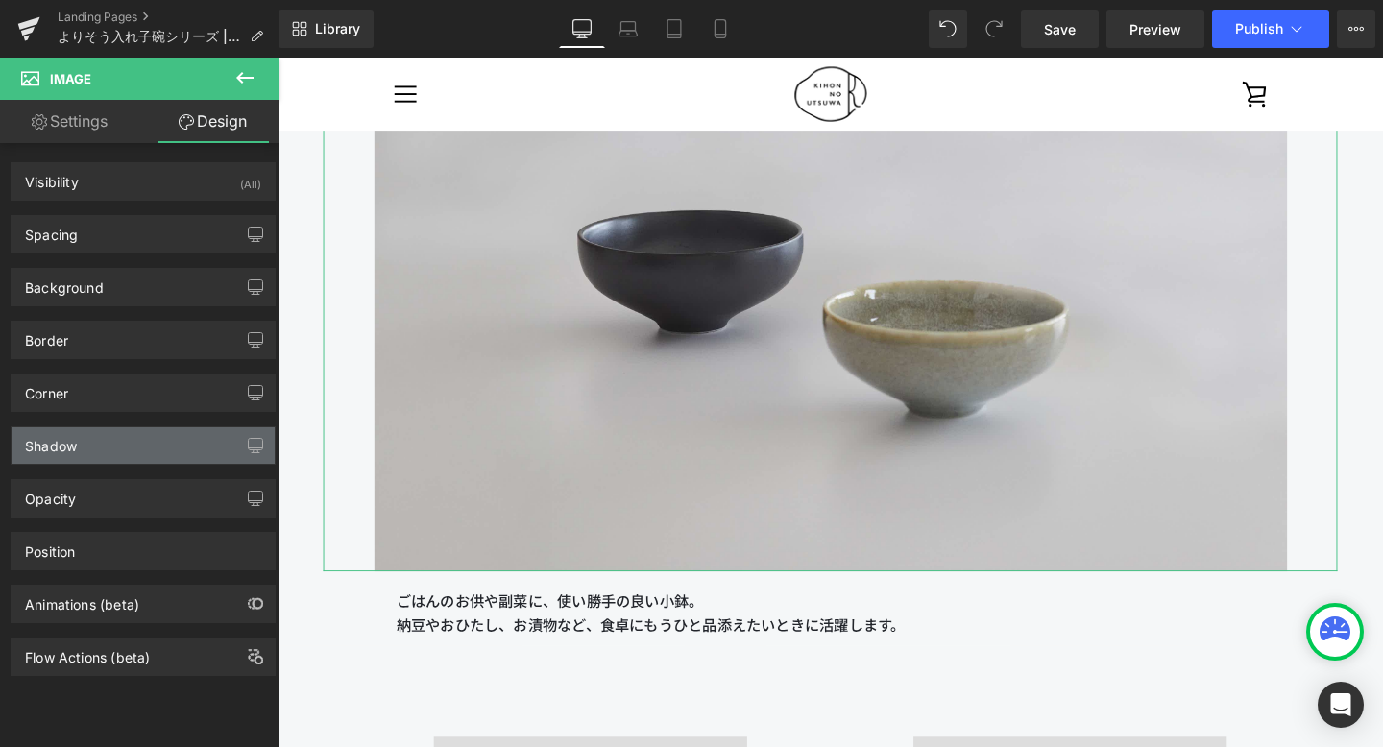
click at [172, 445] on div "Shadow" at bounding box center [143, 445] width 263 height 37
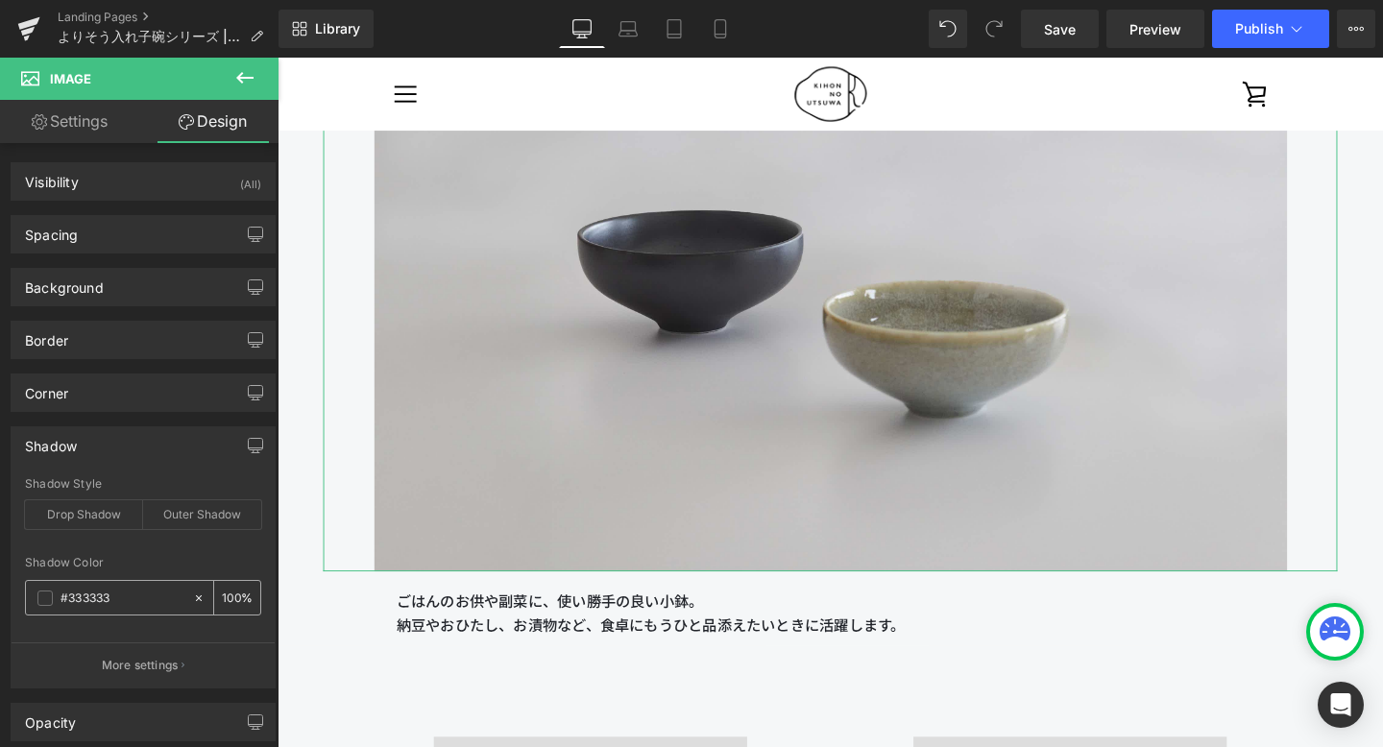
click at [192, 595] on icon at bounding box center [198, 598] width 13 height 13
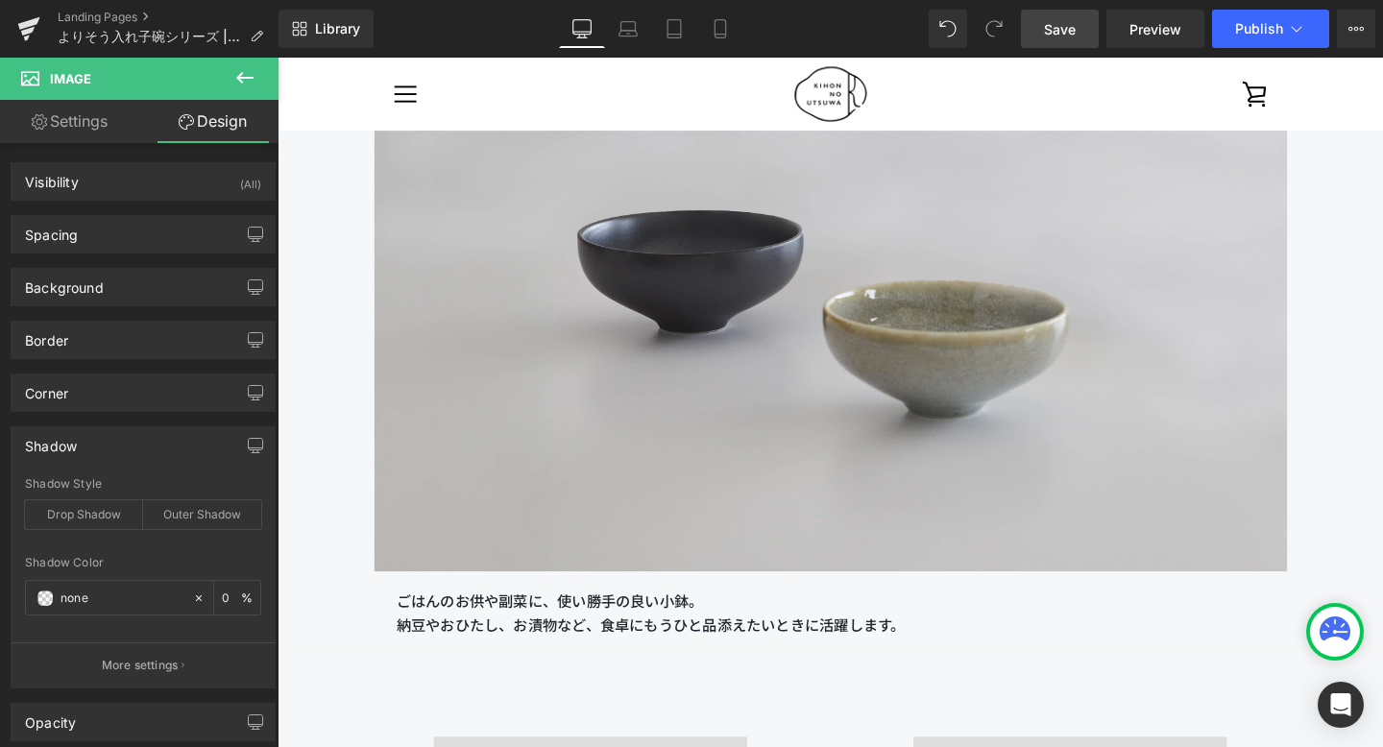
click at [1049, 19] on span "Save" at bounding box center [1060, 29] width 32 height 20
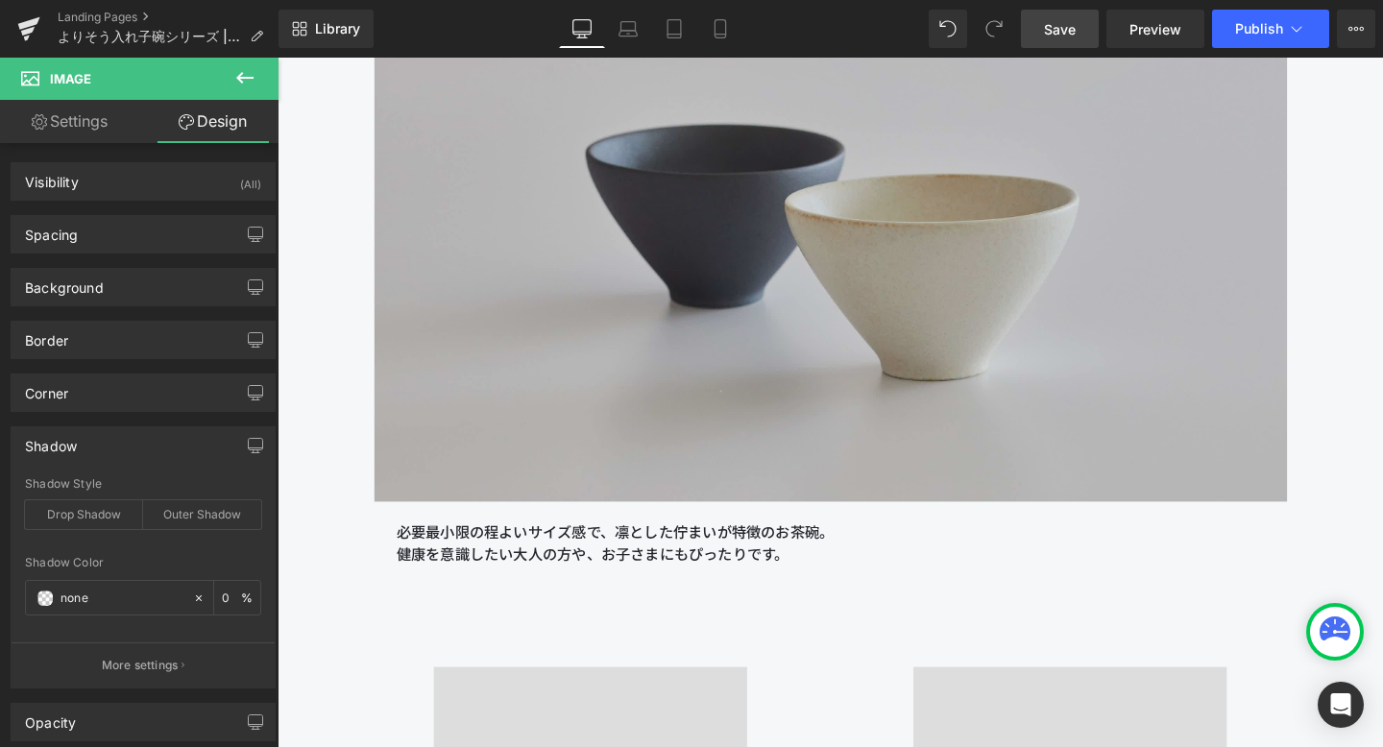
scroll to position [11158, 0]
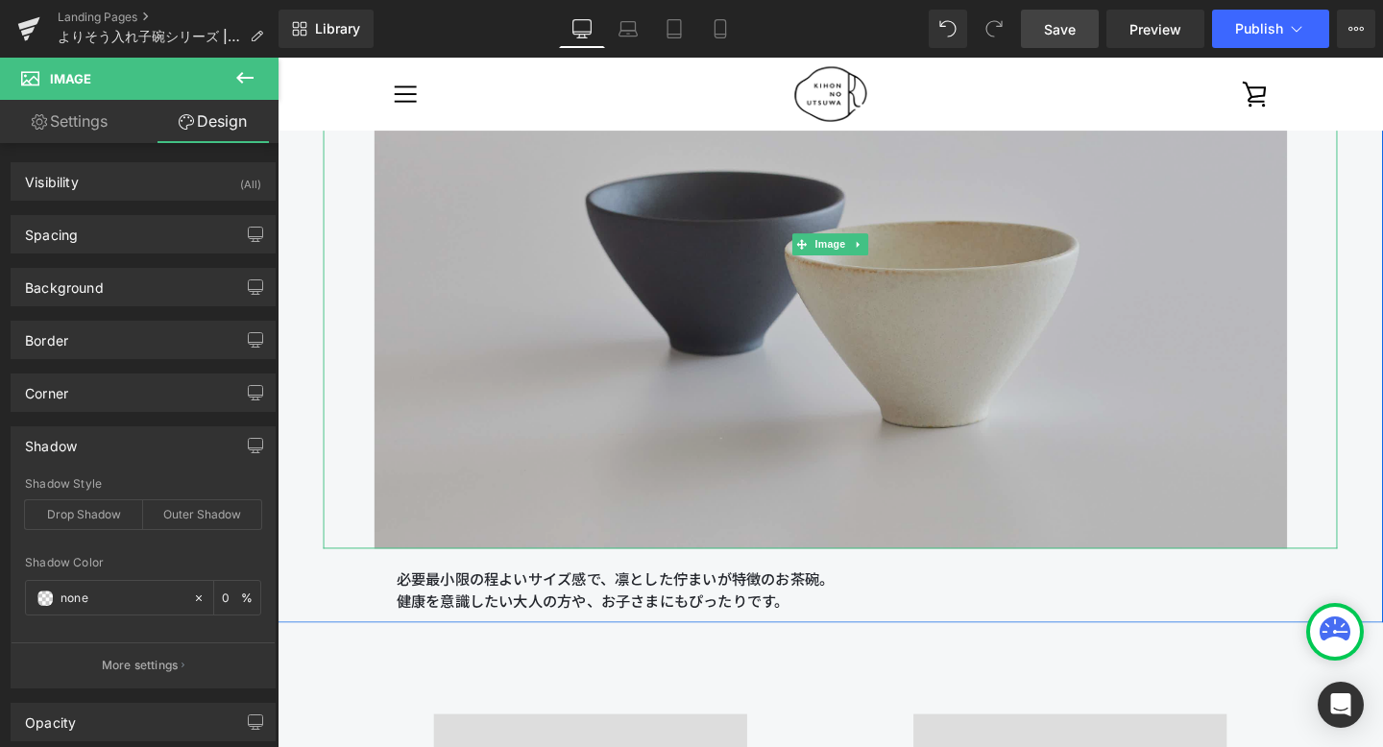
click at [854, 232] on img at bounding box center [859, 254] width 960 height 640
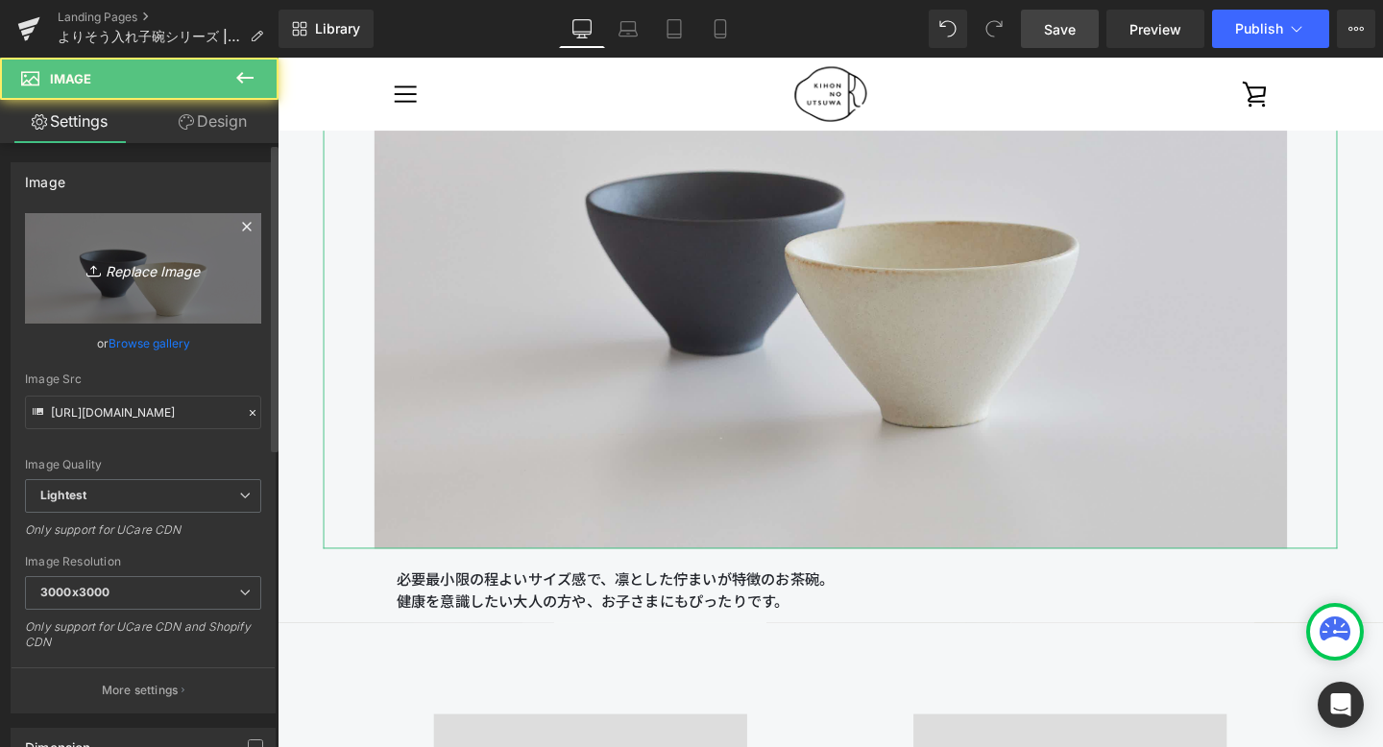
click at [172, 322] on link "Replace Image" at bounding box center [143, 268] width 236 height 110
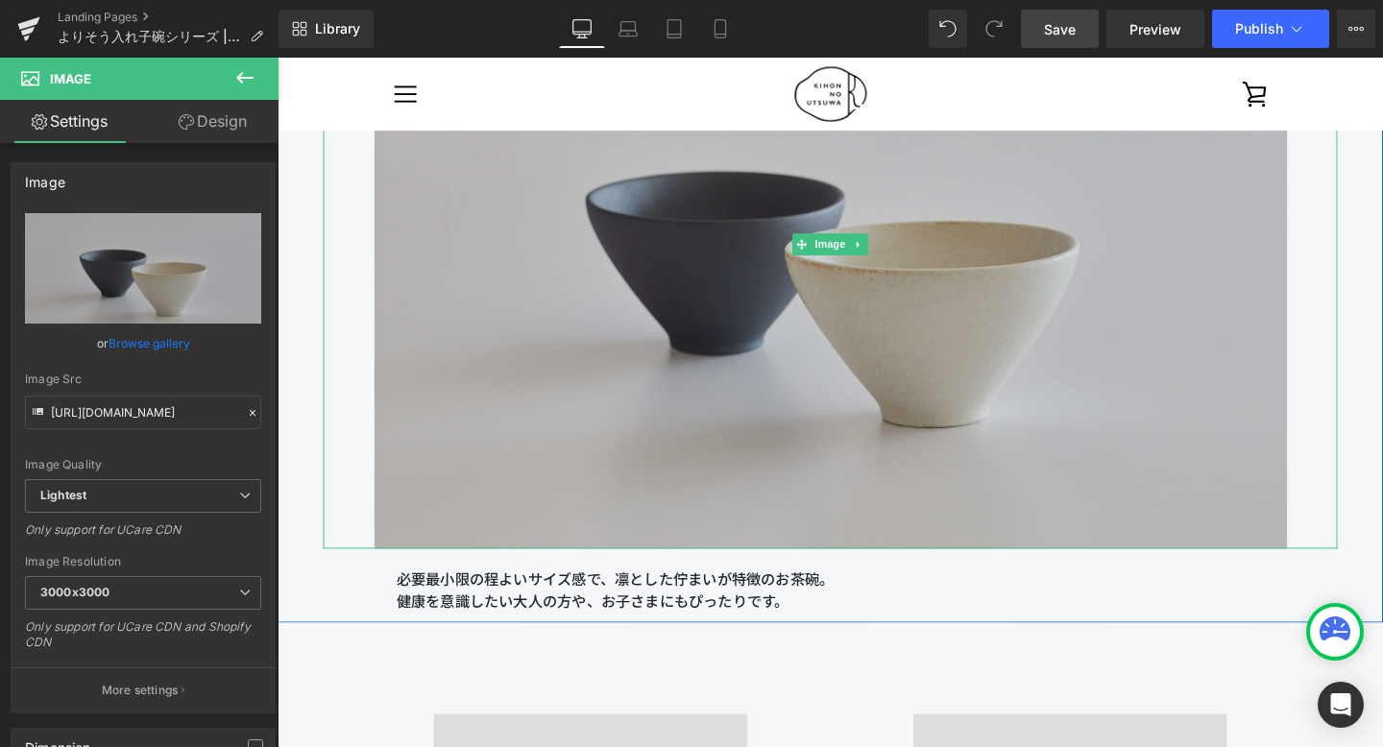
click at [653, 262] on img at bounding box center [859, 254] width 960 height 640
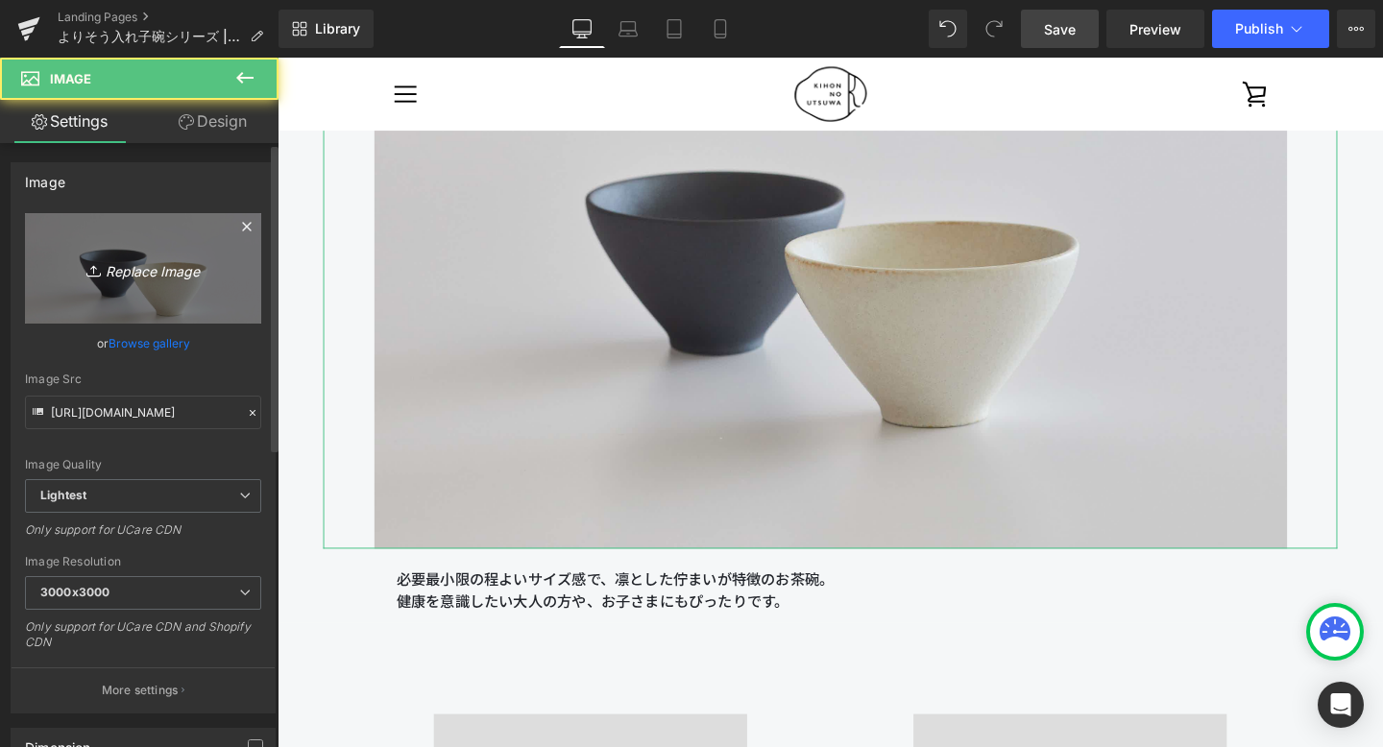
click at [194, 303] on link "Replace Image" at bounding box center [143, 268] width 236 height 110
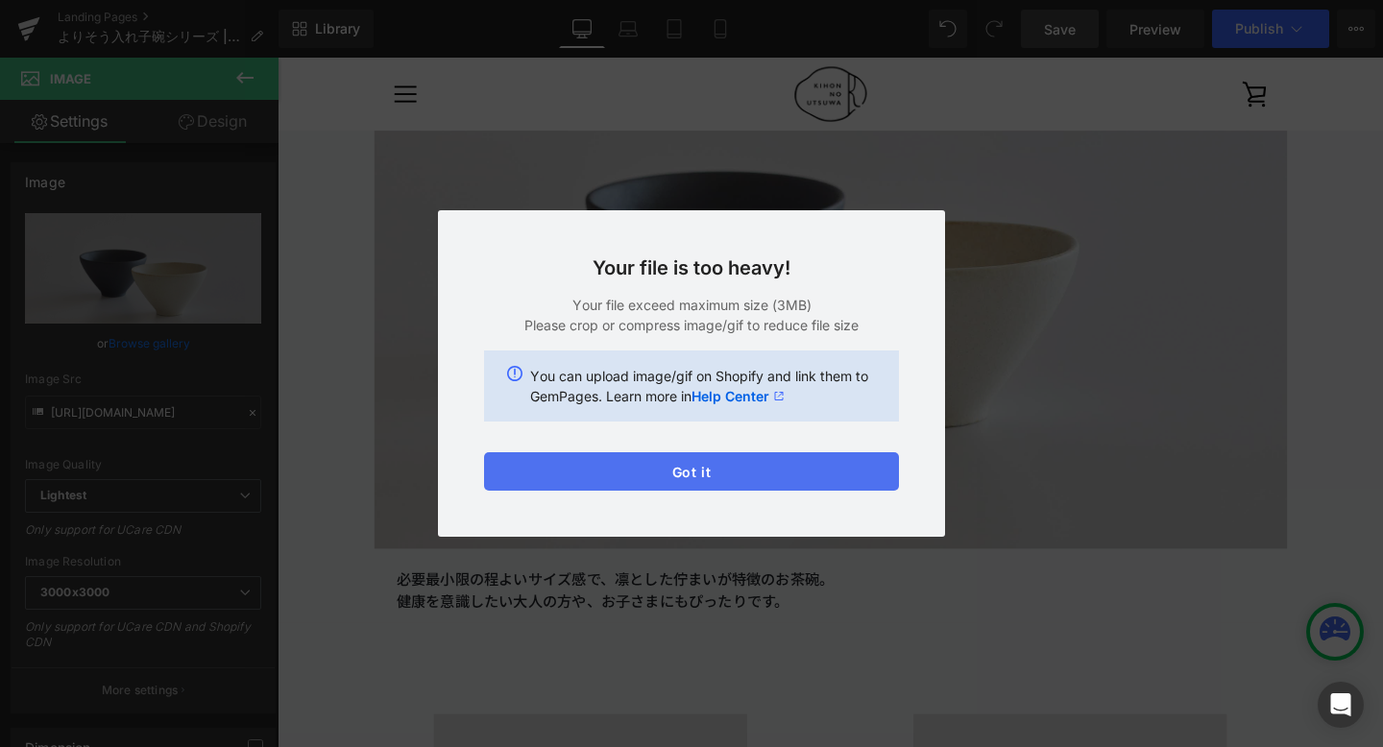
click at [509, 485] on button "Got it" at bounding box center [691, 471] width 415 height 38
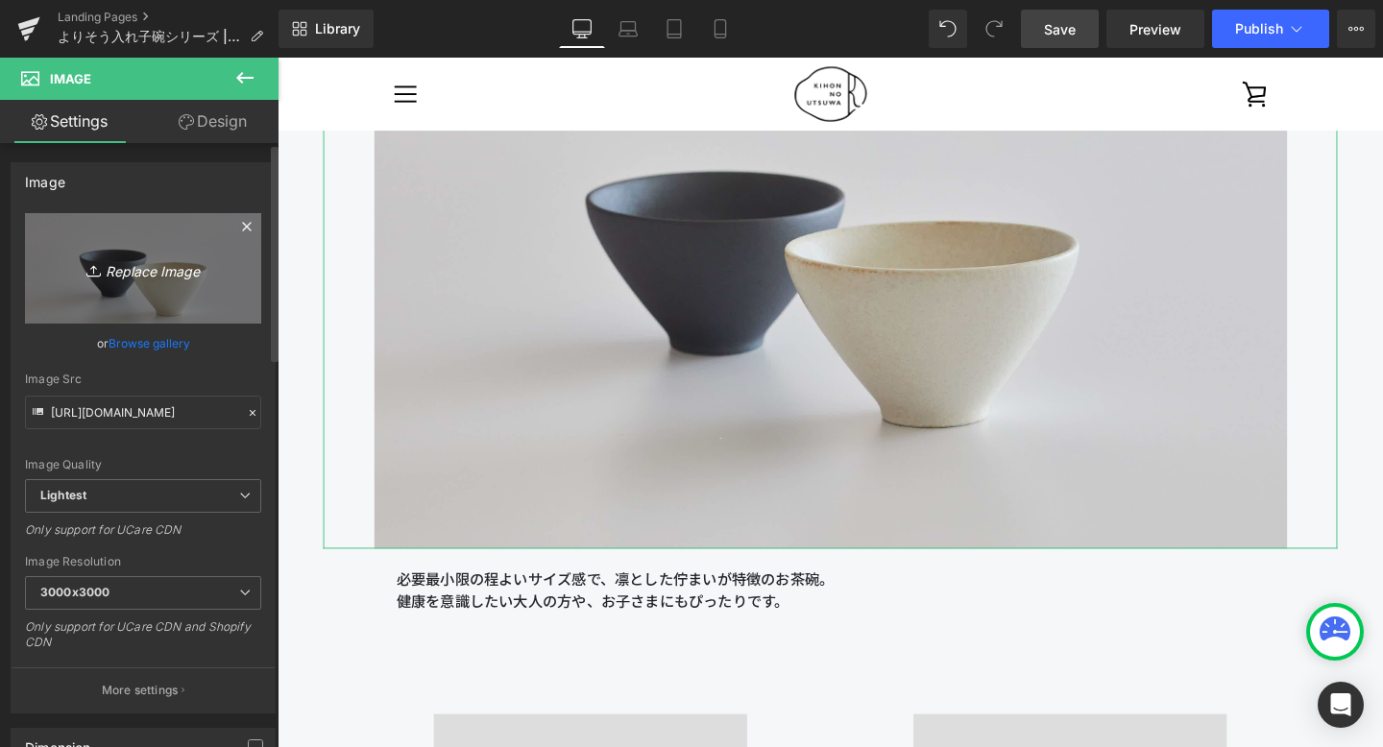
click at [206, 270] on icon "Replace Image" at bounding box center [143, 268] width 154 height 24
click at [213, 280] on icon "Replace Image" at bounding box center [143, 268] width 154 height 24
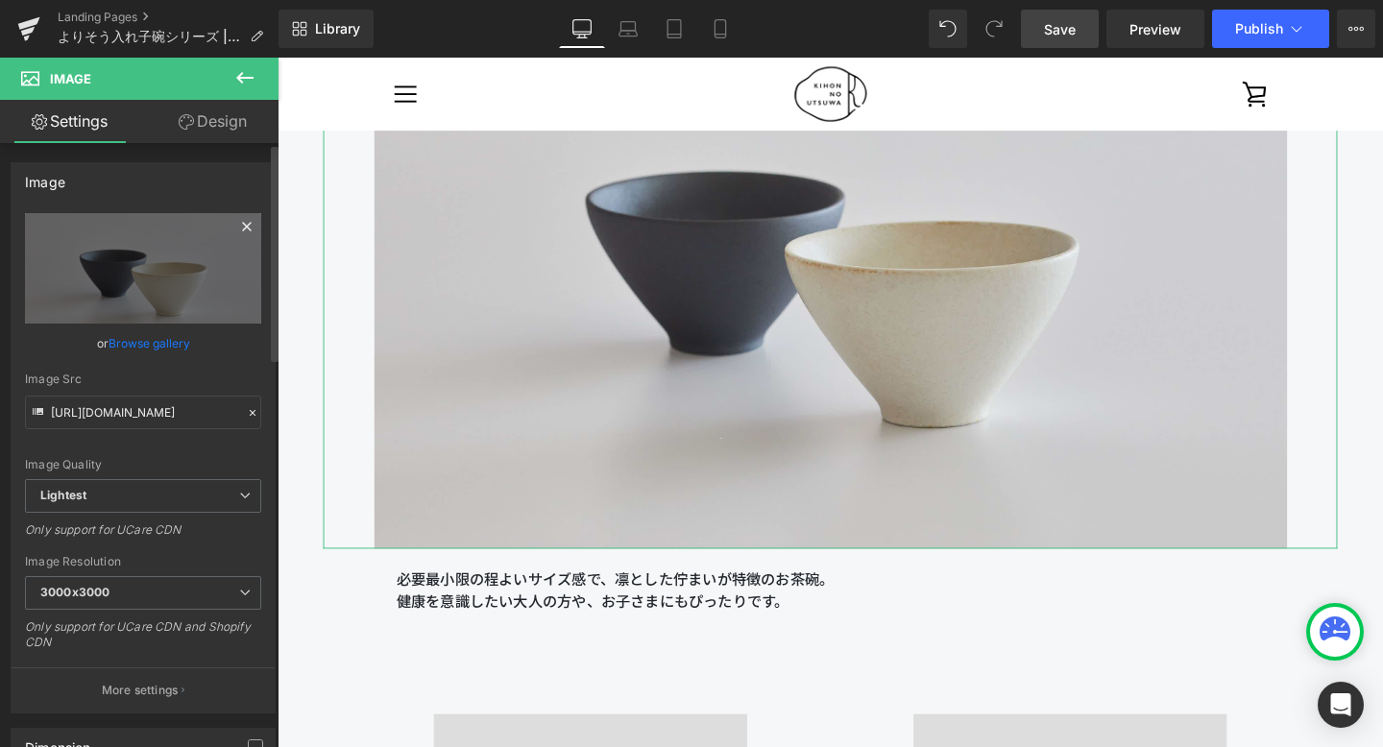
click at [241, 222] on icon at bounding box center [246, 226] width 23 height 23
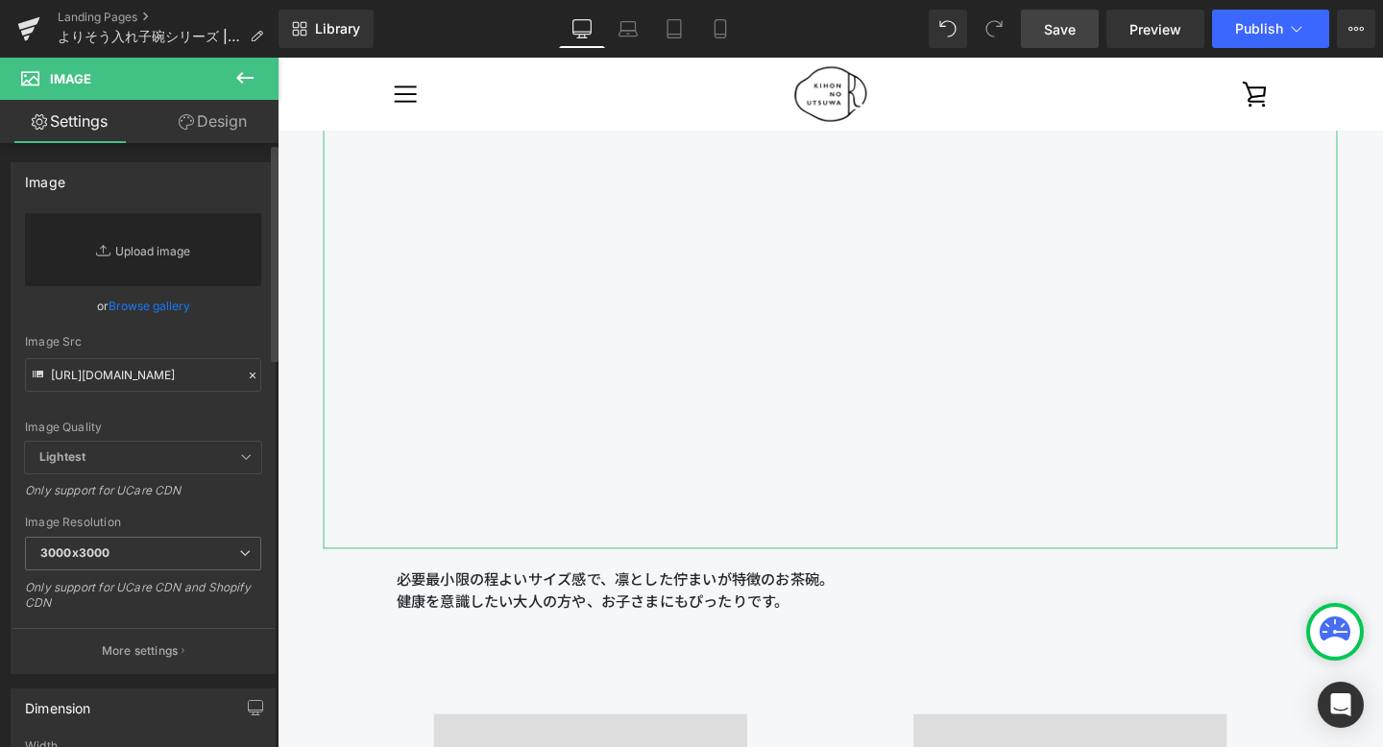
click at [174, 259] on link "Replace Image" at bounding box center [143, 249] width 236 height 73
click at [173, 256] on link "Replace Image" at bounding box center [143, 249] width 236 height 73
drag, startPoint x: 236, startPoint y: 241, endPoint x: 229, endPoint y: 113, distance: 128.0
click at [229, 113] on div "Settings Design Image https://ucarecdn.com/ed3d9671-9537-410f-94df-c97da9528cf9…" at bounding box center [139, 449] width 279 height 699
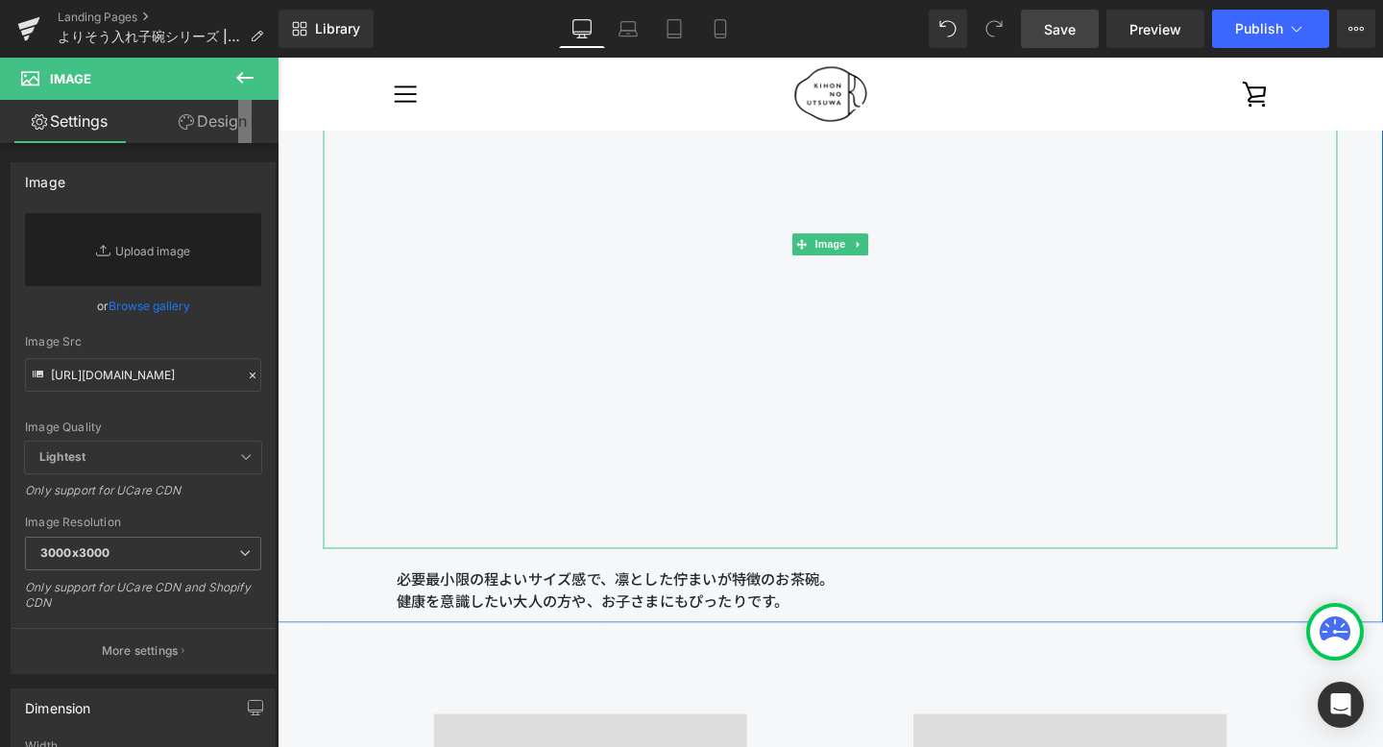
click at [426, 297] on img at bounding box center [859, 254] width 960 height 640
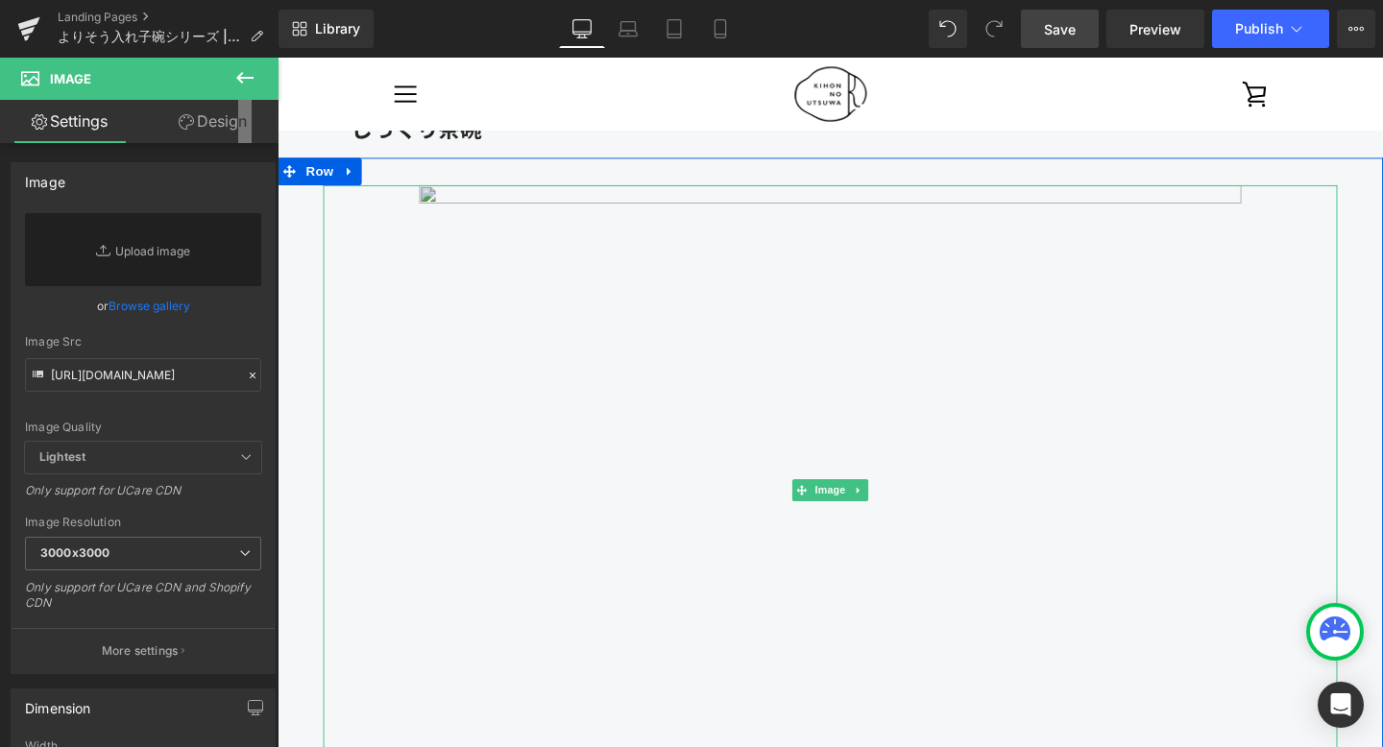
scroll to position [10851, 0]
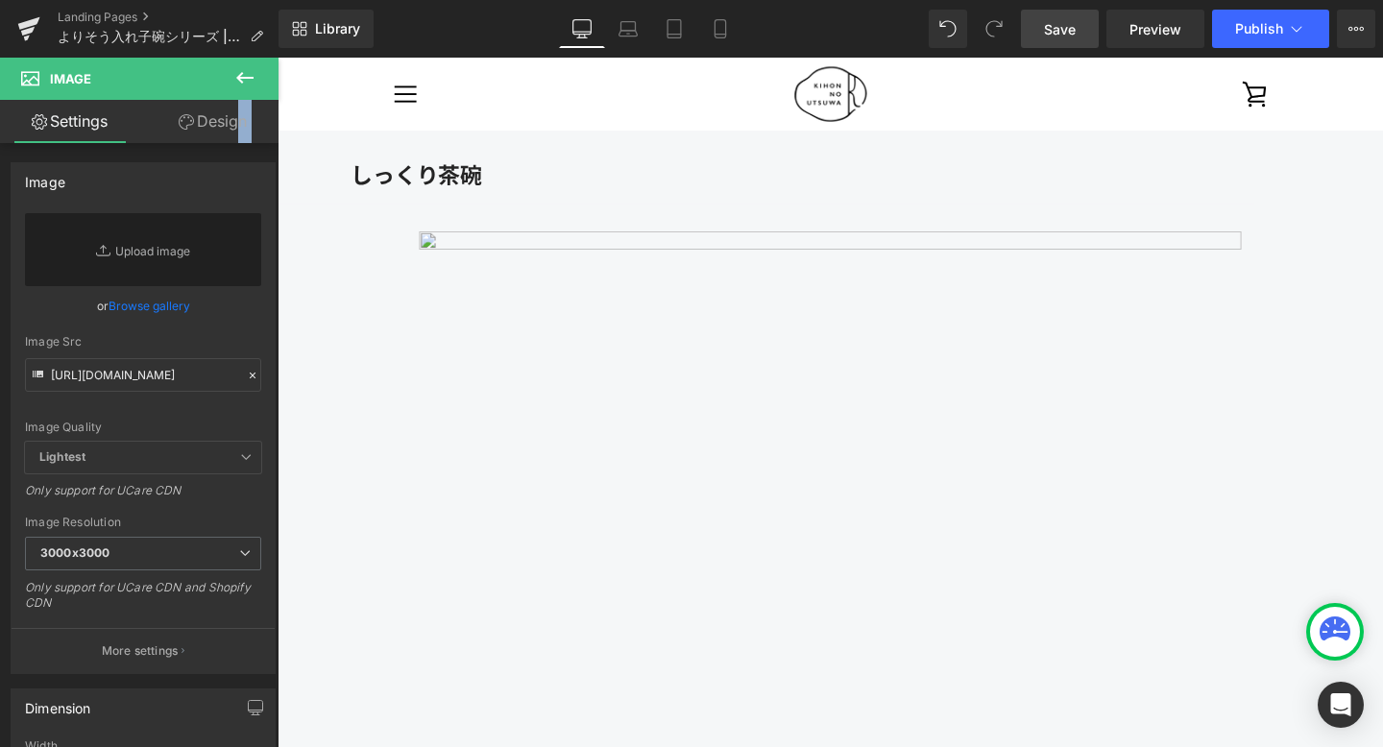
click at [1033, 25] on link "Save" at bounding box center [1060, 29] width 78 height 38
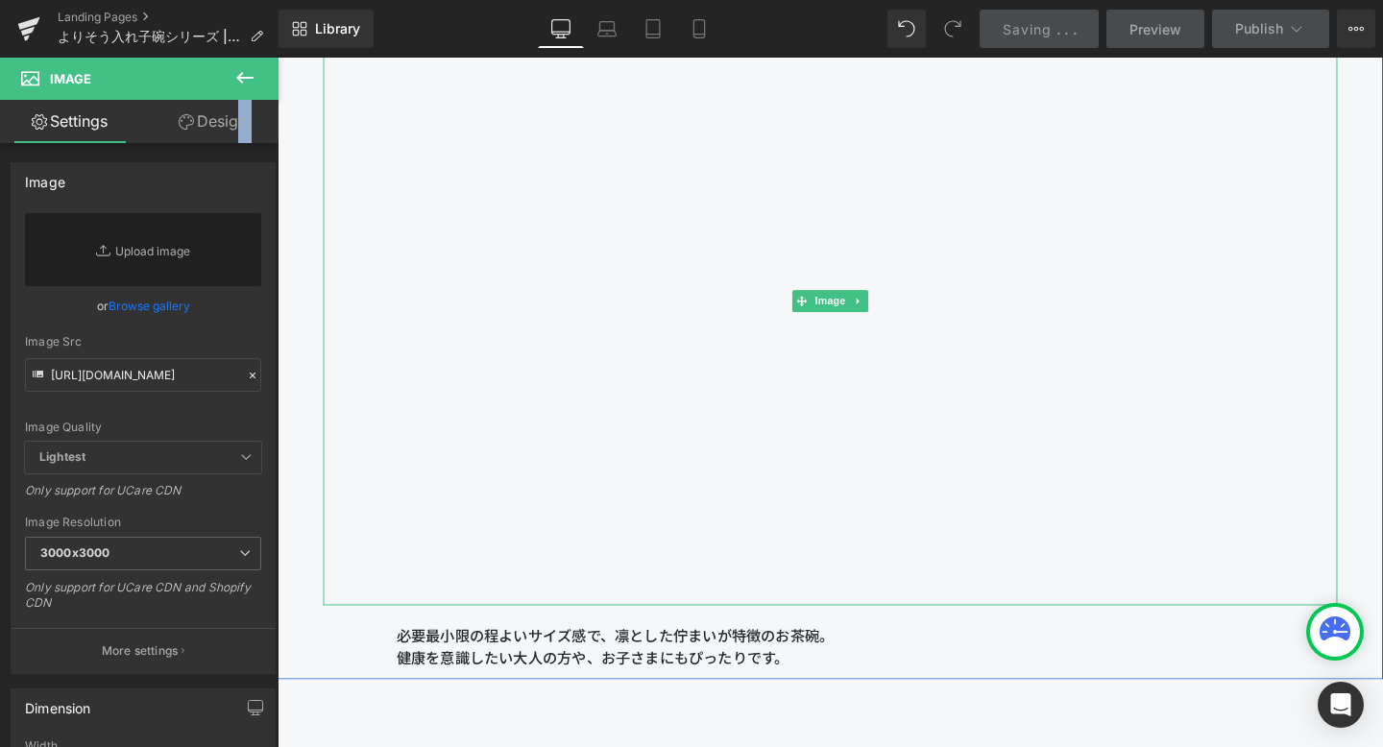
scroll to position [11101, 0]
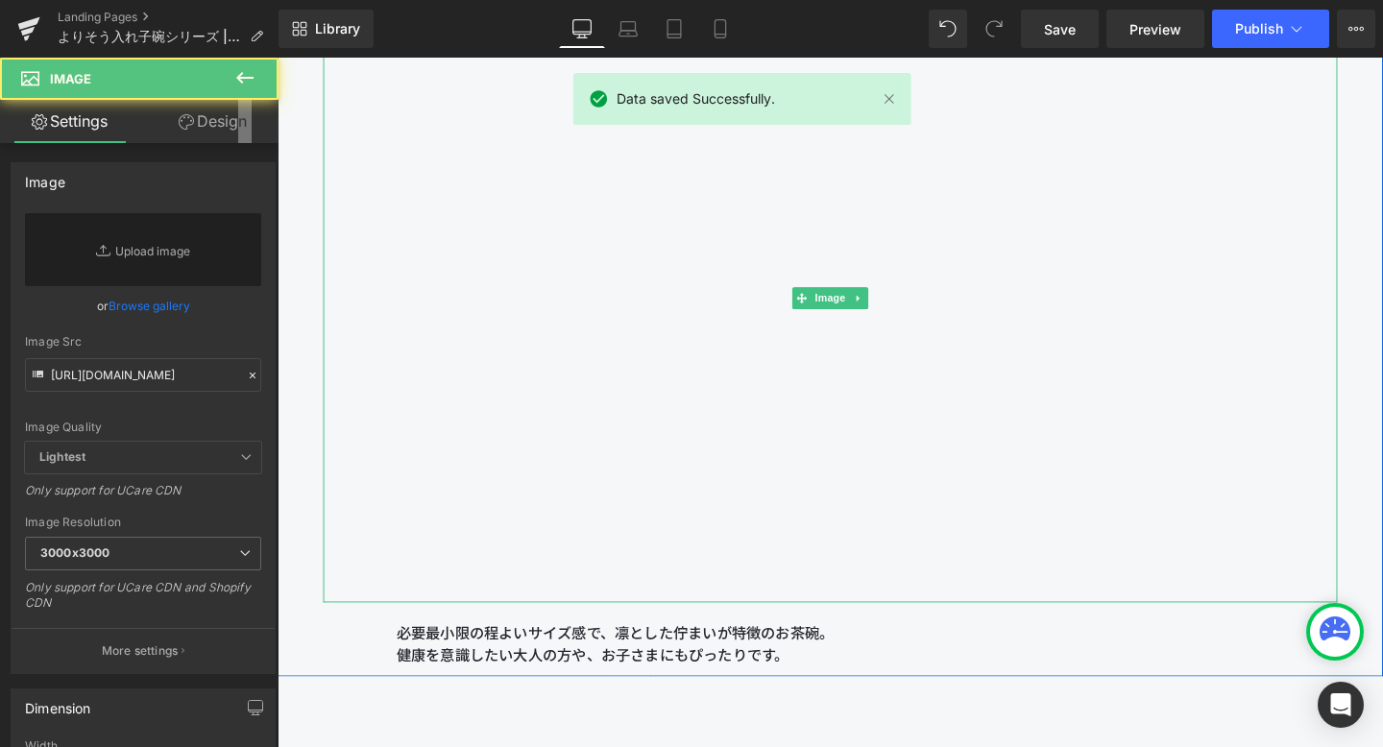
click at [784, 449] on img at bounding box center [859, 310] width 960 height 640
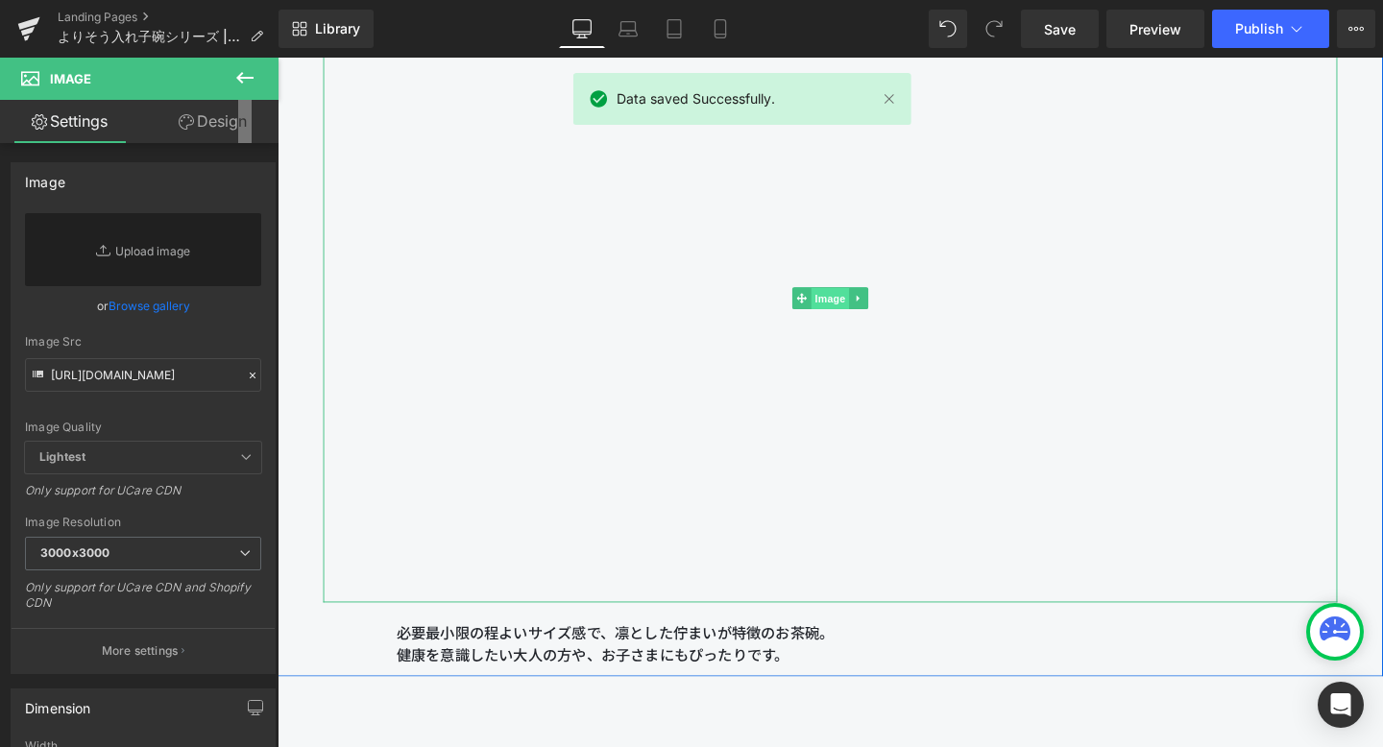
click at [849, 302] on span "Image" at bounding box center [859, 311] width 40 height 23
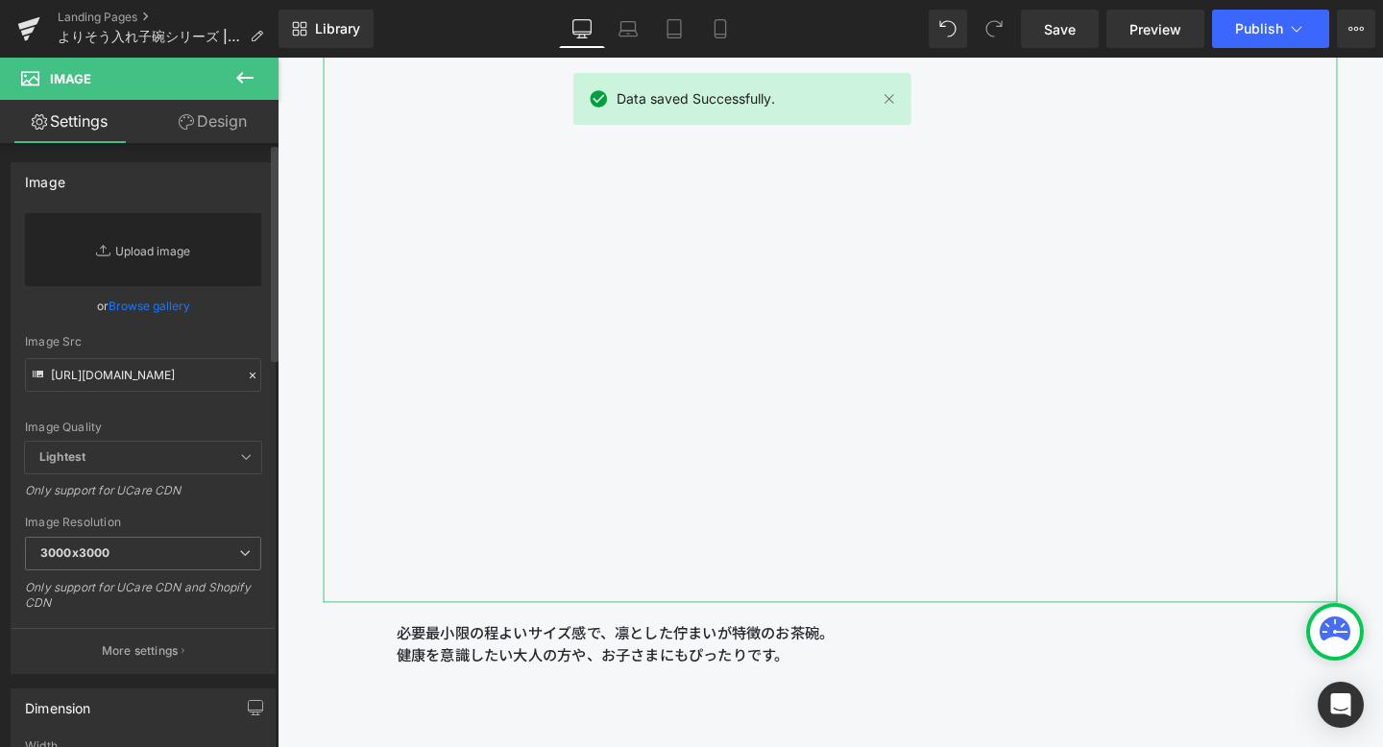
click at [187, 256] on link "Replace Image" at bounding box center [143, 249] width 236 height 73
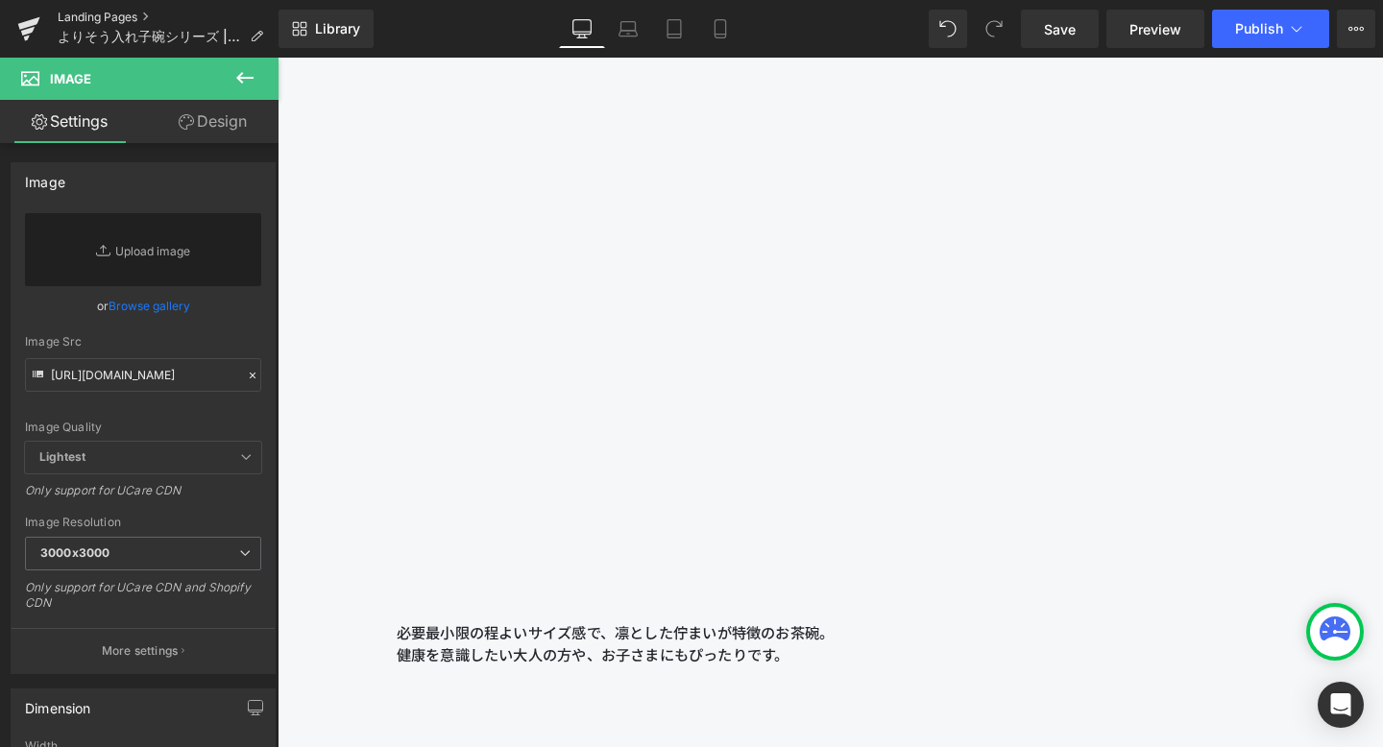
click at [121, 19] on link "Landing Pages" at bounding box center [168, 17] width 221 height 15
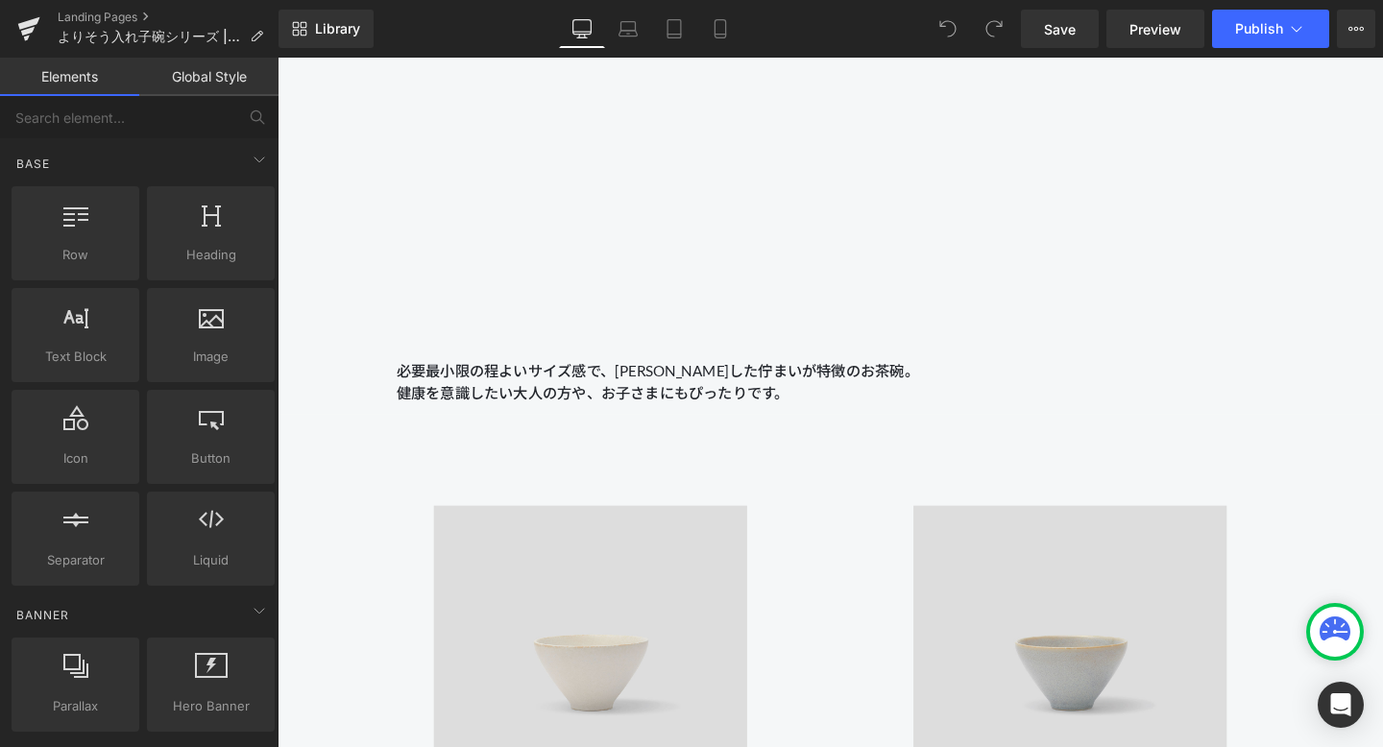
scroll to position [11012, 0]
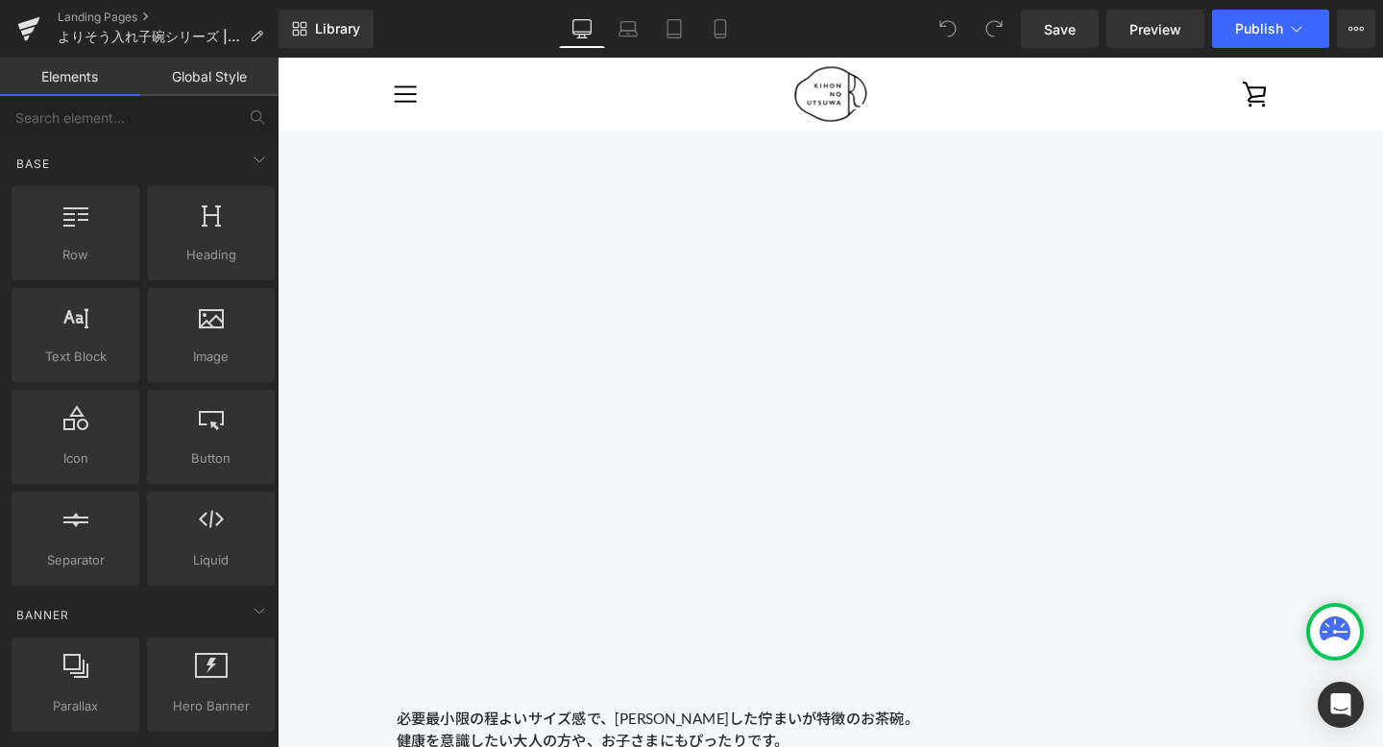
click at [685, 361] on img at bounding box center [859, 400] width 960 height 640
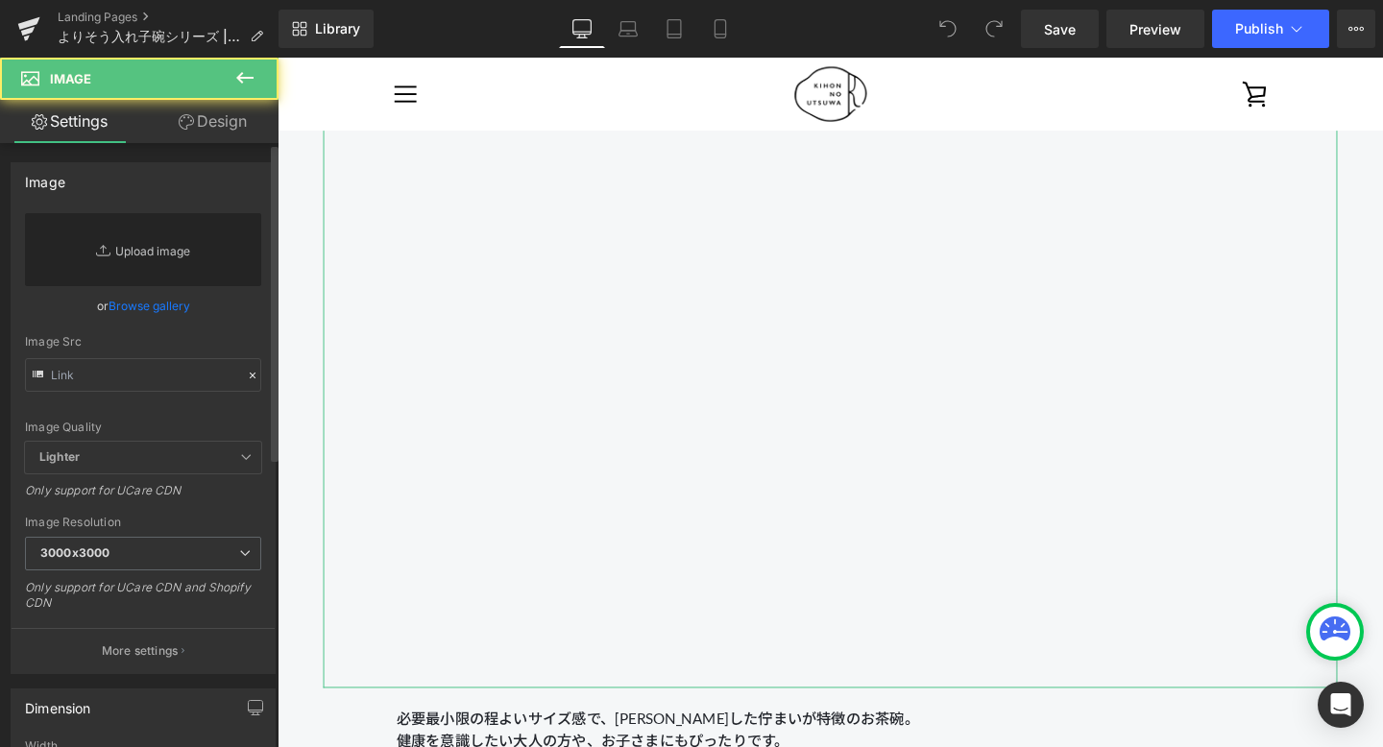
click at [145, 279] on link "Replace Image" at bounding box center [143, 249] width 236 height 73
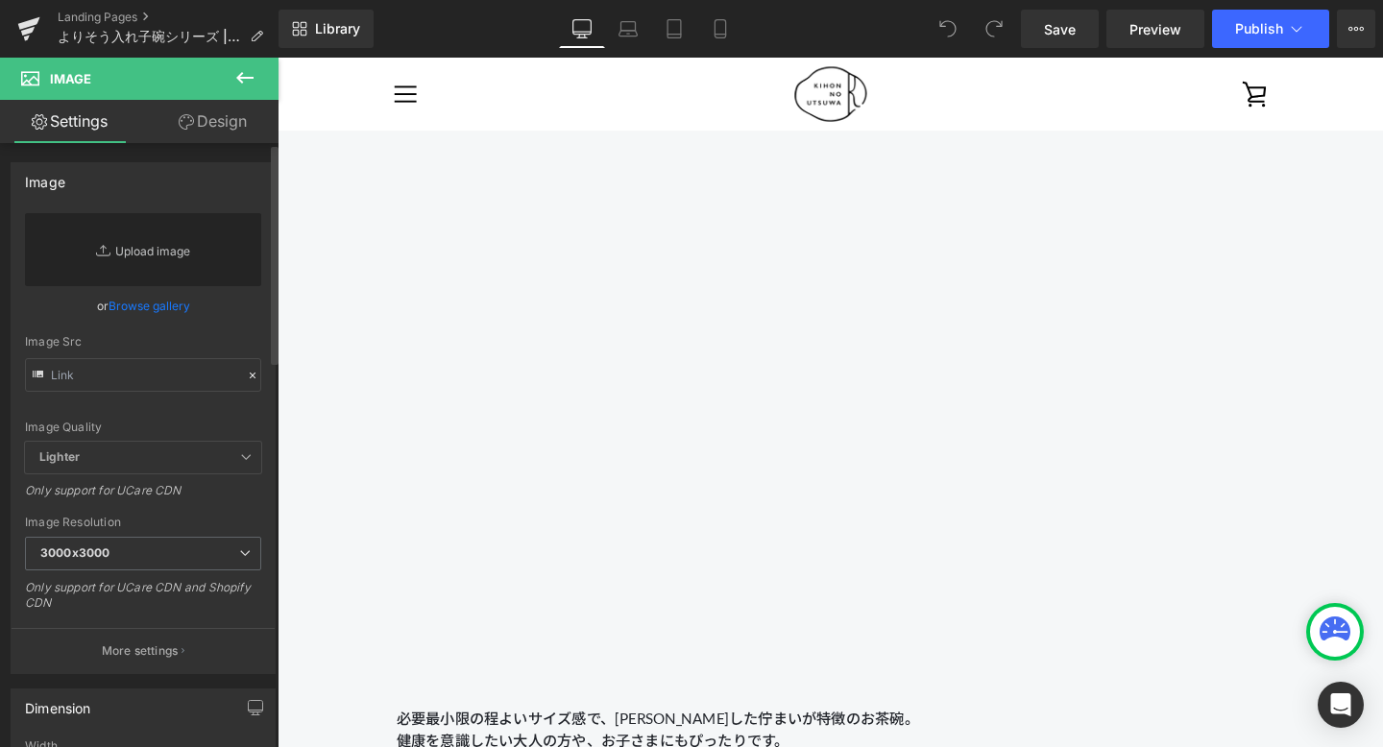
type input "C:\fakepath\250806_きほんのうつわ45294 (4).jpg"
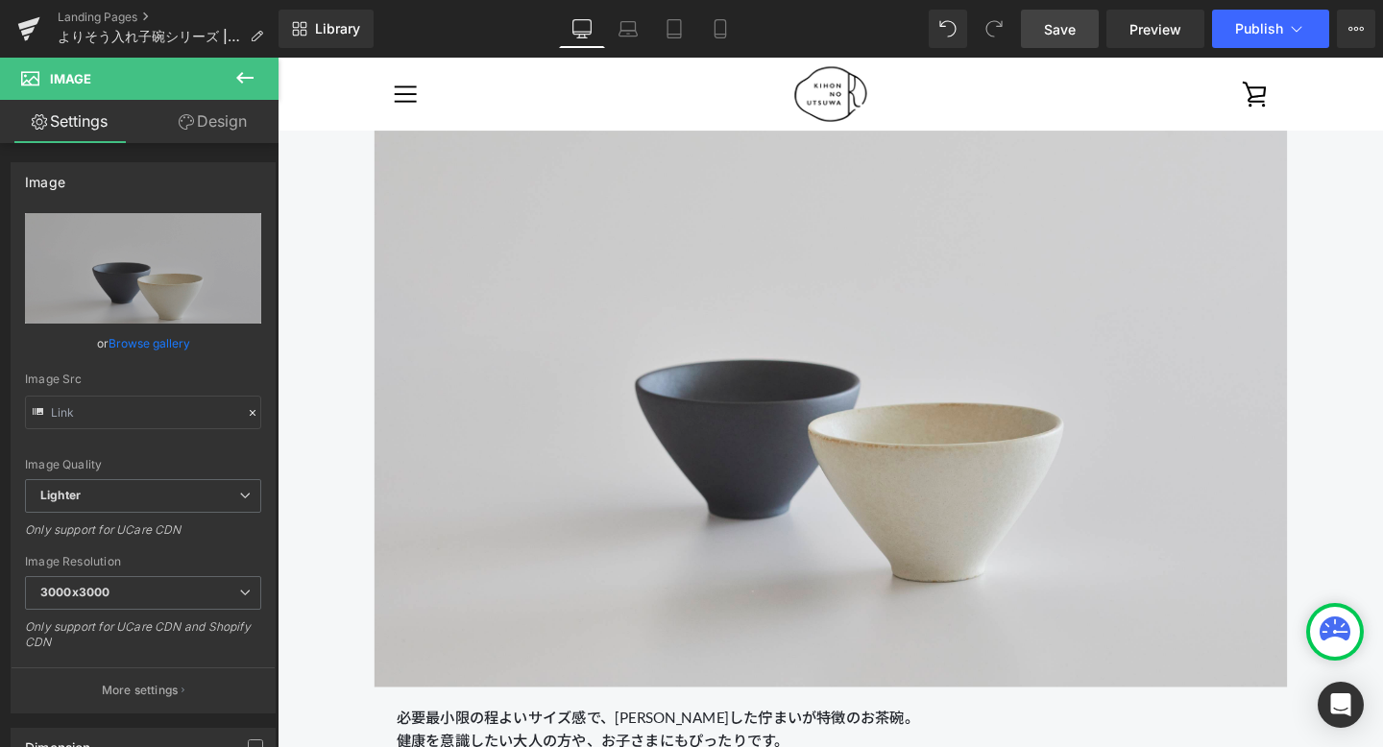
click at [1076, 38] on span "Save" at bounding box center [1060, 29] width 32 height 20
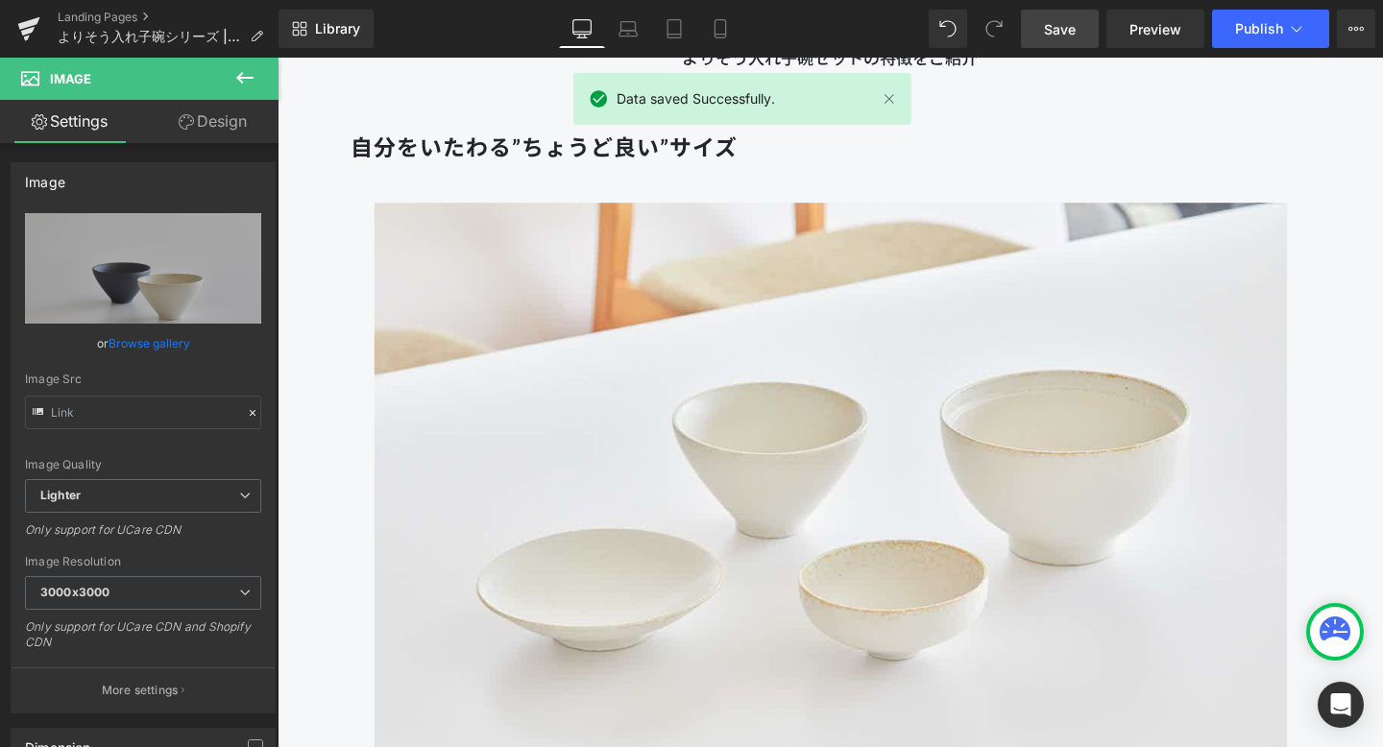
scroll to position [3275, 0]
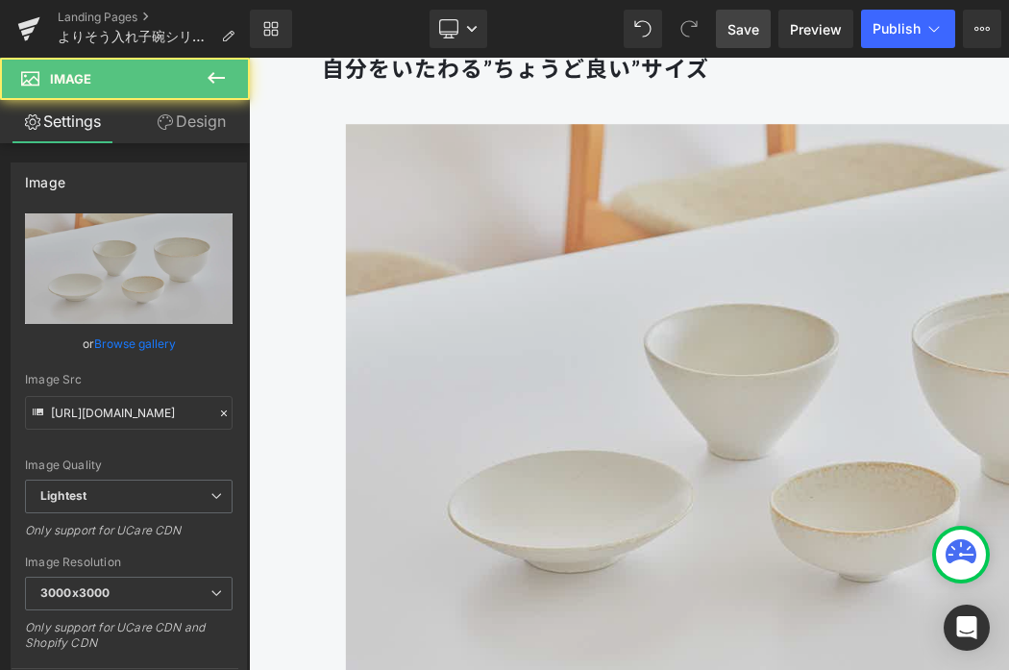
click at [488, 313] on img at bounding box center [831, 448] width 960 height 640
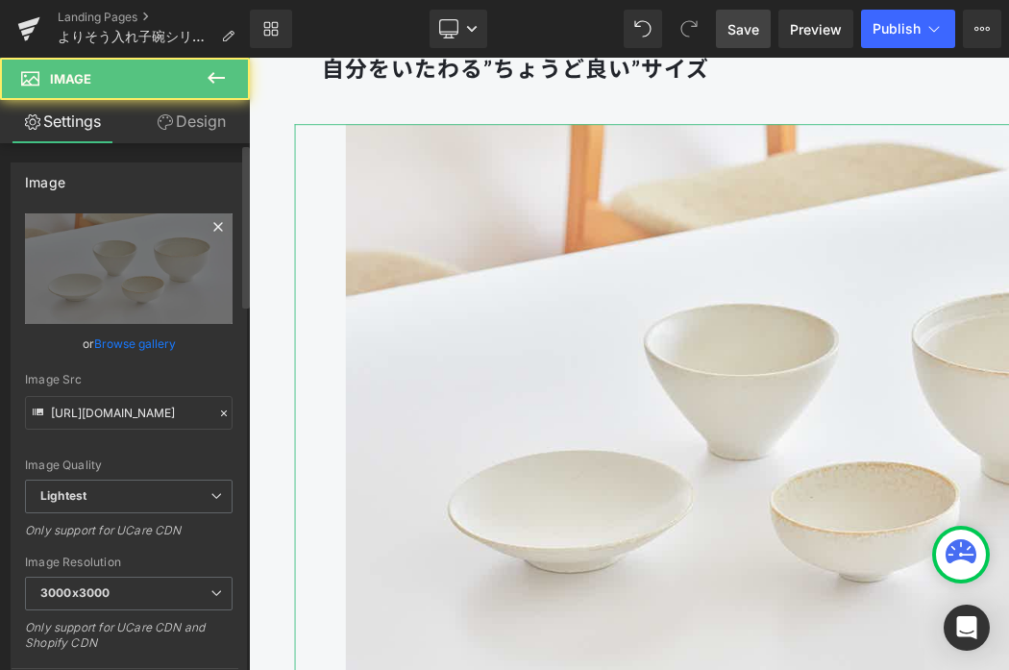
click at [218, 219] on icon at bounding box center [218, 226] width 23 height 23
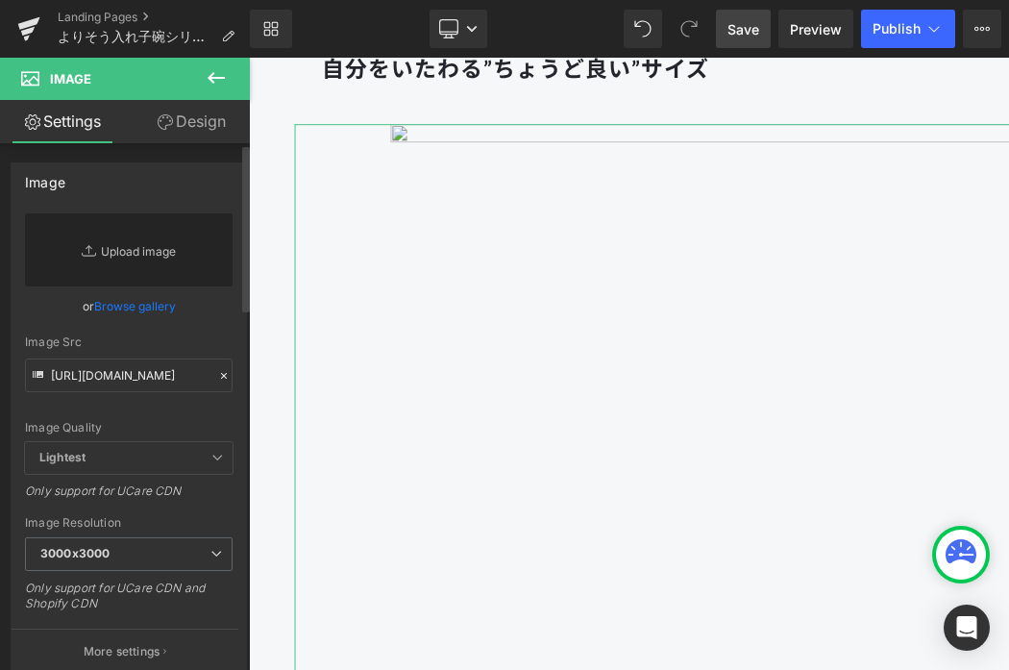
click at [118, 237] on link "Replace Image" at bounding box center [128, 249] width 207 height 73
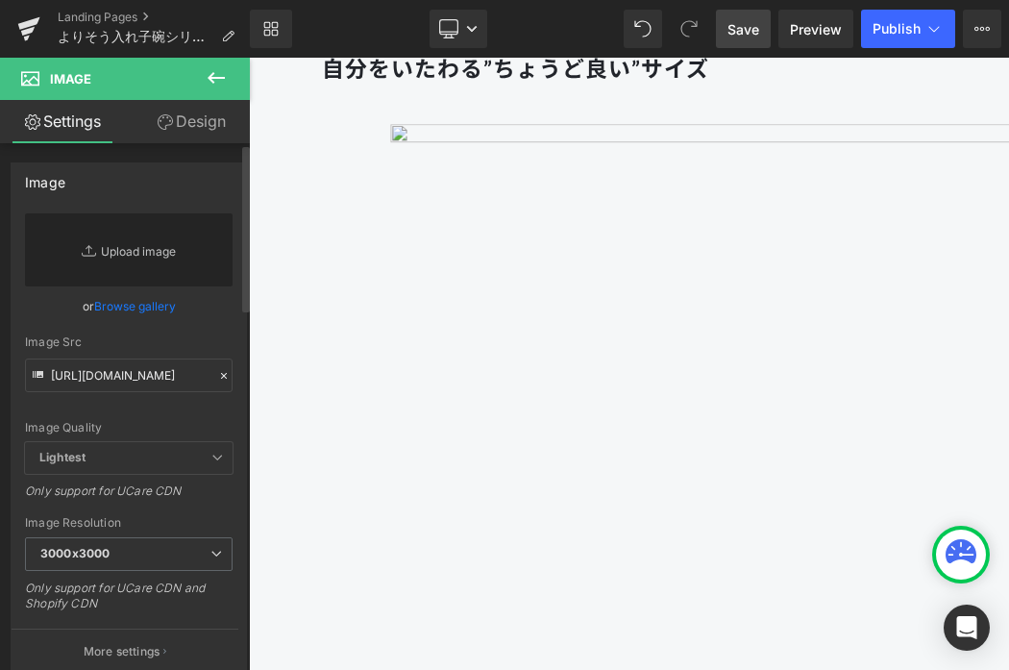
type input "C:\fakepath\250806_きほんのうつわ45361 (2).jpg"
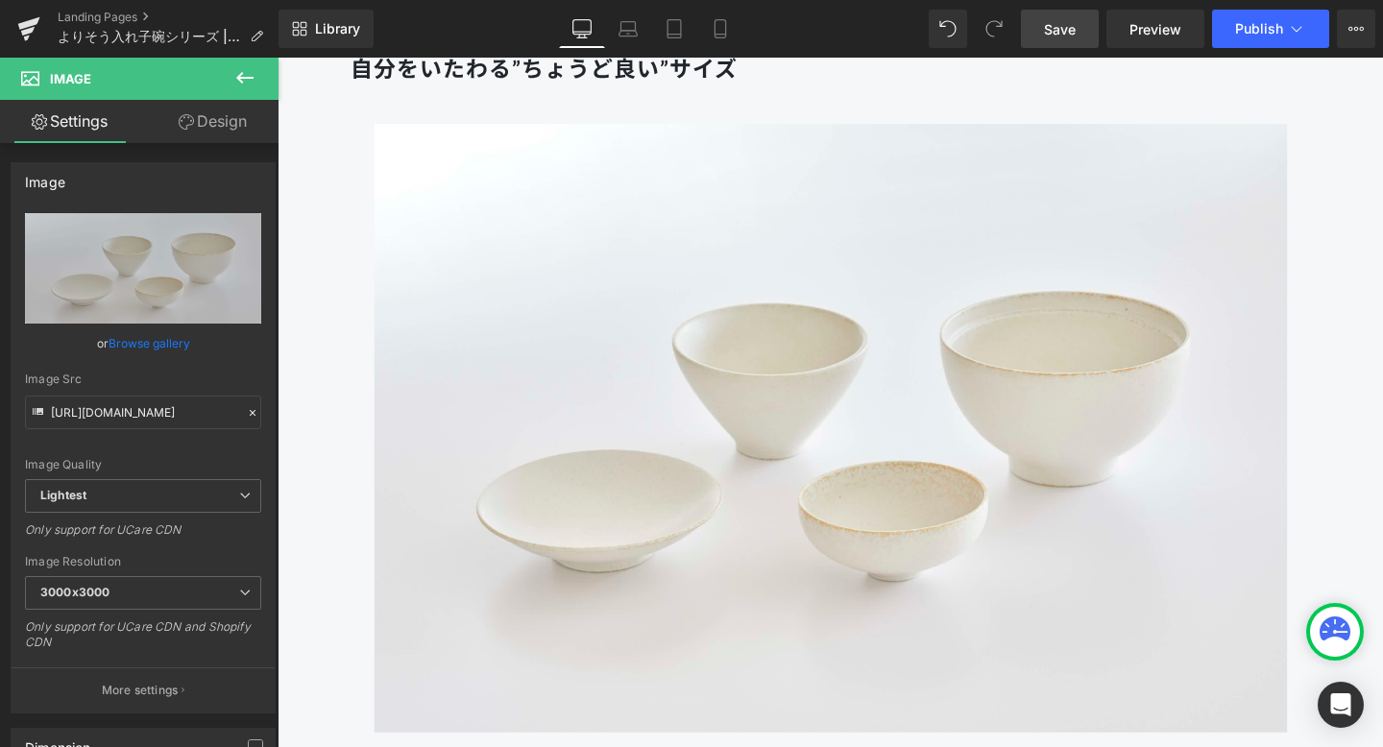
click at [1050, 24] on span "Save" at bounding box center [1060, 29] width 32 height 20
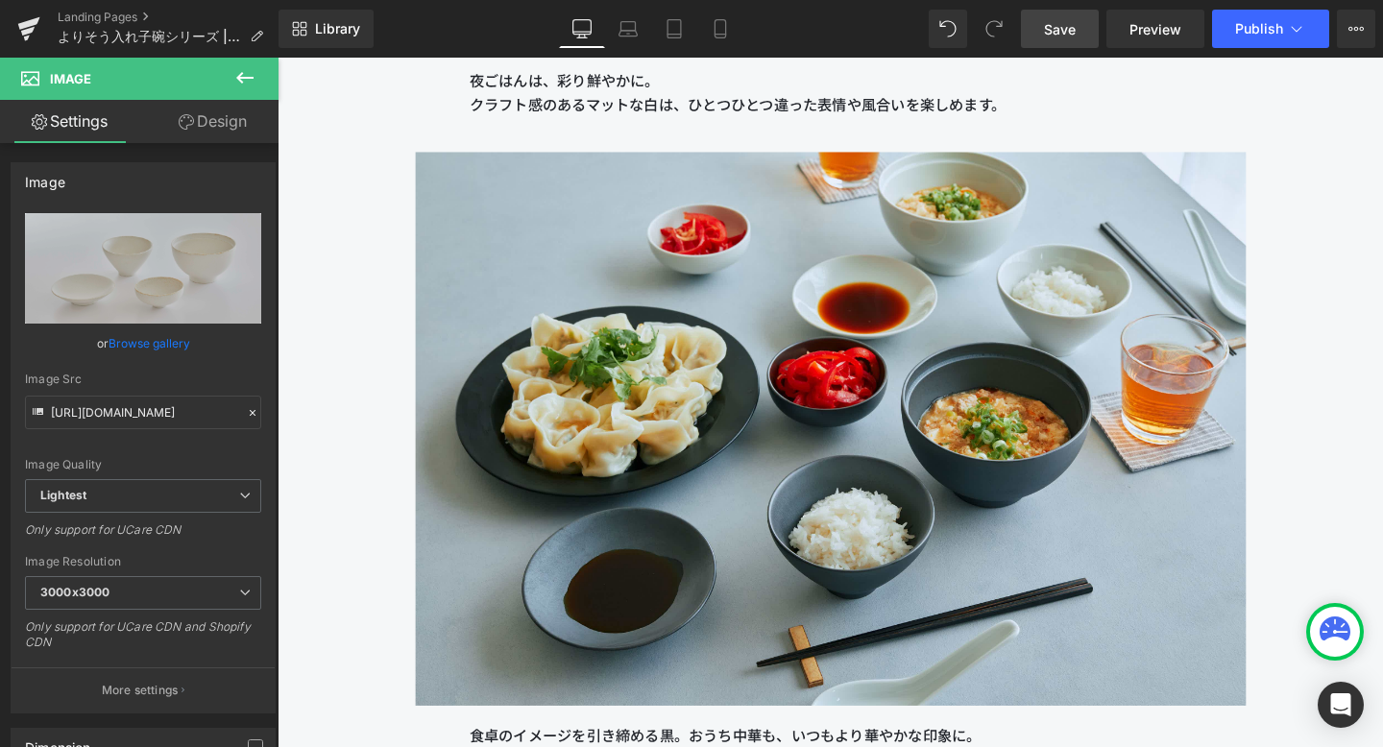
scroll to position [19108, 0]
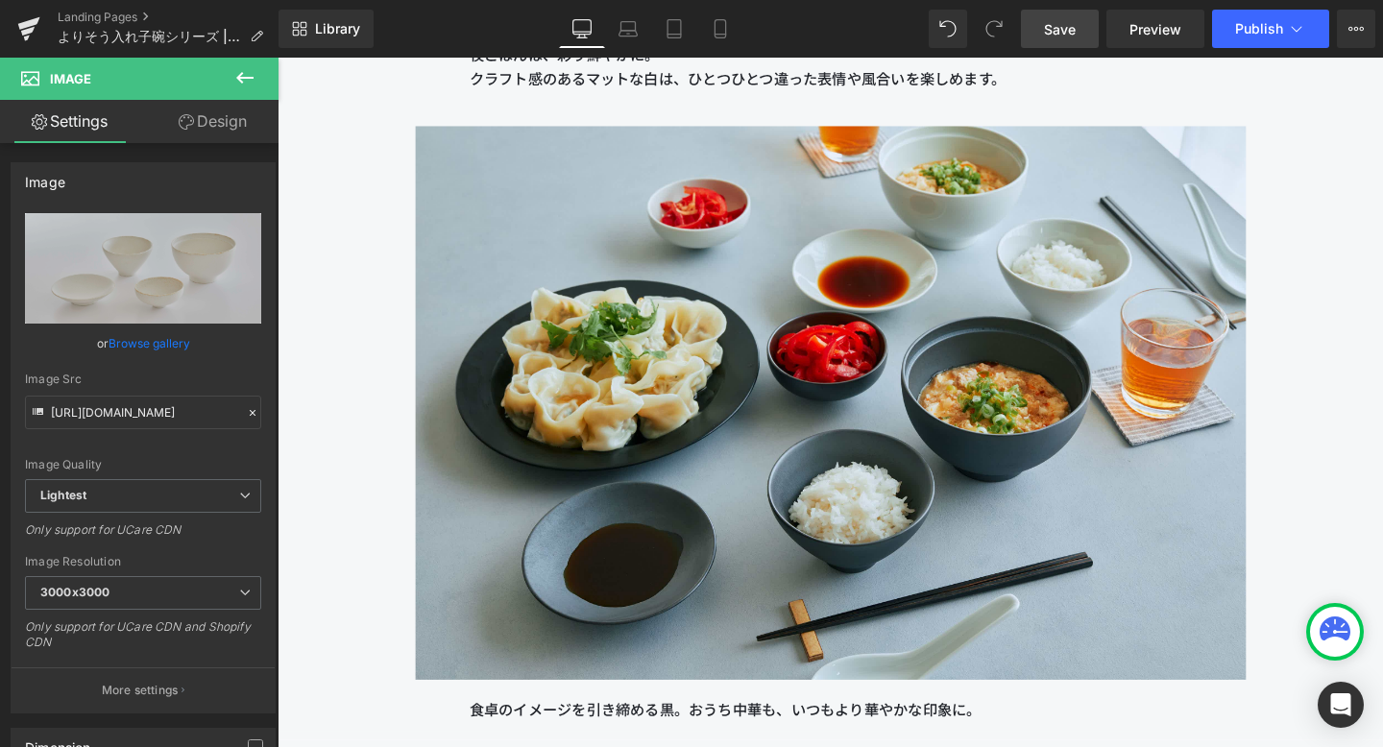
click at [1038, 30] on link "Save" at bounding box center [1060, 29] width 78 height 38
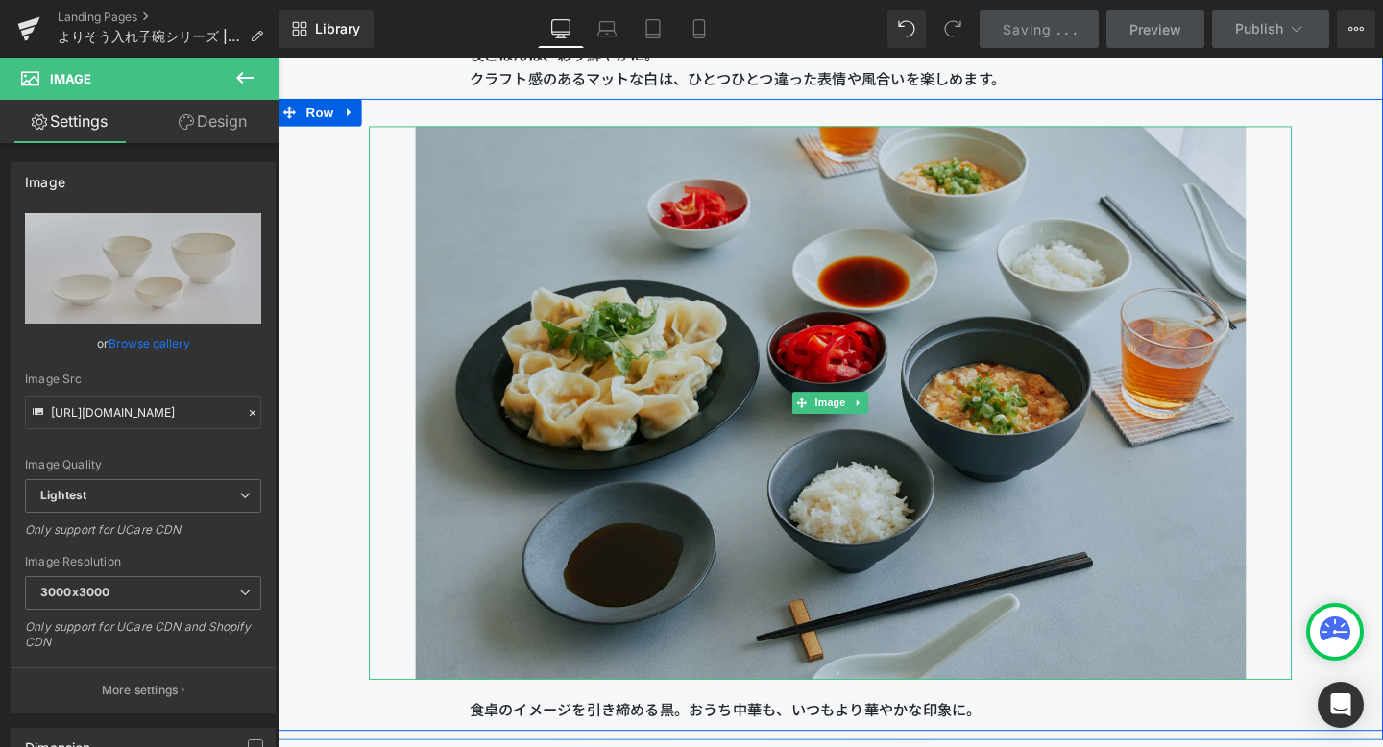
click at [1160, 648] on img at bounding box center [859, 421] width 873 height 582
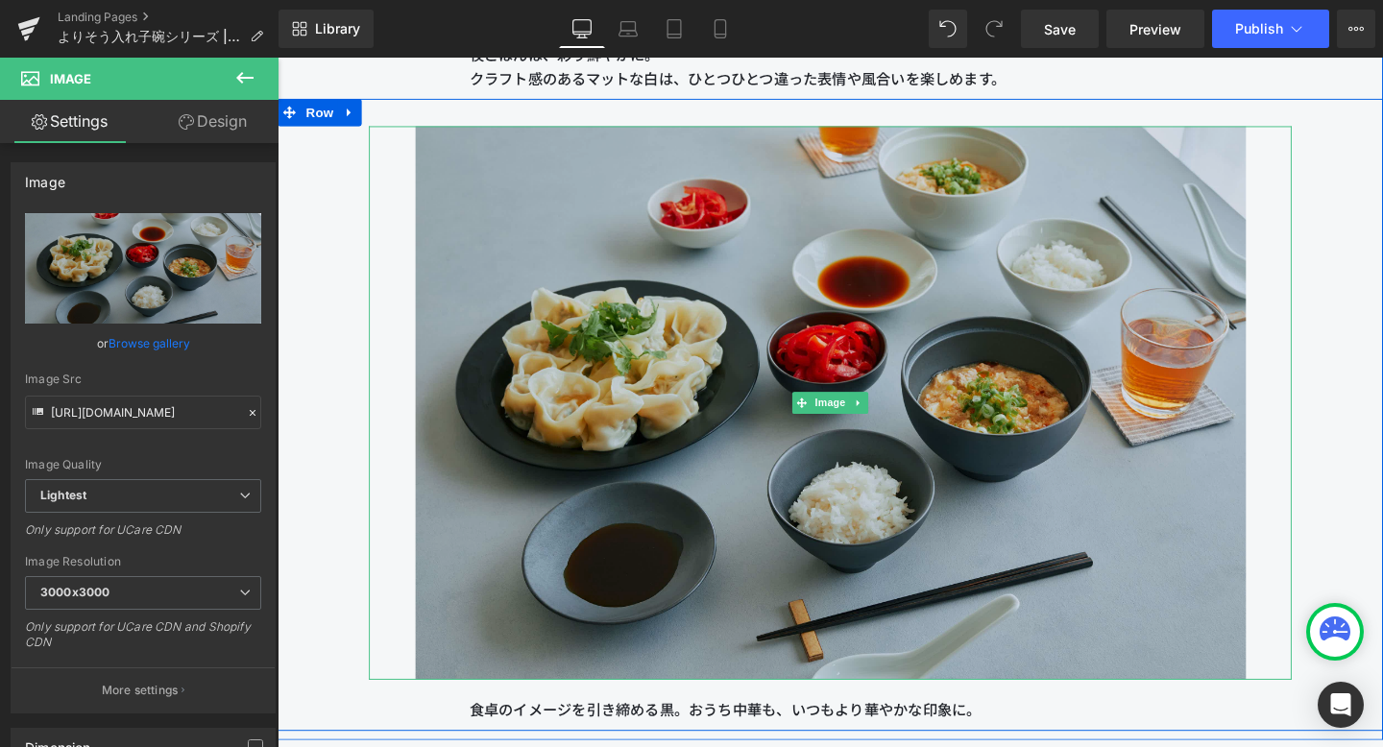
click at [519, 353] on img at bounding box center [859, 421] width 873 height 582
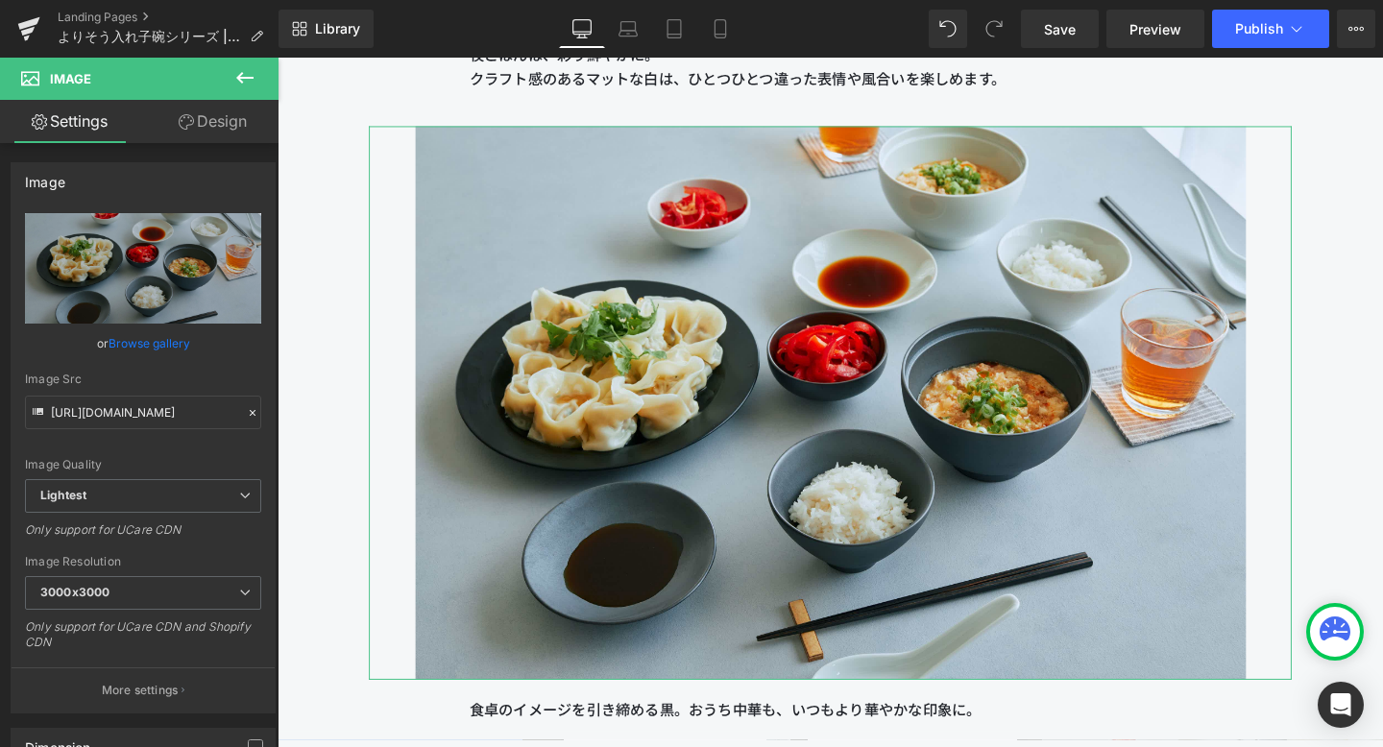
click at [230, 131] on link "Design" at bounding box center [212, 121] width 139 height 43
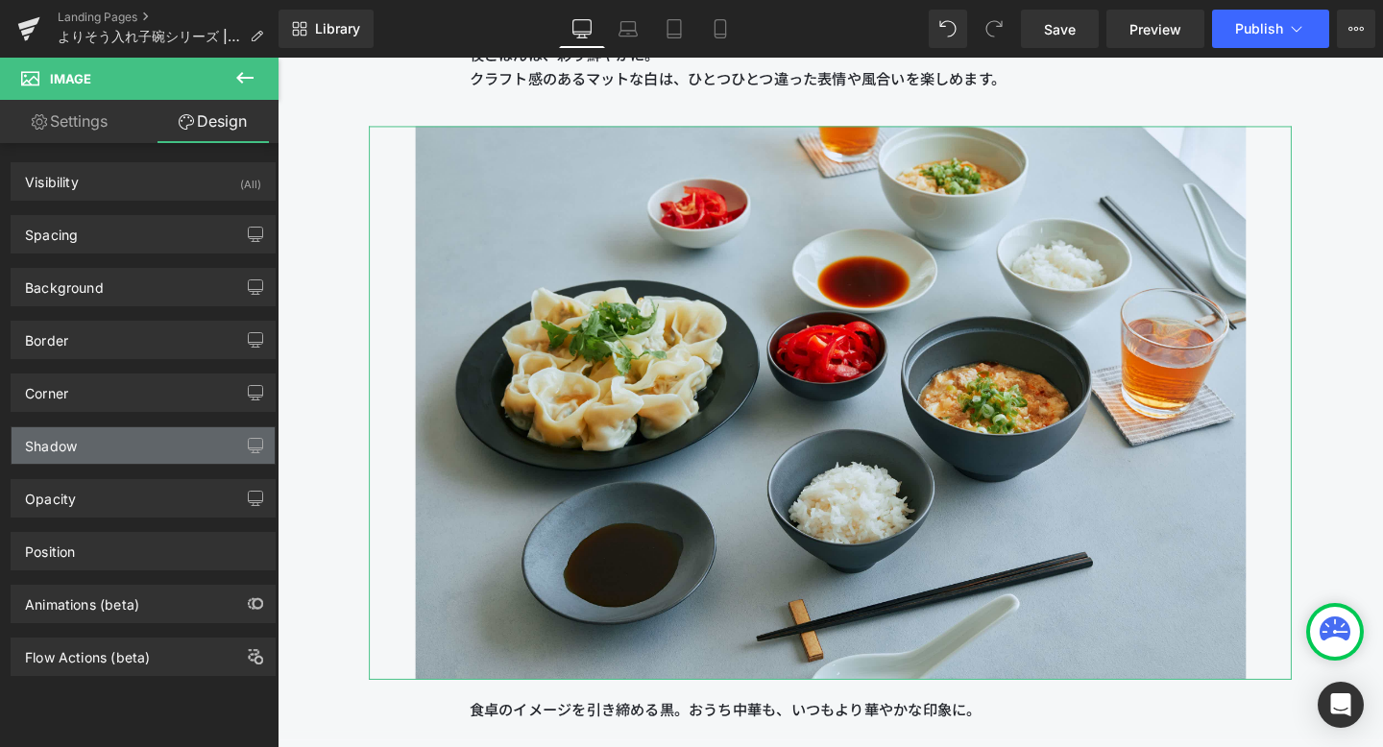
click at [128, 430] on div "Shadow" at bounding box center [143, 445] width 263 height 37
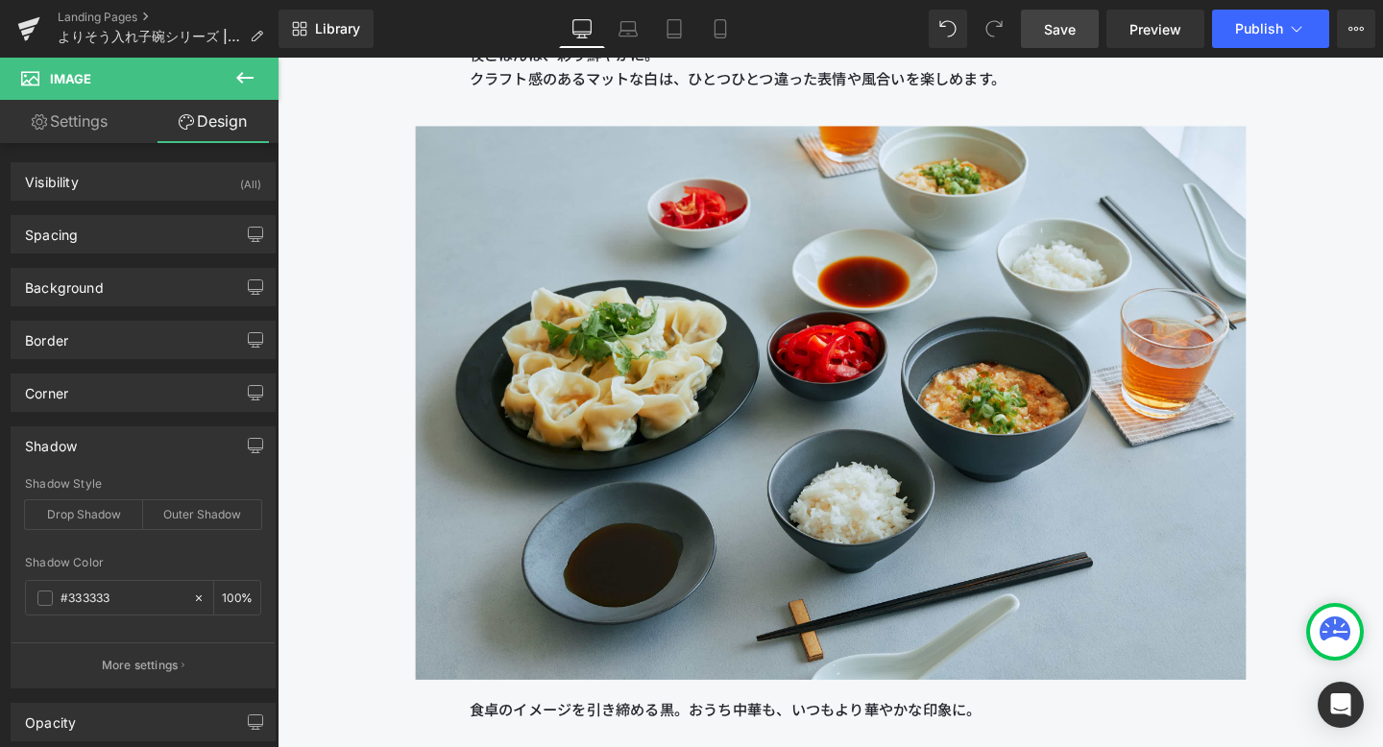
click at [1062, 12] on link "Save" at bounding box center [1060, 29] width 78 height 38
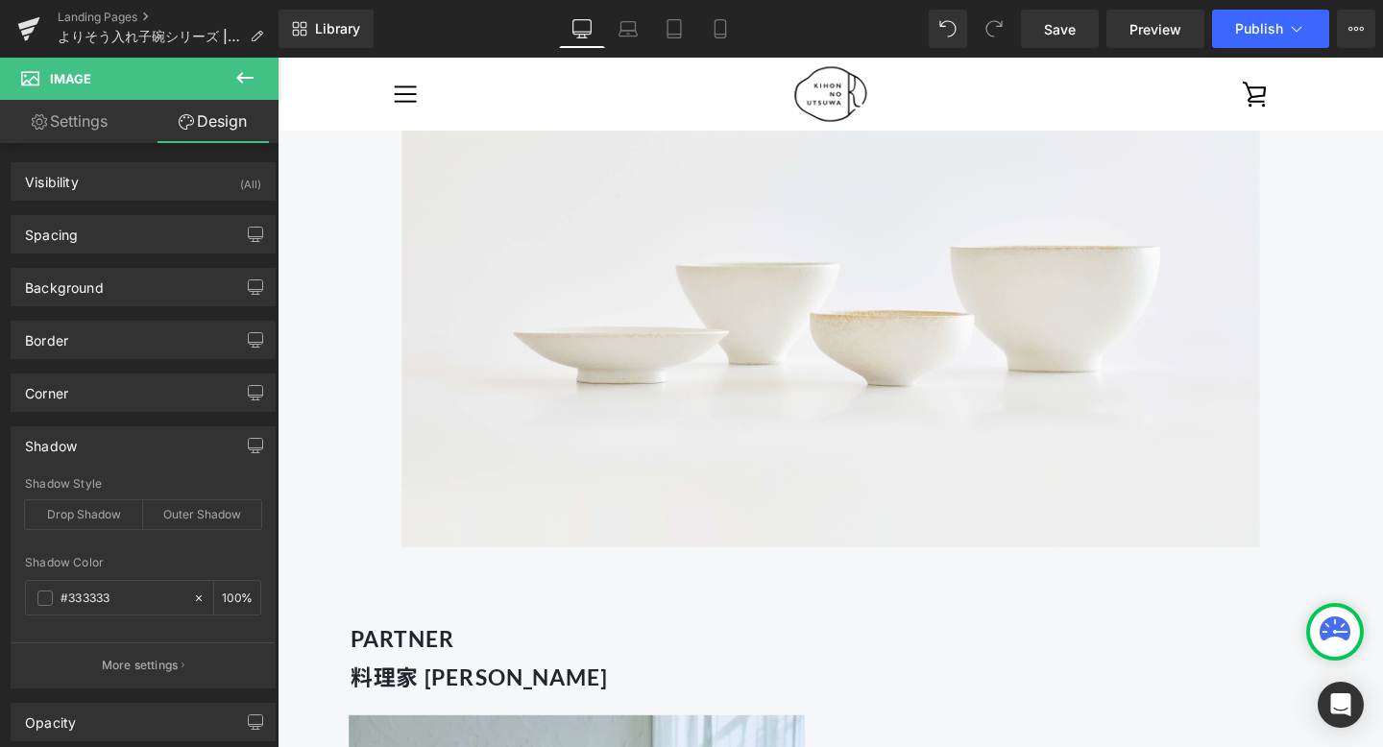
scroll to position [1016, 0]
